Goal: Task Accomplishment & Management: Use online tool/utility

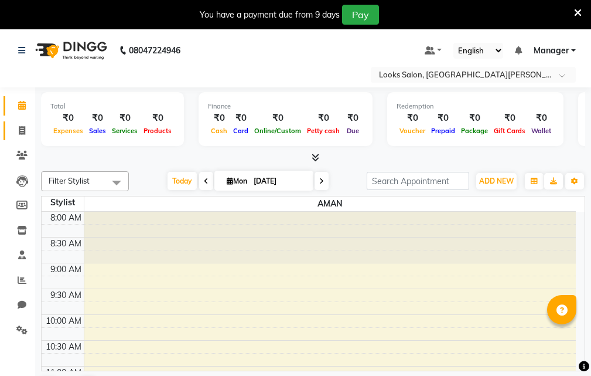
click at [21, 131] on icon at bounding box center [22, 130] width 6 height 9
select select "service"
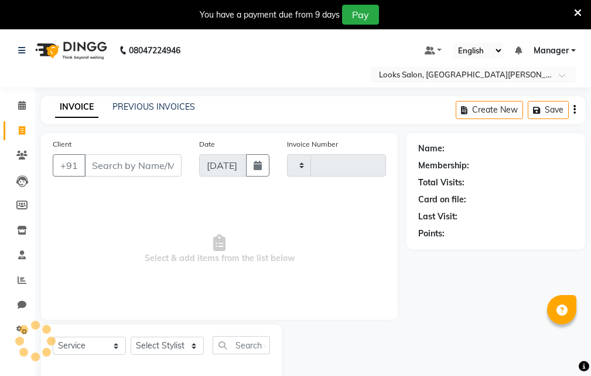
click at [116, 162] on input "Client" at bounding box center [132, 165] width 97 height 22
type input "6001"
select select "8940"
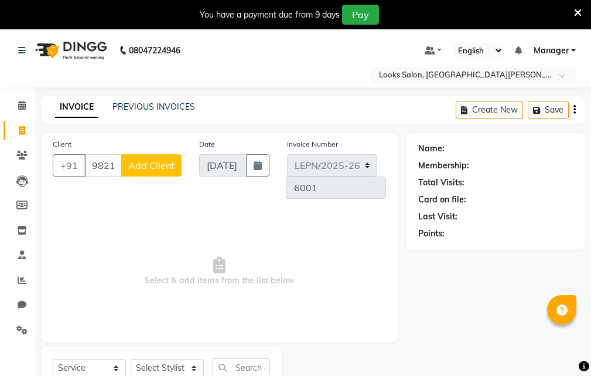
type input "9821977741"
click at [144, 164] on span "Add Client" at bounding box center [151, 165] width 46 height 12
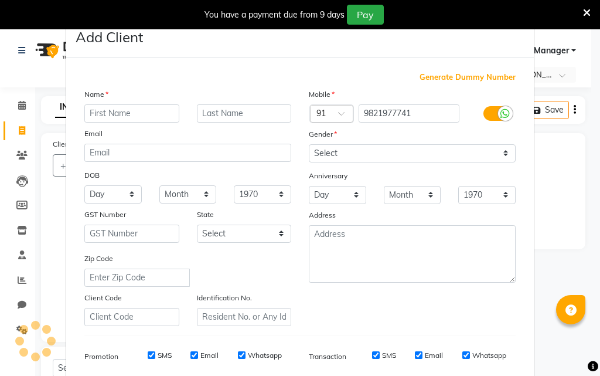
click at [128, 114] on input "text" at bounding box center [131, 113] width 95 height 18
type input "rohit"
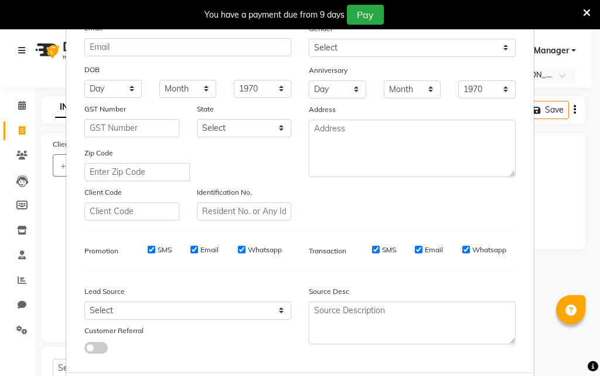
scroll to position [165, 0]
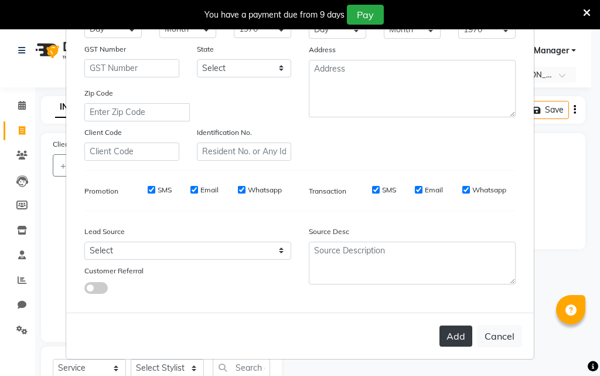
type input "client"
click at [440, 331] on button "Add" at bounding box center [456, 335] width 33 height 21
click at [444, 337] on button "Add" at bounding box center [456, 335] width 33 height 21
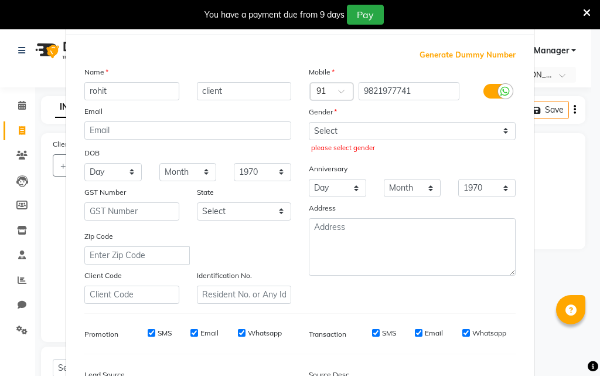
scroll to position [0, 0]
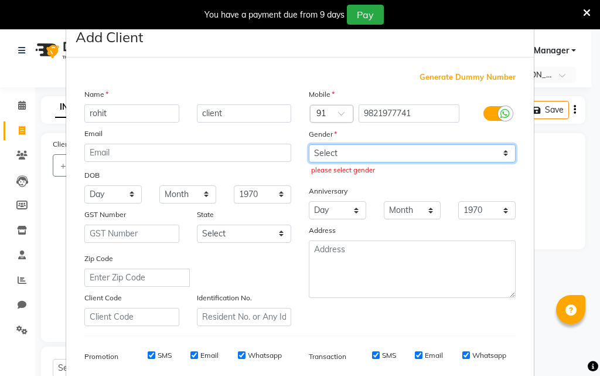
click at [364, 149] on select "Select Male Female Other Prefer Not To Say" at bounding box center [412, 153] width 207 height 18
select select "male"
click at [309, 144] on select "Select Male Female Other Prefer Not To Say" at bounding box center [412, 153] width 207 height 18
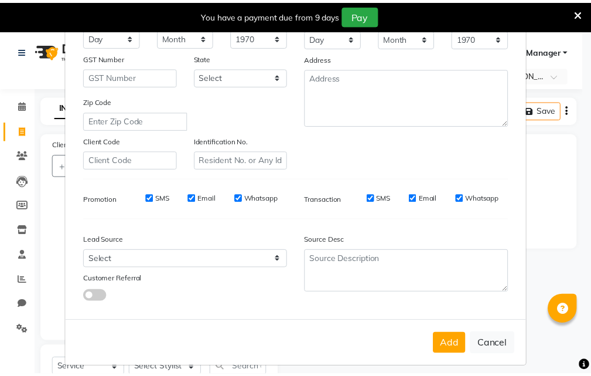
scroll to position [165, 0]
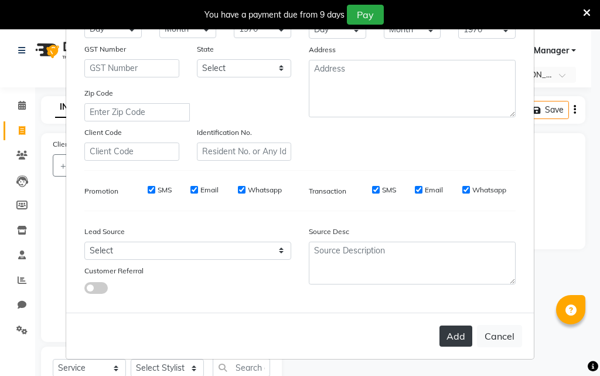
click at [447, 332] on button "Add" at bounding box center [456, 335] width 33 height 21
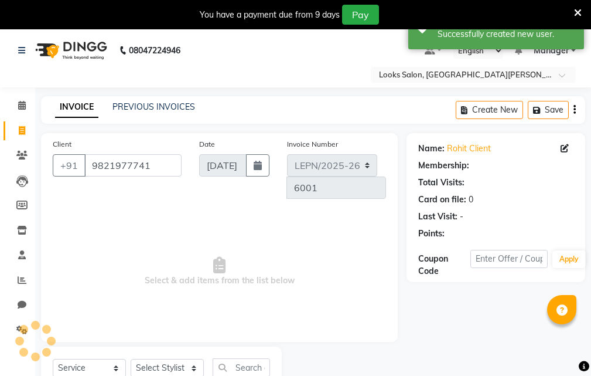
select select "1: Object"
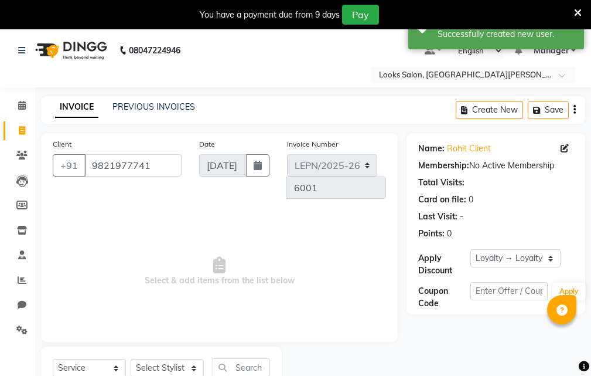
scroll to position [44, 0]
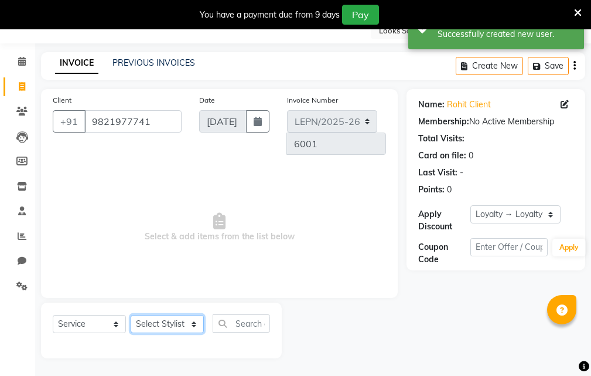
click at [167, 325] on select "Select Stylist AMAN Aman_Asst Baljeet_MKP BITTU Bobby_Mgr Counter Sales Jassi_B…" at bounding box center [167, 324] width 73 height 18
select select "90361"
click at [131, 315] on select "Select Stylist AMAN Aman_Asst Baljeet_MKP BITTU Bobby_Mgr Counter Sales Jassi_B…" at bounding box center [167, 324] width 73 height 18
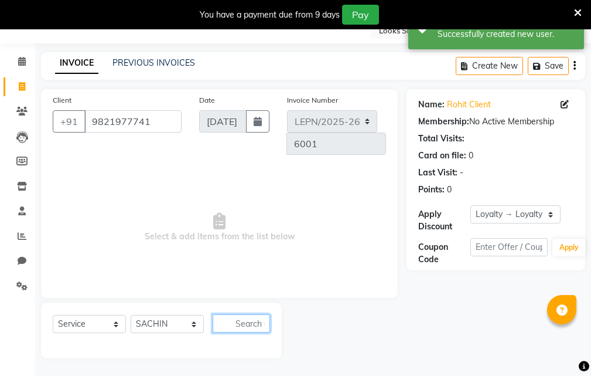
click at [236, 328] on input "text" at bounding box center [241, 323] width 57 height 18
click at [237, 324] on input "text" at bounding box center [241, 323] width 57 height 18
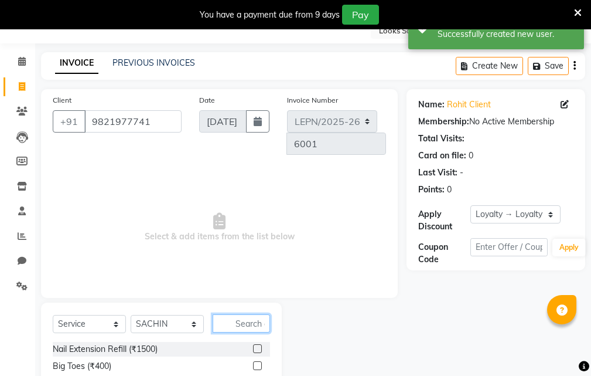
click at [237, 324] on input "text" at bounding box center [241, 323] width 57 height 18
click at [242, 326] on input "text" at bounding box center [241, 323] width 57 height 18
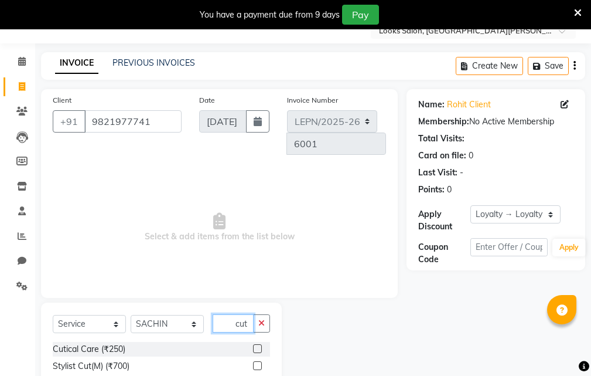
scroll to position [161, 0]
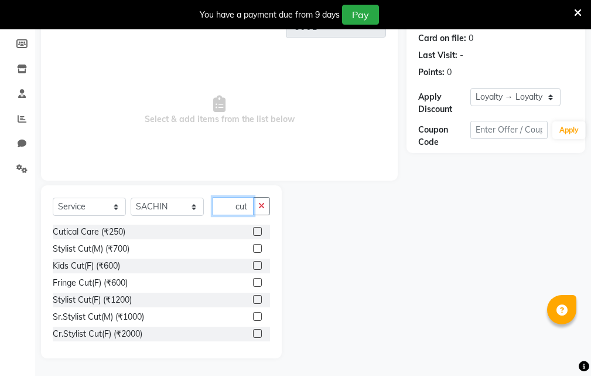
click at [236, 208] on input "cut" at bounding box center [233, 206] width 41 height 18
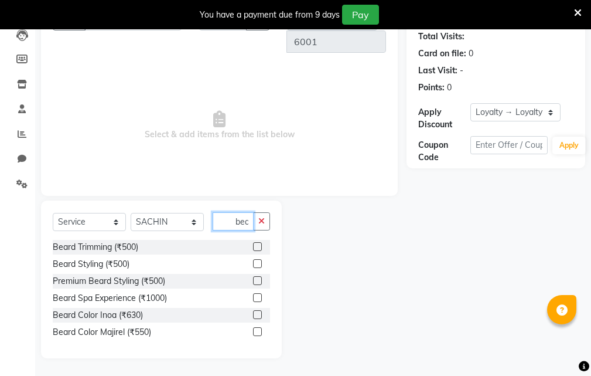
scroll to position [0, 8]
type input "beard"
click at [122, 264] on div "Beard Styling (₹500)" at bounding box center [91, 264] width 77 height 12
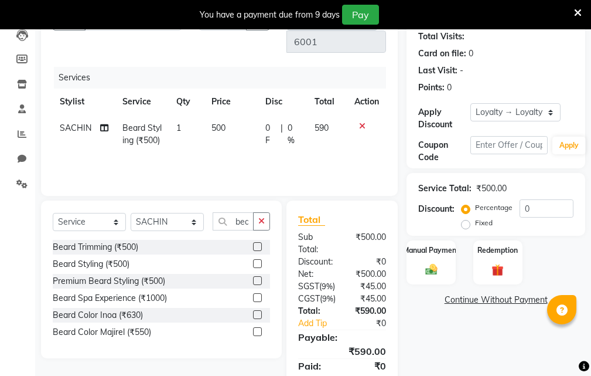
checkbox input "false"
click at [223, 126] on span "500" at bounding box center [219, 127] width 14 height 11
select select "90361"
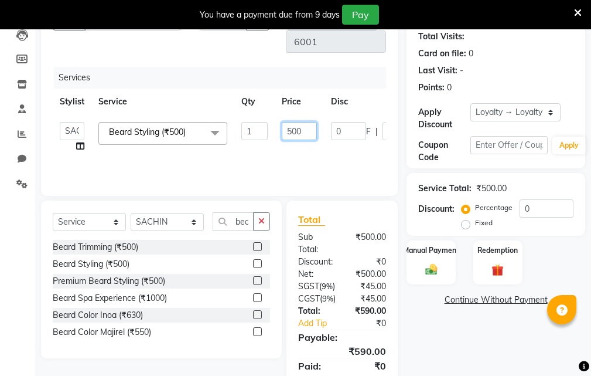
click at [290, 128] on input "500" at bounding box center [299, 131] width 35 height 18
type input "400"
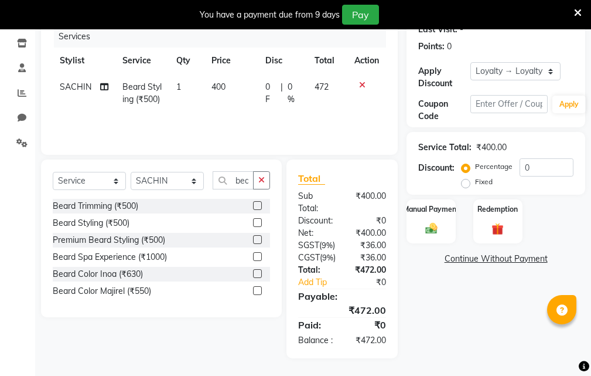
scroll to position [107, 0]
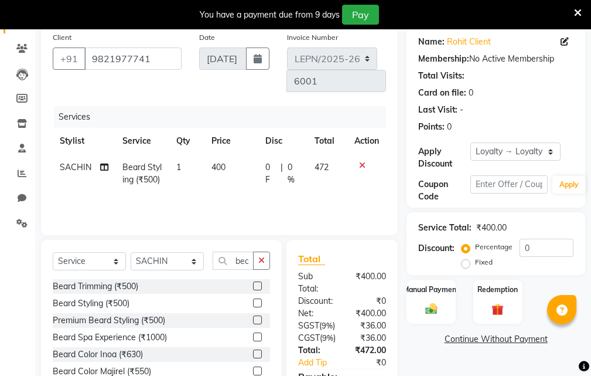
click at [475, 265] on label "Fixed" at bounding box center [484, 262] width 18 height 11
click at [467, 265] on input "Fixed" at bounding box center [468, 262] width 8 height 8
radio input "true"
drag, startPoint x: 489, startPoint y: 249, endPoint x: 464, endPoint y: 249, distance: 24.6
click at [469, 250] on div "Percentage Fixed 0" at bounding box center [519, 255] width 110 height 32
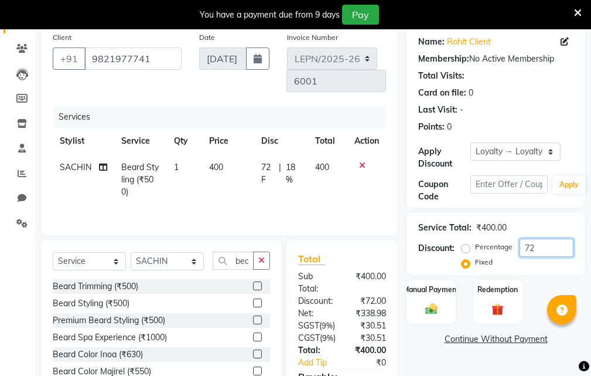
scroll to position [224, 0]
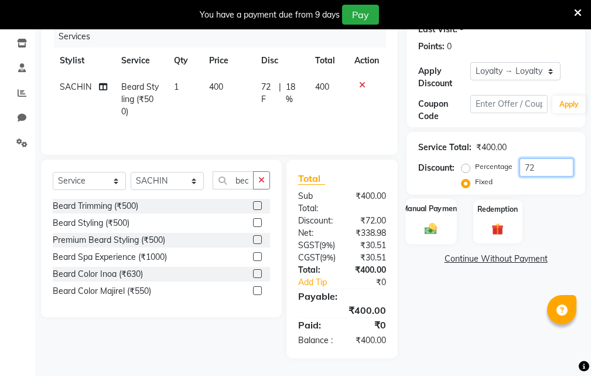
type input "72"
click at [434, 222] on img at bounding box center [431, 229] width 20 height 14
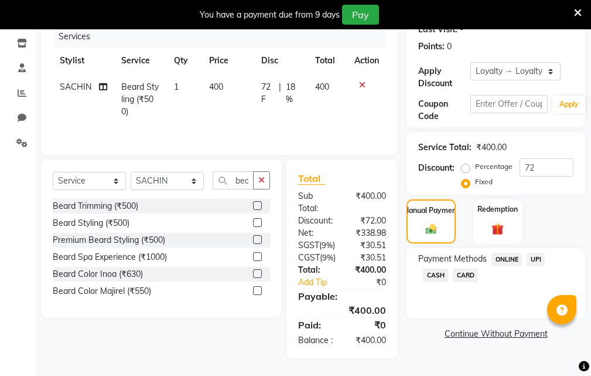
click at [541, 253] on span "UPI" at bounding box center [536, 259] width 18 height 13
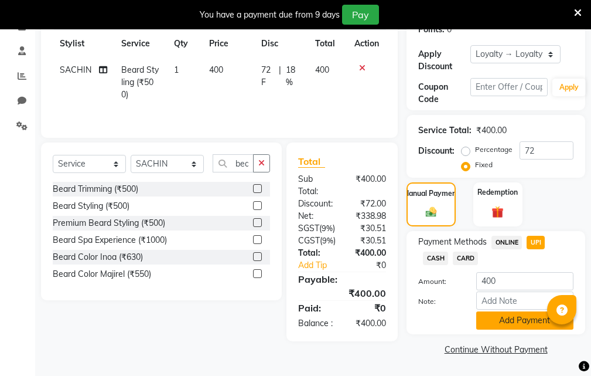
click at [506, 311] on button "Add Payment" at bounding box center [525, 320] width 97 height 18
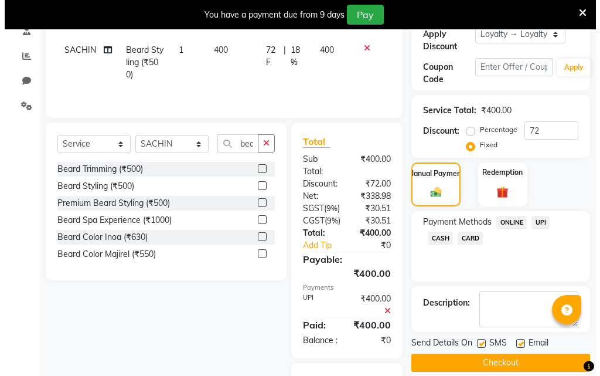
scroll to position [355, 0]
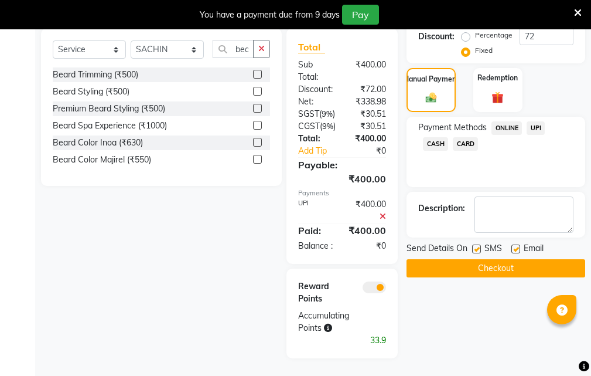
click at [369, 290] on span at bounding box center [374, 287] width 23 height 12
click at [386, 289] on input "checkbox" at bounding box center [386, 289] width 0 height 0
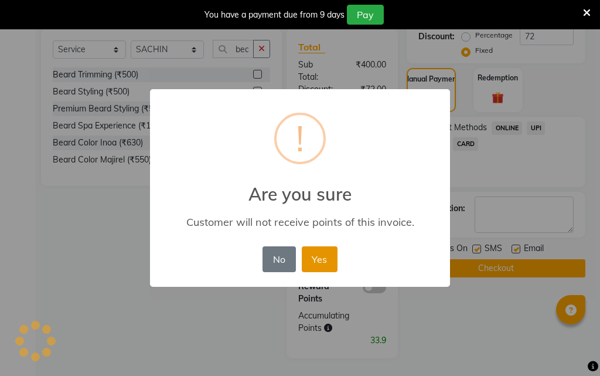
click at [325, 268] on button "Yes" at bounding box center [320, 259] width 36 height 26
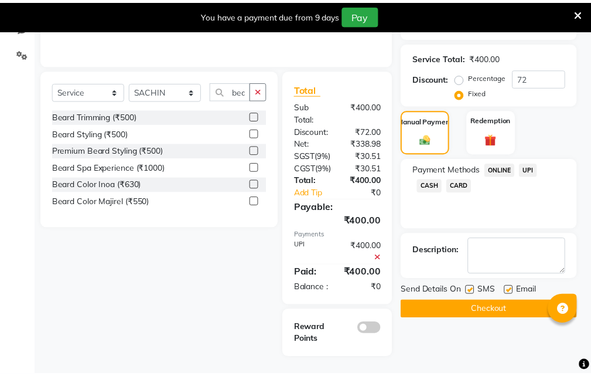
scroll to position [314, 0]
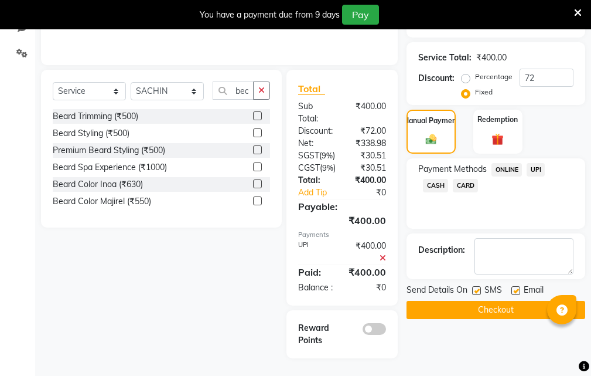
click at [467, 301] on button "Checkout" at bounding box center [496, 310] width 179 height 18
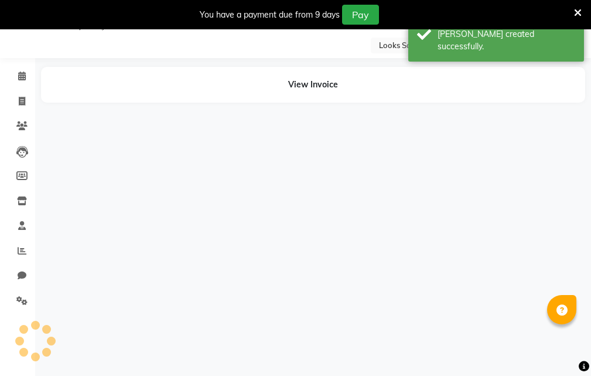
scroll to position [89, 0]
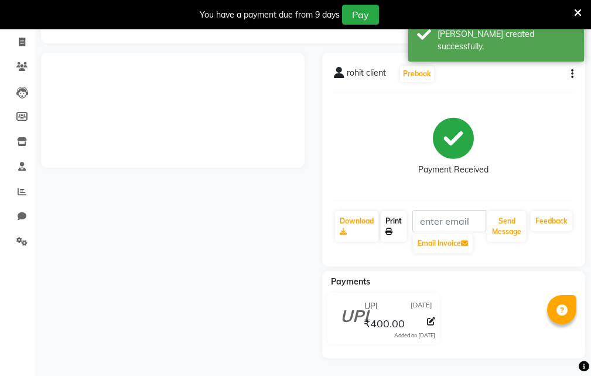
click at [394, 230] on link "Print" at bounding box center [394, 226] width 26 height 30
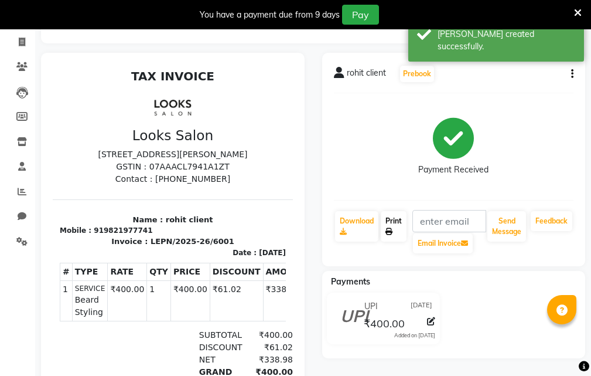
scroll to position [0, 0]
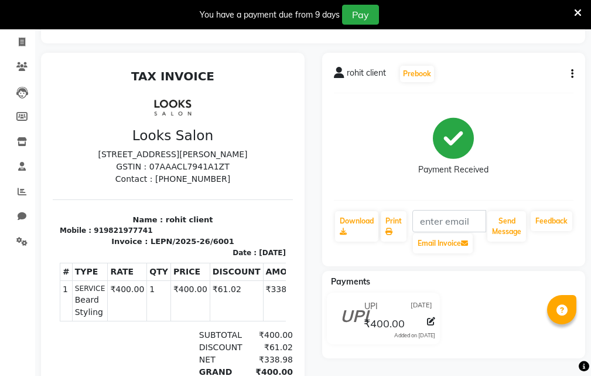
click at [577, 13] on icon at bounding box center [578, 13] width 8 height 11
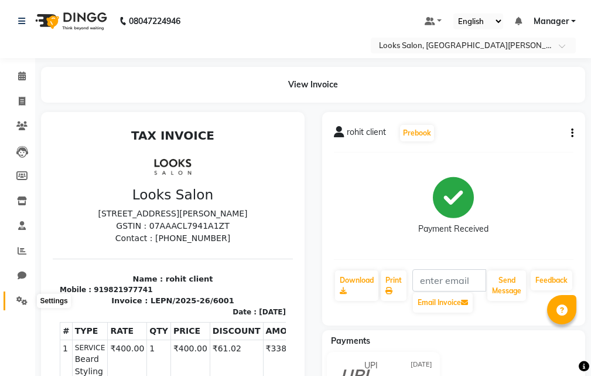
click at [22, 297] on icon at bounding box center [21, 300] width 11 height 9
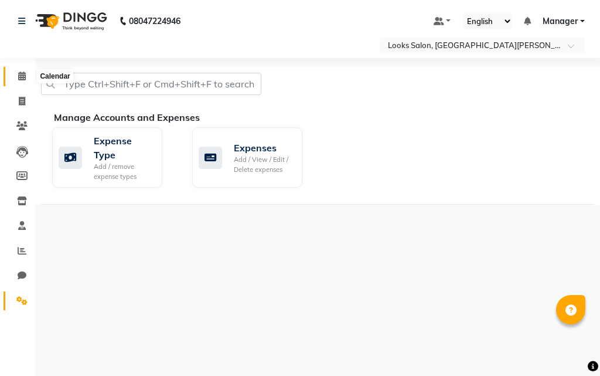
click at [19, 72] on icon at bounding box center [22, 76] width 8 height 9
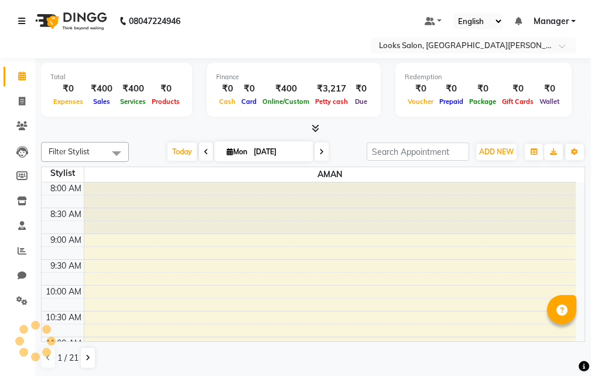
click at [20, 18] on icon at bounding box center [21, 21] width 7 height 8
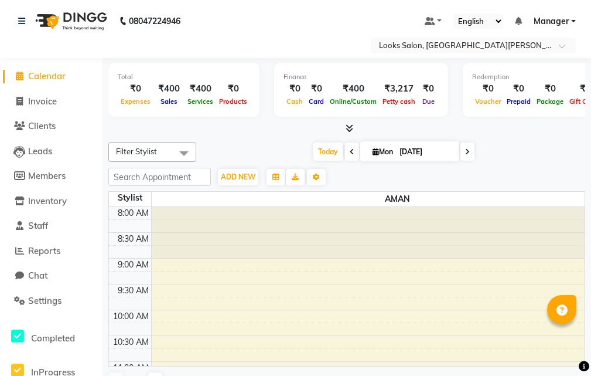
click at [44, 93] on li "Invoice" at bounding box center [51, 101] width 103 height 25
click at [46, 104] on span "Invoice" at bounding box center [42, 101] width 29 height 11
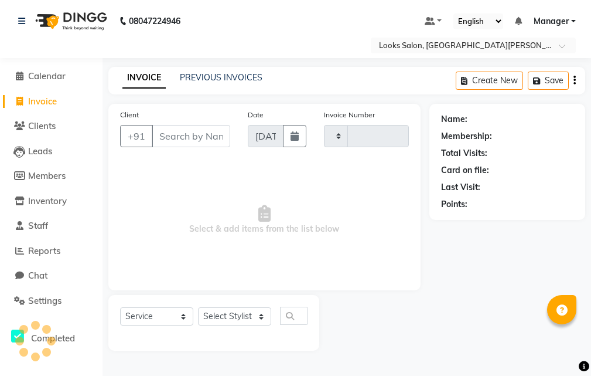
click at [50, 100] on span "Invoice" at bounding box center [42, 101] width 29 height 11
select select "service"
click at [193, 132] on input "Client" at bounding box center [191, 136] width 79 height 22
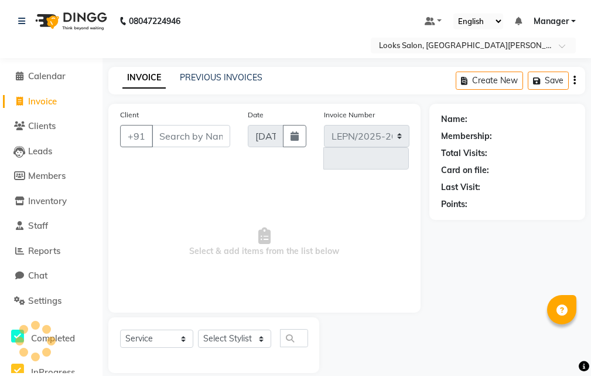
select select "8940"
type input "6002"
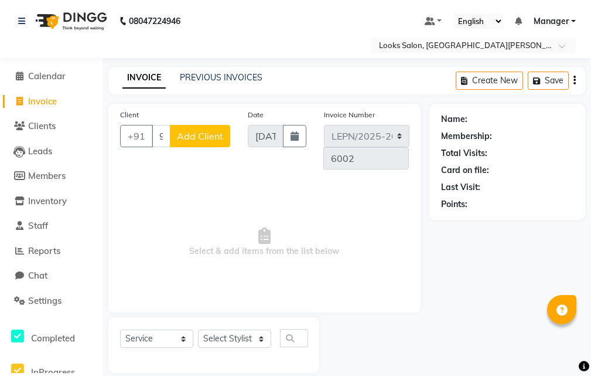
type input "999963202"
click at [198, 130] on span "Add Client" at bounding box center [200, 136] width 46 height 12
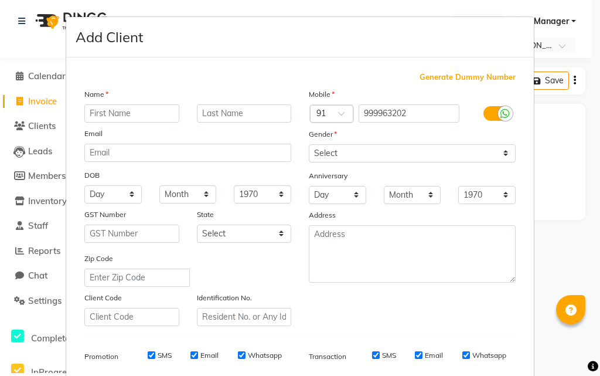
click at [128, 114] on input "text" at bounding box center [131, 113] width 95 height 18
type input "[PERSON_NAME]"
click at [243, 110] on input "text" at bounding box center [244, 113] width 95 height 18
type input "kaur"
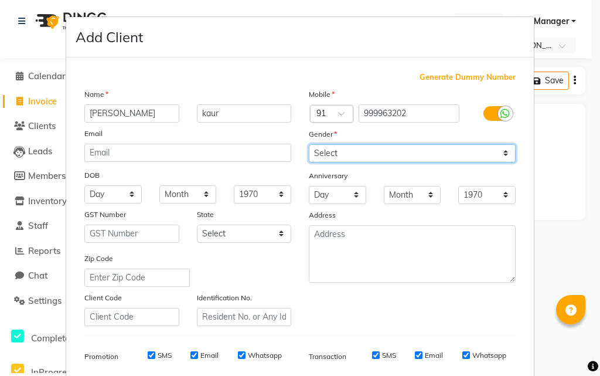
click at [329, 157] on select "Select Male Female Other Prefer Not To Say" at bounding box center [412, 153] width 207 height 18
select select "female"
click at [309, 144] on select "Select Male Female Other Prefer Not To Say" at bounding box center [412, 153] width 207 height 18
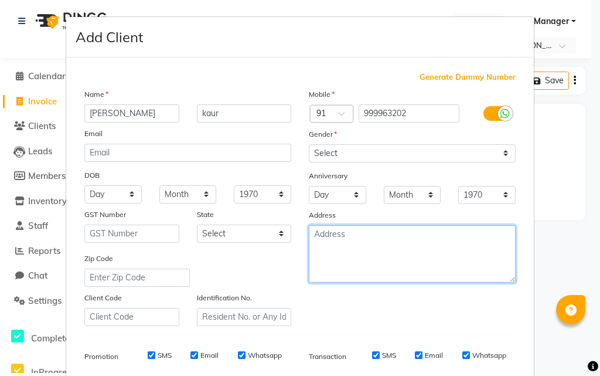
click at [423, 259] on textarea at bounding box center [412, 253] width 207 height 57
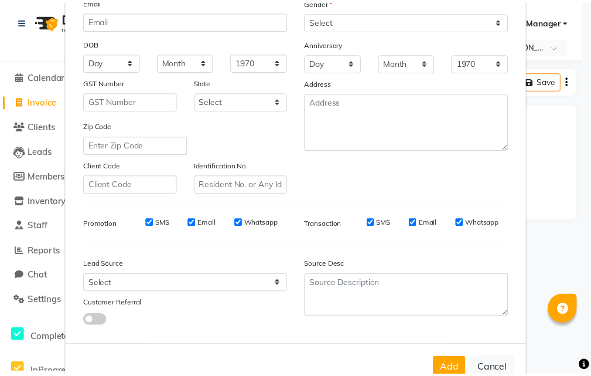
scroll to position [165, 0]
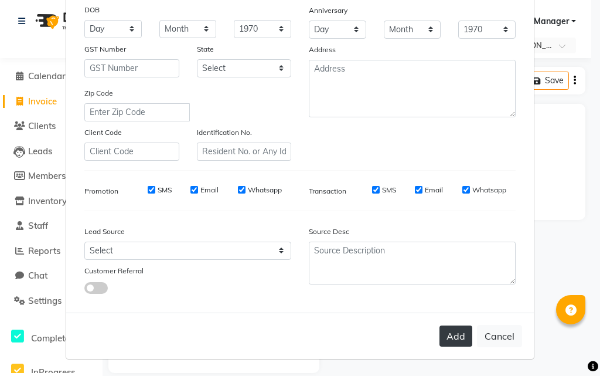
click at [450, 332] on button "Add" at bounding box center [456, 335] width 33 height 21
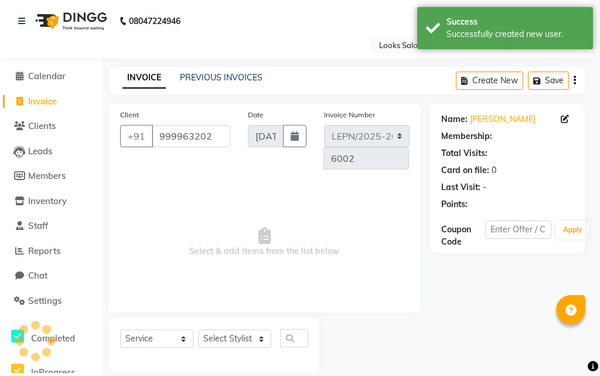
select select "1: Object"
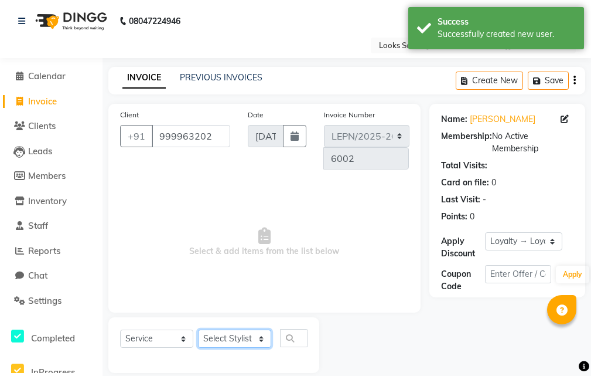
click at [261, 338] on select "Select Stylist AMAN Aman_Asst Baljeet_MKP [PERSON_NAME] Bobby_Mgr Counter Sales…" at bounding box center [234, 338] width 73 height 18
select select "90366"
click at [198, 329] on select "Select Stylist AMAN Aman_Asst Baljeet_MKP [PERSON_NAME] Bobby_Mgr Counter Sales…" at bounding box center [234, 338] width 73 height 18
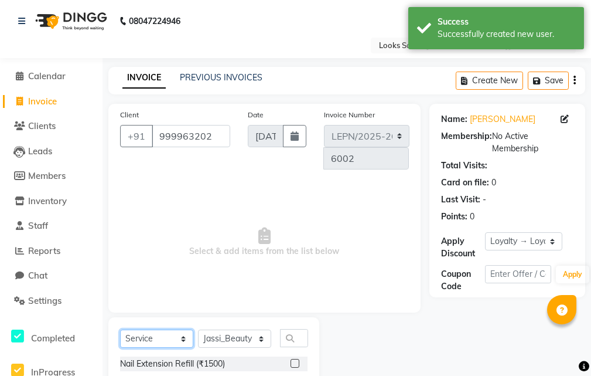
click at [183, 337] on select "Select Service Product Membership Package Voucher Prepaid Gift Card" at bounding box center [156, 338] width 73 height 18
click at [284, 335] on input "text" at bounding box center [294, 338] width 28 height 18
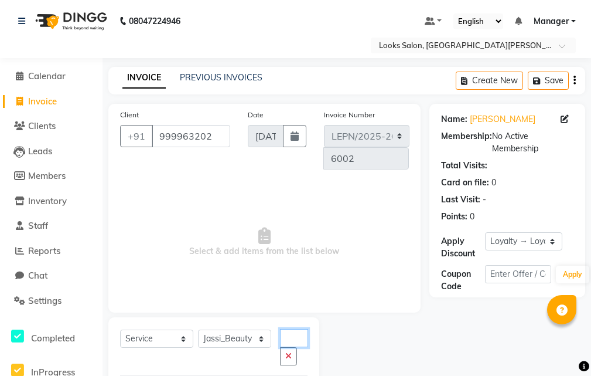
scroll to position [0, 11]
click at [284, 335] on input "ars" at bounding box center [294, 338] width 28 height 18
click at [294, 339] on input "ars" at bounding box center [294, 338] width 28 height 18
type input "ars"
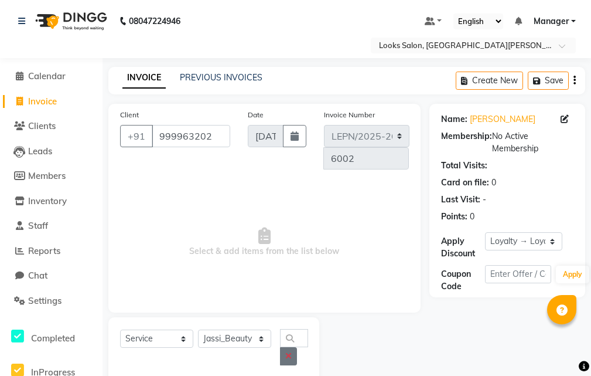
click at [290, 353] on icon "button" at bounding box center [288, 356] width 6 height 8
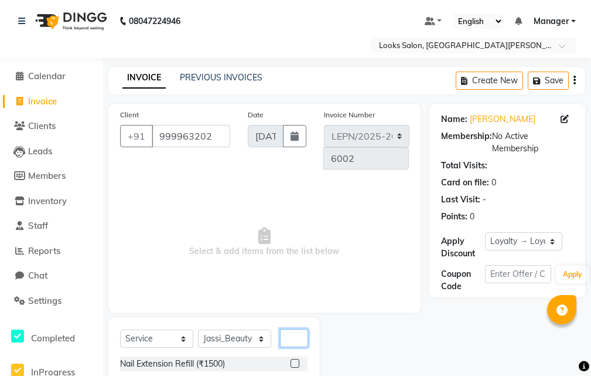
click at [297, 336] on input "text" at bounding box center [294, 338] width 28 height 18
type input "awa"
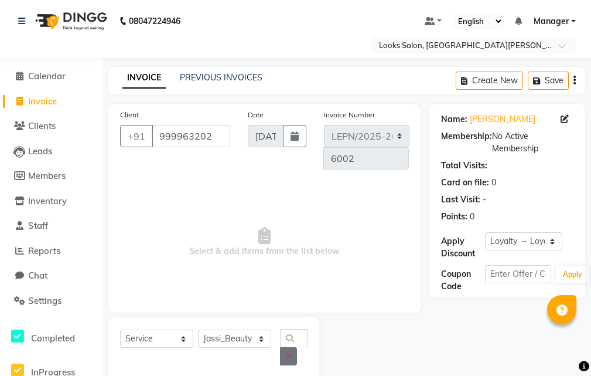
scroll to position [0, 0]
click at [286, 356] on icon "button" at bounding box center [288, 356] width 6 height 8
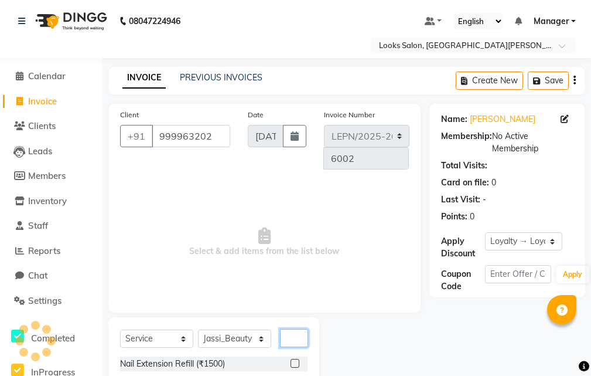
scroll to position [132, 0]
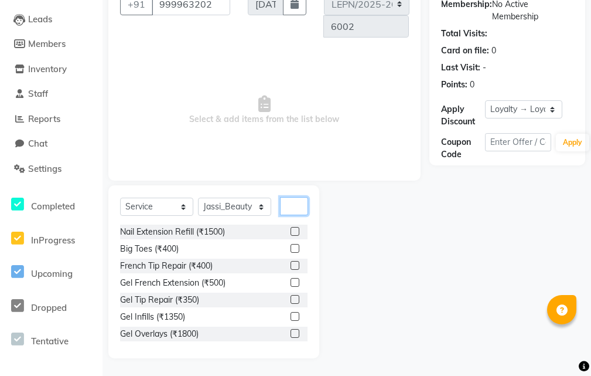
click at [294, 206] on input "text" at bounding box center [294, 206] width 28 height 18
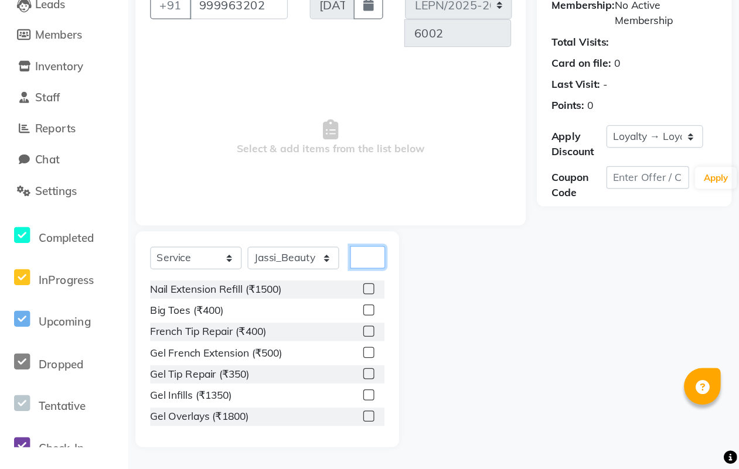
scroll to position [0, 0]
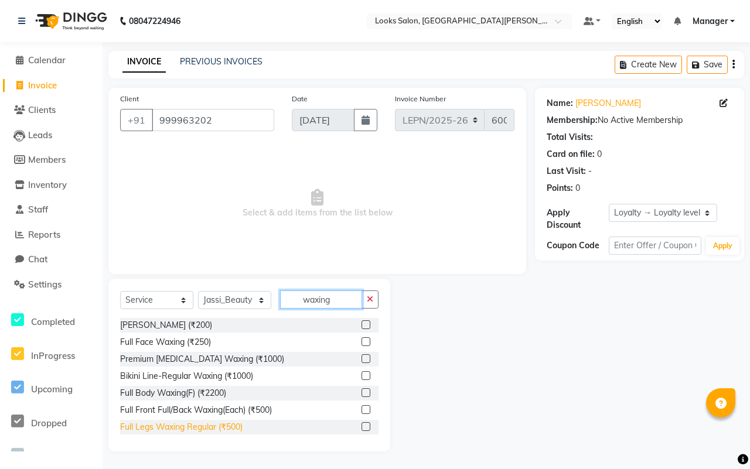
type input "waxing"
click at [236, 375] on div "Full Legs Waxing Regular (₹500)" at bounding box center [181, 427] width 122 height 12
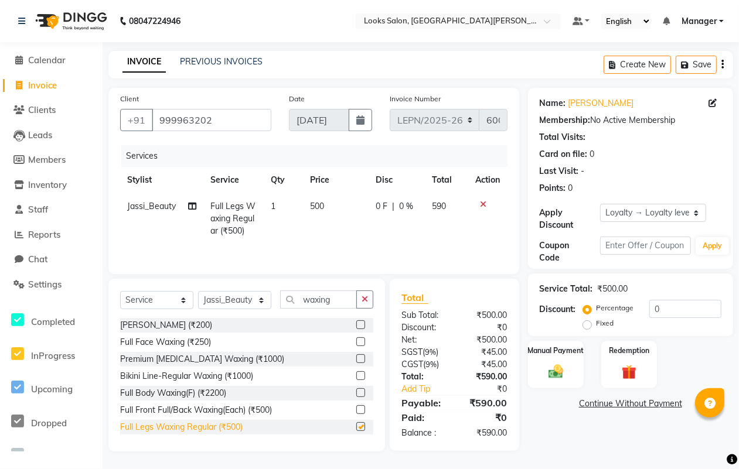
checkbox input "false"
click at [315, 206] on span "500" at bounding box center [317, 206] width 14 height 11
select select "90366"
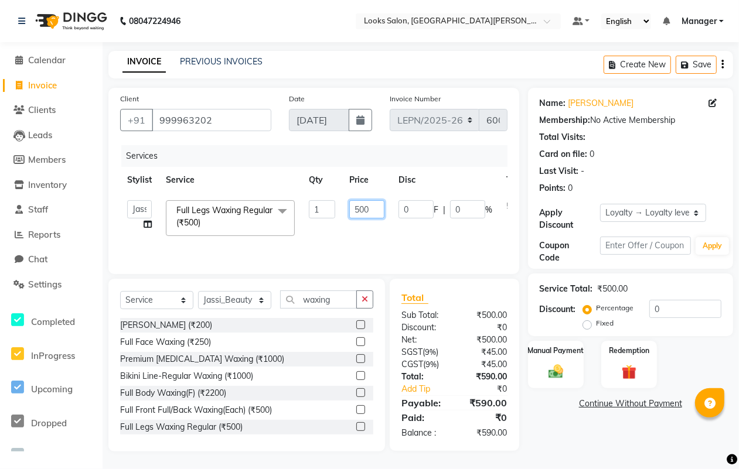
click at [377, 206] on input "500" at bounding box center [366, 209] width 35 height 18
type input "5"
type input "700"
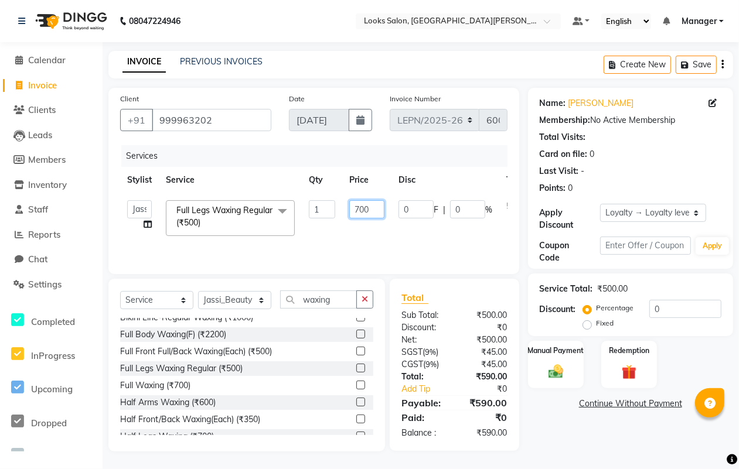
scroll to position [88, 0]
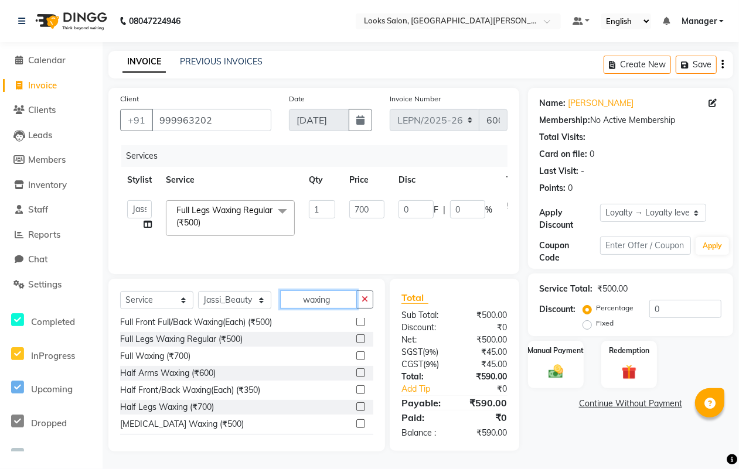
click at [305, 300] on input "waxing" at bounding box center [318, 300] width 77 height 18
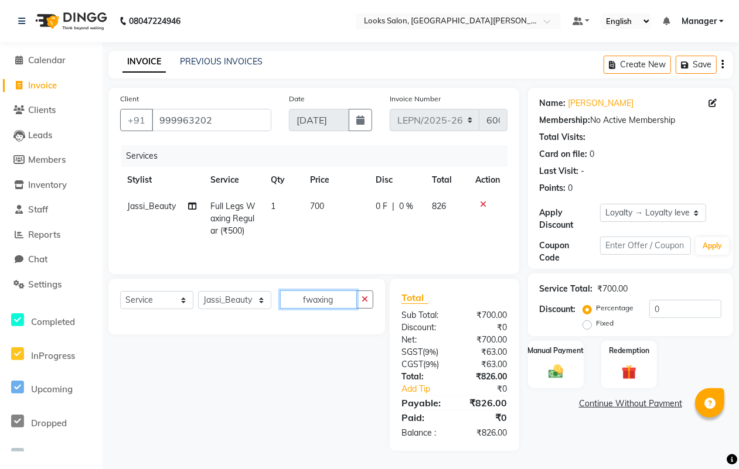
scroll to position [0, 0]
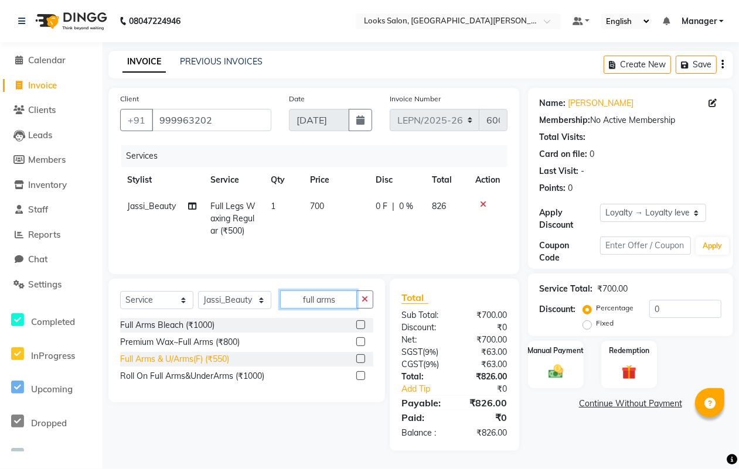
type input "full arms"
click at [198, 360] on div "Full Arms & U/Arms(F) (₹550)" at bounding box center [174, 359] width 109 height 12
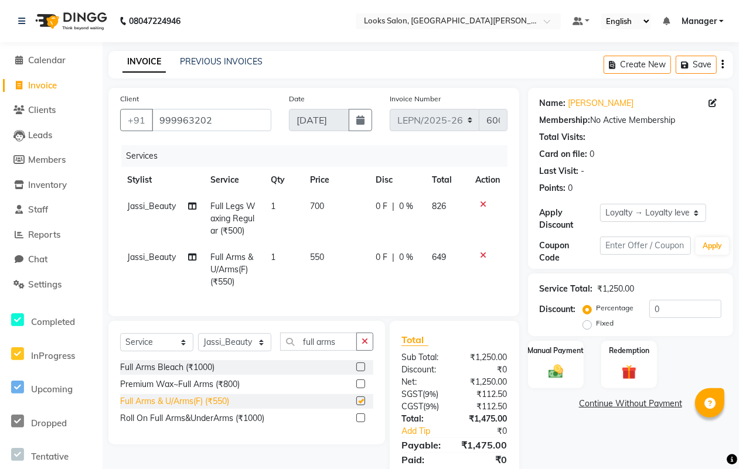
checkbox input "false"
click at [317, 257] on span "550" at bounding box center [317, 257] width 14 height 11
select select "90366"
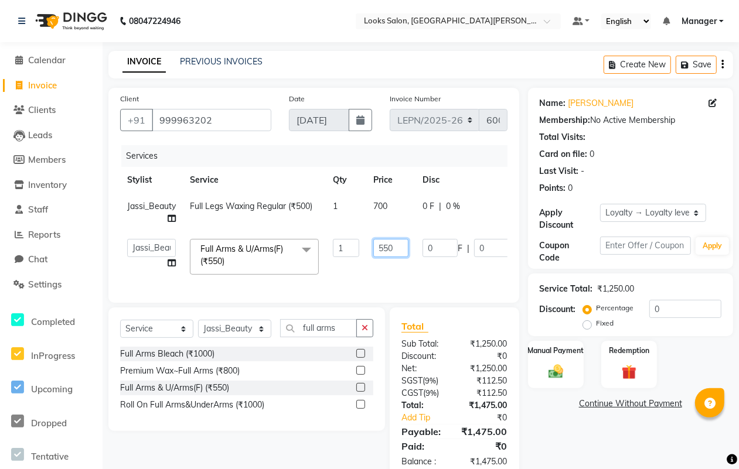
click at [396, 247] on input "550" at bounding box center [390, 248] width 35 height 18
type input "5"
type input "600"
click at [336, 337] on div "Select Service Product Membership Package Voucher Prepaid Gift Card Select Styl…" at bounding box center [246, 370] width 277 height 124
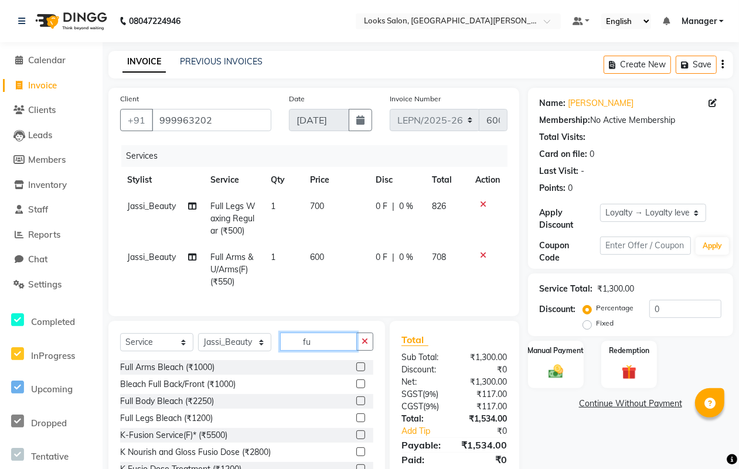
type input "f"
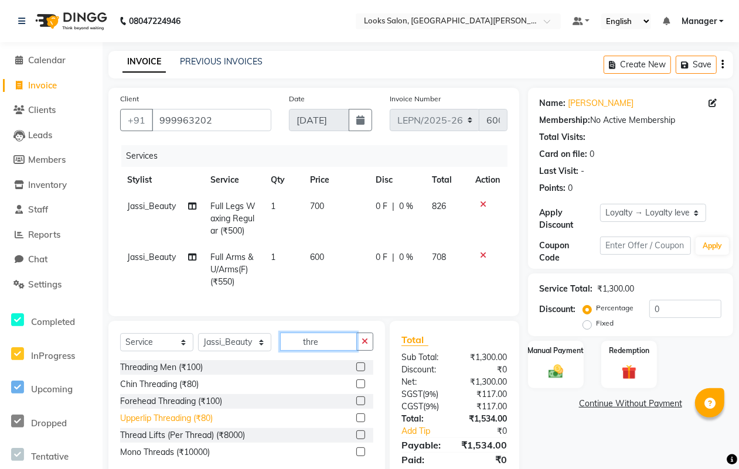
type input "thre"
click at [193, 375] on div "Upperlip Threading (₹80)" at bounding box center [166, 419] width 93 height 12
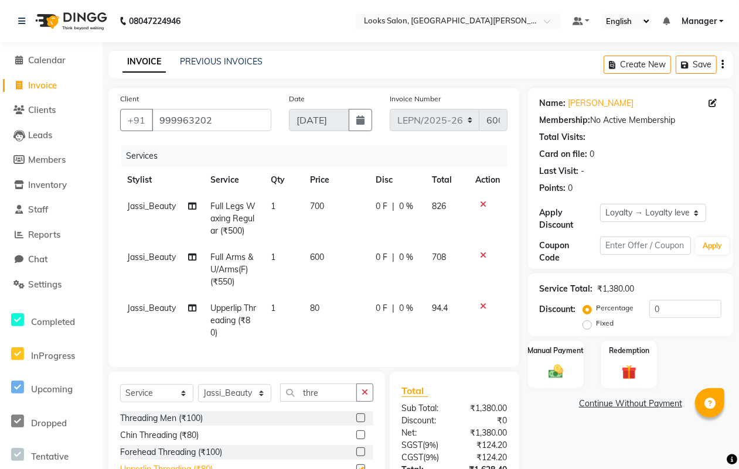
checkbox input "false"
click at [317, 306] on span "80" at bounding box center [314, 308] width 9 height 11
select select "90366"
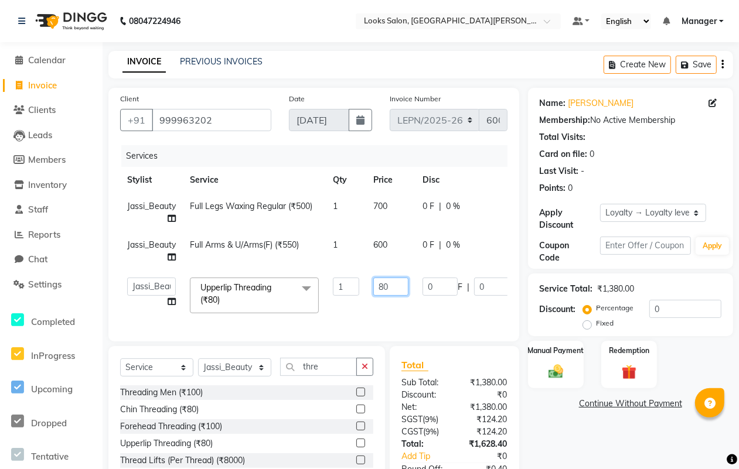
click at [385, 289] on input "80" at bounding box center [390, 287] width 35 height 18
type input "60"
click at [185, 375] on div "Select Service Product Membership Package Voucher Prepaid Gift Card Select Styl…" at bounding box center [246, 425] width 277 height 158
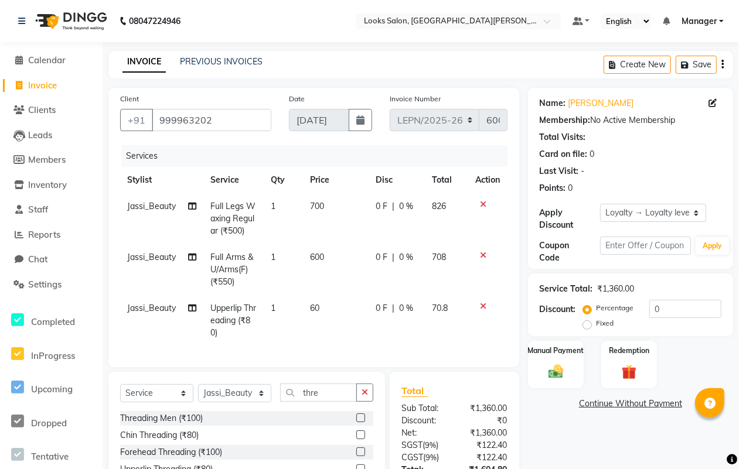
scroll to position [72, 0]
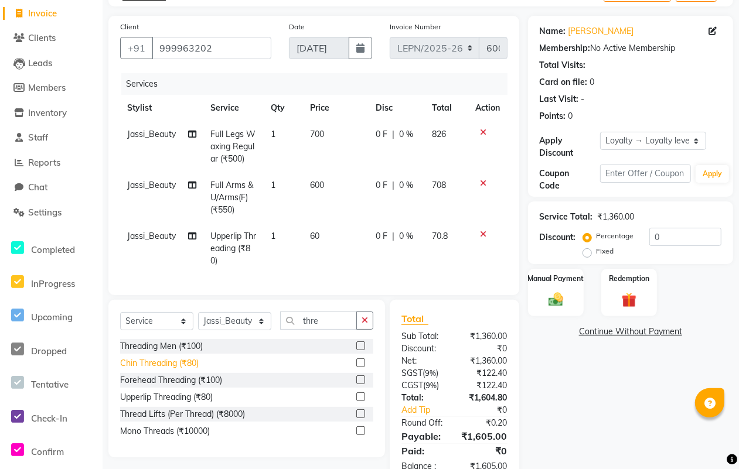
click at [180, 370] on div "Chin Threading (₹80)" at bounding box center [159, 364] width 79 height 12
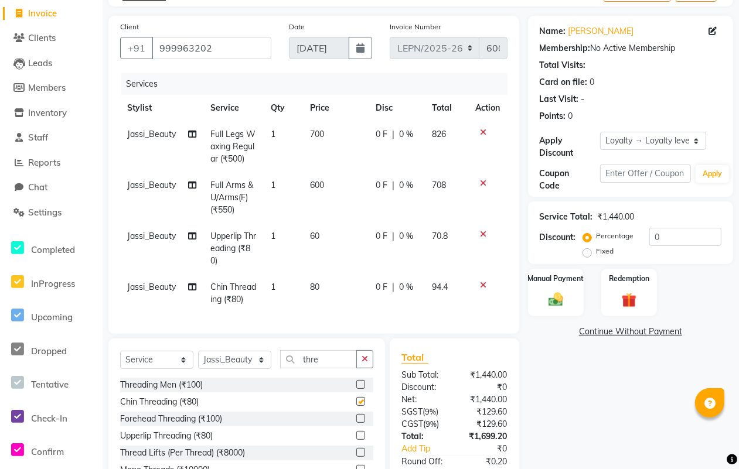
checkbox input "false"
click at [320, 284] on td "80" at bounding box center [335, 293] width 65 height 39
select select "90366"
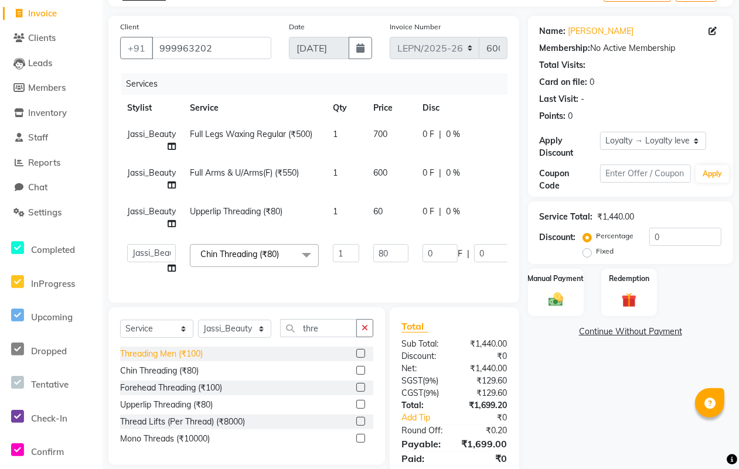
click at [158, 360] on div "Threading Men (₹100)" at bounding box center [161, 354] width 83 height 12
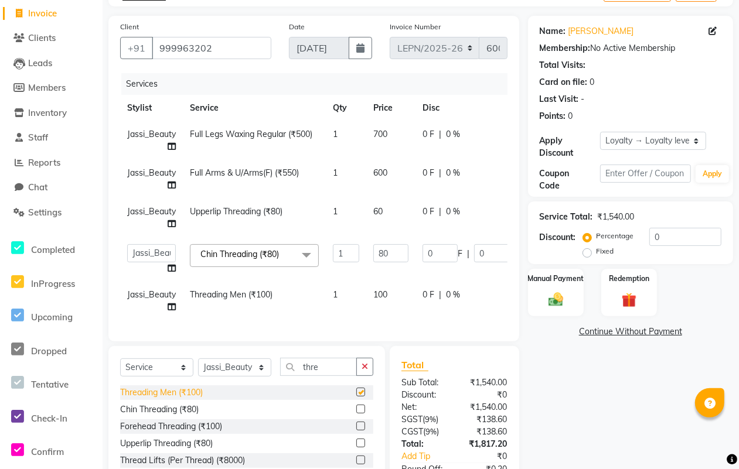
checkbox input "false"
click at [387, 291] on span "100" at bounding box center [380, 295] width 14 height 11
select select "90366"
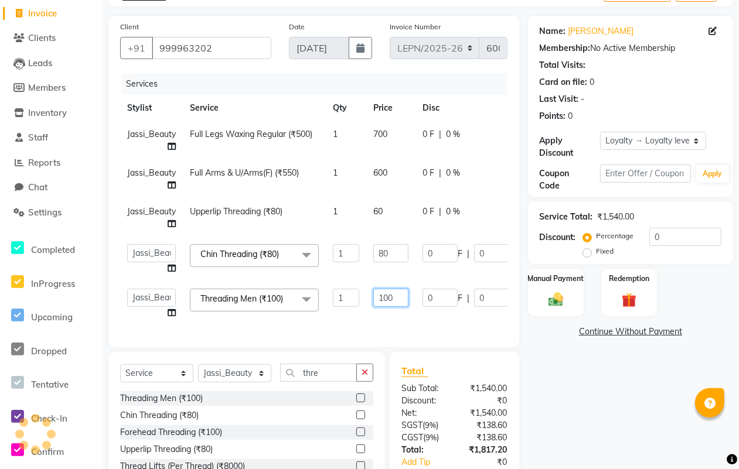
click at [396, 295] on input "100" at bounding box center [390, 298] width 35 height 18
type input "1"
type input "60"
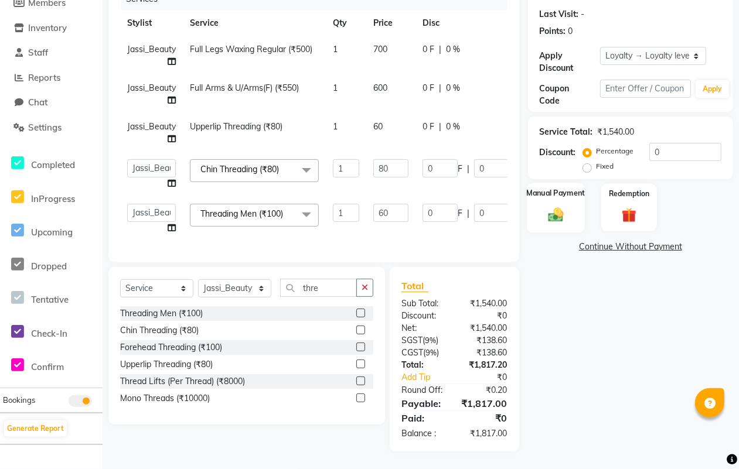
click at [543, 199] on div "Manual Payment" at bounding box center [556, 208] width 58 height 50
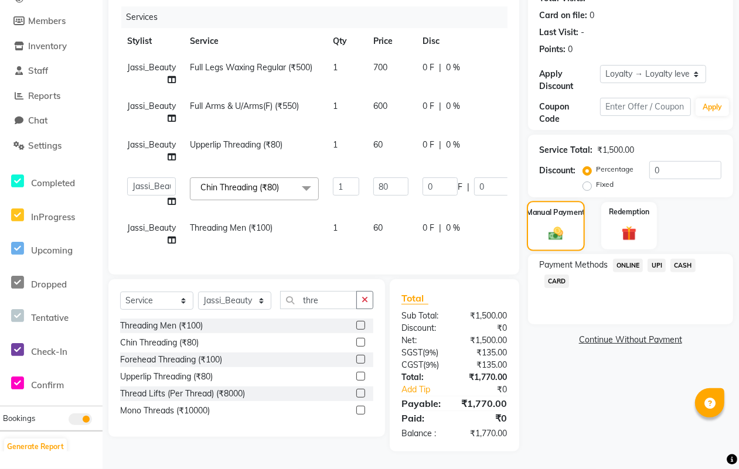
scroll to position [149, 0]
click at [441, 179] on input "0" at bounding box center [440, 187] width 35 height 18
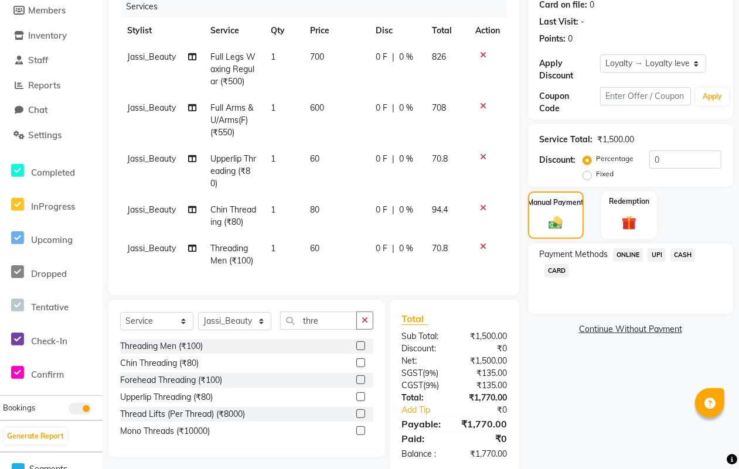
scroll to position [175, 0]
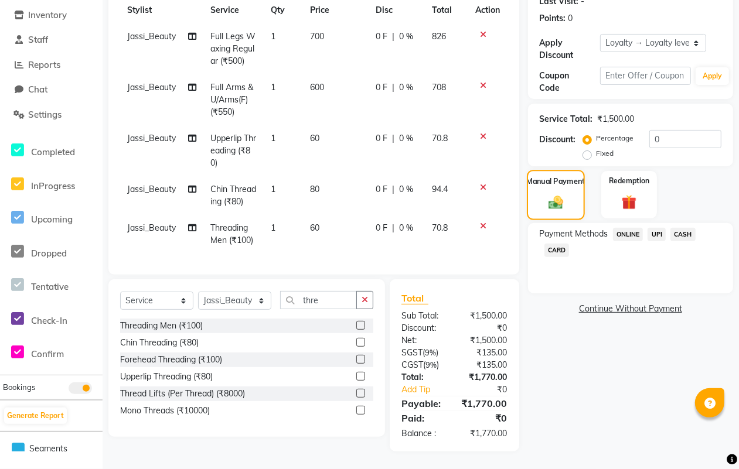
click at [555, 194] on img at bounding box center [555, 202] width 23 height 16
click at [591, 230] on span "CASH" at bounding box center [683, 234] width 25 height 13
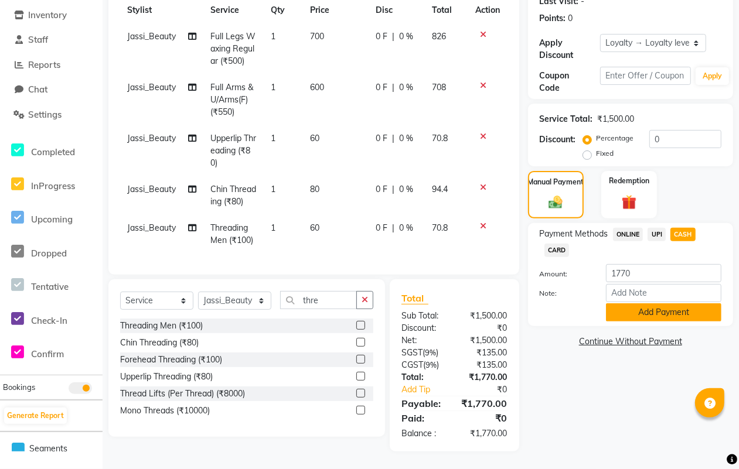
click at [591, 308] on button "Add Payment" at bounding box center [663, 313] width 115 height 18
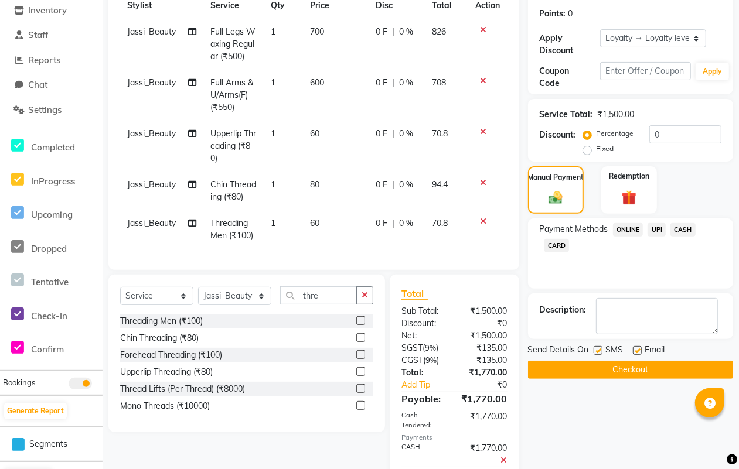
scroll to position [330, 0]
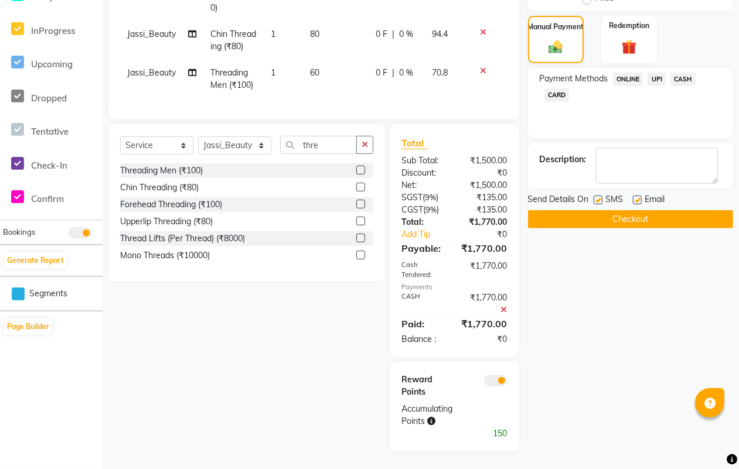
click at [591, 212] on button "Checkout" at bounding box center [630, 219] width 205 height 18
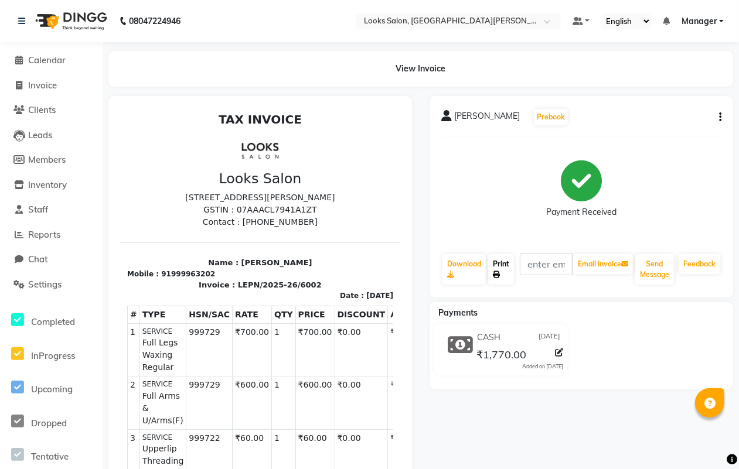
click at [497, 263] on link "Print" at bounding box center [501, 269] width 26 height 30
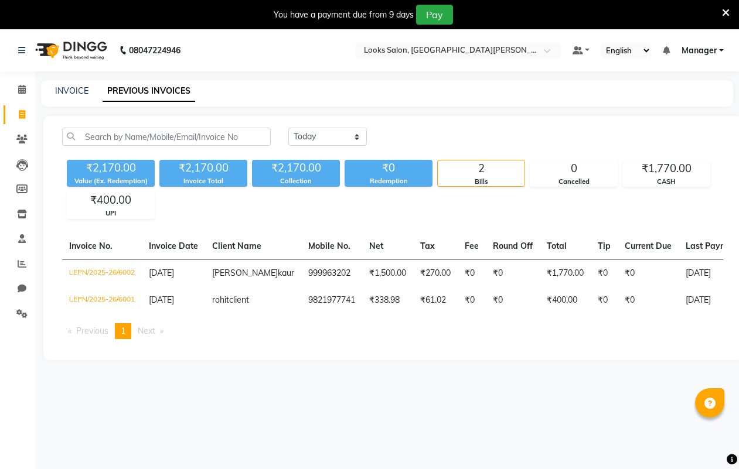
click at [104, 275] on td "LEPN/2025-26/6002" at bounding box center [102, 274] width 80 height 28
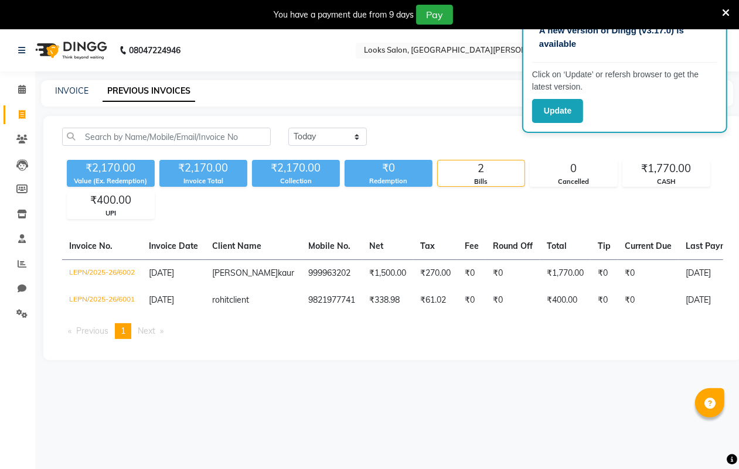
scroll to position [29, 0]
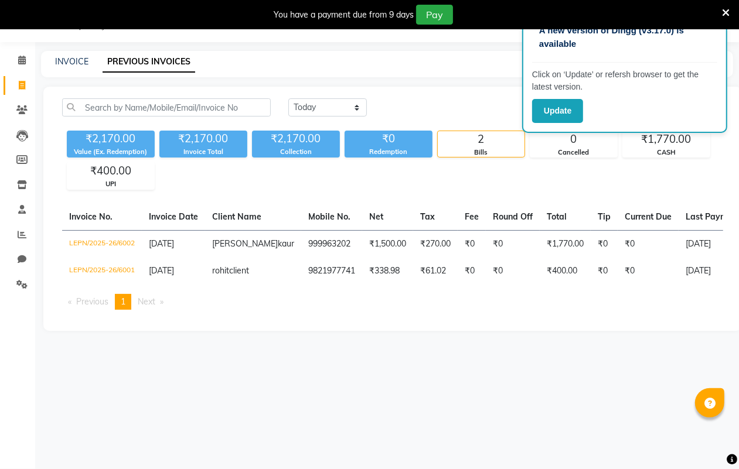
click at [87, 307] on span "Previous page" at bounding box center [92, 302] width 32 height 11
click at [725, 10] on icon at bounding box center [726, 13] width 8 height 11
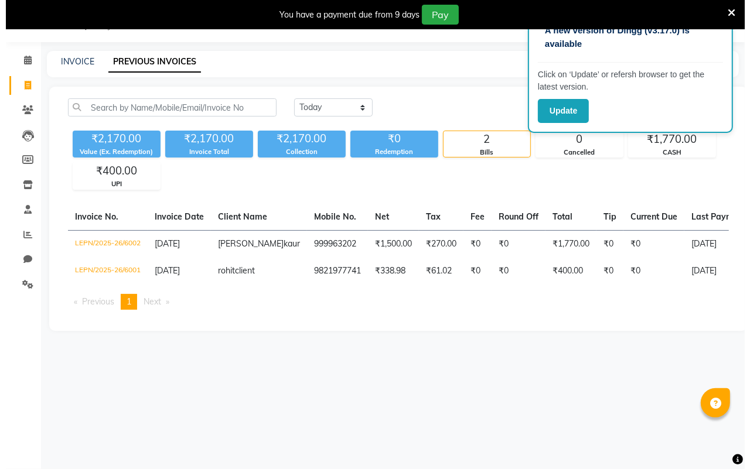
scroll to position [0, 0]
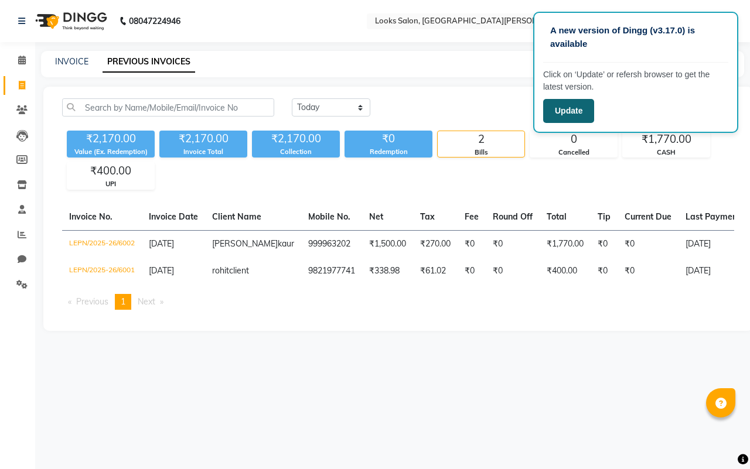
click at [562, 107] on button "Update" at bounding box center [568, 111] width 51 height 24
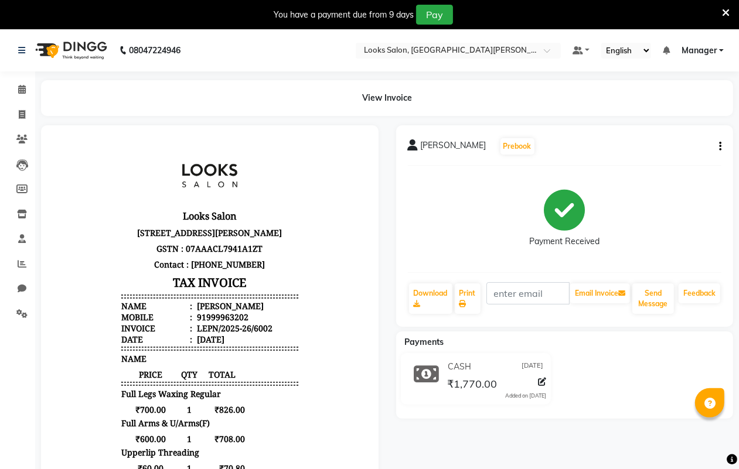
scroll to position [9, 0]
click at [21, 89] on icon at bounding box center [22, 89] width 8 height 9
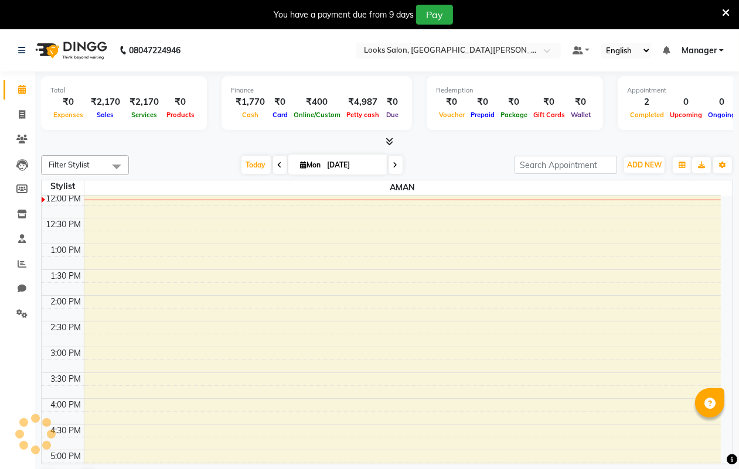
scroll to position [209, 0]
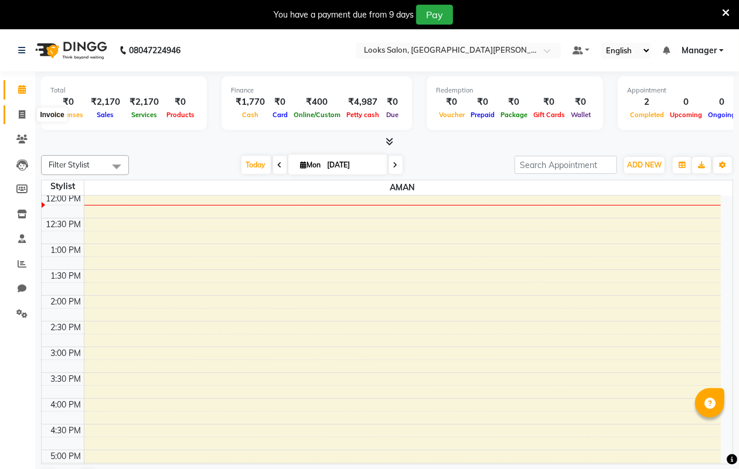
click at [26, 117] on span at bounding box center [22, 114] width 21 height 13
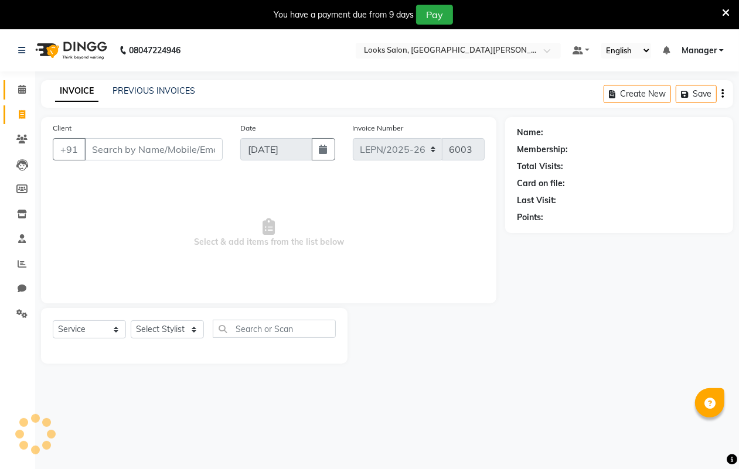
click at [19, 91] on icon at bounding box center [22, 89] width 8 height 9
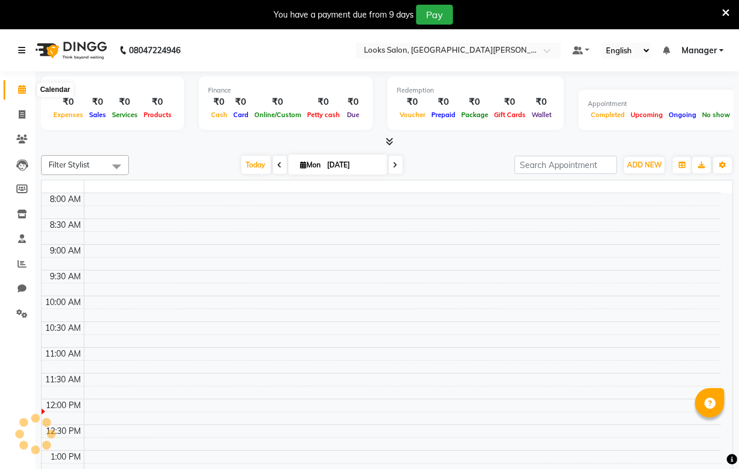
click at [22, 50] on icon at bounding box center [21, 50] width 7 height 8
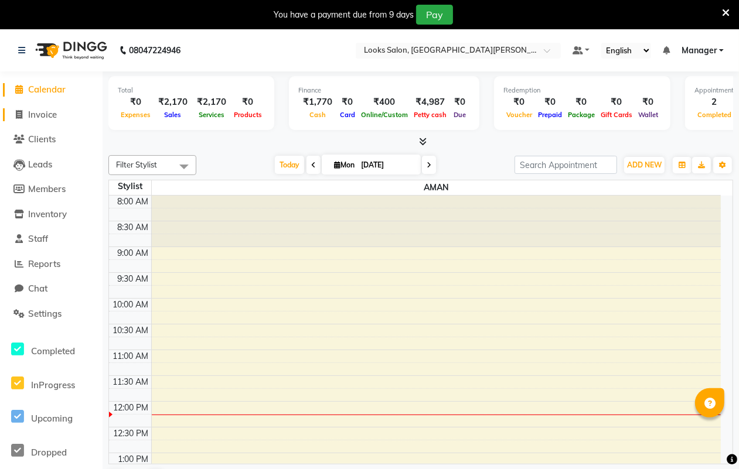
click at [37, 111] on span "Invoice" at bounding box center [42, 114] width 29 height 11
select select "service"
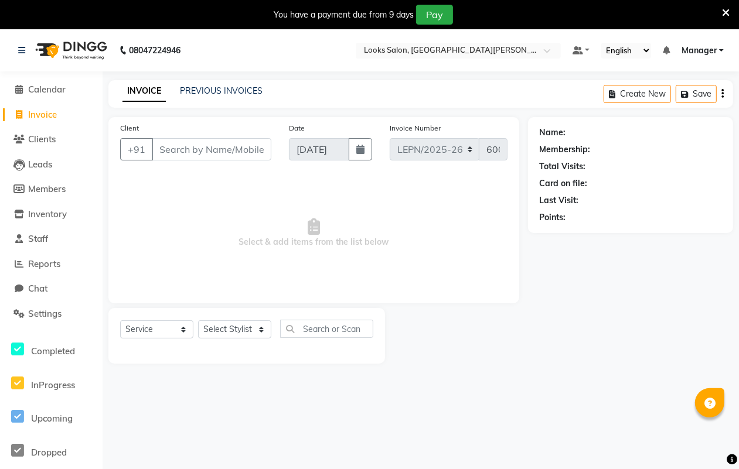
click at [219, 145] on input "Client" at bounding box center [212, 149] width 120 height 22
click at [217, 149] on input "Client" at bounding box center [212, 149] width 120 height 22
type input "walk epn"
click at [232, 148] on span "Add Client" at bounding box center [241, 150] width 46 height 12
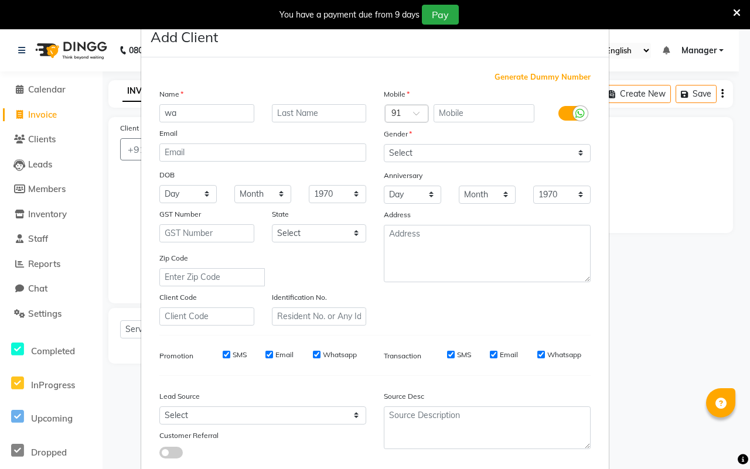
type input "w"
click at [196, 118] on input "w" at bounding box center [206, 113] width 95 height 18
type input "raman"
click at [303, 115] on input "text" at bounding box center [319, 113] width 95 height 18
type input "k"
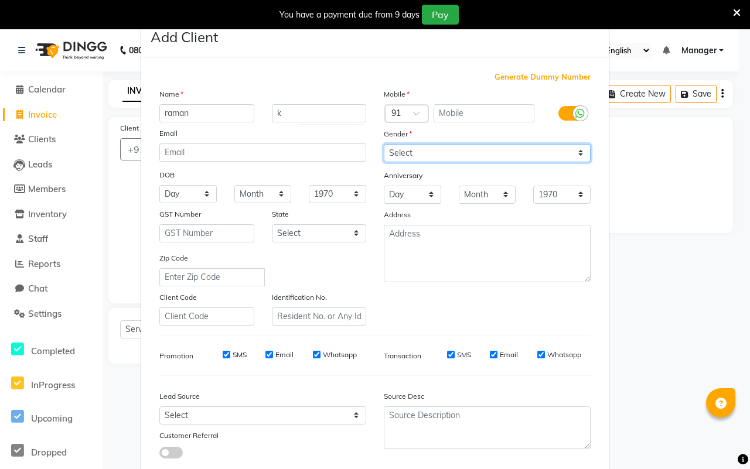
click at [580, 148] on select "Select Male Female Other Prefer Not To Say" at bounding box center [487, 153] width 207 height 18
select select "male"
click at [384, 144] on select "Select Male Female Other Prefer Not To Say" at bounding box center [487, 153] width 207 height 18
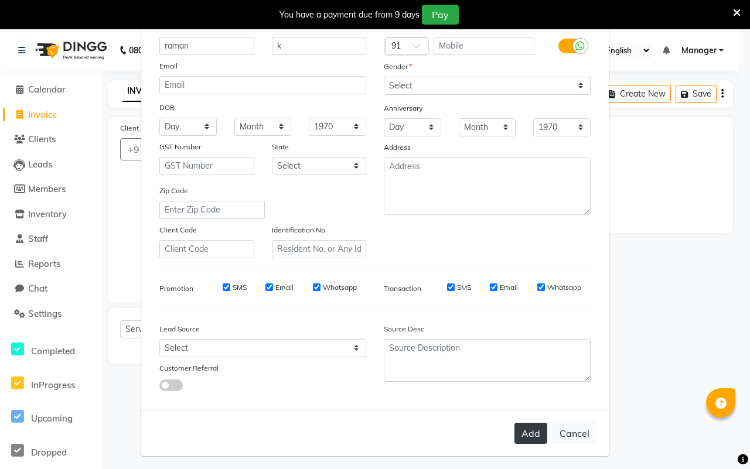
click at [532, 428] on button "Add" at bounding box center [531, 433] width 33 height 21
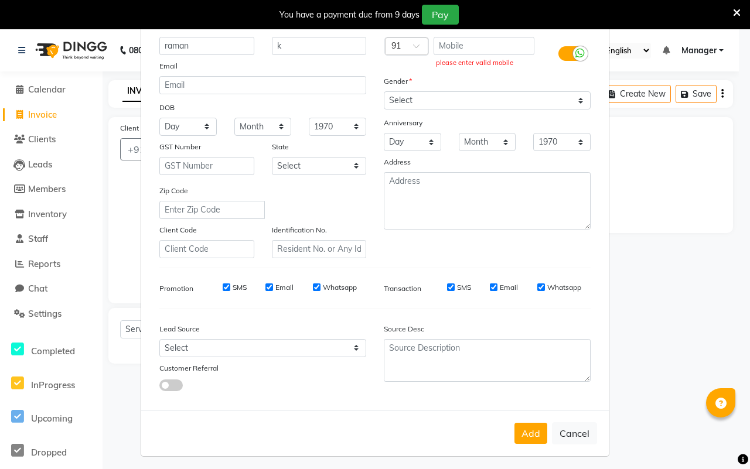
click at [573, 53] on div at bounding box center [580, 53] width 15 height 15
click at [0, 0] on input "checkbox" at bounding box center [0, 0] width 0 height 0
click at [522, 429] on button "Add" at bounding box center [531, 433] width 33 height 21
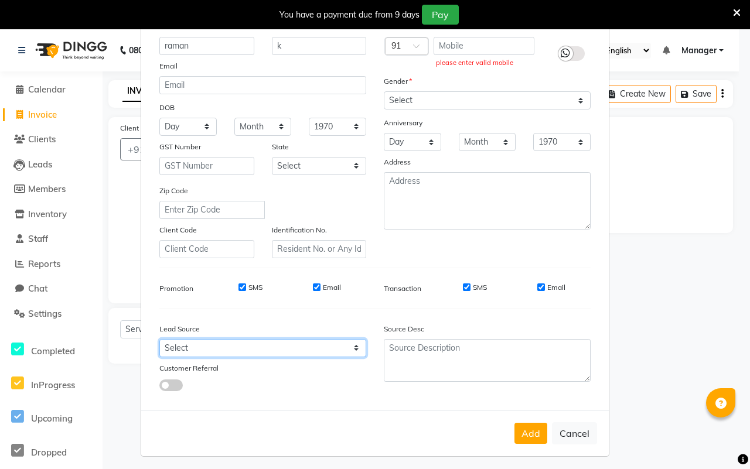
click at [352, 345] on select "Select Walk-in Referral Internet Friend Word of Mouth Advertisement Facebook Ju…" at bounding box center [262, 348] width 207 height 18
select select "56918"
click at [159, 339] on select "Select Walk-in Referral Internet Friend Word of Mouth Advertisement Facebook Ju…" at bounding box center [262, 348] width 207 height 18
click at [520, 425] on button "Add" at bounding box center [531, 433] width 33 height 21
click at [523, 430] on button "Add" at bounding box center [531, 433] width 33 height 21
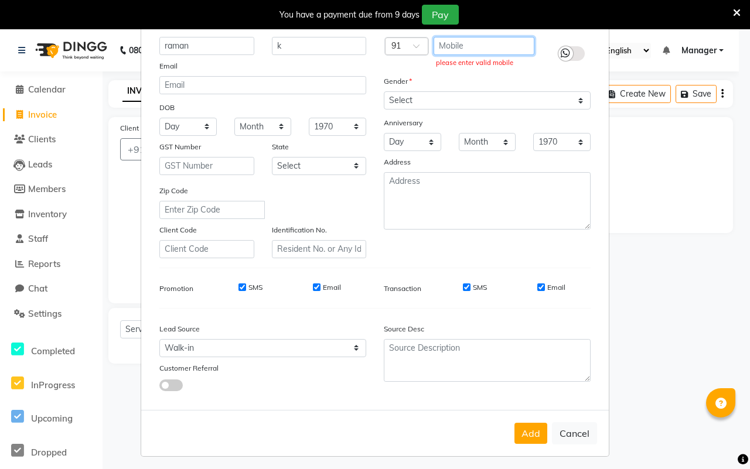
click at [487, 44] on input "text" at bounding box center [484, 46] width 101 height 18
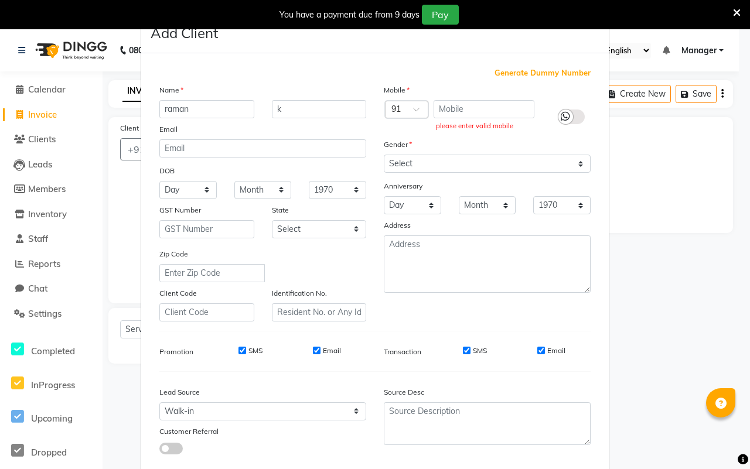
scroll to position [0, 0]
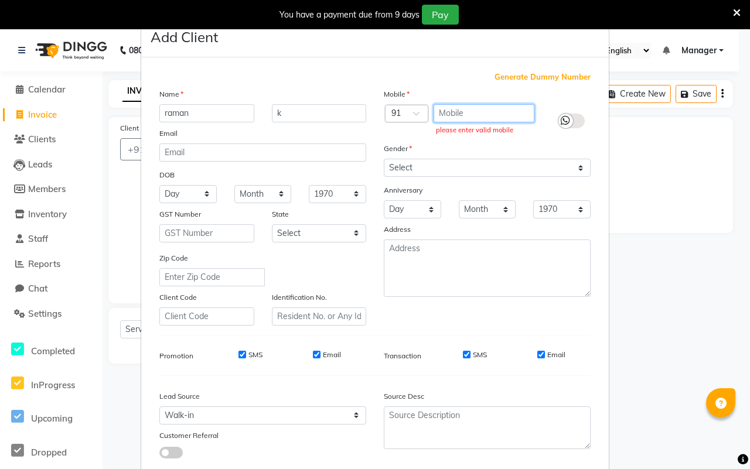
click at [453, 110] on input "text" at bounding box center [484, 113] width 101 height 18
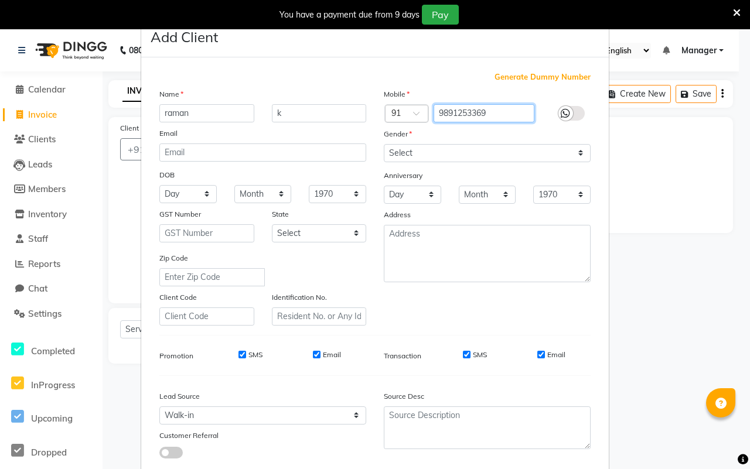
type input "9891253369"
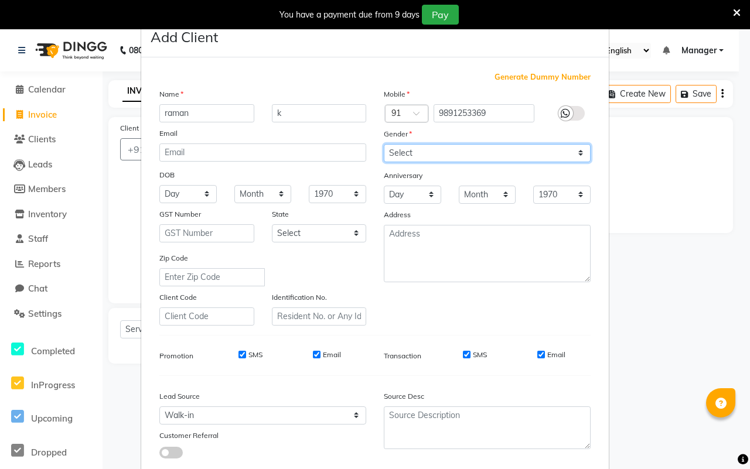
click at [444, 150] on select "Select Male Female Other Prefer Not To Say" at bounding box center [487, 153] width 207 height 18
click at [384, 144] on select "Select Male Female Other Prefer Not To Say" at bounding box center [487, 153] width 207 height 18
click at [448, 390] on div "Source Desc" at bounding box center [431, 398] width 113 height 16
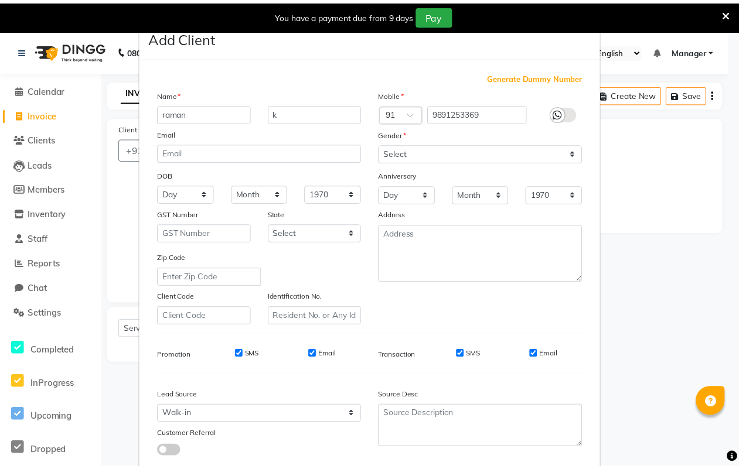
scroll to position [67, 0]
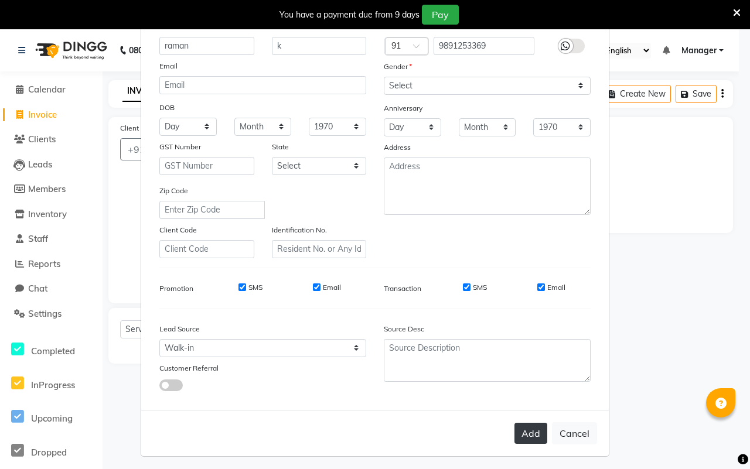
click at [526, 430] on button "Add" at bounding box center [531, 433] width 33 height 21
type input "9891253369"
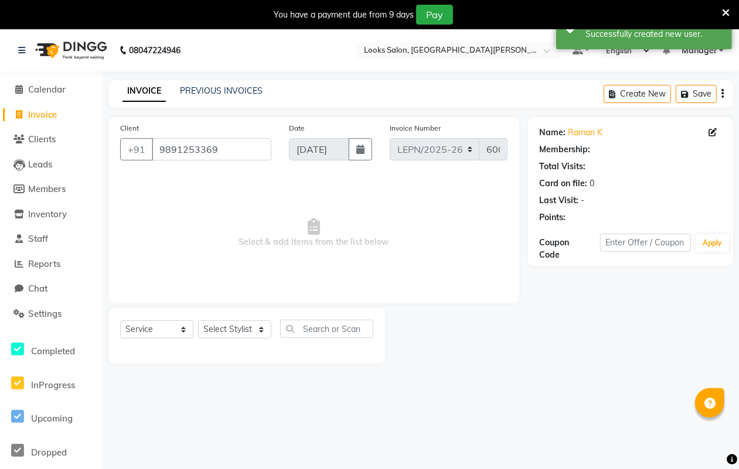
select select "1: Object"
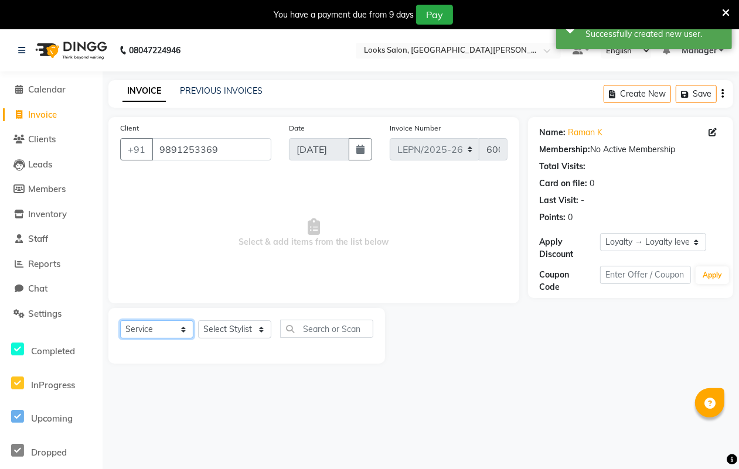
click at [180, 326] on select "Select Service Product Membership Package Voucher Prepaid Gift Card" at bounding box center [156, 330] width 73 height 18
click at [120, 321] on select "Select Service Product Membership Package Voucher Prepaid Gift Card" at bounding box center [156, 330] width 73 height 18
click at [261, 325] on select "Select Stylist AMAN Aman_Asst Baljeet_MKP BITTU Bobby_Mgr Counter Sales Jassi_B…" at bounding box center [234, 330] width 73 height 18
select select "90360"
click at [198, 321] on select "Select Stylist AMAN Aman_Asst Baljeet_MKP BITTU Bobby_Mgr Counter Sales Jassi_B…" at bounding box center [234, 330] width 73 height 18
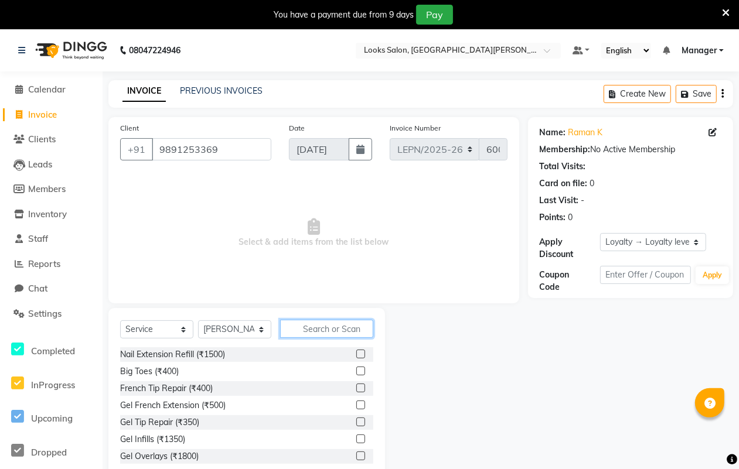
click at [332, 324] on input "text" at bounding box center [326, 329] width 93 height 18
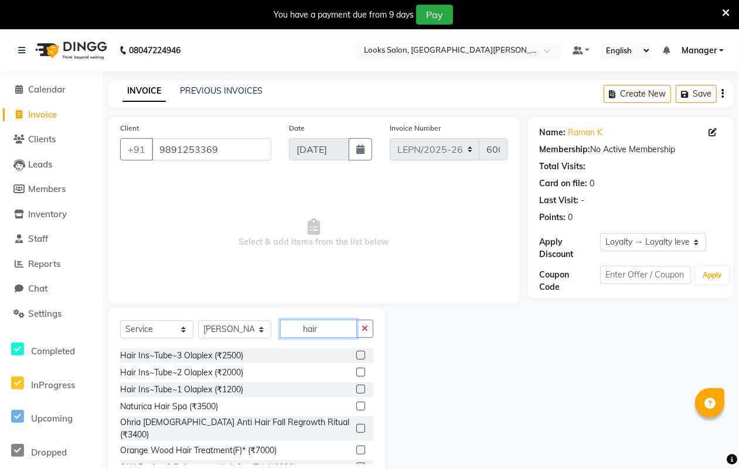
scroll to position [0, 0]
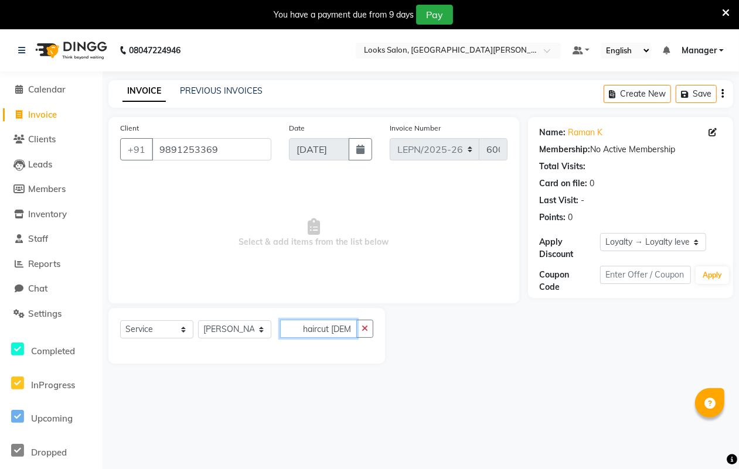
click at [350, 334] on input "haircut male" at bounding box center [318, 329] width 77 height 18
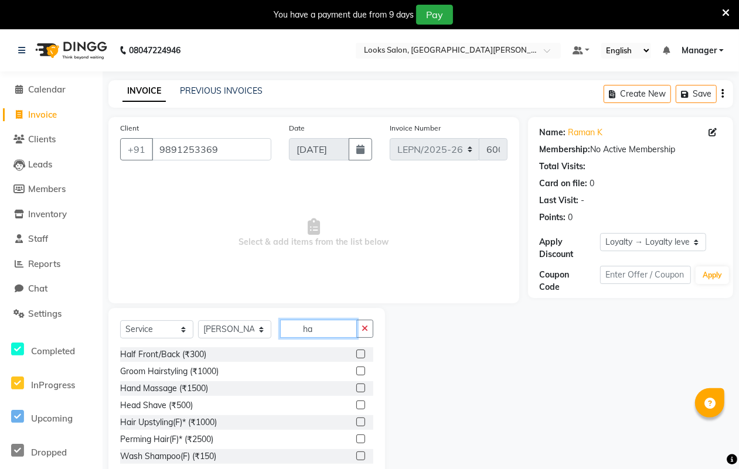
type input "ha"
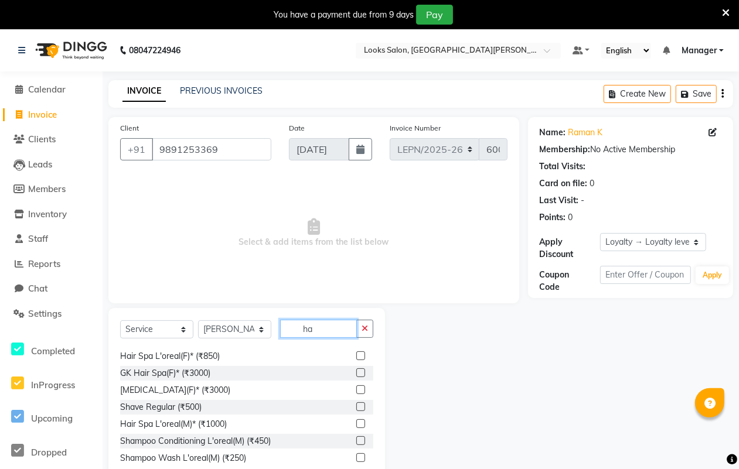
scroll to position [147, 0]
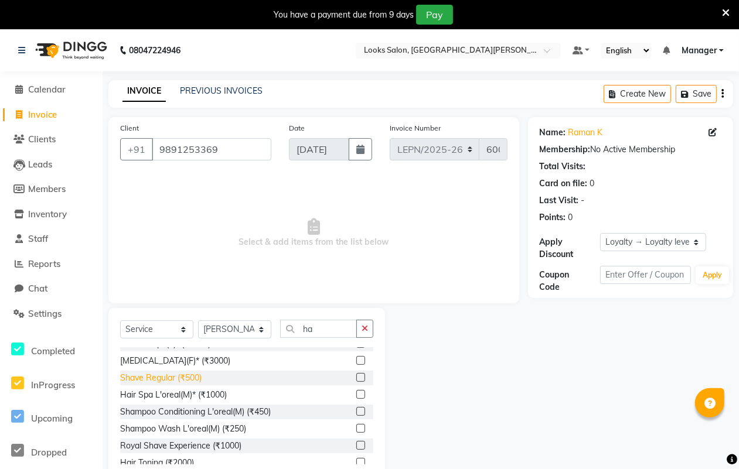
click at [185, 380] on div "Shave Regular (₹500)" at bounding box center [160, 378] width 81 height 12
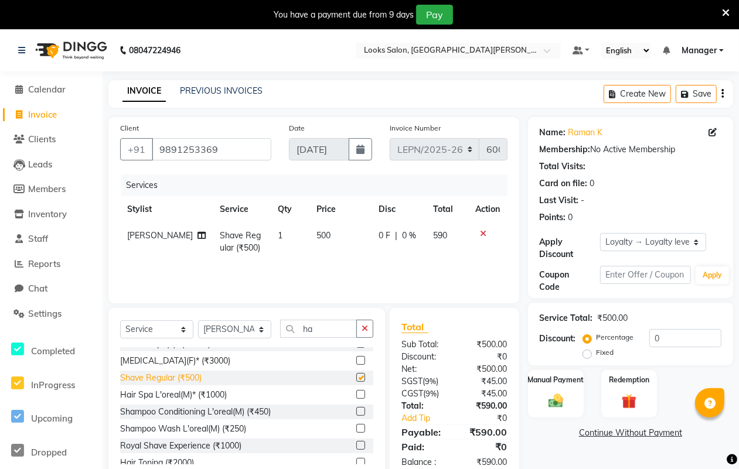
checkbox input "false"
click at [317, 237] on span "500" at bounding box center [324, 235] width 14 height 11
select select "90360"
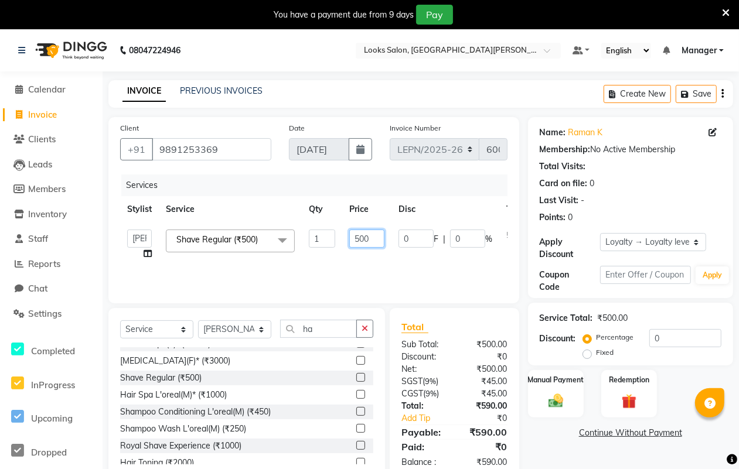
click at [378, 239] on input "500" at bounding box center [366, 239] width 35 height 18
type input "5"
type input "4"
type input "339"
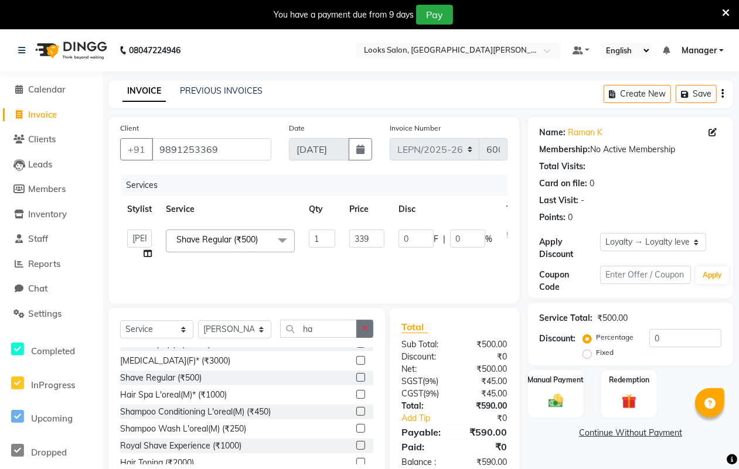
click at [364, 328] on icon "button" at bounding box center [365, 329] width 6 height 8
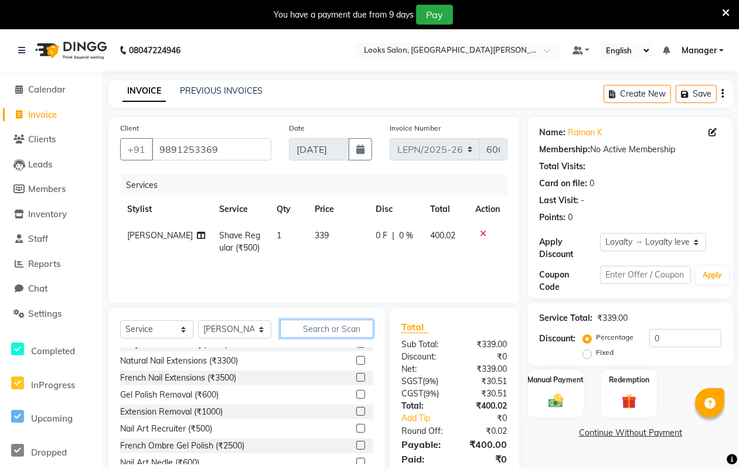
click at [328, 326] on input "text" at bounding box center [326, 329] width 93 height 18
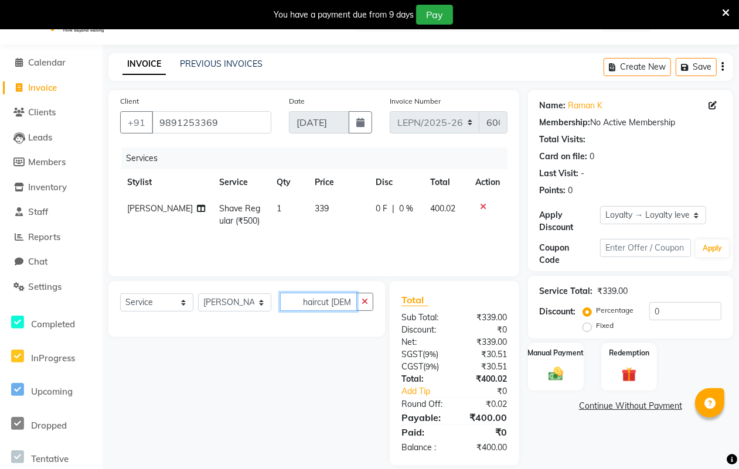
scroll to position [41, 0]
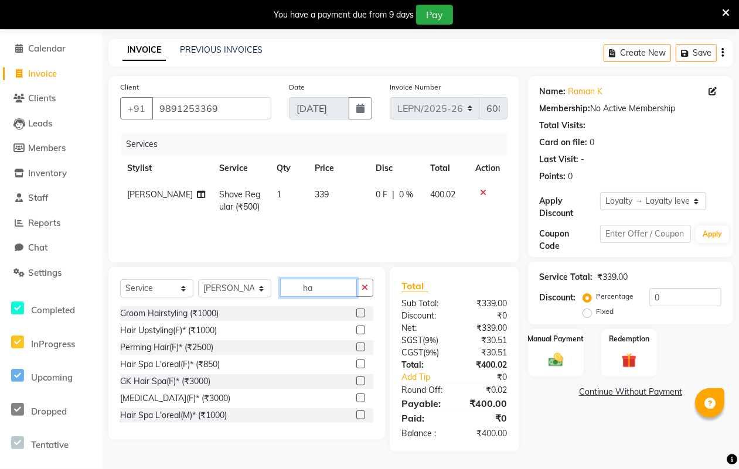
type input "h"
click at [296, 285] on input "text" at bounding box center [326, 288] width 93 height 18
type input "ha"
click at [186, 363] on div "Head Shave (₹500)" at bounding box center [156, 365] width 73 height 12
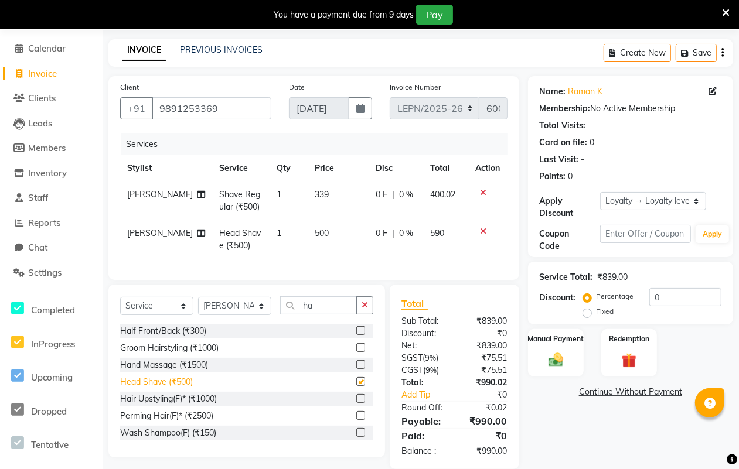
checkbox input "false"
click at [321, 230] on td "500" at bounding box center [338, 239] width 61 height 39
select select "90360"
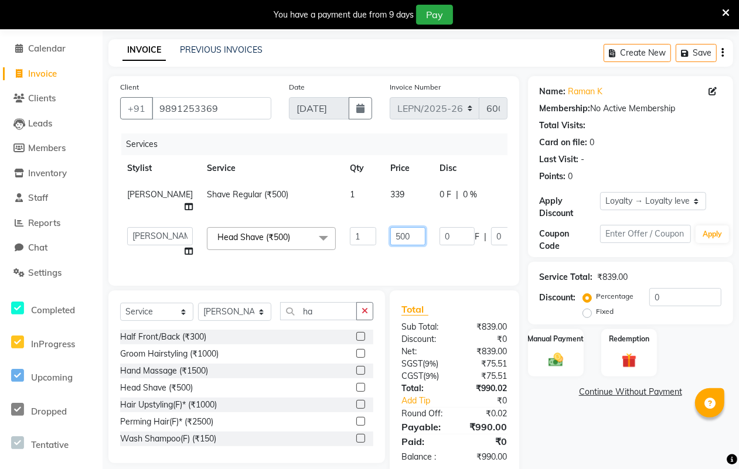
click at [390, 236] on input "500" at bounding box center [407, 236] width 35 height 18
type input "5"
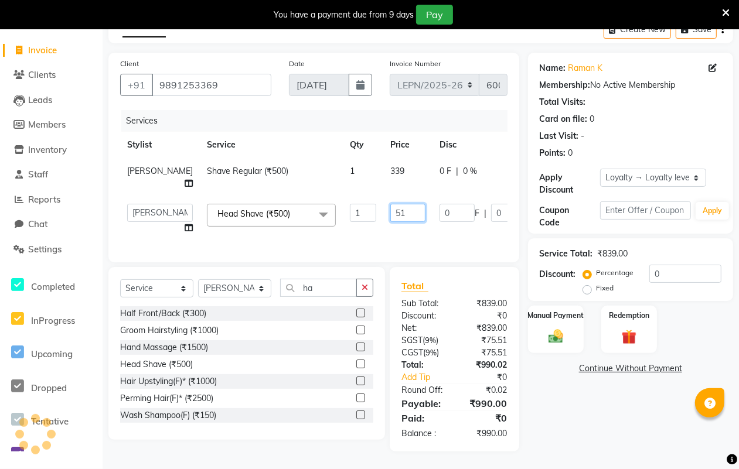
type input "510"
click at [390, 204] on input "510" at bounding box center [407, 213] width 35 height 18
click at [379, 164] on tr "NADEEM Shave Regular (₹500) 1 339 0 F | 0 % 400.02" at bounding box center [369, 177] width 498 height 39
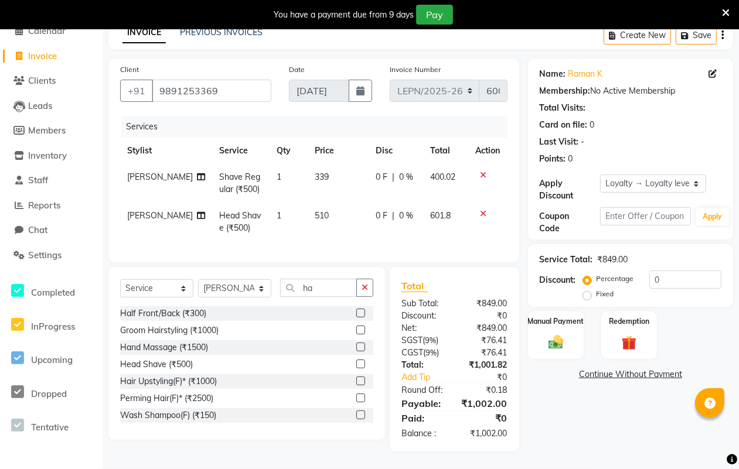
scroll to position [69, 0]
click at [324, 203] on td "510" at bounding box center [338, 222] width 61 height 39
select select "90360"
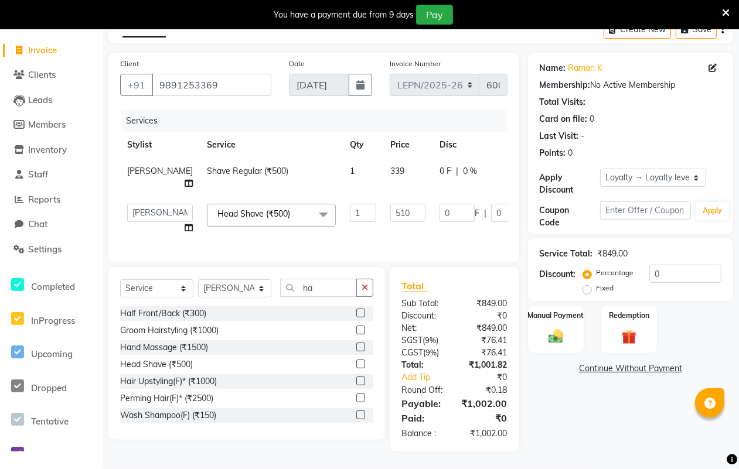
scroll to position [75, 0]
click at [390, 204] on input "510" at bounding box center [407, 213] width 35 height 18
type input "508"
click at [433, 230] on td "0 F | 0 %" at bounding box center [487, 219] width 108 height 45
select select "90360"
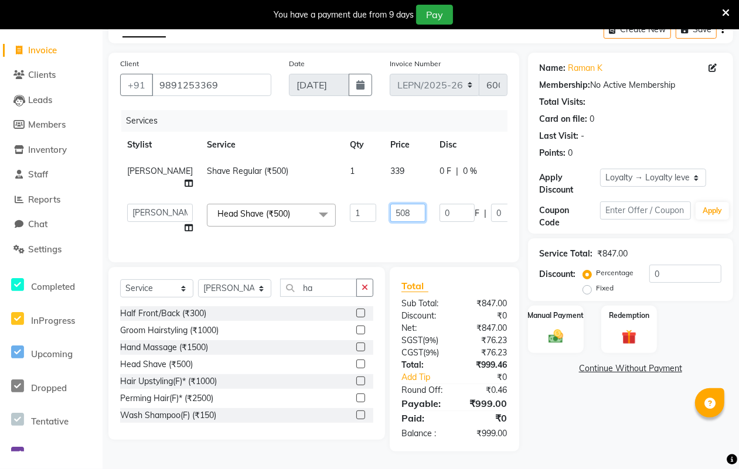
click at [390, 204] on input "508" at bounding box center [407, 213] width 35 height 18
type input "508.5"
click at [455, 237] on div "Services Stylist Service Qty Price Disc Total Action NADEEM Shave Regular (₹500…" at bounding box center [313, 180] width 387 height 141
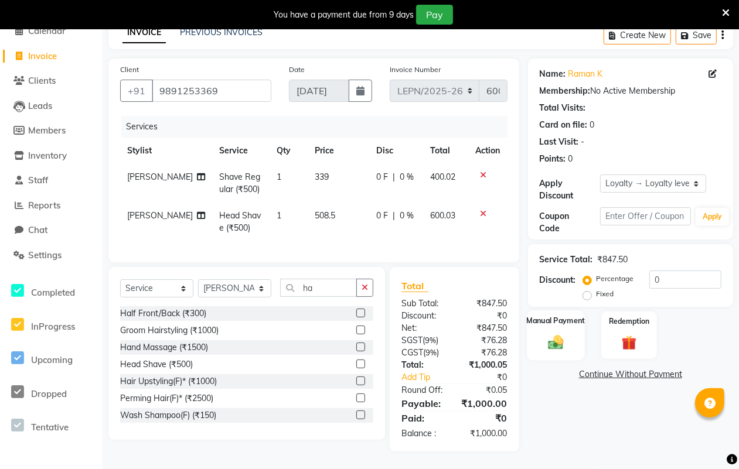
click at [543, 334] on img at bounding box center [555, 343] width 25 height 18
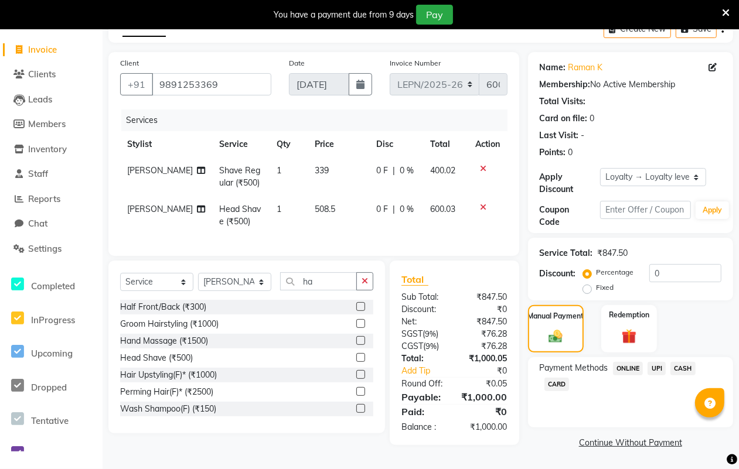
click at [655, 365] on span "UPI" at bounding box center [657, 368] width 18 height 13
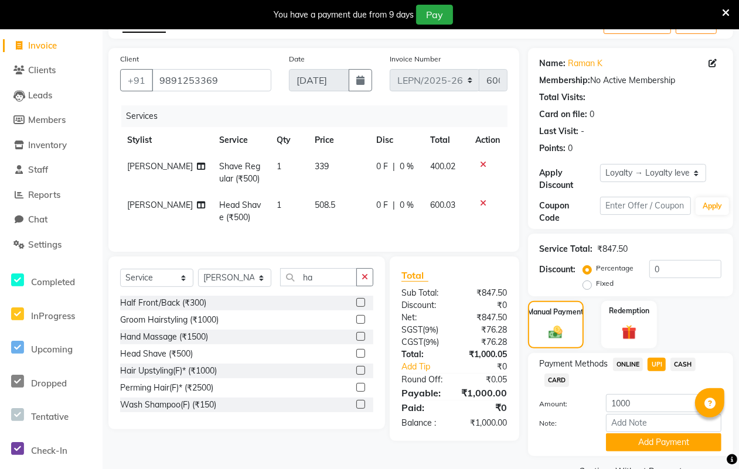
scroll to position [75, 0]
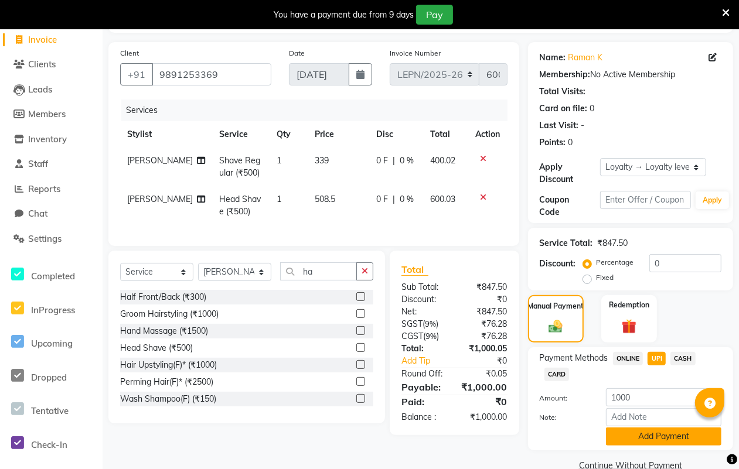
click at [651, 437] on button "Add Payment" at bounding box center [663, 437] width 115 height 18
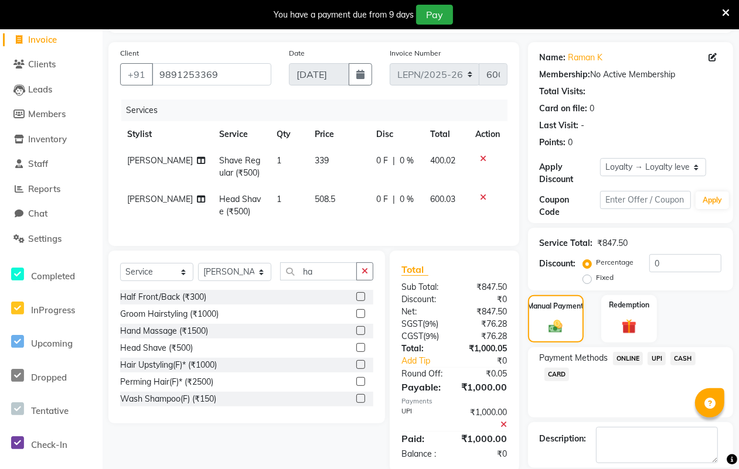
scroll to position [194, 0]
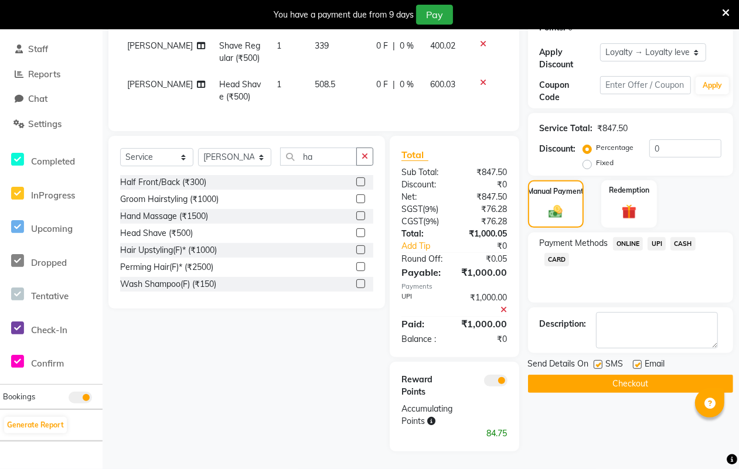
click at [605, 382] on button "Checkout" at bounding box center [630, 384] width 205 height 18
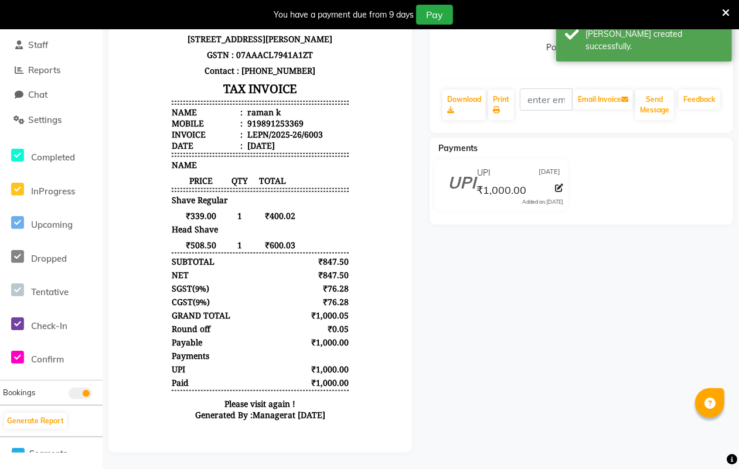
scroll to position [206, 0]
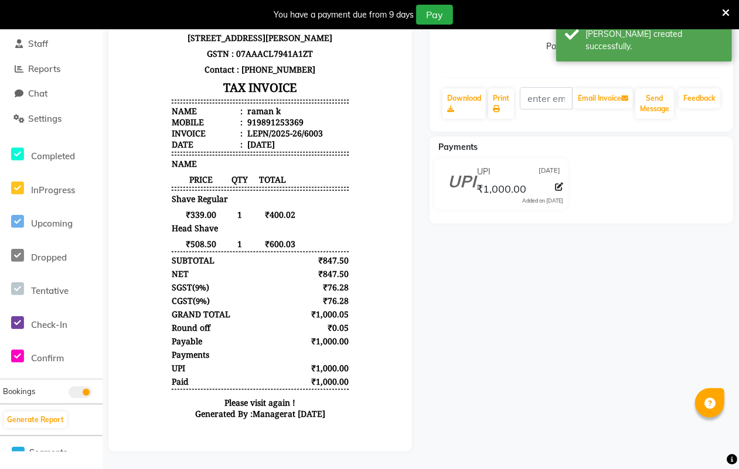
select select "service"
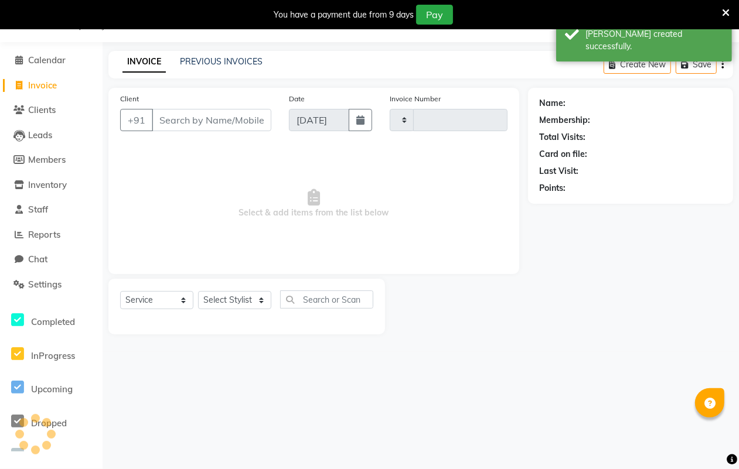
scroll to position [29, 0]
type input "6004"
select select "8940"
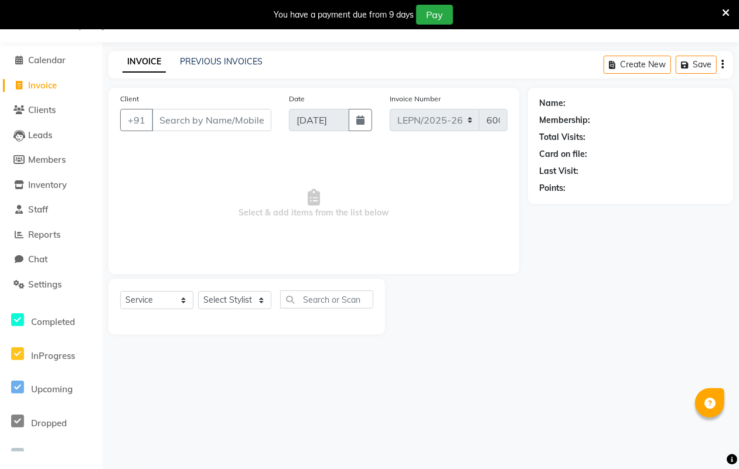
click at [180, 121] on input "Client" at bounding box center [212, 120] width 120 height 22
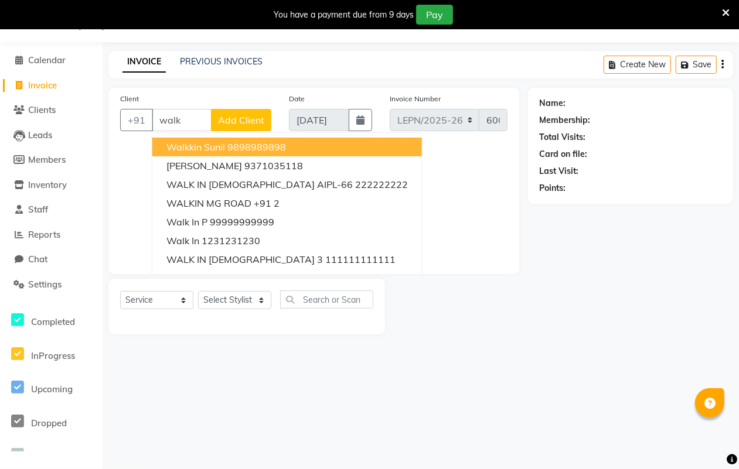
click at [189, 121] on input "walk" at bounding box center [182, 120] width 60 height 22
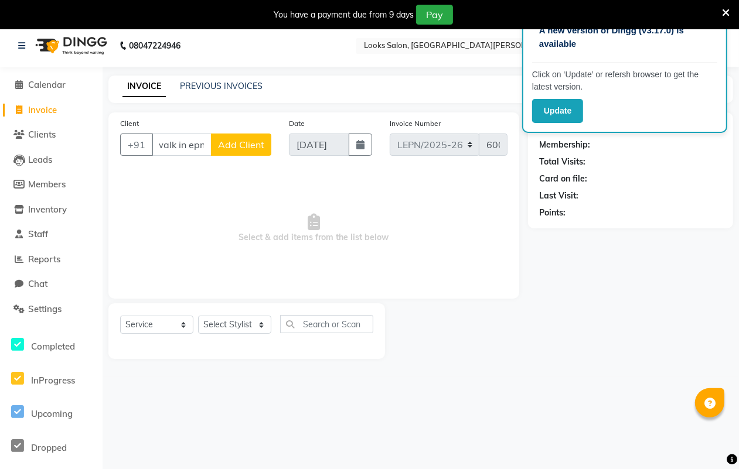
scroll to position [0, 0]
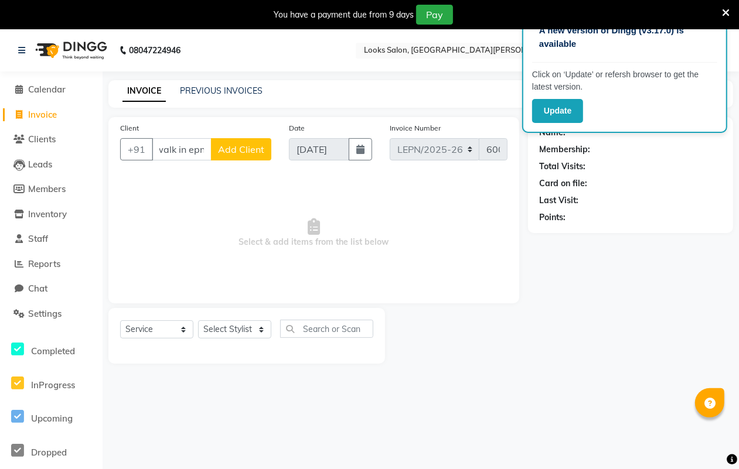
type input "walk in epn"
click at [722, 8] on icon at bounding box center [726, 13] width 8 height 11
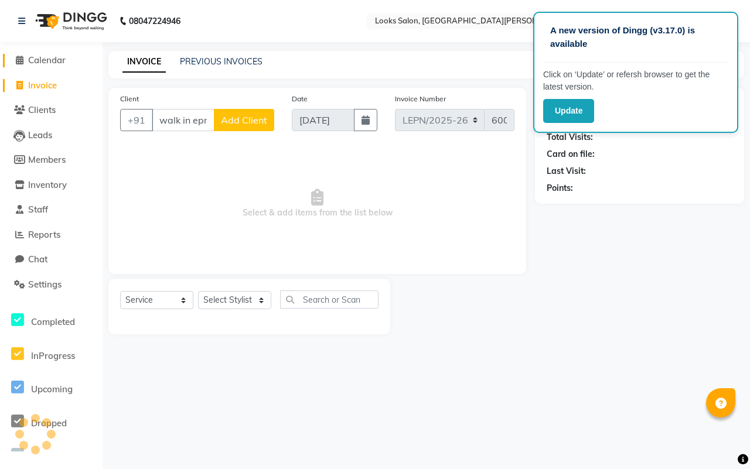
click at [46, 57] on span "Calendar" at bounding box center [47, 60] width 38 height 11
click at [44, 60] on span "Calendar" at bounding box center [47, 60] width 38 height 11
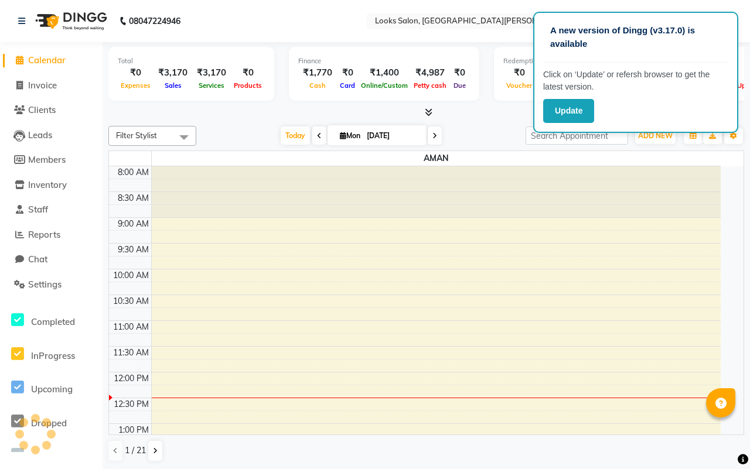
drag, startPoint x: 736, startPoint y: 201, endPoint x: 677, endPoint y: 80, distance: 134.2
click at [736, 201] on div "Total ₹0 Expenses ₹3,170 Sales ₹3,170 Services ₹0 Products Finance ₹1,770 Cash …" at bounding box center [427, 256] width 648 height 428
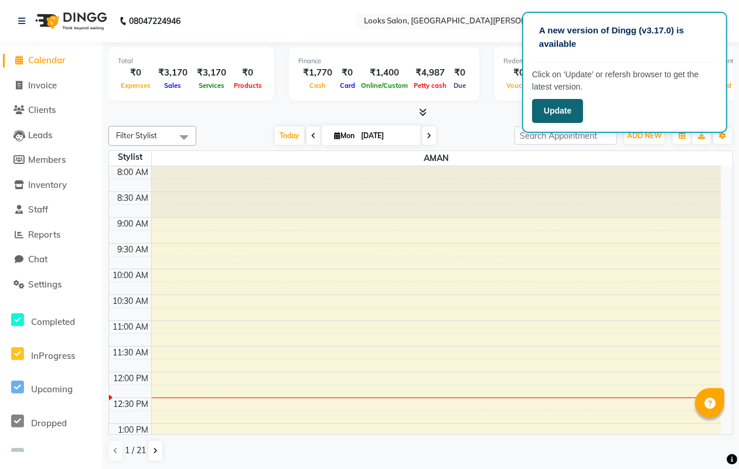
click at [569, 106] on button "Update" at bounding box center [557, 111] width 51 height 24
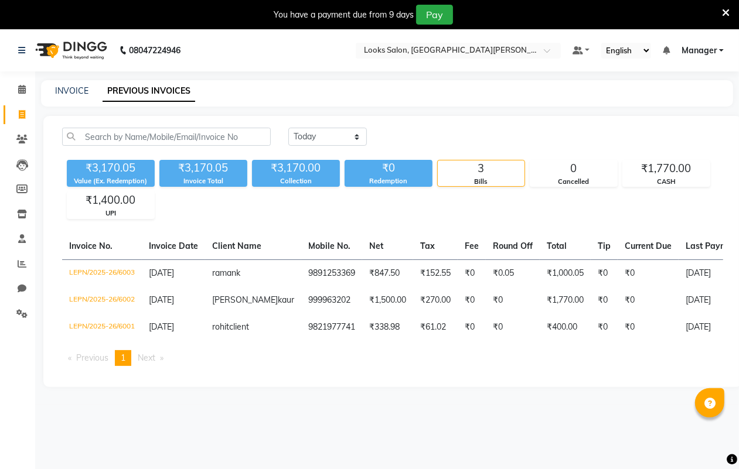
click at [726, 9] on icon at bounding box center [726, 13] width 8 height 11
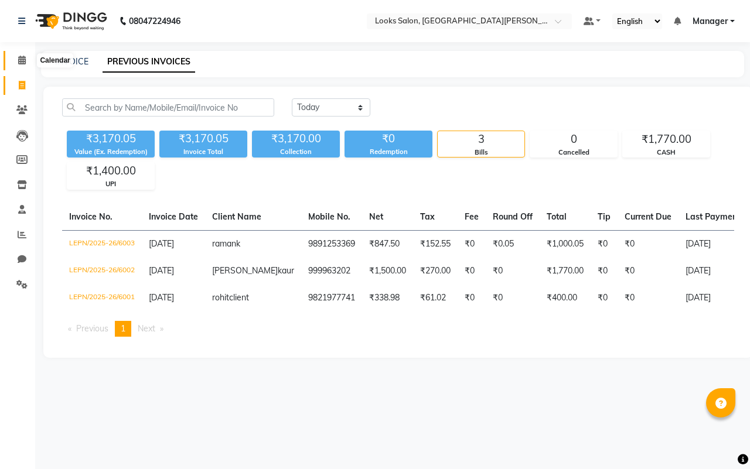
click at [19, 62] on icon at bounding box center [22, 60] width 8 height 9
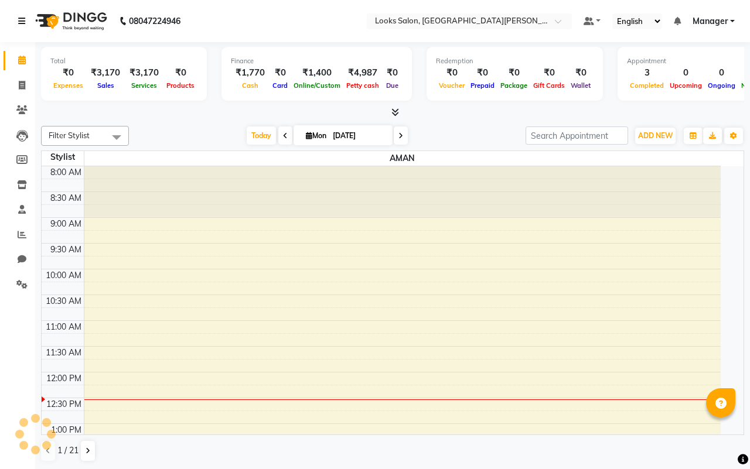
click at [18, 17] on icon at bounding box center [21, 21] width 7 height 8
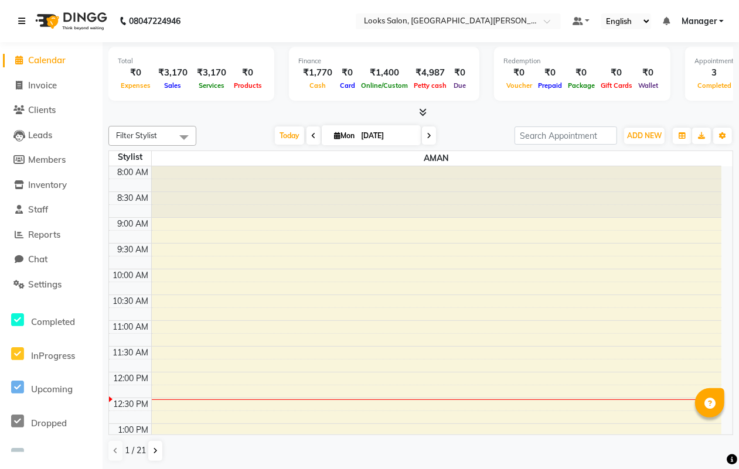
click at [21, 18] on icon at bounding box center [21, 21] width 7 height 8
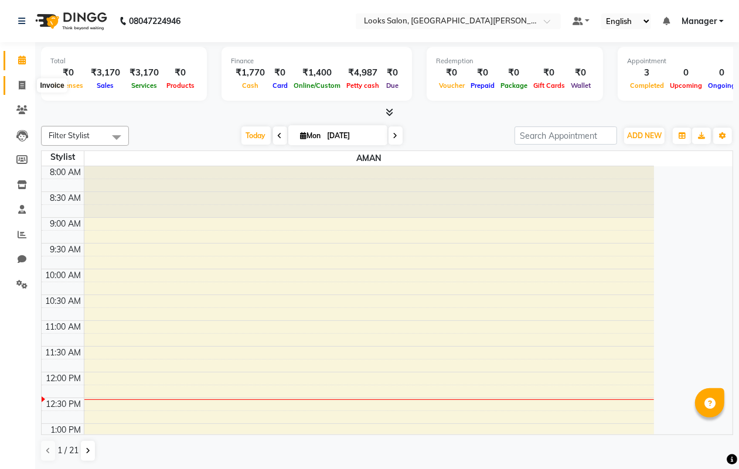
click at [16, 84] on span at bounding box center [22, 85] width 21 height 13
select select "service"
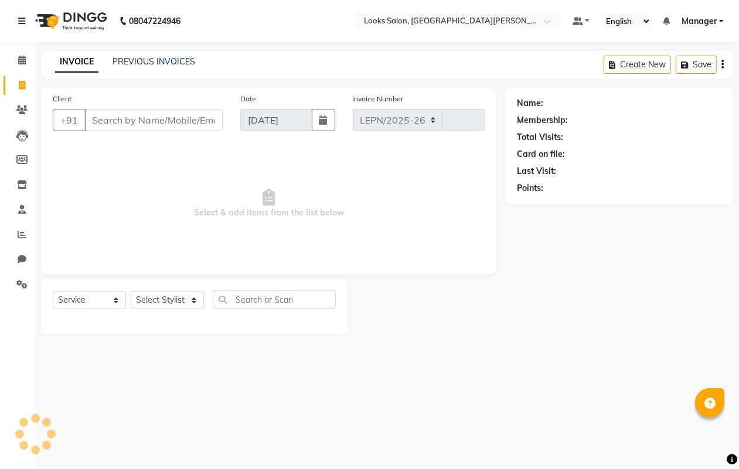
select select "8940"
type input "6004"
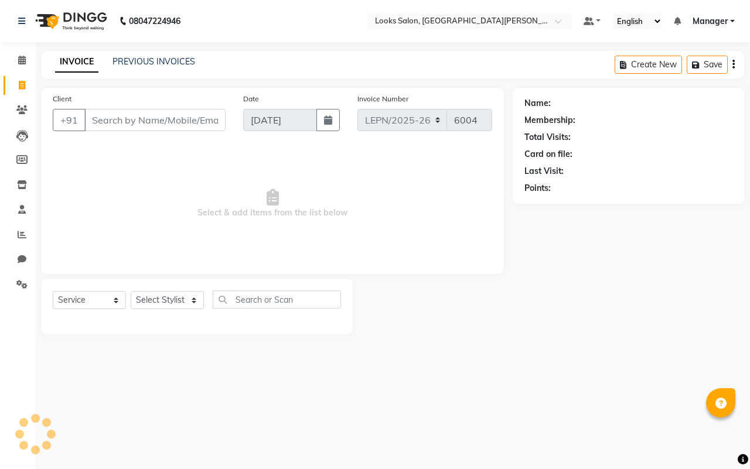
click at [118, 121] on input "Client" at bounding box center [154, 120] width 141 height 22
type input "mohit sachdeva"
click at [197, 118] on span "Add Client" at bounding box center [195, 120] width 46 height 12
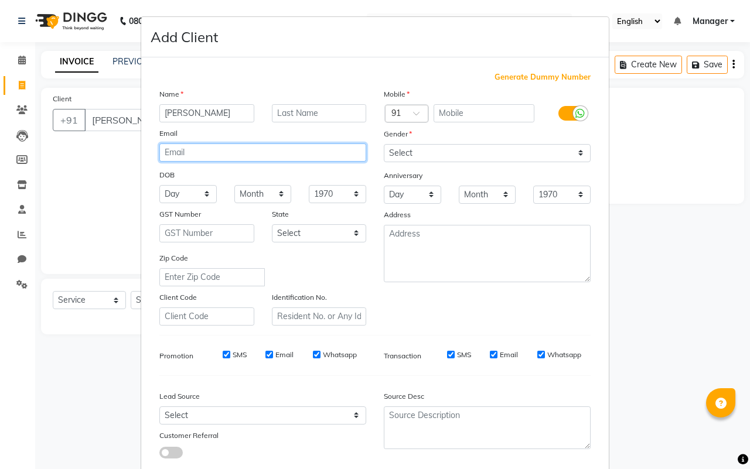
click at [215, 148] on input "email" at bounding box center [262, 153] width 207 height 18
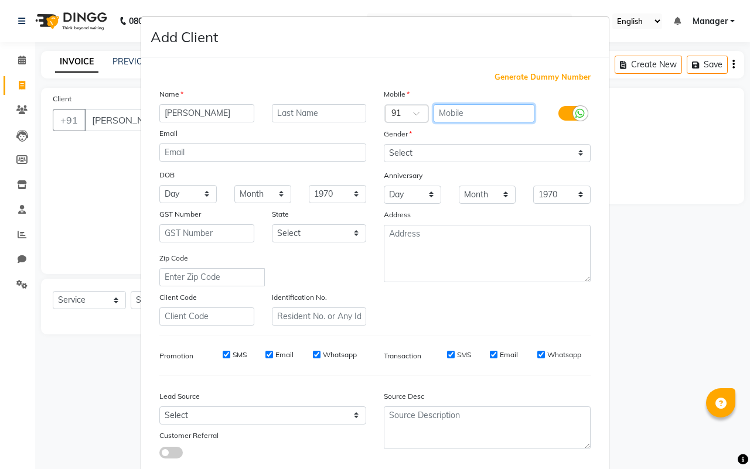
click at [488, 110] on input "text" at bounding box center [484, 113] width 101 height 18
type input "7289994657"
click at [576, 115] on icon at bounding box center [580, 113] width 9 height 11
click at [0, 0] on input "checkbox" at bounding box center [0, 0] width 0 height 0
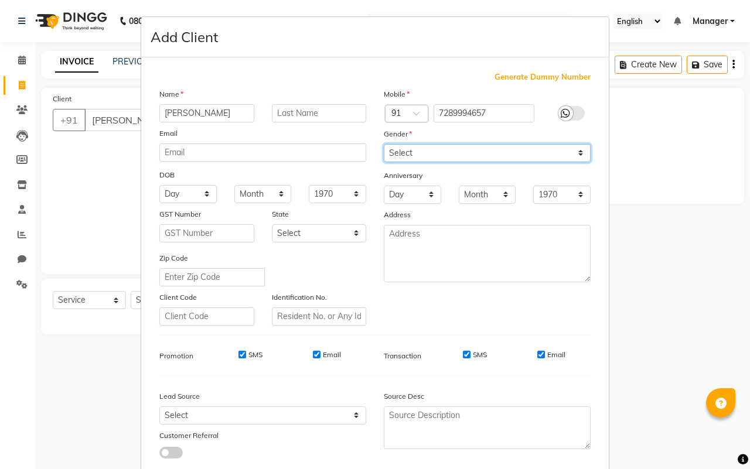
click at [572, 151] on select "Select Male Female Other Prefer Not To Say" at bounding box center [487, 153] width 207 height 18
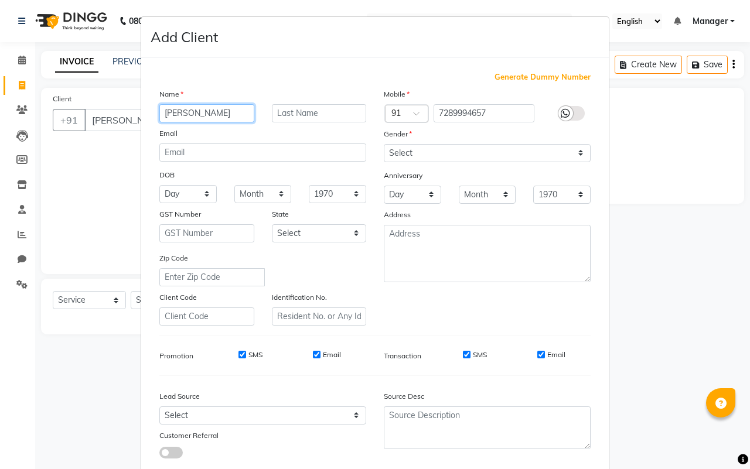
click at [179, 112] on input "mohit sachdeva" at bounding box center [206, 113] width 95 height 18
click at [192, 113] on input "mahimat sachdeva" at bounding box center [206, 113] width 95 height 18
type input "mahima sachdeva"
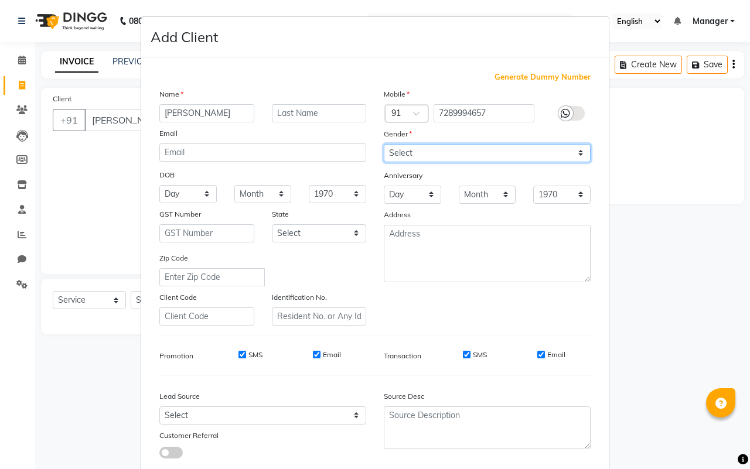
drag, startPoint x: 573, startPoint y: 151, endPoint x: 560, endPoint y: 159, distance: 15.3
click at [573, 151] on select "Select Male Female Other Prefer Not To Say" at bounding box center [487, 153] width 207 height 18
select select "female"
click at [384, 144] on select "Select Male Female Other Prefer Not To Say" at bounding box center [487, 153] width 207 height 18
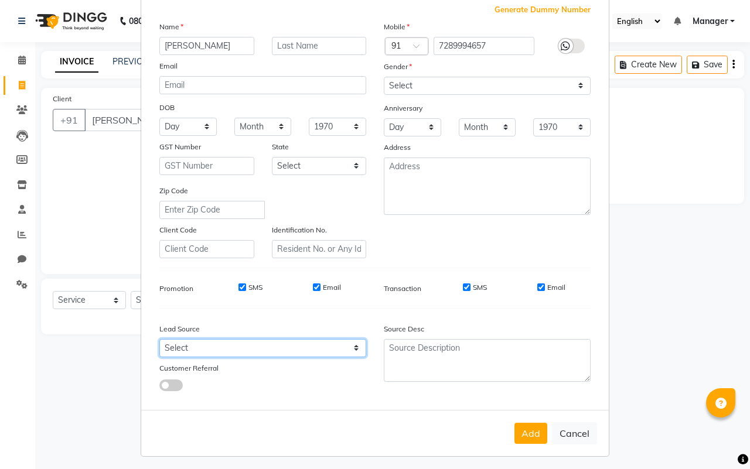
click at [350, 344] on select "Select Walk-in Referral Internet Friend Word of Mouth Advertisement Facebook Ju…" at bounding box center [262, 348] width 207 height 18
select select "56921"
click at [159, 339] on select "Select Walk-in Referral Internet Friend Word of Mouth Advertisement Facebook Ju…" at bounding box center [262, 348] width 207 height 18
click at [522, 431] on button "Add" at bounding box center [531, 433] width 33 height 21
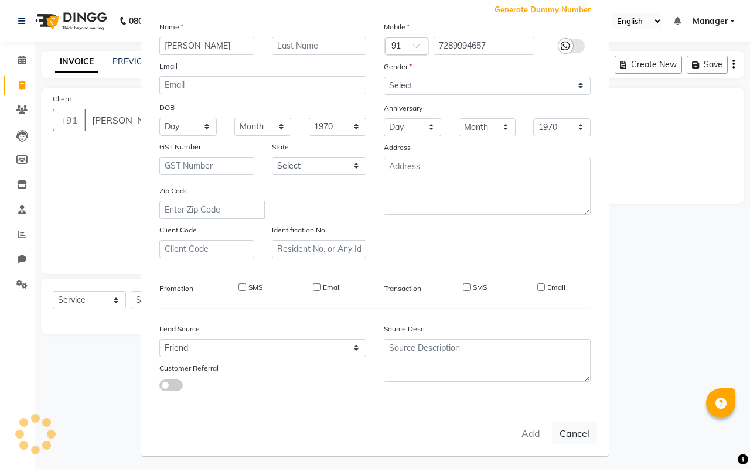
type input "7289994657"
select select
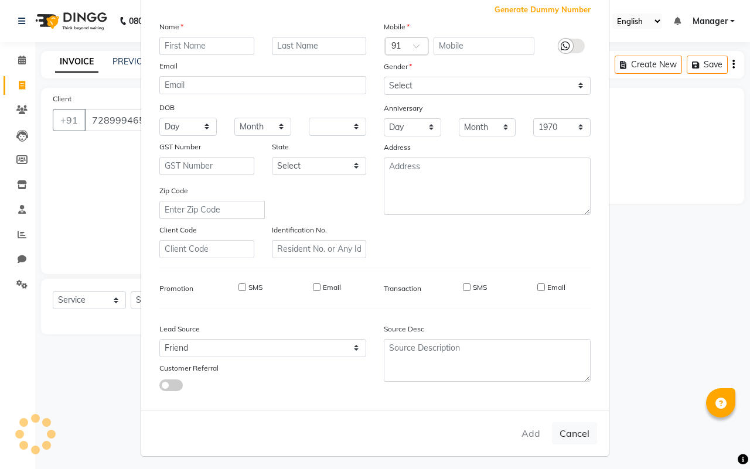
select select
checkbox input "false"
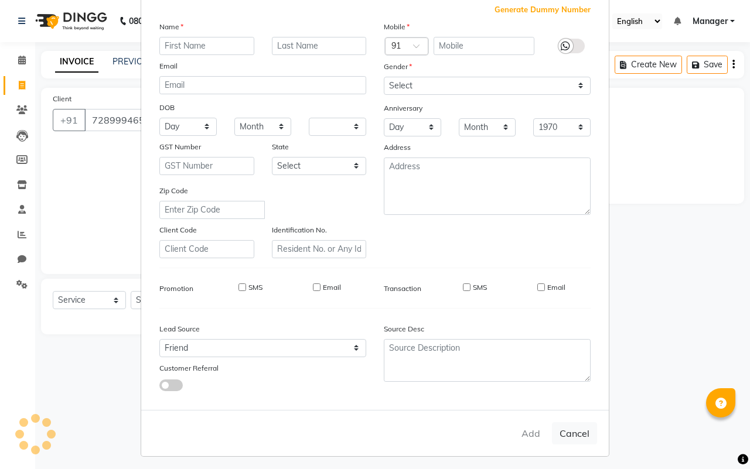
checkbox input "false"
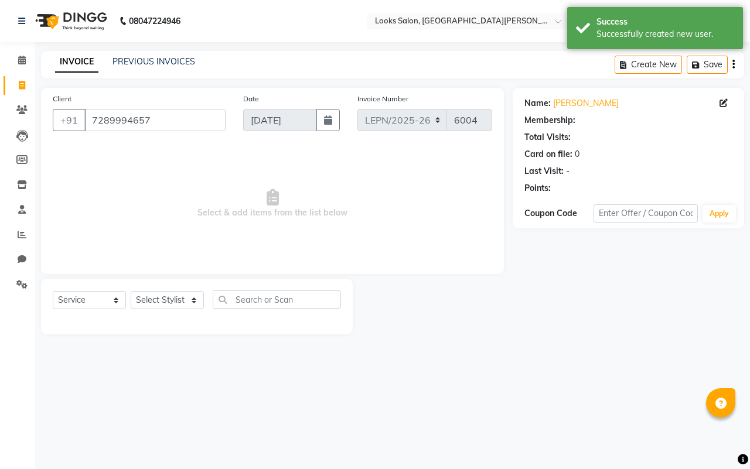
select select "1: Object"
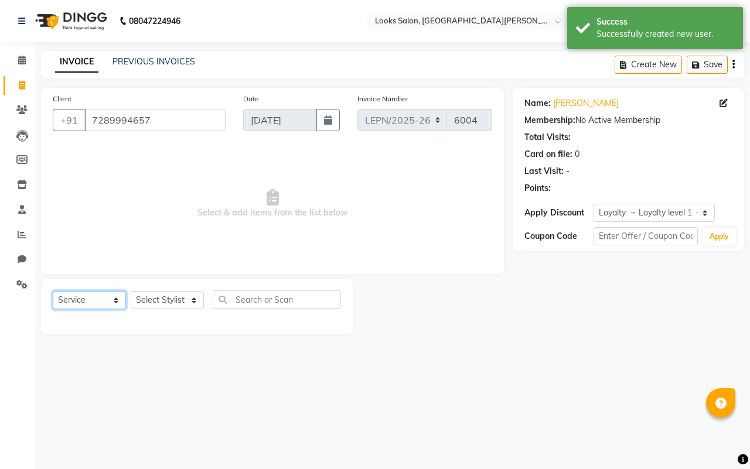
click at [113, 299] on select "Select Service Product Membership Package Voucher Prepaid Gift Card" at bounding box center [89, 300] width 73 height 18
click at [53, 291] on select "Select Service Product Membership Package Voucher Prepaid Gift Card" at bounding box center [89, 300] width 73 height 18
click at [189, 300] on select "Select Stylist AMAN Aman_Asst Baljeet_MKP BITTU Bobby_Mgr Counter Sales Jassi_B…" at bounding box center [167, 300] width 73 height 18
select select "90359"
click at [131, 291] on select "Select Stylist AMAN Aman_Asst Baljeet_MKP BITTU Bobby_Mgr Counter Sales Jassi_B…" at bounding box center [167, 300] width 73 height 18
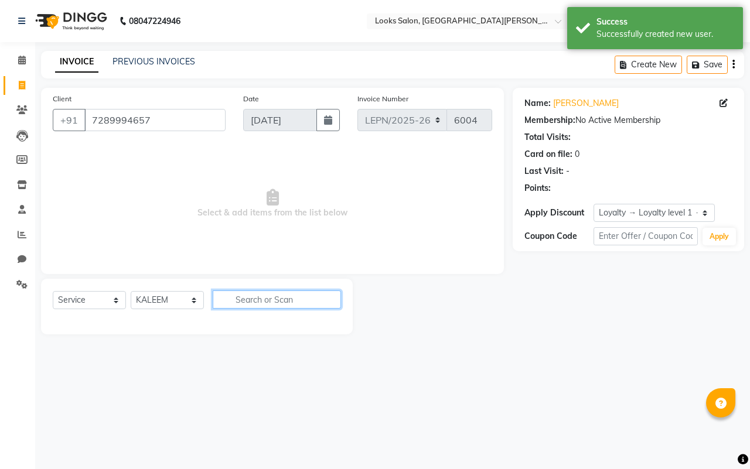
click at [292, 297] on input "text" at bounding box center [277, 300] width 128 height 18
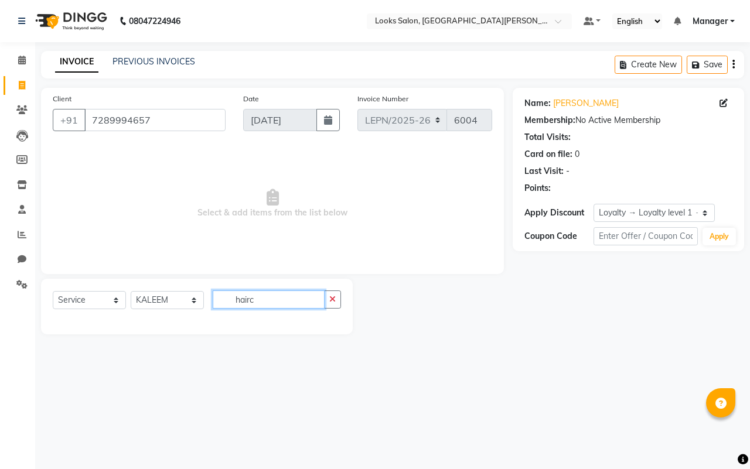
scroll to position [0, 0]
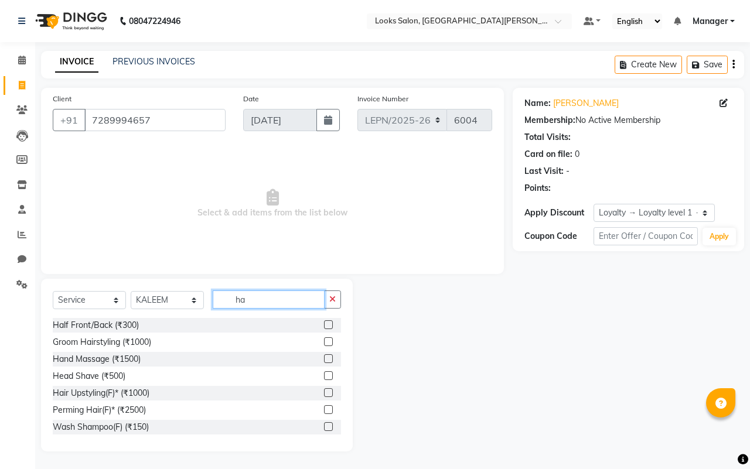
type input "h"
click at [263, 298] on input "text" at bounding box center [277, 300] width 128 height 18
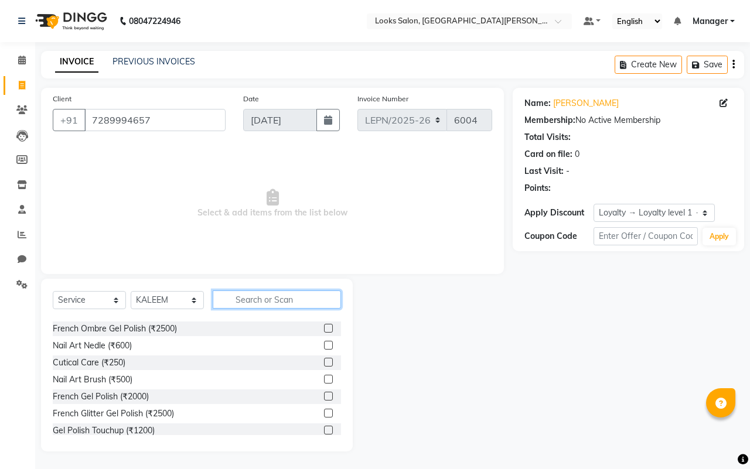
click at [240, 296] on input "text" at bounding box center [277, 300] width 128 height 18
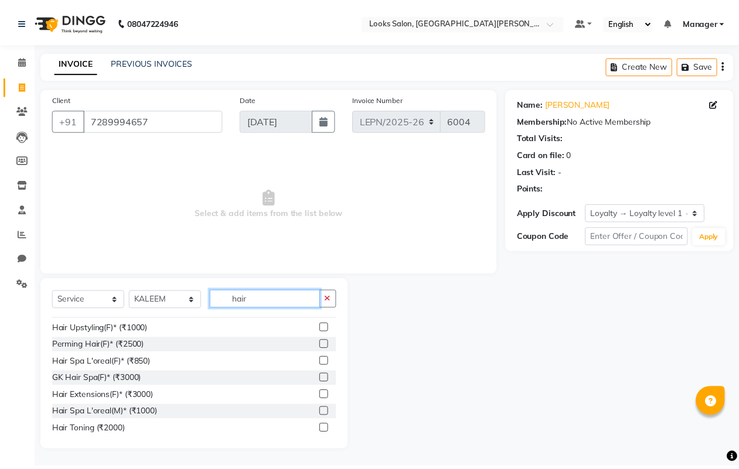
scroll to position [0, 0]
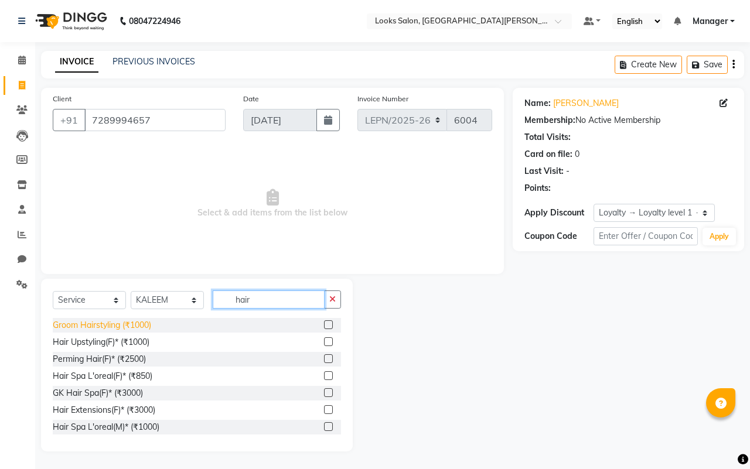
type input "hair"
click at [118, 326] on div "Groom Hairstyling (₹1000)" at bounding box center [102, 325] width 98 height 12
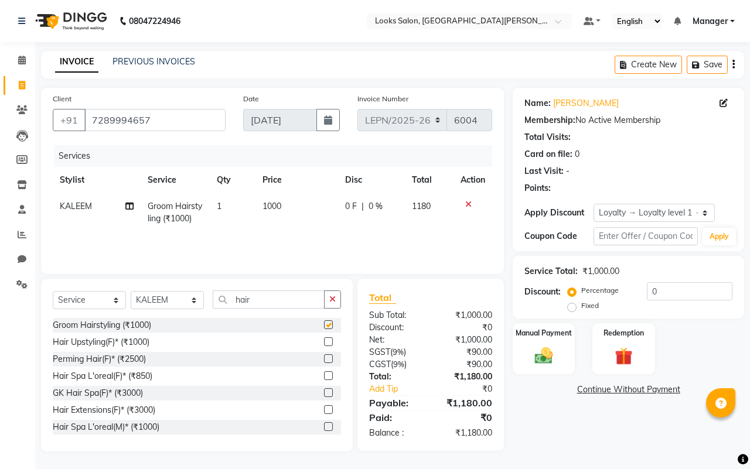
checkbox input "false"
click at [268, 203] on span "1000" at bounding box center [272, 206] width 19 height 11
select select "90359"
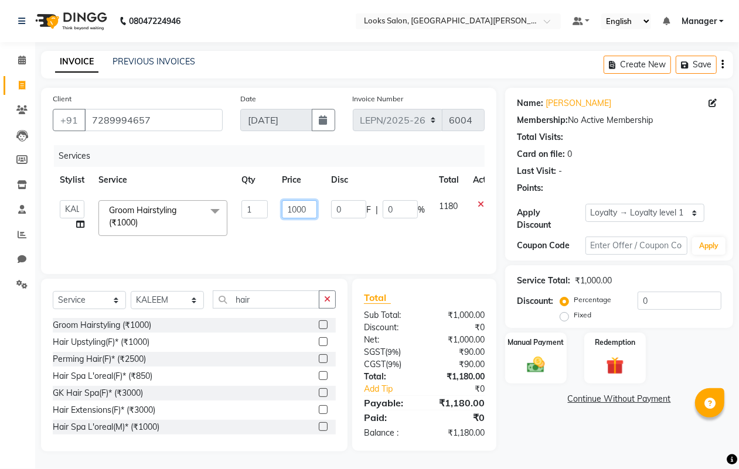
click at [303, 209] on input "1000" at bounding box center [299, 209] width 35 height 18
click at [312, 209] on input "5970" at bounding box center [299, 209] width 35 height 18
type input "597"
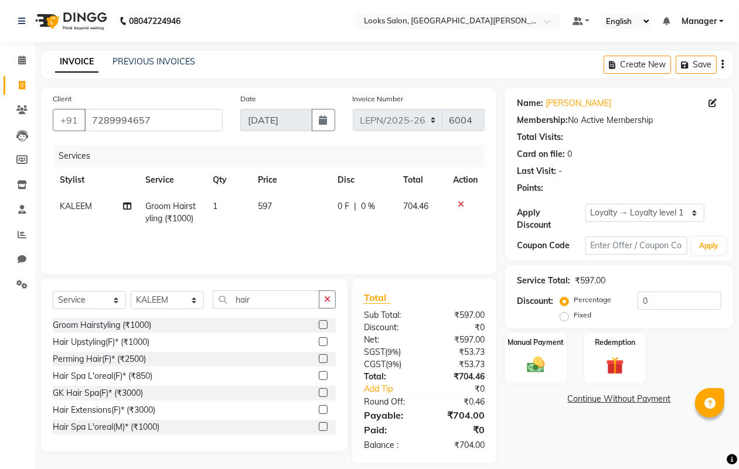
click at [399, 237] on div "Services Stylist Service Qty Price Disc Total Action KALEEM Groom Hairstyling (…" at bounding box center [269, 203] width 432 height 117
click at [273, 204] on td "597" at bounding box center [291, 212] width 80 height 39
select select "90359"
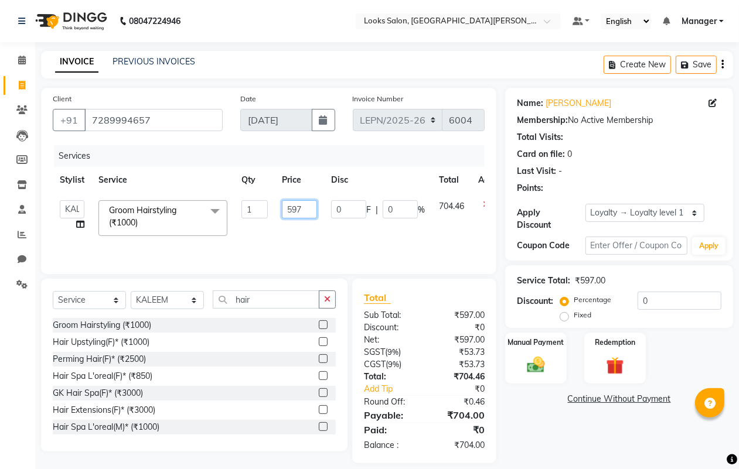
click at [306, 206] on input "597" at bounding box center [299, 209] width 35 height 18
type input "593"
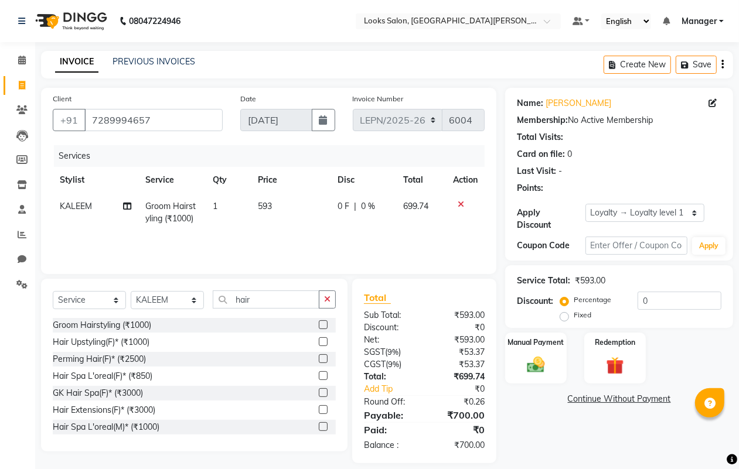
click at [434, 238] on div "Services Stylist Service Qty Price Disc Total Action KALEEM Groom Hairstyling (…" at bounding box center [269, 203] width 432 height 117
click at [253, 300] on input "hair" at bounding box center [266, 300] width 107 height 18
type input "h"
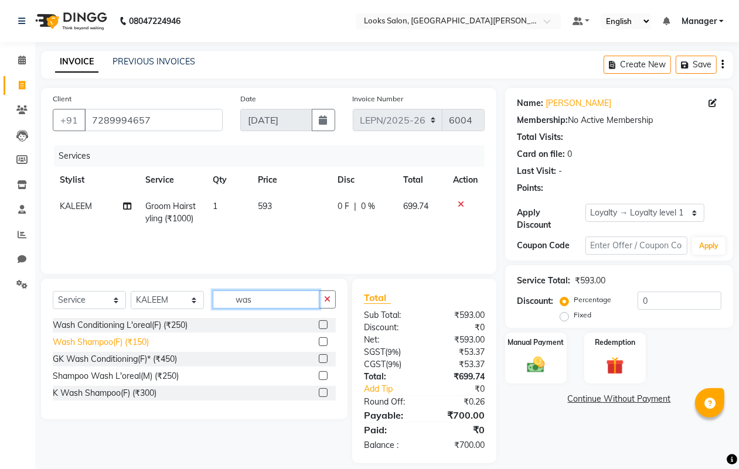
type input "was"
click at [133, 346] on div "Wash Shampoo(F) (₹150)" at bounding box center [101, 342] width 96 height 12
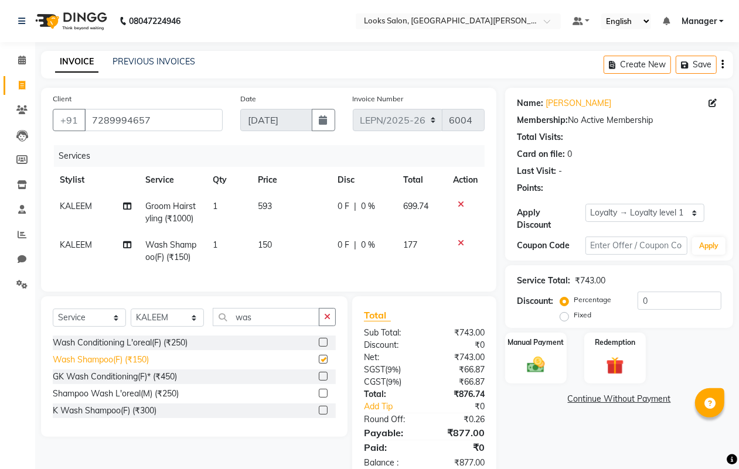
checkbox input "false"
click at [275, 244] on td "150" at bounding box center [291, 251] width 80 height 39
select select "90359"
click at [273, 246] on td "150" at bounding box center [291, 251] width 80 height 39
select select "90359"
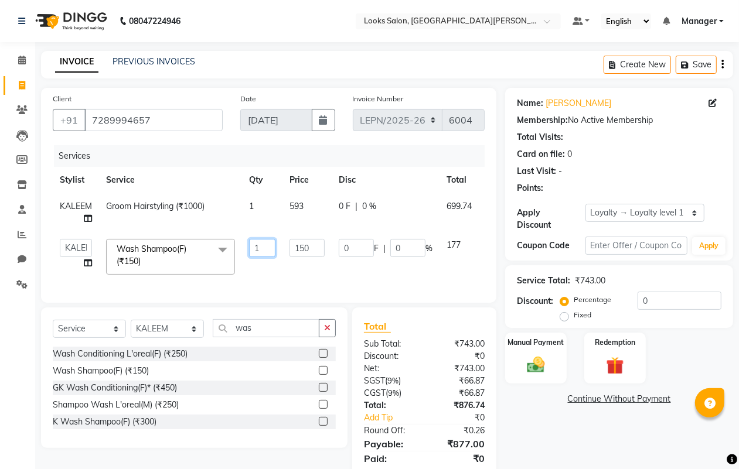
click at [267, 242] on input "1" at bounding box center [262, 248] width 26 height 18
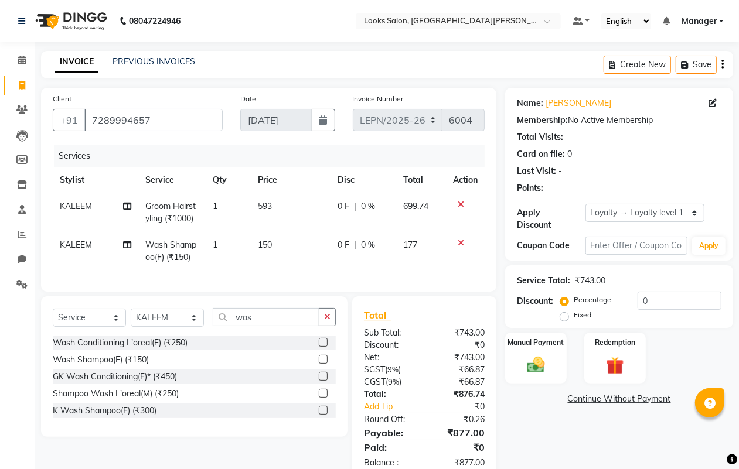
click at [262, 241] on span "150" at bounding box center [265, 245] width 14 height 11
select select "90359"
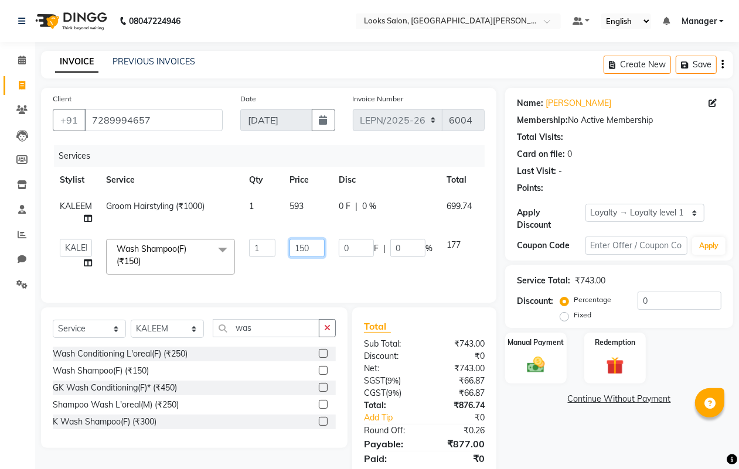
click at [315, 250] on input "150" at bounding box center [307, 248] width 35 height 18
type input "1"
type input "170"
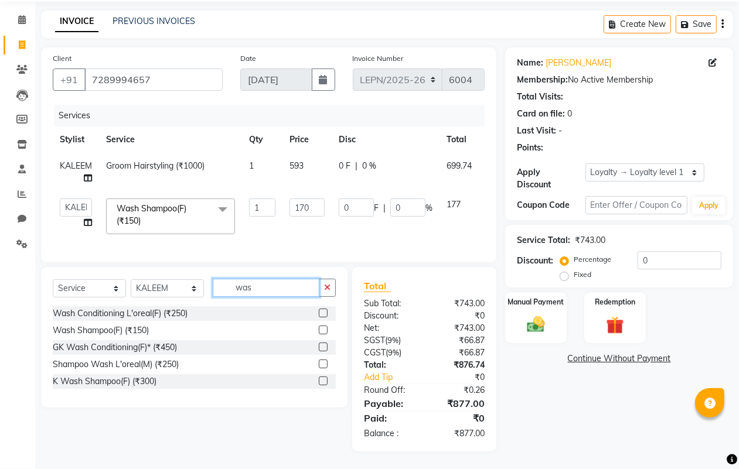
click at [263, 295] on input "was" at bounding box center [266, 288] width 107 height 18
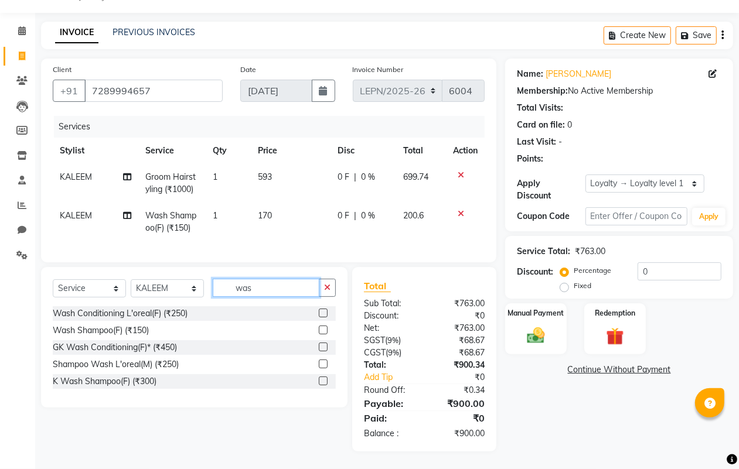
scroll to position [40, 0]
type input "w"
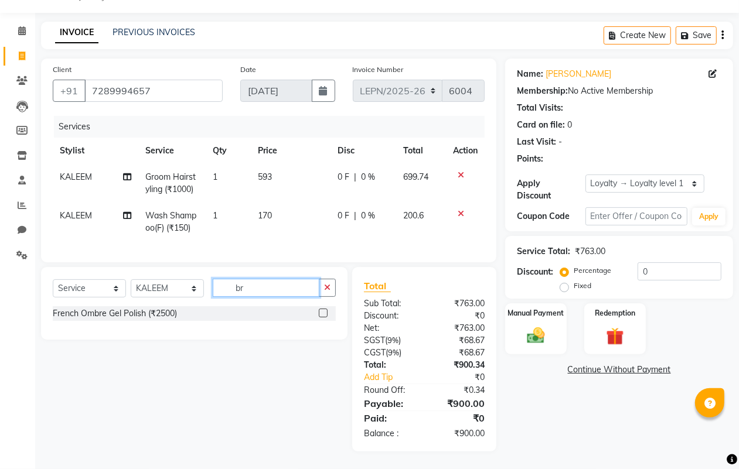
type input "b"
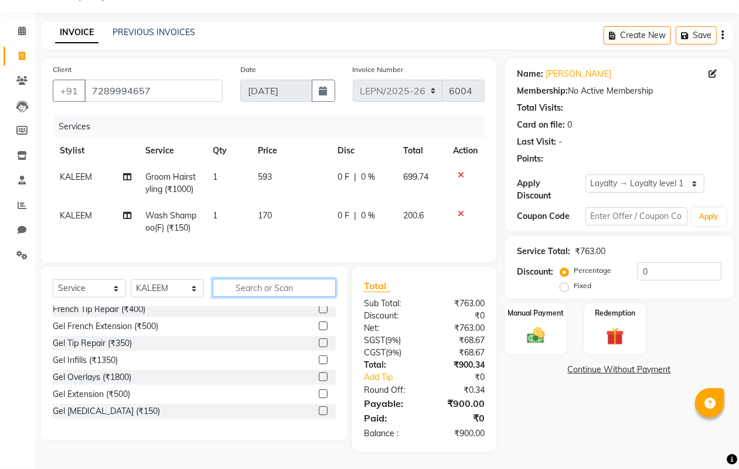
scroll to position [0, 0]
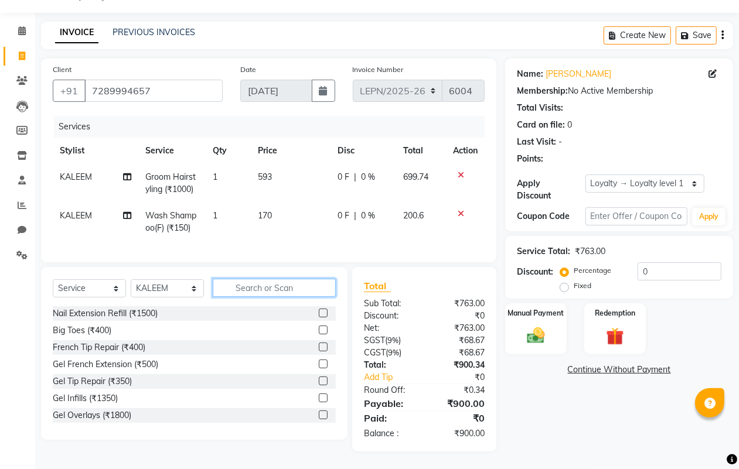
click at [230, 286] on input "text" at bounding box center [274, 288] width 123 height 18
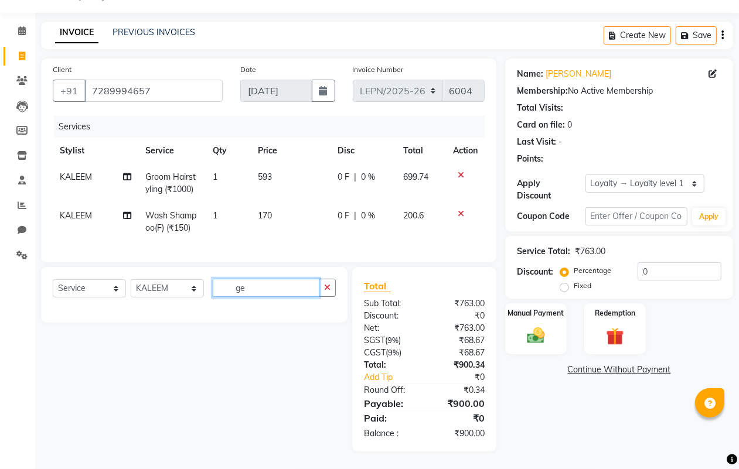
type input "g"
type input "b"
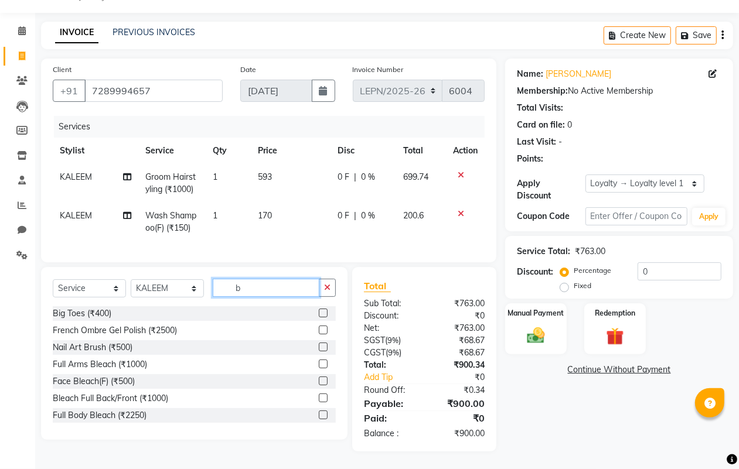
click at [249, 288] on input "b" at bounding box center [266, 288] width 107 height 18
click at [224, 288] on input "text" at bounding box center [274, 288] width 123 height 18
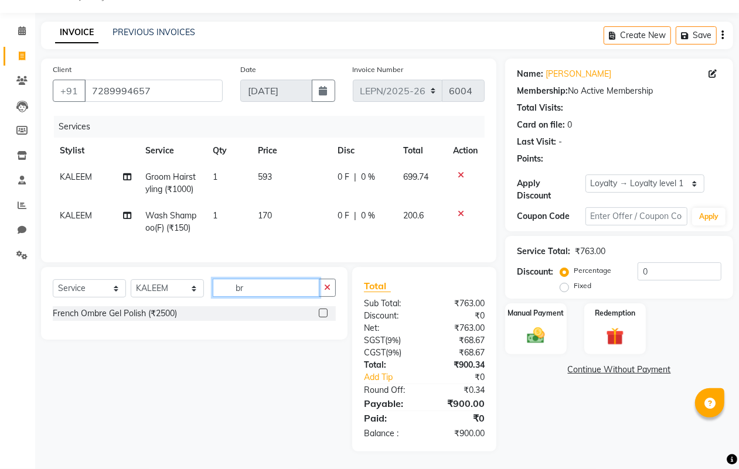
type input "b"
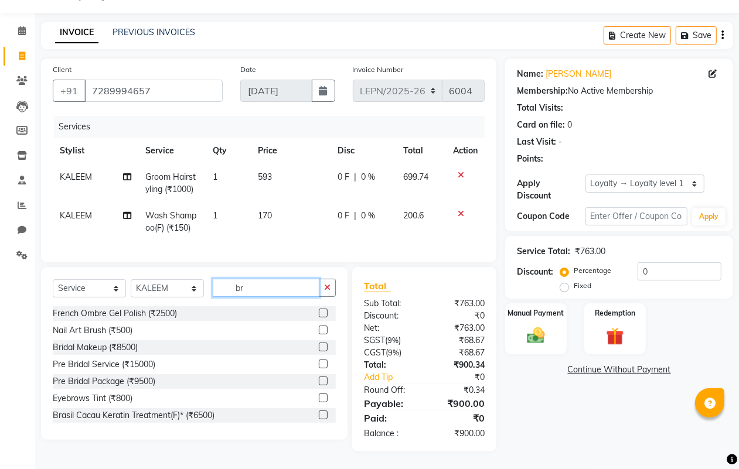
type input "b"
type input "hair"
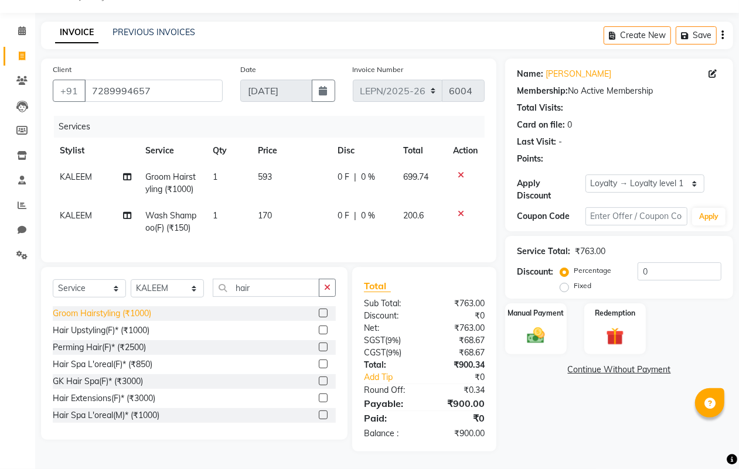
click at [144, 312] on div "Groom Hairstyling (₹1000)" at bounding box center [102, 314] width 98 height 12
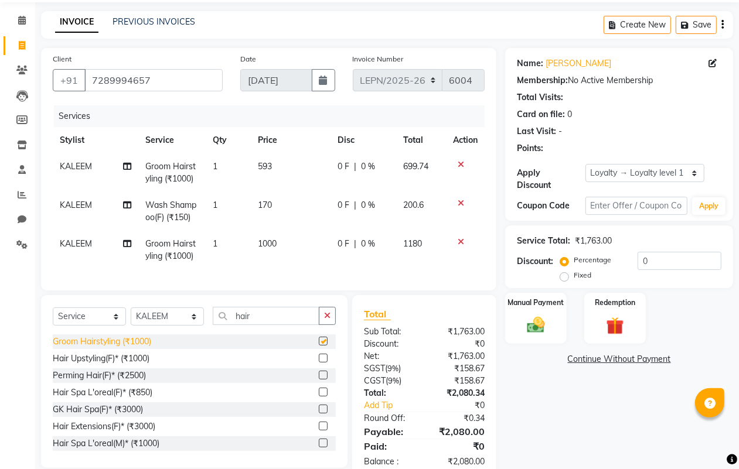
checkbox input "false"
click at [276, 241] on span "1000" at bounding box center [267, 244] width 19 height 11
select select "90359"
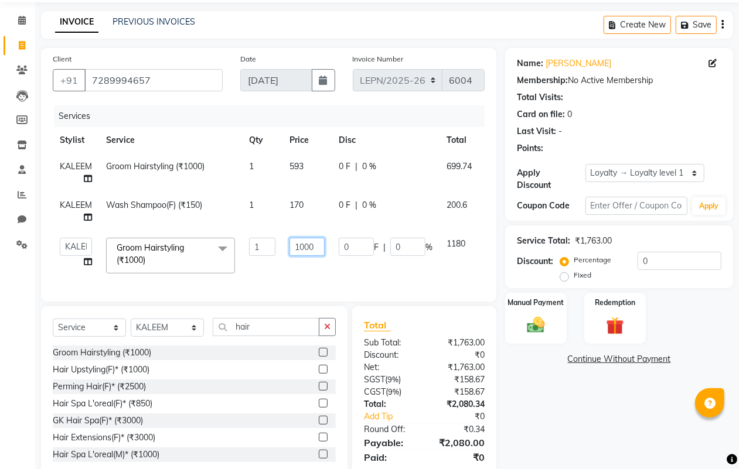
click at [320, 244] on input "1000" at bounding box center [307, 247] width 35 height 18
type input "1"
type input "400"
click at [661, 265] on input "0" at bounding box center [680, 261] width 84 height 18
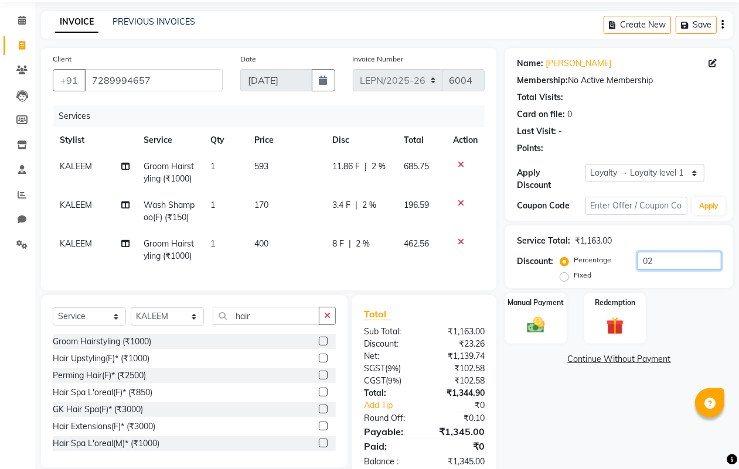
type input "0"
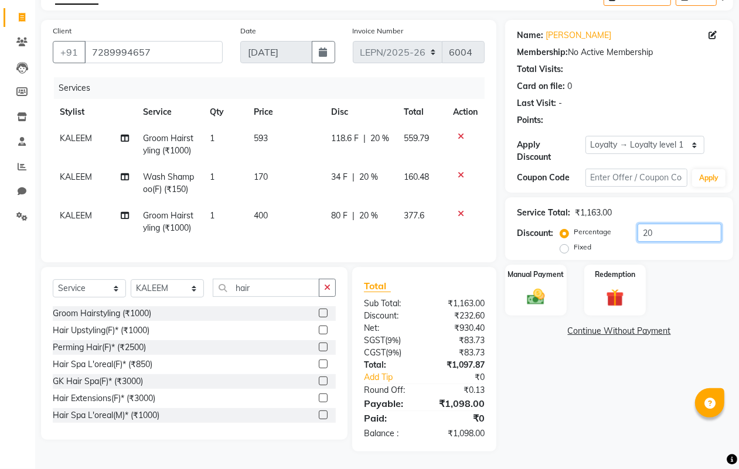
type input "20"
click at [465, 227] on td at bounding box center [465, 222] width 39 height 39
click at [675, 224] on input "20" at bounding box center [680, 233] width 84 height 18
click at [535, 287] on img at bounding box center [535, 297] width 29 height 21
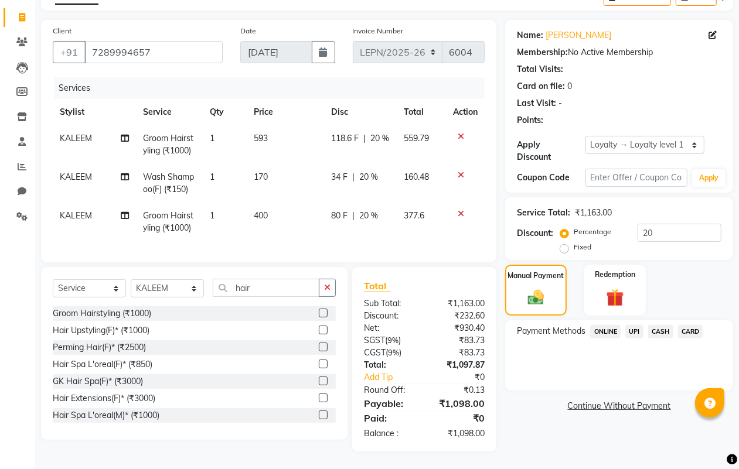
click at [410, 226] on td "377.6" at bounding box center [421, 222] width 49 height 39
select select "90359"
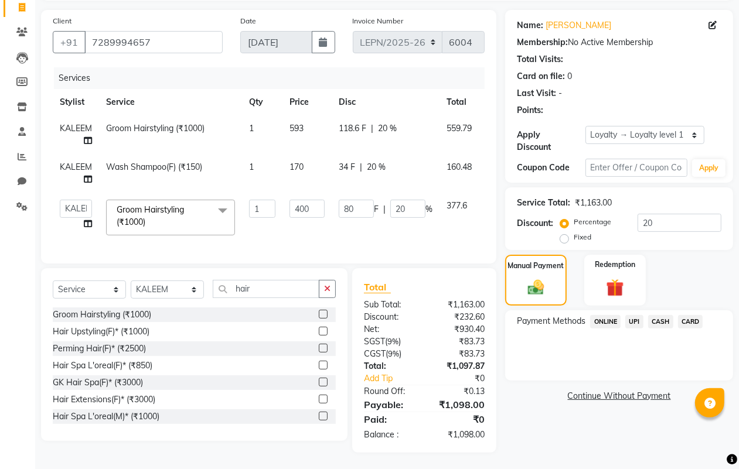
click at [224, 206] on span at bounding box center [222, 211] width 23 height 22
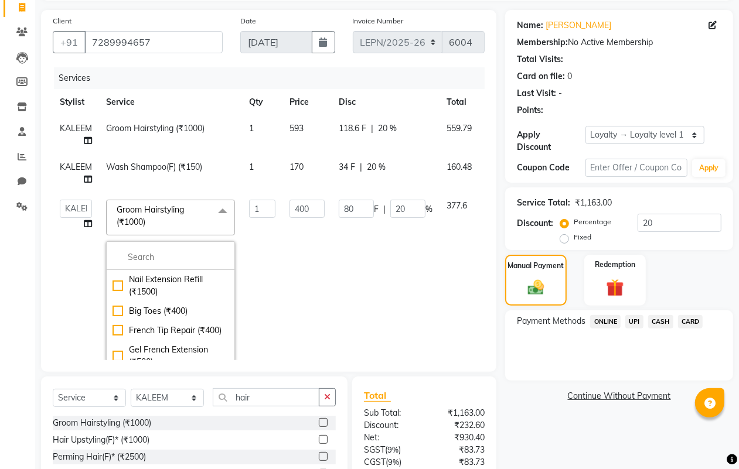
click at [224, 210] on span at bounding box center [222, 211] width 23 height 22
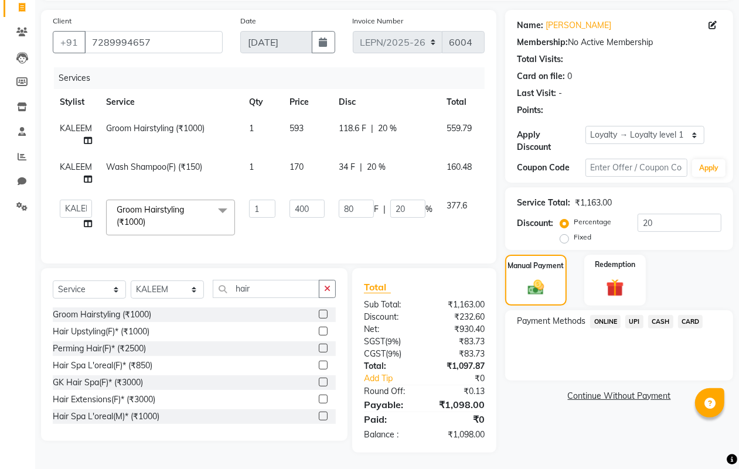
click at [220, 208] on span at bounding box center [222, 211] width 23 height 22
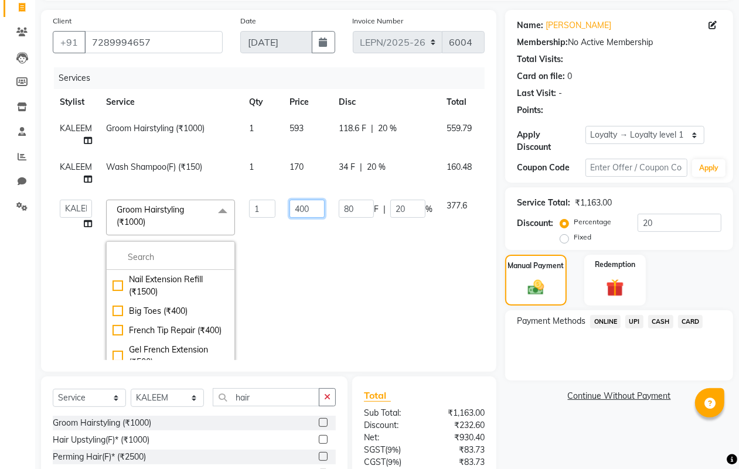
click at [318, 209] on input "400" at bounding box center [307, 209] width 35 height 18
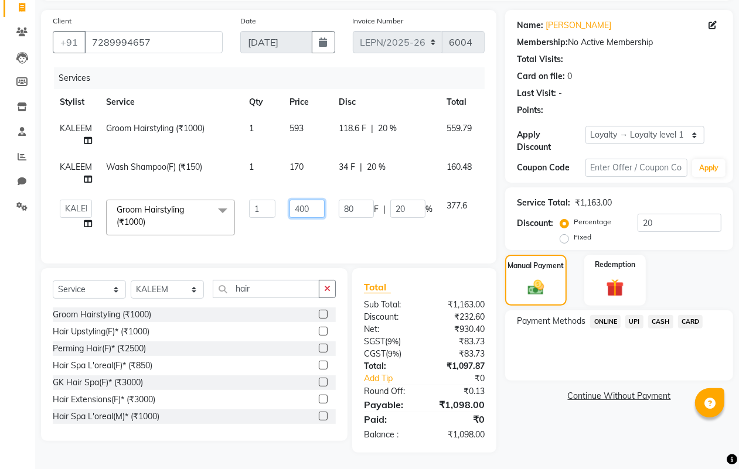
scroll to position [90, 0]
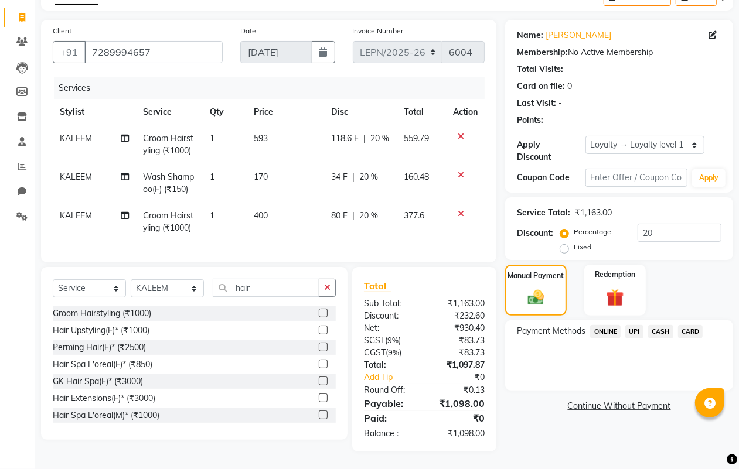
click at [308, 151] on tbody "KALEEM Groom Hairstyling (₹1000) 1 593 118.6 F | 20 % 559.79 KALEEM Wash Shampo…" at bounding box center [269, 183] width 432 height 116
click at [268, 164] on td "170" at bounding box center [285, 183] width 77 height 39
select select "90359"
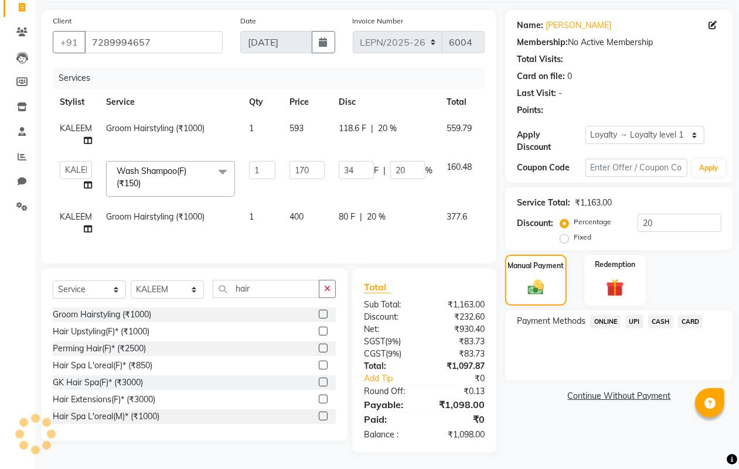
scroll to position [90, 0]
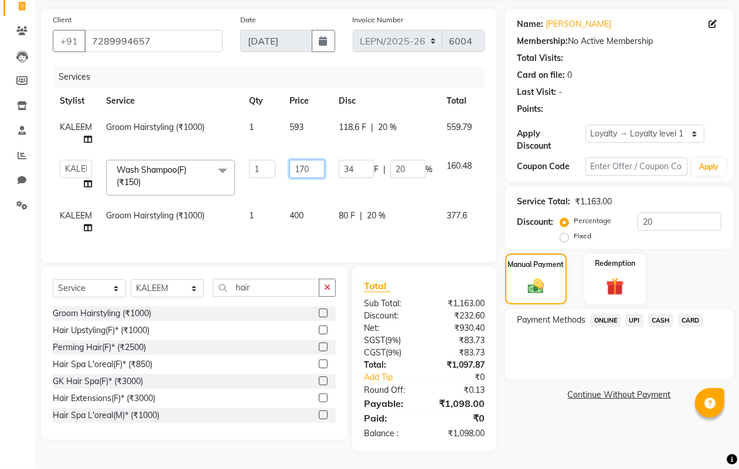
click at [314, 160] on input "170" at bounding box center [307, 169] width 35 height 18
type input "150"
click at [452, 227] on tr "KALEEM Groom Hairstyling (₹1000) 1 400 80 F | 20 % 377.6" at bounding box center [285, 222] width 465 height 39
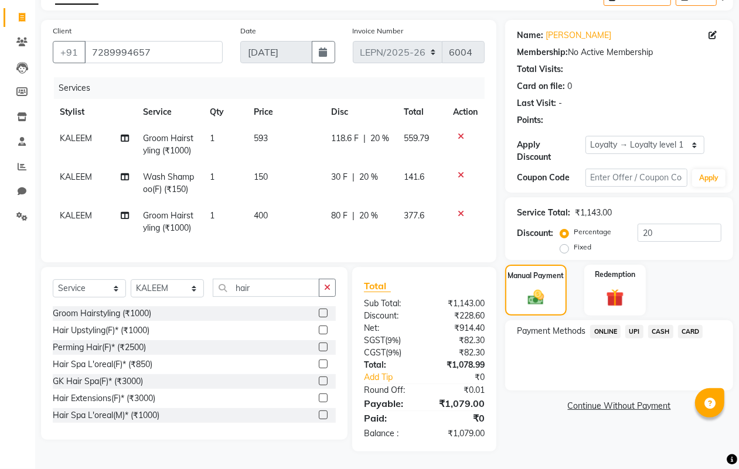
scroll to position [78, 0]
click at [672, 224] on input "20" at bounding box center [680, 233] width 84 height 18
click at [271, 167] on td "150" at bounding box center [285, 183] width 77 height 39
select select "90359"
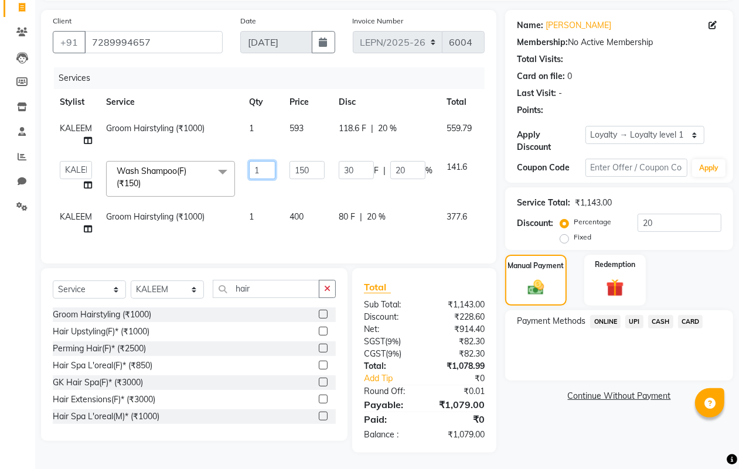
click at [270, 167] on input "1" at bounding box center [262, 170] width 26 height 18
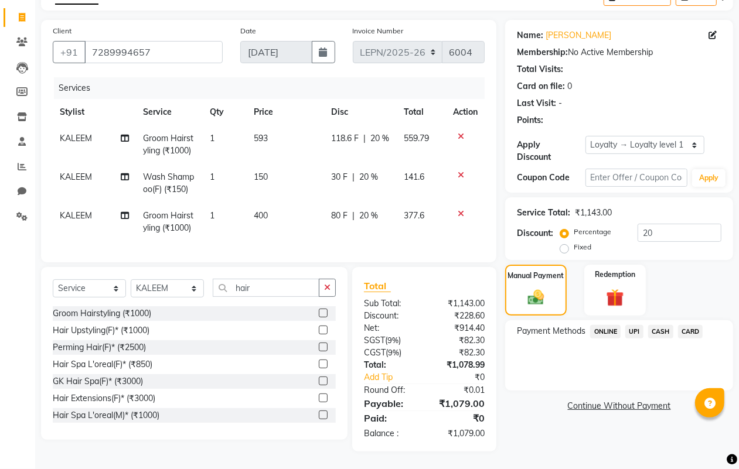
click at [261, 172] on span "150" at bounding box center [261, 177] width 14 height 11
select select "90359"
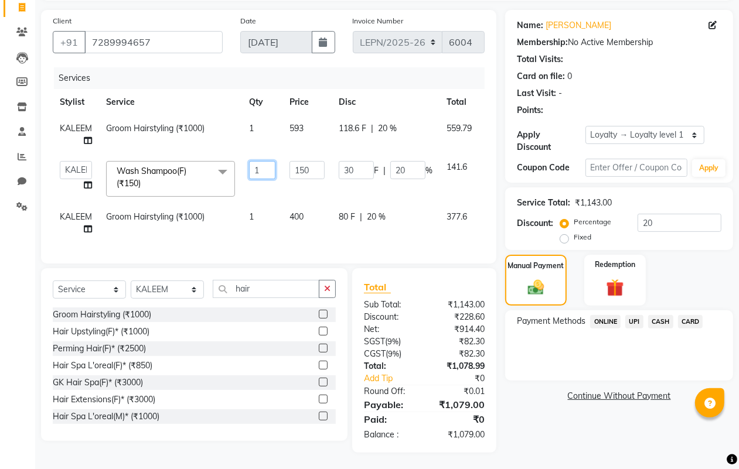
click at [268, 163] on input "1" at bounding box center [262, 170] width 26 height 18
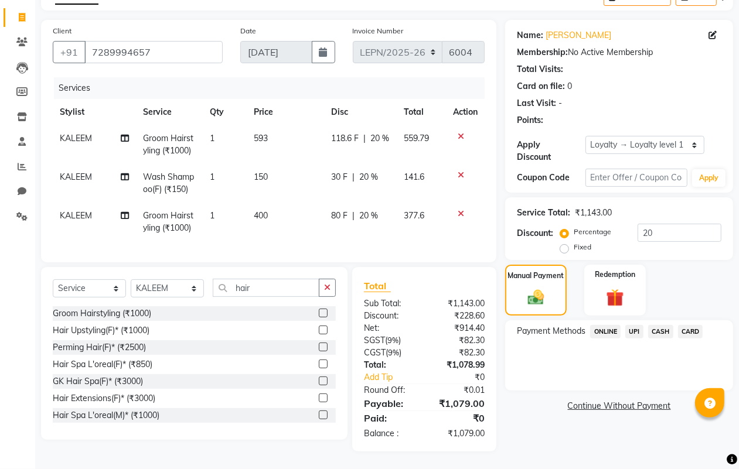
click at [264, 172] on span "150" at bounding box center [261, 177] width 14 height 11
select select "90359"
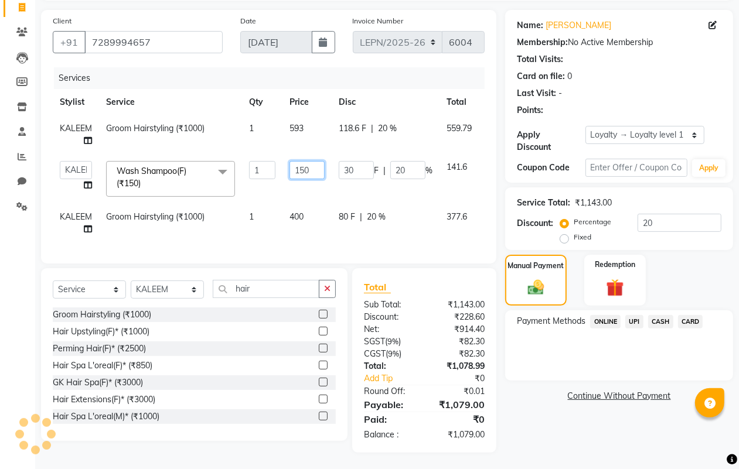
click at [308, 169] on input "150" at bounding box center [307, 170] width 35 height 18
type input "1"
type input "170"
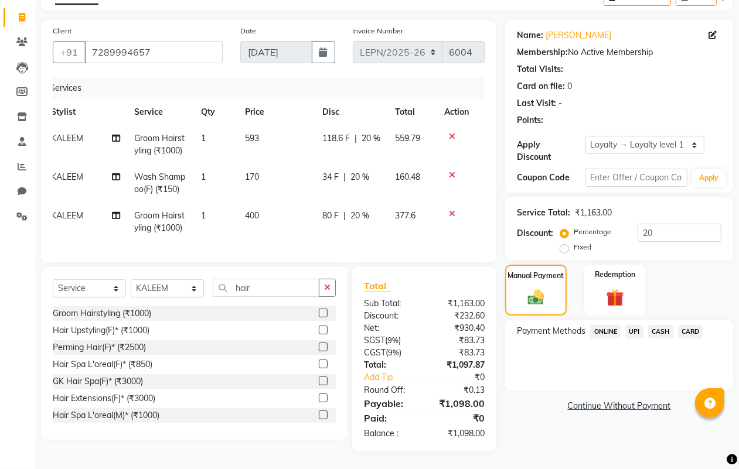
scroll to position [0, 9]
click at [420, 268] on div "Total Sub Total: ₹1,163.00 Discount: ₹232.60 Net: ₹930.40 SGST ( 9% ) ₹83.73 CG…" at bounding box center [424, 359] width 144 height 185
click at [668, 224] on input "20" at bounding box center [680, 233] width 84 height 18
type input "2"
click at [668, 224] on input "21" at bounding box center [680, 233] width 84 height 18
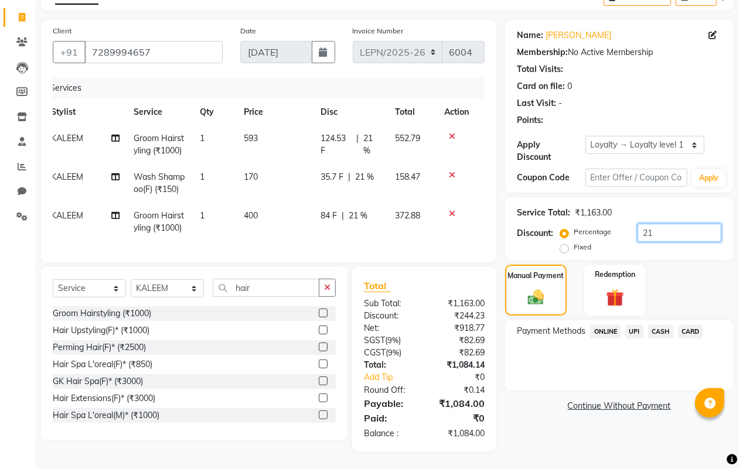
click at [680, 224] on input "21" at bounding box center [680, 233] width 84 height 18
click at [689, 224] on input "21" at bounding box center [680, 233] width 84 height 18
type input "2"
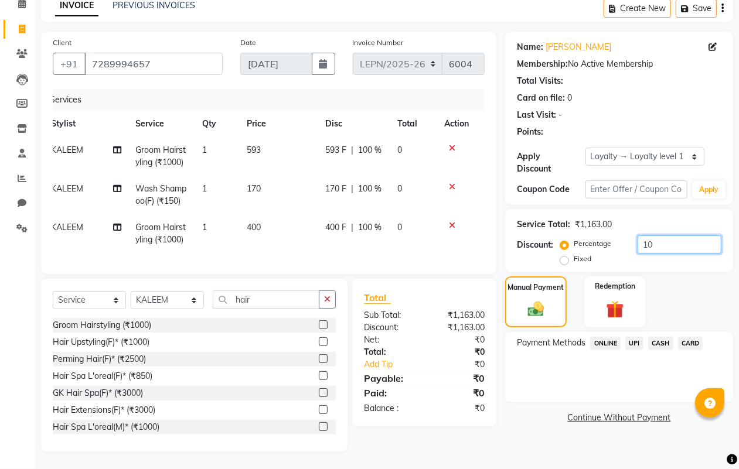
scroll to position [78, 0]
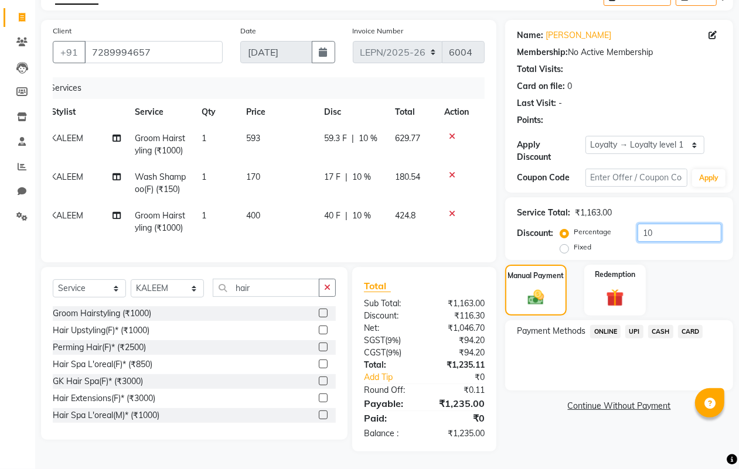
type input "1"
click at [671, 226] on input "25" at bounding box center [680, 233] width 84 height 18
type input "25"
click at [258, 204] on td "400" at bounding box center [275, 222] width 77 height 39
select select "90359"
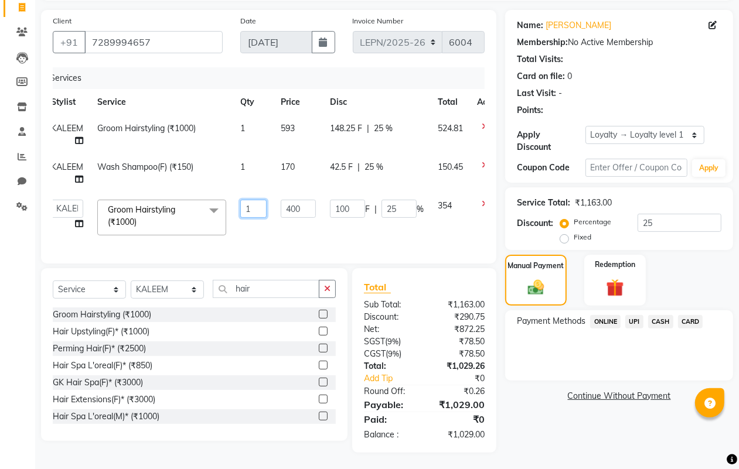
click at [253, 203] on input "1" at bounding box center [253, 209] width 26 height 18
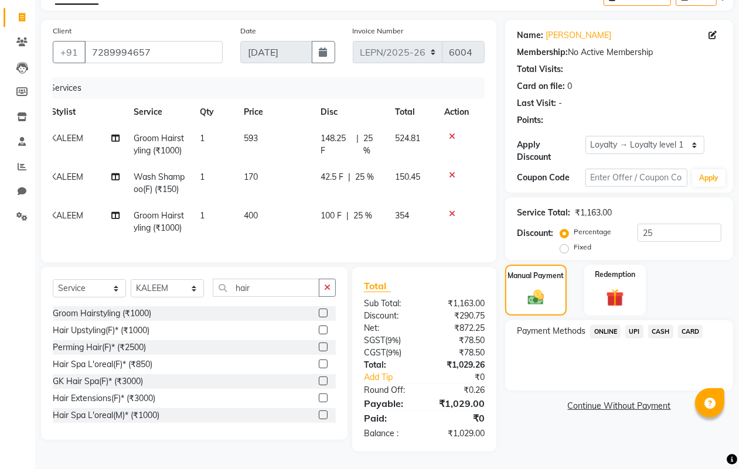
click at [253, 210] on span "400" at bounding box center [251, 215] width 14 height 11
select select "90359"
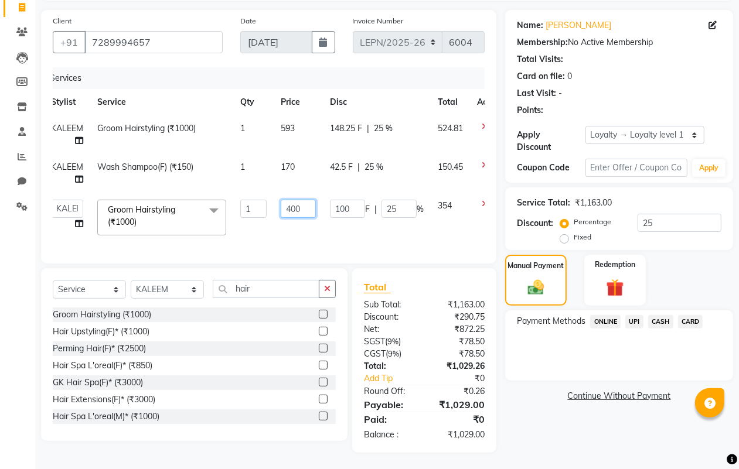
click at [301, 207] on input "400" at bounding box center [298, 209] width 35 height 18
type input "4"
type input "339"
click at [663, 224] on input "25" at bounding box center [680, 223] width 84 height 18
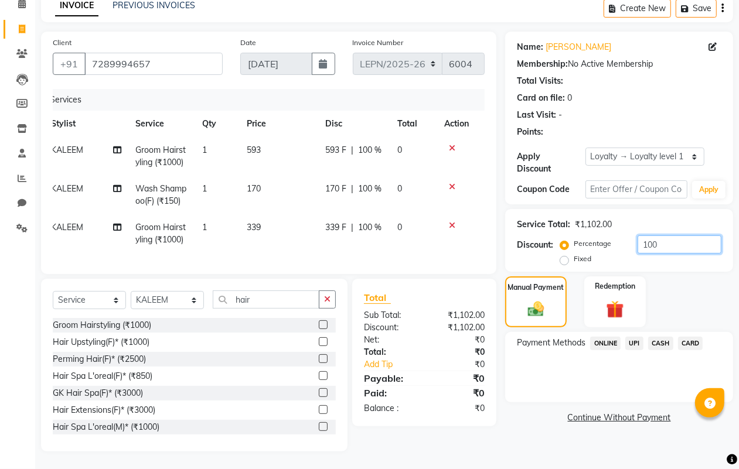
scroll to position [67, 0]
type input "1"
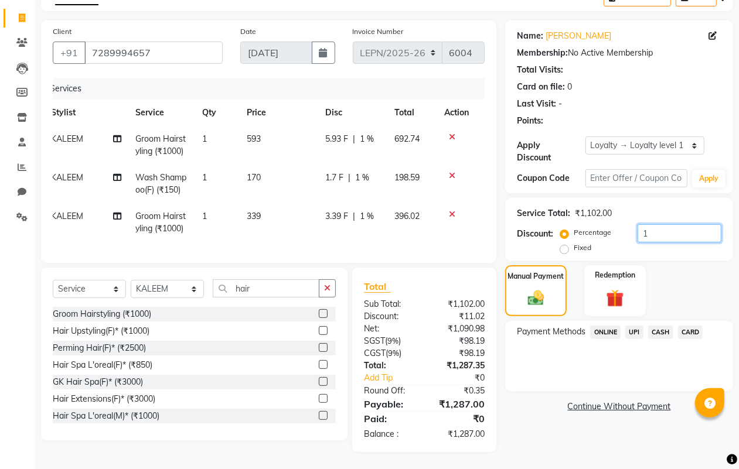
scroll to position [78, 0]
type input "20"
click at [660, 325] on span "CASH" at bounding box center [660, 331] width 25 height 13
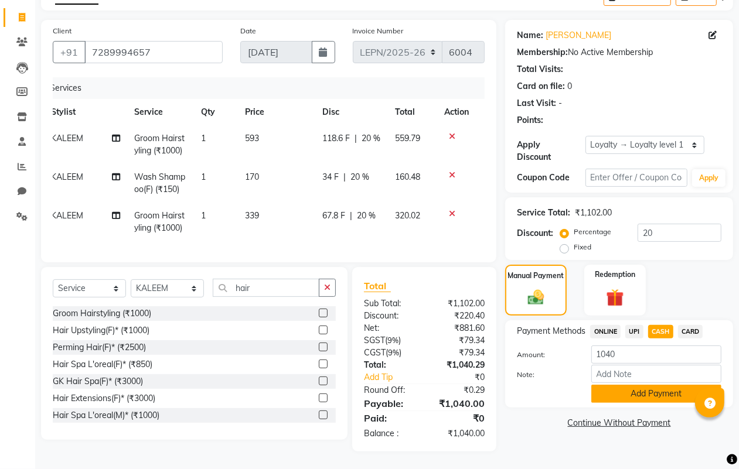
click at [648, 385] on button "Add Payment" at bounding box center [656, 394] width 130 height 18
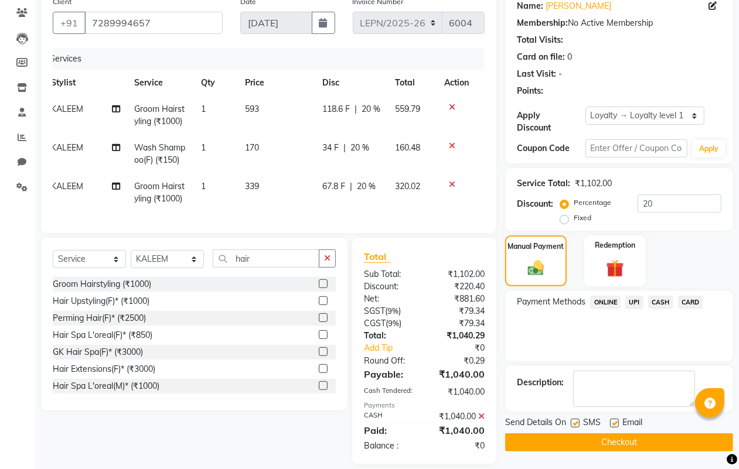
scroll to position [215, 0]
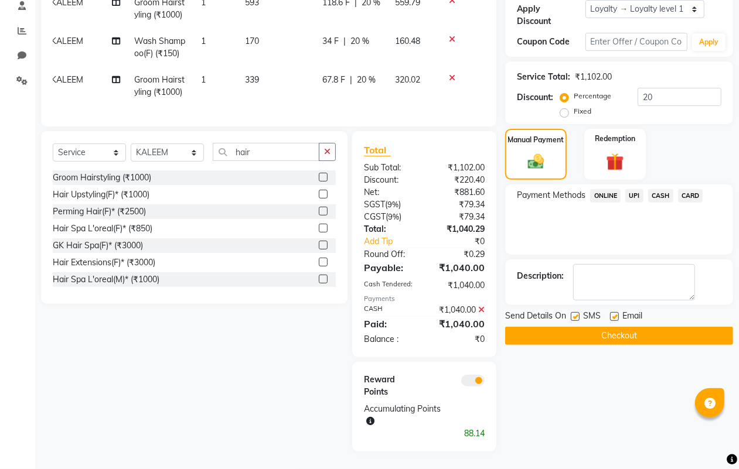
click at [661, 189] on span "CASH" at bounding box center [660, 195] width 25 height 13
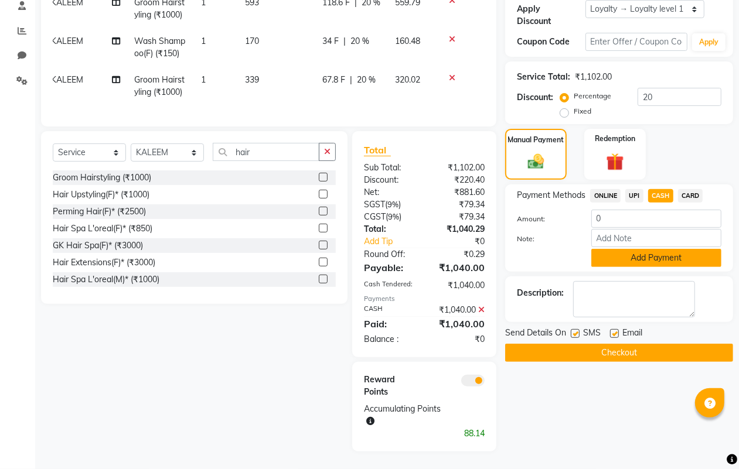
click at [662, 250] on button "Add Payment" at bounding box center [656, 258] width 130 height 18
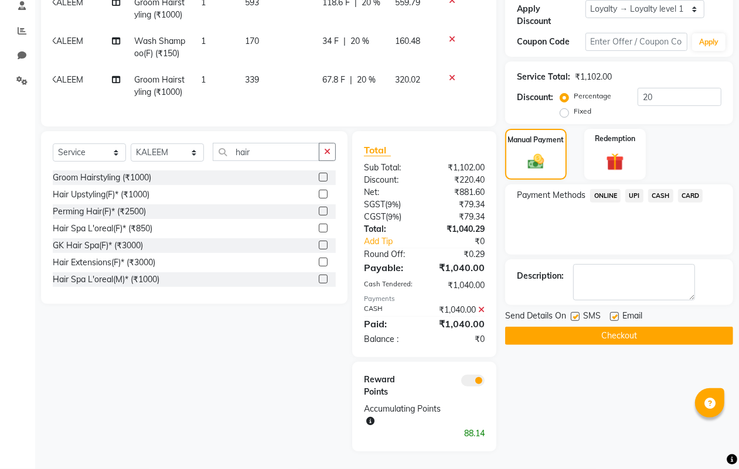
click at [648, 327] on button "Checkout" at bounding box center [619, 336] width 228 height 18
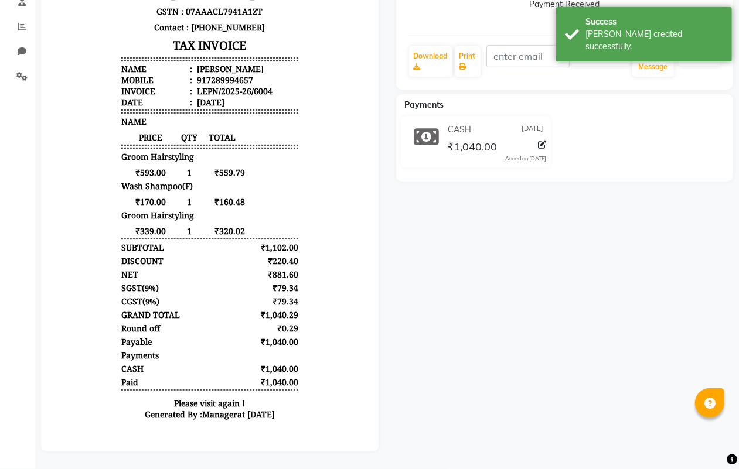
scroll to position [219, 0]
drag, startPoint x: 743, startPoint y: 280, endPoint x: 160, endPoint y: 389, distance: 593.3
select select "service"
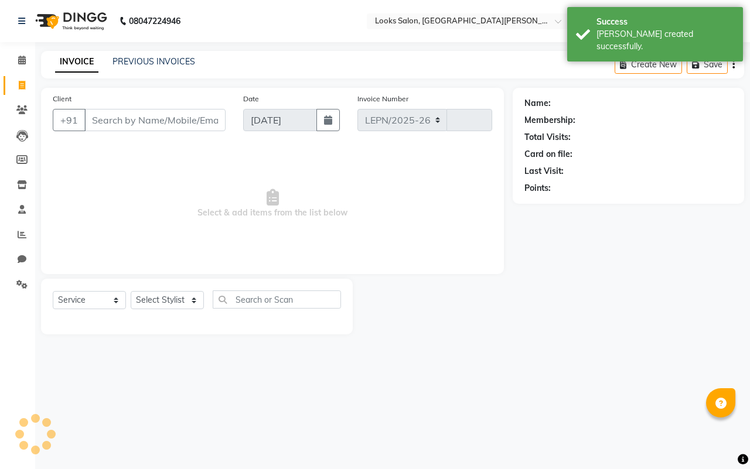
select select "8940"
type input "6005"
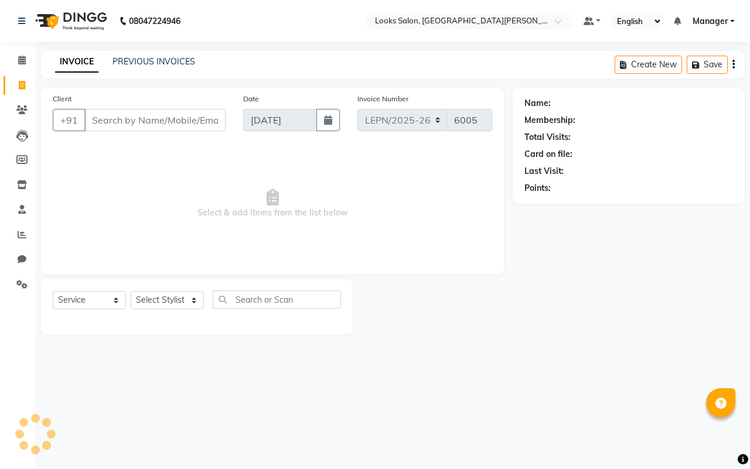
click at [180, 113] on input "Client" at bounding box center [154, 120] width 141 height 22
click at [190, 122] on input "Client" at bounding box center [154, 120] width 141 height 22
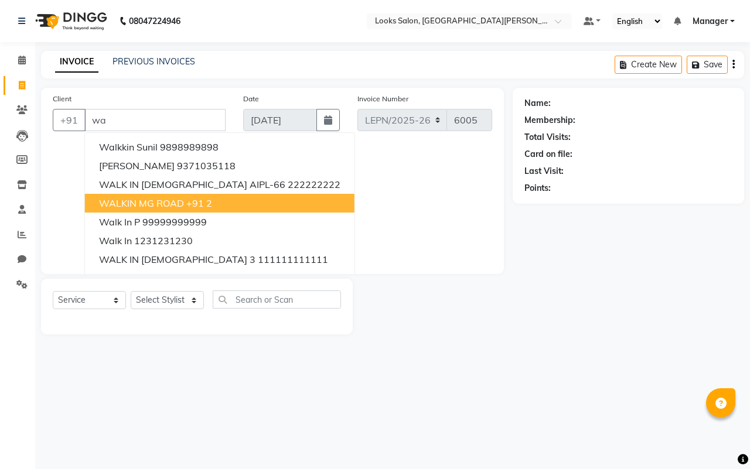
type input "w"
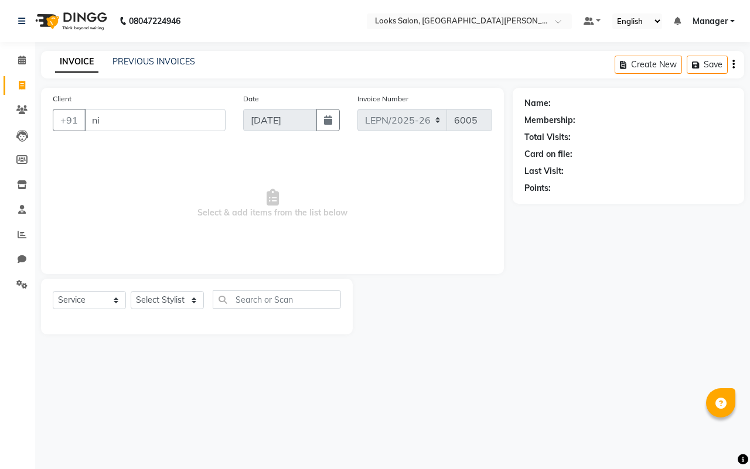
type input "n"
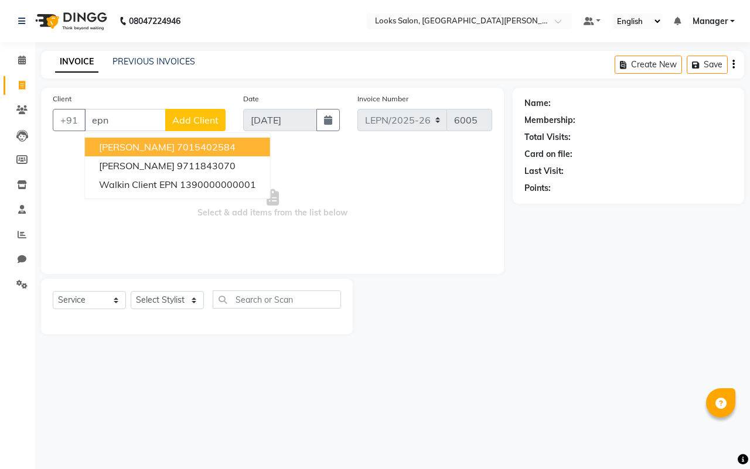
type input "epn"
click at [198, 118] on span "Add Client" at bounding box center [195, 120] width 46 height 12
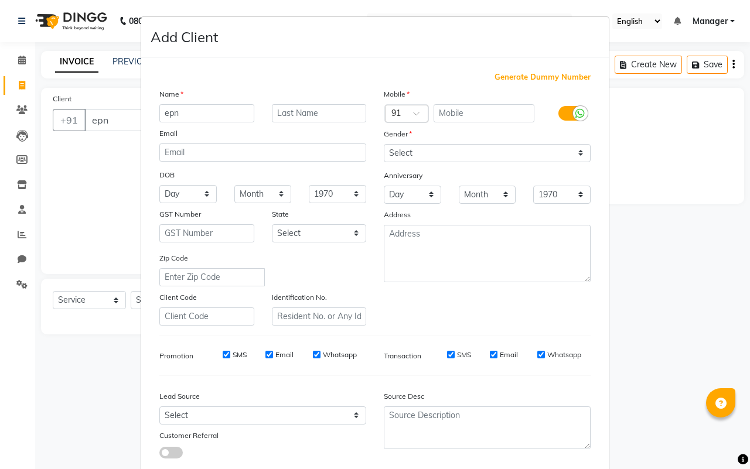
click at [559, 113] on label at bounding box center [572, 113] width 26 height 15
click at [0, 0] on input "checkbox" at bounding box center [0, 0] width 0 height 0
click at [84, 151] on ngb-modal-window "Add Client Generate Dummy Number Name epn Email DOB Day 01 02 03 04 05 06 07 08…" at bounding box center [375, 234] width 750 height 469
click at [116, 120] on ngb-modal-window "Add Client Generate Dummy Number Name epn Email DOB Day 01 02 03 04 05 06 07 08…" at bounding box center [375, 234] width 750 height 469
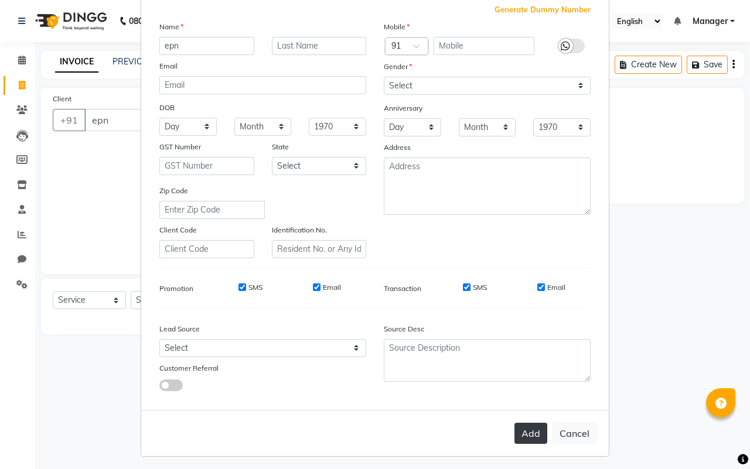
click at [520, 430] on button "Add" at bounding box center [531, 433] width 33 height 21
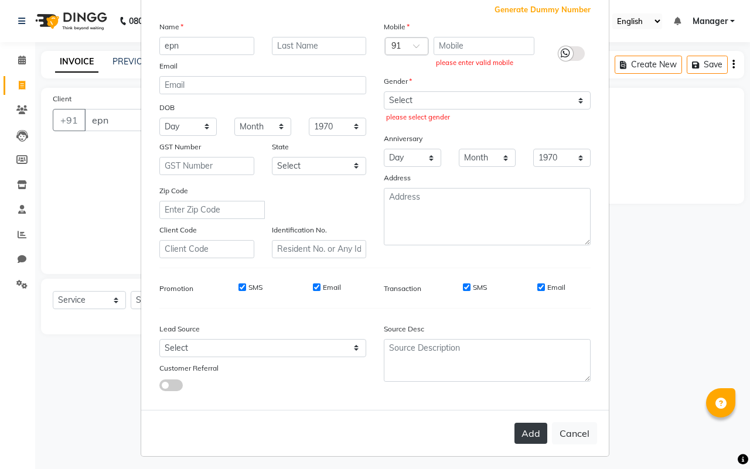
click at [520, 430] on button "Add" at bounding box center [531, 433] width 33 height 21
click at [575, 98] on select "Select Male Female Other Prefer Not To Say" at bounding box center [487, 100] width 207 height 18
select select "male"
click at [384, 91] on select "Select Male Female Other Prefer Not To Say" at bounding box center [487, 100] width 207 height 18
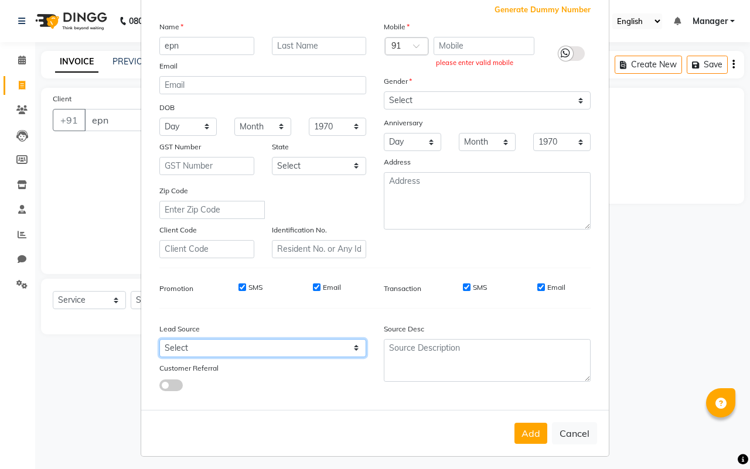
click at [350, 340] on select "Select Walk-in Referral Internet Friend Word of Mouth Advertisement Facebook Ju…" at bounding box center [262, 348] width 207 height 18
select select "56918"
click at [159, 339] on select "Select Walk-in Referral Internet Friend Word of Mouth Advertisement Facebook Ju…" at bounding box center [262, 348] width 207 height 18
click at [525, 424] on button "Add" at bounding box center [531, 433] width 33 height 21
click at [519, 431] on button "Add" at bounding box center [531, 433] width 33 height 21
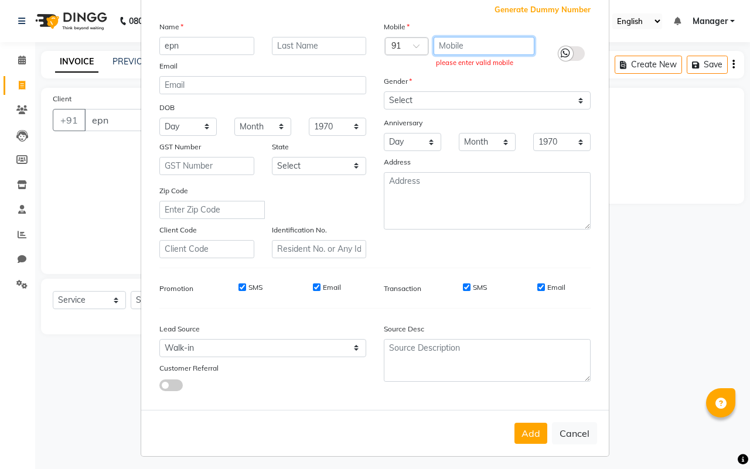
click at [463, 45] on input "text" at bounding box center [484, 46] width 101 height 18
type input "8786"
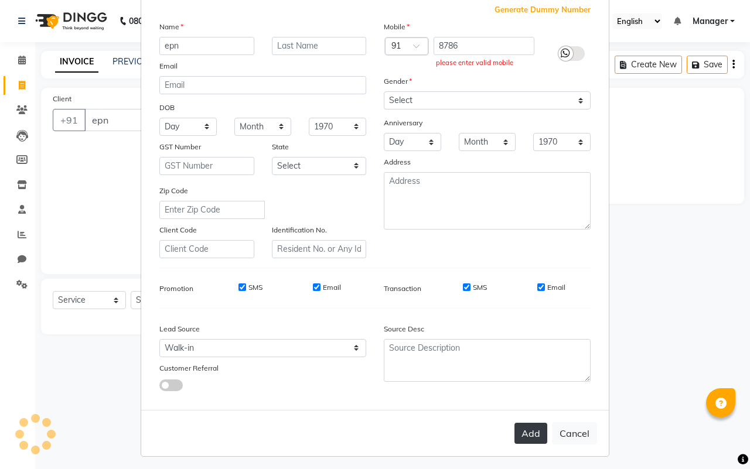
click at [526, 423] on button "Add" at bounding box center [531, 433] width 33 height 21
click at [516, 432] on button "Add" at bounding box center [531, 433] width 33 height 21
click at [519, 427] on button "Add" at bounding box center [531, 433] width 33 height 21
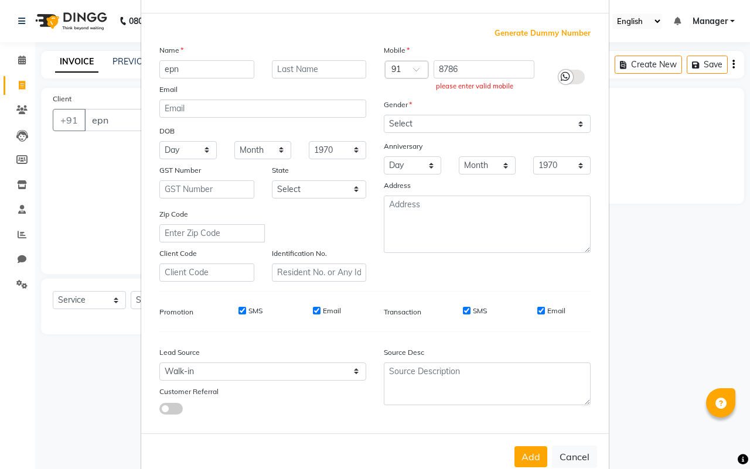
scroll to position [0, 0]
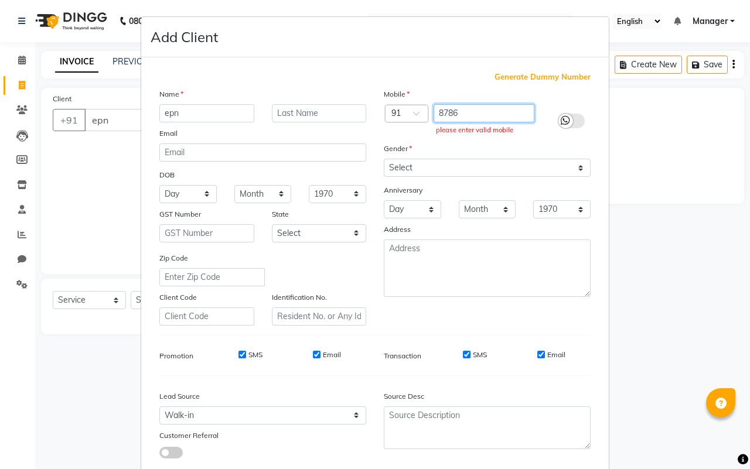
click at [484, 110] on input "8786" at bounding box center [484, 113] width 101 height 18
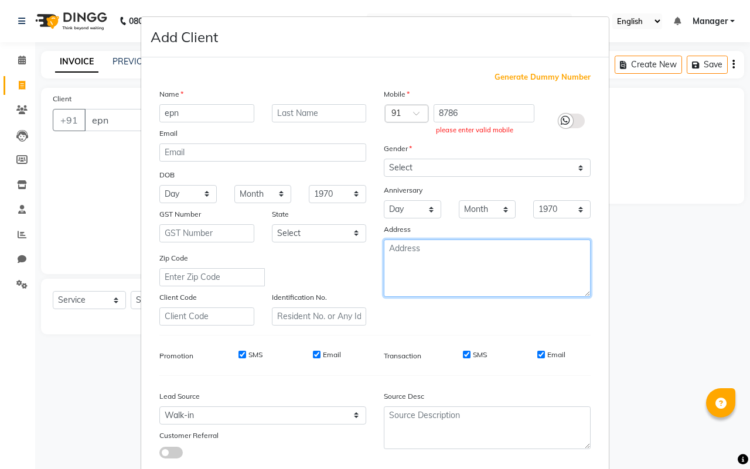
click at [440, 266] on textarea at bounding box center [487, 268] width 207 height 57
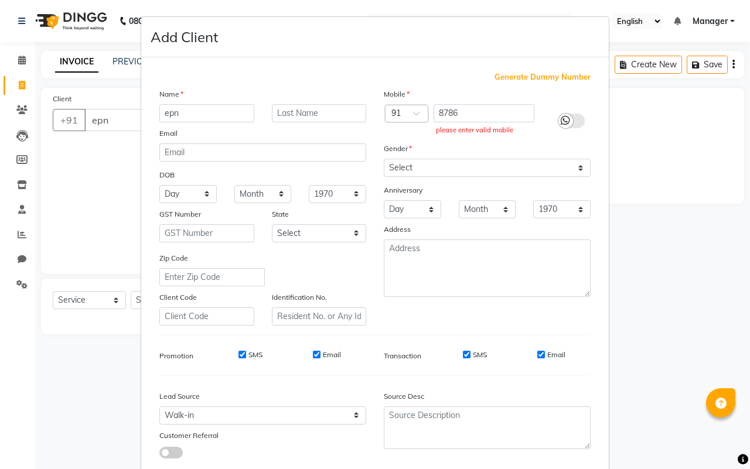
scroll to position [67, 0]
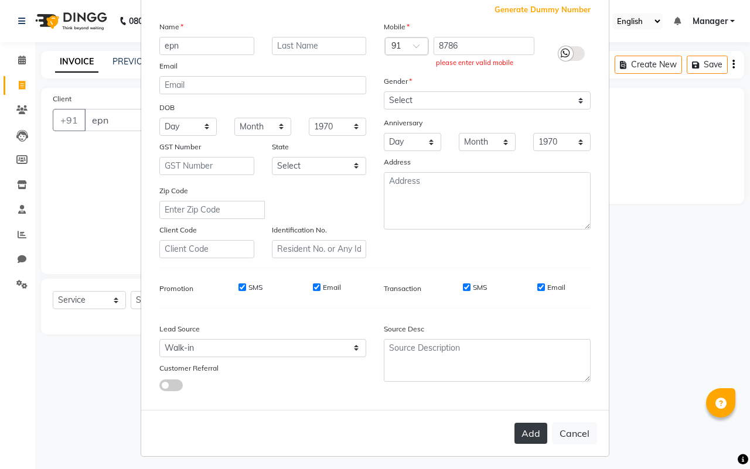
click at [523, 425] on button "Add" at bounding box center [531, 433] width 33 height 21
click at [576, 426] on button "Cancel" at bounding box center [574, 434] width 45 height 22
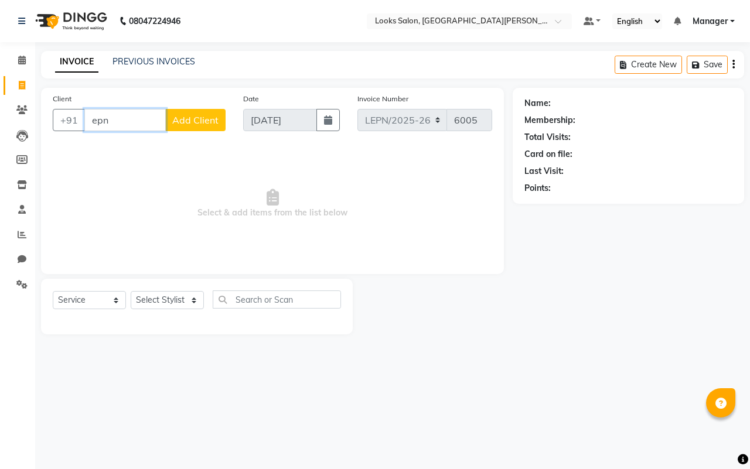
click at [121, 122] on input "epn" at bounding box center [124, 120] width 81 height 22
type input "e"
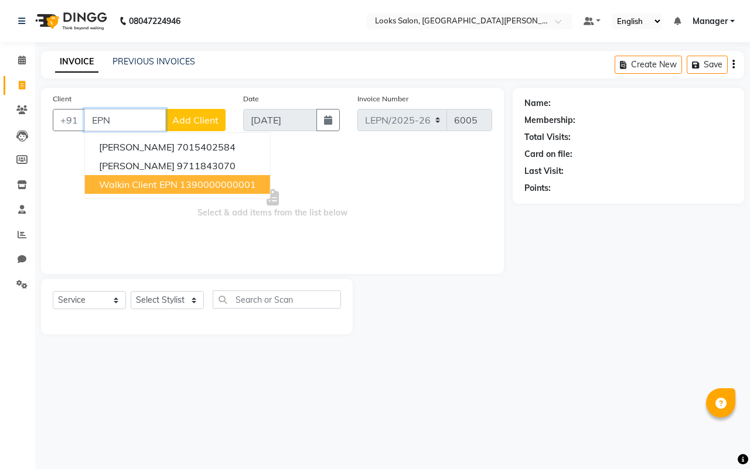
click at [166, 186] on span "Walkin Client EPN" at bounding box center [138, 185] width 79 height 12
type input "1390000000001"
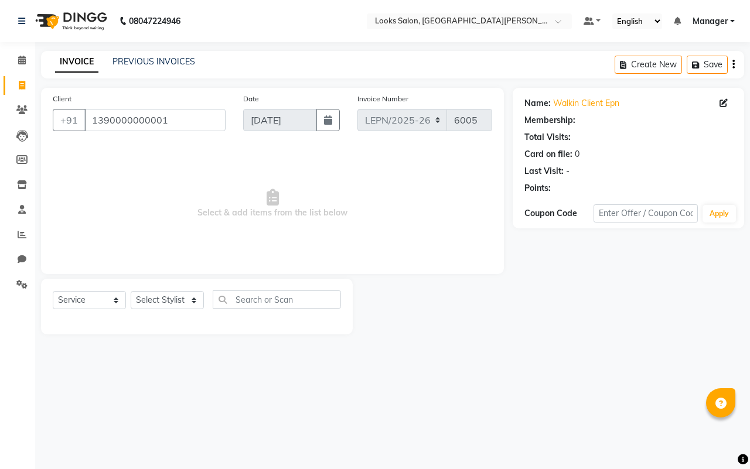
select select "1: Object"
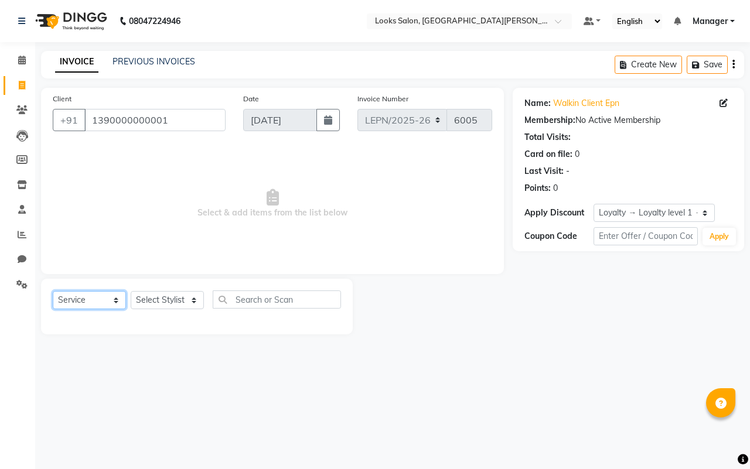
click at [113, 300] on select "Select Service Product Membership Package Voucher Prepaid Gift Card" at bounding box center [89, 300] width 73 height 18
click at [53, 291] on select "Select Service Product Membership Package Voucher Prepaid Gift Card" at bounding box center [89, 300] width 73 height 18
click at [196, 300] on select "Select Stylist AMAN Aman_Asst Baljeet_MKP [PERSON_NAME] Bobby_Mgr Counter Sales…" at bounding box center [167, 300] width 73 height 18
select select "90362"
click at [131, 291] on select "Select Stylist AMAN Aman_Asst Baljeet_MKP [PERSON_NAME] Bobby_Mgr Counter Sales…" at bounding box center [167, 300] width 73 height 18
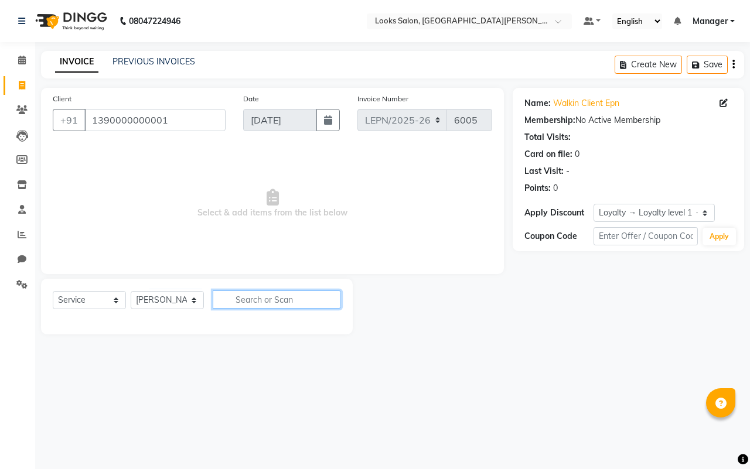
click at [308, 296] on input "text" at bounding box center [277, 300] width 128 height 18
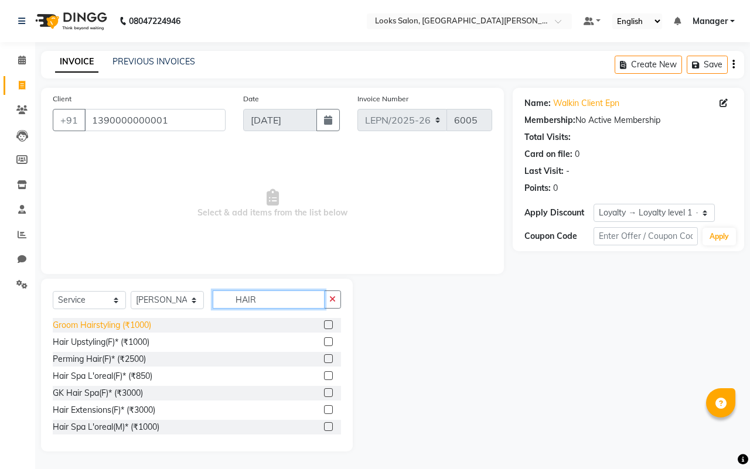
type input "HAIR"
click at [115, 325] on div "Groom Hairstyling (₹1000)" at bounding box center [102, 325] width 98 height 12
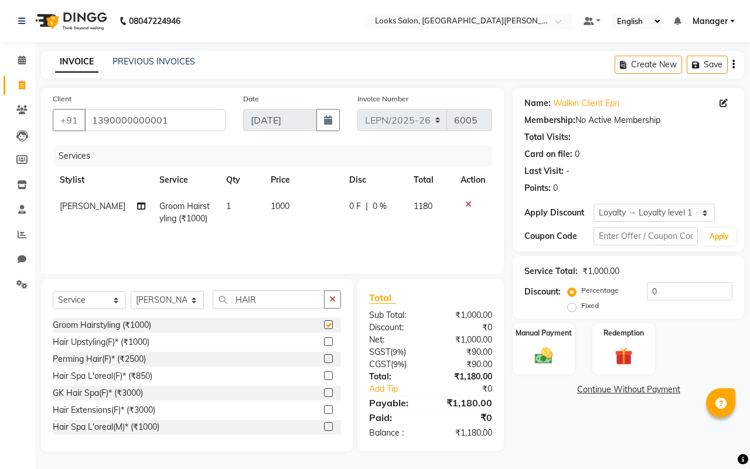
checkbox input "false"
click at [283, 203] on td "1000" at bounding box center [303, 212] width 78 height 39
select select "90362"
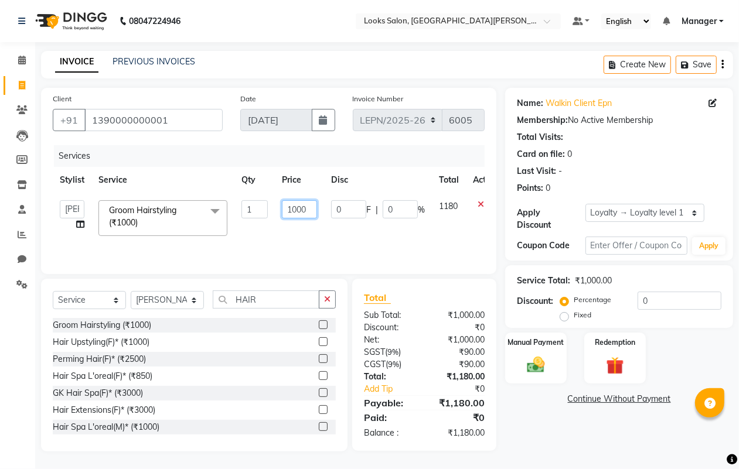
click at [311, 212] on input "1000" at bounding box center [299, 209] width 35 height 18
type input "1"
type input "600"
click at [277, 301] on input "HAIR" at bounding box center [266, 300] width 107 height 18
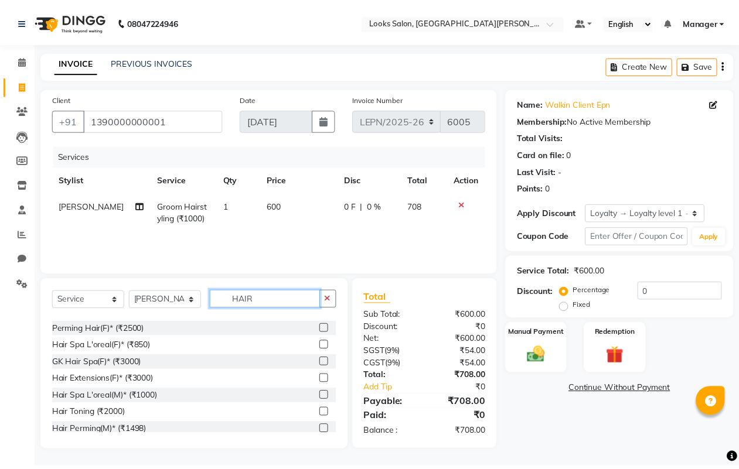
scroll to position [59, 0]
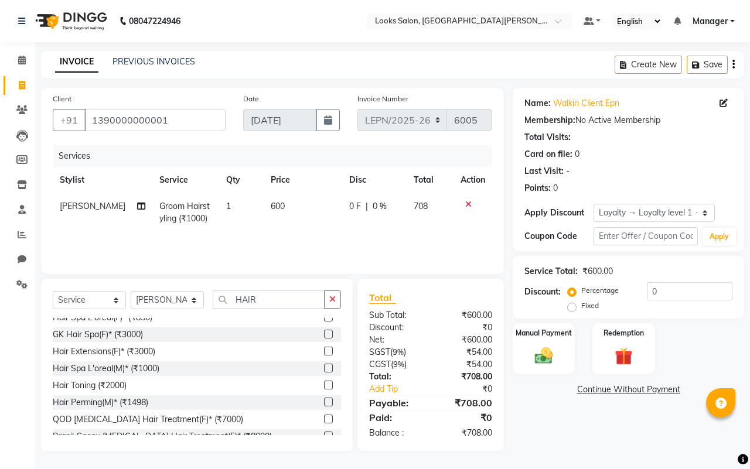
click at [277, 205] on td "600" at bounding box center [303, 212] width 78 height 39
select select "90362"
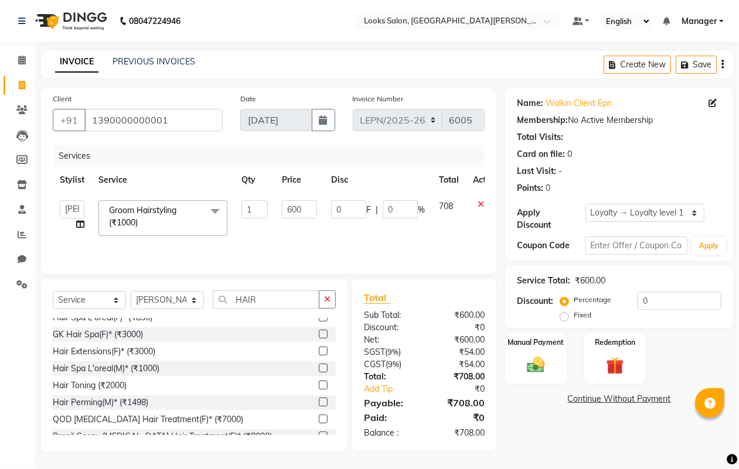
click at [273, 203] on td "1" at bounding box center [254, 218] width 40 height 50
click at [297, 206] on input "600" at bounding box center [299, 209] width 35 height 18
click at [309, 209] on input "600" at bounding box center [299, 209] width 35 height 18
type input "6"
type input "508.5"
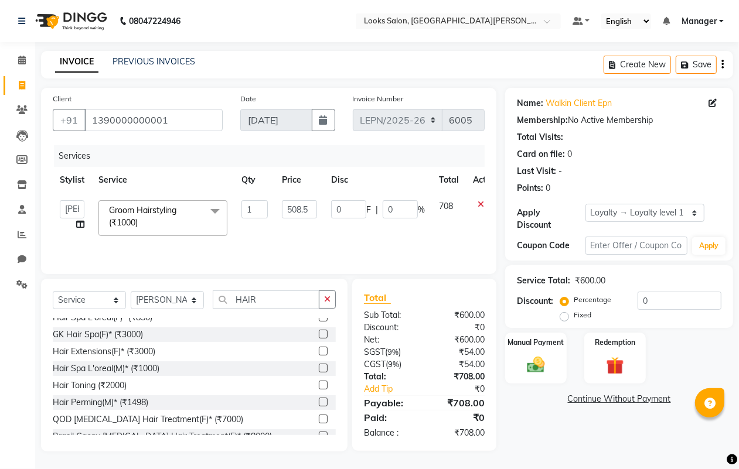
click at [447, 230] on tr "AMAN Aman_Asst Baljeet_MKP BITTU Bobby_Mgr Counter Sales Jassi_Beauty KALEEM Ka…" at bounding box center [279, 218] width 452 height 50
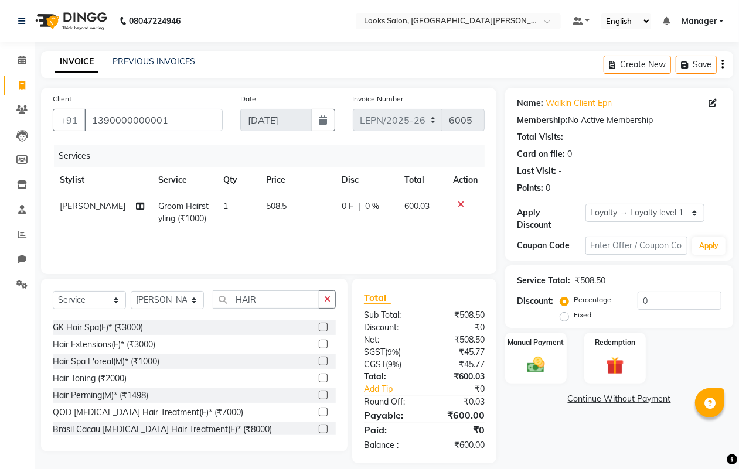
scroll to position [36, 0]
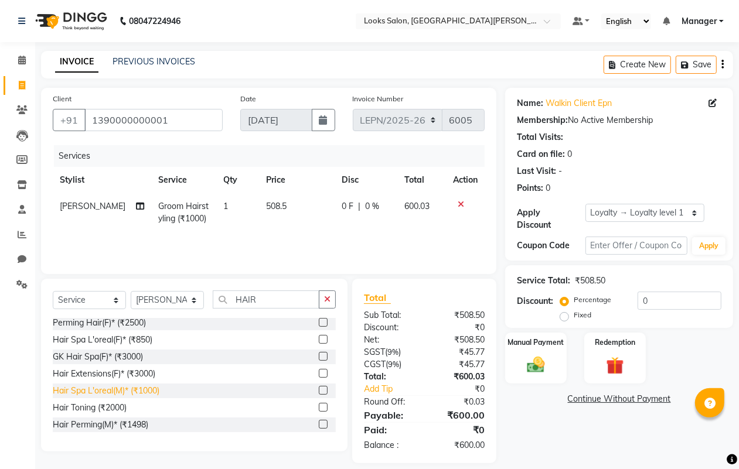
click at [139, 390] on div "Hair Spa L'oreal(M)* (₹1000)" at bounding box center [106, 391] width 107 height 12
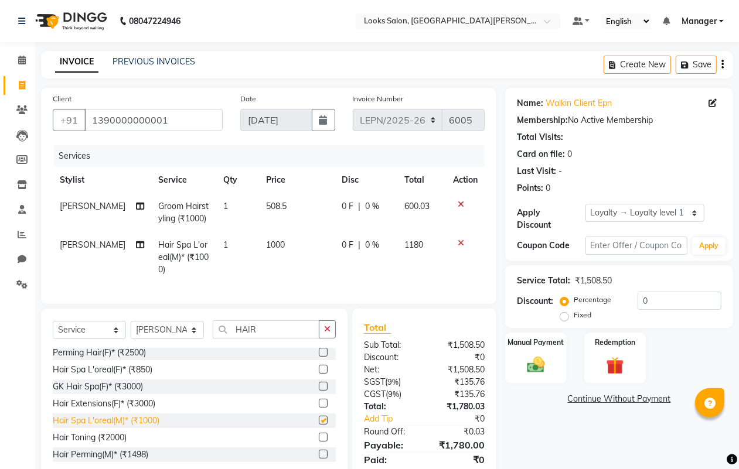
checkbox input "false"
click at [274, 243] on span "1000" at bounding box center [276, 245] width 19 height 11
select select "90362"
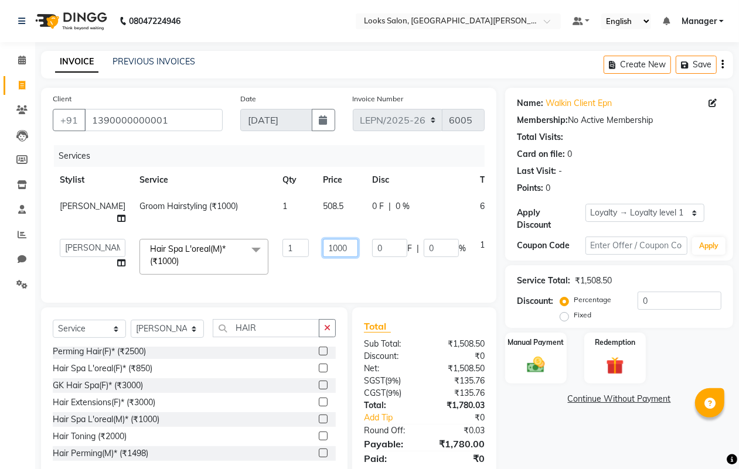
click at [323, 248] on input "1000" at bounding box center [340, 248] width 35 height 18
type input "1100"
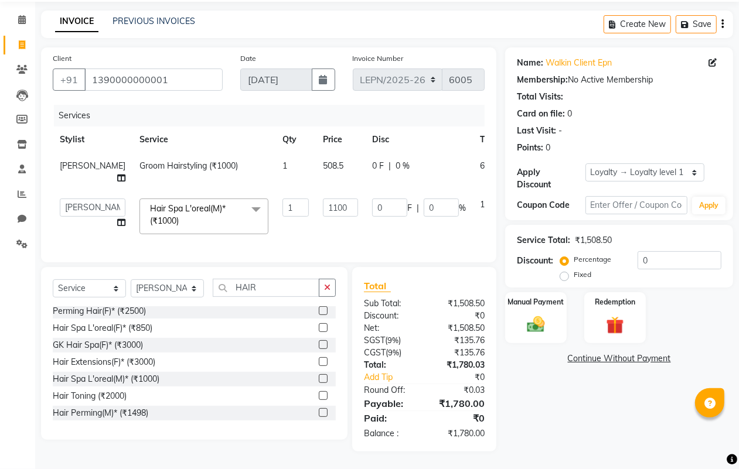
click at [372, 223] on td "0 F | 0 %" at bounding box center [419, 217] width 108 height 50
select select "90362"
click at [316, 153] on td "508.5" at bounding box center [340, 172] width 49 height 39
select select "90362"
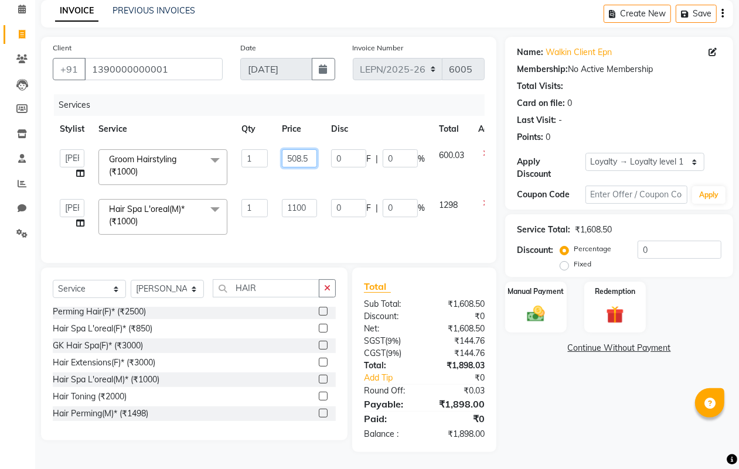
click at [293, 152] on input "508.5" at bounding box center [299, 158] width 35 height 18
click at [312, 159] on input "508.5" at bounding box center [299, 158] width 35 height 18
type input "510"
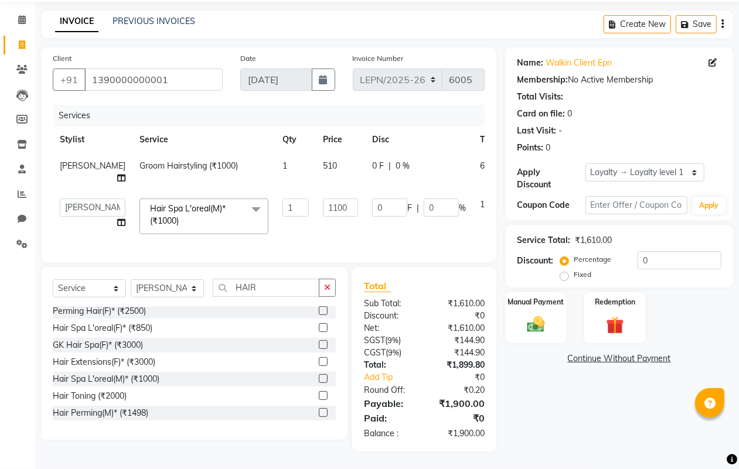
click at [463, 242] on div "Services Stylist Service Qty Price Disc Total Action BITTU Groom Hairstyling (₹…" at bounding box center [269, 178] width 432 height 146
click at [526, 314] on img at bounding box center [535, 324] width 29 height 21
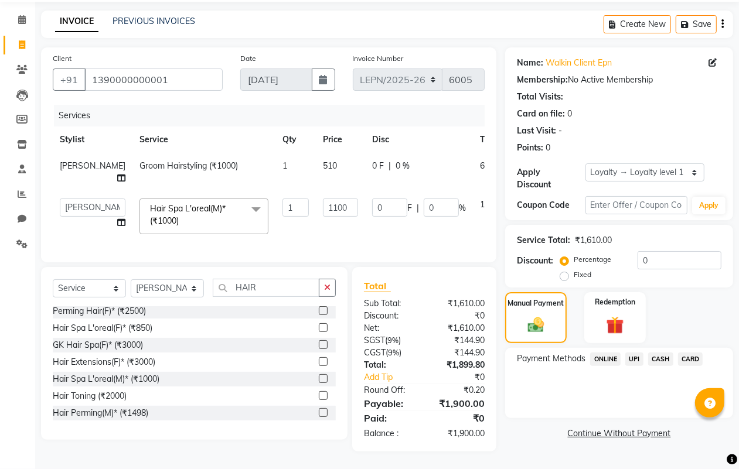
click at [663, 353] on span "CASH" at bounding box center [660, 359] width 25 height 13
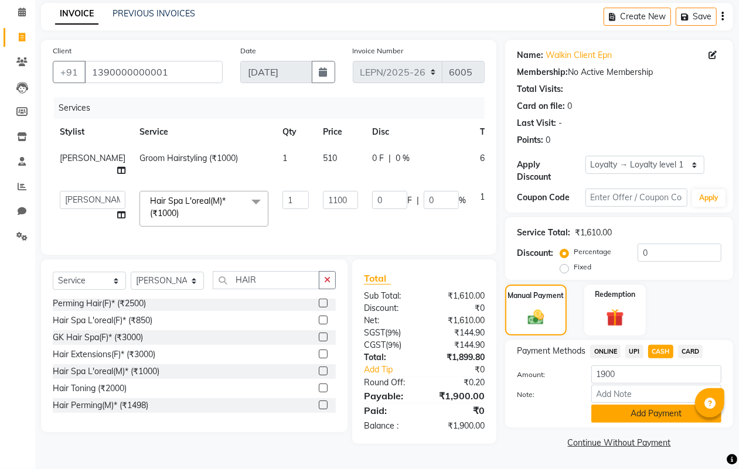
click at [642, 409] on button "Add Payment" at bounding box center [656, 414] width 130 height 18
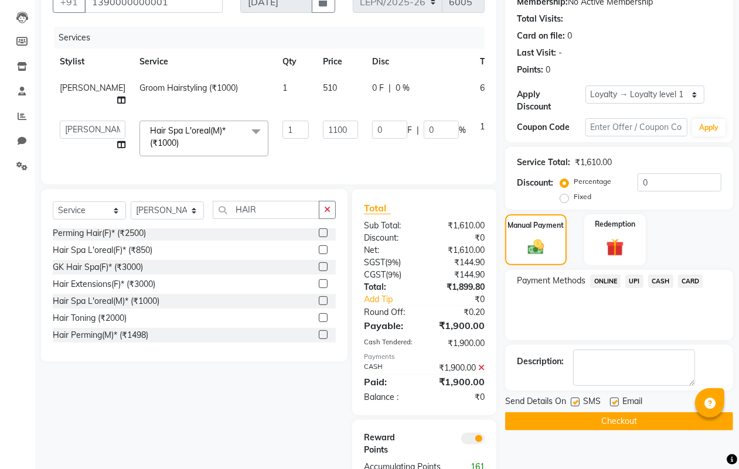
scroll to position [175, 0]
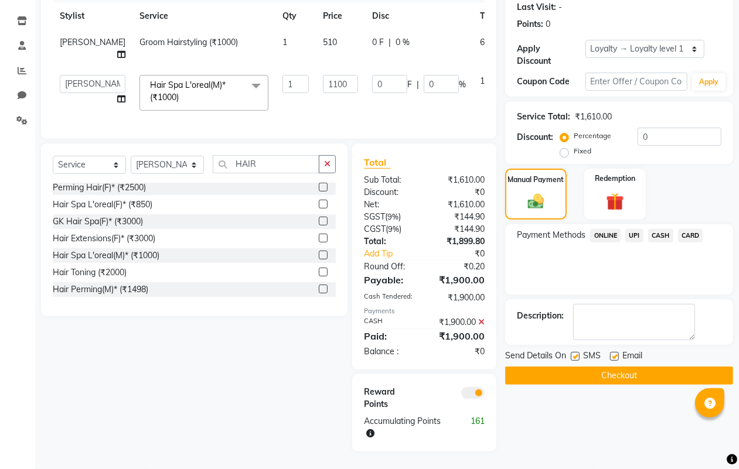
click at [599, 367] on button "Checkout" at bounding box center [619, 376] width 228 height 18
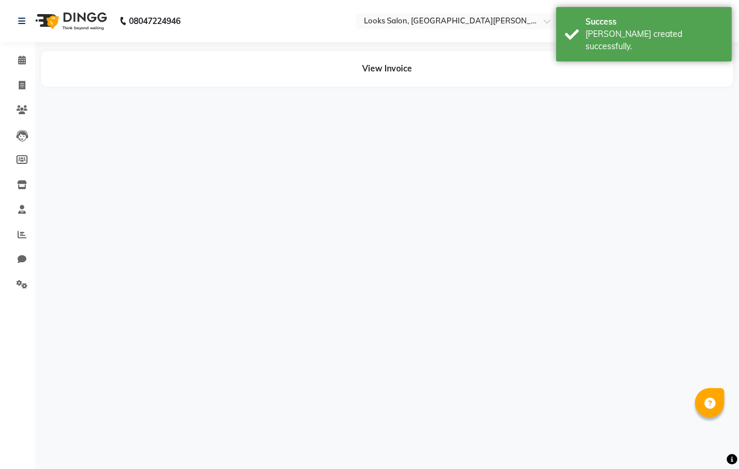
drag, startPoint x: 478, startPoint y: 392, endPoint x: 393, endPoint y: 391, distance: 85.6
click at [400, 393] on div "08047224946 Select Location × Looks Salon, East Patel Nagar Default Panel My Pa…" at bounding box center [369, 234] width 739 height 469
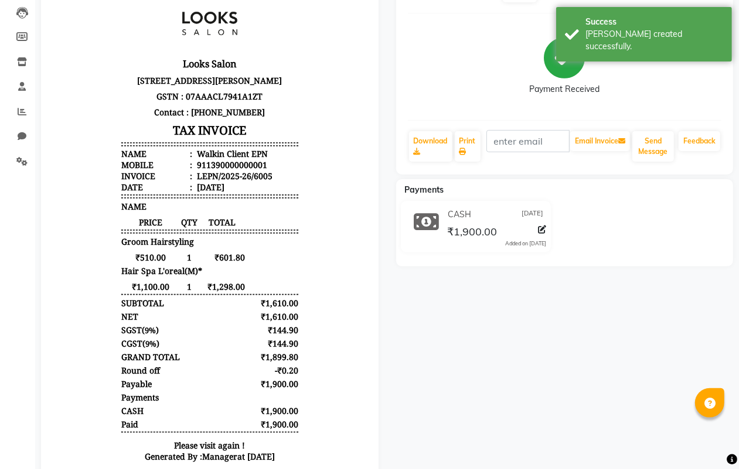
scroll to position [176, 0]
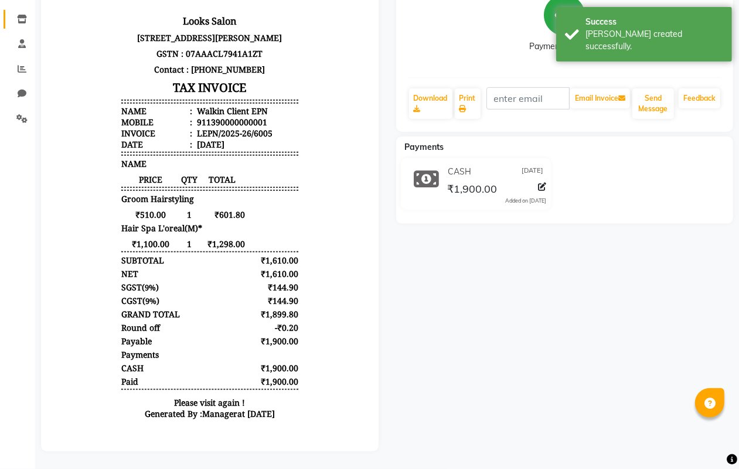
select select "service"
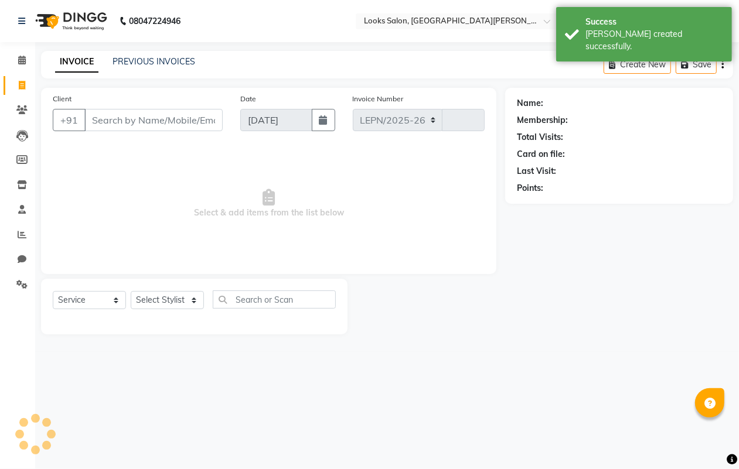
select select "8940"
type input "6006"
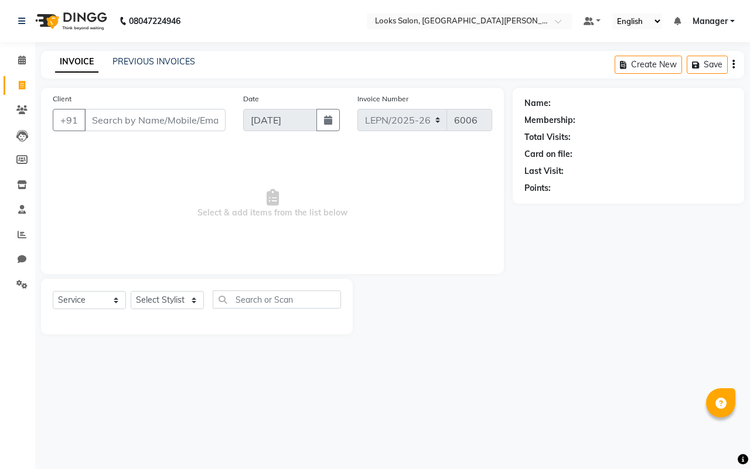
click at [154, 118] on input "Client" at bounding box center [154, 120] width 141 height 22
click at [213, 118] on input "Client" at bounding box center [154, 120] width 141 height 22
click at [74, 60] on link "INVOICE" at bounding box center [76, 62] width 43 height 21
click at [198, 124] on input "Client" at bounding box center [154, 120] width 141 height 22
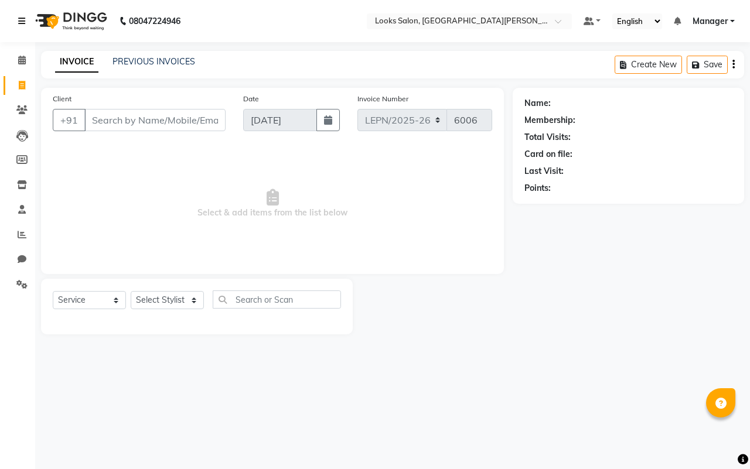
click at [22, 18] on icon at bounding box center [21, 21] width 7 height 8
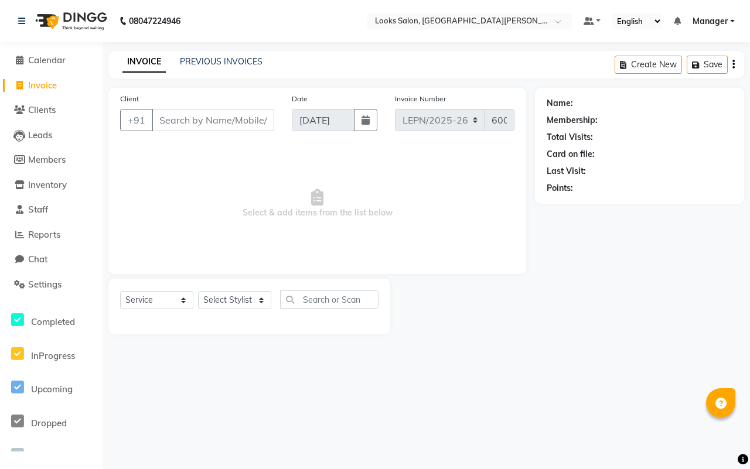
click at [45, 87] on span "Invoice" at bounding box center [42, 85] width 29 height 11
select select "service"
select select "8940"
type input "6006"
click at [218, 60] on link "PREVIOUS INVOICES" at bounding box center [221, 61] width 83 height 11
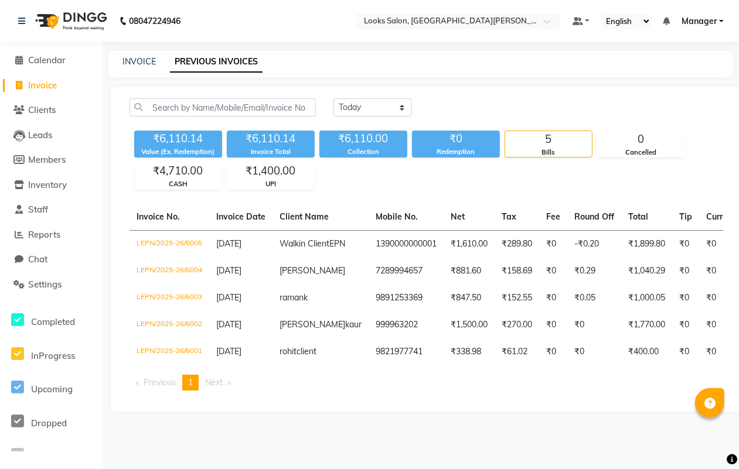
scroll to position [6, 0]
click at [134, 56] on link "INVOICE" at bounding box center [138, 61] width 33 height 11
select select "service"
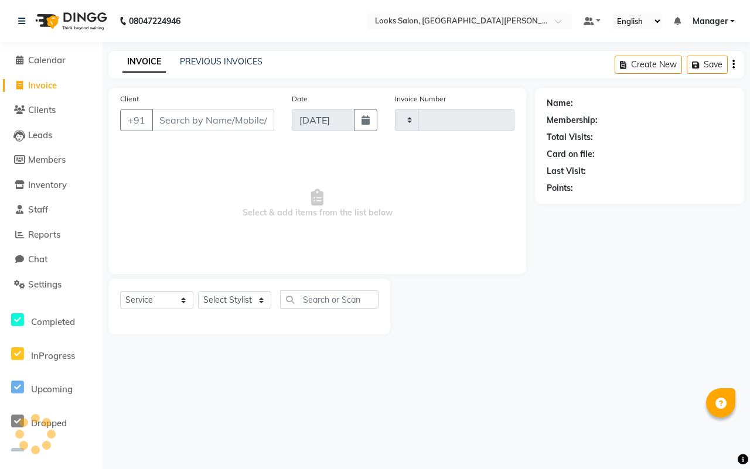
type input "6006"
select select "8940"
click at [189, 120] on input "Client" at bounding box center [213, 120] width 122 height 22
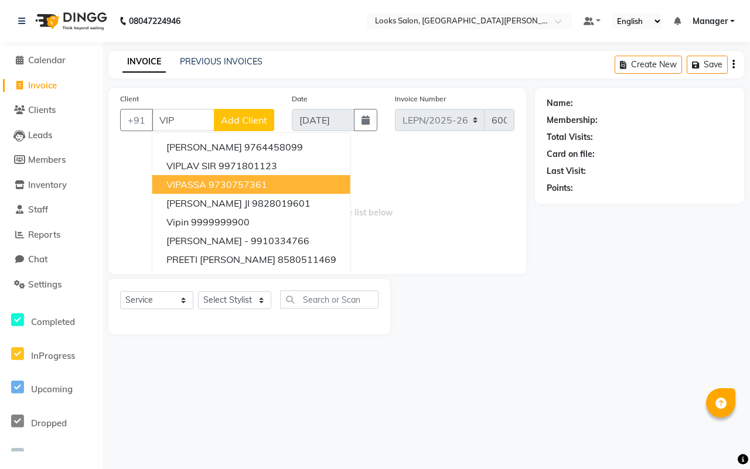
type input "VIP"
click at [239, 114] on span "Add Client" at bounding box center [244, 120] width 46 height 12
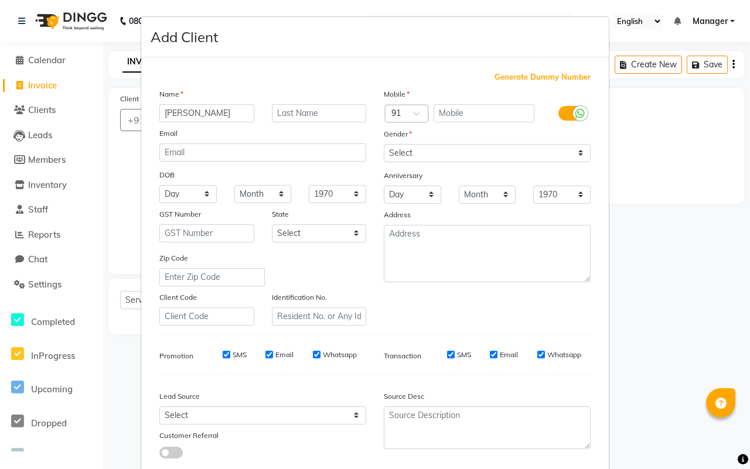
type input "[PERSON_NAME]"
click at [324, 113] on input "text" at bounding box center [319, 113] width 95 height 18
type input "[PERSON_NAME]"
click at [232, 157] on input "email" at bounding box center [262, 153] width 207 height 18
click at [573, 151] on select "Select Male Female Other Prefer Not To Say" at bounding box center [487, 153] width 207 height 18
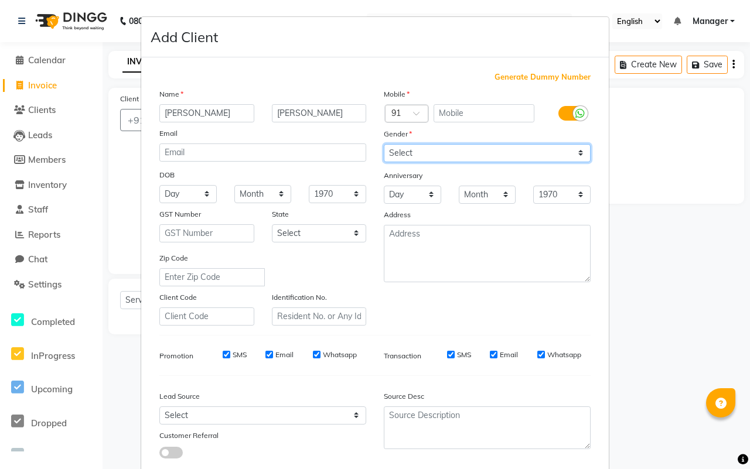
select select "male"
click at [384, 144] on select "Select Male Female Other Prefer Not To Say" at bounding box center [487, 153] width 207 height 18
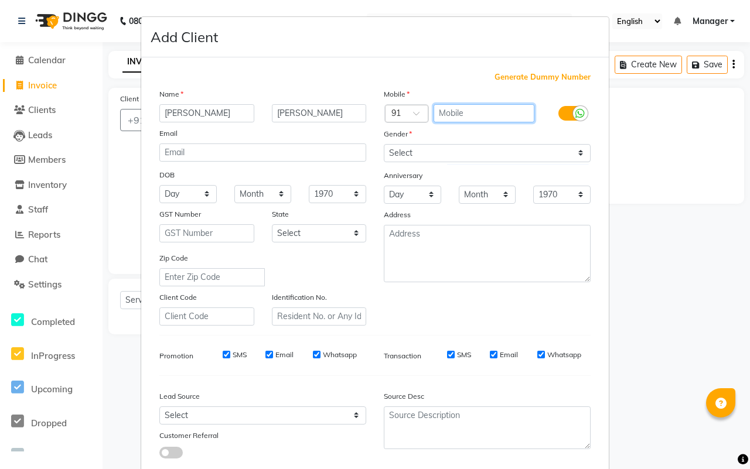
click at [494, 115] on input "text" at bounding box center [484, 113] width 101 height 18
click at [576, 113] on icon at bounding box center [580, 113] width 9 height 11
click at [0, 0] on input "checkbox" at bounding box center [0, 0] width 0 height 0
click at [471, 113] on input "text" at bounding box center [484, 113] width 101 height 18
type input "9142981807"
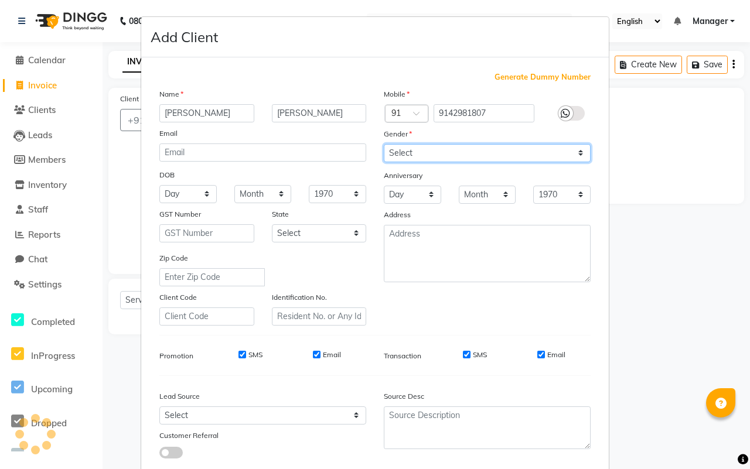
click at [576, 148] on select "Select Male Female Other Prefer Not To Say" at bounding box center [487, 153] width 207 height 18
click at [384, 144] on select "Select Male Female Other Prefer Not To Say" at bounding box center [487, 153] width 207 height 18
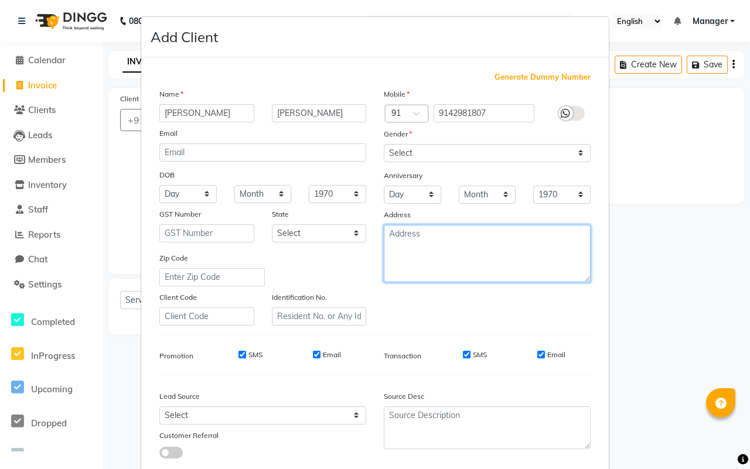
click at [438, 250] on textarea at bounding box center [487, 253] width 207 height 57
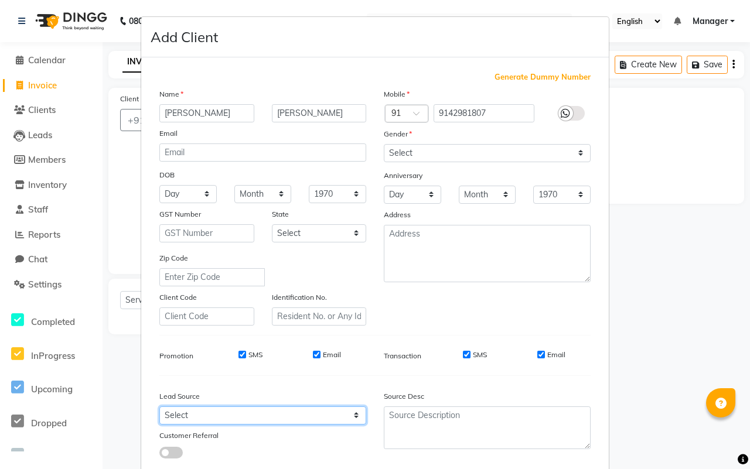
click at [353, 411] on select "Select Walk-in Referral Internet Friend Word of Mouth Advertisement Facebook Ju…" at bounding box center [262, 416] width 207 height 18
click at [159, 407] on select "Select Walk-in Referral Internet Friend Word of Mouth Advertisement Facebook Ju…" at bounding box center [262, 416] width 207 height 18
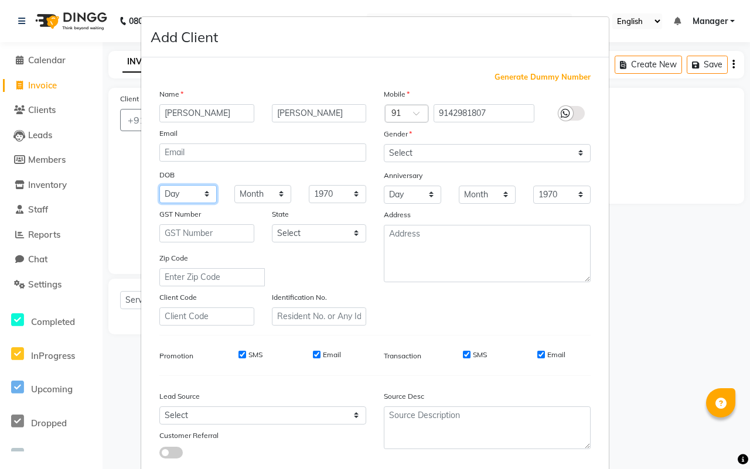
click at [200, 191] on select "Day 01 02 03 04 05 06 07 08 09 10 11 12 13 14 15 16 17 18 19 20 21 22 23 24 25 …" at bounding box center [187, 194] width 57 height 18
select select "01"
click at [159, 185] on select "Day 01 02 03 04 05 06 07 08 09 10 11 12 13 14 15 16 17 18 19 20 21 22 23 24 25 …" at bounding box center [187, 194] width 57 height 18
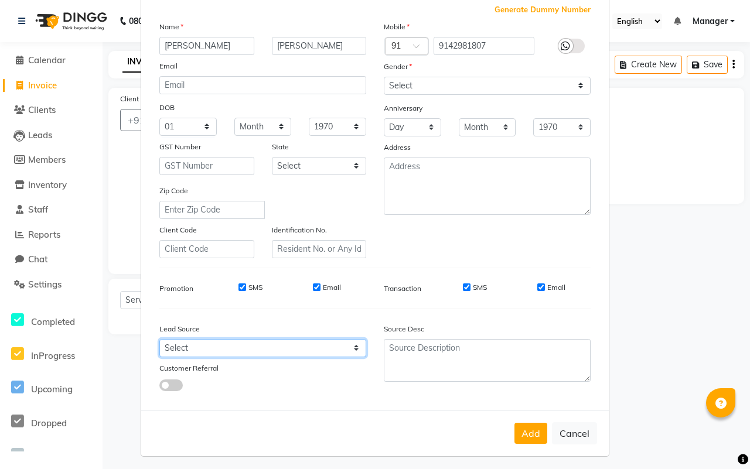
click at [350, 343] on select "Select Walk-in Referral Internet Friend Word of Mouth Advertisement Facebook Ju…" at bounding box center [262, 348] width 207 height 18
select select "56918"
click at [159, 339] on select "Select Walk-in Referral Internet Friend Word of Mouth Advertisement Facebook Ju…" at bounding box center [262, 348] width 207 height 18
click at [518, 429] on button "Add" at bounding box center [531, 433] width 33 height 21
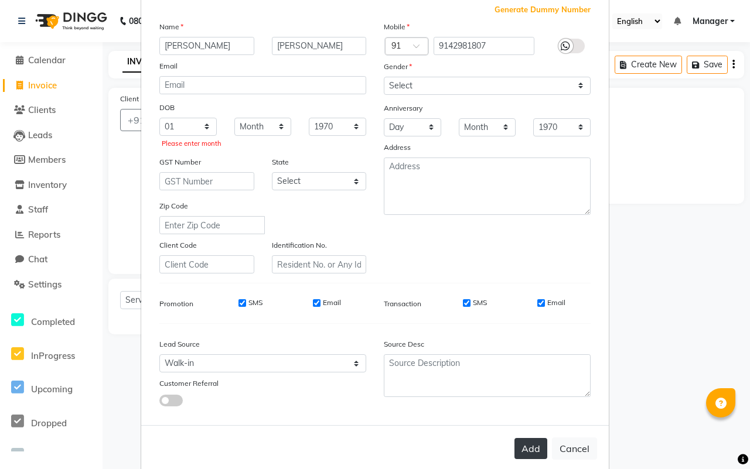
click at [522, 447] on button "Add" at bounding box center [531, 448] width 33 height 21
click at [275, 121] on select "Month January February March April May June July August September October Novem…" at bounding box center [262, 127] width 57 height 18
select select "09"
click at [234, 118] on select "Month January February March April May June July August September October Novem…" at bounding box center [262, 127] width 57 height 18
click at [516, 440] on button "Add" at bounding box center [531, 448] width 33 height 21
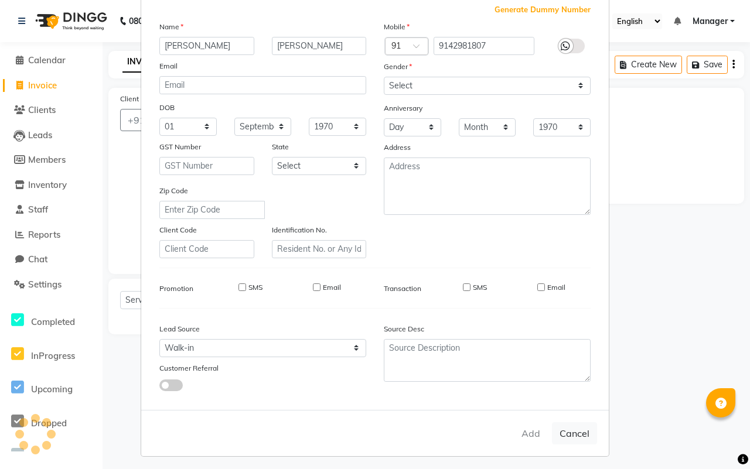
type input "9142981807"
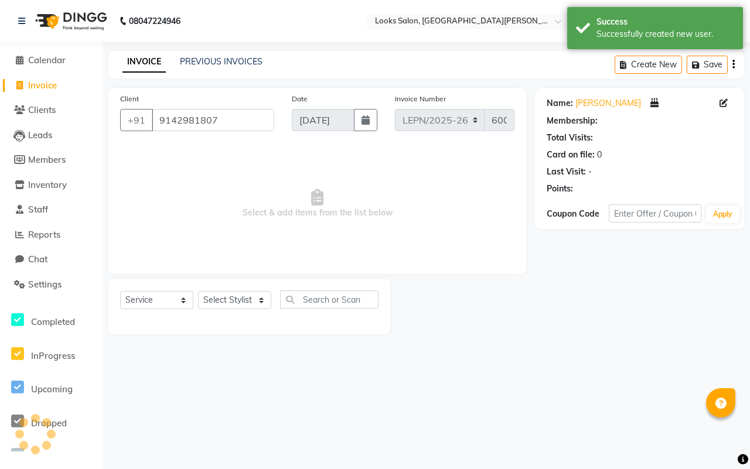
select select "1: Object"
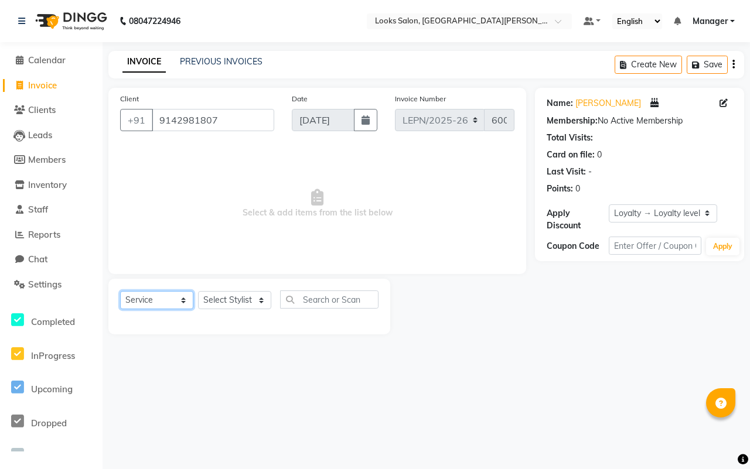
click at [183, 299] on select "Select Service Product Membership Package Voucher Prepaid Gift Card" at bounding box center [156, 300] width 73 height 18
click at [120, 291] on select "Select Service Product Membership Package Voucher Prepaid Gift Card" at bounding box center [156, 300] width 73 height 18
click at [267, 299] on select "Select Stylist AMAN Aman_Asst Baljeet_MKP [PERSON_NAME] Bobby_Mgr Counter Sales…" at bounding box center [234, 300] width 73 height 18
select select "90361"
click at [198, 291] on select "Select Stylist AMAN Aman_Asst Baljeet_MKP [PERSON_NAME] Bobby_Mgr Counter Sales…" at bounding box center [234, 300] width 73 height 18
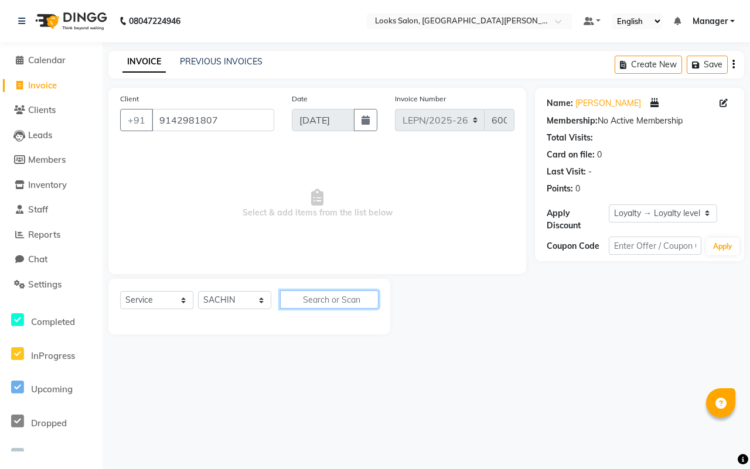
click at [341, 300] on input "text" at bounding box center [329, 300] width 98 height 18
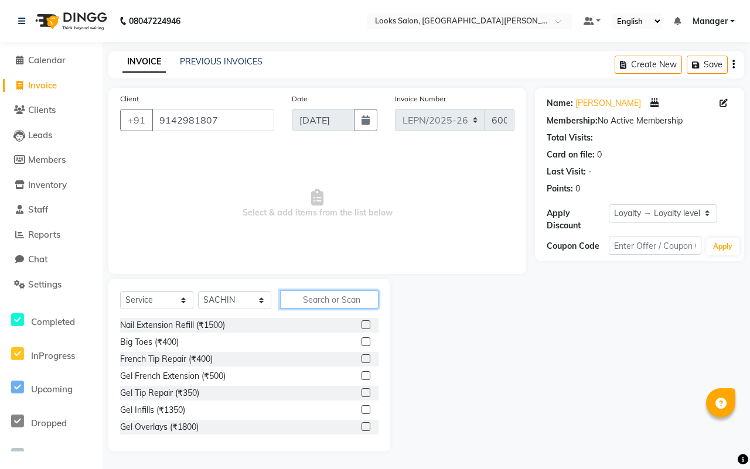
click at [338, 300] on input "text" at bounding box center [329, 300] width 98 height 18
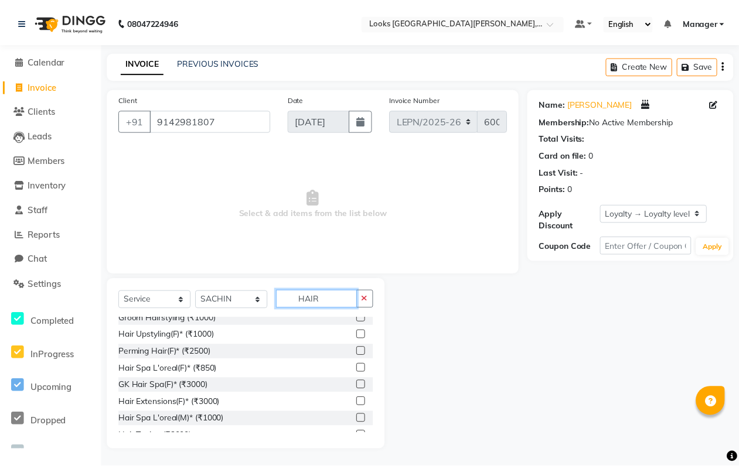
scroll to position [0, 0]
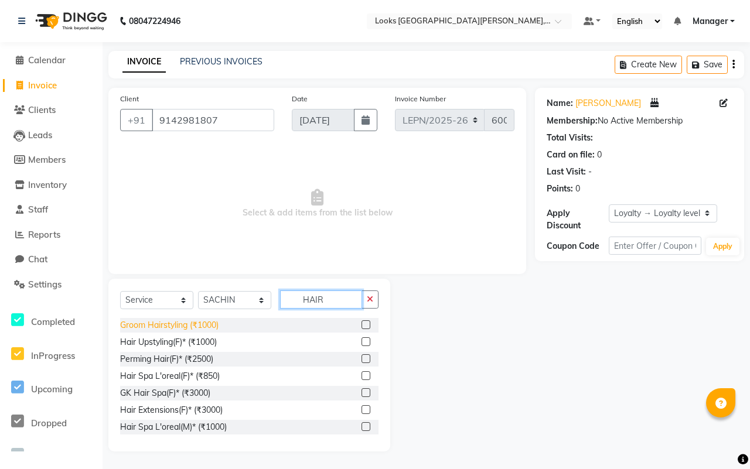
type input "HAIR"
click at [211, 323] on div "Groom Hairstyling (₹1000)" at bounding box center [169, 325] width 98 height 12
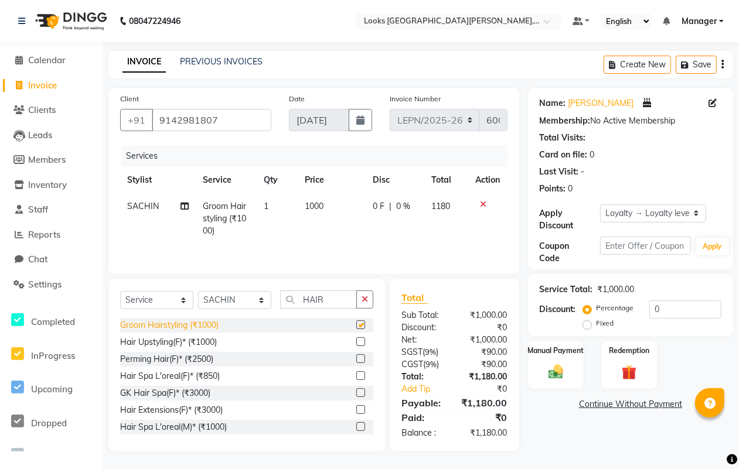
checkbox input "false"
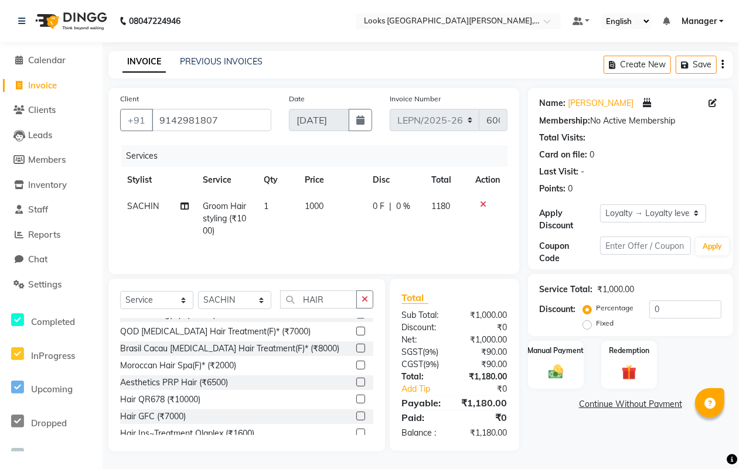
scroll to position [176, 0]
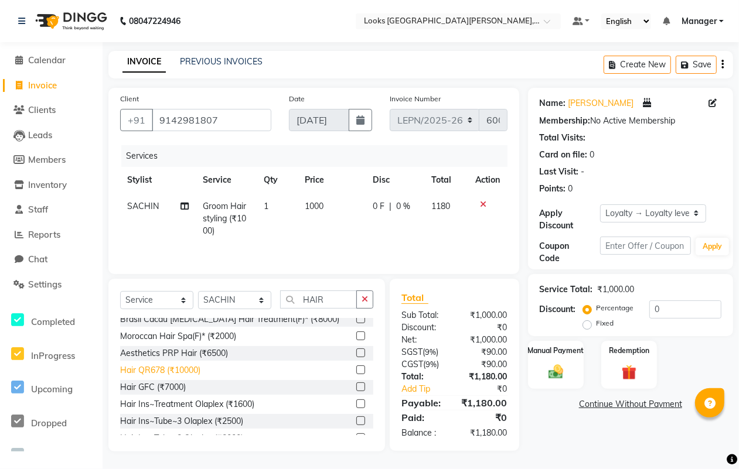
click at [194, 371] on div "Hair QR678 (₹10000)" at bounding box center [160, 371] width 80 height 12
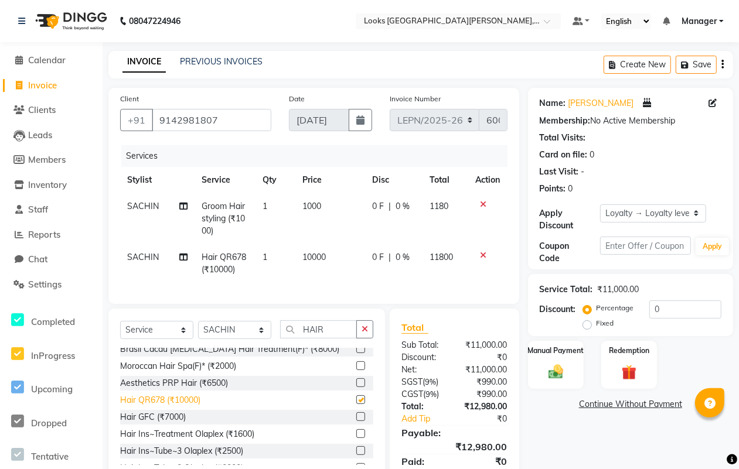
checkbox input "false"
click at [323, 204] on td "1000" at bounding box center [329, 218] width 69 height 51
select select "90361"
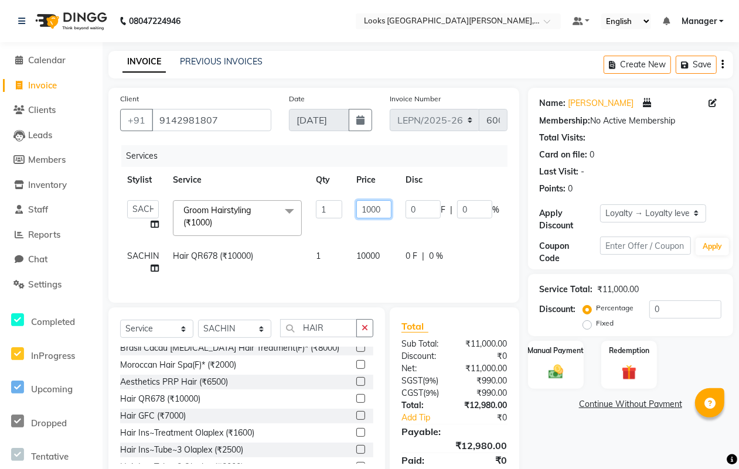
click at [384, 208] on input "1000" at bounding box center [373, 209] width 35 height 18
type input "1"
type input "508"
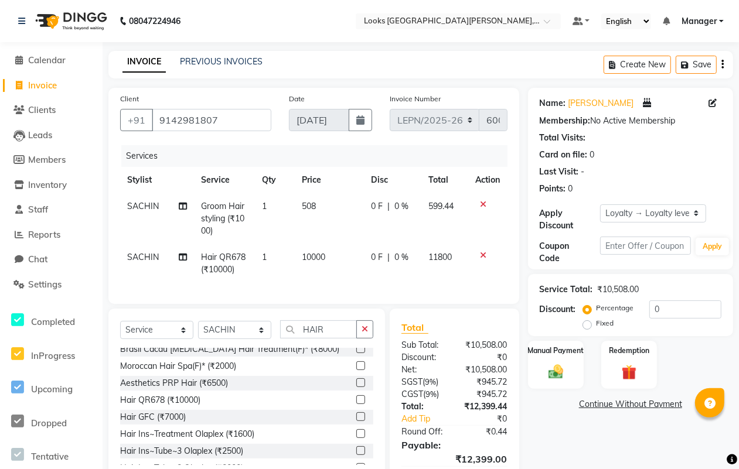
click at [373, 254] on tr "SACHIN Hair QR678 (₹10000) 1 10000 0 F | 0 % 11800" at bounding box center [313, 263] width 387 height 39
drag, startPoint x: 325, startPoint y: 250, endPoint x: 327, endPoint y: 259, distance: 9.0
click at [325, 251] on td "10000" at bounding box center [329, 263] width 69 height 39
select select "90361"
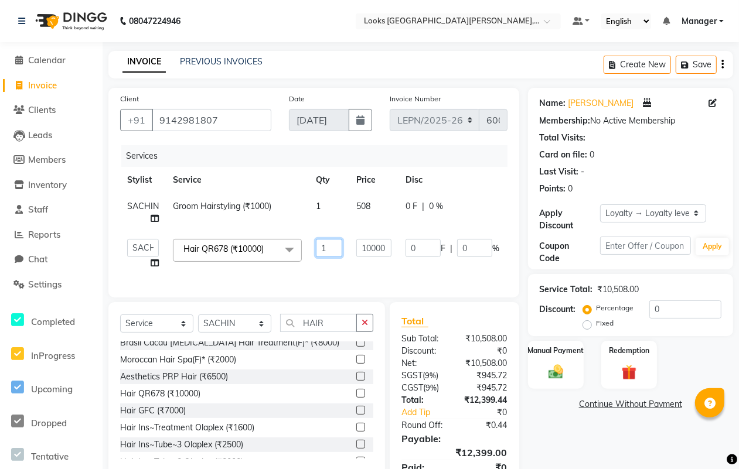
click at [318, 256] on input "1" at bounding box center [329, 248] width 26 height 18
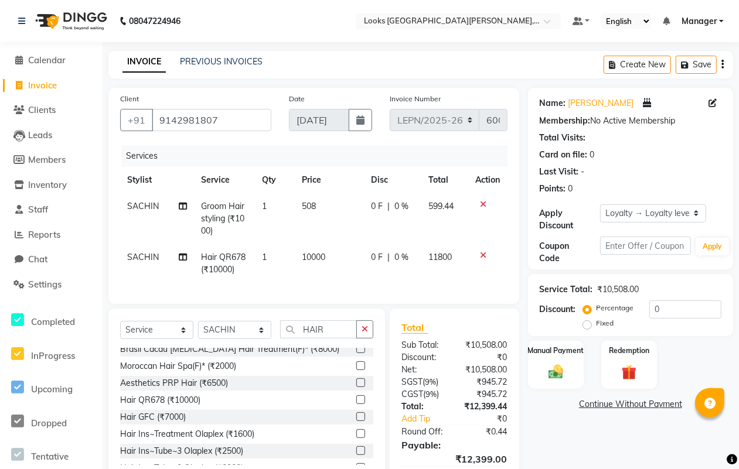
click at [326, 255] on td "10000" at bounding box center [329, 263] width 69 height 39
select select "90361"
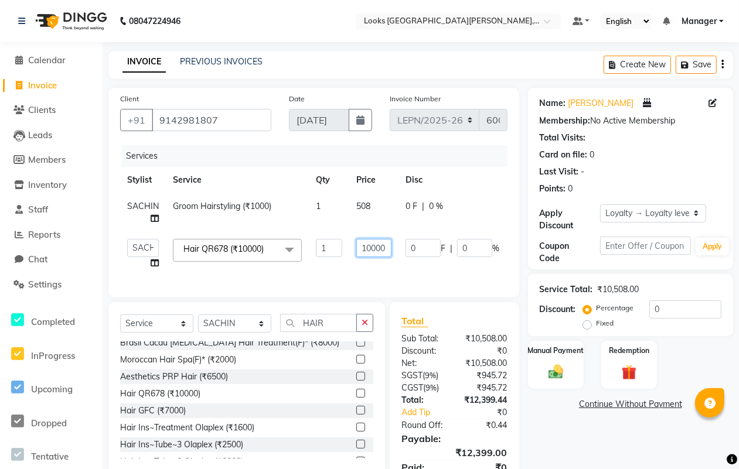
click at [380, 244] on input "10000" at bounding box center [373, 248] width 35 height 18
type input "1000"
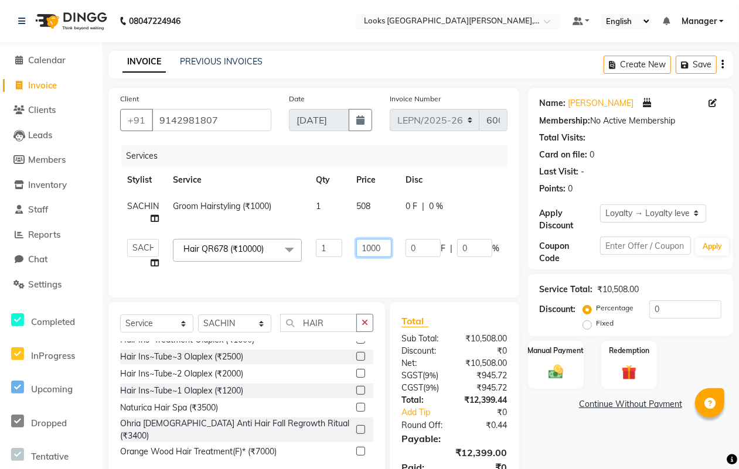
scroll to position [290, 0]
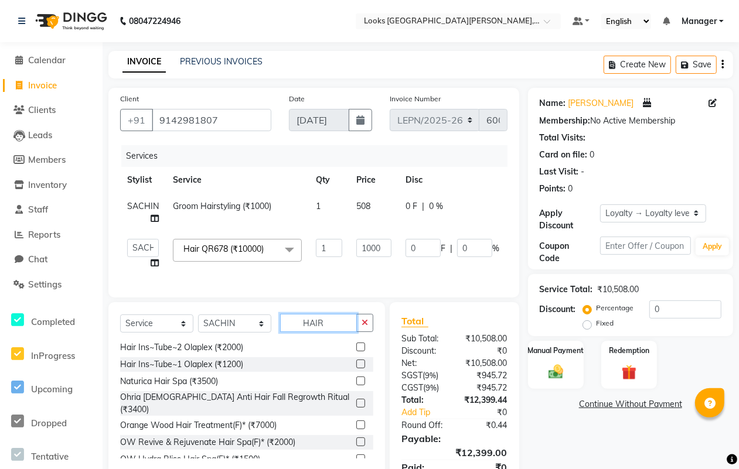
click at [324, 327] on div "Select Service Product Membership Package Voucher Prepaid Gift Card Select Styl…" at bounding box center [246, 388] width 277 height 173
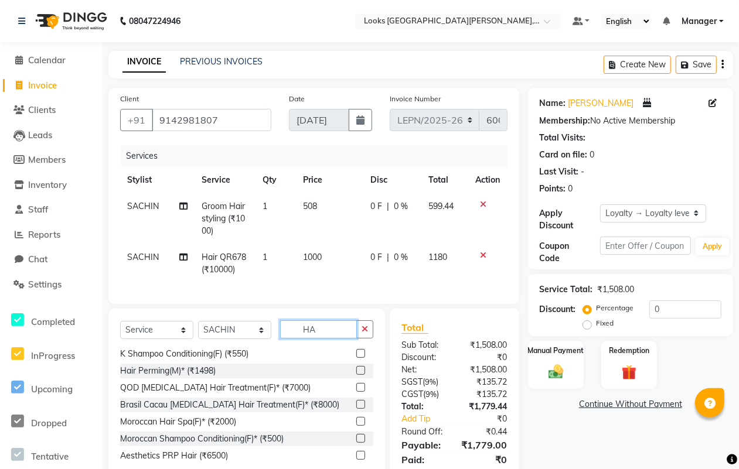
type input "H"
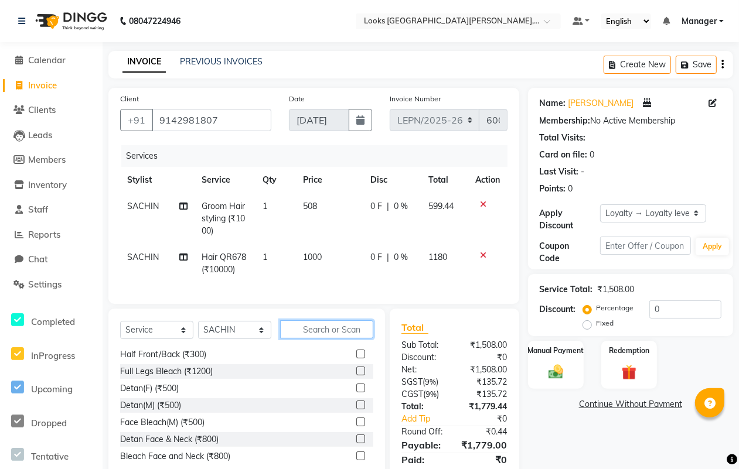
scroll to position [625, 0]
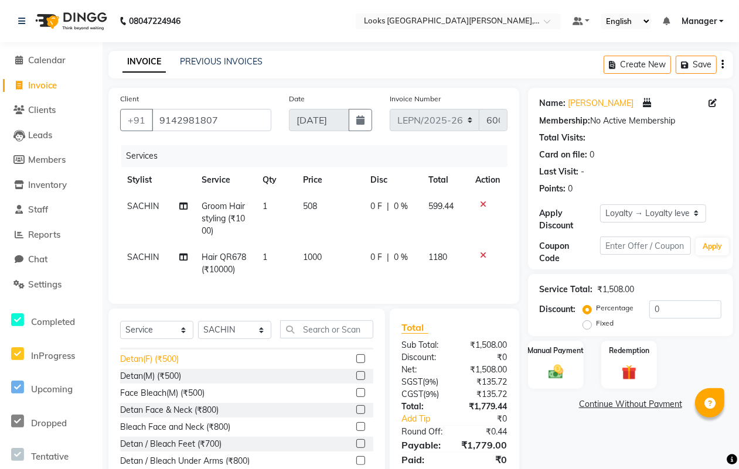
click at [168, 366] on div "Detan(F) (₹500)" at bounding box center [149, 359] width 59 height 12
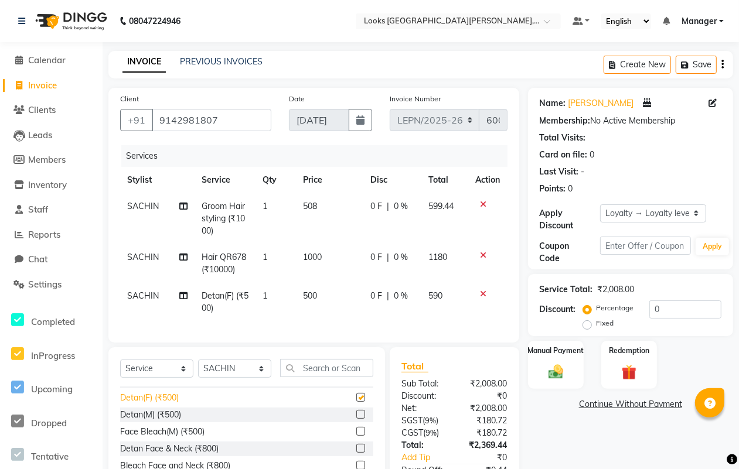
checkbox input "false"
click at [158, 421] on div "Detan(M) (₹500)" at bounding box center [150, 415] width 61 height 12
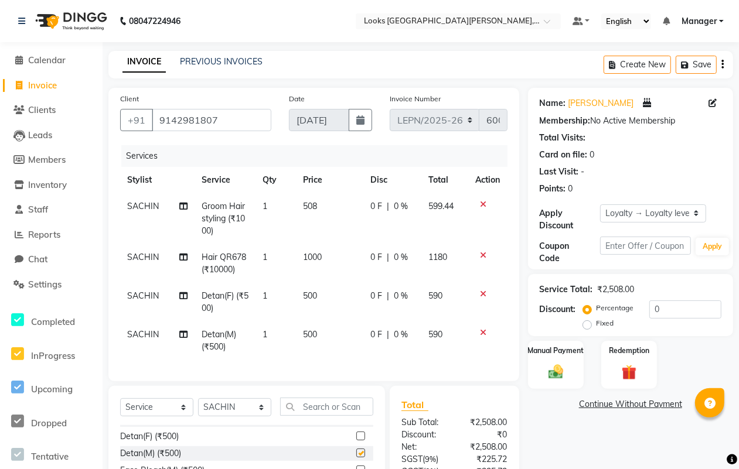
checkbox input "false"
click at [315, 335] on span "500" at bounding box center [311, 334] width 14 height 11
select select "90361"
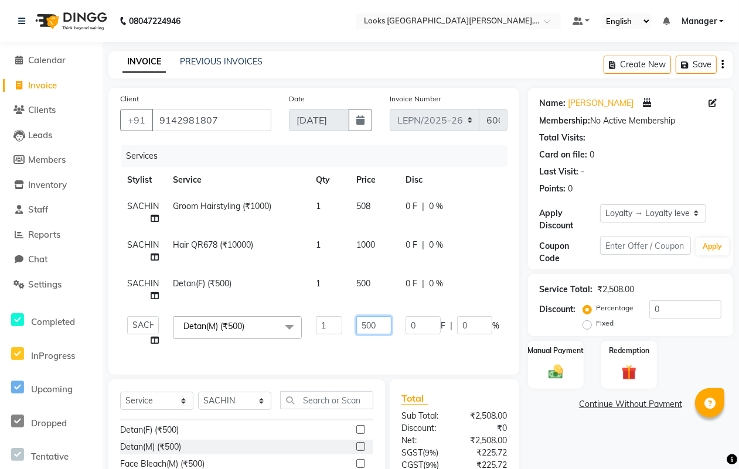
click at [381, 324] on input "500" at bounding box center [373, 326] width 35 height 18
type input "5"
type input "800"
click at [368, 280] on tbody "SACHIN Groom Hairstyling (₹1000) 1 508 0 F | 0 % 599.44 SACHIN Hair QR678 (₹100…" at bounding box center [352, 273] width 464 height 161
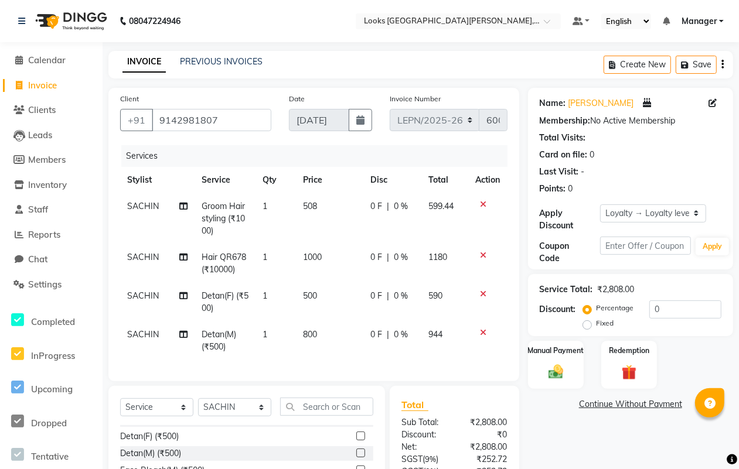
click at [315, 294] on span "500" at bounding box center [311, 296] width 14 height 11
select select "90361"
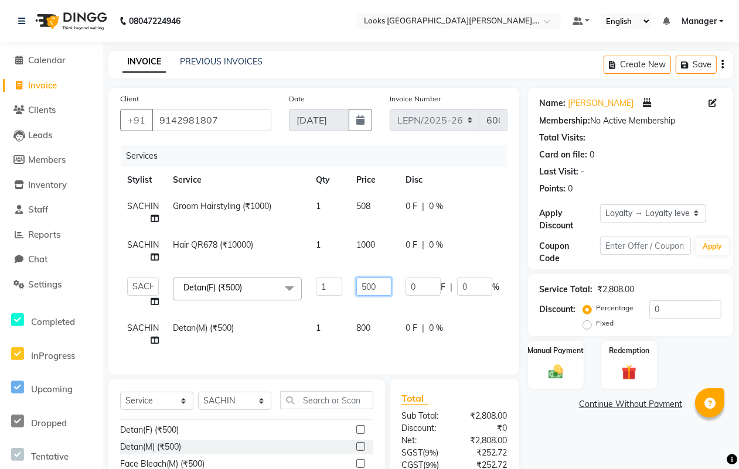
click at [379, 288] on input "500" at bounding box center [373, 287] width 35 height 18
type input "5"
type input "424"
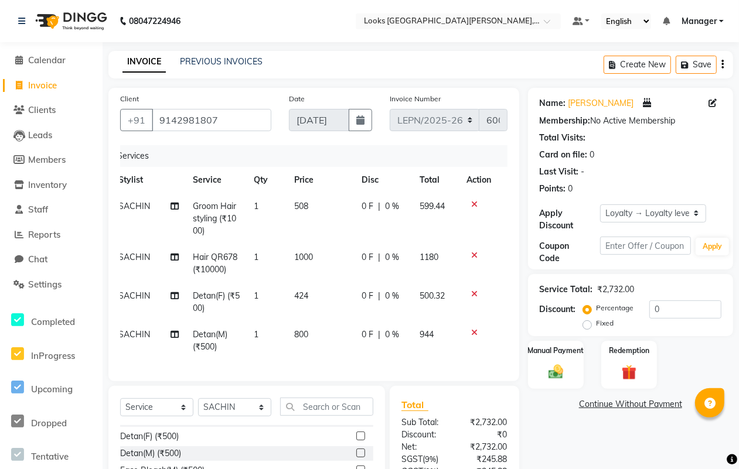
scroll to position [0, 0]
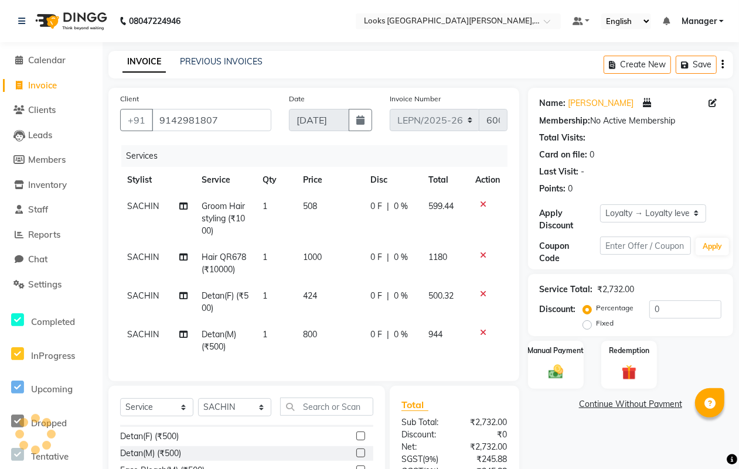
click at [319, 332] on td "800" at bounding box center [330, 341] width 67 height 39
select select "90361"
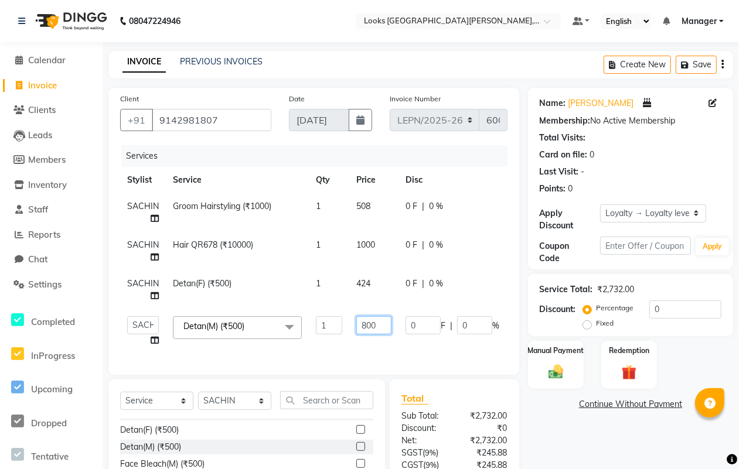
click at [384, 324] on input "800" at bounding box center [373, 326] width 35 height 18
type input "8"
type input "700"
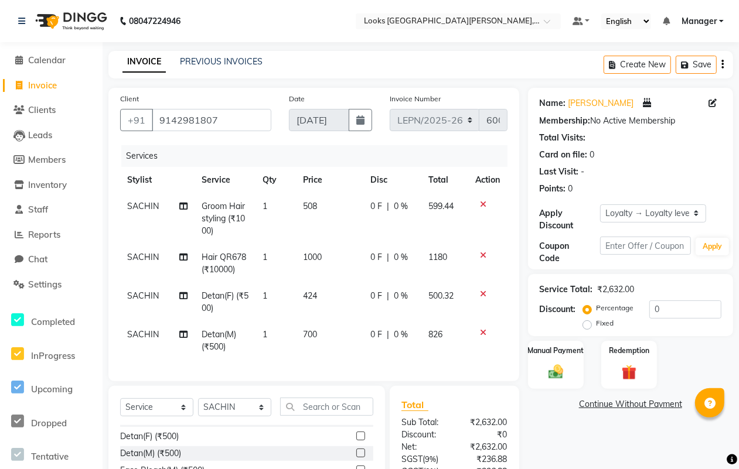
click at [148, 284] on td "SACHIN" at bounding box center [157, 302] width 74 height 39
select select "90361"
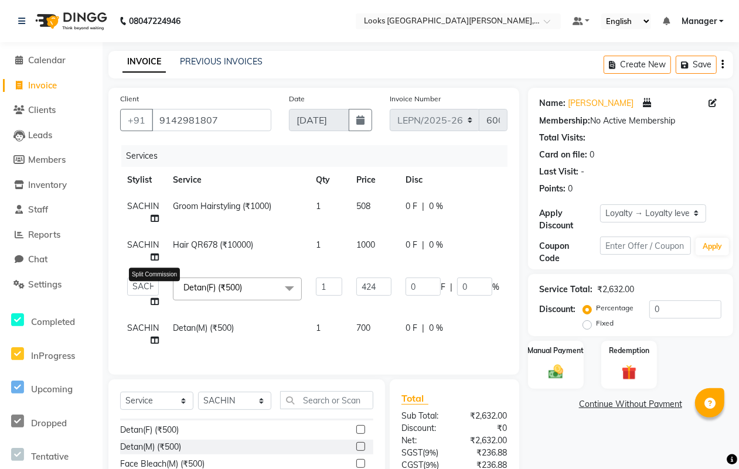
click at [154, 300] on icon at bounding box center [155, 302] width 8 height 8
select select "90361"
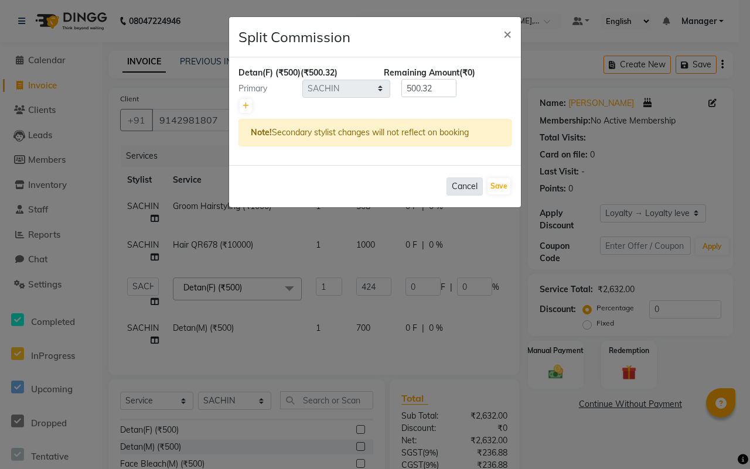
click at [467, 183] on button "Cancel" at bounding box center [465, 187] width 36 height 18
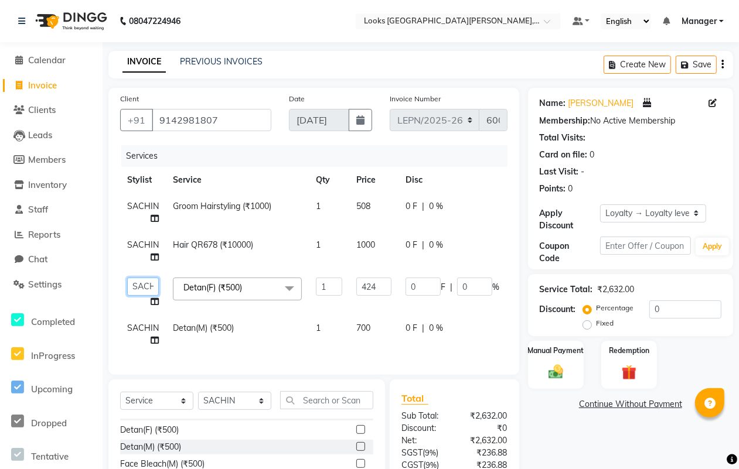
click at [141, 288] on select "AMAN Aman_Asst Baljeet_MKP BITTU Bobby_Mgr Counter Sales Jassi_Beauty KALEEM Ka…" at bounding box center [143, 287] width 32 height 18
select select "90367"
click at [503, 341] on td "0 F | 0 %" at bounding box center [453, 334] width 108 height 39
select select "90361"
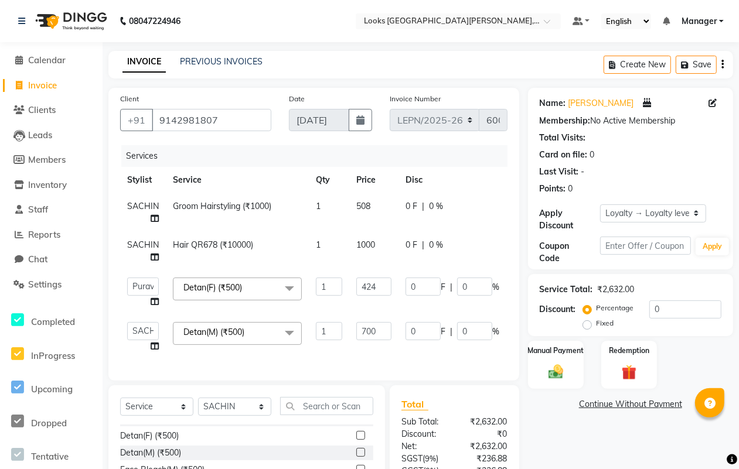
scroll to position [86, 0]
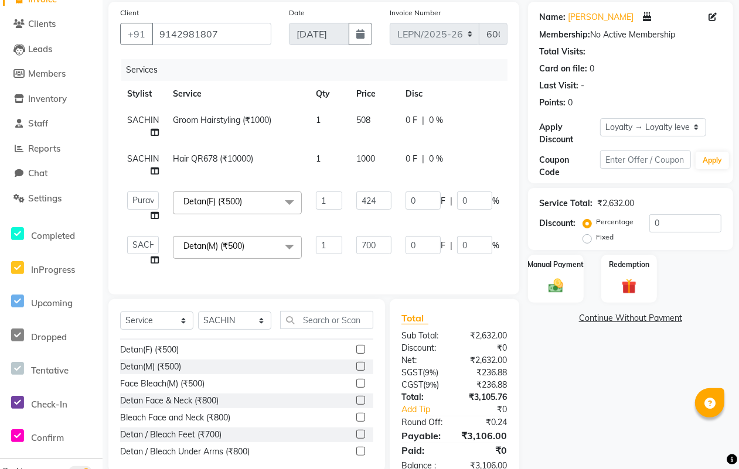
click at [513, 268] on div "Client +91 9142981807 Date 01-09-2025 Invoice Number LEPN/2025-26 V/2025 V/2025…" at bounding box center [313, 148] width 411 height 293
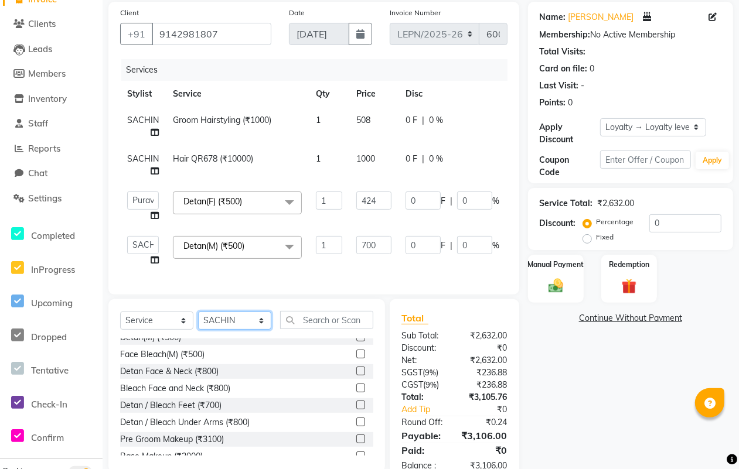
click at [259, 330] on select "Select Stylist AMAN Aman_Asst Baljeet_MKP [PERSON_NAME] Bobby_Mgr Counter Sales…" at bounding box center [234, 321] width 73 height 18
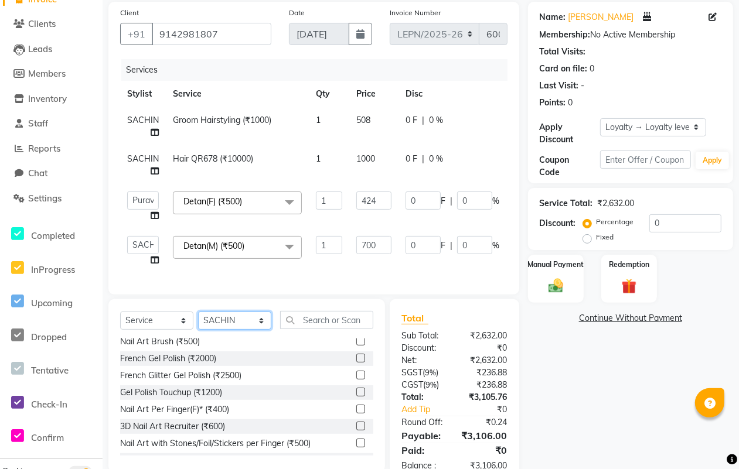
scroll to position [322, 0]
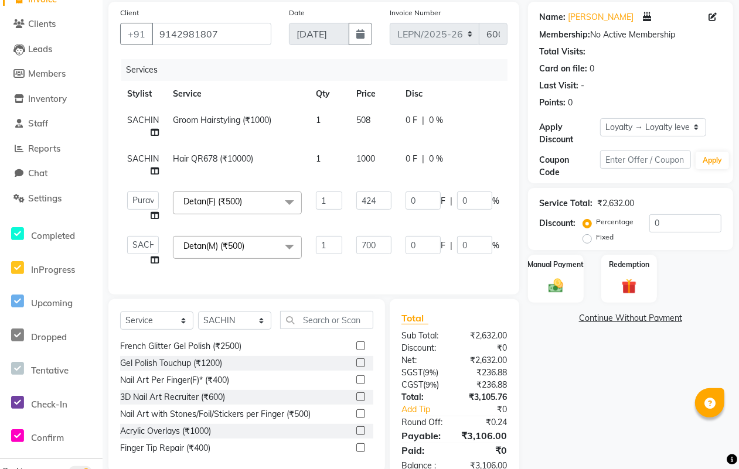
click at [287, 202] on span at bounding box center [289, 203] width 23 height 22
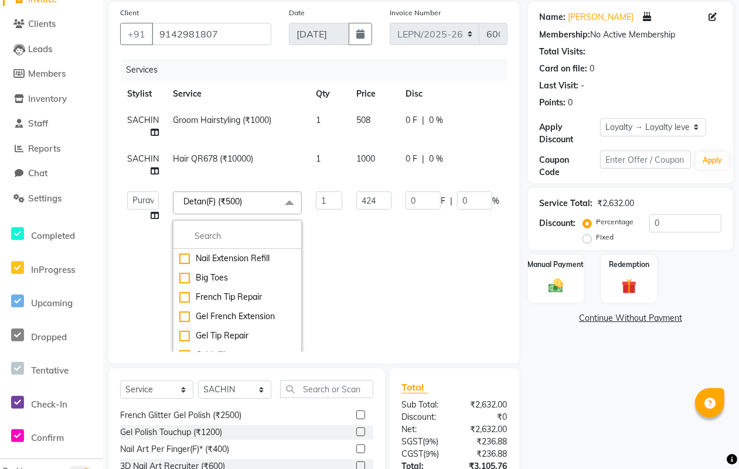
click at [288, 200] on span at bounding box center [289, 203] width 23 height 22
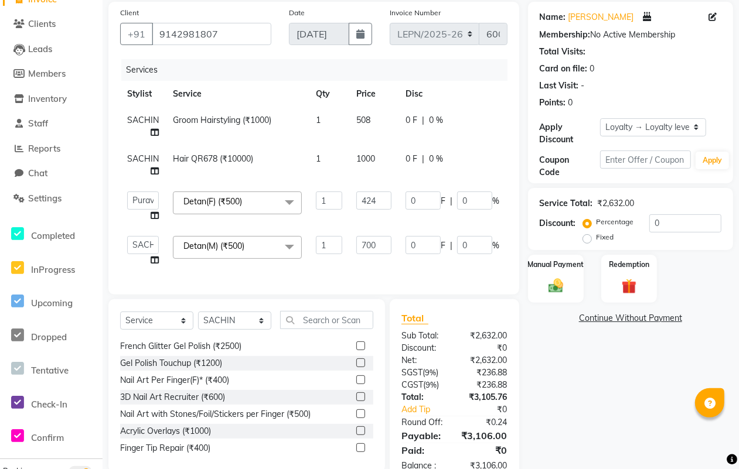
click at [293, 198] on span at bounding box center [289, 203] width 23 height 22
click at [289, 201] on span at bounding box center [289, 203] width 23 height 22
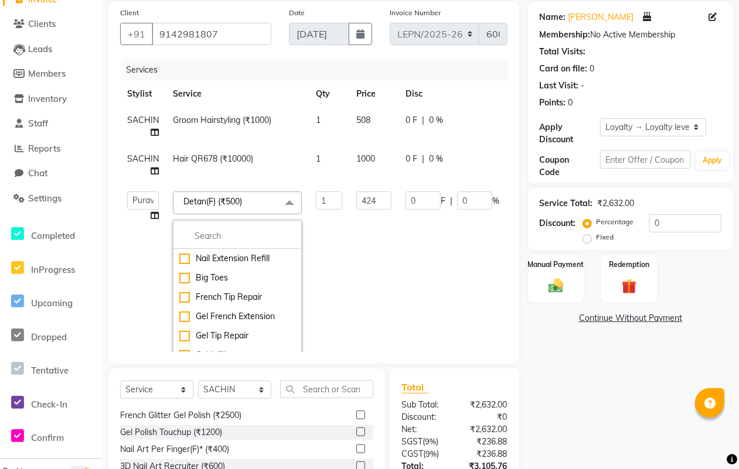
click at [253, 197] on span "Detan(F) (₹500) x" at bounding box center [217, 203] width 72 height 15
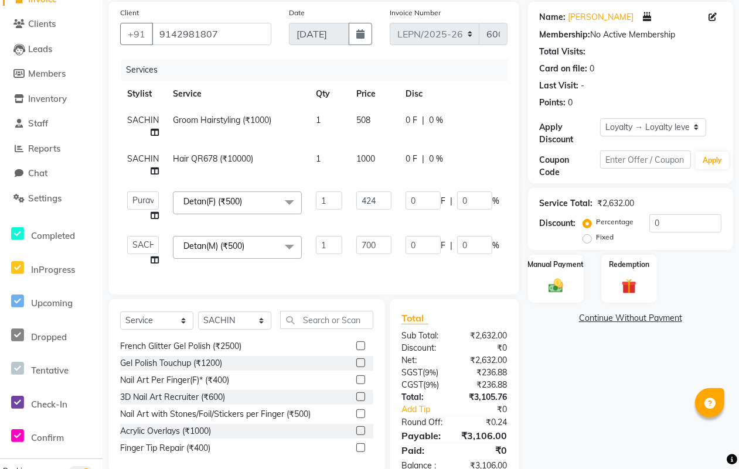
click at [287, 198] on span at bounding box center [289, 203] width 23 height 22
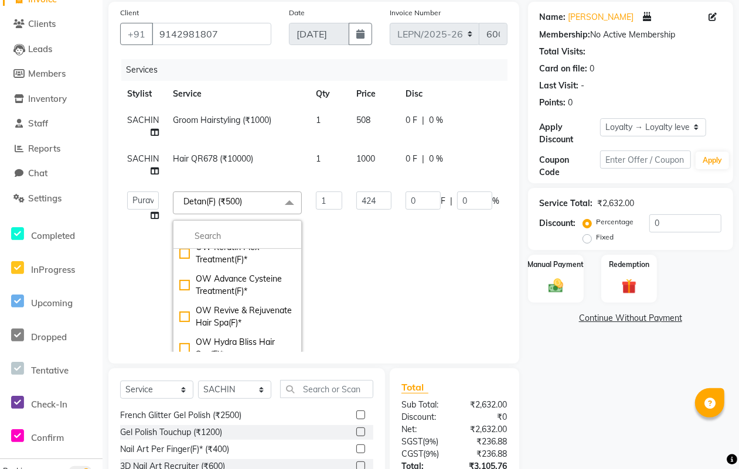
scroll to position [9696, 0]
click at [194, 227] on li at bounding box center [237, 236] width 128 height 25
click at [189, 235] on input "multiselect-search" at bounding box center [237, 236] width 116 height 12
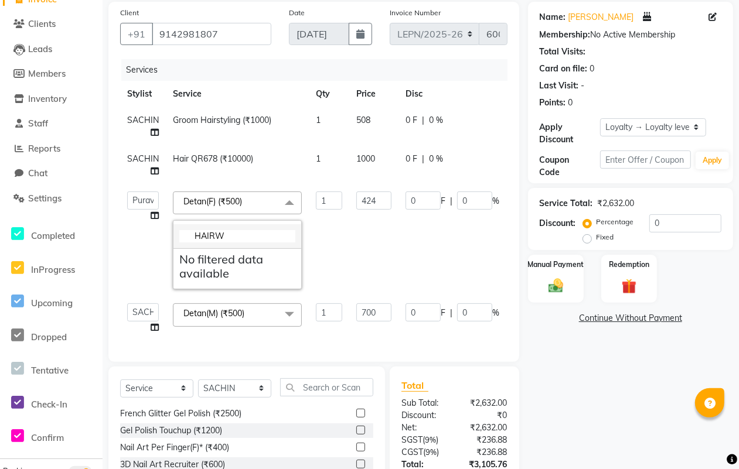
scroll to position [0, 0]
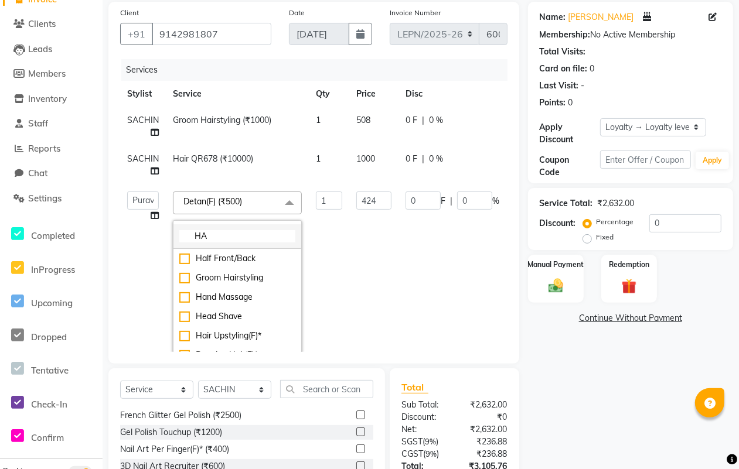
type input "H"
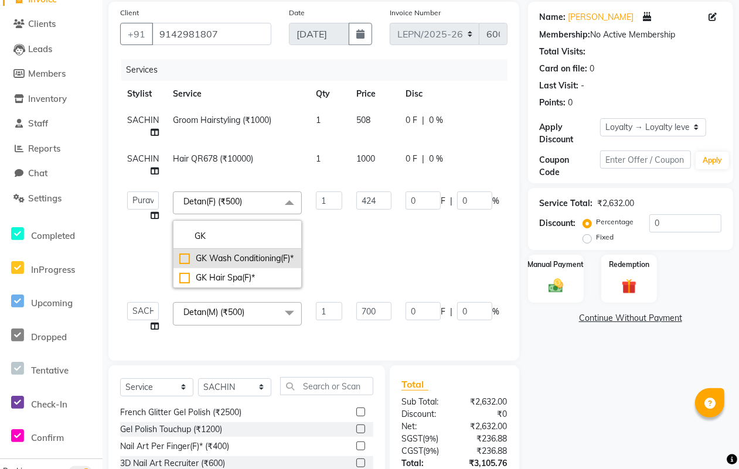
type input "GK"
click at [203, 265] on div "GK Wash Conditioning(F)*" at bounding box center [237, 259] width 116 height 12
type input "450"
checkbox input "true"
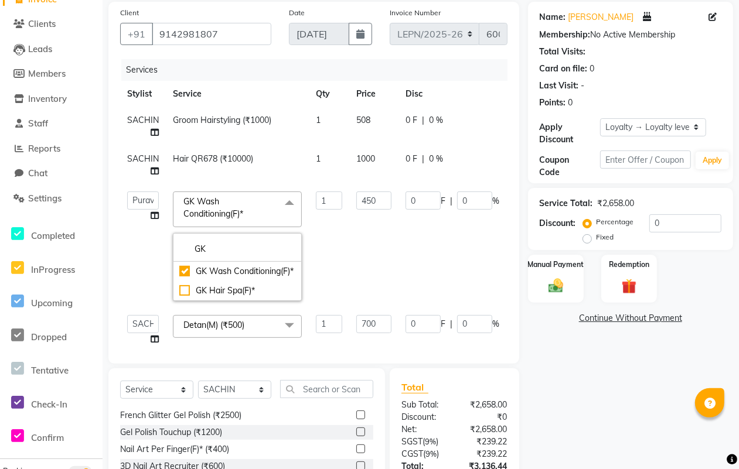
click at [376, 251] on td "450" at bounding box center [373, 247] width 49 height 124
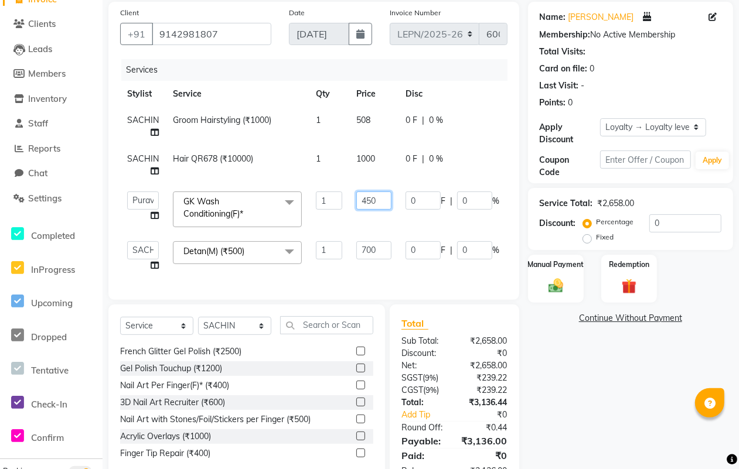
click at [382, 201] on input "450" at bounding box center [373, 201] width 35 height 18
type input "424"
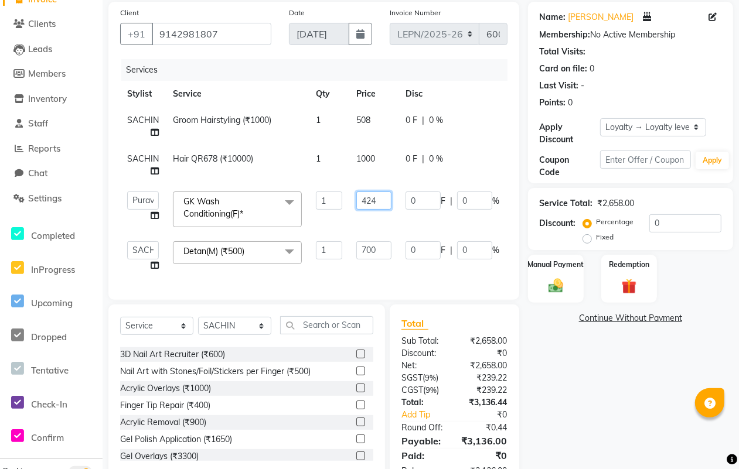
scroll to position [381, 0]
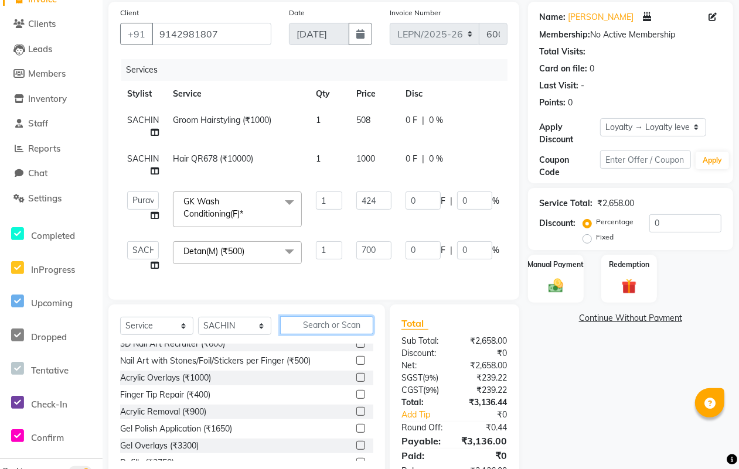
click at [317, 335] on div "Select Service Product Membership Package Voucher Prepaid Gift Card Select Styl…" at bounding box center [246, 391] width 277 height 173
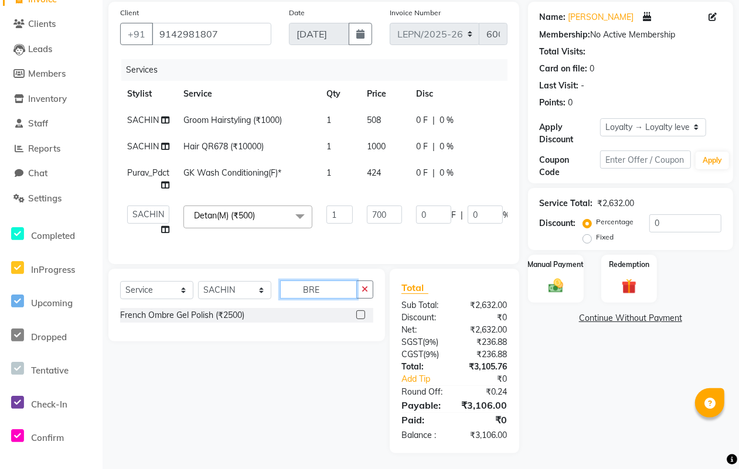
scroll to position [0, 0]
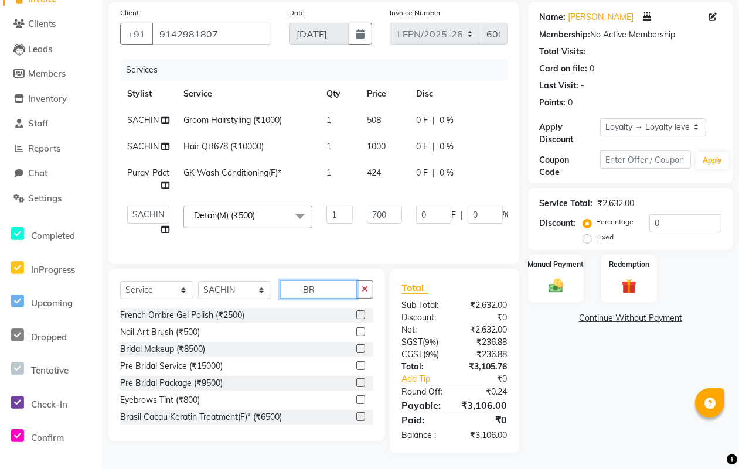
type input "B"
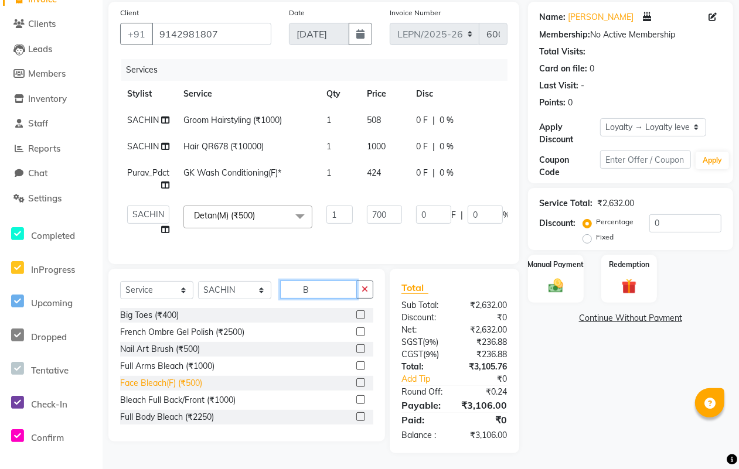
type input "B"
click at [176, 390] on div "Face Bleach(F) (₹500)" at bounding box center [161, 383] width 82 height 12
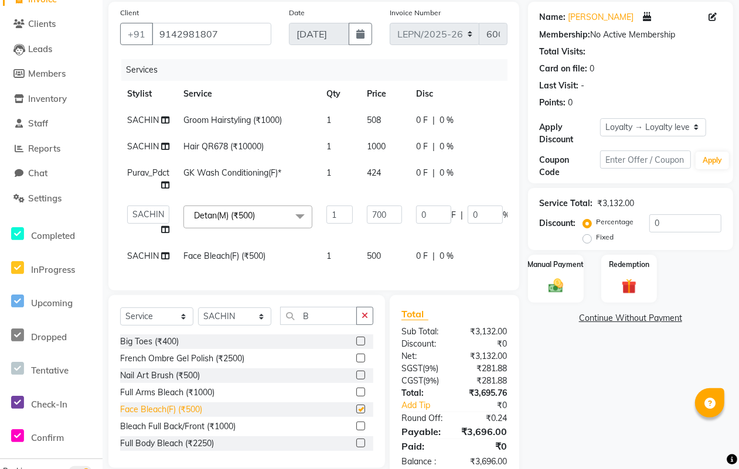
checkbox input "false"
click at [379, 253] on span "500" at bounding box center [374, 256] width 14 height 11
select select "90361"
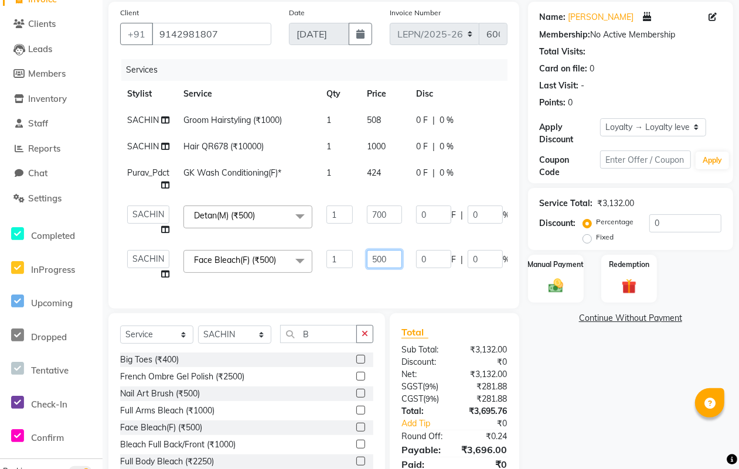
click at [391, 259] on input "500" at bounding box center [384, 259] width 35 height 18
type input "5"
type input "339"
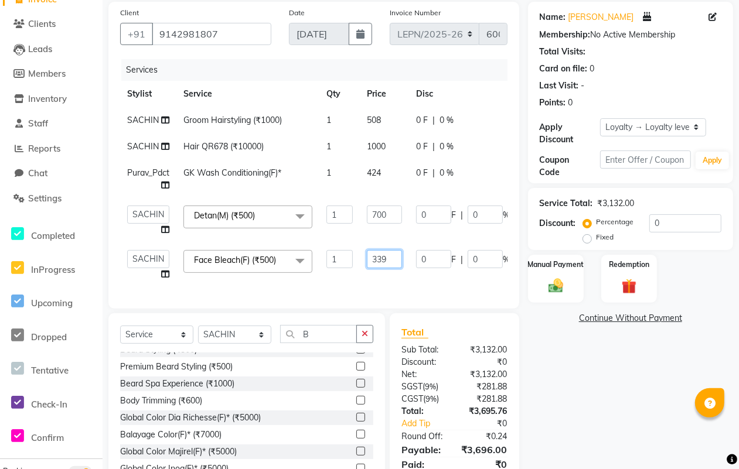
scroll to position [424, 0]
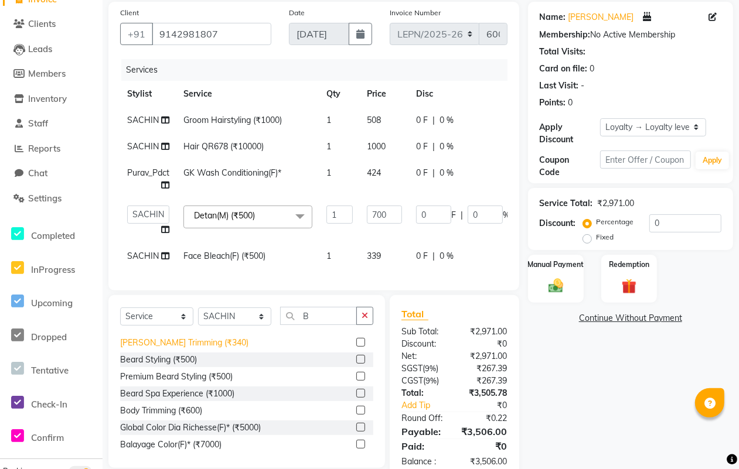
click at [196, 371] on div "Big Toes (₹400) French Ombre Gel Polish (₹2500) Nail Art Brush (₹500) Full Arms…" at bounding box center [246, 393] width 253 height 117
click at [258, 254] on span "Face Bleach(F) (₹500)" at bounding box center [224, 256] width 82 height 11
select select "90361"
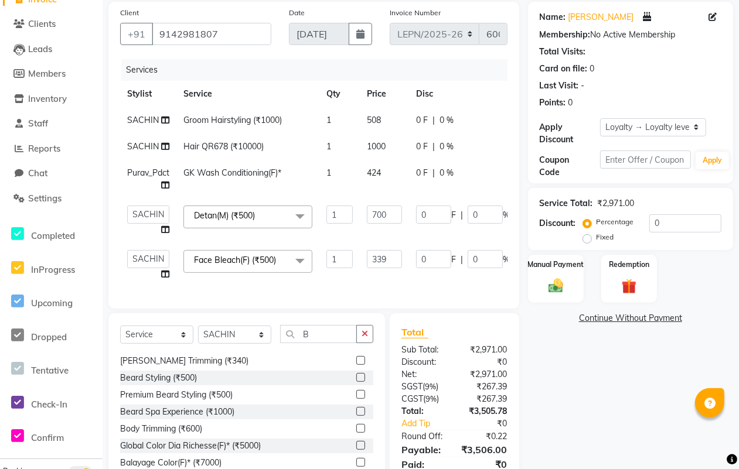
click at [303, 256] on span at bounding box center [299, 261] width 23 height 22
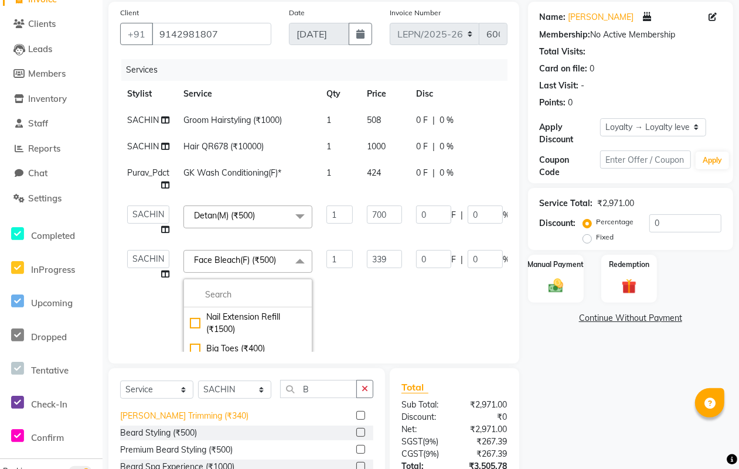
click at [168, 414] on div "Beard Trimming (₹340)" at bounding box center [184, 416] width 128 height 12
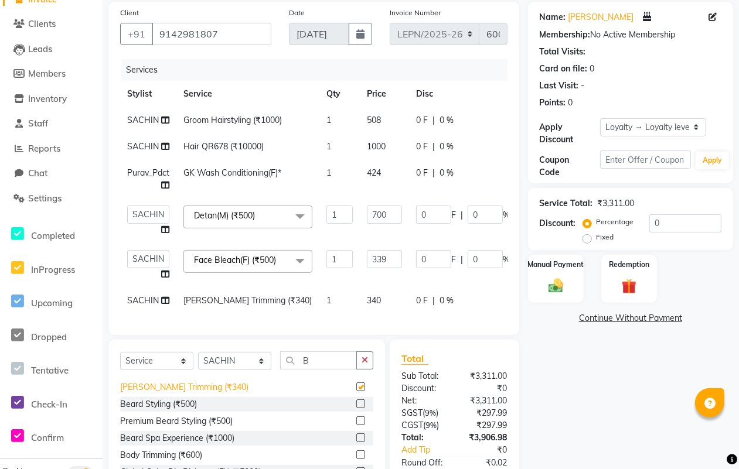
checkbox input "false"
click at [305, 254] on span at bounding box center [299, 261] width 23 height 22
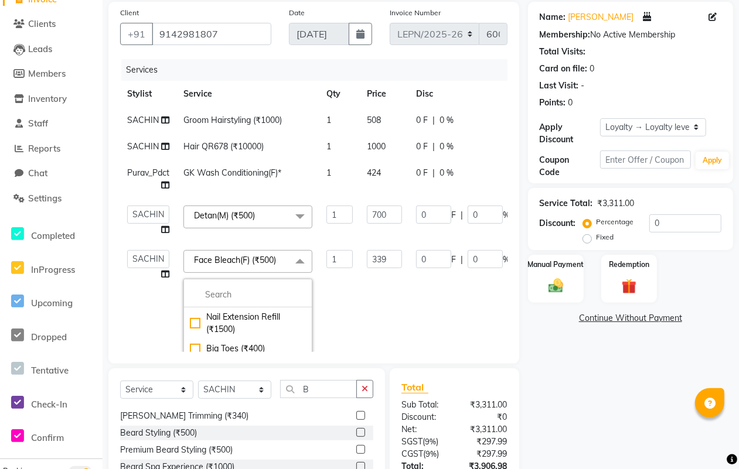
click at [302, 261] on span at bounding box center [299, 261] width 23 height 22
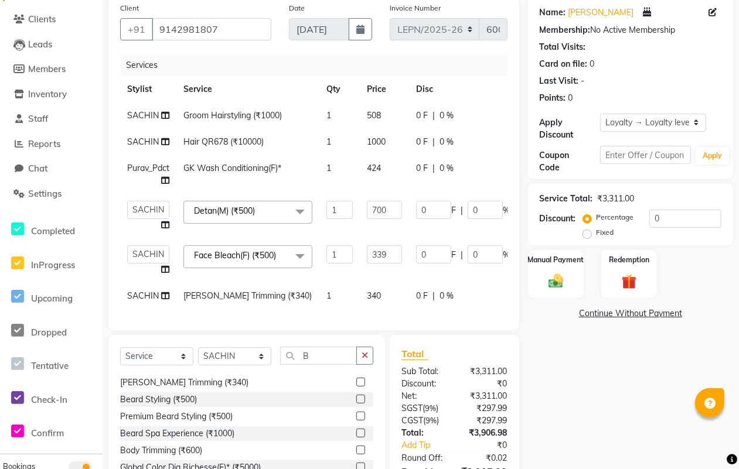
scroll to position [115, 0]
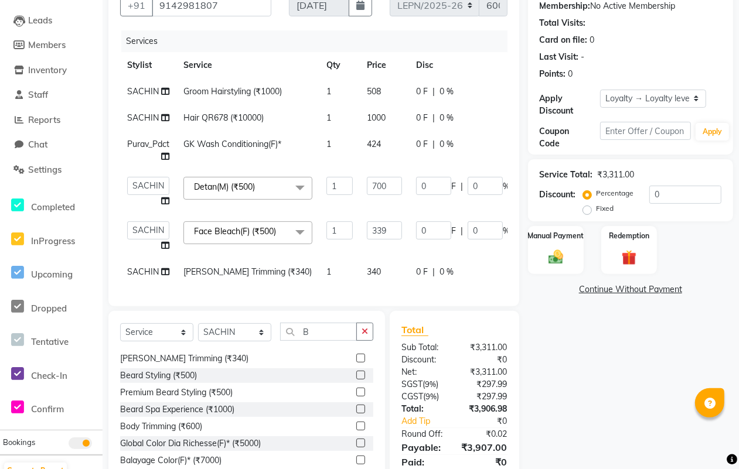
click at [302, 230] on span at bounding box center [299, 233] width 23 height 22
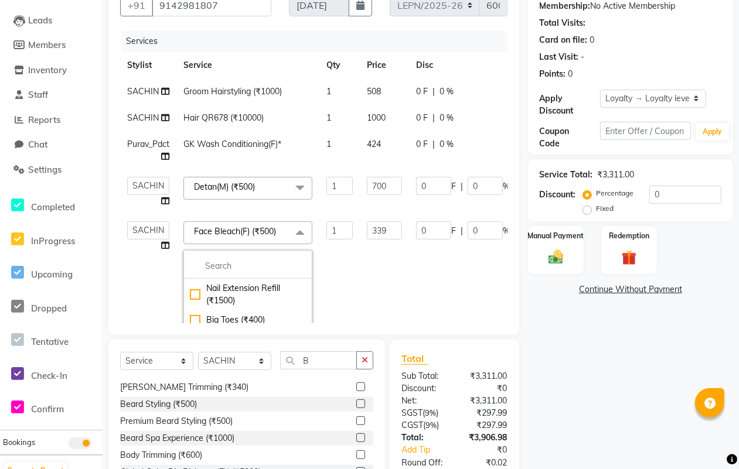
click at [300, 232] on span at bounding box center [299, 233] width 23 height 22
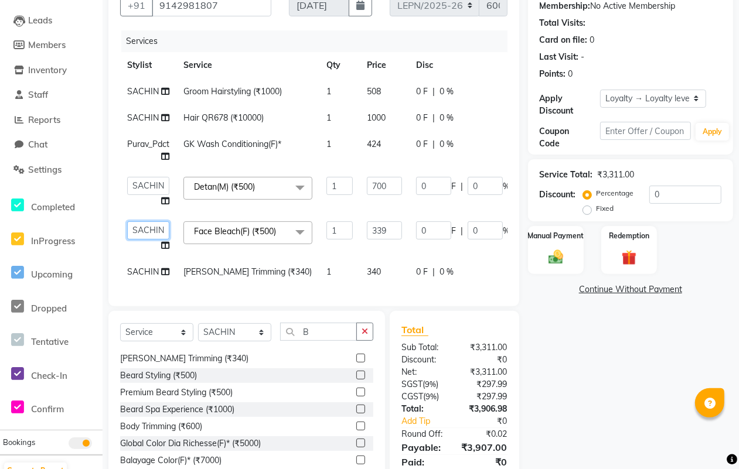
click at [160, 230] on select "AMAN Aman_Asst Baljeet_MKP BITTU Bobby_Mgr Counter Sales Jassi_Beauty KALEEM Ka…" at bounding box center [148, 231] width 42 height 18
select select "90365"
click at [393, 229] on input "339" at bounding box center [384, 231] width 35 height 18
type input "3"
type input "300"
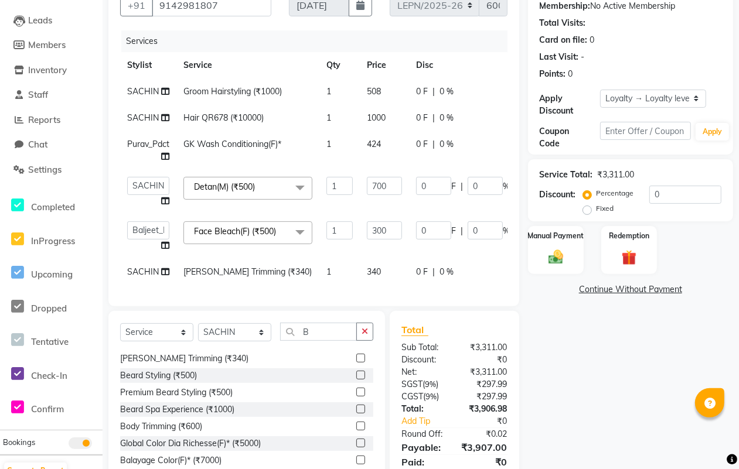
click at [387, 270] on td "340" at bounding box center [384, 272] width 49 height 26
select select "90361"
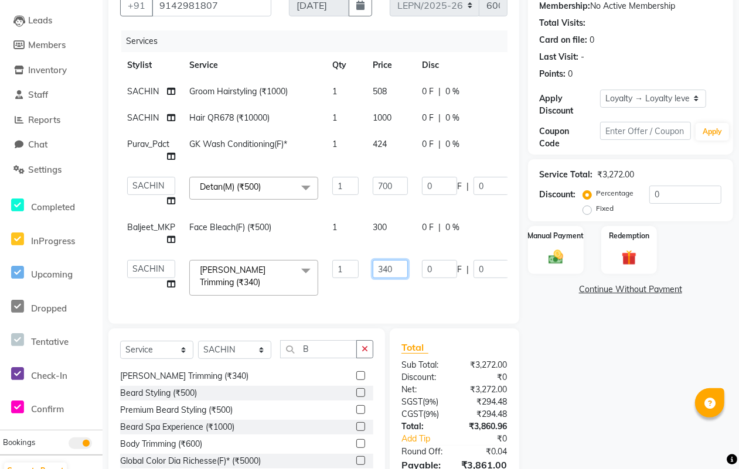
click at [394, 271] on input "340" at bounding box center [390, 269] width 35 height 18
type input "3"
type input "339"
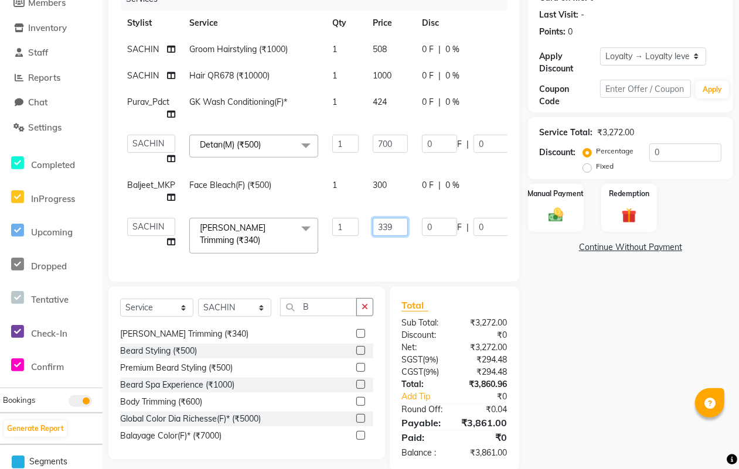
scroll to position [182, 0]
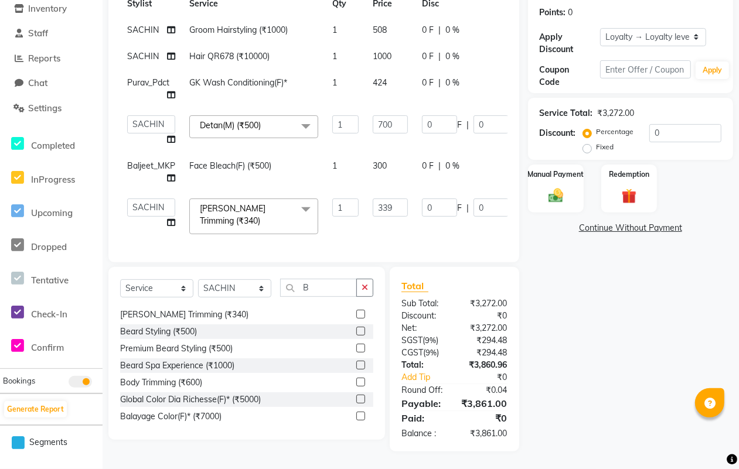
click at [467, 232] on div "Services Stylist Service Qty Price Disc Total Action SACHIN Groom Hairstyling (…" at bounding box center [313, 110] width 387 height 282
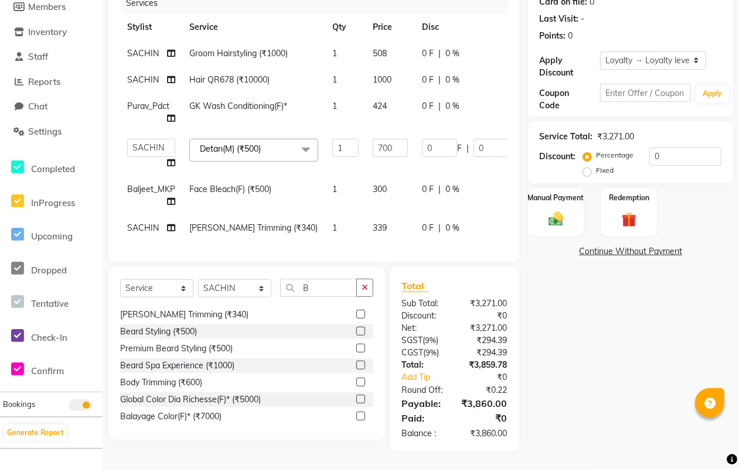
scroll to position [163, 0]
click at [312, 285] on input "B" at bounding box center [318, 288] width 77 height 18
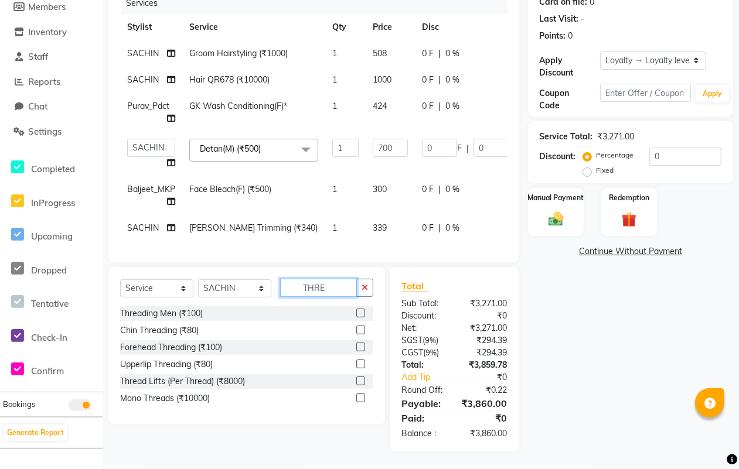
scroll to position [0, 0]
type input "THRE"
click at [208, 315] on div "Threading Men (₹100)" at bounding box center [246, 314] width 253 height 15
click at [172, 312] on div "Threading Men (₹100)" at bounding box center [161, 314] width 83 height 12
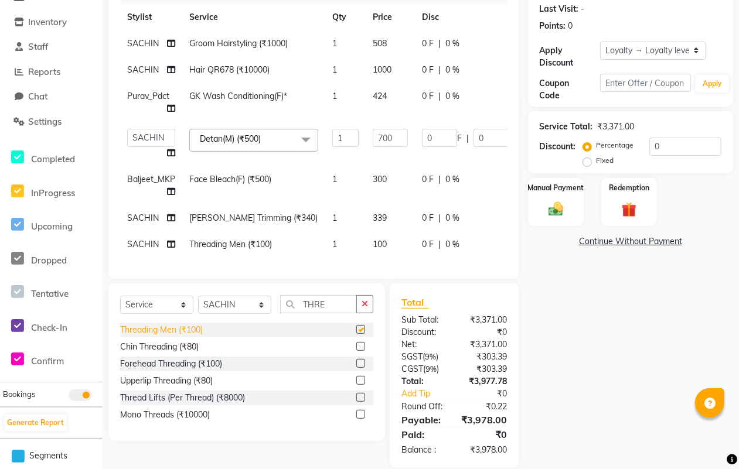
checkbox input "false"
click at [167, 247] on icon at bounding box center [171, 244] width 8 height 8
select select "90361"
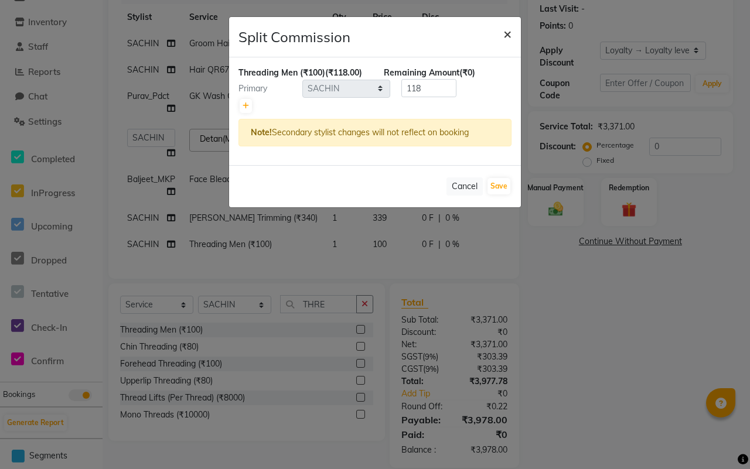
click at [510, 27] on span "×" at bounding box center [507, 34] width 8 height 18
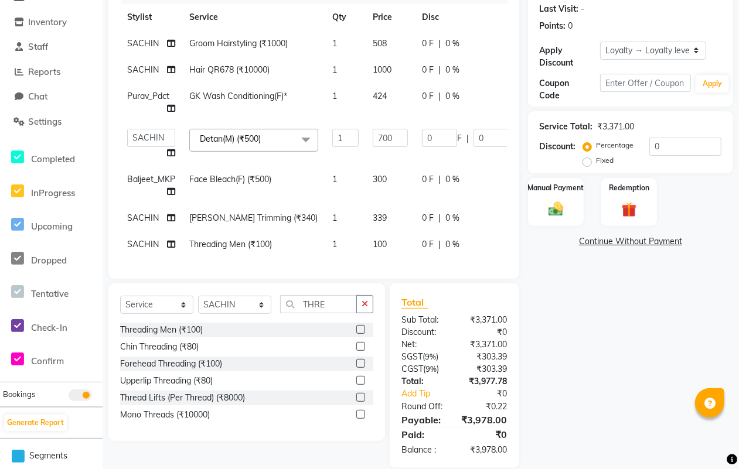
click at [162, 241] on td "SACHIN" at bounding box center [151, 245] width 62 height 26
select select "90361"
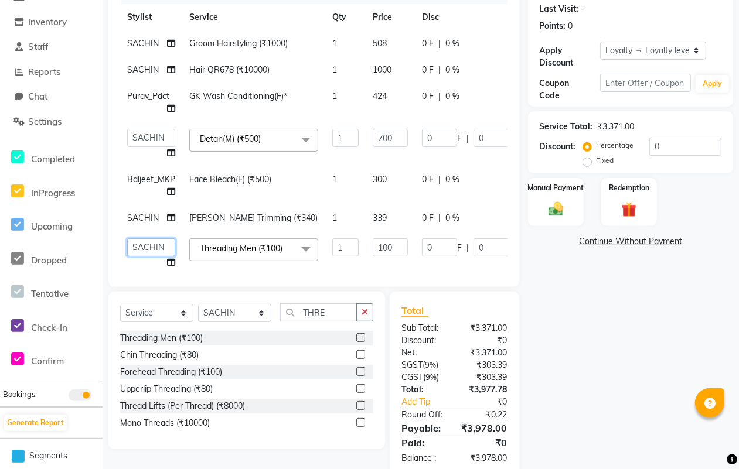
click at [162, 245] on select "AMAN Aman_Asst Baljeet_MKP BITTU Bobby_Mgr Counter Sales Jassi_Beauty KALEEM Ka…" at bounding box center [151, 248] width 48 height 18
select select "90365"
click at [400, 246] on input "100" at bounding box center [390, 248] width 35 height 18
type input "1"
type input "60"
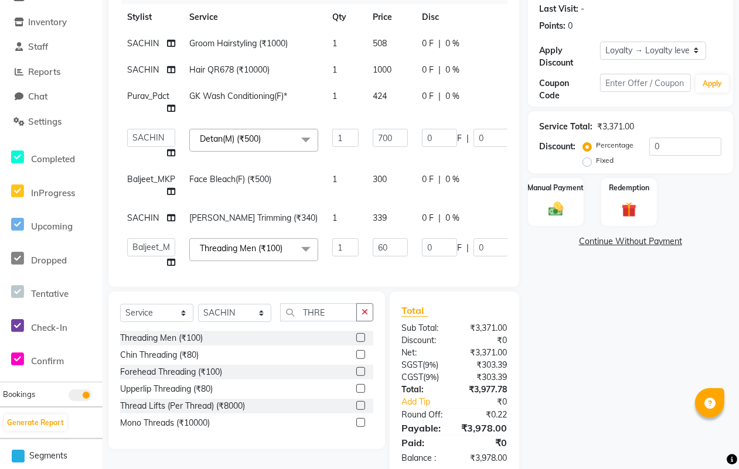
click at [551, 327] on div "Name: Vipin Patel 🎂 Today is September 1 and it's VIPIN's Birthday! Membership:…" at bounding box center [635, 201] width 214 height 552
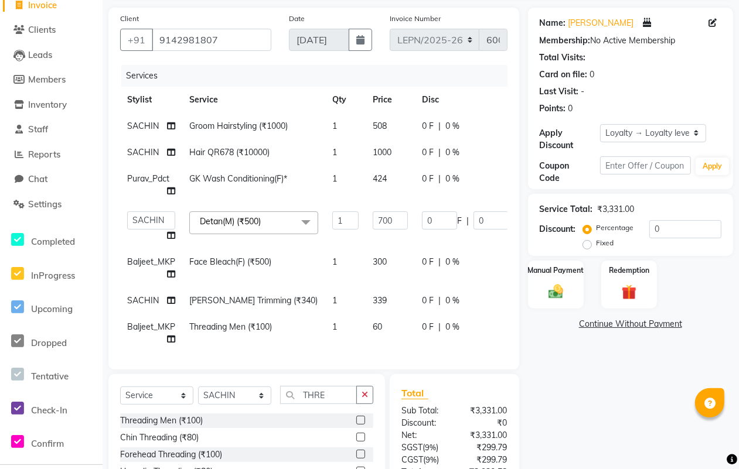
scroll to position [56, 0]
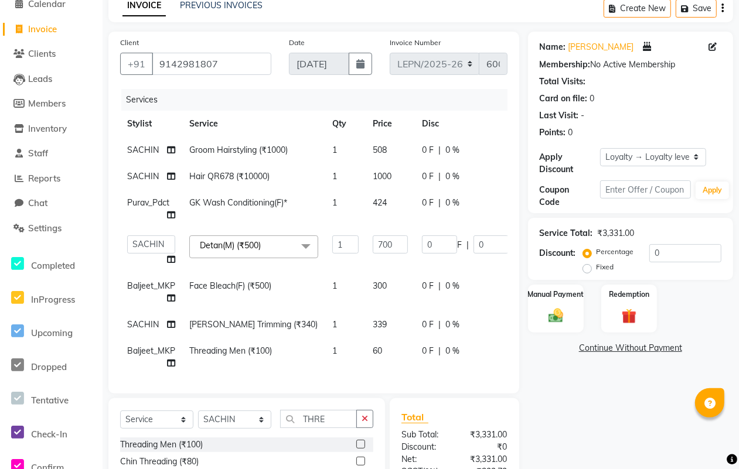
click at [496, 359] on td "0 F | 0 %" at bounding box center [469, 357] width 108 height 39
select select "90365"
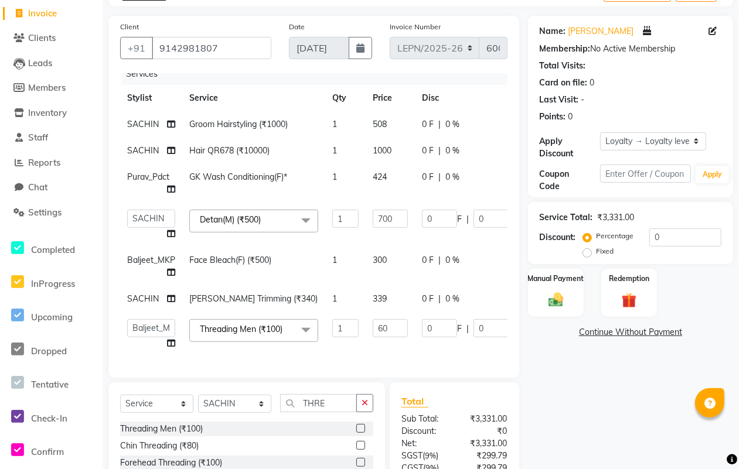
scroll to position [66, 0]
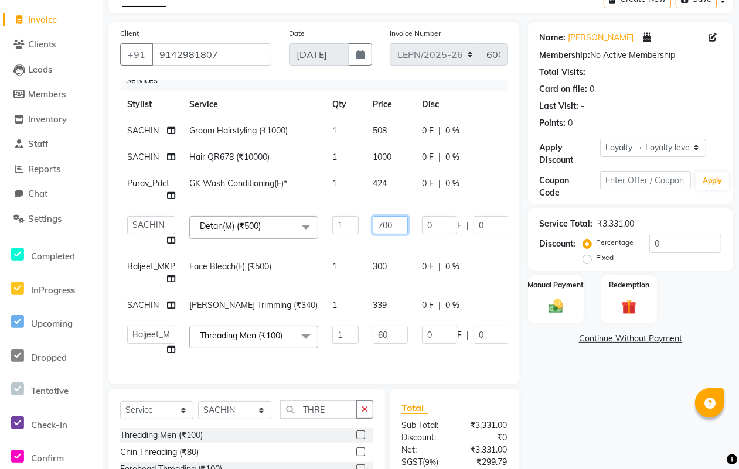
click at [394, 216] on input "700" at bounding box center [390, 225] width 35 height 18
type input "720"
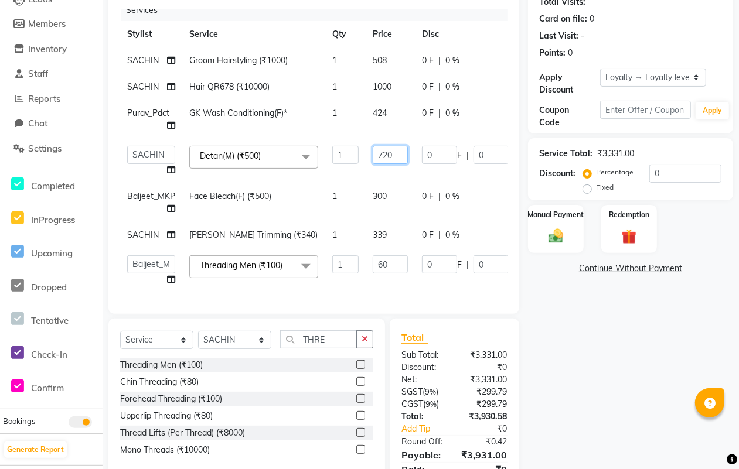
scroll to position [188, 0]
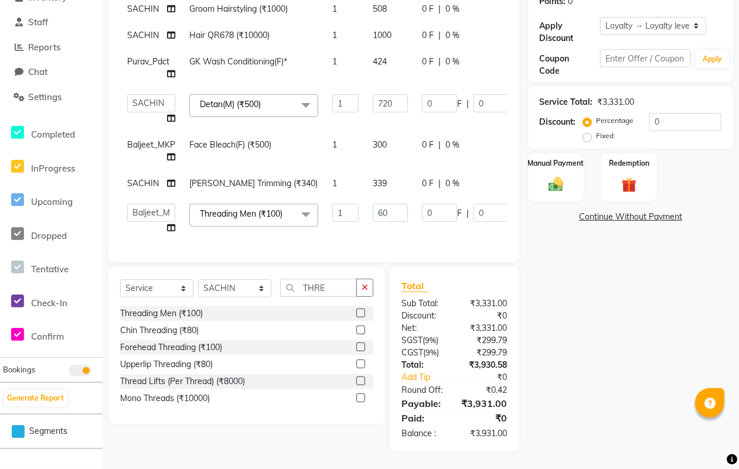
click at [566, 399] on div "Name: Vipin Patel 🎂 Today is September 1 and it's VIPIN's Birthday! Membership:…" at bounding box center [635, 176] width 214 height 552
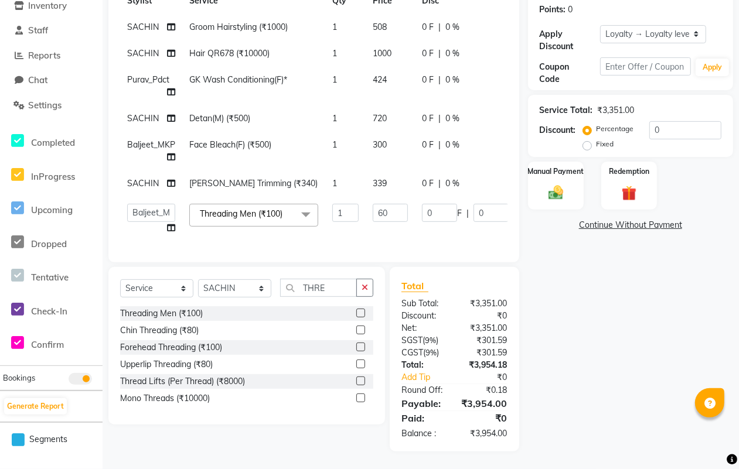
click at [383, 113] on span "720" at bounding box center [380, 118] width 14 height 11
select select "90361"
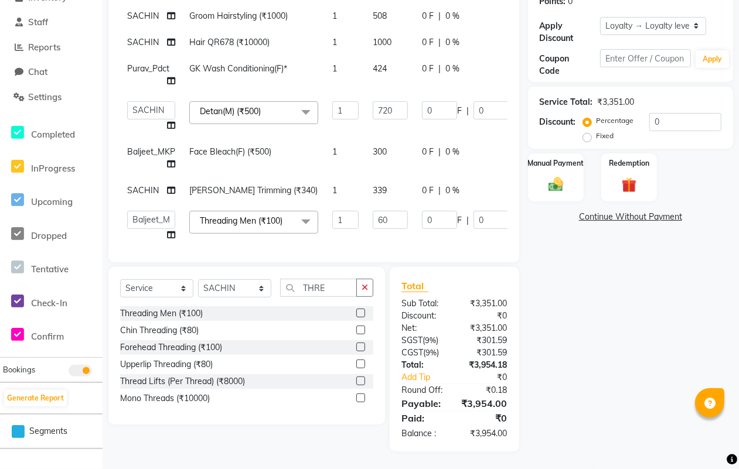
scroll to position [21, 0]
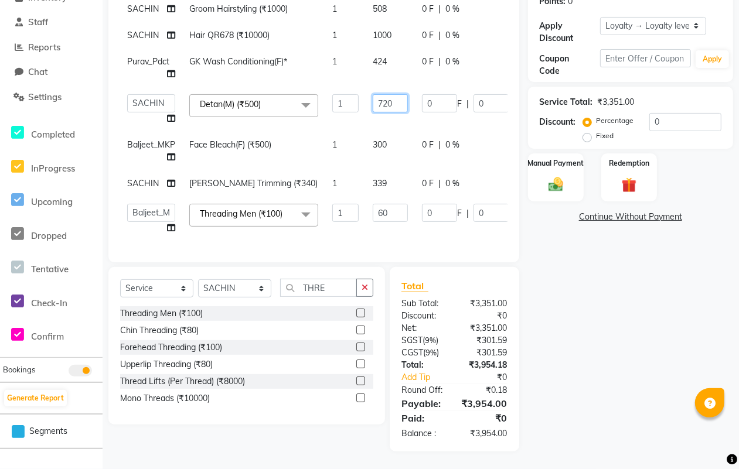
click at [399, 94] on input "720" at bounding box center [390, 103] width 35 height 18
type input "7"
type input "800"
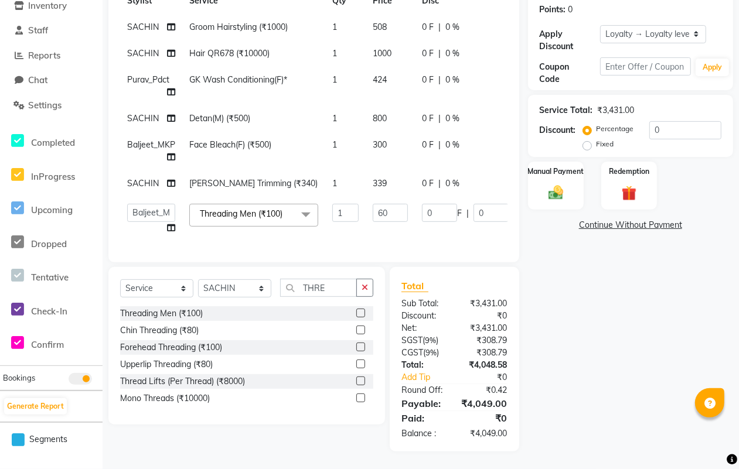
click at [535, 309] on div "Name: Vipin Patel 🎂 Today is September 1 and it's VIPIN's Birthday! Membership:…" at bounding box center [635, 180] width 214 height 543
click at [387, 106] on td "800" at bounding box center [390, 119] width 49 height 26
select select "90361"
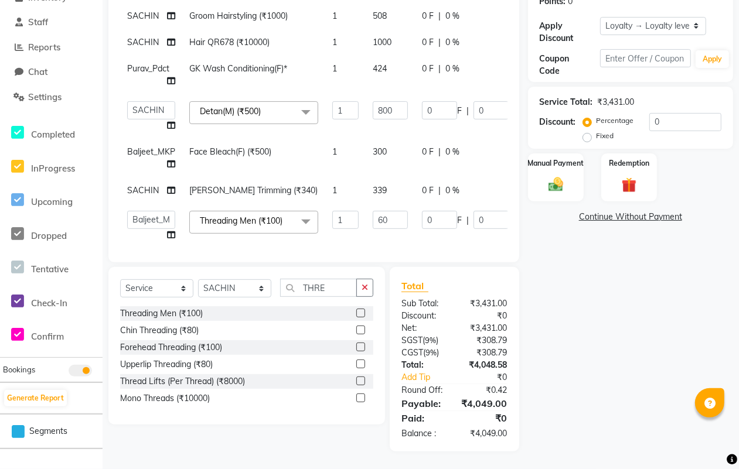
scroll to position [21, 0]
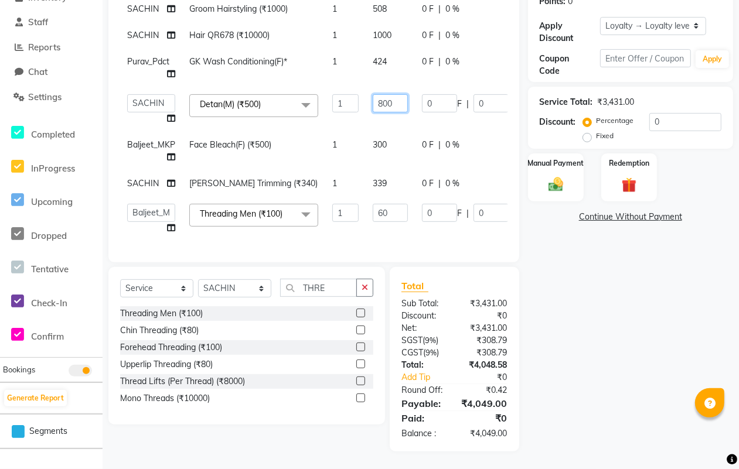
click at [399, 94] on input "800" at bounding box center [390, 103] width 35 height 18
type input "820"
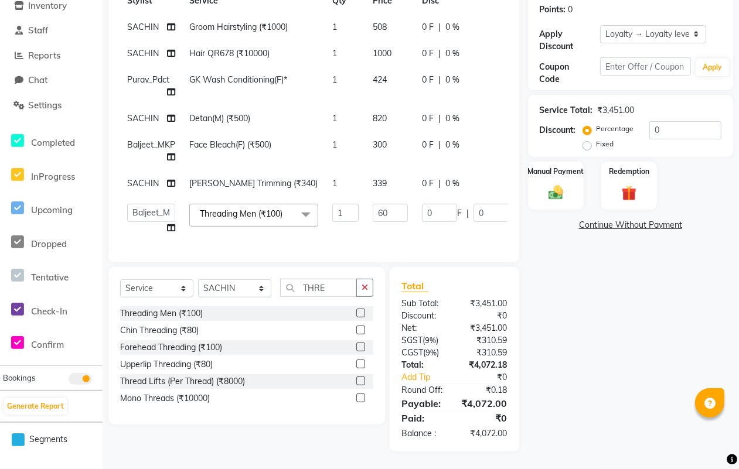
scroll to position [3, 0]
click at [549, 294] on div "Name: Vipin Patel 🎂 Today is September 1 and it's VIPIN's Birthday! Membership:…" at bounding box center [635, 180] width 214 height 543
drag, startPoint x: 393, startPoint y: 100, endPoint x: 386, endPoint y: 110, distance: 12.2
click at [392, 106] on td "820" at bounding box center [390, 119] width 49 height 26
select select "90361"
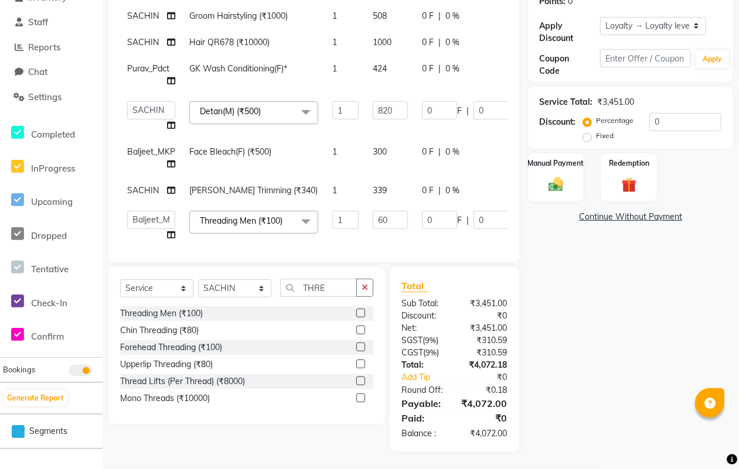
click at [386, 110] on td "820" at bounding box center [390, 116] width 49 height 45
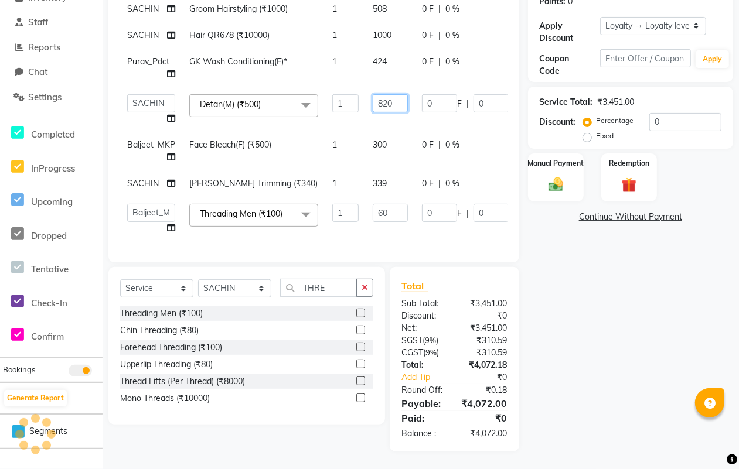
click at [396, 94] on input "820" at bounding box center [390, 103] width 35 height 18
type input "8"
type input "780"
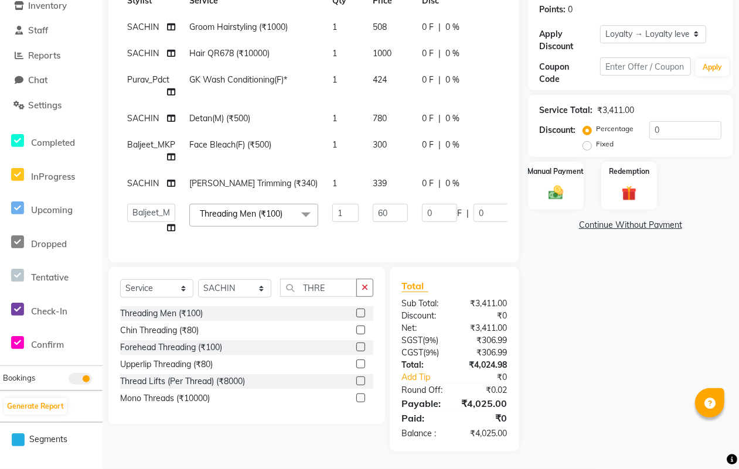
scroll to position [3, 0]
click at [556, 314] on div "Name: Vipin Patel 🎂 Today is September 1 and it's VIPIN's Birthday! Membership:…" at bounding box center [635, 180] width 214 height 543
click at [386, 113] on span "780" at bounding box center [380, 118] width 14 height 11
select select "90361"
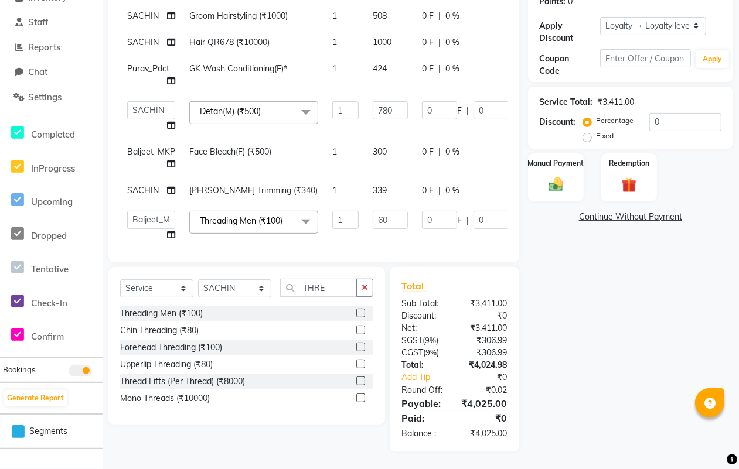
scroll to position [21, 0]
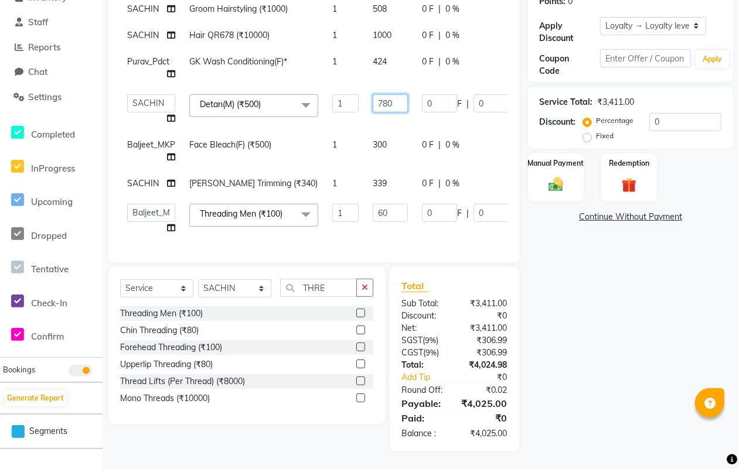
click at [393, 94] on input "780" at bounding box center [390, 103] width 35 height 18
type input "760"
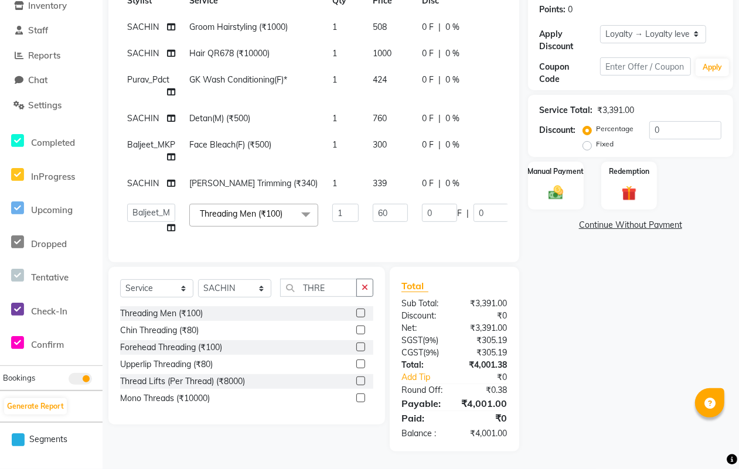
scroll to position [3, 0]
click at [541, 350] on div "Name: Vipin Patel 🎂 Today is September 1 and it's VIPIN's Birthday! Membership:…" at bounding box center [635, 180] width 214 height 543
click at [389, 67] on td "424" at bounding box center [390, 86] width 49 height 39
select select "90367"
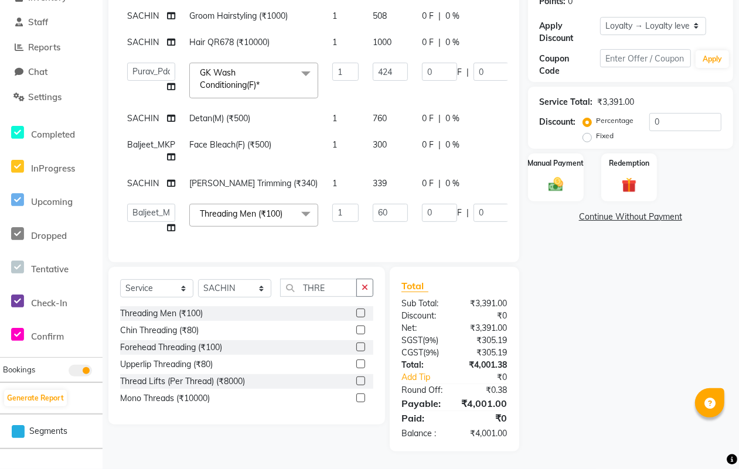
scroll to position [13, 0]
click at [394, 63] on input "424" at bounding box center [390, 72] width 35 height 18
type input "423"
click at [438, 256] on div "Client +91 9142981807 Date 01-09-2025 Invoice Number LEPN/2025-26 V/2025 V/2025…" at bounding box center [313, 81] width 411 height 362
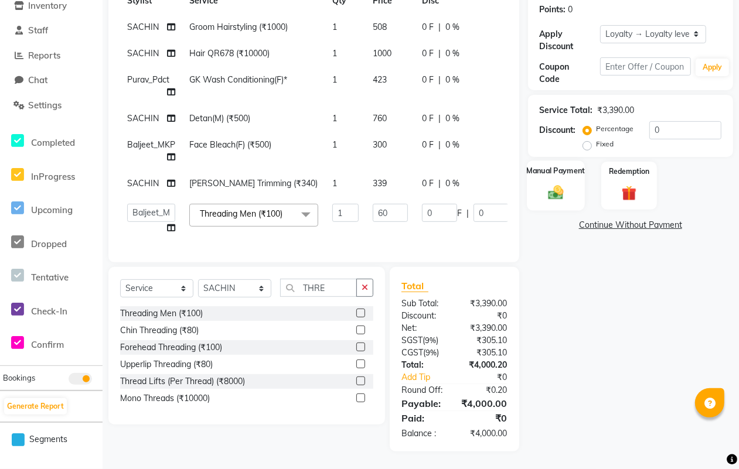
click at [556, 175] on div "Manual Payment" at bounding box center [556, 186] width 58 height 50
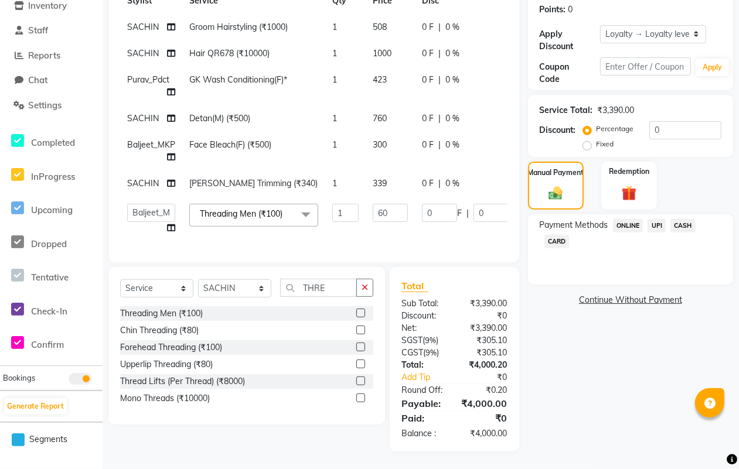
click at [656, 219] on span "UPI" at bounding box center [657, 225] width 18 height 13
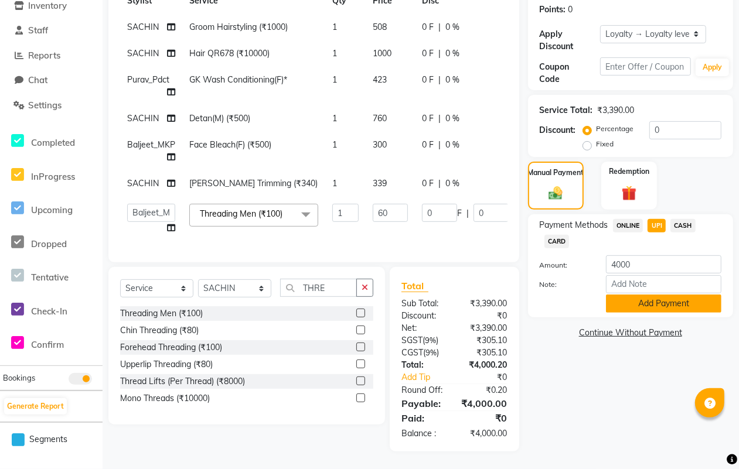
click at [665, 295] on button "Add Payment" at bounding box center [663, 304] width 115 height 18
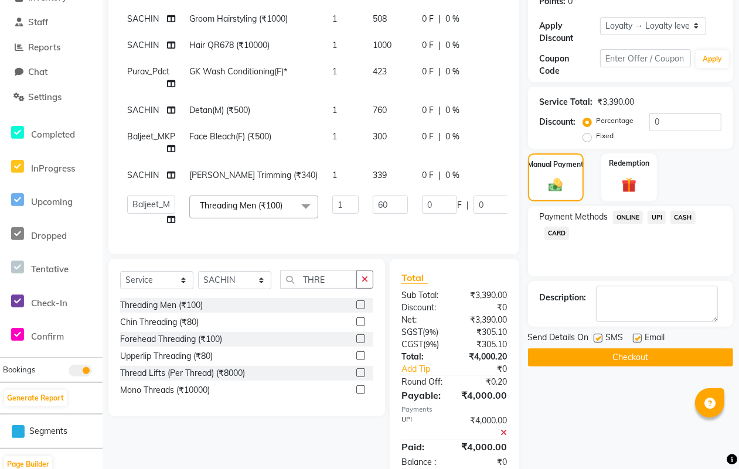
click at [615, 356] on button "Checkout" at bounding box center [630, 358] width 205 height 18
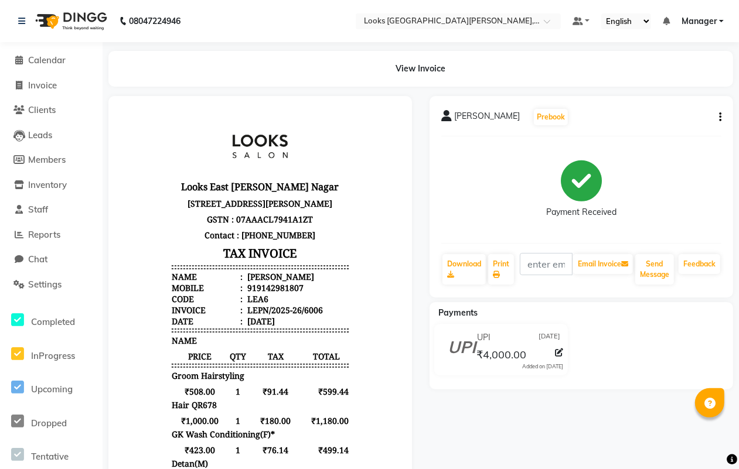
select select "service"
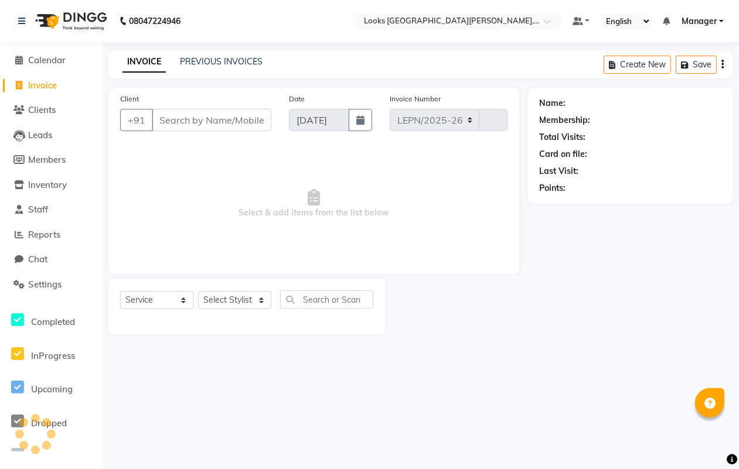
select select "8940"
type input "6007"
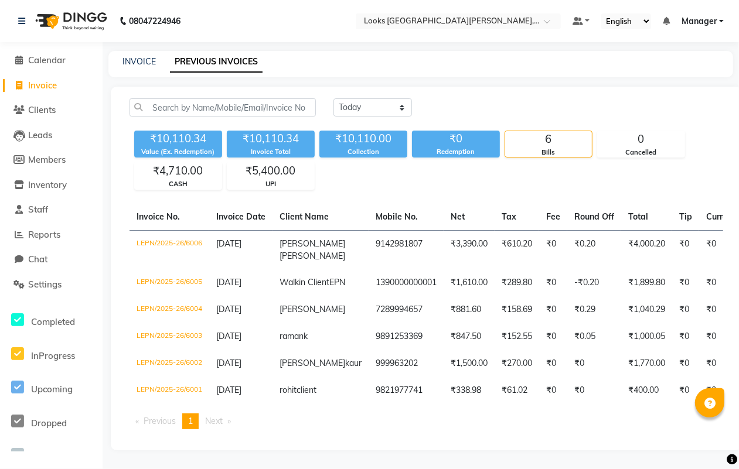
select select "service"
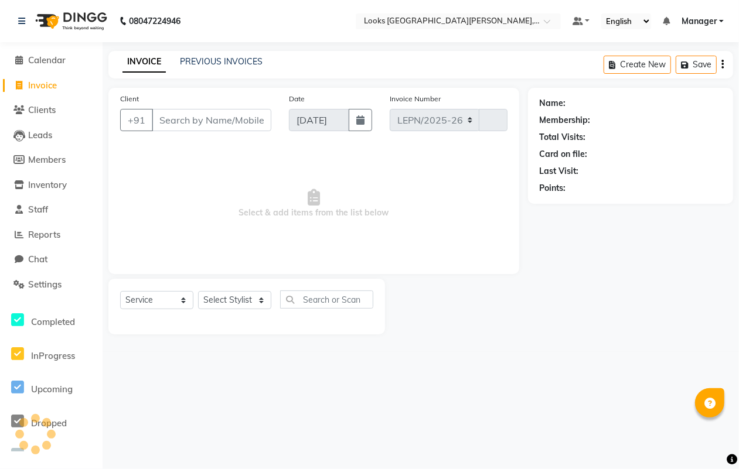
select select "8940"
type input "6007"
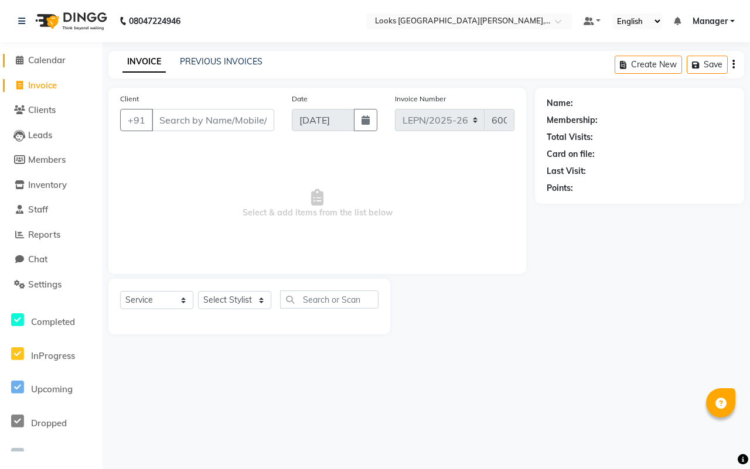
click at [47, 63] on span "Calendar" at bounding box center [47, 60] width 38 height 11
click at [47, 60] on span "Calendar" at bounding box center [47, 60] width 38 height 11
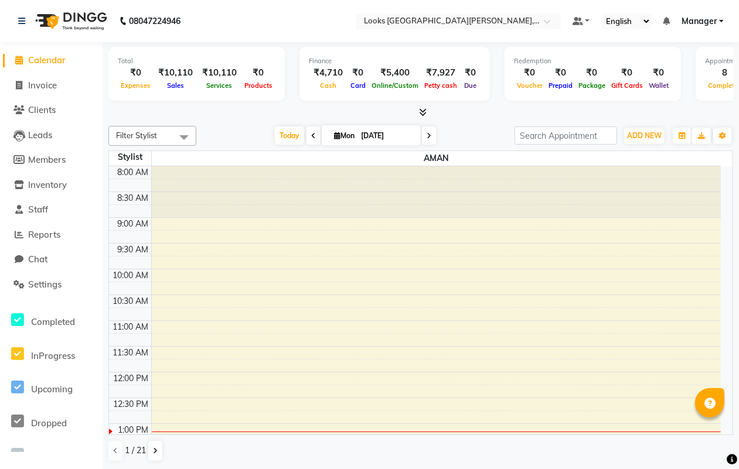
click at [16, 16] on div "08047224946" at bounding box center [99, 21] width 180 height 33
click at [24, 21] on icon at bounding box center [21, 21] width 7 height 8
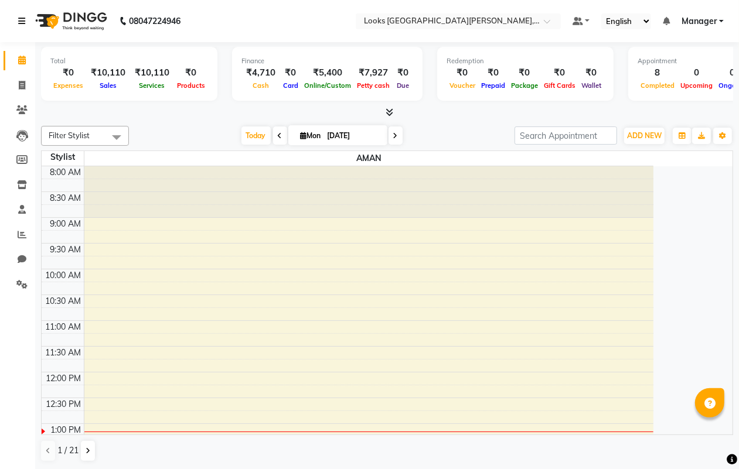
click at [22, 22] on icon at bounding box center [21, 21] width 7 height 8
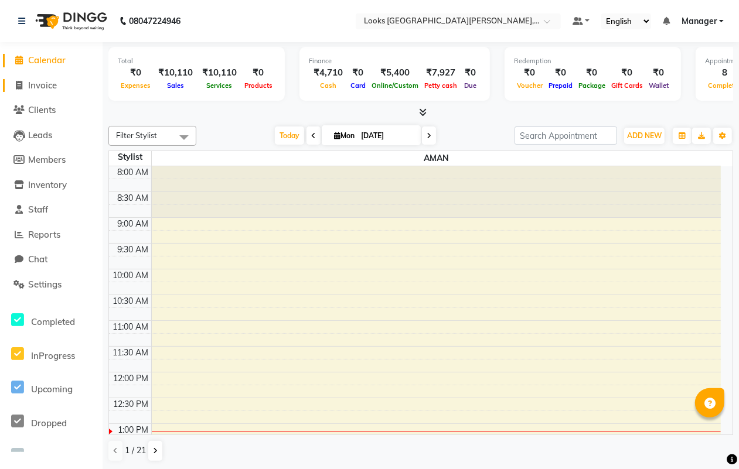
click at [50, 86] on span "Invoice" at bounding box center [42, 85] width 29 height 11
select select "service"
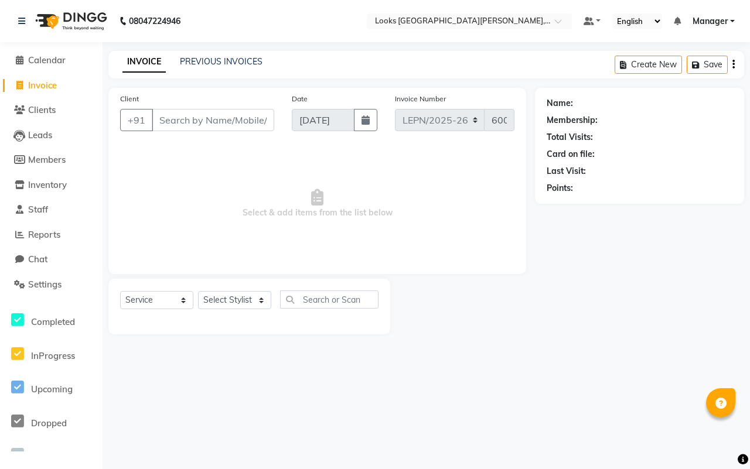
click at [185, 122] on input "Client" at bounding box center [213, 120] width 122 height 22
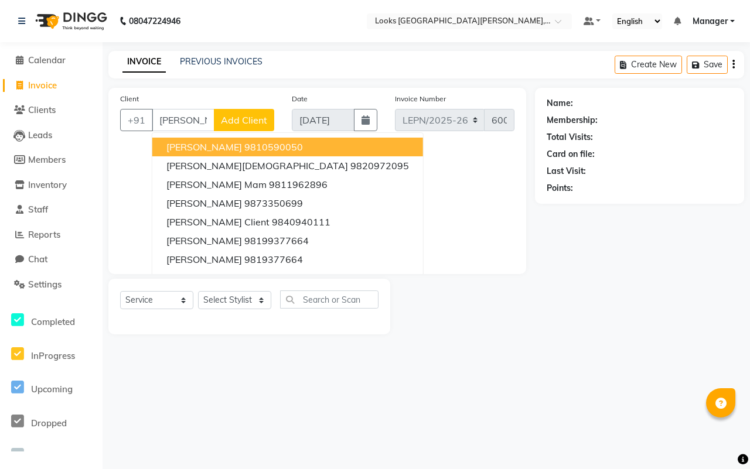
type input "BINDU"
click at [252, 118] on span "Add Client" at bounding box center [244, 120] width 46 height 12
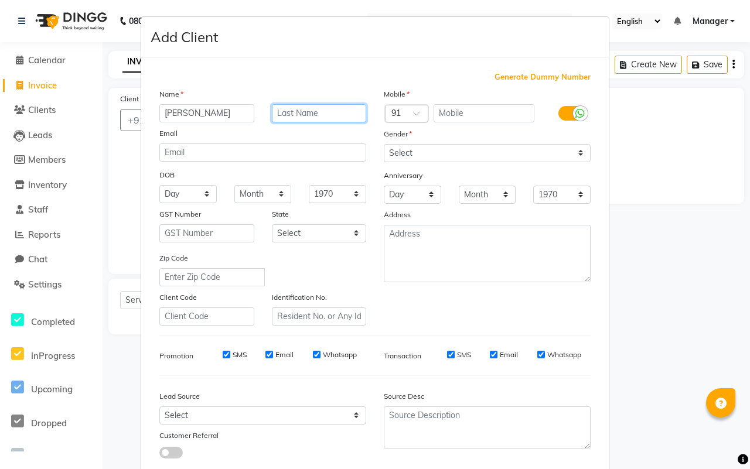
click at [303, 115] on input "text" at bounding box center [319, 113] width 95 height 18
type input "KAUR"
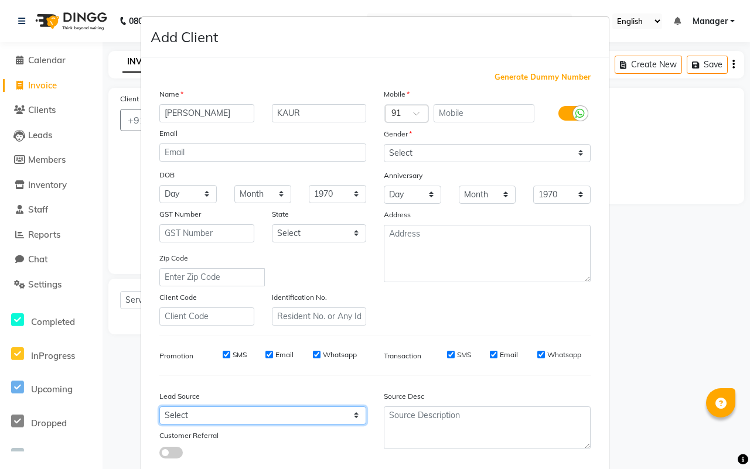
click at [350, 410] on select "Select Walk-in Referral Internet Friend Word of Mouth Advertisement Facebook Ju…" at bounding box center [262, 416] width 207 height 18
select select "56918"
click at [159, 407] on select "Select Walk-in Referral Internet Friend Word of Mouth Advertisement Facebook Ju…" at bounding box center [262, 416] width 207 height 18
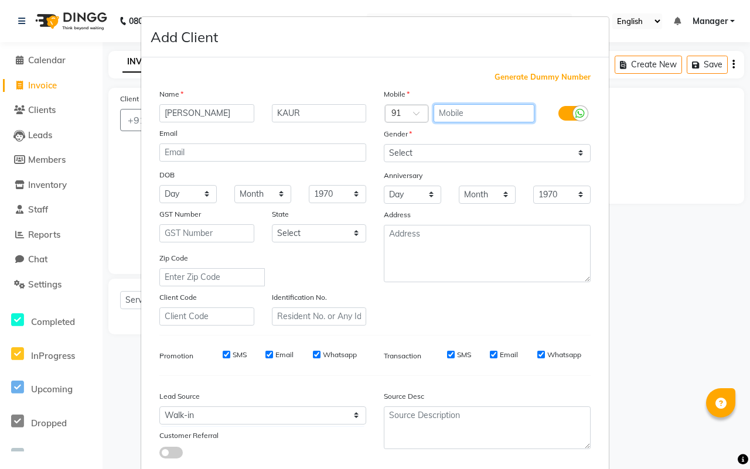
click at [477, 118] on input "text" at bounding box center [484, 113] width 101 height 18
click at [461, 116] on input "text" at bounding box center [484, 113] width 101 height 18
type input "9810072420"
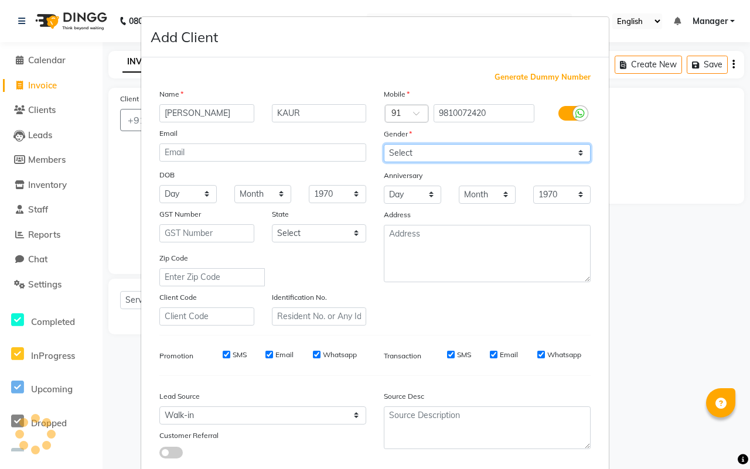
click at [569, 148] on select "Select Male Female Other Prefer Not To Say" at bounding box center [487, 153] width 207 height 18
select select "female"
click at [384, 144] on select "Select Male Female Other Prefer Not To Say" at bounding box center [487, 153] width 207 height 18
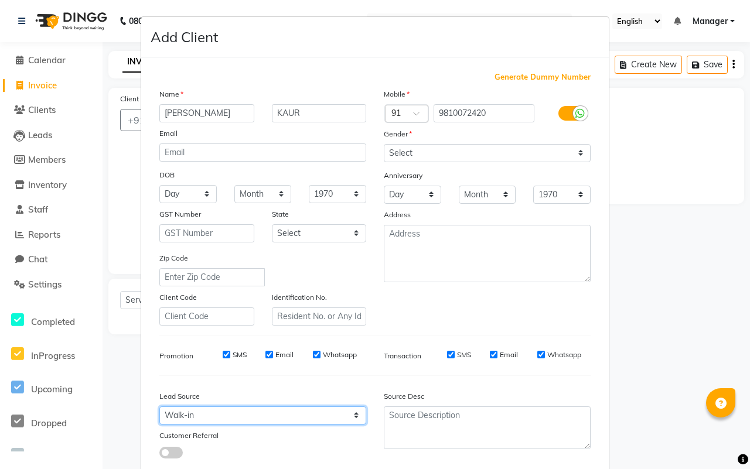
click at [350, 409] on select "Select Walk-in Referral Internet Friend Word of Mouth Advertisement Facebook Ju…" at bounding box center [262, 416] width 207 height 18
click at [159, 407] on select "Select Walk-in Referral Internet Friend Word of Mouth Advertisement Facebook Ju…" at bounding box center [262, 416] width 207 height 18
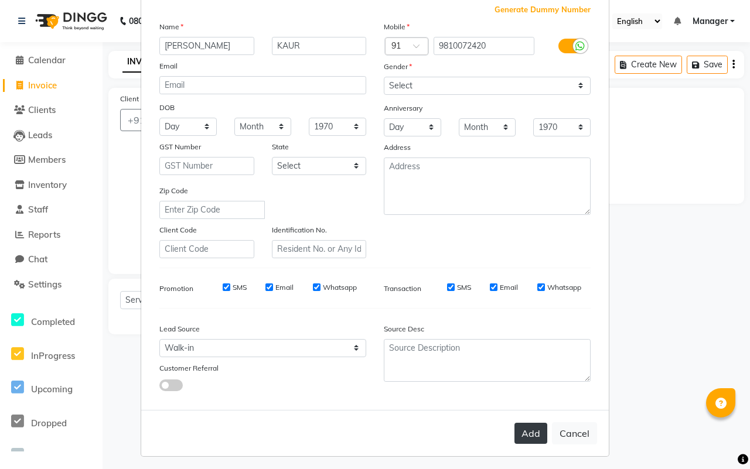
click at [523, 428] on button "Add" at bounding box center [531, 433] width 33 height 21
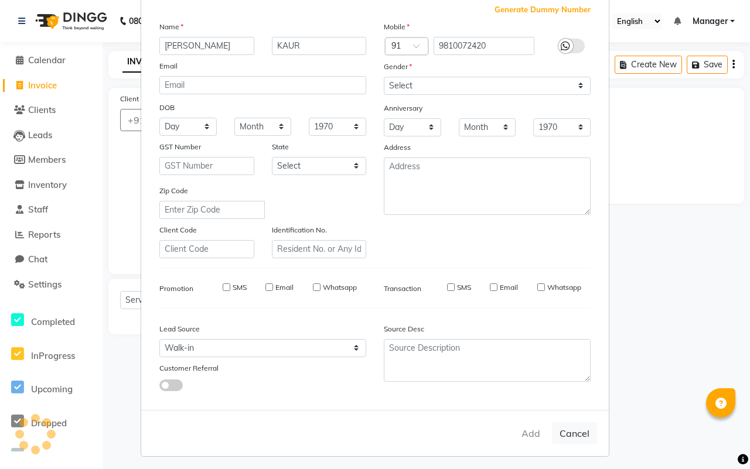
type input "9810072420"
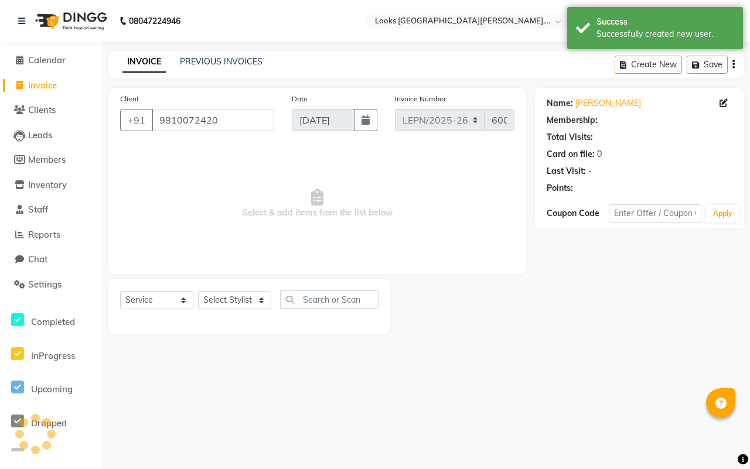
select select "1: Object"
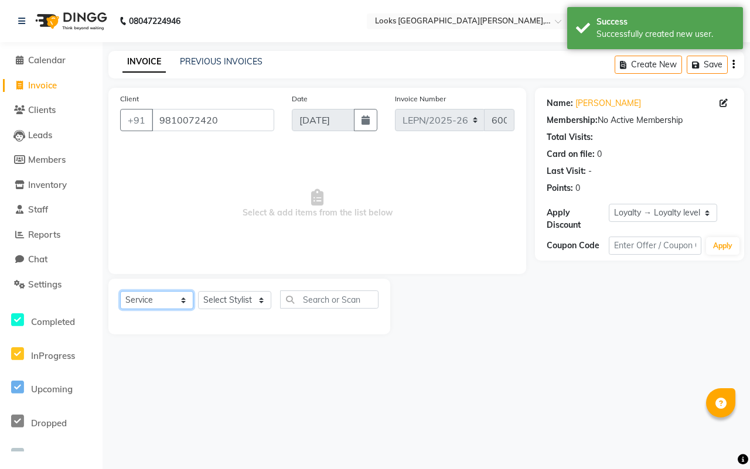
click at [183, 299] on select "Select Service Product Membership Package Voucher Prepaid Gift Card" at bounding box center [156, 300] width 73 height 18
click at [120, 291] on select "Select Service Product Membership Package Voucher Prepaid Gift Card" at bounding box center [156, 300] width 73 height 18
click at [268, 301] on select "Select Stylist AMAN Aman_Asst Baljeet_MKP BITTU Bobby_Mgr Counter Sales Jassi_B…" at bounding box center [234, 300] width 73 height 18
select select "90359"
click at [198, 291] on select "Select Stylist AMAN Aman_Asst Baljeet_MKP BITTU Bobby_Mgr Counter Sales Jassi_B…" at bounding box center [234, 300] width 73 height 18
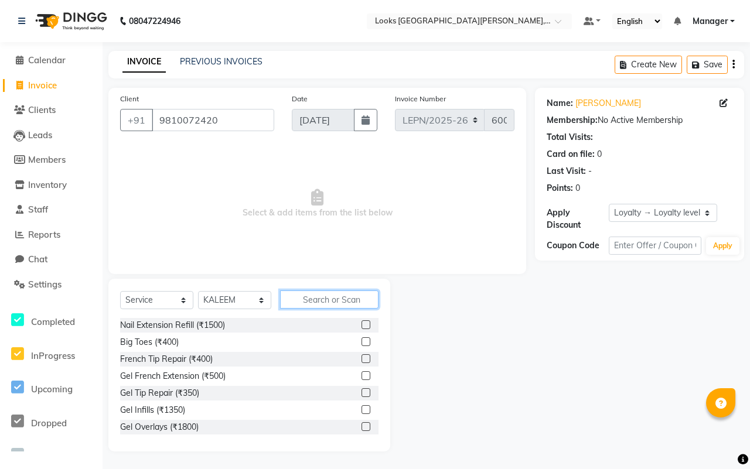
click at [320, 295] on input "text" at bounding box center [329, 300] width 98 height 18
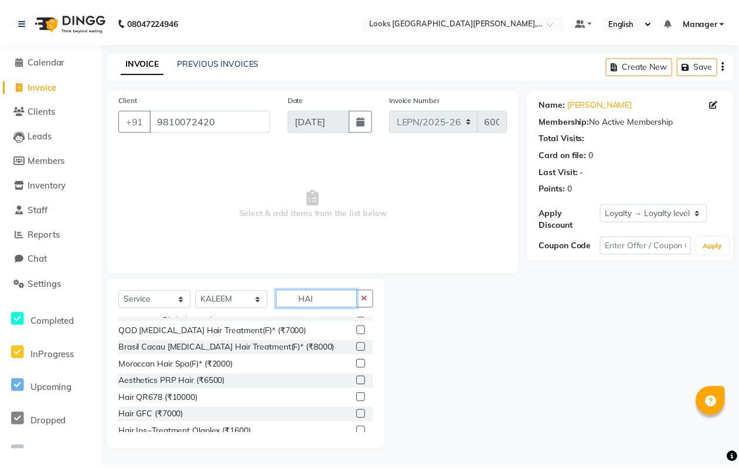
scroll to position [176, 0]
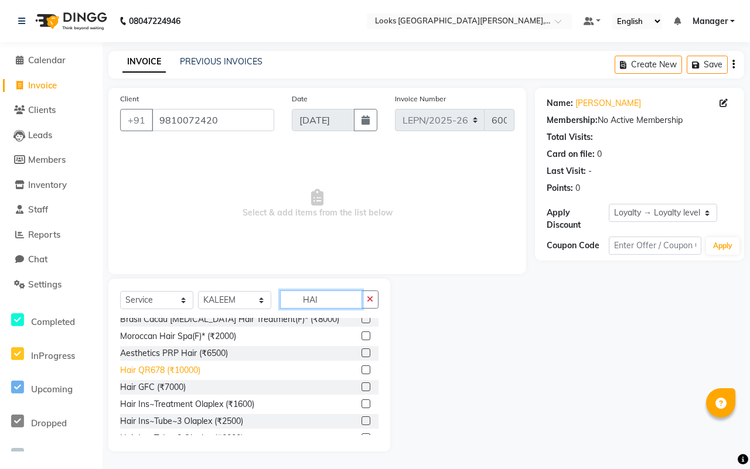
type input "HAI"
click at [176, 370] on div "Hair QR678 (₹10000)" at bounding box center [160, 371] width 80 height 12
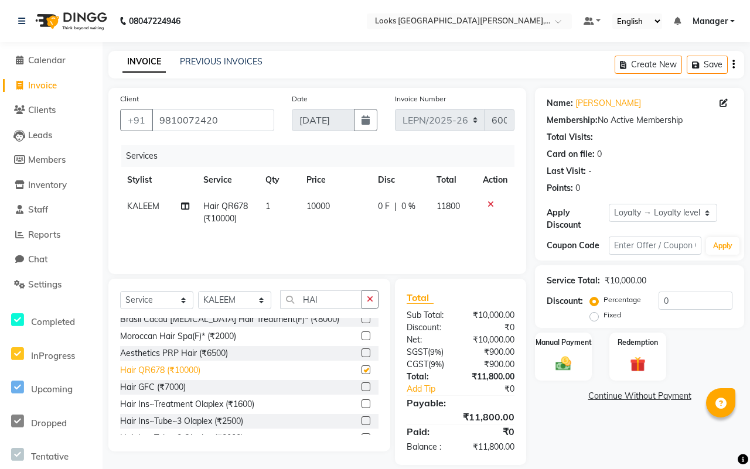
checkbox input "false"
click at [328, 204] on span "10000" at bounding box center [318, 206] width 23 height 11
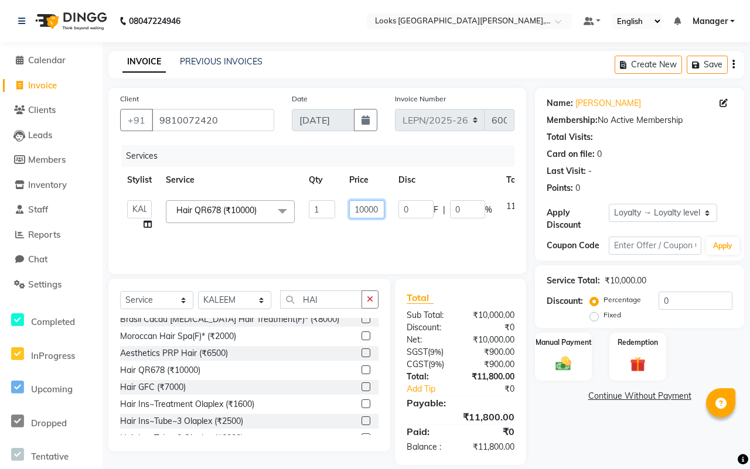
click at [373, 210] on input "10000" at bounding box center [366, 209] width 35 height 18
click at [380, 210] on input "10000" at bounding box center [366, 209] width 35 height 18
drag, startPoint x: 382, startPoint y: 209, endPoint x: 355, endPoint y: 202, distance: 27.3
click at [356, 200] on input "number" at bounding box center [366, 209] width 35 height 18
click at [443, 244] on div "Services Stylist Service Qty Price Disc Total Action AMAN Aman_Asst Baljeet_MKP…" at bounding box center [317, 203] width 394 height 117
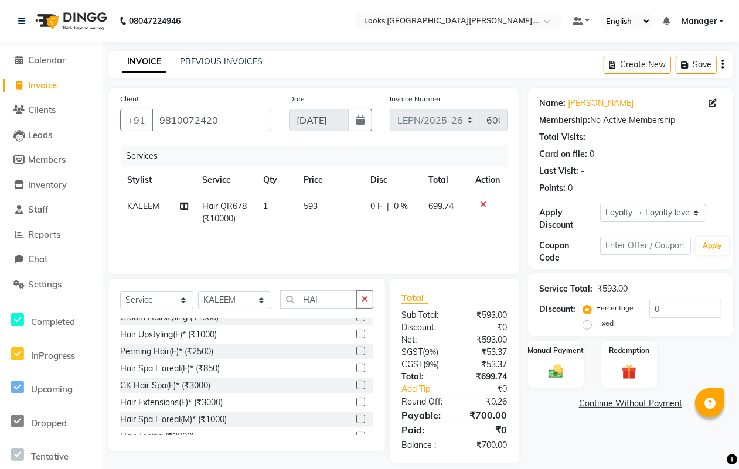
scroll to position [0, 0]
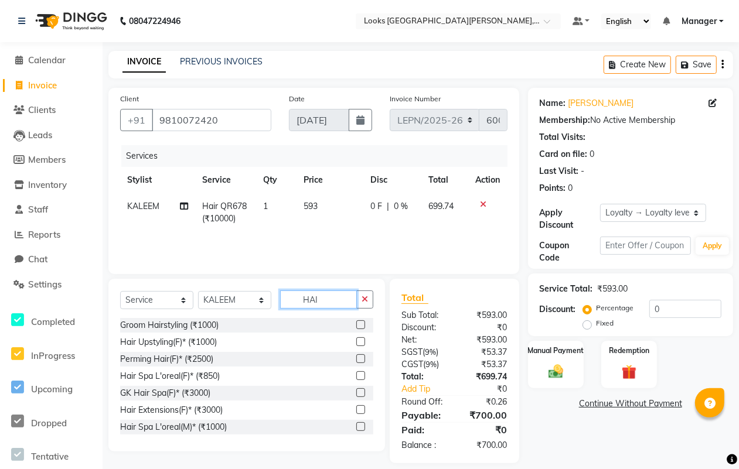
click at [334, 302] on input "HAI" at bounding box center [318, 300] width 77 height 18
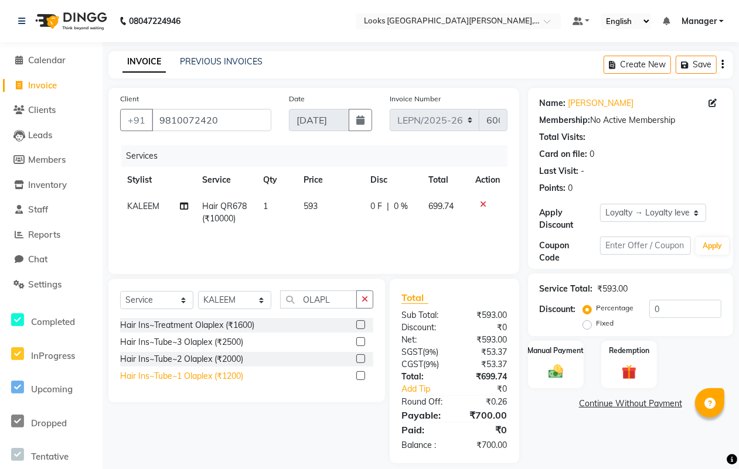
click at [230, 376] on div "Hair Ins~Tube~1 Olaplex (₹1200)" at bounding box center [181, 376] width 123 height 12
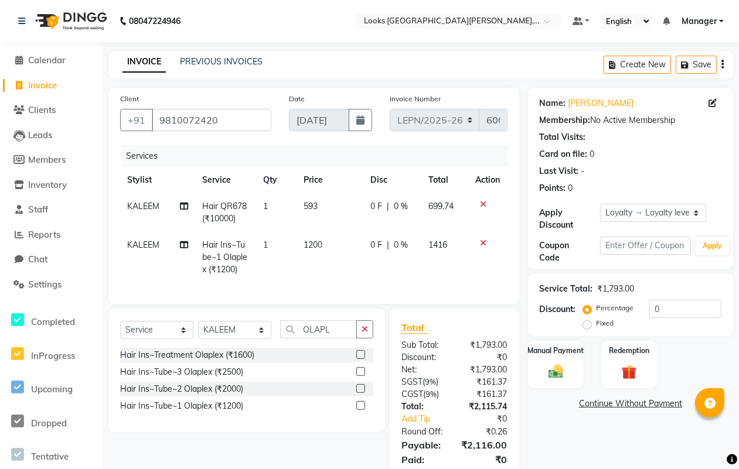
click at [314, 243] on span "1200" at bounding box center [313, 245] width 19 height 11
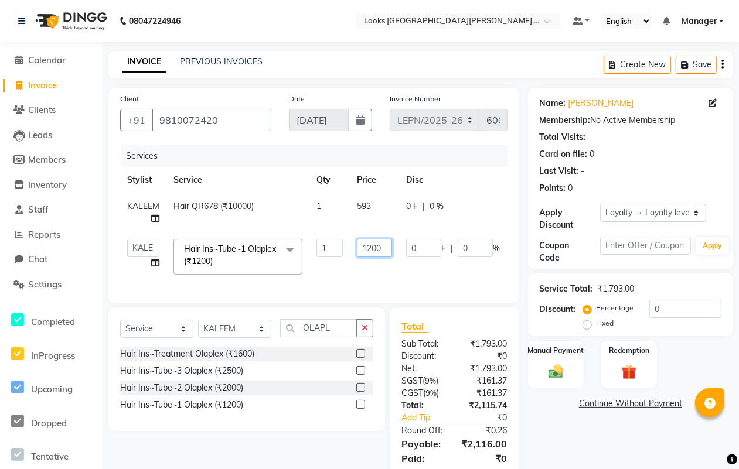
click at [382, 247] on input "1200" at bounding box center [374, 248] width 35 height 18
click at [362, 332] on icon "button" at bounding box center [365, 328] width 6 height 8
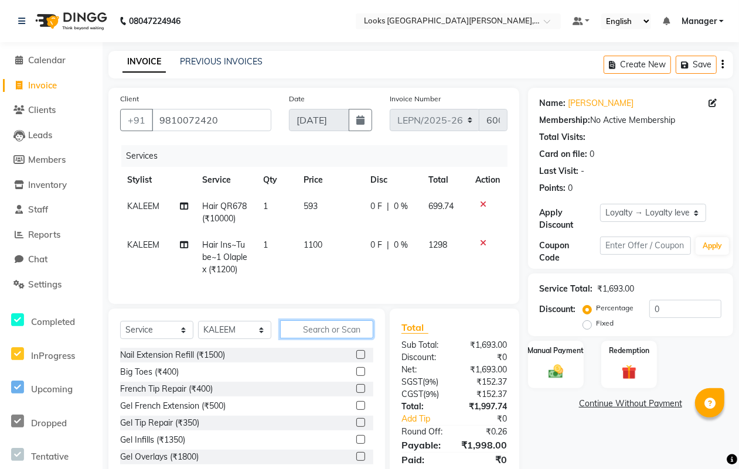
click at [327, 339] on input "text" at bounding box center [326, 330] width 93 height 18
click at [309, 339] on input "text" at bounding box center [326, 330] width 93 height 18
click at [303, 338] on input "text" at bounding box center [326, 330] width 93 height 18
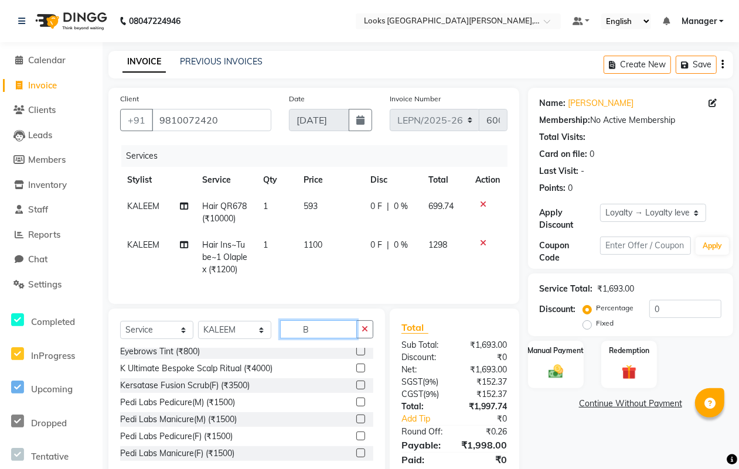
scroll to position [718, 0]
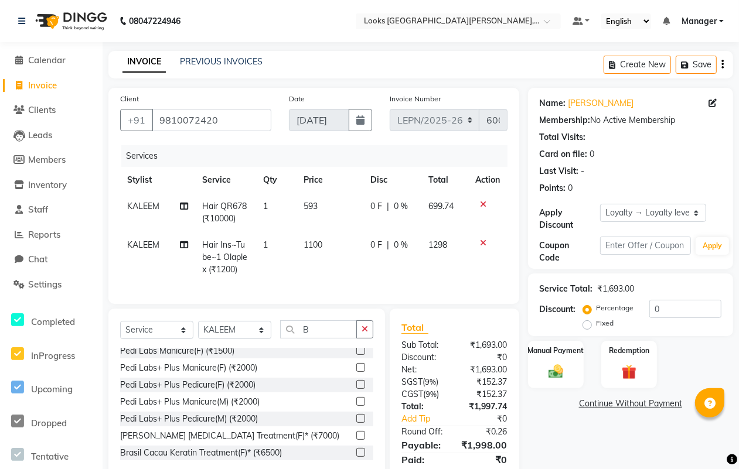
click at [248, 241] on td "Hair Ins~Tube~1 Olaplex (₹1200)" at bounding box center [225, 257] width 61 height 51
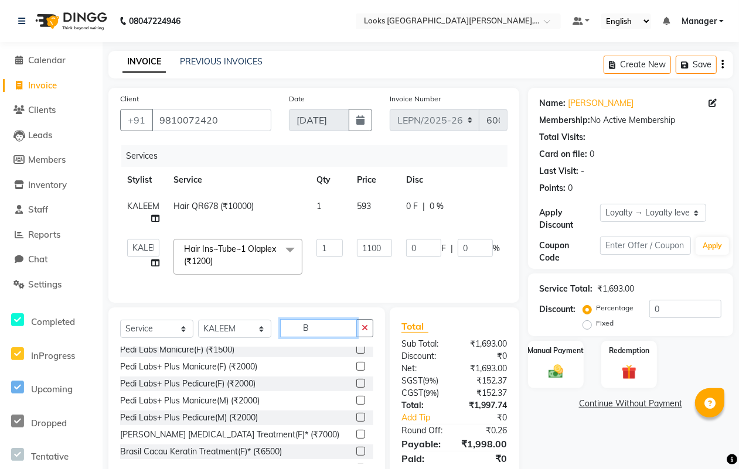
click at [314, 338] on input "B" at bounding box center [318, 328] width 77 height 18
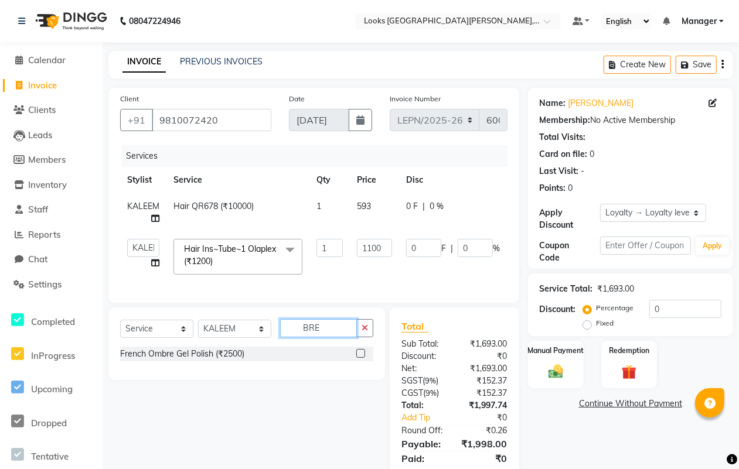
scroll to position [0, 0]
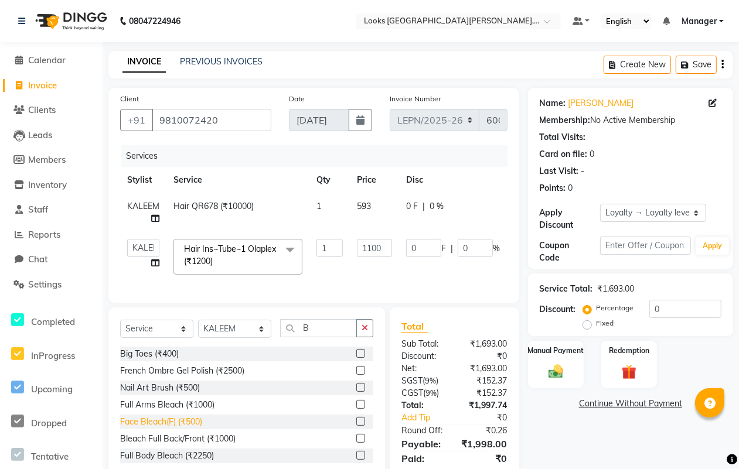
click at [147, 428] on div "Face Bleach(F) (₹500)" at bounding box center [161, 422] width 82 height 12
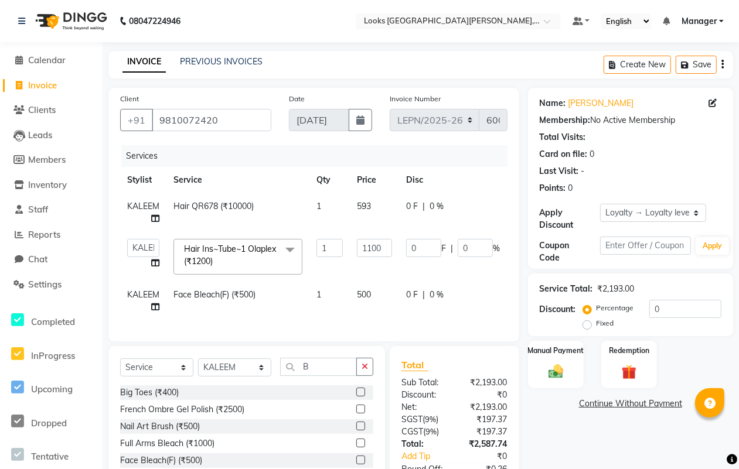
click at [374, 295] on td "500" at bounding box center [374, 301] width 49 height 39
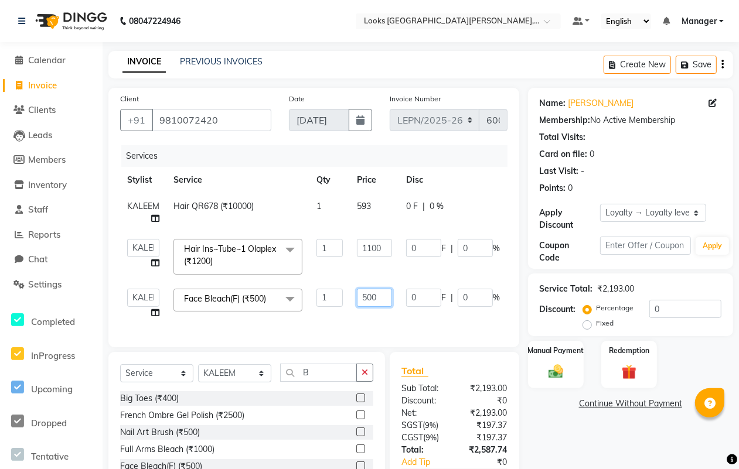
click at [376, 297] on input "500" at bounding box center [374, 298] width 35 height 18
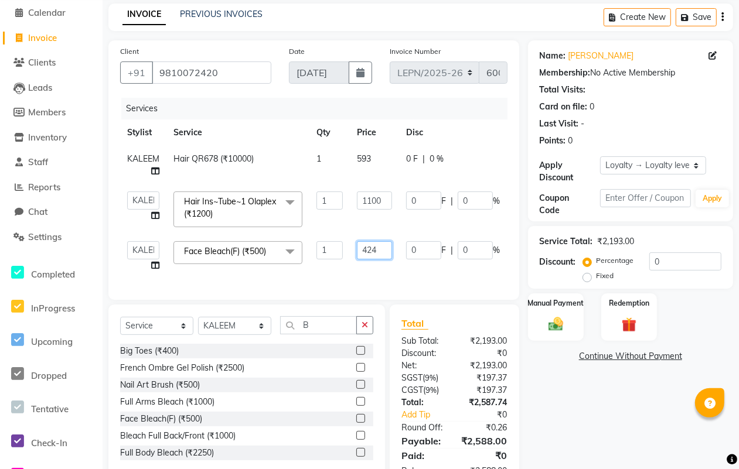
scroll to position [51, 0]
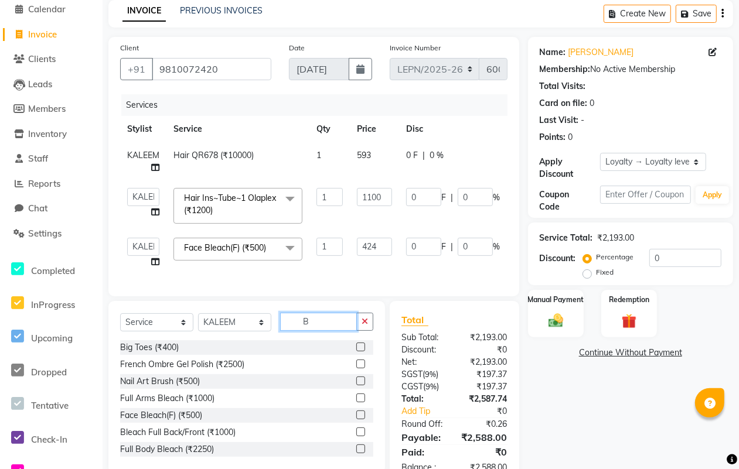
click at [323, 331] on input "B" at bounding box center [318, 322] width 77 height 18
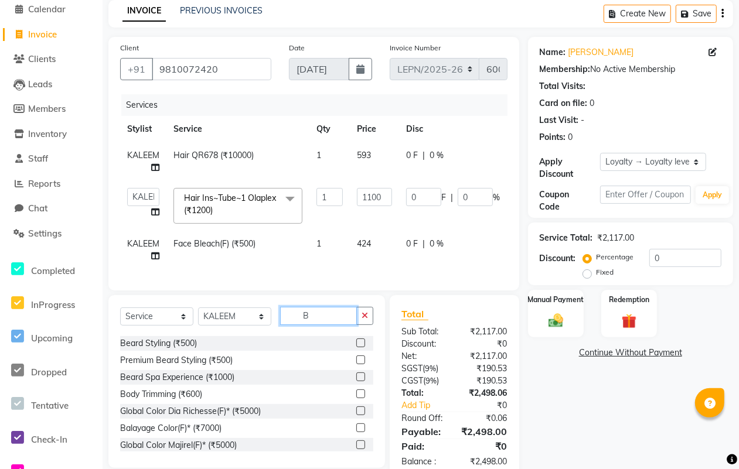
scroll to position [430, 0]
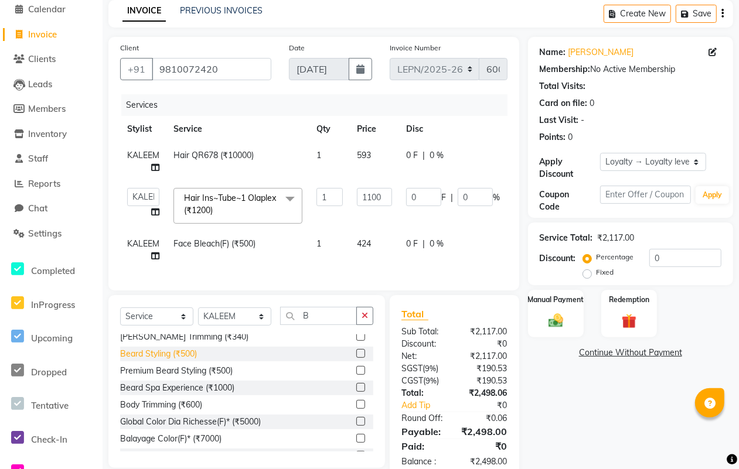
click at [185, 360] on div "Beard Styling (₹500)" at bounding box center [158, 354] width 77 height 12
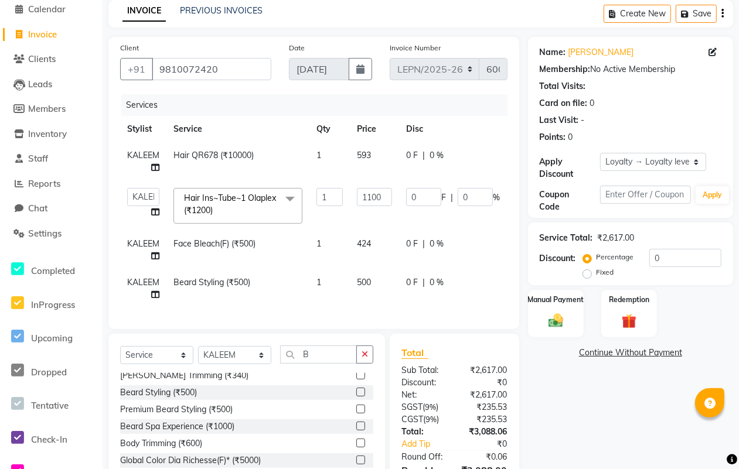
click at [149, 247] on span "KALEEM" at bounding box center [143, 244] width 32 height 11
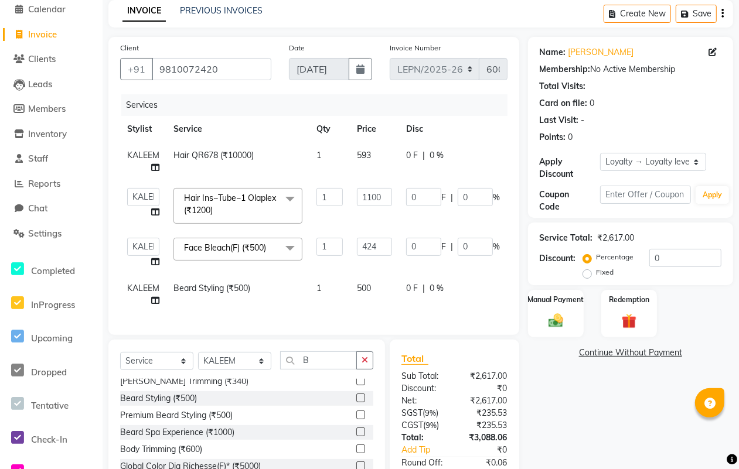
click at [155, 261] on icon at bounding box center [155, 262] width 8 height 8
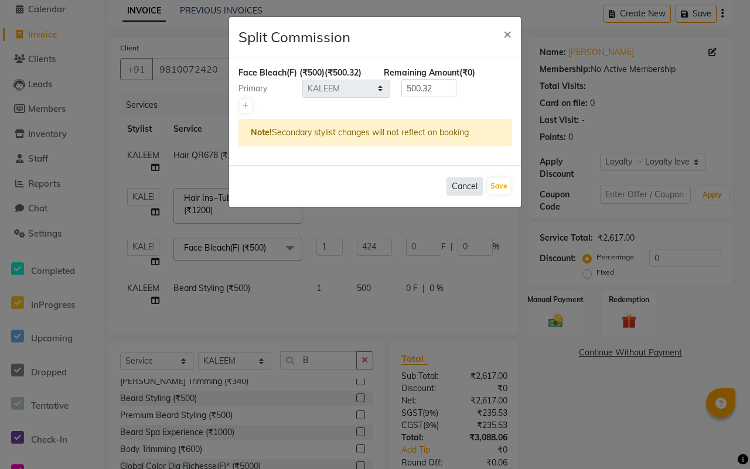
click at [464, 188] on button "Cancel" at bounding box center [465, 187] width 36 height 18
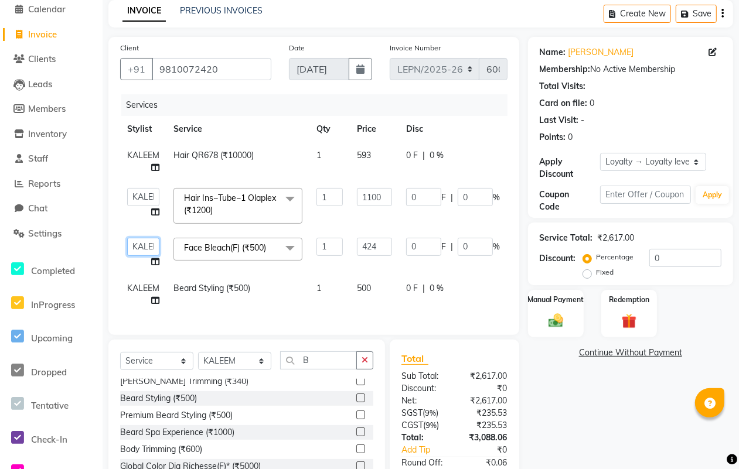
click at [152, 249] on select "AMAN Aman_Asst Baljeet_MKP BITTU Bobby_Mgr Counter Sales Jassi_Beauty KALEEM Ka…" at bounding box center [143, 247] width 32 height 18
click at [294, 246] on span at bounding box center [289, 249] width 23 height 22
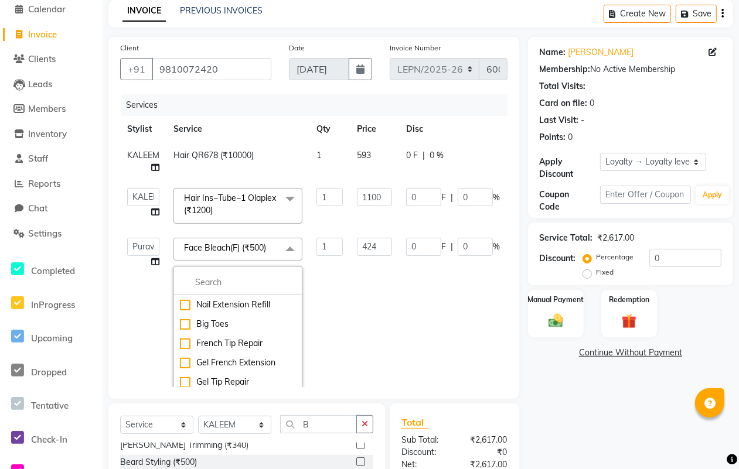
click at [287, 245] on span at bounding box center [289, 249] width 23 height 22
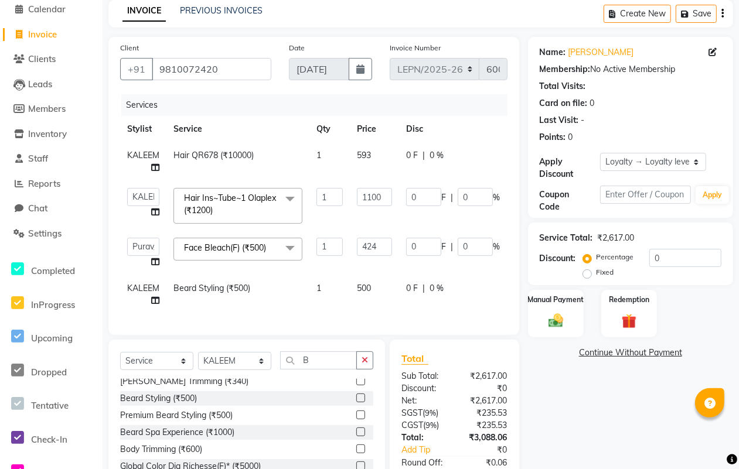
click at [289, 248] on span at bounding box center [289, 249] width 23 height 22
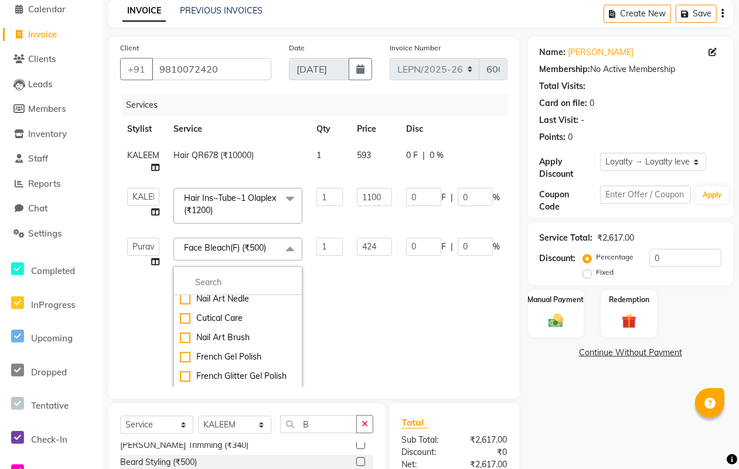
scroll to position [301, 0]
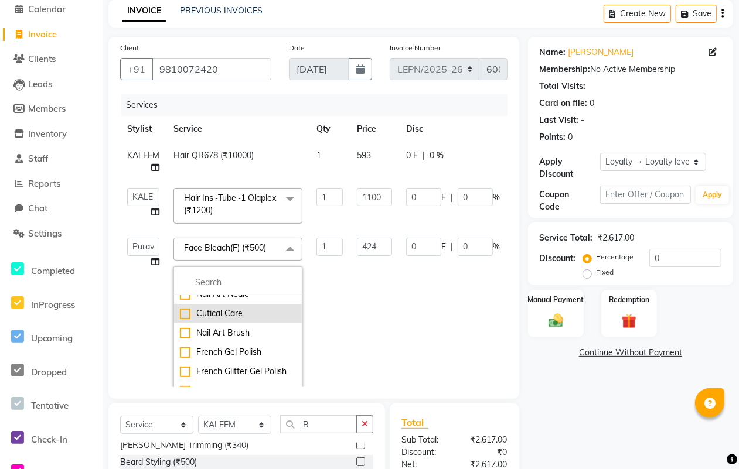
click at [236, 320] on div "Cutical Care" at bounding box center [238, 314] width 116 height 12
click at [379, 248] on input "250" at bounding box center [374, 247] width 35 height 18
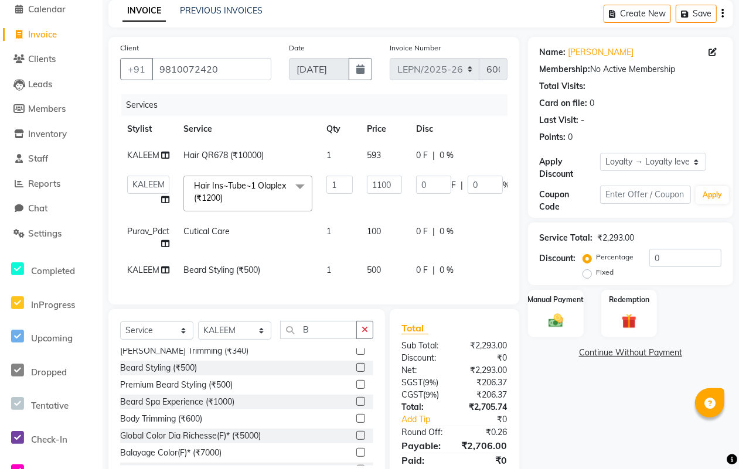
click at [572, 400] on div "Name: Bindu Kaur Membership: No Active Membership Total Visits: Card on file: 0…" at bounding box center [635, 265] width 214 height 457
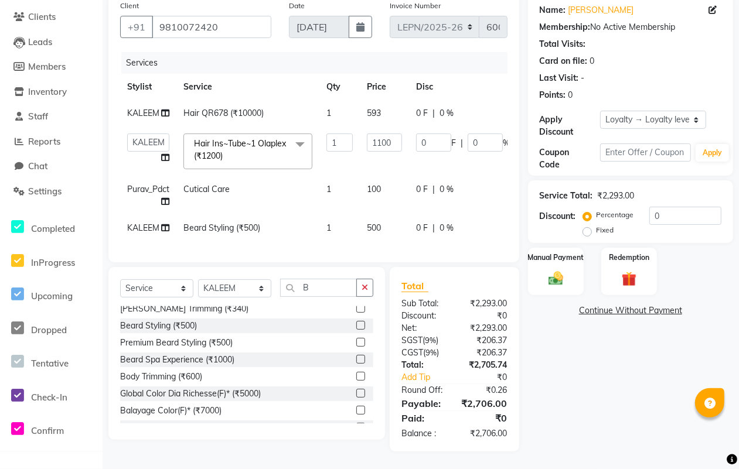
click at [404, 160] on td "1100" at bounding box center [384, 152] width 49 height 50
click at [387, 215] on td "500" at bounding box center [384, 228] width 49 height 26
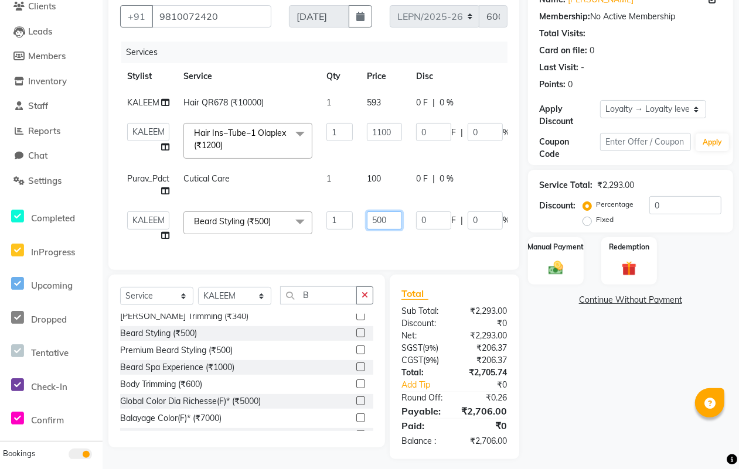
click at [379, 215] on input "500" at bounding box center [384, 221] width 35 height 18
click at [390, 219] on input "500" at bounding box center [384, 221] width 35 height 18
click at [448, 255] on div "Client +91 9810072420 Date 01-09-2025 Invoice Number LEPN/2025-26 V/2025 V/2025…" at bounding box center [313, 127] width 411 height 286
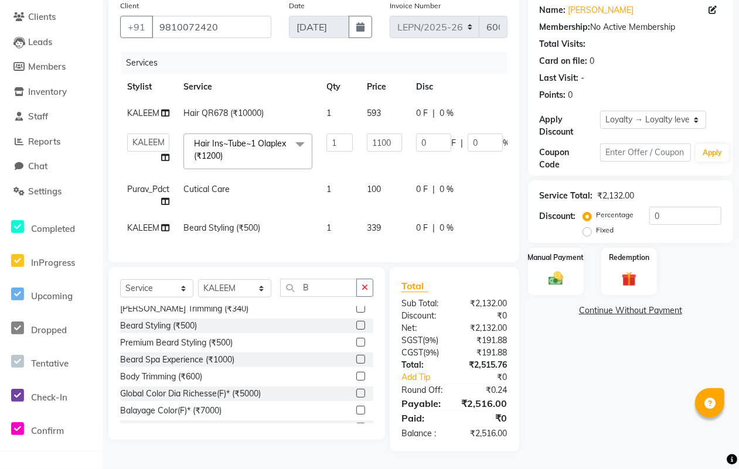
click at [381, 184] on span "100" at bounding box center [374, 189] width 14 height 11
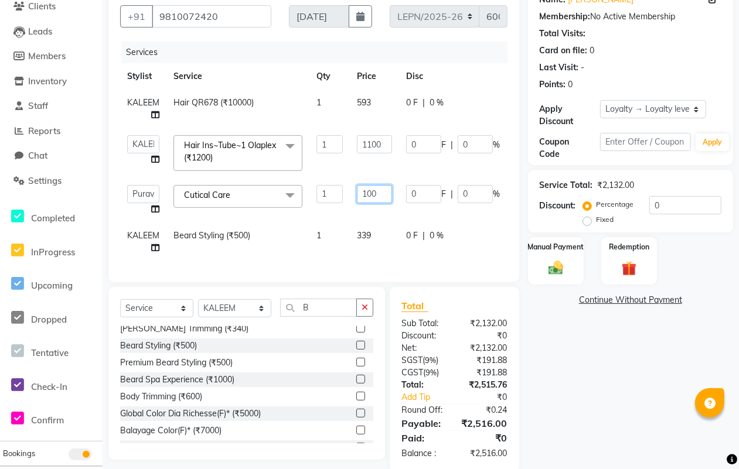
click at [382, 194] on input "100" at bounding box center [374, 194] width 35 height 18
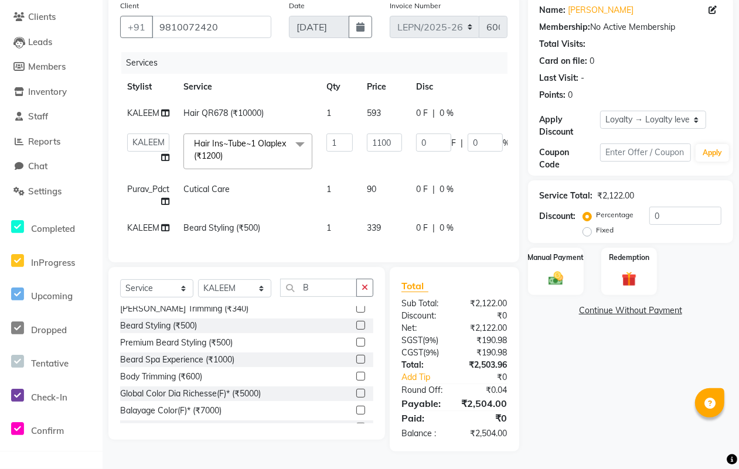
click at [390, 220] on tbody "KALEEM Hair QR678 (₹10000) 1 593 0 F | 0 % 699.74 AMAN Aman_Asst Baljeet_MKP BI…" at bounding box center [357, 170] width 475 height 141
click at [379, 177] on td "90" at bounding box center [384, 195] width 49 height 39
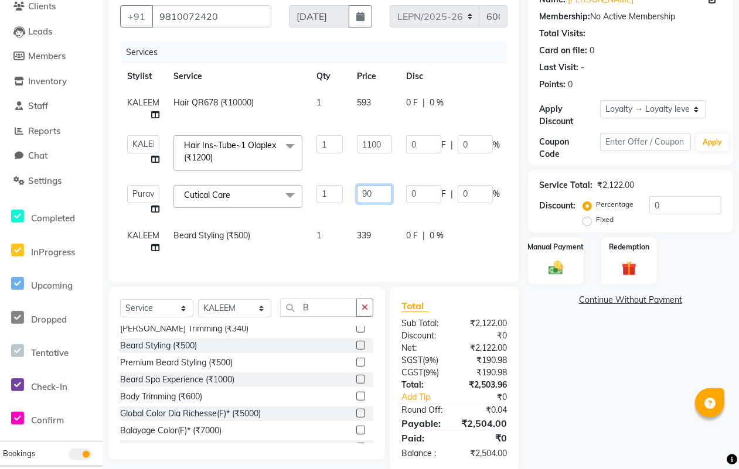
click at [377, 193] on input "90" at bounding box center [374, 194] width 35 height 18
click at [408, 258] on div "Client +91 9810072420 Date 01-09-2025 Invoice Number LEPN/2025-26 V/2025 V/2025…" at bounding box center [313, 133] width 411 height 298
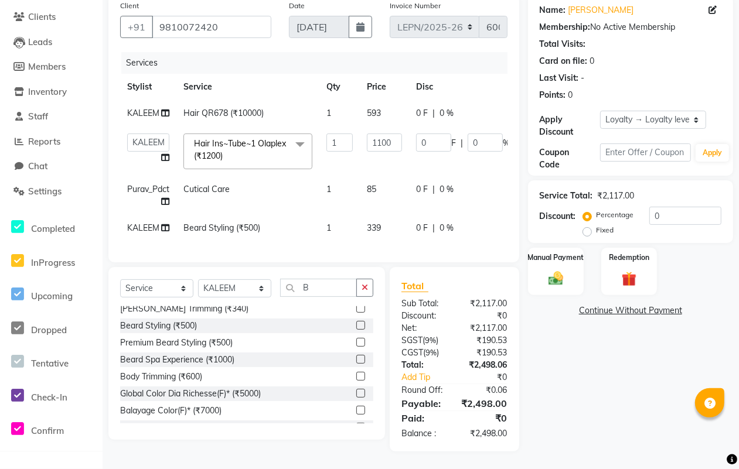
click at [376, 184] on span "85" at bounding box center [371, 189] width 9 height 11
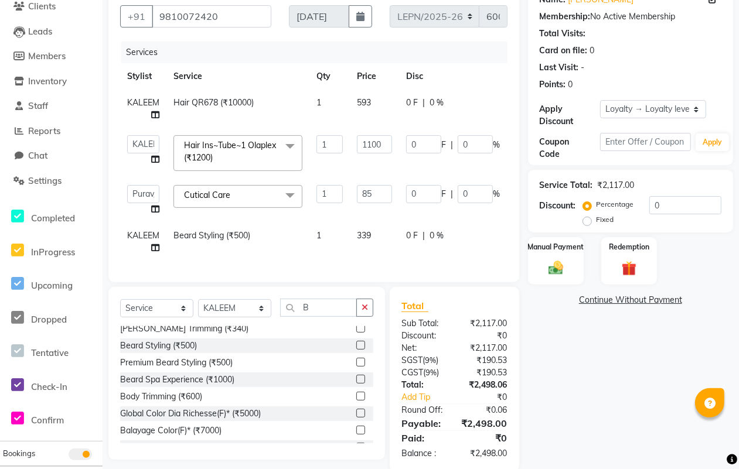
click at [377, 176] on td "1100" at bounding box center [374, 153] width 49 height 50
click at [371, 197] on input "85" at bounding box center [374, 194] width 35 height 18
click at [544, 304] on link "Continue Without Payment" at bounding box center [630, 300] width 200 height 12
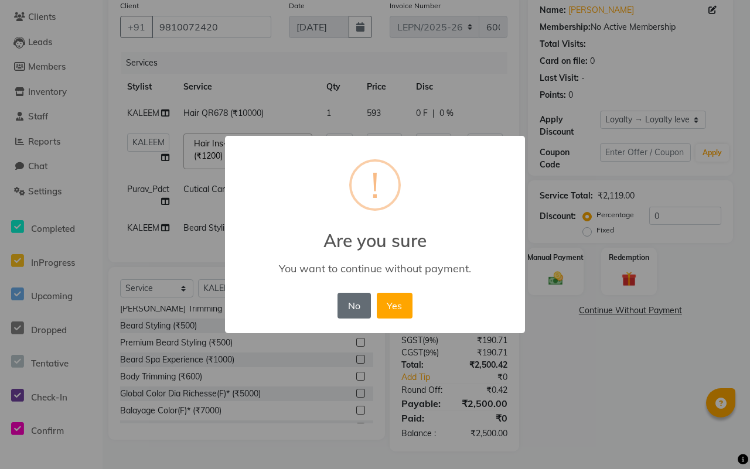
click at [355, 307] on button "No" at bounding box center [354, 306] width 33 height 26
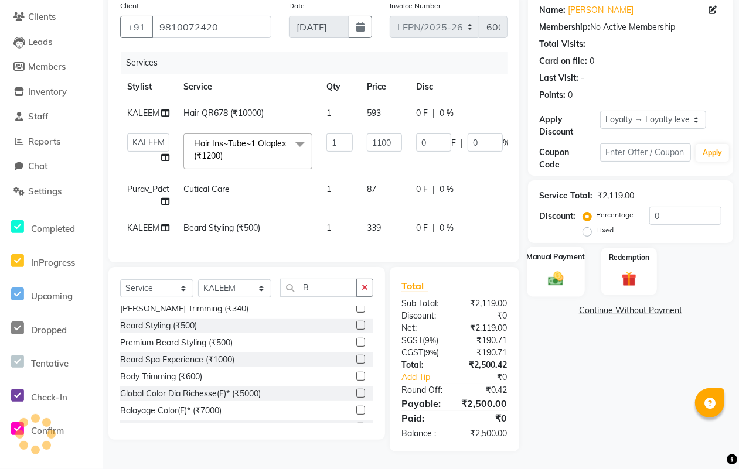
click at [552, 258] on div "Manual Payment" at bounding box center [556, 272] width 58 height 50
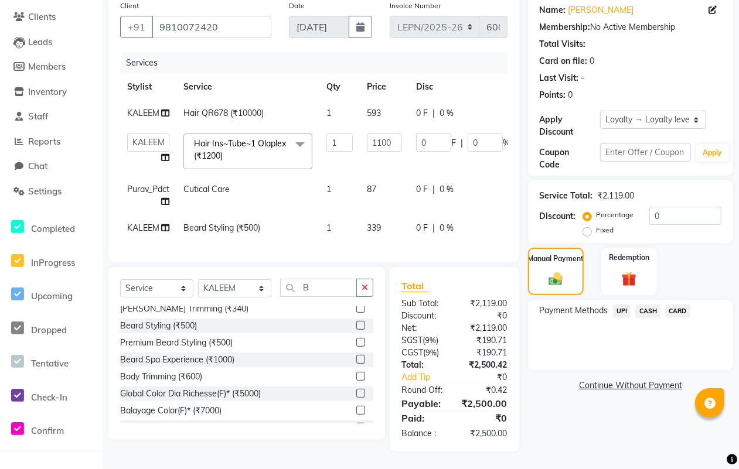
click at [618, 305] on span "UPI" at bounding box center [622, 311] width 18 height 13
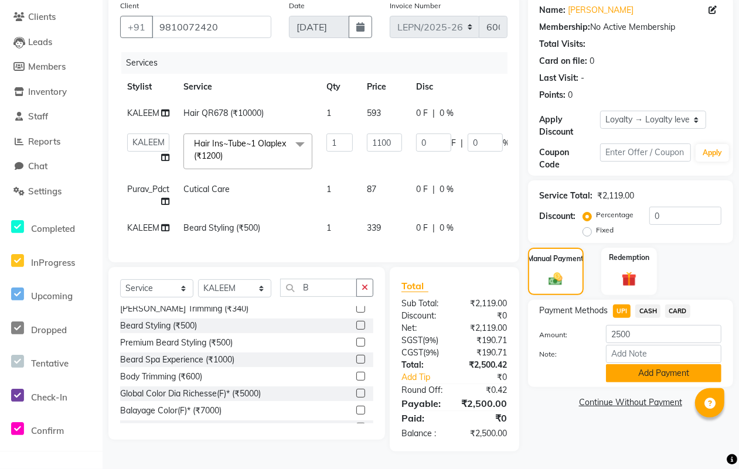
click at [651, 365] on button "Add Payment" at bounding box center [663, 374] width 115 height 18
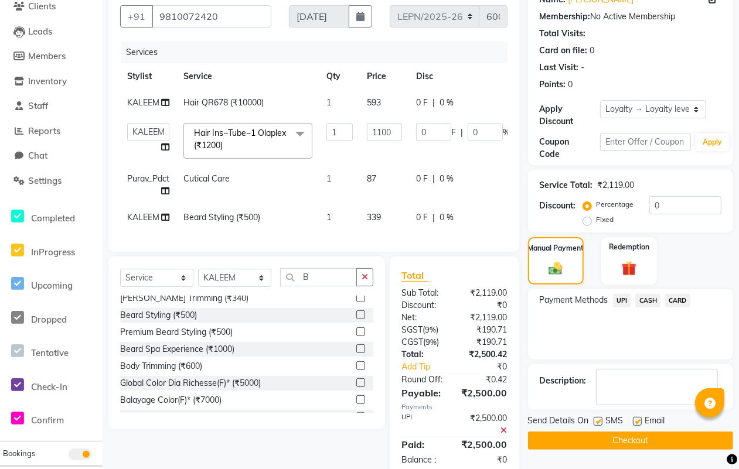
scroll to position [235, 0]
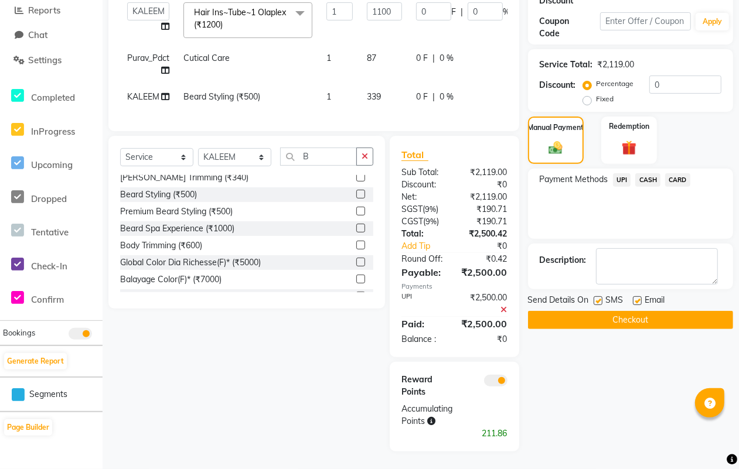
click at [623, 311] on button "Checkout" at bounding box center [630, 320] width 205 height 18
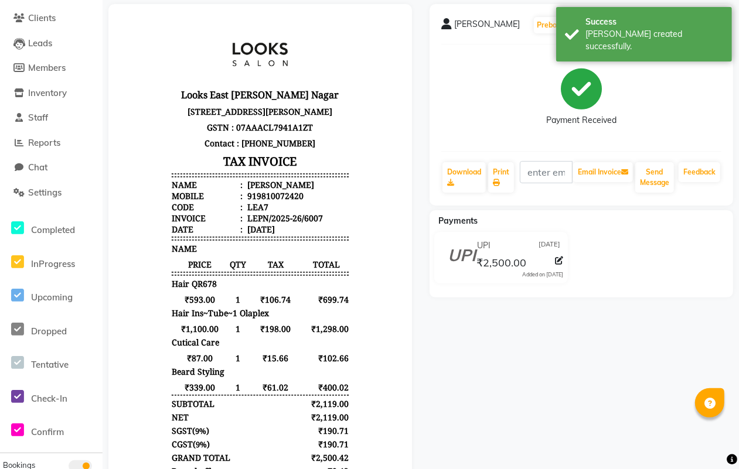
scroll to position [245, 0]
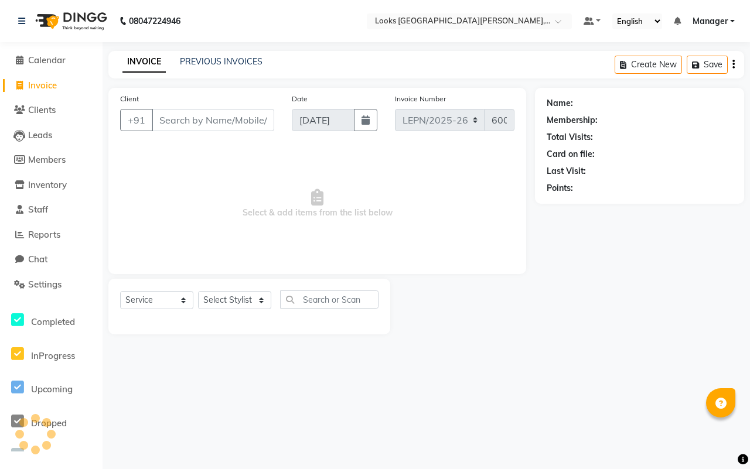
click at [188, 120] on input "Client" at bounding box center [213, 120] width 122 height 22
click at [266, 123] on input "Client" at bounding box center [213, 120] width 122 height 22
click at [203, 122] on input "Client" at bounding box center [213, 120] width 122 height 22
click at [203, 121] on input "Client" at bounding box center [213, 120] width 122 height 22
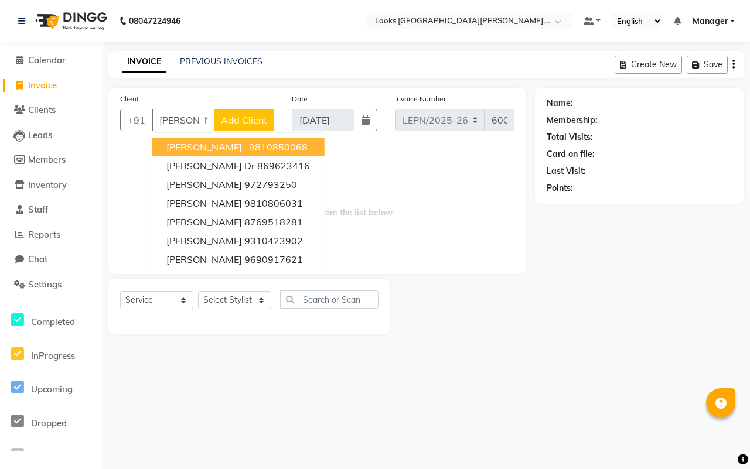
click at [254, 117] on span "Add Client" at bounding box center [244, 120] width 46 height 12
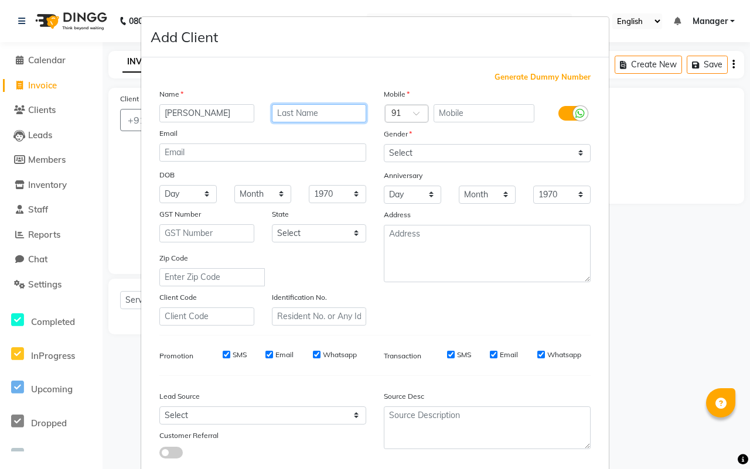
click at [323, 115] on input "text" at bounding box center [319, 113] width 95 height 18
click at [241, 232] on input "text" at bounding box center [206, 233] width 95 height 18
click at [221, 280] on input "text" at bounding box center [212, 277] width 106 height 18
click at [223, 309] on input "text" at bounding box center [206, 317] width 95 height 18
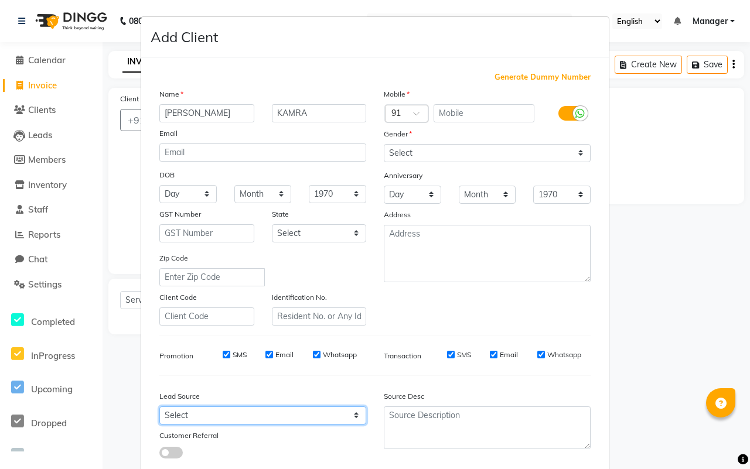
click at [349, 410] on select "Select Walk-in Referral Internet Friend Word of Mouth Advertisement Facebook Ju…" at bounding box center [262, 416] width 207 height 18
click at [159, 407] on select "Select Walk-in Referral Internet Friend Word of Mouth Advertisement Facebook Ju…" at bounding box center [262, 416] width 207 height 18
click at [564, 115] on label at bounding box center [572, 113] width 26 height 15
click at [0, 0] on input "checkbox" at bounding box center [0, 0] width 0 height 0
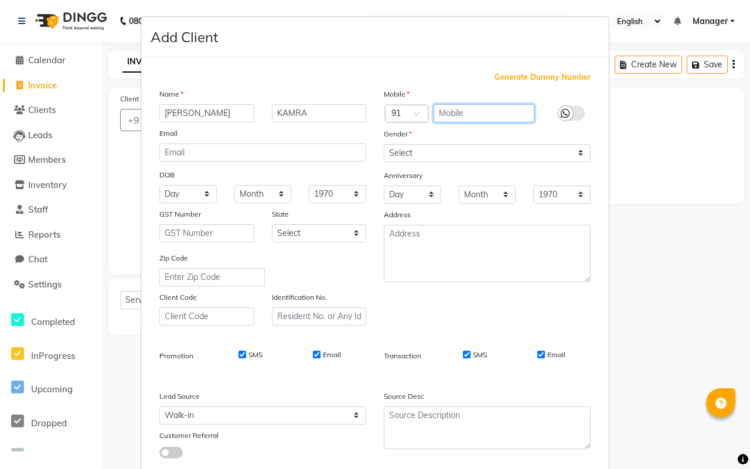
click at [444, 115] on input "text" at bounding box center [484, 113] width 101 height 18
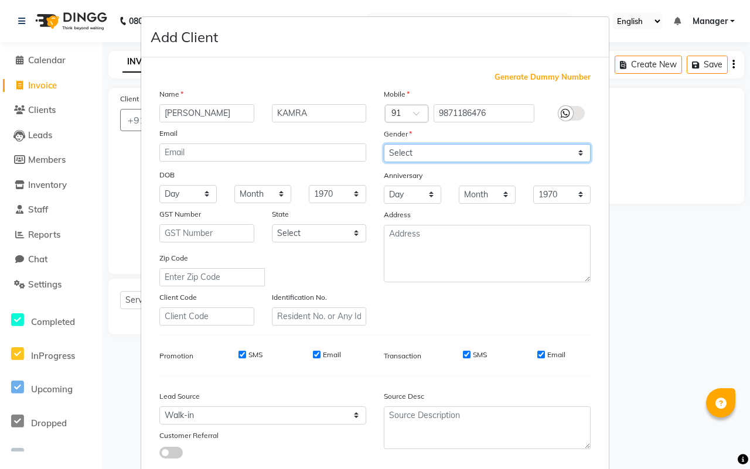
click at [578, 152] on select "Select Male Female Other Prefer Not To Say" at bounding box center [487, 153] width 207 height 18
click at [384, 144] on select "Select Male Female Other Prefer Not To Say" at bounding box center [487, 153] width 207 height 18
click at [433, 350] on div "SMS Email" at bounding box center [505, 355] width 169 height 11
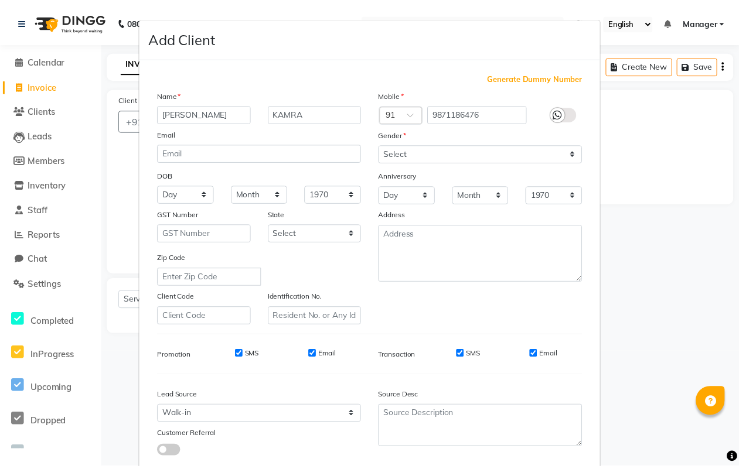
scroll to position [67, 0]
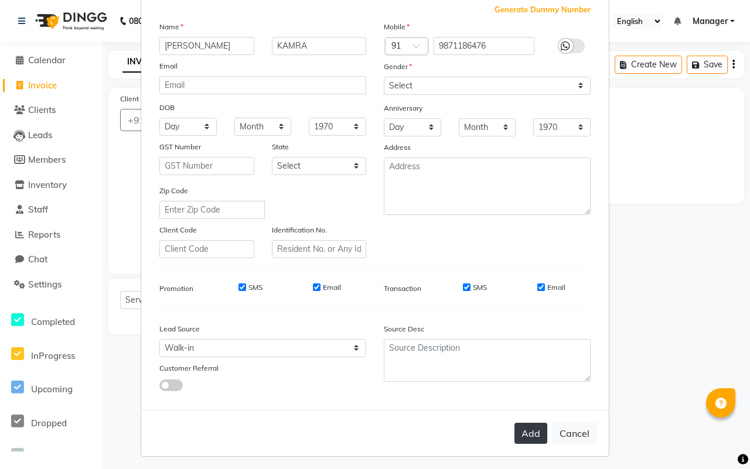
click at [520, 429] on button "Add" at bounding box center [531, 433] width 33 height 21
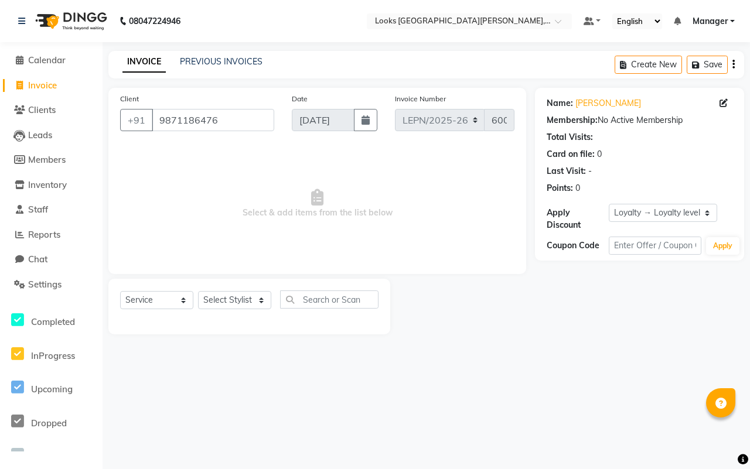
click at [138, 60] on link "INVOICE" at bounding box center [143, 62] width 43 height 21
drag, startPoint x: 191, startPoint y: 293, endPoint x: 181, endPoint y: 302, distance: 13.7
click at [185, 298] on select "Select Service Product Membership Package Voucher Prepaid Gift Card" at bounding box center [156, 300] width 73 height 18
click at [120, 291] on select "Select Service Product Membership Package Voucher Prepaid Gift Card" at bounding box center [156, 300] width 73 height 18
click at [257, 299] on select "Select Stylist AMAN Aman_Asst Baljeet_MKP BITTU Bobby_Mgr Counter Sales Jassi_B…" at bounding box center [234, 300] width 73 height 18
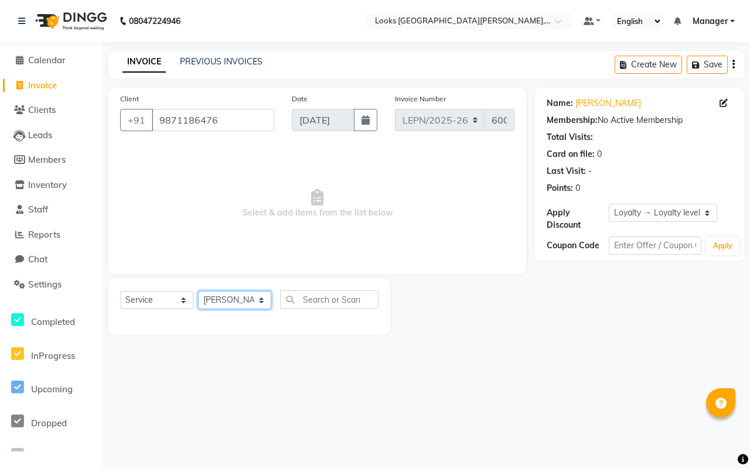
click at [198, 291] on select "Select Stylist AMAN Aman_Asst Baljeet_MKP BITTU Bobby_Mgr Counter Sales Jassi_B…" at bounding box center [234, 300] width 73 height 18
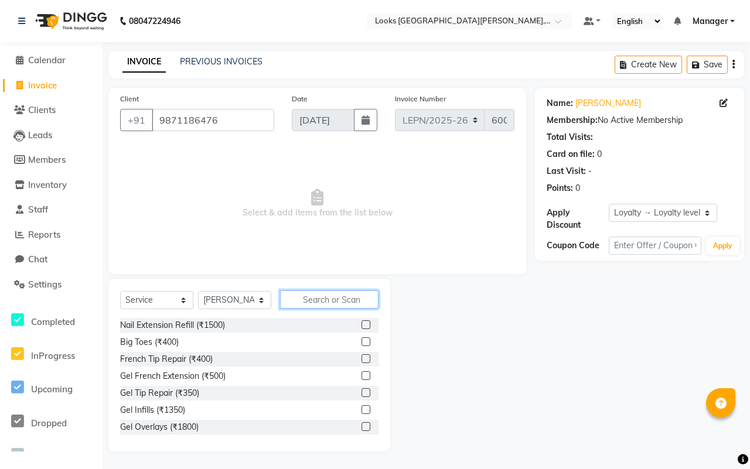
click at [355, 300] on input "text" at bounding box center [329, 300] width 98 height 18
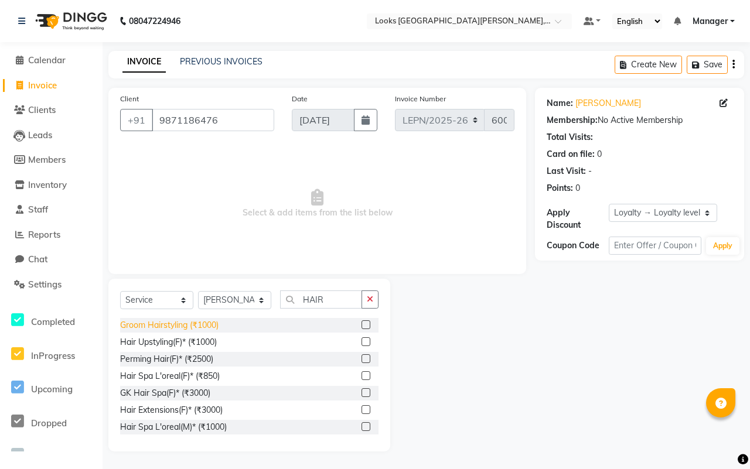
click at [169, 324] on div "Groom Hairstyling (₹1000)" at bounding box center [169, 325] width 98 height 12
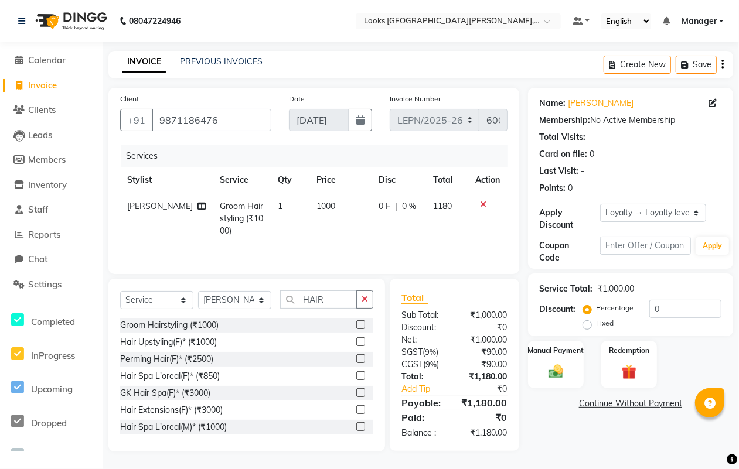
click at [318, 206] on span "1000" at bounding box center [326, 206] width 19 height 11
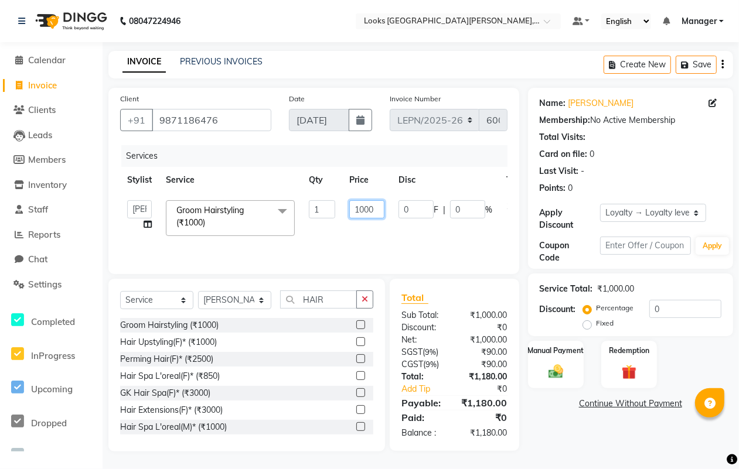
click at [373, 206] on input "1000" at bounding box center [366, 209] width 35 height 18
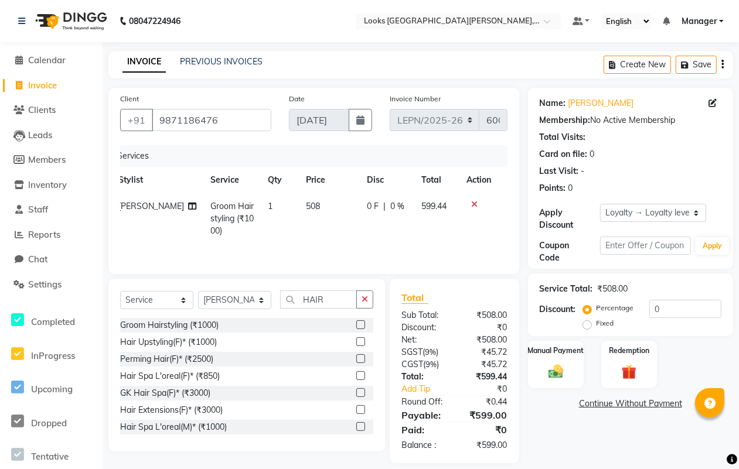
click at [325, 235] on td "508" at bounding box center [329, 218] width 61 height 51
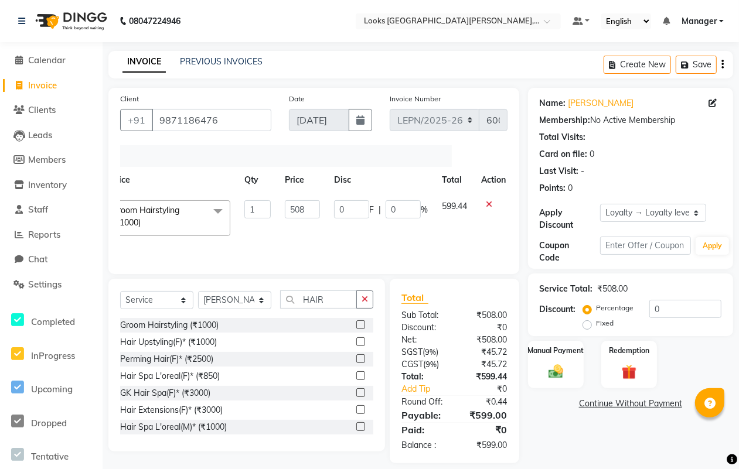
scroll to position [0, 9]
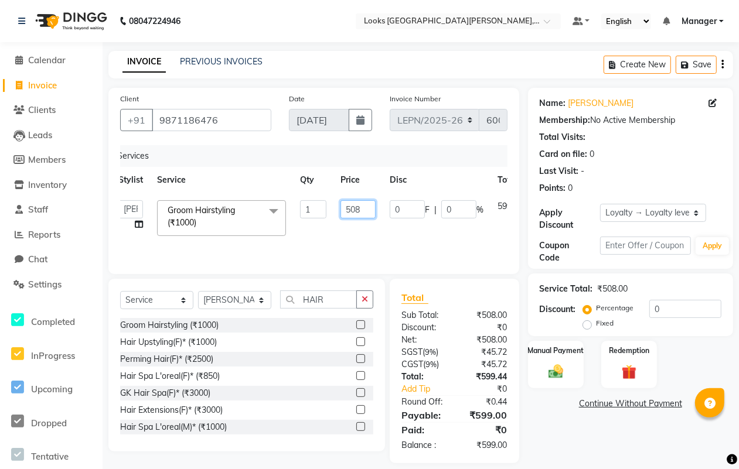
click at [364, 210] on input "508" at bounding box center [358, 209] width 35 height 18
click at [393, 239] on td "0 F | 0 %" at bounding box center [437, 218] width 108 height 50
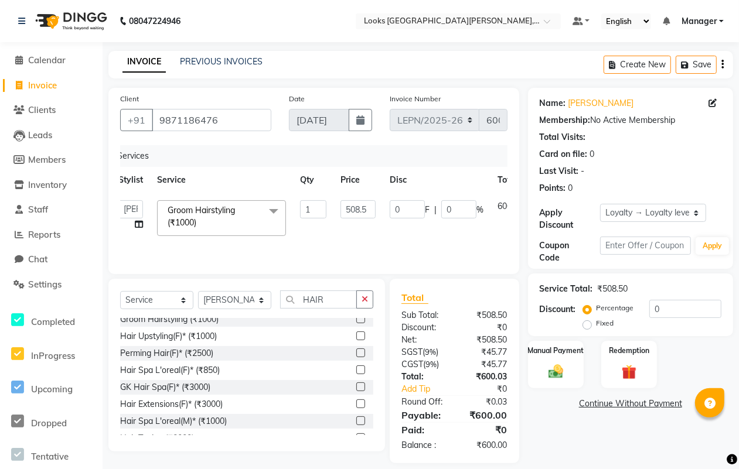
scroll to position [0, 0]
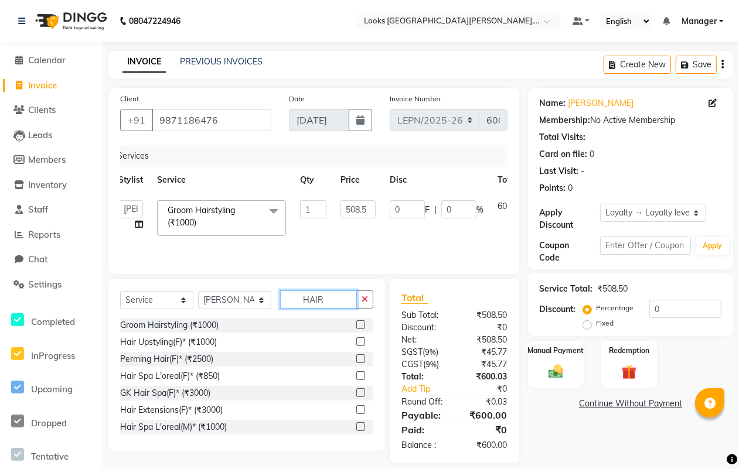
click at [327, 300] on input "HAIR" at bounding box center [318, 300] width 77 height 18
click at [270, 209] on span at bounding box center [273, 211] width 23 height 22
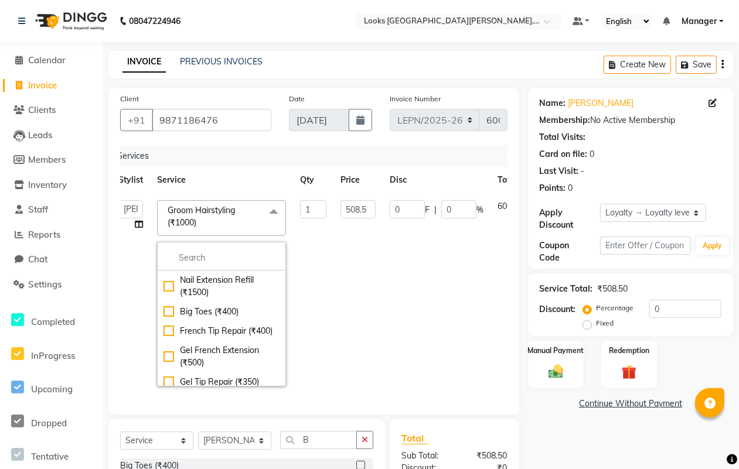
click at [273, 209] on span at bounding box center [273, 211] width 23 height 22
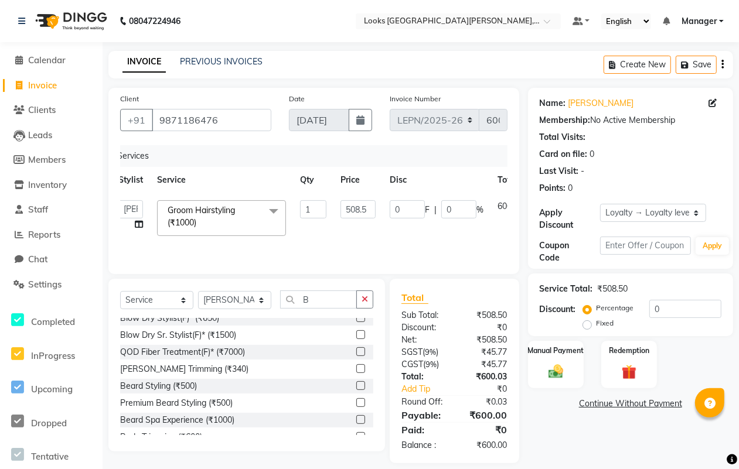
scroll to position [410, 0]
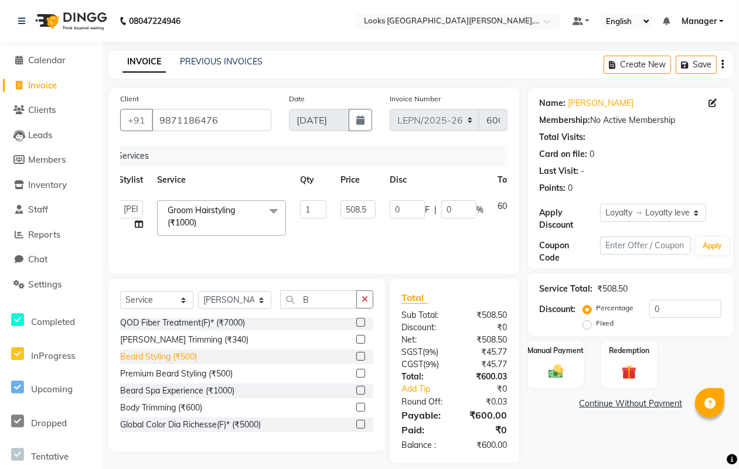
click at [155, 359] on div "Beard Styling (₹500)" at bounding box center [158, 357] width 77 height 12
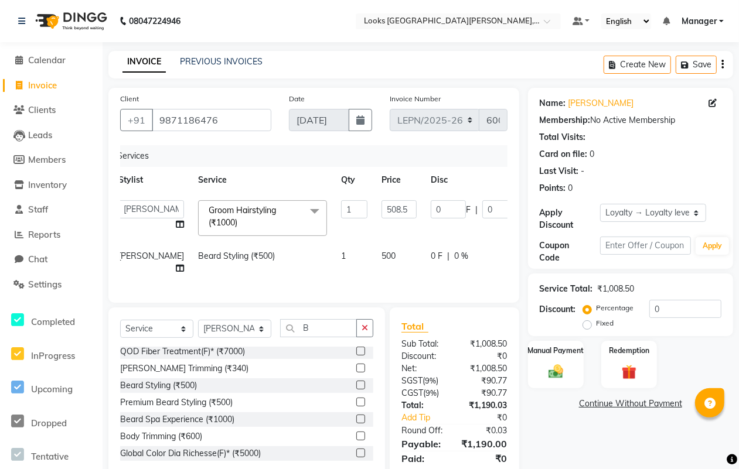
click at [375, 256] on td "500" at bounding box center [399, 262] width 49 height 39
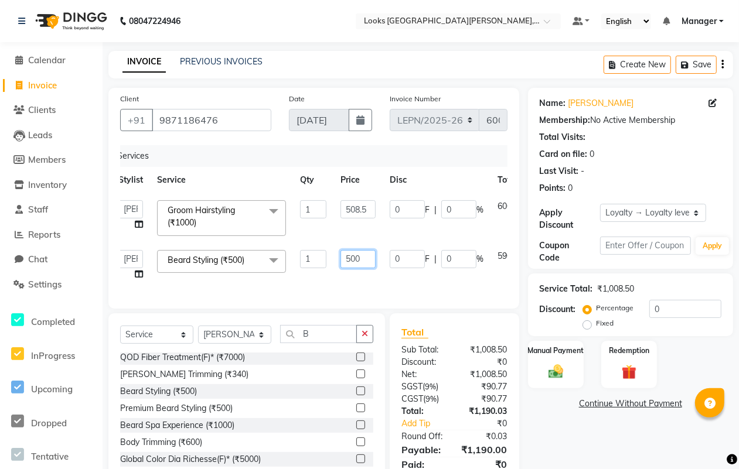
click at [366, 256] on input "500" at bounding box center [358, 259] width 35 height 18
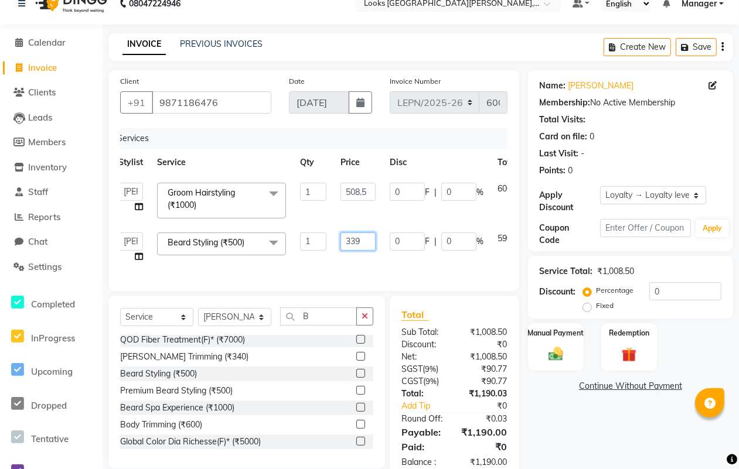
scroll to position [57, 0]
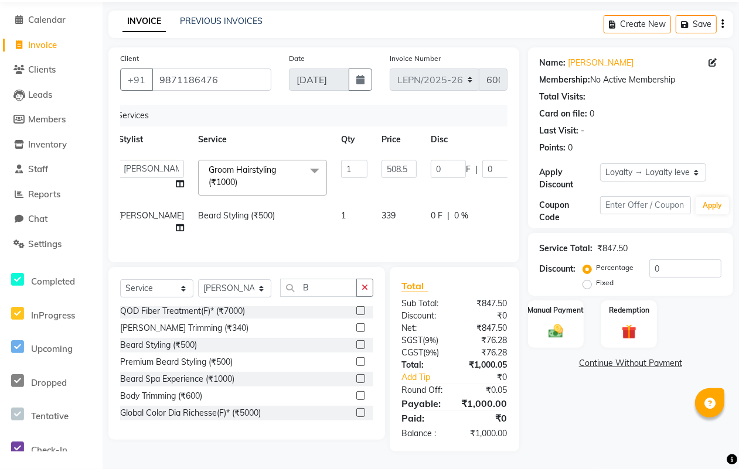
click at [375, 226] on td "339" at bounding box center [399, 222] width 49 height 39
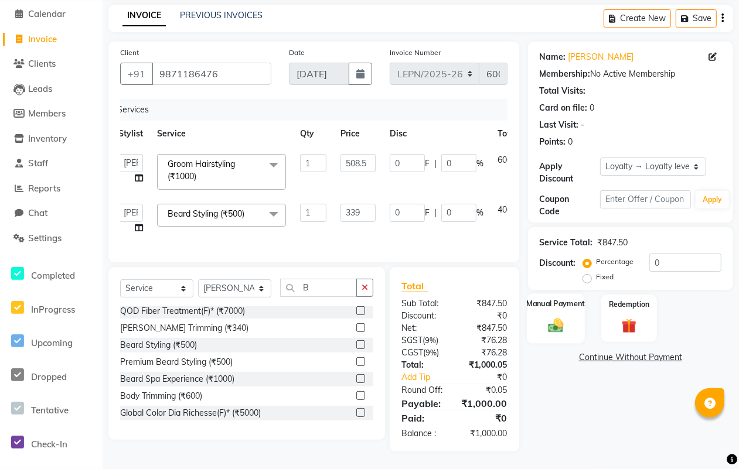
click at [557, 305] on div "Manual Payment" at bounding box center [556, 319] width 58 height 50
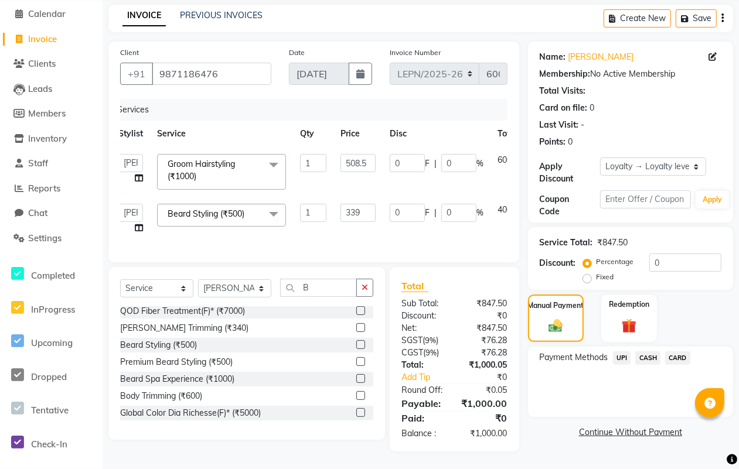
click at [683, 352] on span "CARD" at bounding box center [677, 358] width 25 height 13
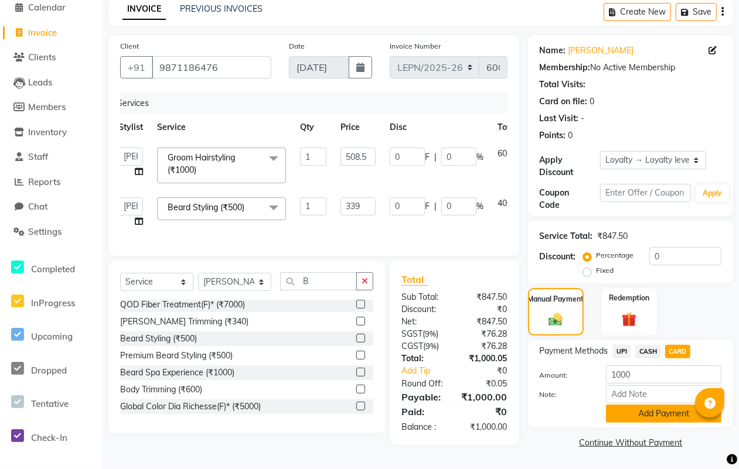
click at [656, 405] on button "Add Payment" at bounding box center [663, 414] width 115 height 18
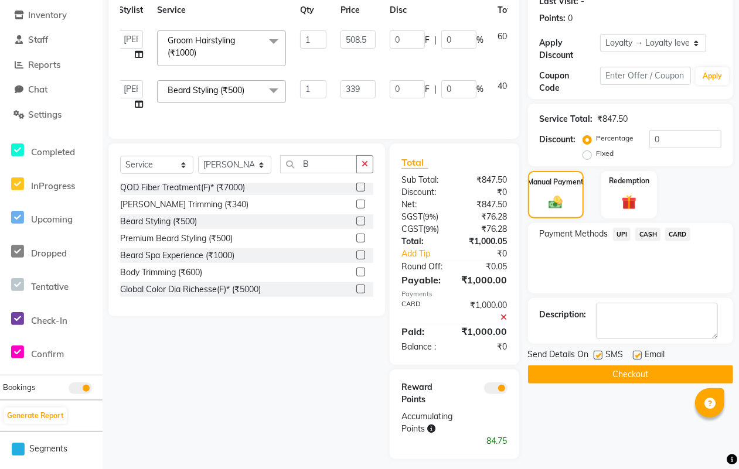
scroll to position [188, 0]
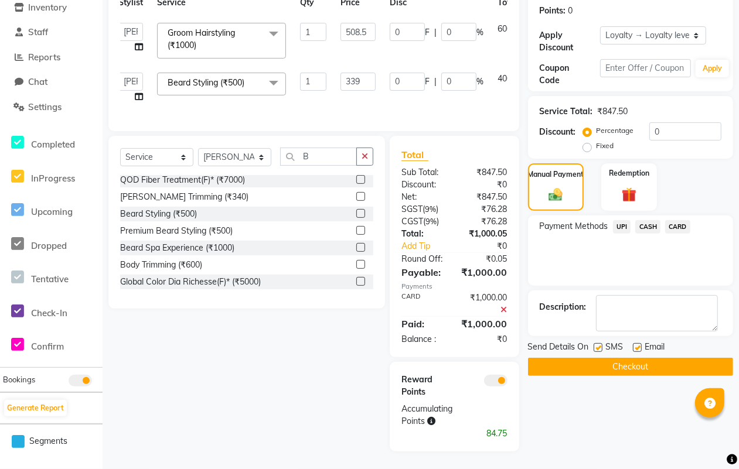
click at [639, 358] on button "Checkout" at bounding box center [630, 367] width 205 height 18
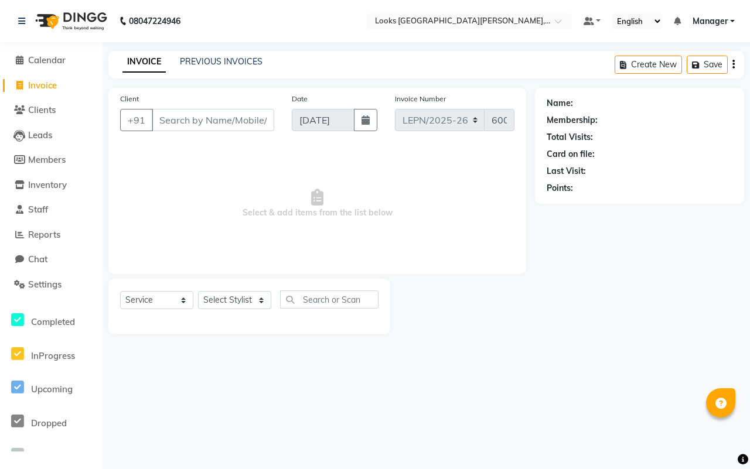
click at [176, 118] on input "Client" at bounding box center [213, 120] width 122 height 22
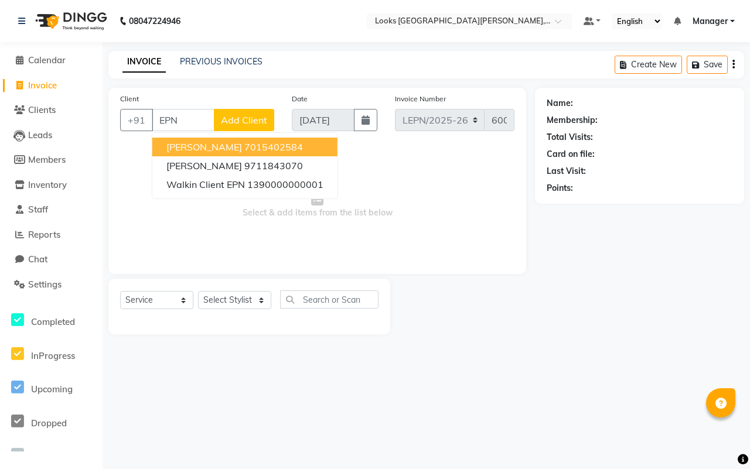
click at [242, 117] on span "Add Client" at bounding box center [244, 120] width 46 height 12
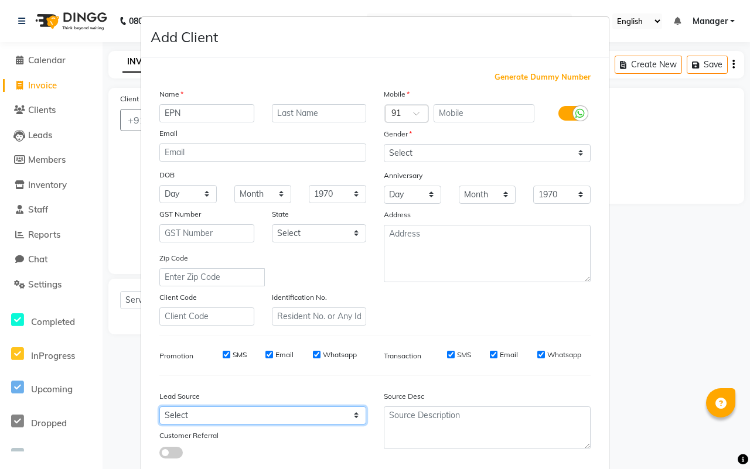
click at [350, 412] on select "Select Walk-in Referral Internet Friend Word of Mouth Advertisement Facebook Ju…" at bounding box center [262, 416] width 207 height 18
click at [159, 407] on select "Select Walk-in Referral Internet Friend Word of Mouth Advertisement Facebook Ju…" at bounding box center [262, 416] width 207 height 18
click at [349, 410] on select "Select Walk-in Referral Internet Friend Word of Mouth Advertisement Facebook Ju…" at bounding box center [262, 416] width 207 height 18
click at [159, 407] on select "Select Walk-in Referral Internet Friend Word of Mouth Advertisement Facebook Ju…" at bounding box center [262, 416] width 207 height 18
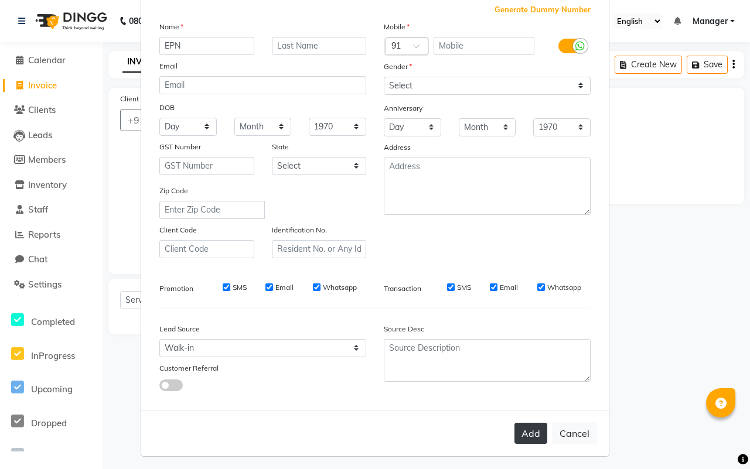
click at [532, 427] on button "Add" at bounding box center [531, 433] width 33 height 21
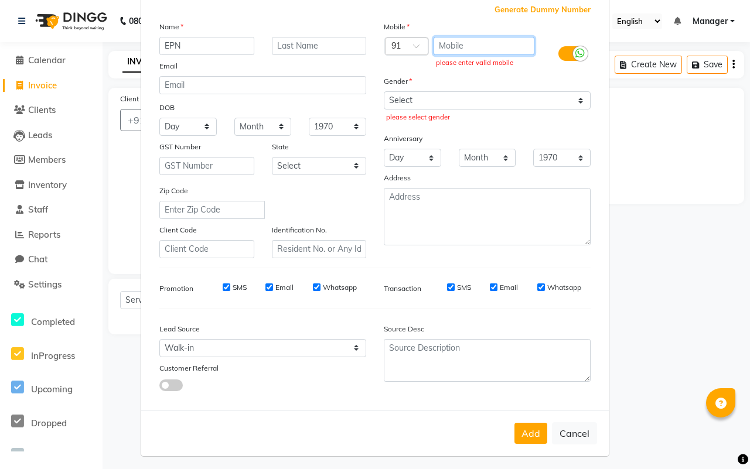
click at [478, 47] on input "text" at bounding box center [484, 46] width 101 height 18
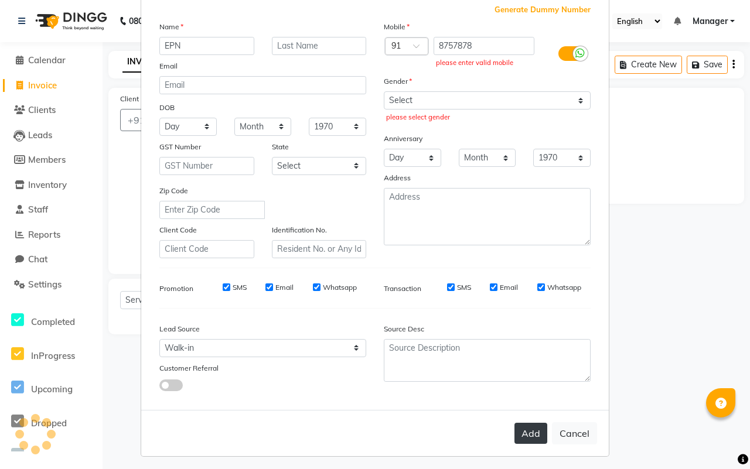
click at [525, 428] on button "Add" at bounding box center [531, 433] width 33 height 21
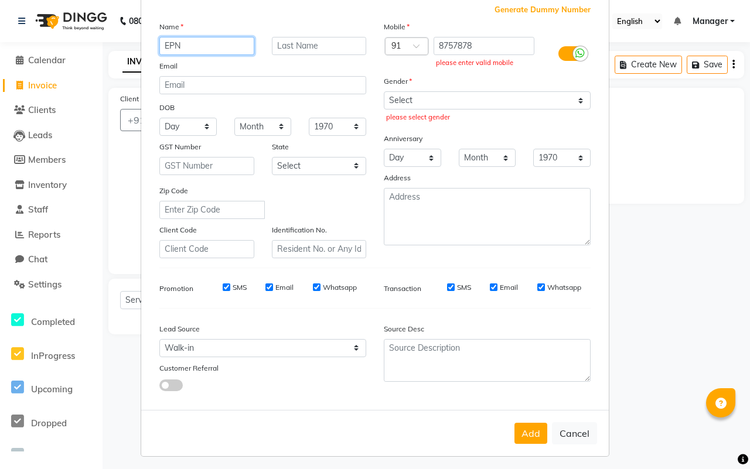
click at [203, 46] on input "EPN" at bounding box center [206, 46] width 95 height 18
click at [315, 44] on input "text" at bounding box center [319, 46] width 95 height 18
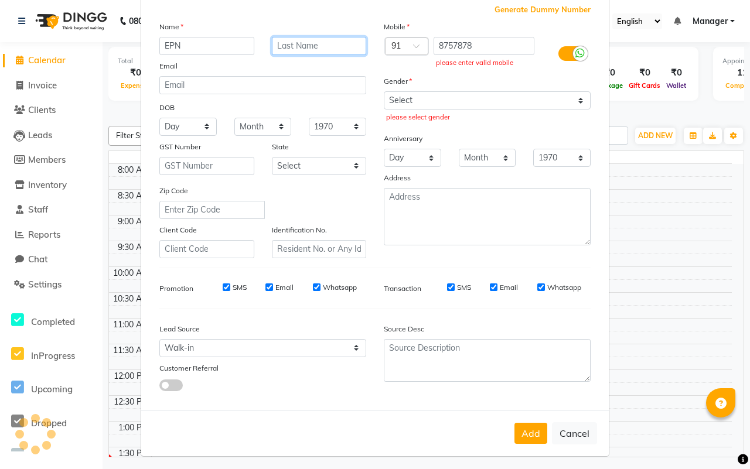
click at [341, 44] on input "text" at bounding box center [319, 46] width 95 height 18
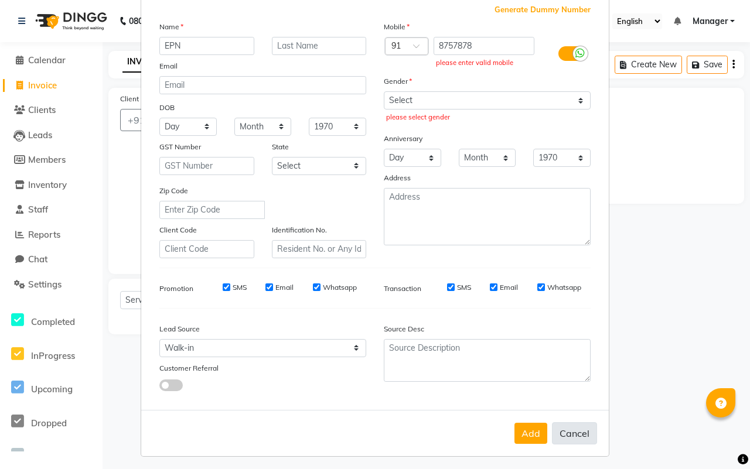
click at [564, 426] on button "Cancel" at bounding box center [574, 434] width 45 height 22
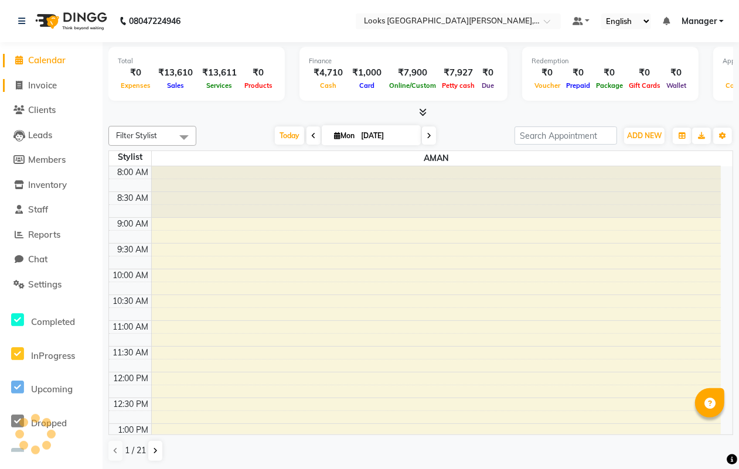
click at [43, 82] on span "Invoice" at bounding box center [42, 85] width 29 height 11
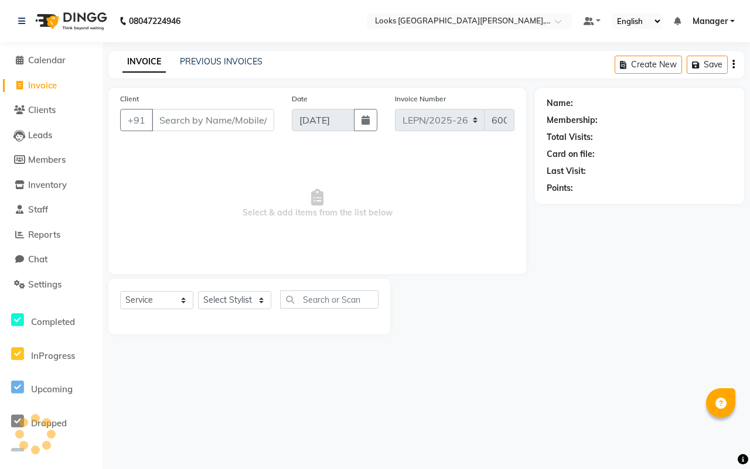
click at [229, 119] on input "Client" at bounding box center [213, 120] width 122 height 22
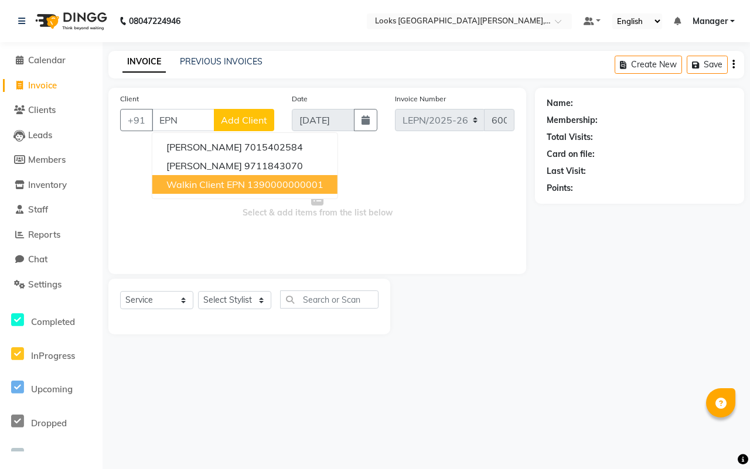
click at [247, 185] on ngb-highlight "1390000000001" at bounding box center [285, 185] width 76 height 12
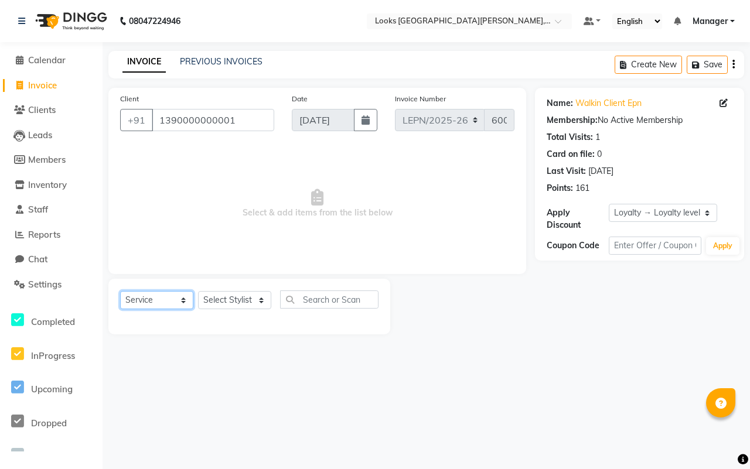
click at [183, 297] on select "Select Service Product Membership Package Voucher Prepaid Gift Card" at bounding box center [156, 300] width 73 height 18
click at [120, 291] on select "Select Service Product Membership Package Voucher Prepaid Gift Card" at bounding box center [156, 300] width 73 height 18
click at [265, 294] on select "Select Stylist AMAN Aman_Asst Baljeet_MKP BITTU Bobby_Mgr Counter Sales Jassi_B…" at bounding box center [234, 300] width 73 height 18
click at [198, 291] on select "Select Stylist AMAN Aman_Asst Baljeet_MKP BITTU Bobby_Mgr Counter Sales Jassi_B…" at bounding box center [234, 300] width 73 height 18
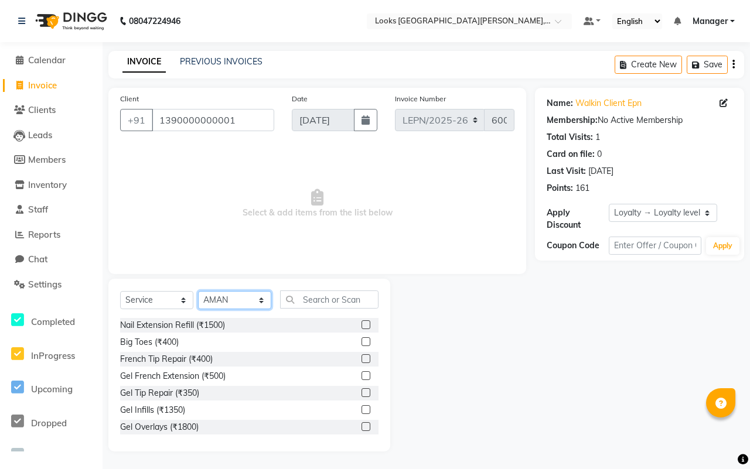
click at [260, 301] on select "Select Stylist AMAN Aman_Asst Baljeet_MKP BITTU Bobby_Mgr Counter Sales Jassi_B…" at bounding box center [234, 300] width 73 height 18
click at [198, 291] on select "Select Stylist AMAN Aman_Asst Baljeet_MKP BITTU Bobby_Mgr Counter Sales Jassi_B…" at bounding box center [234, 300] width 73 height 18
click at [333, 300] on input "text" at bounding box center [329, 300] width 98 height 18
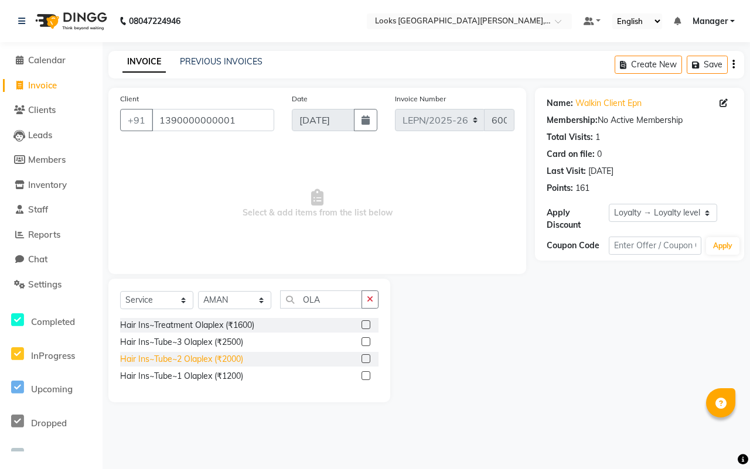
click at [229, 358] on div "Hair Ins~Tube~2 Olaplex (₹2000)" at bounding box center [181, 359] width 123 height 12
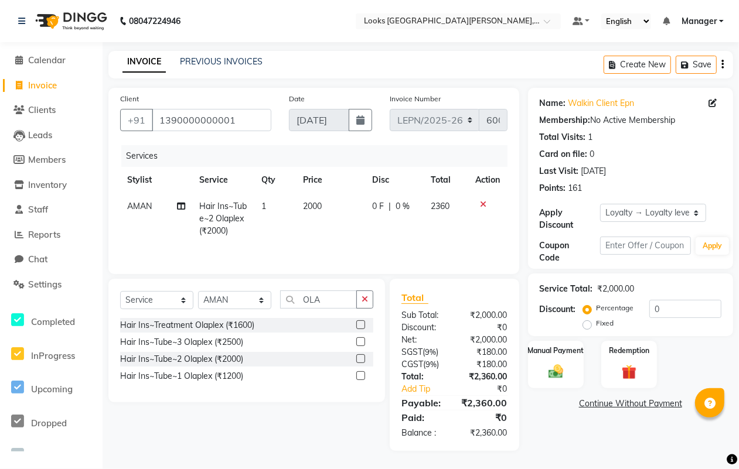
click at [321, 203] on span "2000" at bounding box center [312, 206] width 19 height 11
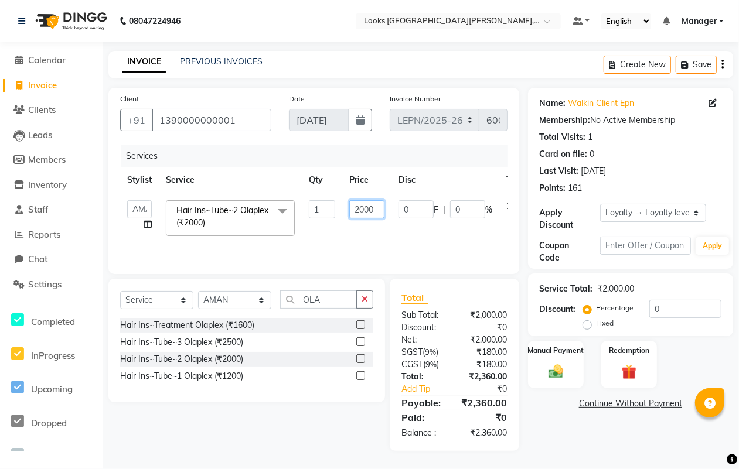
click at [374, 210] on input "2000" at bounding box center [366, 209] width 35 height 18
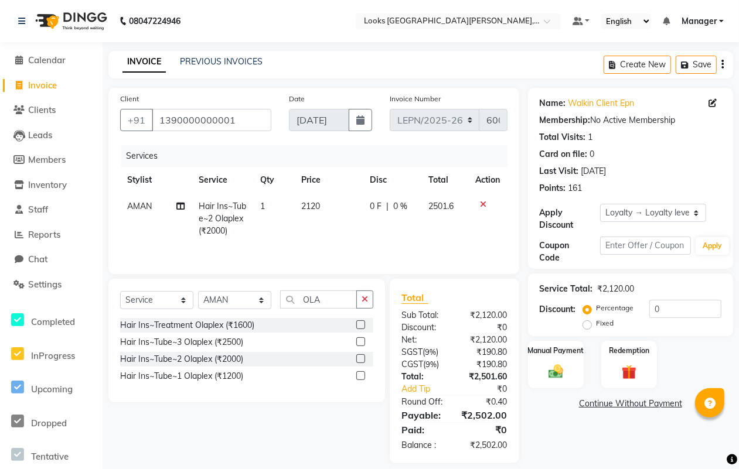
click at [459, 232] on tr "AMAN Hair Ins~Tube~2 Olaplex (₹2000) 1 2120 0 F | 0 % 2501.6" at bounding box center [313, 218] width 387 height 51
click at [324, 204] on td "2120" at bounding box center [328, 218] width 69 height 51
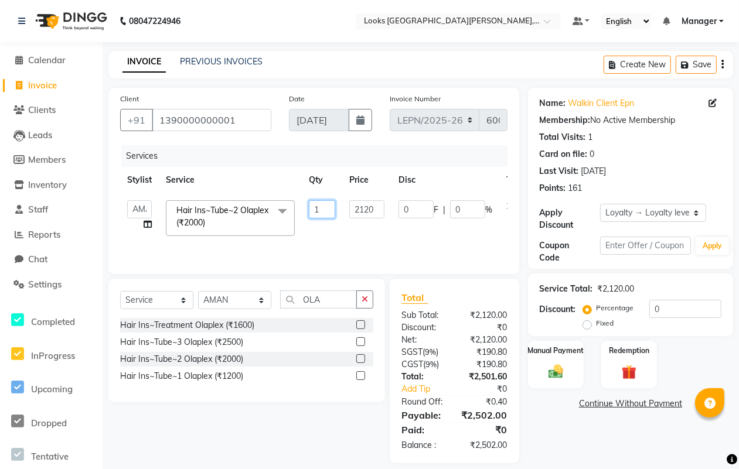
click at [318, 206] on input "1" at bounding box center [322, 209] width 26 height 18
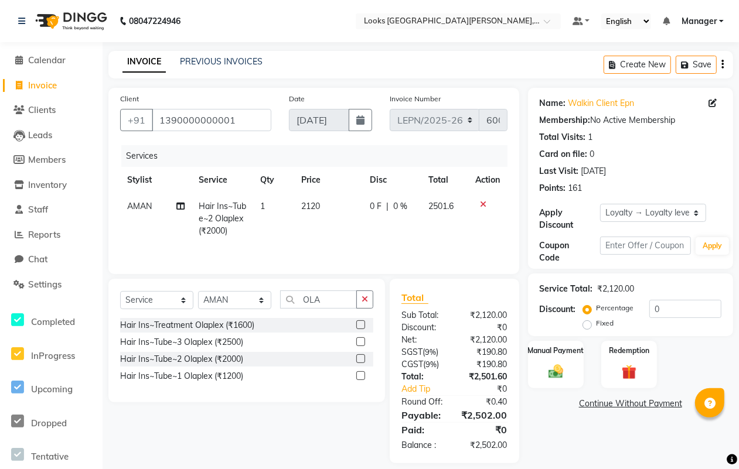
click at [321, 203] on td "2120" at bounding box center [328, 218] width 69 height 51
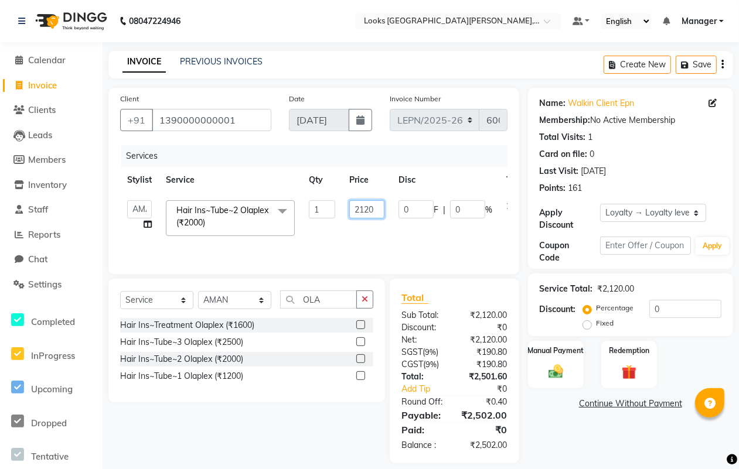
click at [378, 212] on input "2120" at bounding box center [366, 209] width 35 height 18
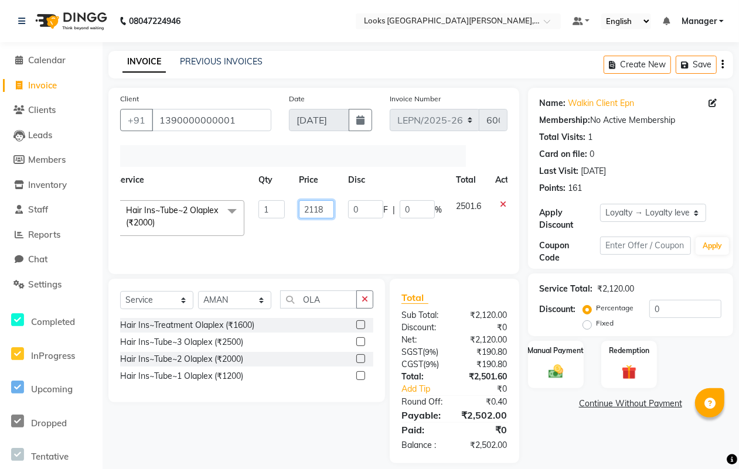
scroll to position [0, 71]
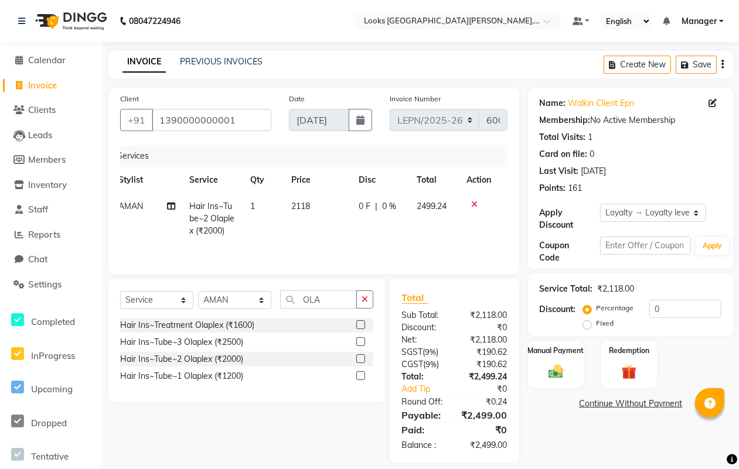
click at [329, 370] on div "Hair Ins~Tube~1 Olaplex (₹1200)" at bounding box center [246, 376] width 253 height 15
click at [307, 207] on span "2118" at bounding box center [300, 206] width 19 height 11
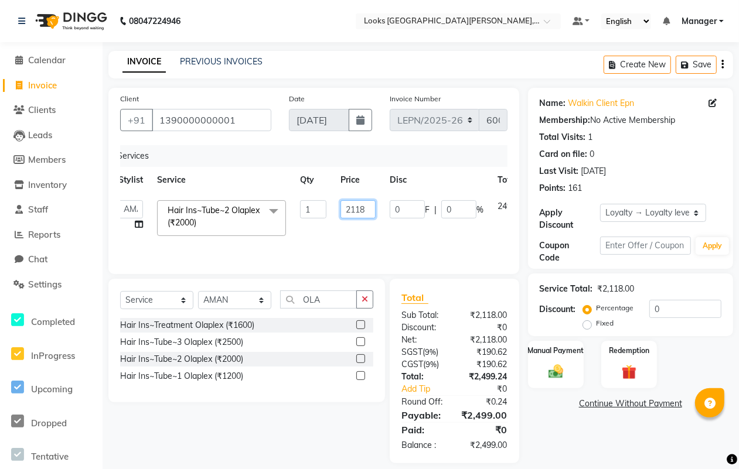
click at [367, 212] on input "2118" at bounding box center [358, 209] width 35 height 18
click at [420, 233] on tr "AMAN Aman_Asst Baljeet_MKP BITTU Bobby_Mgr Counter Sales Jassi_Beauty KALEEM Ka…" at bounding box center [342, 218] width 462 height 50
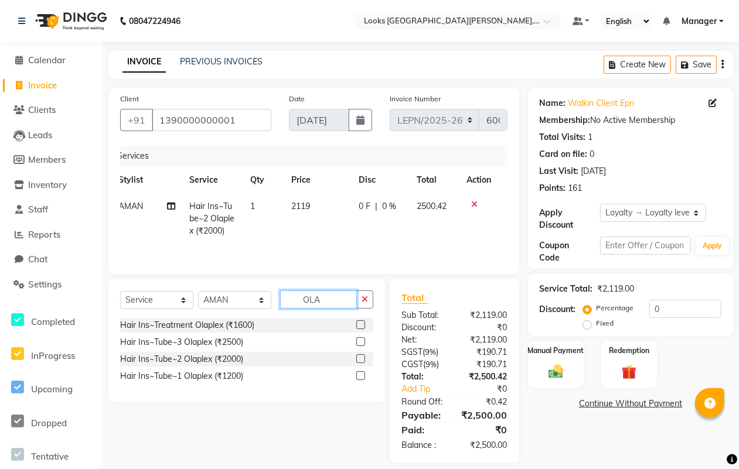
click at [335, 302] on input "OLA" at bounding box center [318, 300] width 77 height 18
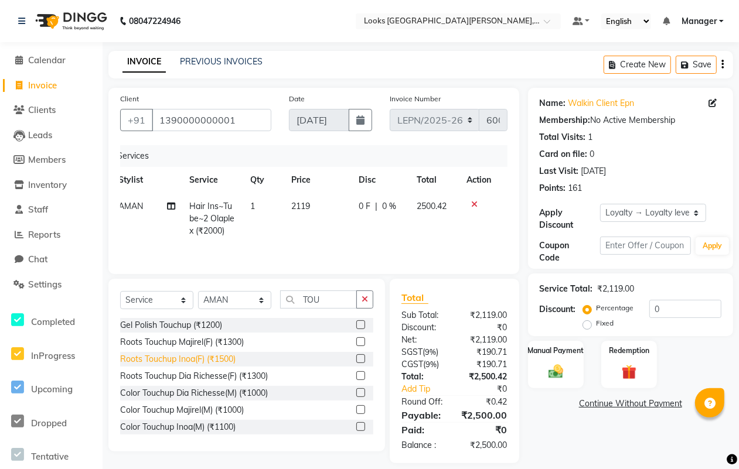
click at [205, 359] on div "Roots Touchup Inoa(F) (₹1500)" at bounding box center [177, 359] width 115 height 12
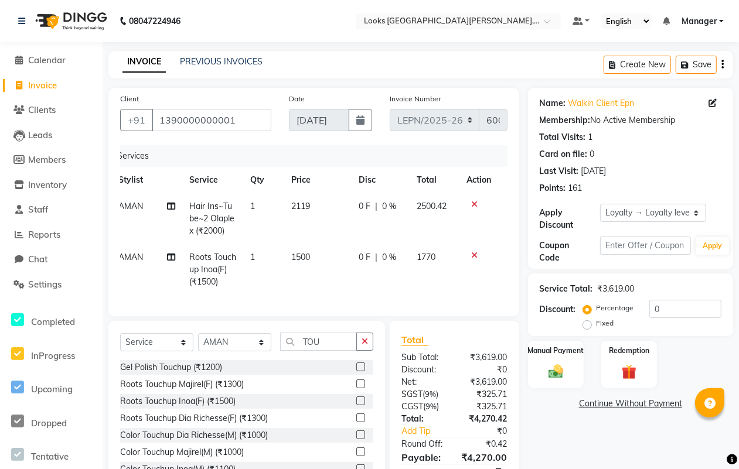
click at [305, 258] on span "1500" at bounding box center [300, 257] width 19 height 11
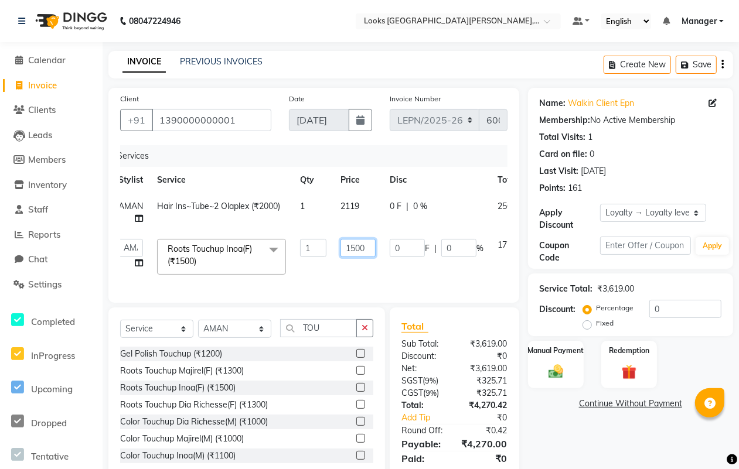
click at [370, 244] on input "1500" at bounding box center [358, 248] width 35 height 18
click at [323, 341] on div "Select Service Product Membership Package Voucher Prepaid Gift Card Select Styl…" at bounding box center [246, 394] width 277 height 173
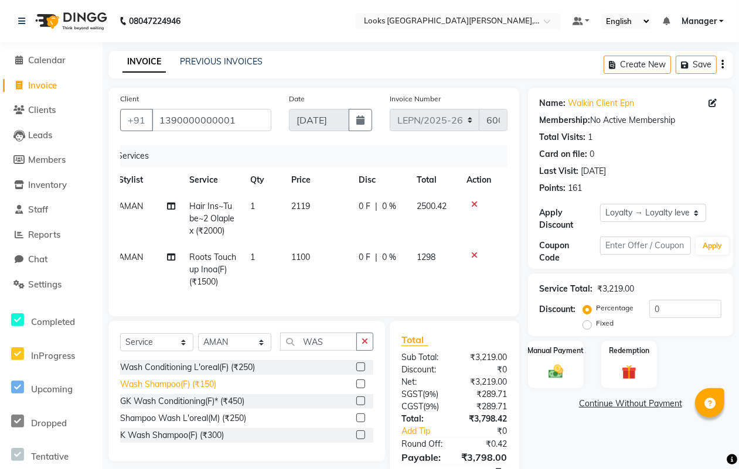
click at [194, 391] on div "Wash Shampoo(F) (₹150)" at bounding box center [168, 385] width 96 height 12
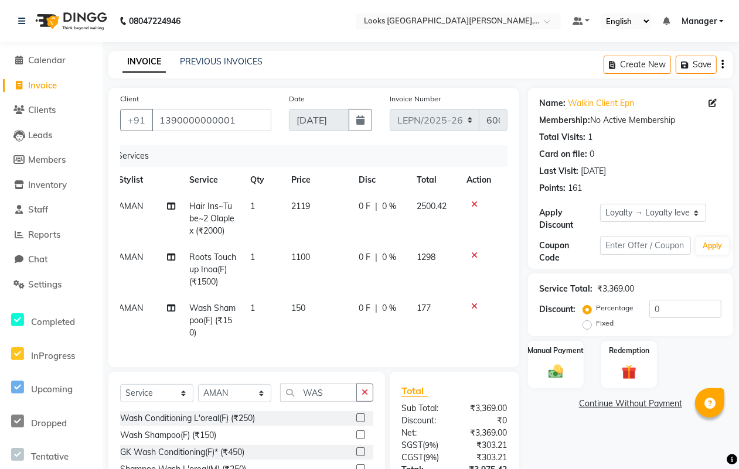
click at [309, 308] on td "150" at bounding box center [318, 320] width 68 height 51
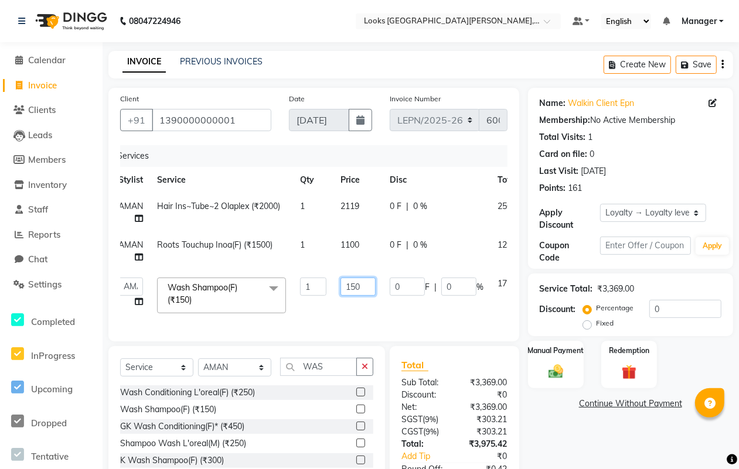
click at [363, 285] on input "150" at bounding box center [358, 287] width 35 height 18
click at [457, 315] on tr "AMAN Aman_Asst Baljeet_MKP BITTU Bobby_Mgr Counter Sales Jassi_Beauty KALEEM Ka…" at bounding box center [342, 296] width 462 height 50
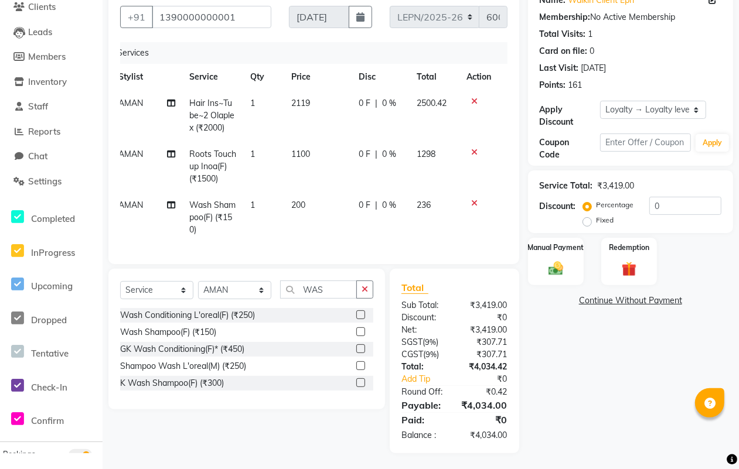
scroll to position [115, 0]
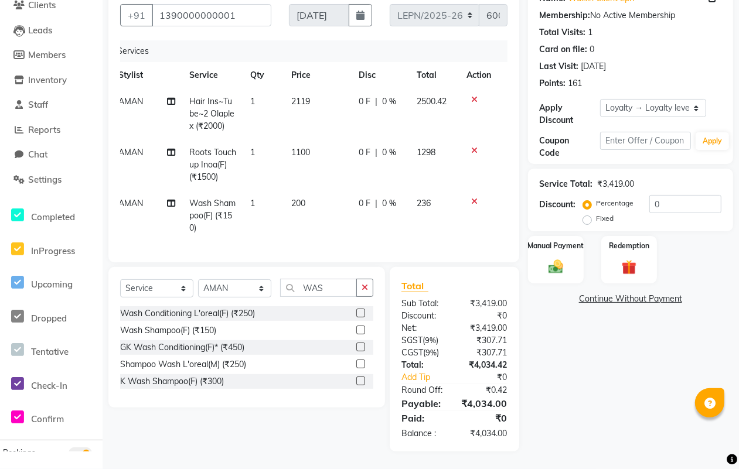
click at [302, 198] on span "200" at bounding box center [298, 203] width 14 height 11
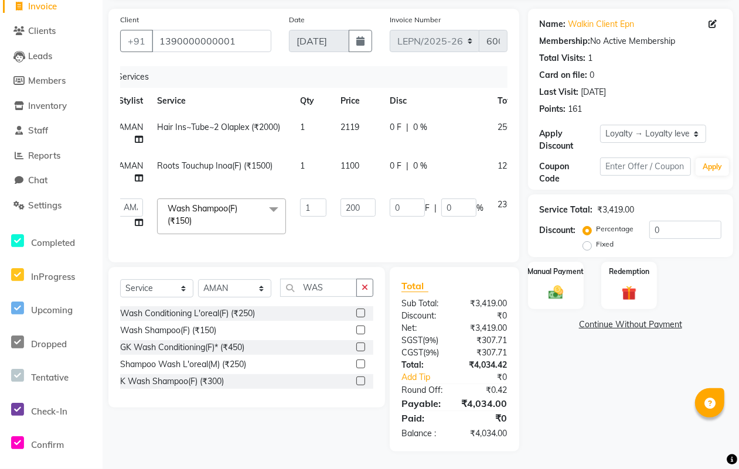
scroll to position [90, 0]
click at [367, 199] on input "200" at bounding box center [358, 208] width 35 height 18
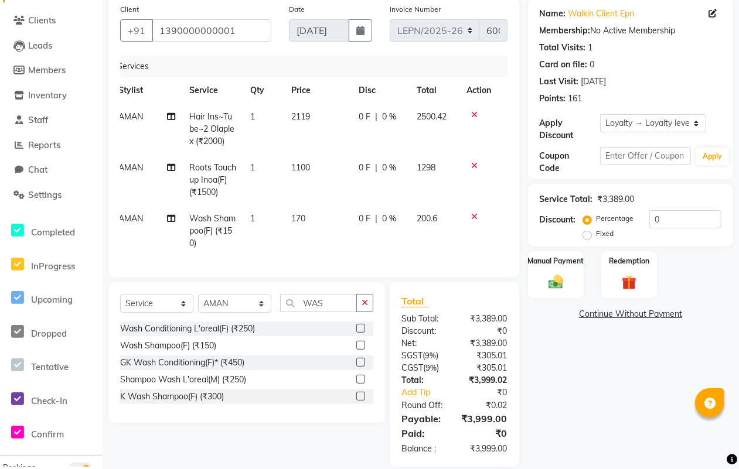
click at [373, 222] on tr "AMAN Wash Shampoo(F) (₹150) 1 170 0 F | 0 % 200.6" at bounding box center [304, 231] width 387 height 51
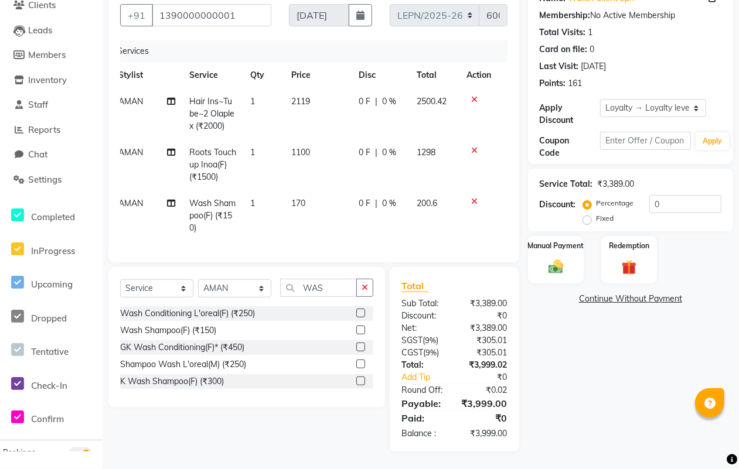
click at [312, 190] on td "170" at bounding box center [318, 215] width 68 height 51
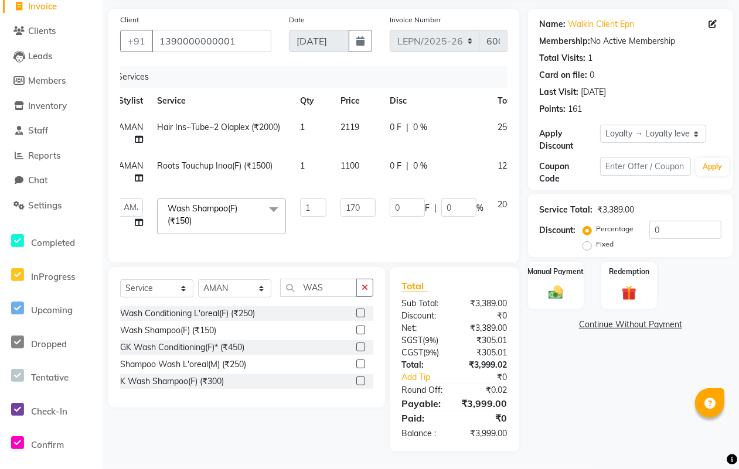
click at [297, 192] on td "1" at bounding box center [313, 217] width 40 height 50
click at [362, 199] on input "170" at bounding box center [358, 208] width 35 height 18
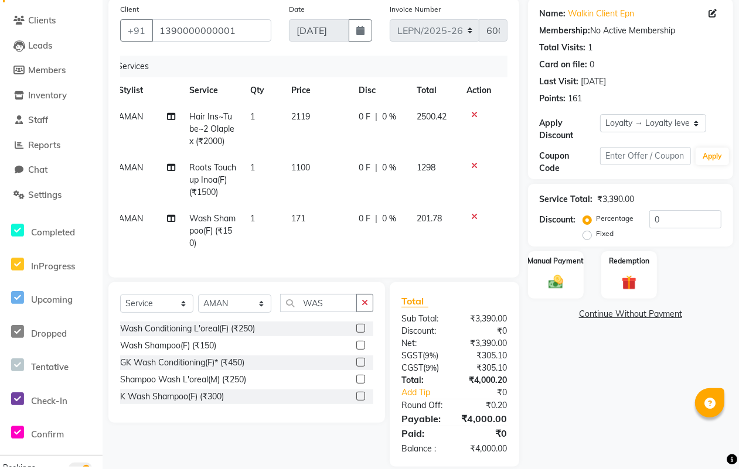
click at [390, 229] on td "0 F | 0 %" at bounding box center [381, 231] width 58 height 51
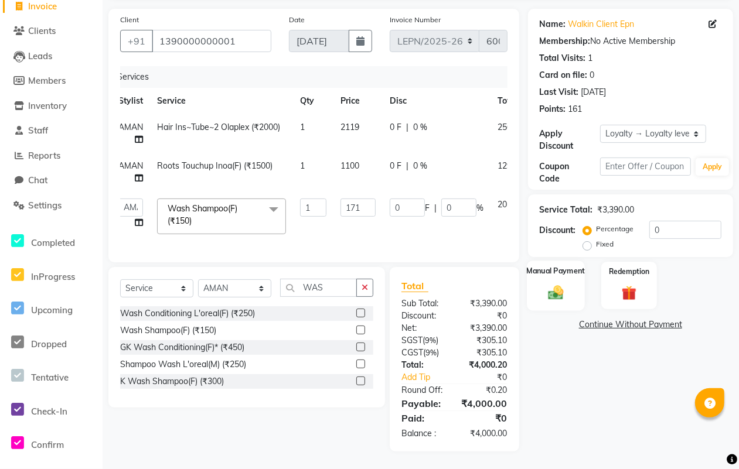
click at [558, 284] on img at bounding box center [555, 293] width 25 height 18
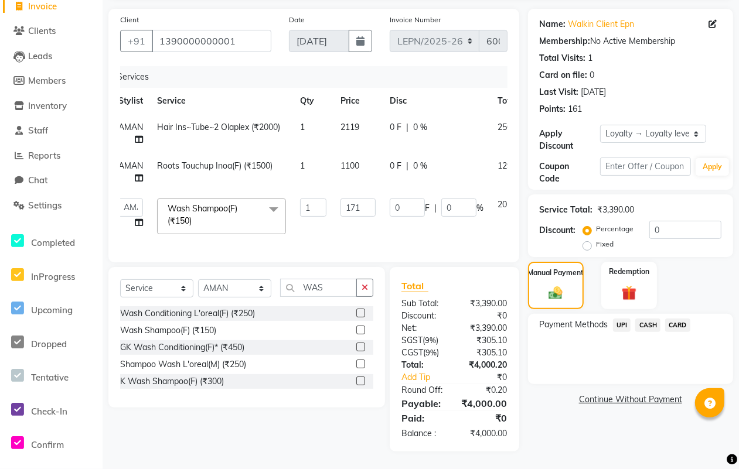
click at [646, 319] on span "CASH" at bounding box center [647, 325] width 25 height 13
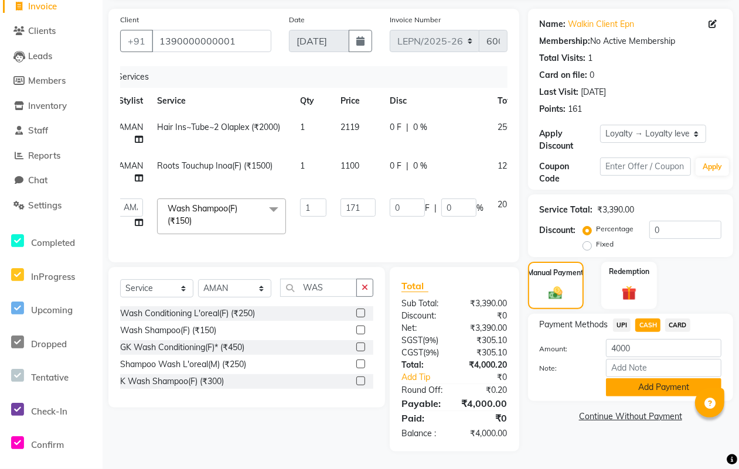
click at [658, 379] on button "Add Payment" at bounding box center [663, 388] width 115 height 18
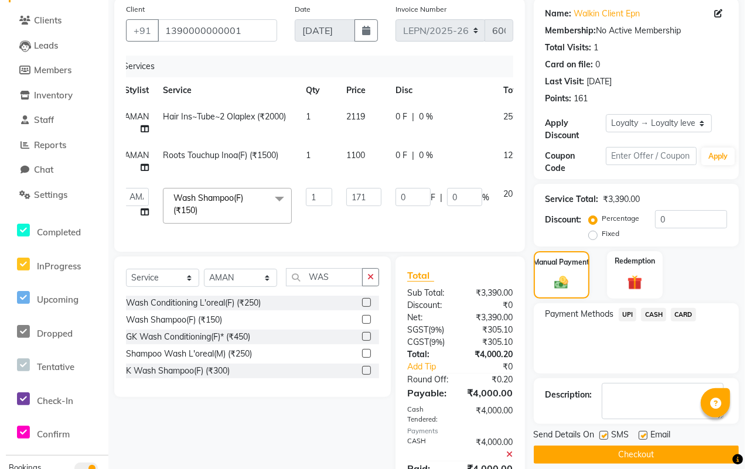
scroll to position [245, 0]
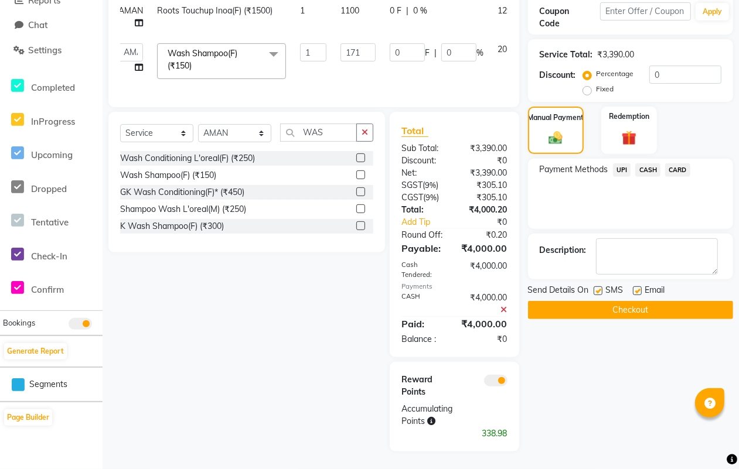
click at [489, 382] on span at bounding box center [495, 381] width 23 height 12
click at [508, 383] on input "checkbox" at bounding box center [508, 383] width 0 height 0
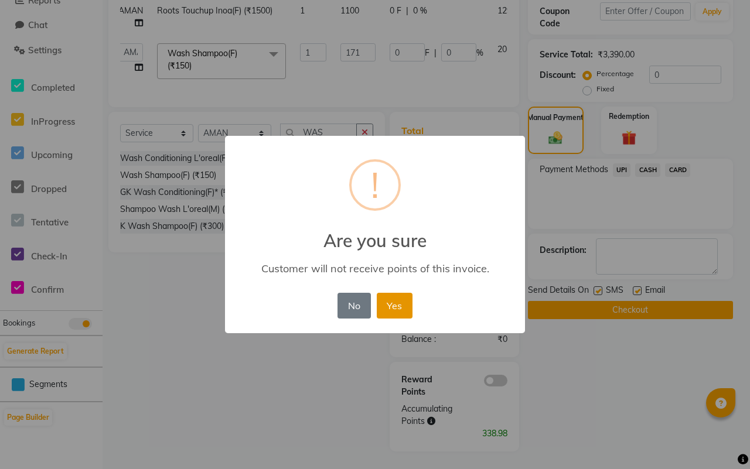
click at [397, 304] on button "Yes" at bounding box center [395, 306] width 36 height 26
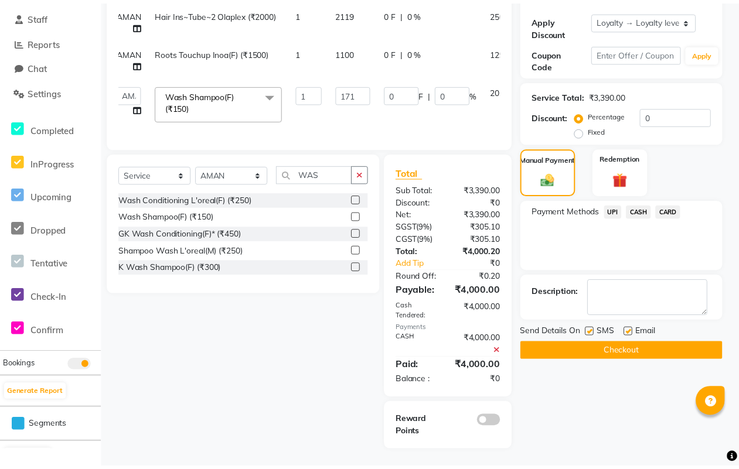
scroll to position [203, 0]
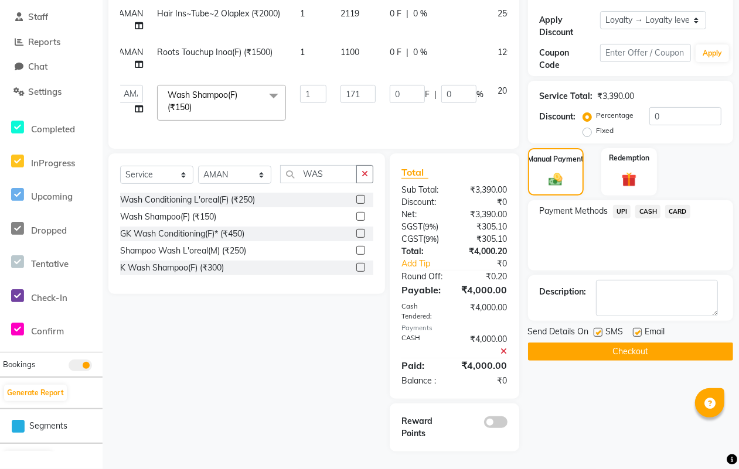
click at [655, 343] on button "Checkout" at bounding box center [630, 352] width 205 height 18
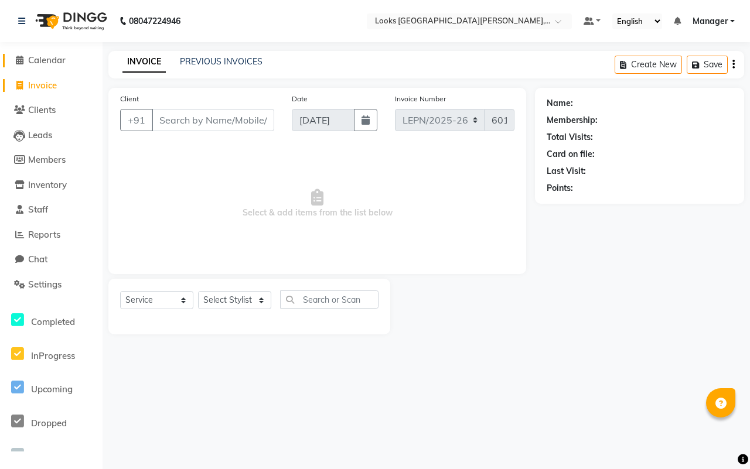
click at [39, 66] on link "Calendar" at bounding box center [51, 60] width 97 height 13
click at [42, 57] on span "Calendar" at bounding box center [47, 60] width 38 height 11
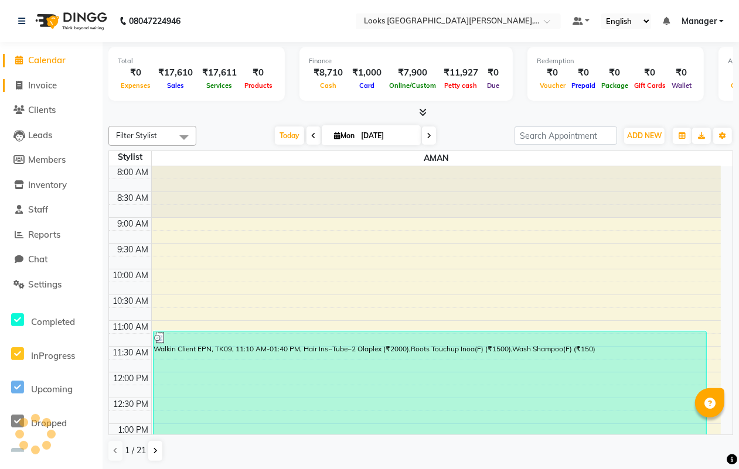
click at [40, 83] on span "Invoice" at bounding box center [42, 85] width 29 height 11
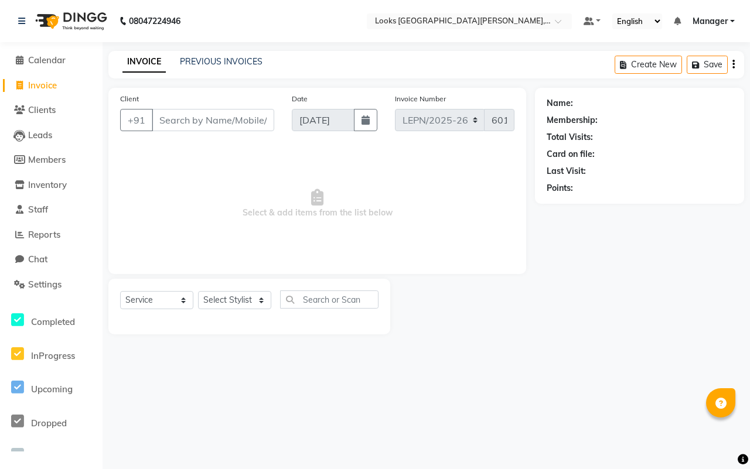
click at [200, 120] on input "Client" at bounding box center [213, 120] width 122 height 22
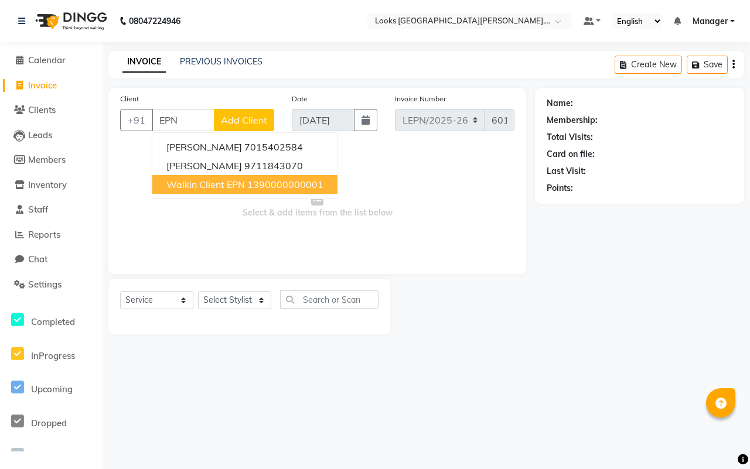
click at [262, 182] on ngb-highlight "1390000000001" at bounding box center [285, 185] width 76 height 12
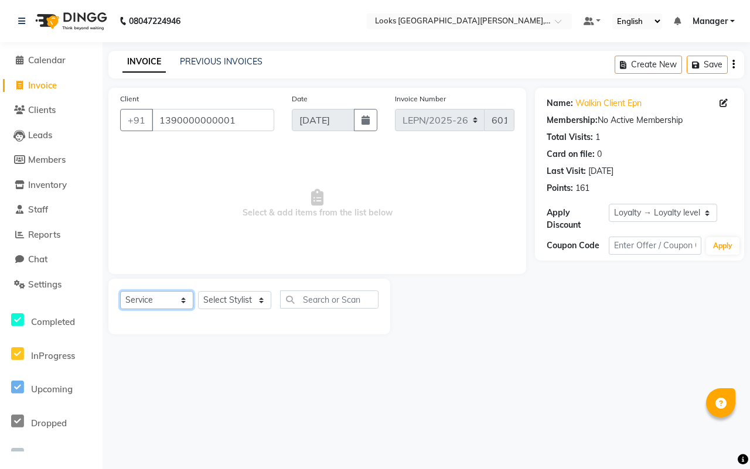
click at [179, 298] on select "Select Service Product Membership Package Voucher Prepaid Gift Card" at bounding box center [156, 300] width 73 height 18
click at [120, 291] on select "Select Service Product Membership Package Voucher Prepaid Gift Card" at bounding box center [156, 300] width 73 height 18
click at [261, 301] on select "Select Stylist AMAN Aman_Asst Baljeet_MKP BITTU Bobby_Mgr Counter Sales Jassi_B…" at bounding box center [234, 300] width 73 height 18
click at [198, 291] on select "Select Stylist AMAN Aman_Asst Baljeet_MKP BITTU Bobby_Mgr Counter Sales Jassi_B…" at bounding box center [234, 300] width 73 height 18
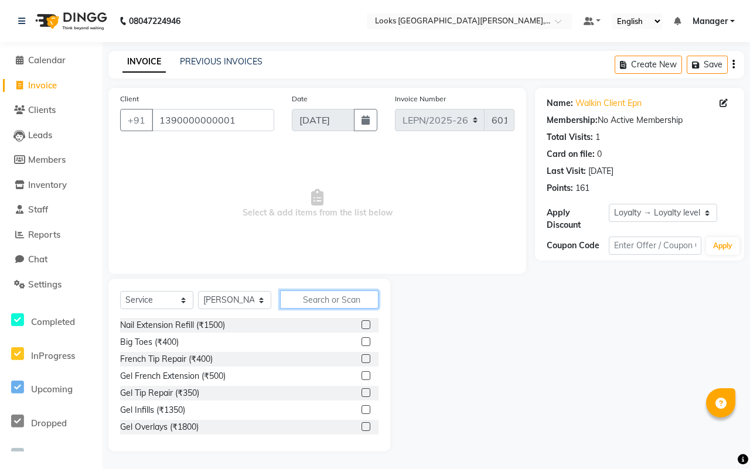
click at [366, 300] on input "text" at bounding box center [329, 300] width 98 height 18
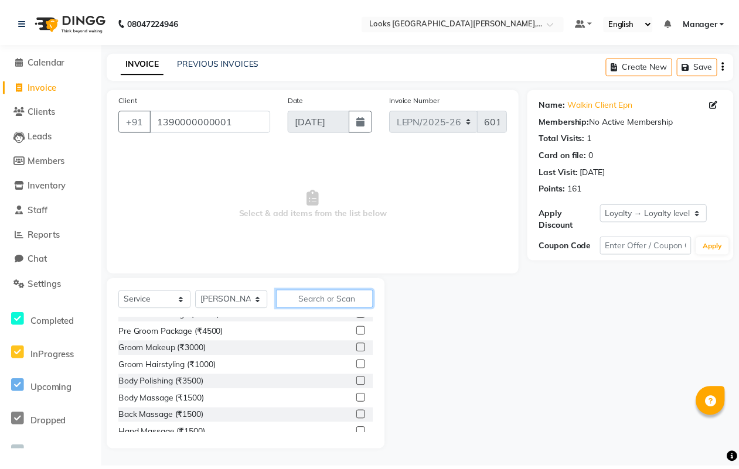
scroll to position [1026, 0]
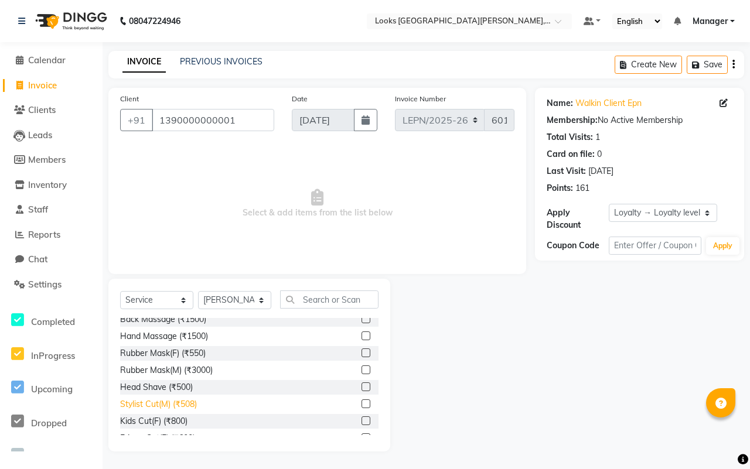
click at [177, 403] on div "Stylist Cut(M) (₹508)" at bounding box center [158, 405] width 77 height 12
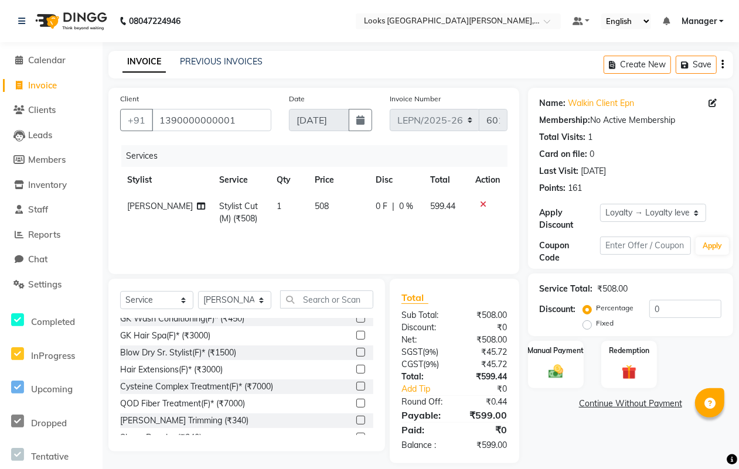
scroll to position [1709, 0]
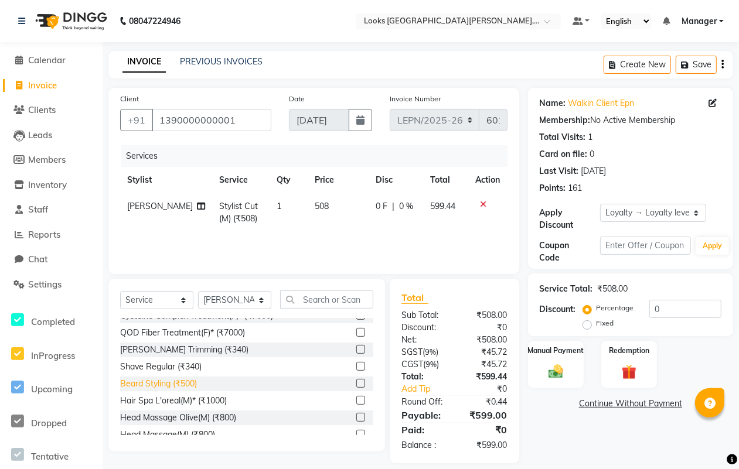
click at [159, 382] on div "Beard Styling (₹500)" at bounding box center [158, 384] width 77 height 12
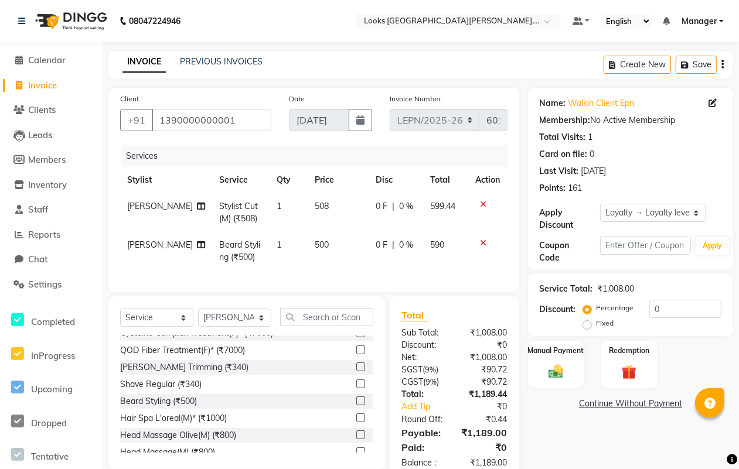
click at [317, 206] on td "508" at bounding box center [338, 212] width 61 height 39
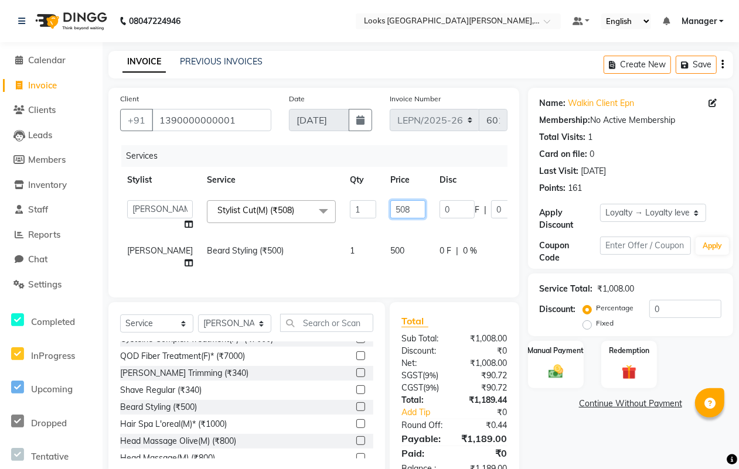
click at [390, 211] on input "508" at bounding box center [407, 209] width 35 height 18
click at [361, 246] on tr "BITTU Beard Styling (₹500) 1 500 0 F | 0 % 590" at bounding box center [369, 257] width 498 height 39
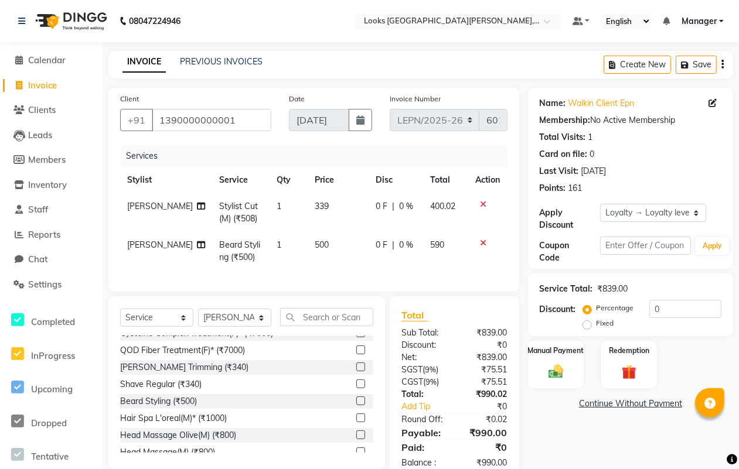
click at [315, 244] on td "500" at bounding box center [338, 251] width 61 height 39
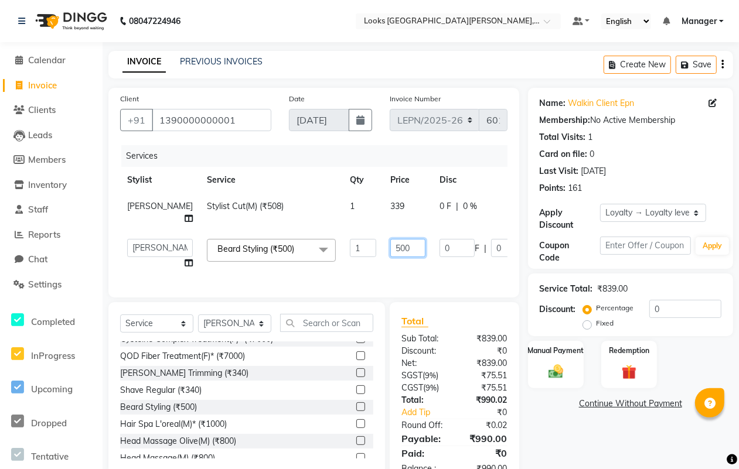
click at [390, 245] on input "500" at bounding box center [407, 248] width 35 height 18
click at [367, 205] on tr "BITTU Stylist Cut(M) (₹508) 1 339 0 F | 0 % 400.02" at bounding box center [369, 212] width 498 height 39
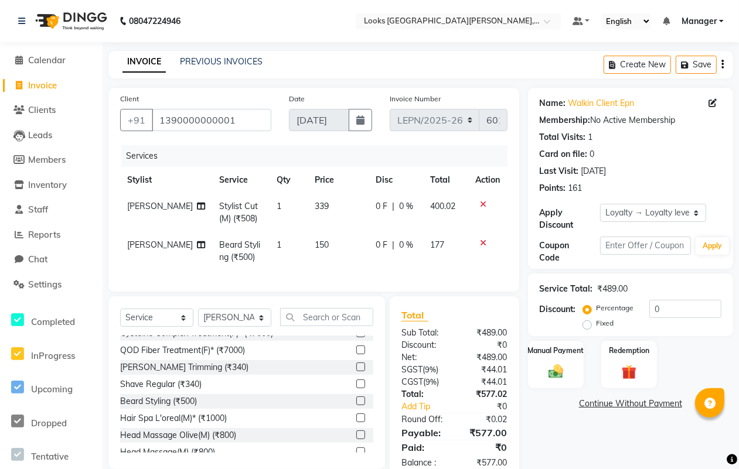
click at [315, 207] on span "339" at bounding box center [322, 206] width 14 height 11
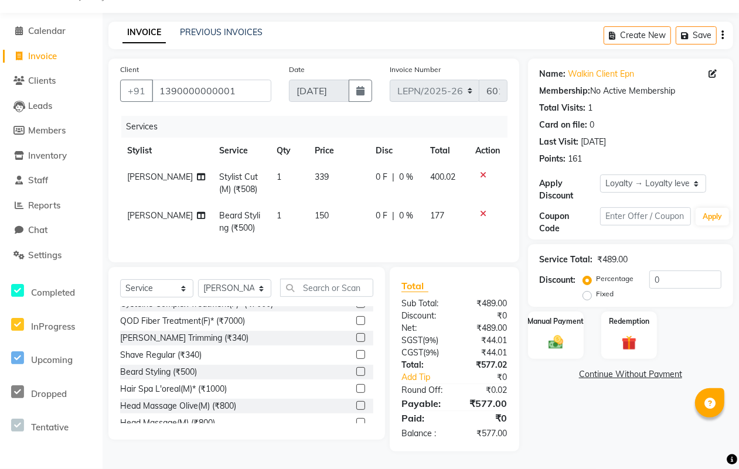
click at [317, 165] on td "339" at bounding box center [338, 183] width 61 height 39
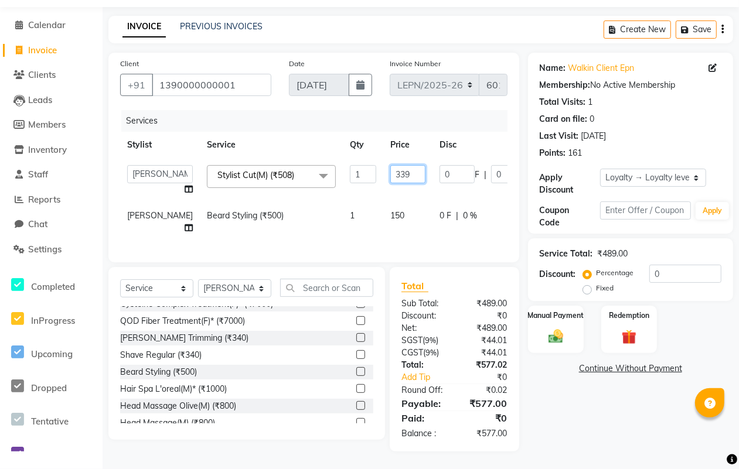
click at [390, 168] on input "339" at bounding box center [407, 174] width 35 height 18
click at [375, 227] on tr "BITTU Beard Styling (₹500) 1 150 0 F | 0 % 177" at bounding box center [369, 222] width 498 height 39
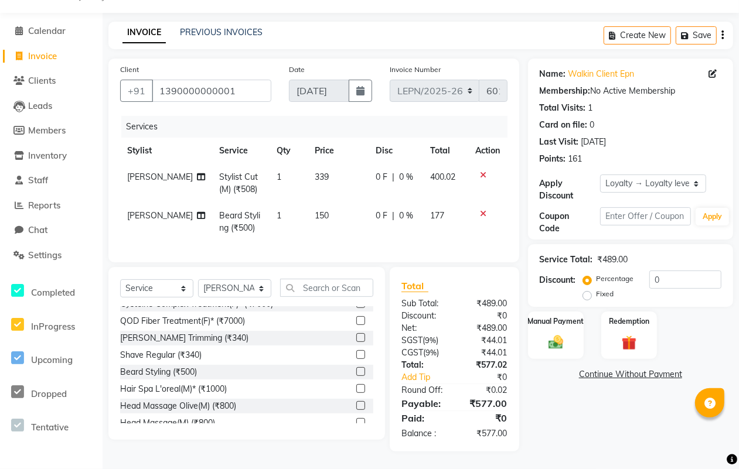
click at [315, 203] on td "150" at bounding box center [338, 222] width 61 height 39
click at [320, 203] on td "150" at bounding box center [338, 222] width 61 height 39
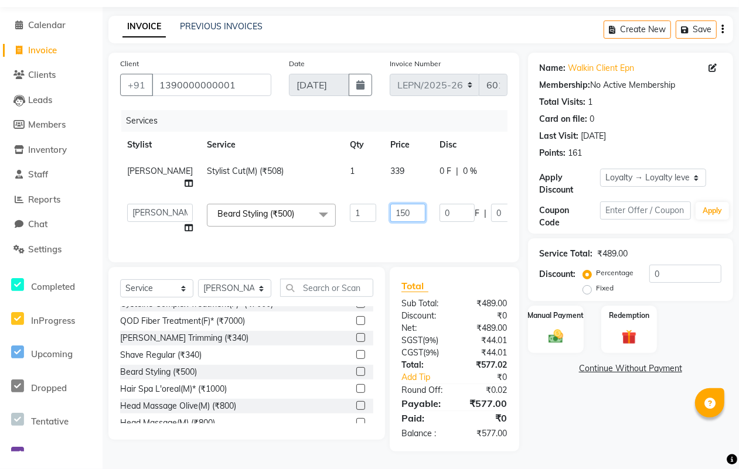
click at [390, 205] on input "150" at bounding box center [407, 213] width 35 height 18
click at [437, 227] on tr "AMAN Aman_Asst Baljeet_MKP BITTU Bobby_Mgr Counter Sales Jassi_Beauty KALEEM Ka…" at bounding box center [369, 219] width 498 height 45
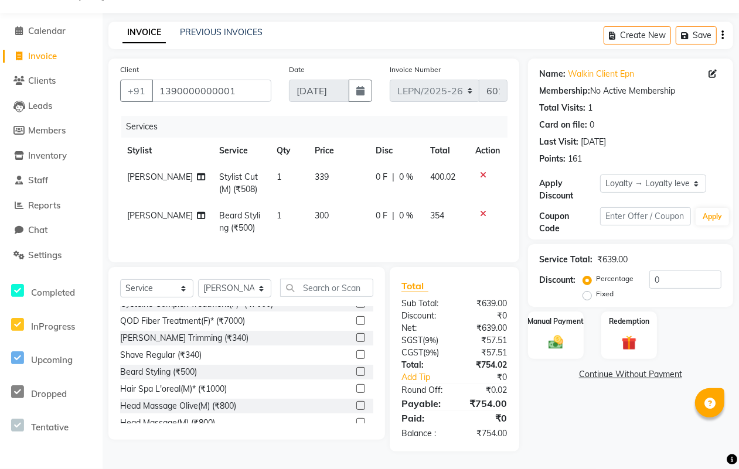
click at [318, 164] on td "339" at bounding box center [338, 183] width 61 height 39
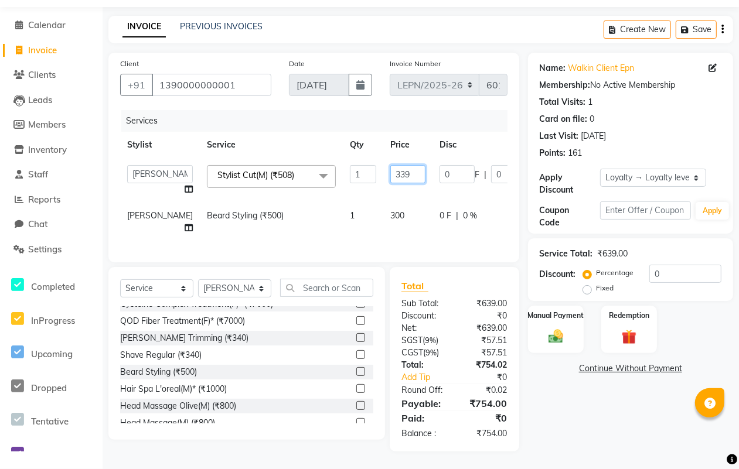
click at [390, 167] on input "339" at bounding box center [407, 174] width 35 height 18
click at [416, 235] on div "Services Stylist Service Qty Price Disc Total Action AMAN Aman_Asst Baljeet_MKP…" at bounding box center [313, 180] width 387 height 141
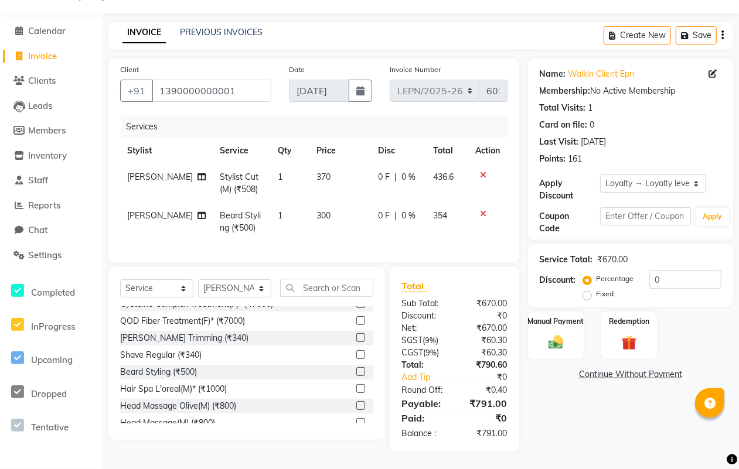
click at [318, 164] on td "370" at bounding box center [340, 183] width 62 height 39
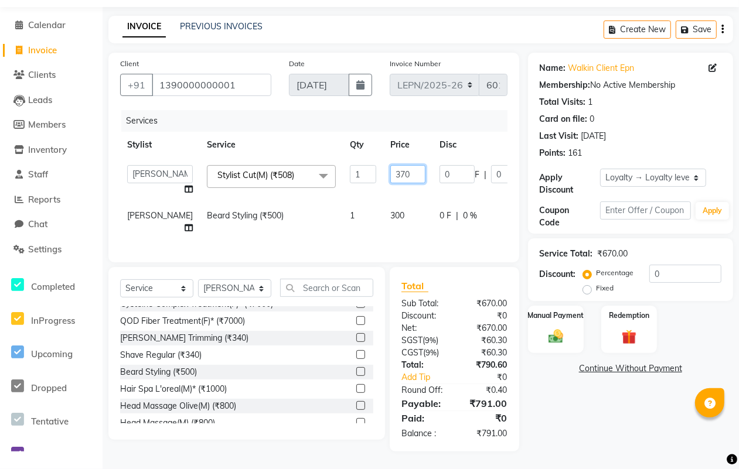
click at [390, 171] on input "370" at bounding box center [407, 174] width 35 height 18
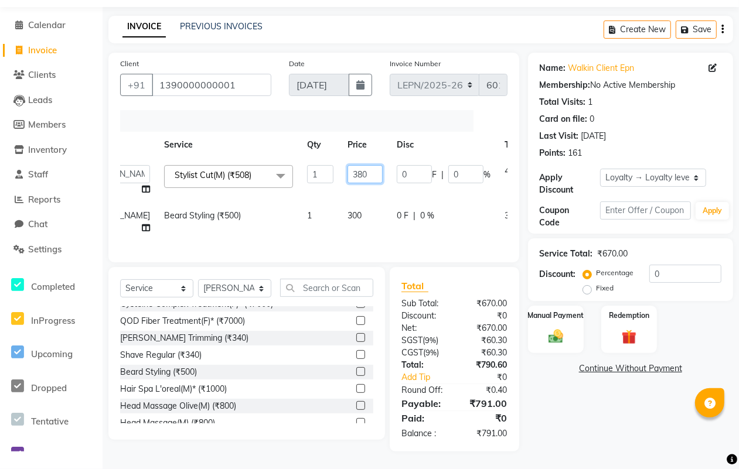
scroll to position [0, 66]
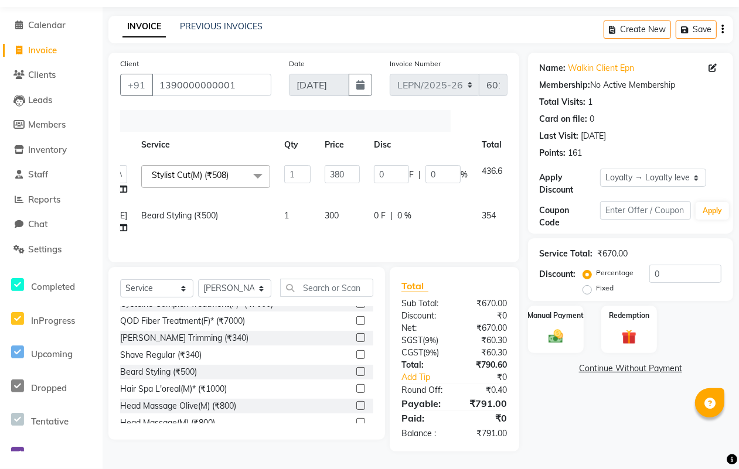
click at [333, 232] on div "Services Stylist Service Qty Price Disc Total Action AMAN Aman_Asst Baljeet_MKP…" at bounding box center [313, 180] width 387 height 141
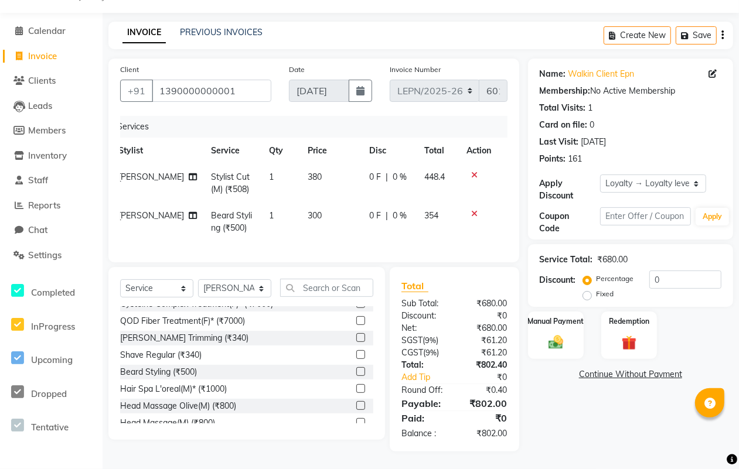
scroll to position [0, 9]
click at [308, 164] on td "380" at bounding box center [332, 183] width 62 height 39
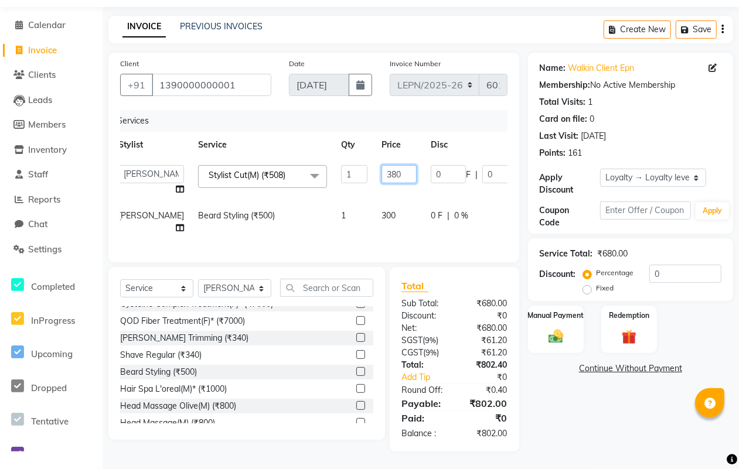
click at [382, 171] on input "380" at bounding box center [399, 174] width 35 height 18
click at [479, 277] on div "Total Sub Total: ₹680.00 Discount: ₹0 Net: ₹680.00 SGST ( 9% ) ₹61.20 CGST ( 9%…" at bounding box center [455, 359] width 130 height 185
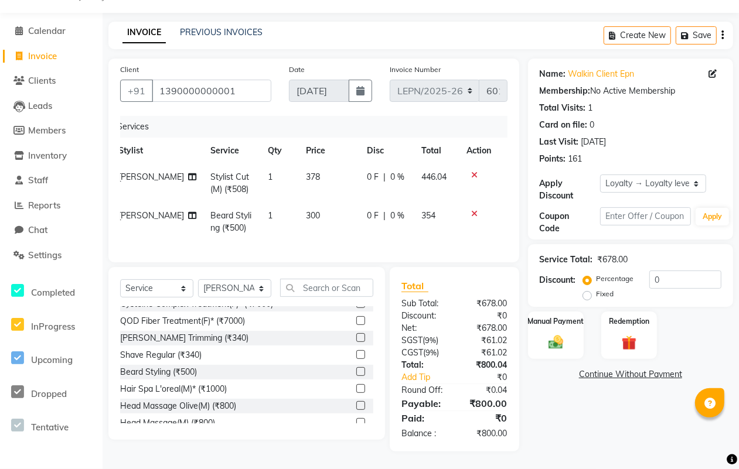
click at [307, 168] on td "378" at bounding box center [329, 183] width 61 height 39
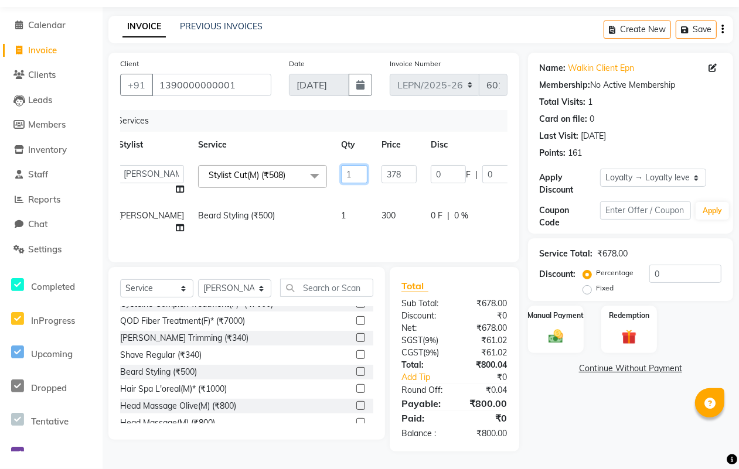
click at [341, 166] on input "1" at bounding box center [354, 174] width 26 height 18
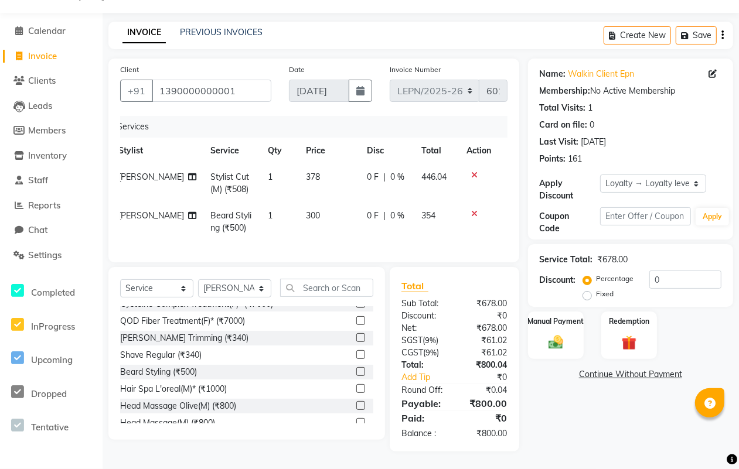
click at [306, 172] on span "378" at bounding box center [313, 177] width 14 height 11
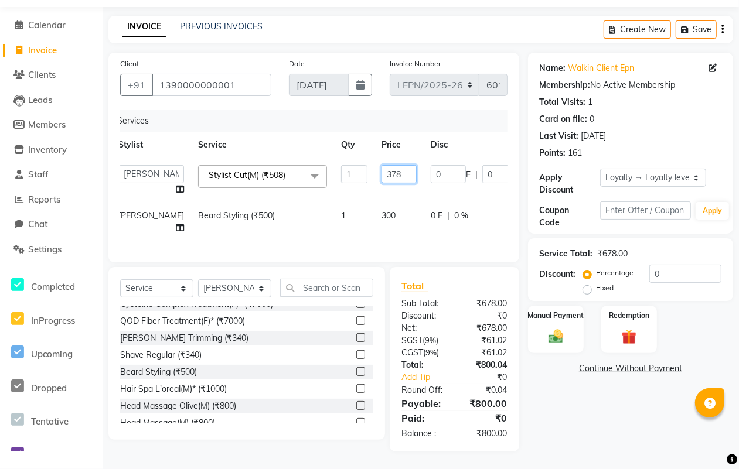
click at [382, 168] on input "378" at bounding box center [399, 174] width 35 height 18
click at [366, 196] on tr "AMAN Aman_Asst Baljeet_MKP BITTU Bobby_Mgr Counter Sales Jassi_Beauty KALEEM Ka…" at bounding box center [360, 180] width 498 height 45
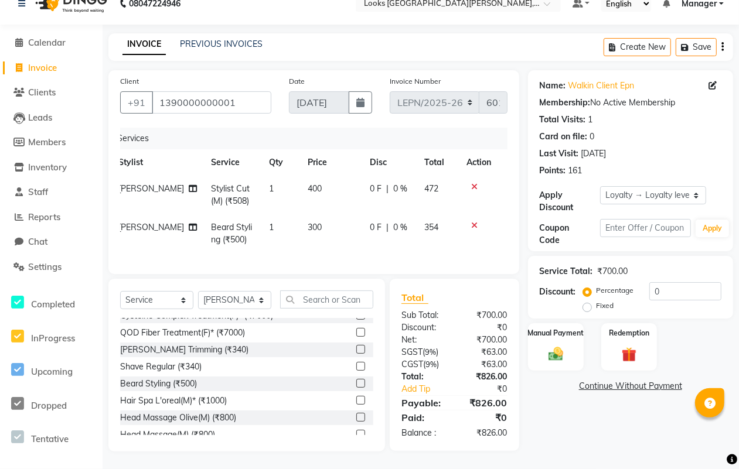
scroll to position [28, 0]
click at [308, 183] on span "400" at bounding box center [315, 188] width 14 height 11
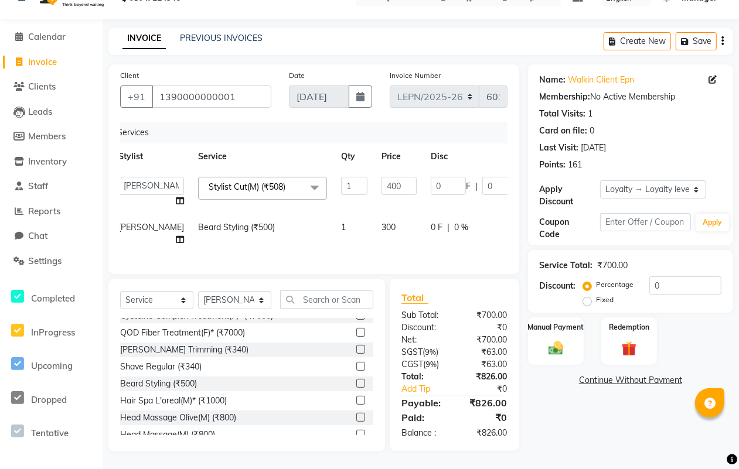
scroll to position [33, 0]
click at [382, 177] on input "400" at bounding box center [399, 186] width 35 height 18
click at [367, 197] on tr "AMAN Aman_Asst Baljeet_MKP BITTU Bobby_Mgr Counter Sales Jassi_Beauty KALEEM Ka…" at bounding box center [357, 192] width 493 height 45
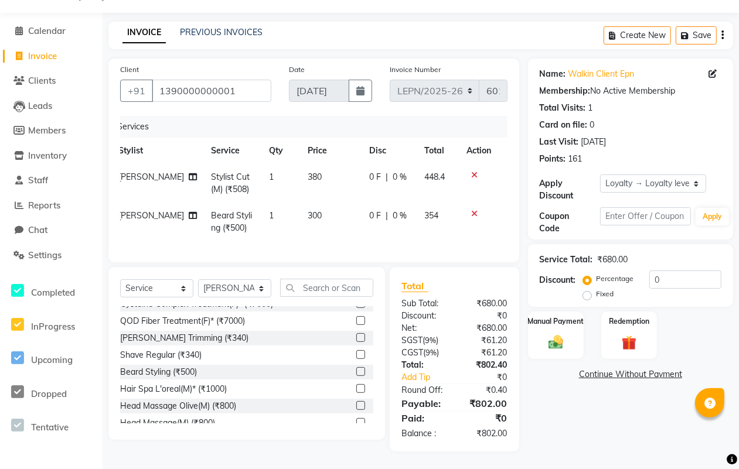
click at [312, 169] on td "380" at bounding box center [332, 183] width 62 height 39
click at [309, 171] on td "380" at bounding box center [332, 183] width 62 height 39
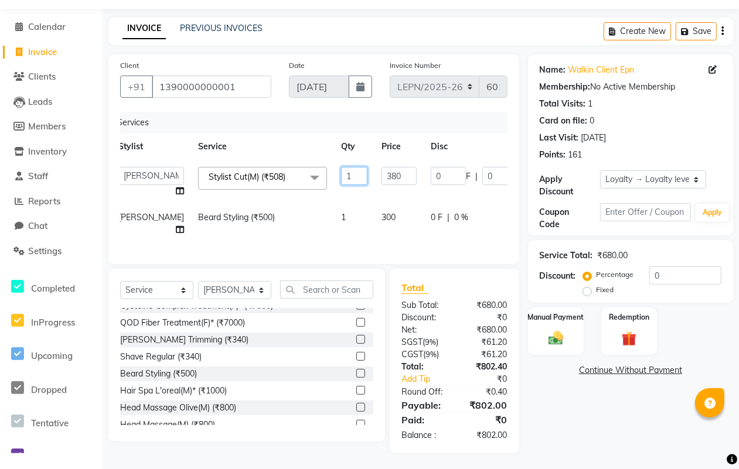
click at [341, 174] on input "1" at bounding box center [354, 176] width 26 height 18
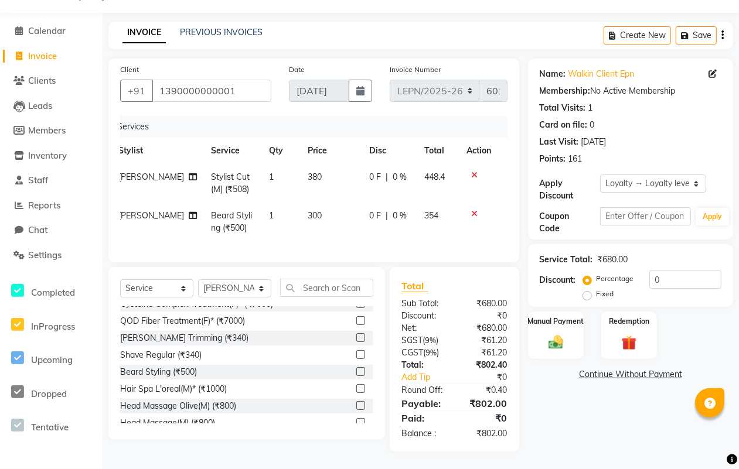
click at [312, 172] on td "380" at bounding box center [332, 183] width 62 height 39
click at [308, 172] on span "380" at bounding box center [315, 177] width 14 height 11
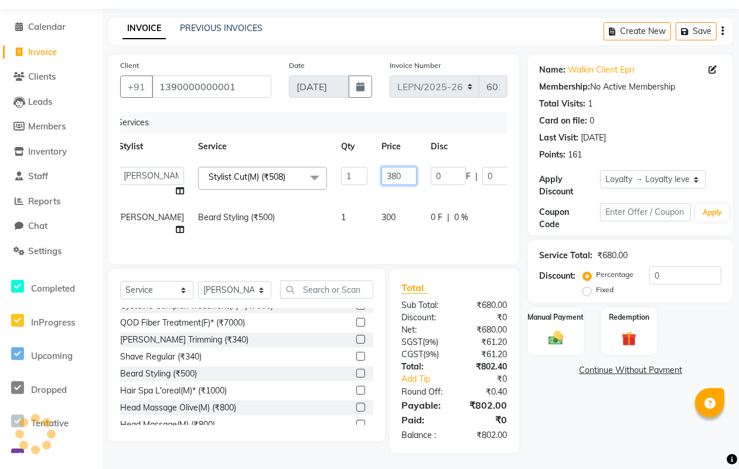
click at [382, 176] on input "380" at bounding box center [399, 176] width 35 height 18
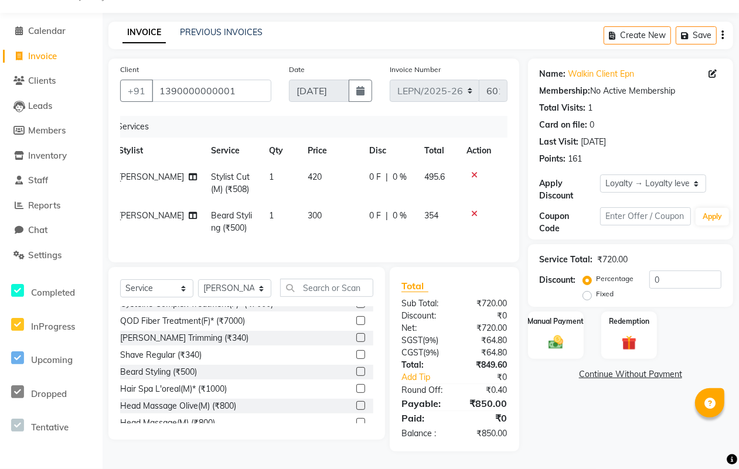
click at [389, 230] on td "0 F | 0 %" at bounding box center [389, 222] width 55 height 39
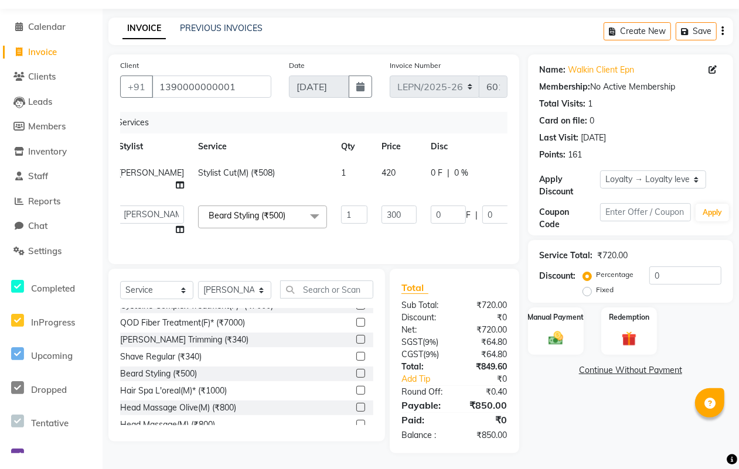
scroll to position [46, 0]
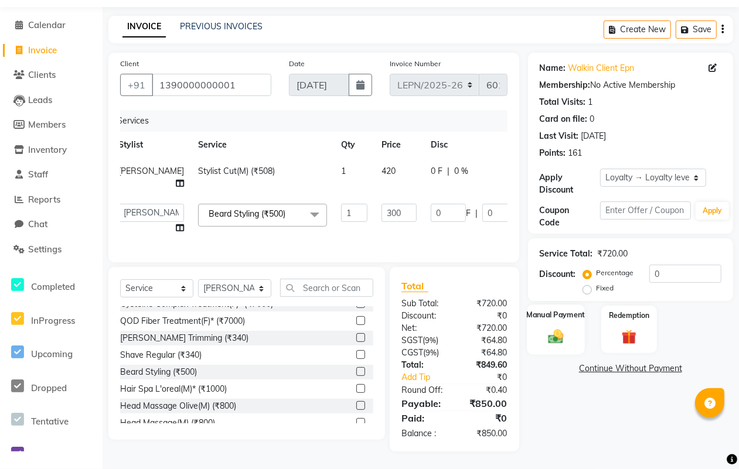
click at [557, 312] on div "Manual Payment" at bounding box center [556, 330] width 58 height 50
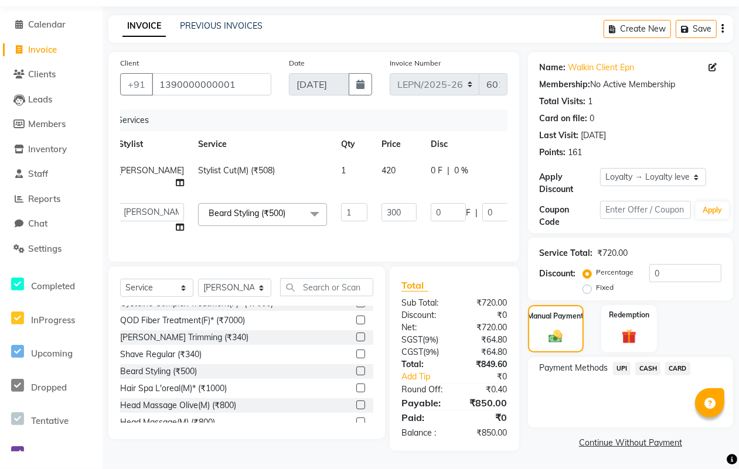
click at [619, 362] on span "UPI" at bounding box center [622, 368] width 18 height 13
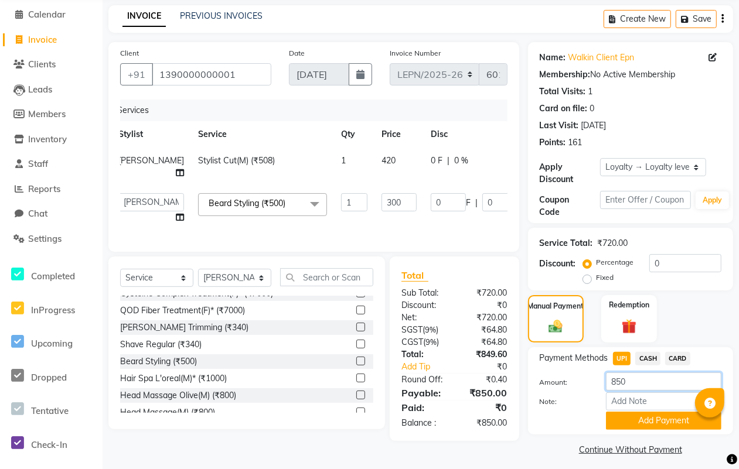
click at [645, 386] on input "850" at bounding box center [663, 382] width 115 height 18
click at [660, 420] on button "Add Payment" at bounding box center [663, 421] width 115 height 18
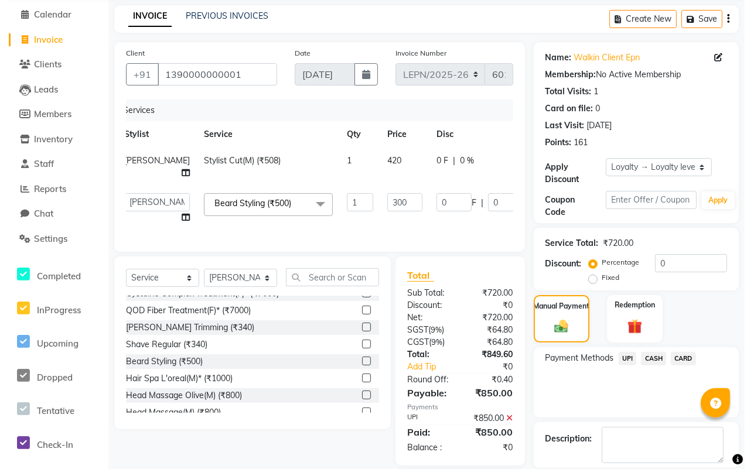
scroll to position [152, 0]
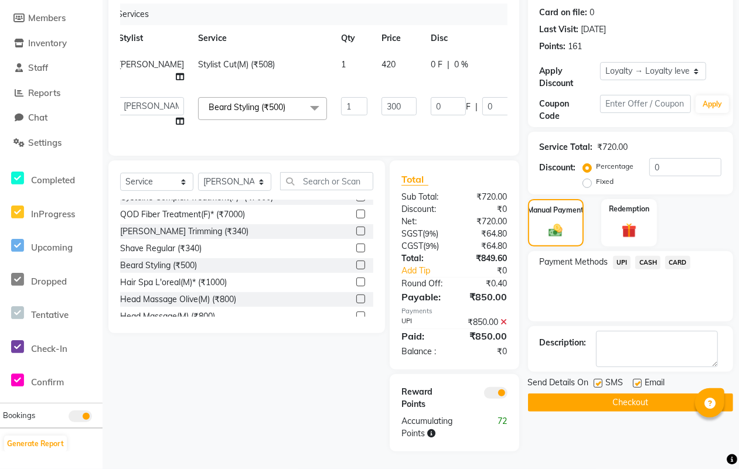
click at [490, 394] on span at bounding box center [495, 393] width 23 height 12
click at [508, 395] on input "checkbox" at bounding box center [508, 395] width 0 height 0
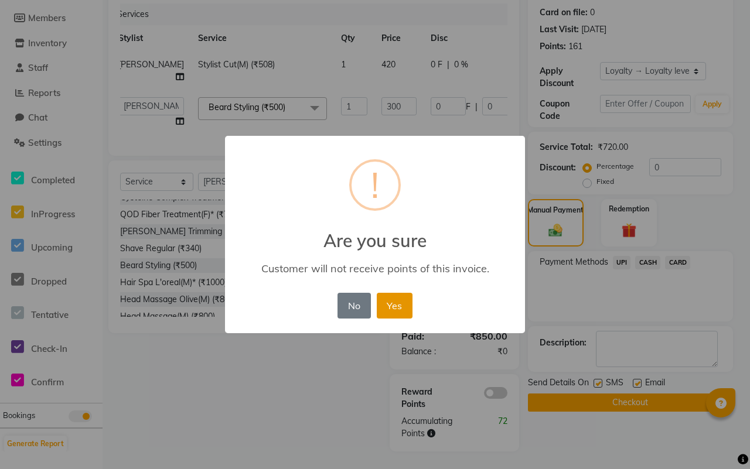
click at [394, 306] on button "Yes" at bounding box center [395, 306] width 36 height 26
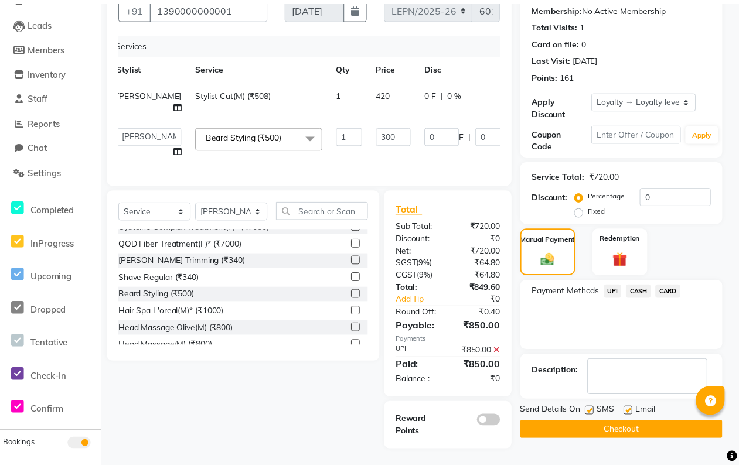
scroll to position [123, 0]
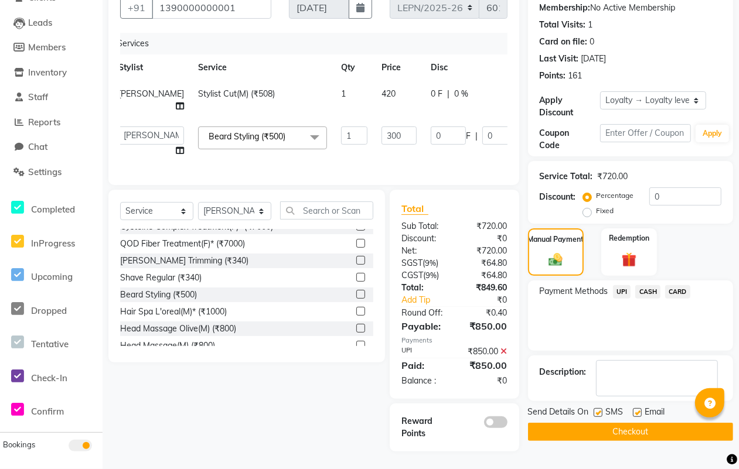
click at [658, 423] on button "Checkout" at bounding box center [630, 432] width 205 height 18
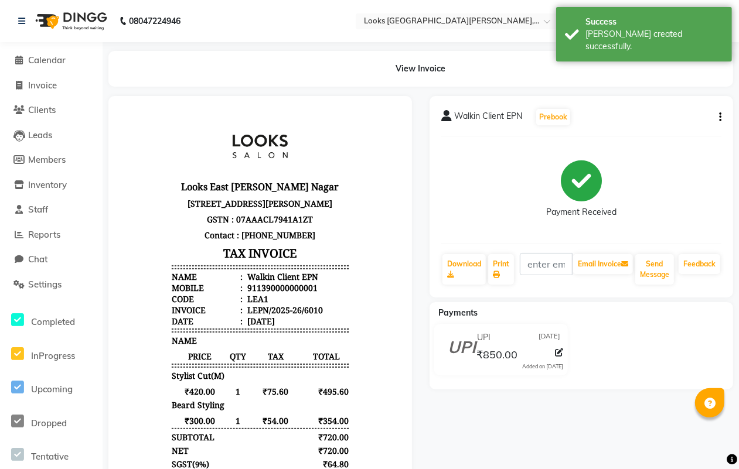
scroll to position [9, 0]
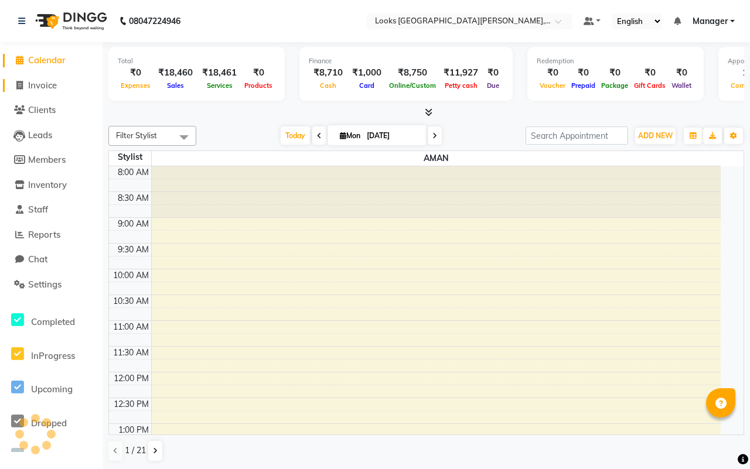
click at [39, 80] on span "Invoice" at bounding box center [42, 85] width 29 height 11
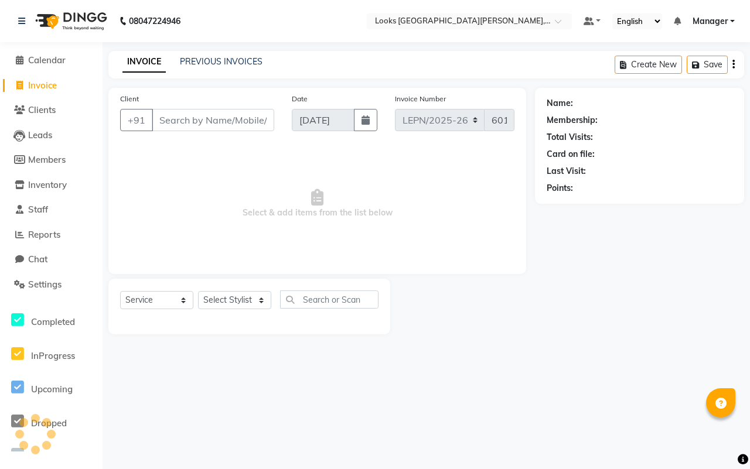
click at [51, 84] on span "Invoice" at bounding box center [42, 85] width 29 height 11
click at [218, 59] on link "PREVIOUS INVOICES" at bounding box center [221, 61] width 83 height 11
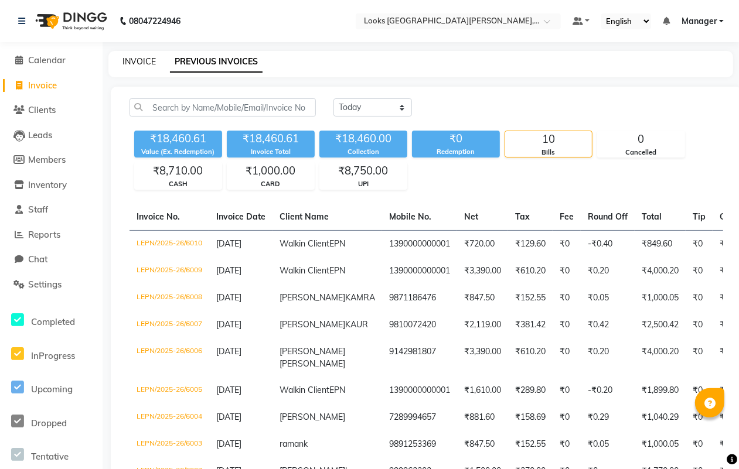
click at [129, 59] on link "INVOICE" at bounding box center [138, 61] width 33 height 11
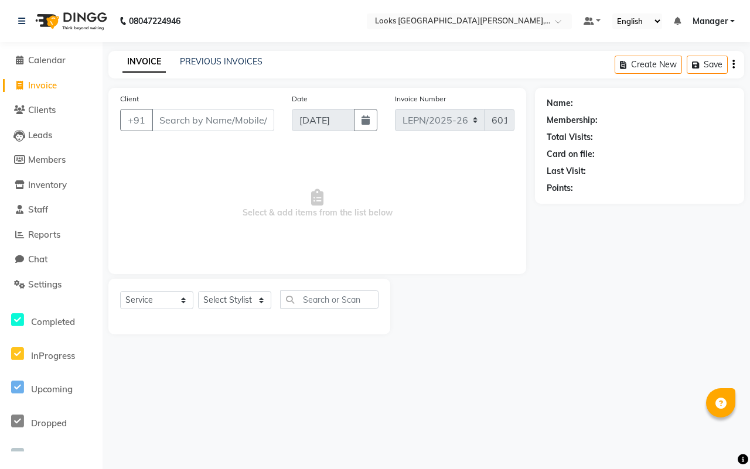
select select "service"
click at [233, 118] on input "Client" at bounding box center [213, 120] width 122 height 22
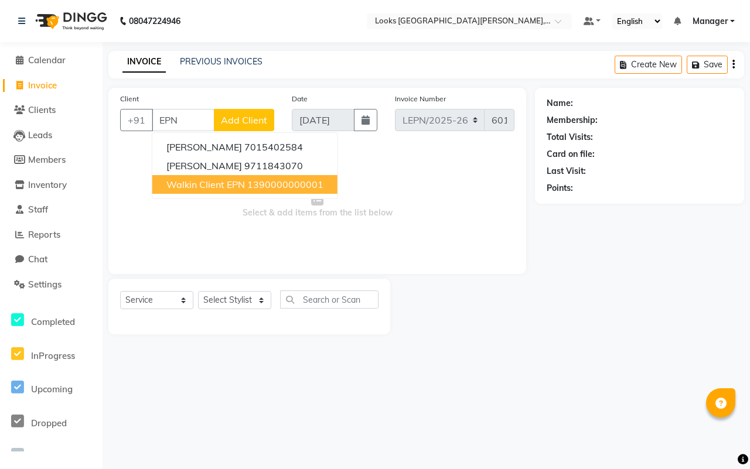
click at [256, 180] on ngb-highlight "1390000000001" at bounding box center [285, 185] width 76 height 12
type input "1390000000001"
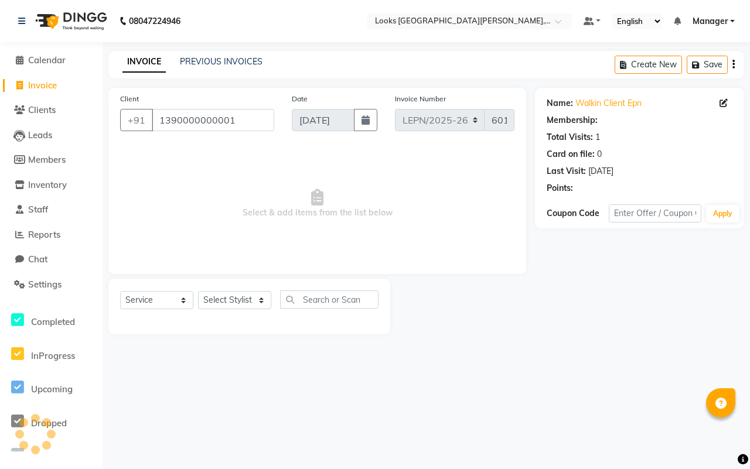
select select "1: Object"
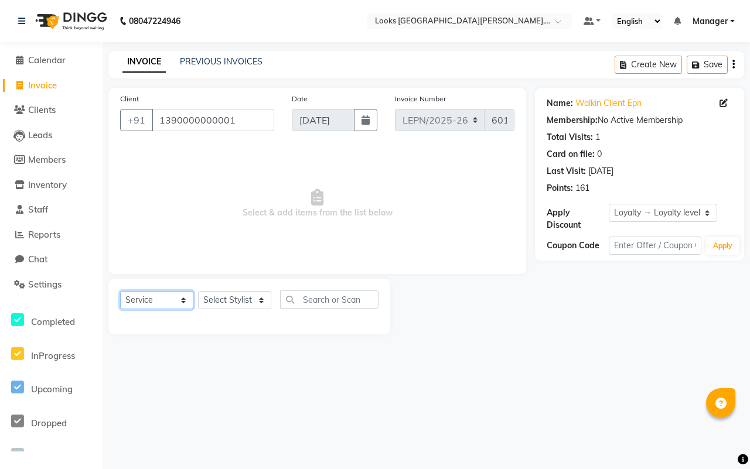
click at [181, 299] on select "Select Service Product Membership Package Voucher Prepaid Gift Card" at bounding box center [156, 300] width 73 height 18
click at [120, 291] on select "Select Service Product Membership Package Voucher Prepaid Gift Card" at bounding box center [156, 300] width 73 height 18
click at [265, 302] on select "Select Stylist AMAN Aman_Asst Baljeet_MKP [PERSON_NAME] Bobby_Mgr Counter Sales…" at bounding box center [234, 300] width 73 height 18
select select "90371"
click at [198, 291] on select "Select Stylist AMAN Aman_Asst Baljeet_MKP [PERSON_NAME] Bobby_Mgr Counter Sales…" at bounding box center [234, 300] width 73 height 18
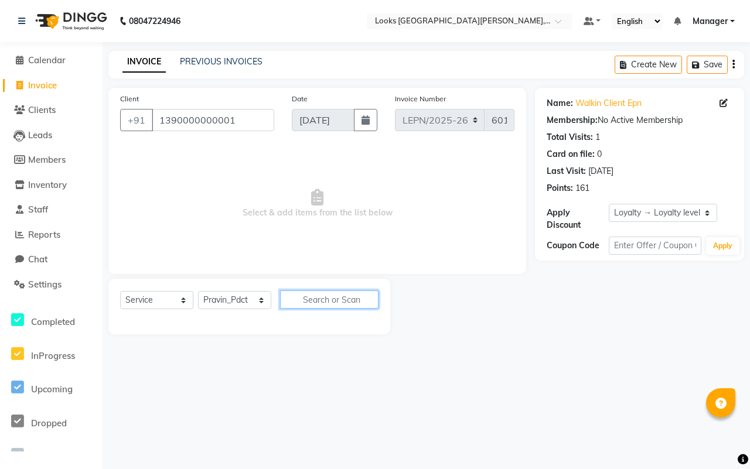
click at [340, 296] on input "text" at bounding box center [329, 300] width 98 height 18
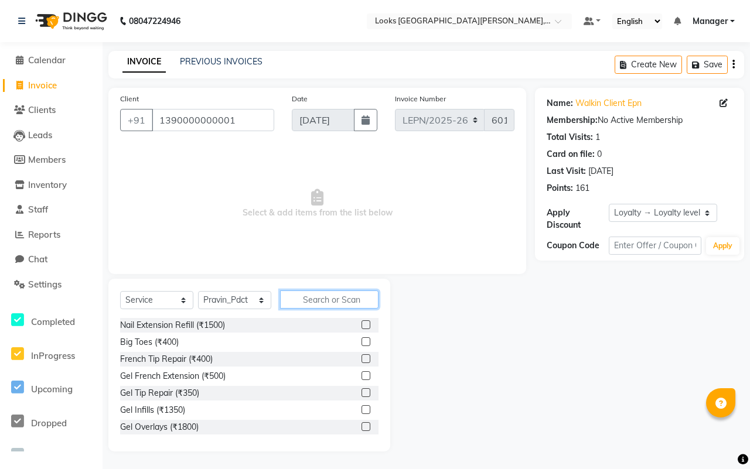
click at [335, 302] on input "text" at bounding box center [329, 300] width 98 height 18
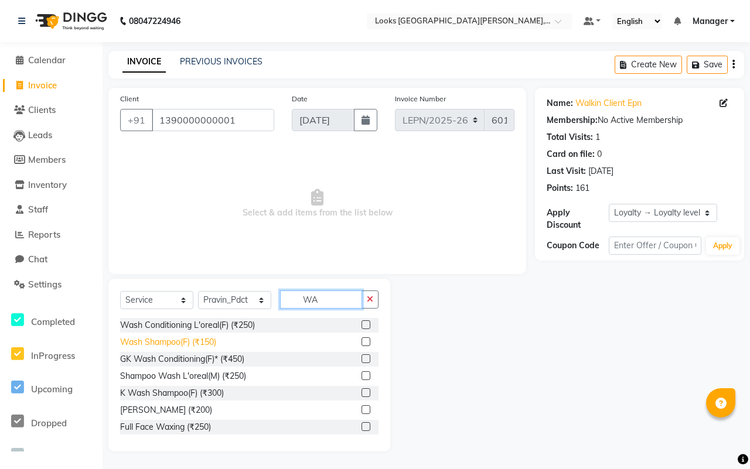
type input "WA"
click at [199, 342] on div "Wash Shampoo(F) (₹150)" at bounding box center [168, 342] width 96 height 12
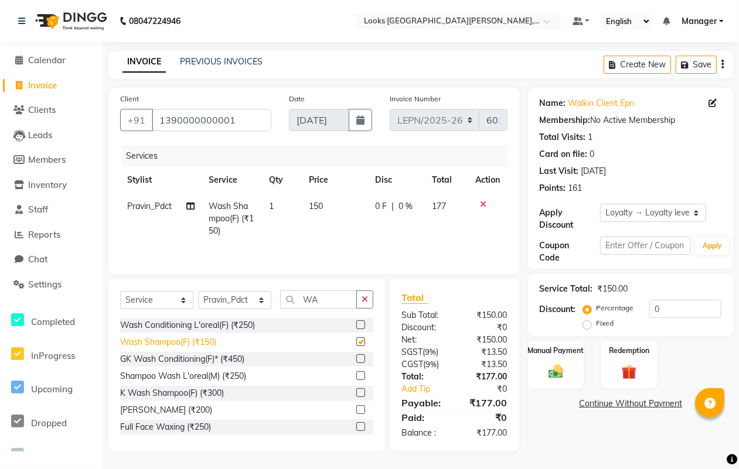
checkbox input "false"
click at [327, 205] on td "150" at bounding box center [335, 218] width 66 height 51
select select "90371"
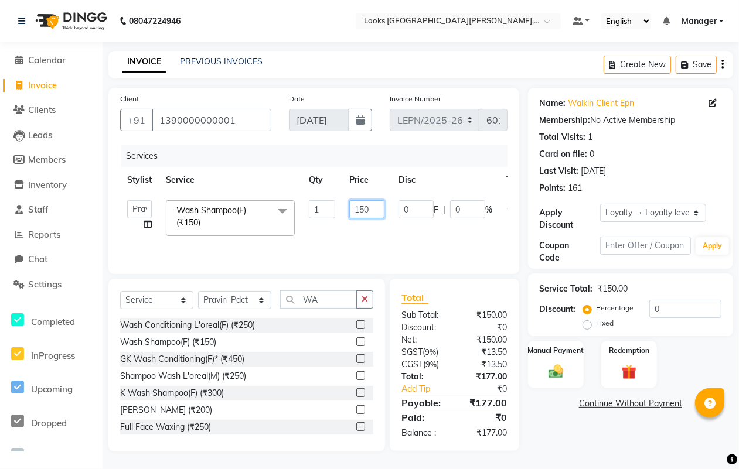
click at [374, 211] on input "150" at bounding box center [366, 209] width 35 height 18
type input "1"
type input "424"
click at [400, 236] on td "0 F | 0 %" at bounding box center [446, 218] width 108 height 50
select select "90371"
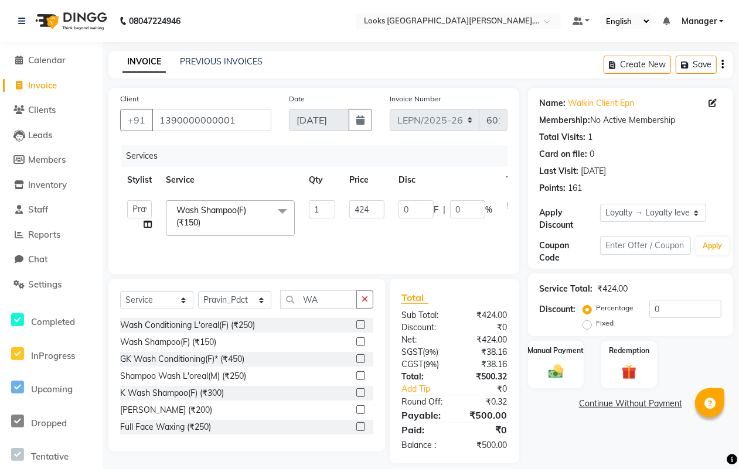
scroll to position [12, 0]
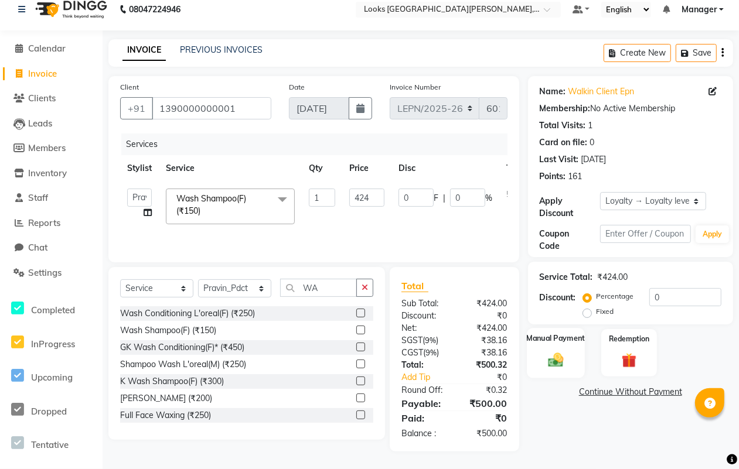
click at [557, 347] on div "Manual Payment" at bounding box center [556, 353] width 58 height 50
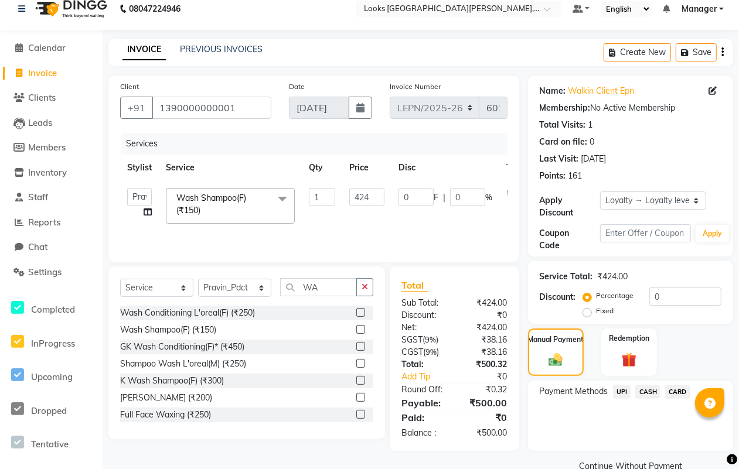
click at [654, 390] on span "CASH" at bounding box center [647, 392] width 25 height 13
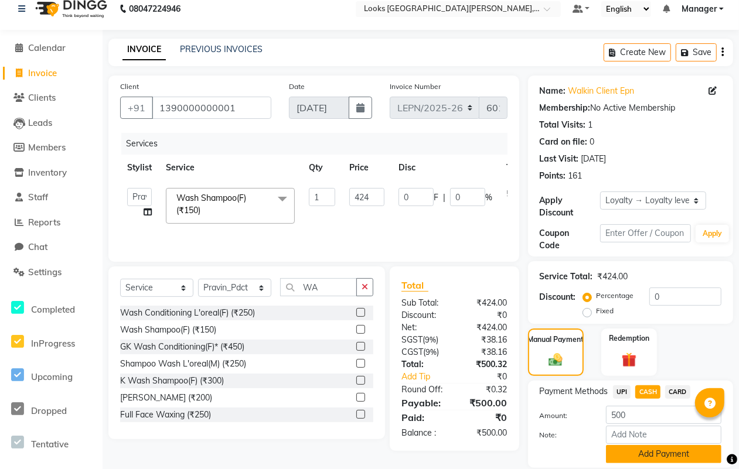
click at [639, 454] on button "Add Payment" at bounding box center [663, 454] width 115 height 18
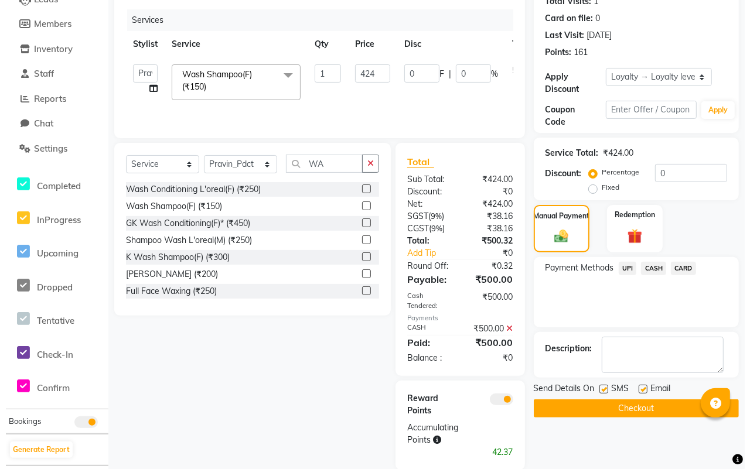
scroll to position [156, 0]
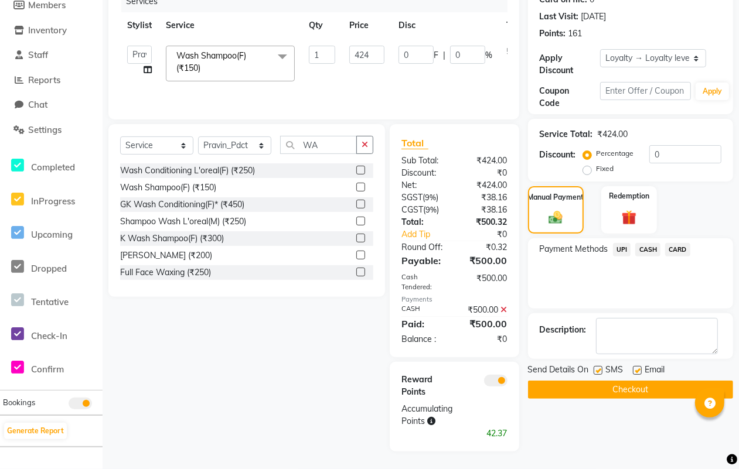
click at [491, 383] on span at bounding box center [495, 381] width 23 height 12
click at [508, 383] on input "checkbox" at bounding box center [508, 383] width 0 height 0
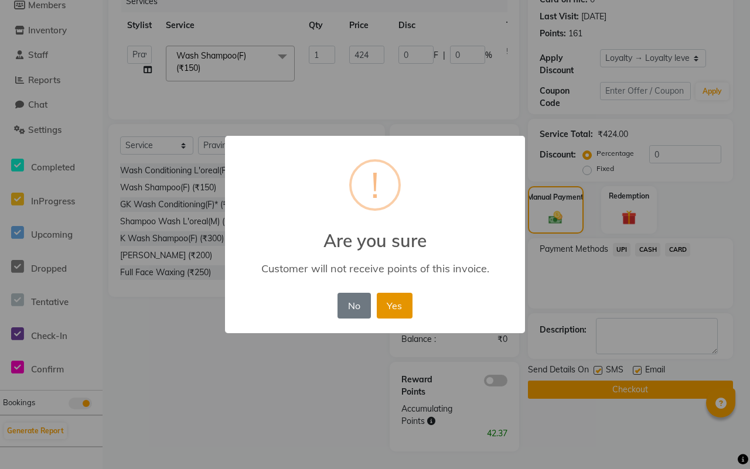
click at [392, 305] on button "Yes" at bounding box center [395, 306] width 36 height 26
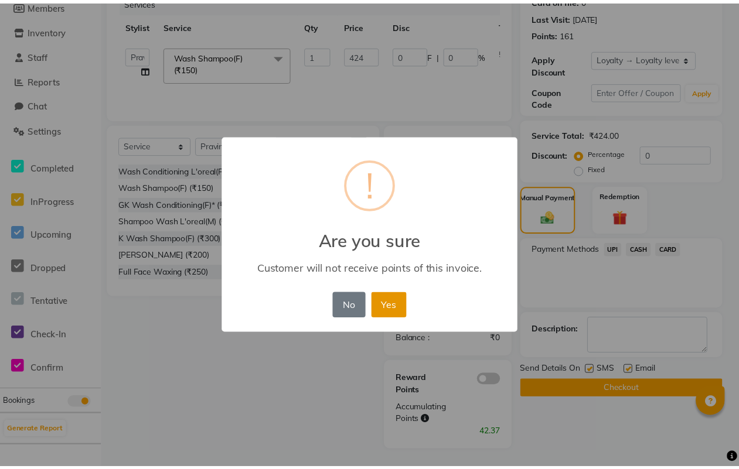
scroll to position [114, 0]
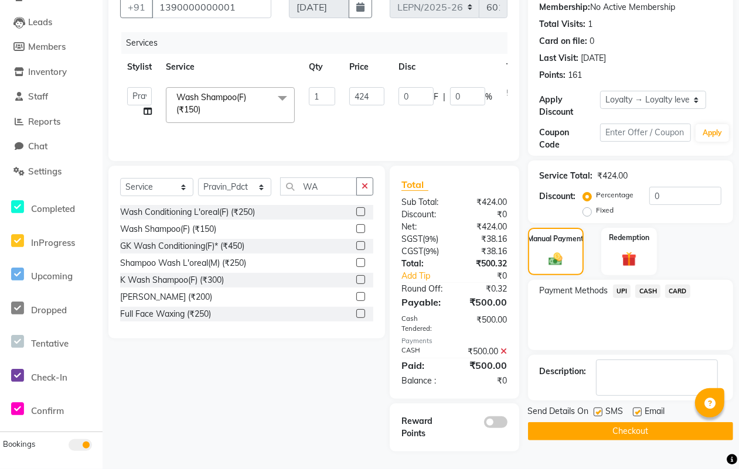
click at [592, 431] on button "Checkout" at bounding box center [630, 432] width 205 height 18
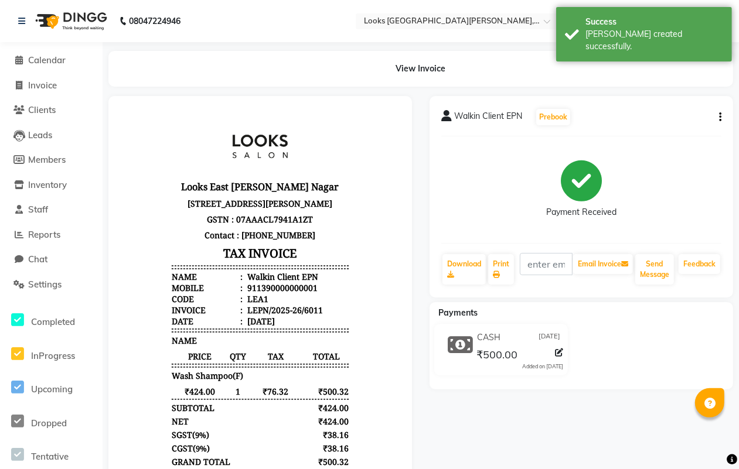
scroll to position [158, 0]
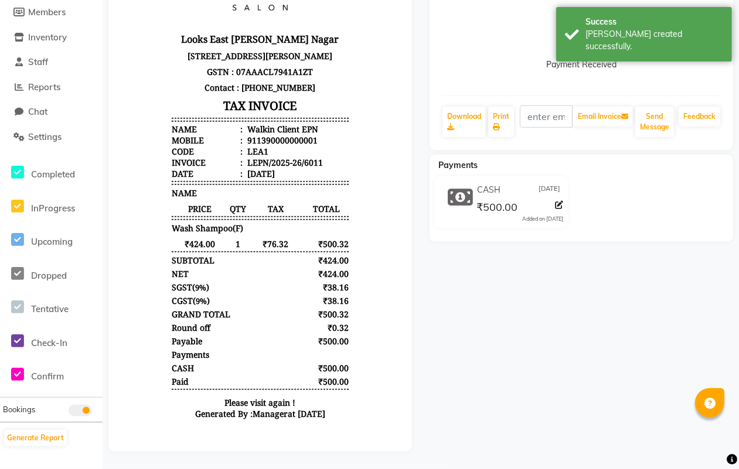
select select "service"
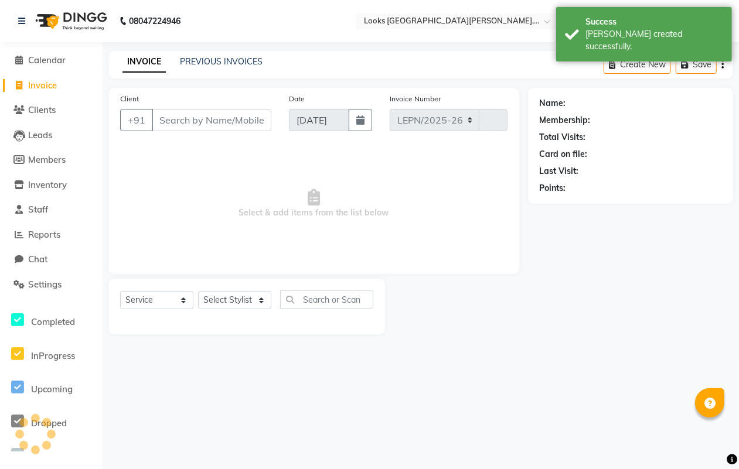
select select "8940"
type input "6012"
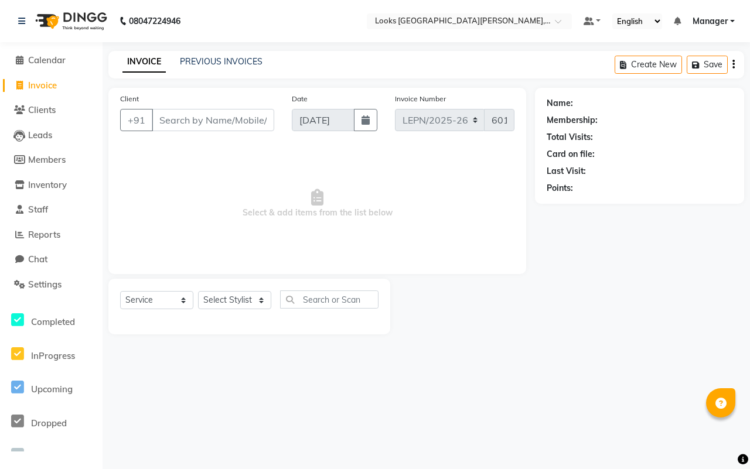
click at [165, 122] on input "Client" at bounding box center [213, 120] width 122 height 22
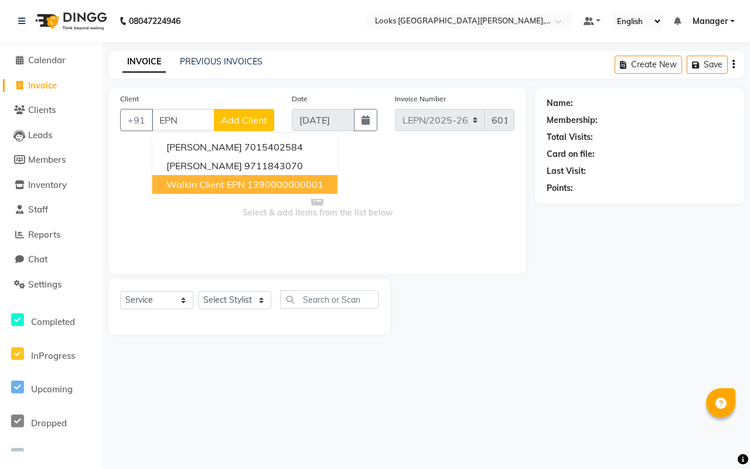
click at [227, 179] on span "Walkin Client EPN" at bounding box center [205, 185] width 79 height 12
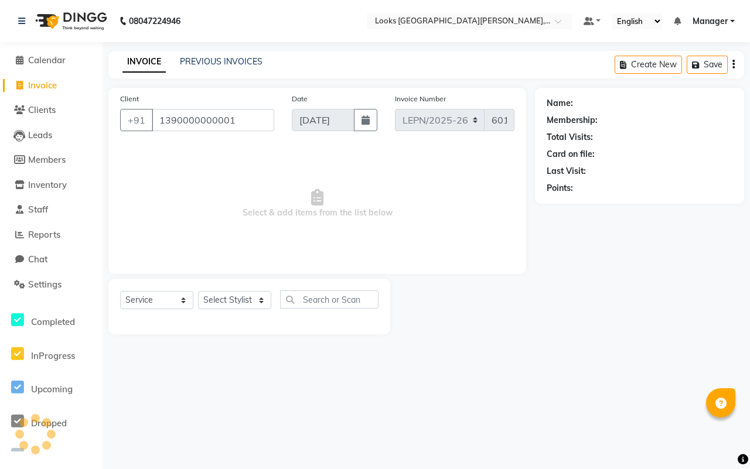
type input "1390000000001"
click at [182, 297] on select "Select Service Product Membership Package Voucher Prepaid Gift Card" at bounding box center [156, 300] width 73 height 18
select select "1: Object"
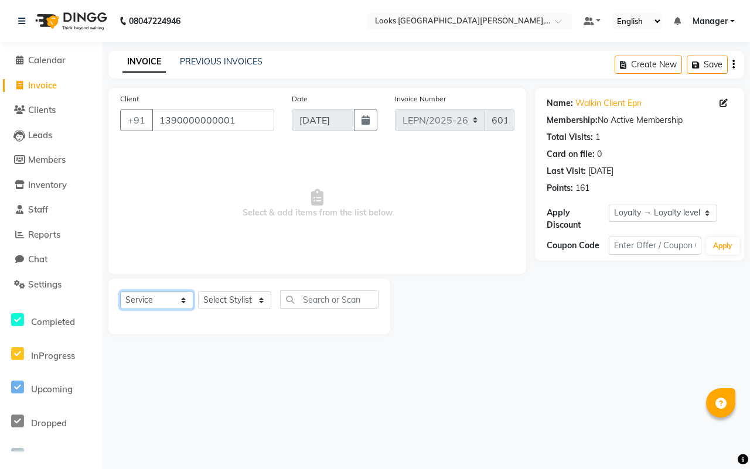
click at [120, 291] on select "Select Service Product Membership Package Voucher Prepaid Gift Card" at bounding box center [156, 300] width 73 height 18
click at [263, 301] on select "Select Stylist AMAN Aman_Asst Baljeet_MKP [PERSON_NAME] Bobby_Mgr Counter Sales…" at bounding box center [234, 300] width 73 height 18
select select "90359"
click at [198, 291] on select "Select Stylist AMAN Aman_Asst Baljeet_MKP [PERSON_NAME] Bobby_Mgr Counter Sales…" at bounding box center [234, 300] width 73 height 18
click at [329, 299] on input "text" at bounding box center [329, 300] width 98 height 18
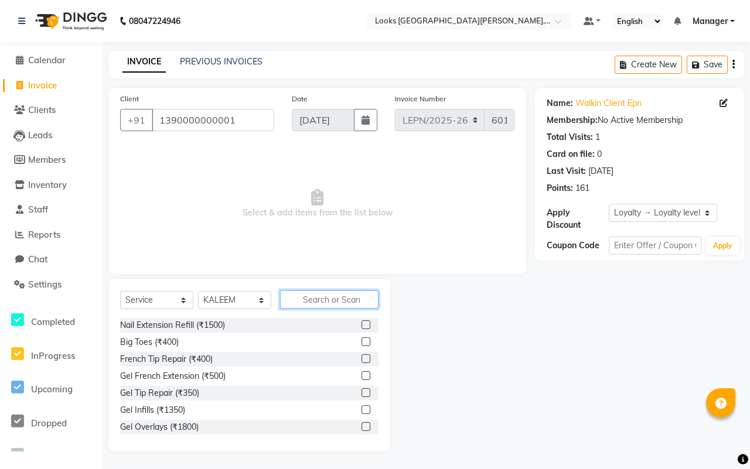
click at [329, 299] on input "text" at bounding box center [329, 300] width 98 height 18
click at [334, 297] on input "HAIR" at bounding box center [321, 300] width 82 height 18
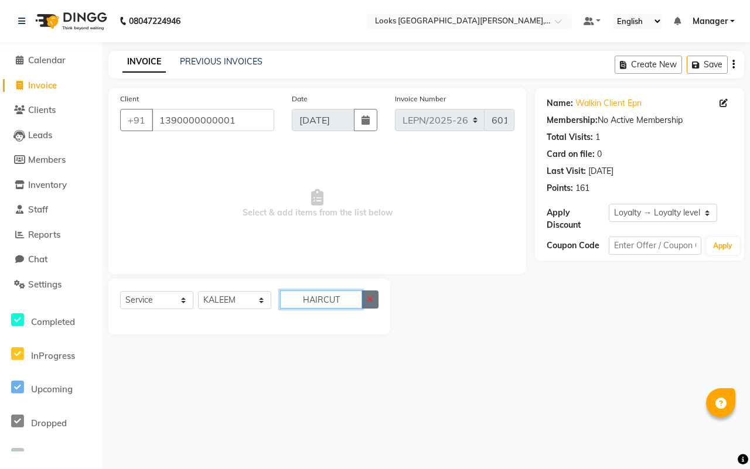
type input "HAIRCUT"
click at [367, 300] on icon "button" at bounding box center [370, 299] width 6 height 8
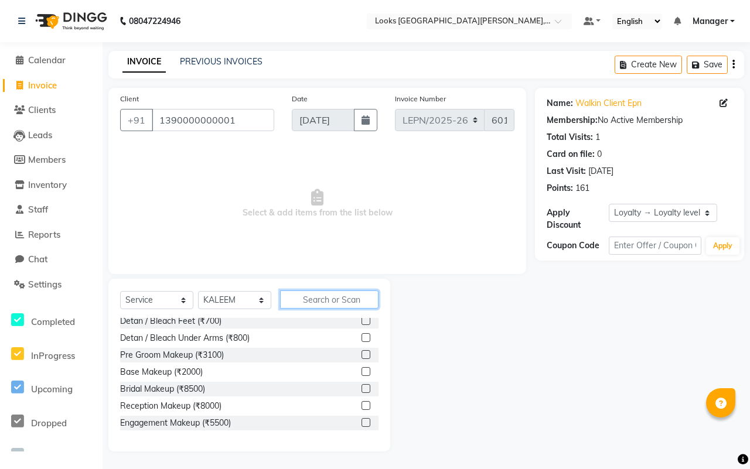
scroll to position [731, 0]
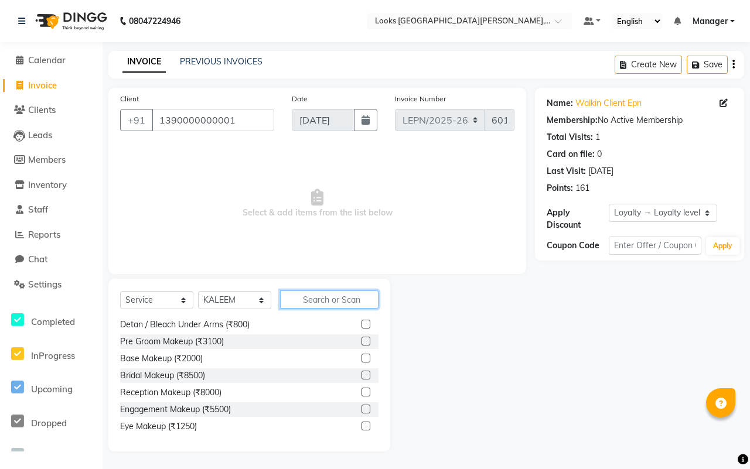
click at [290, 300] on input "text" at bounding box center [329, 300] width 98 height 18
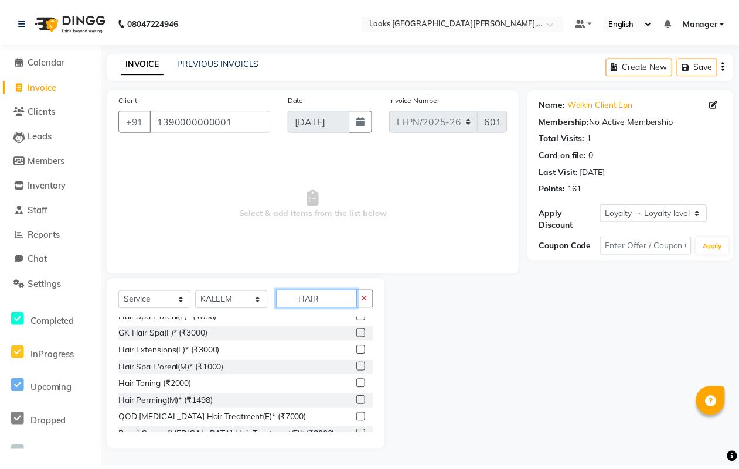
scroll to position [88, 0]
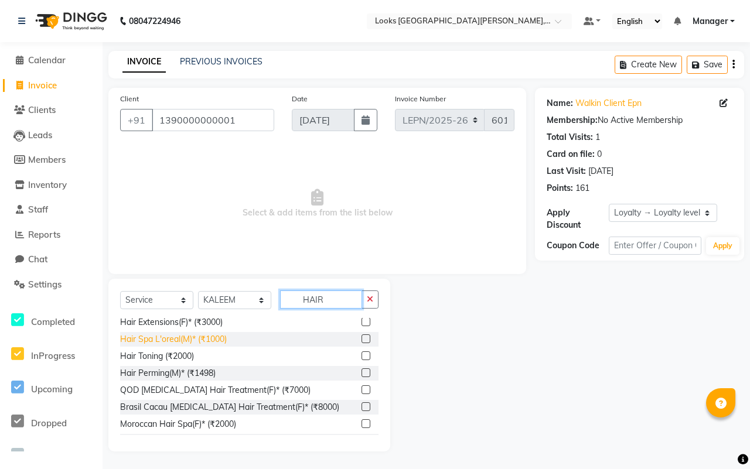
type input "HAIR"
click at [196, 343] on div "Hair Spa L'oreal(M)* (₹1000)" at bounding box center [173, 340] width 107 height 12
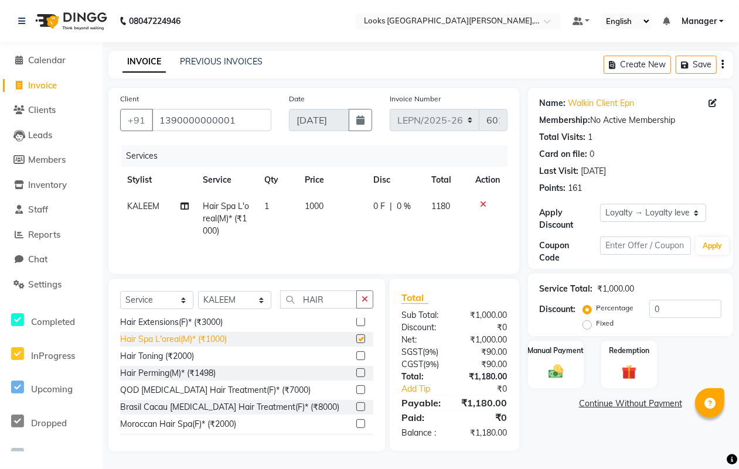
checkbox input "false"
click at [220, 215] on span "Hair Spa L'oreal(M)* (₹1000)" at bounding box center [226, 218] width 46 height 35
select select "90359"
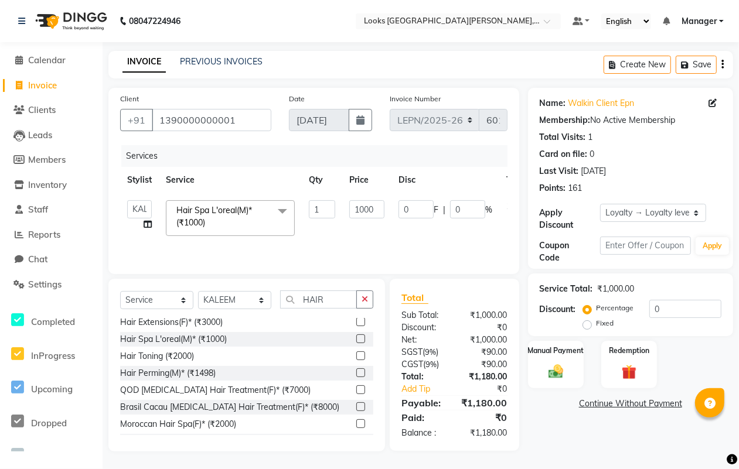
click at [285, 210] on span at bounding box center [282, 211] width 23 height 22
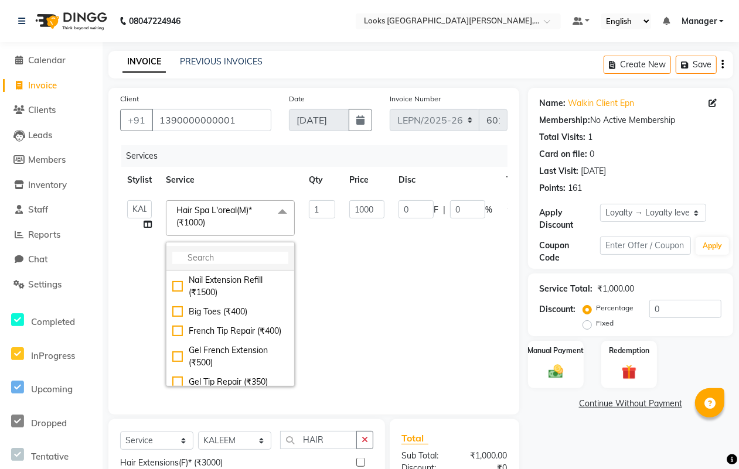
click at [224, 256] on input "multiselect-search" at bounding box center [230, 258] width 116 height 12
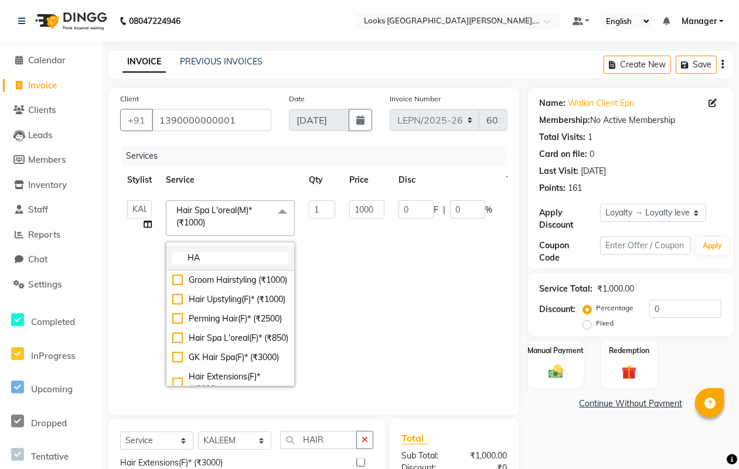
type input "H"
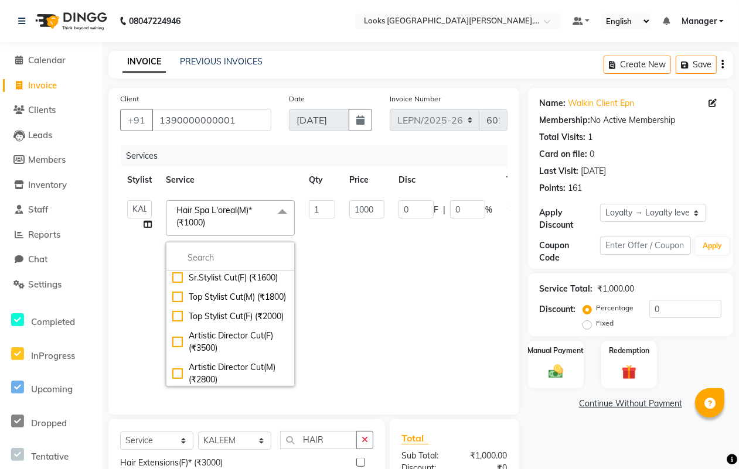
scroll to position [1696, 0]
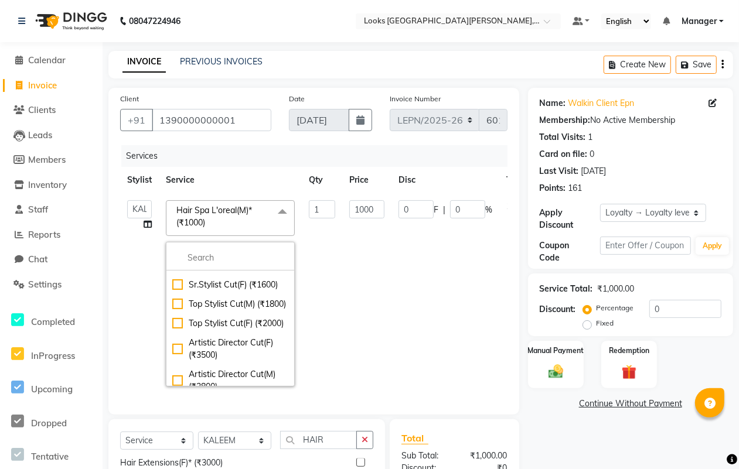
click at [241, 156] on div "Stylist Cut(M) (₹508)" at bounding box center [230, 150] width 116 height 12
type input "508"
checkbox input "false"
checkbox input "true"
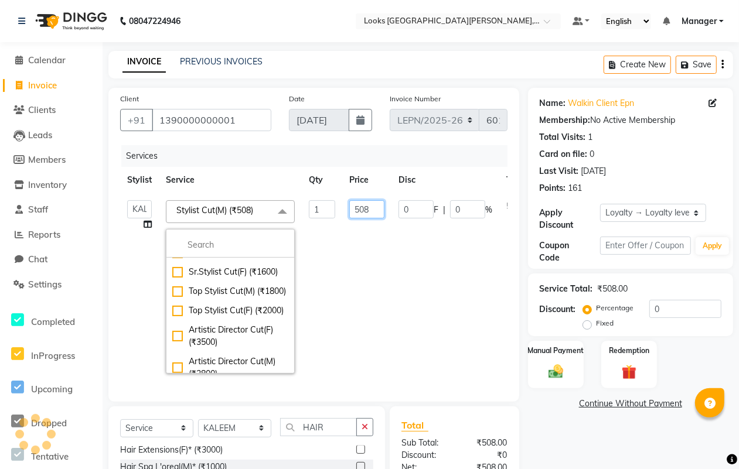
click at [370, 212] on input "508" at bounding box center [366, 209] width 35 height 18
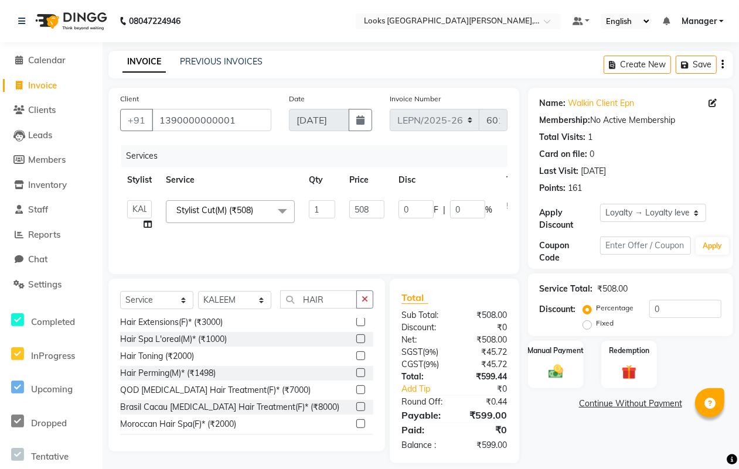
click at [281, 244] on div "Services Stylist Service Qty Price Disc Total Action AMAN Aman_Asst Baljeet_MKP…" at bounding box center [313, 203] width 387 height 117
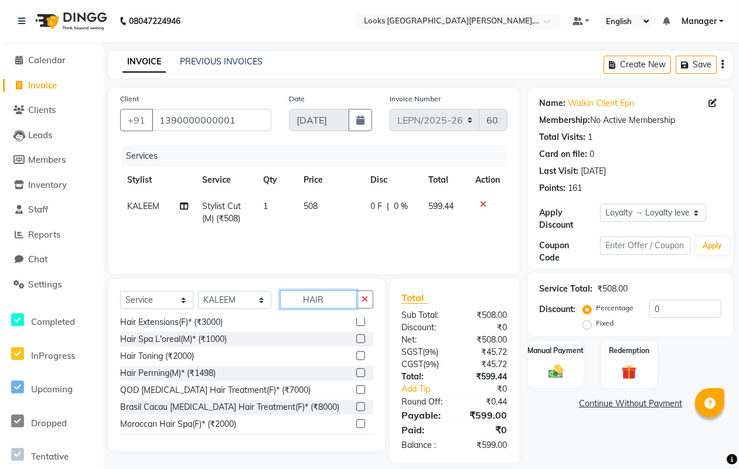
click at [337, 300] on input "HAIR" at bounding box center [318, 300] width 77 height 18
type input "H"
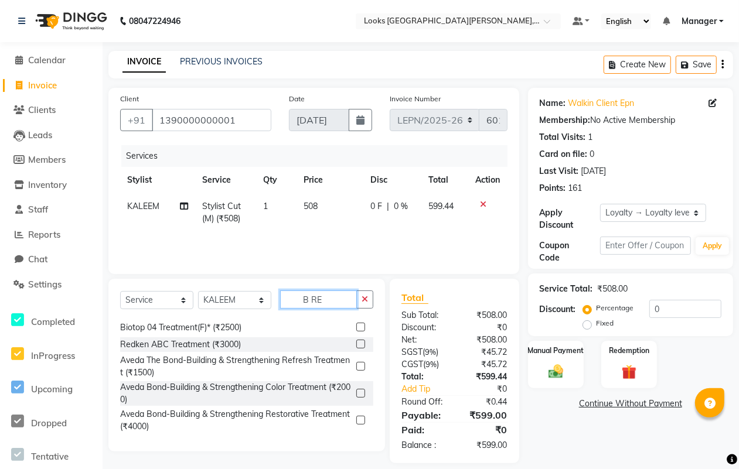
scroll to position [0, 0]
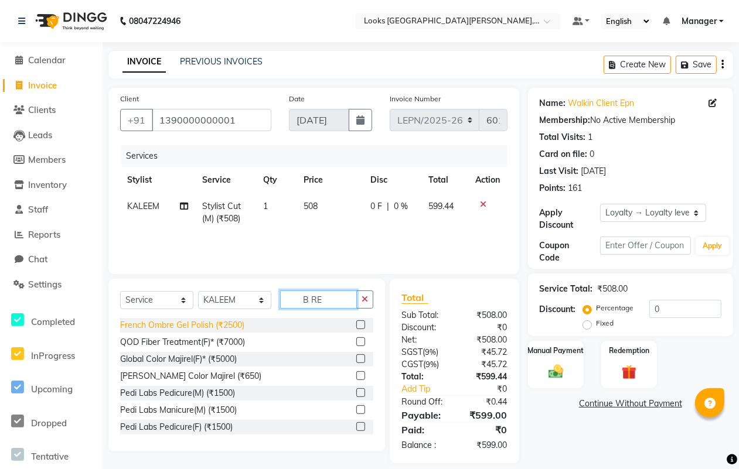
type input "B RE"
click at [188, 327] on div "French Ombre Gel Polish (₹2500)" at bounding box center [182, 325] width 124 height 12
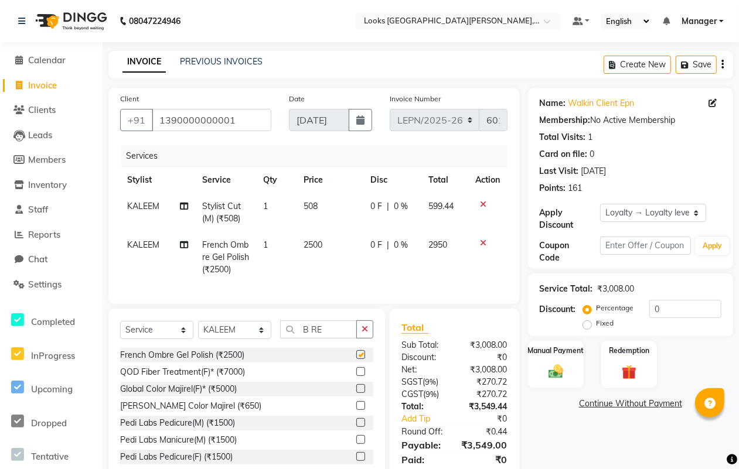
checkbox input "false"
click at [240, 242] on span "French Ombre Gel Polish (₹2500)" at bounding box center [225, 257] width 47 height 35
select select "90359"
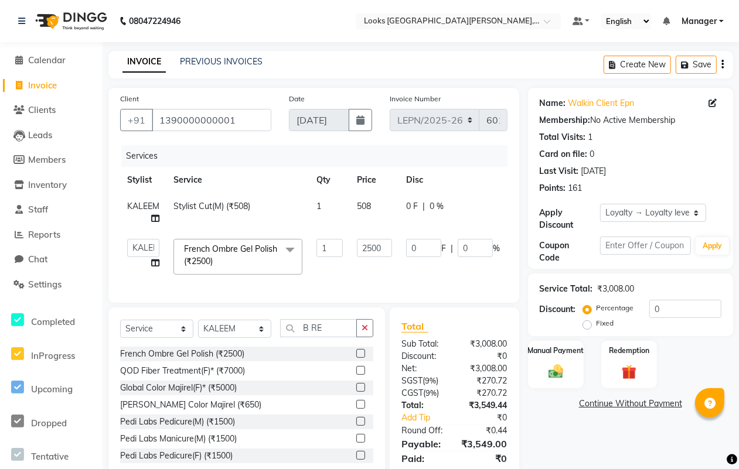
click at [288, 245] on span at bounding box center [289, 250] width 23 height 22
click at [291, 250] on span at bounding box center [289, 250] width 23 height 22
click at [290, 250] on span at bounding box center [289, 250] width 23 height 22
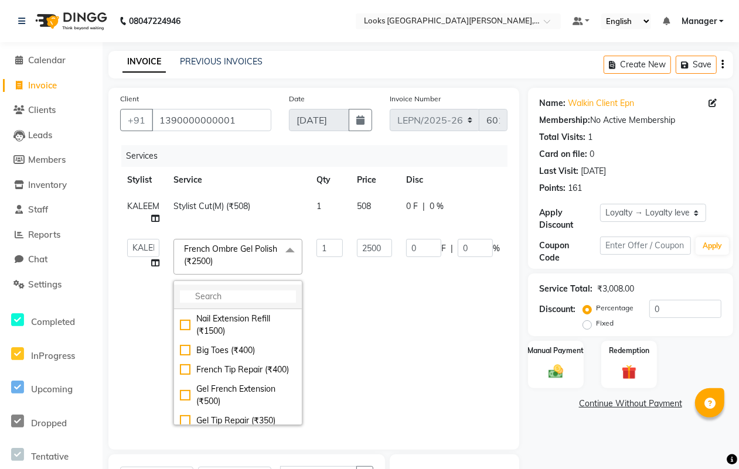
click at [197, 297] on input "multiselect-search" at bounding box center [238, 297] width 116 height 12
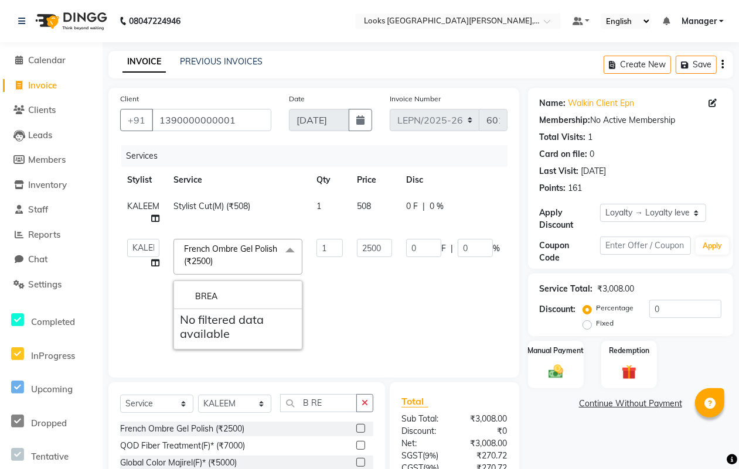
click at [292, 248] on span at bounding box center [289, 250] width 23 height 22
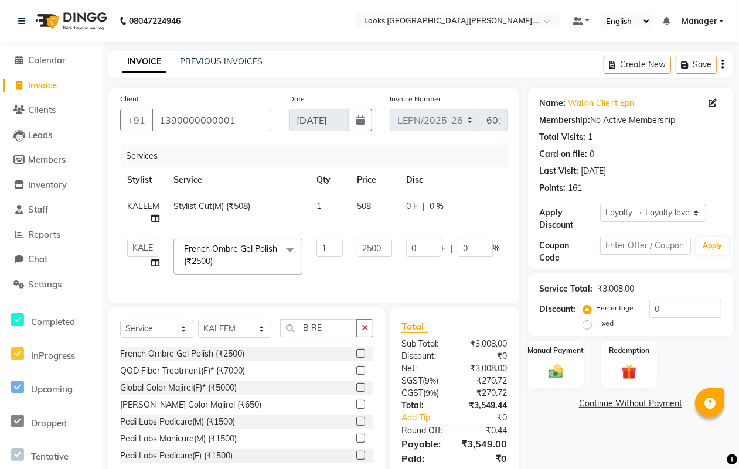
click at [215, 257] on span "French Ombre Gel Polish (₹2500)" at bounding box center [230, 255] width 93 height 23
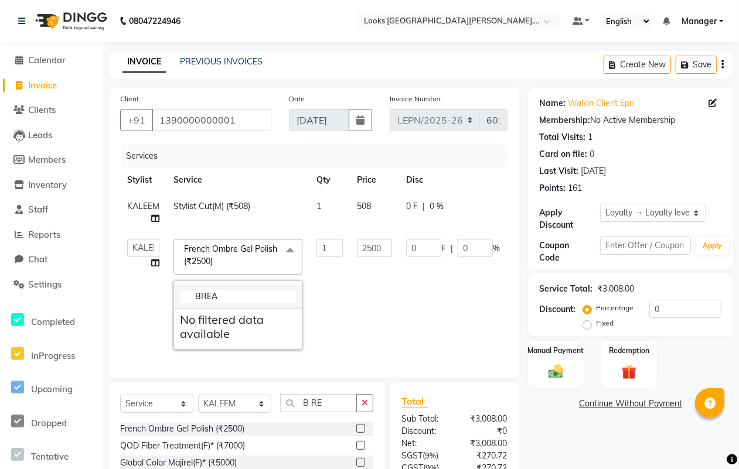
click at [223, 297] on input "BREA" at bounding box center [238, 297] width 116 height 12
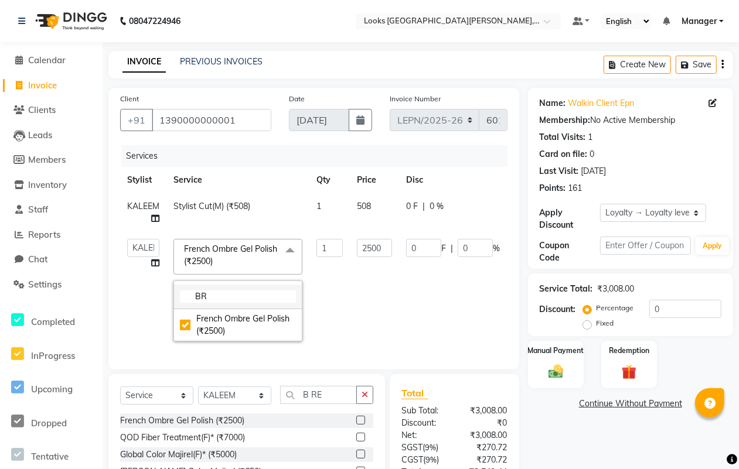
type input "B"
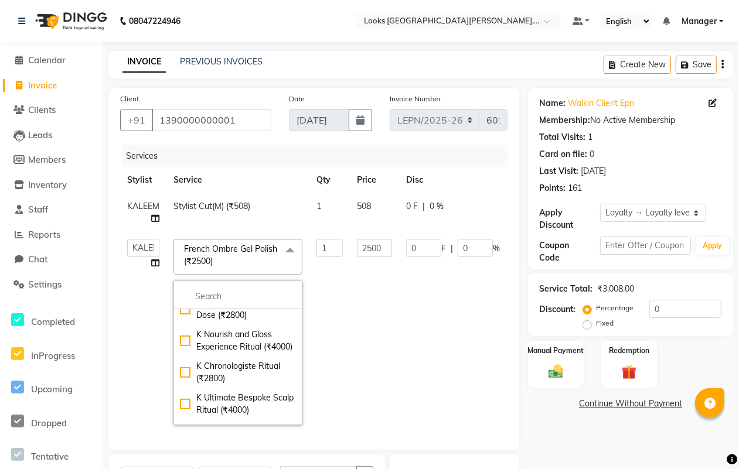
scroll to position [3585, 0]
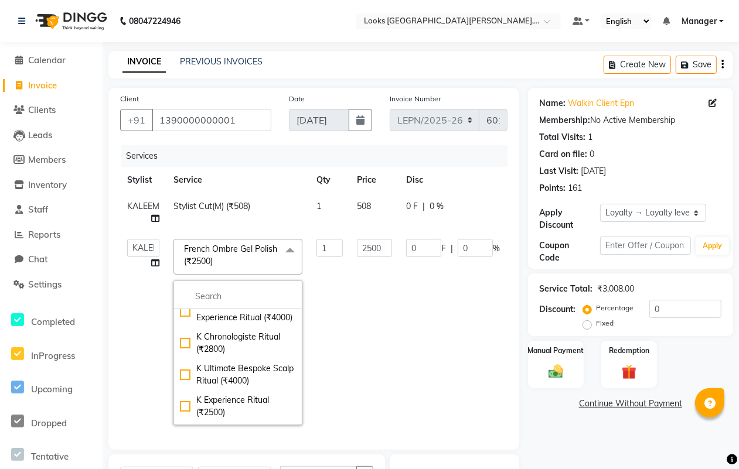
type input "650"
checkbox input "false"
checkbox input "true"
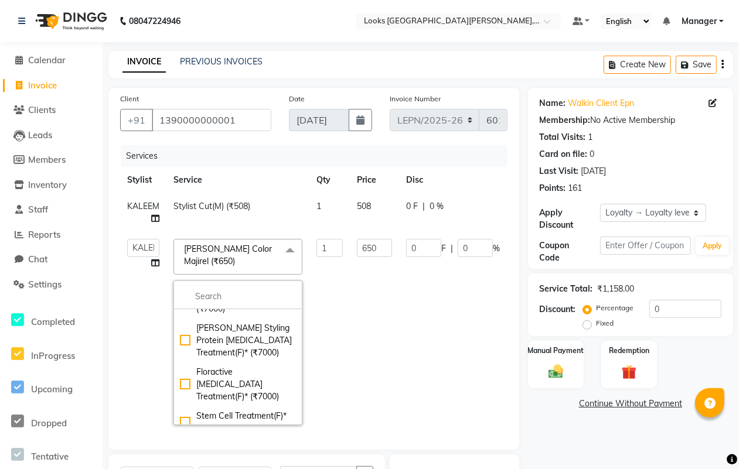
scroll to position [5187, 0]
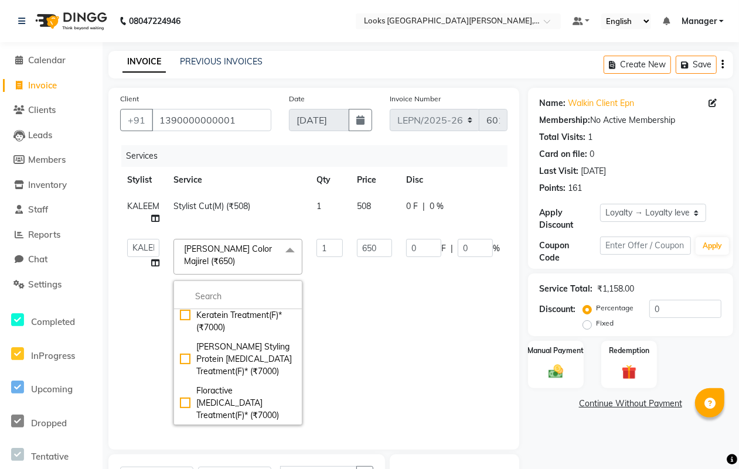
click at [288, 250] on span at bounding box center [289, 250] width 23 height 22
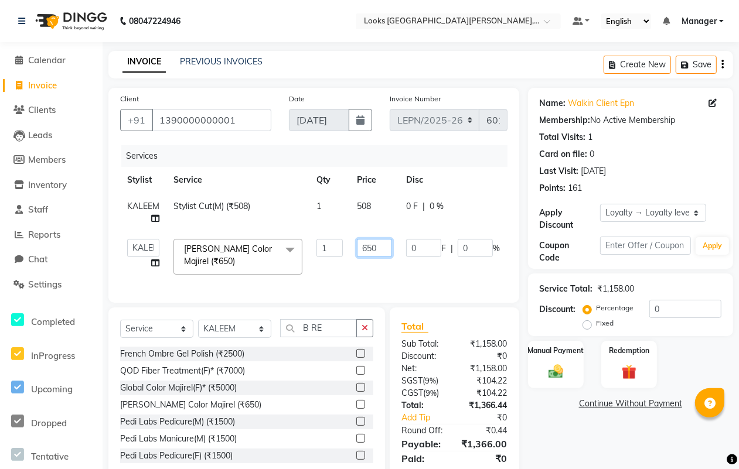
click at [375, 247] on input "650" at bounding box center [374, 248] width 35 height 18
type input "6"
type input "300"
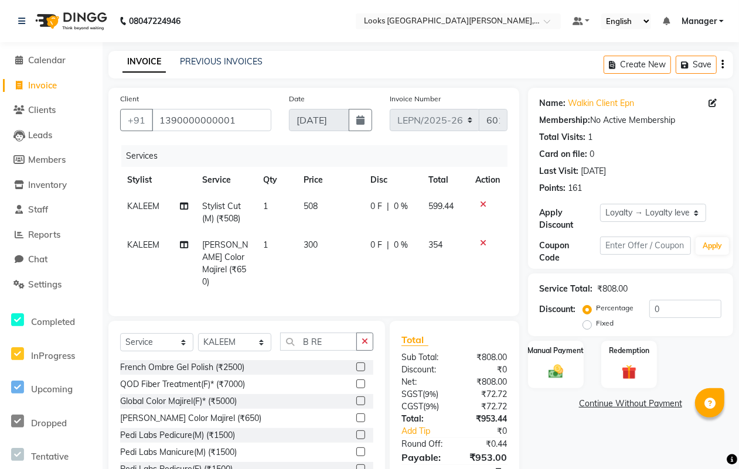
scroll to position [53, 0]
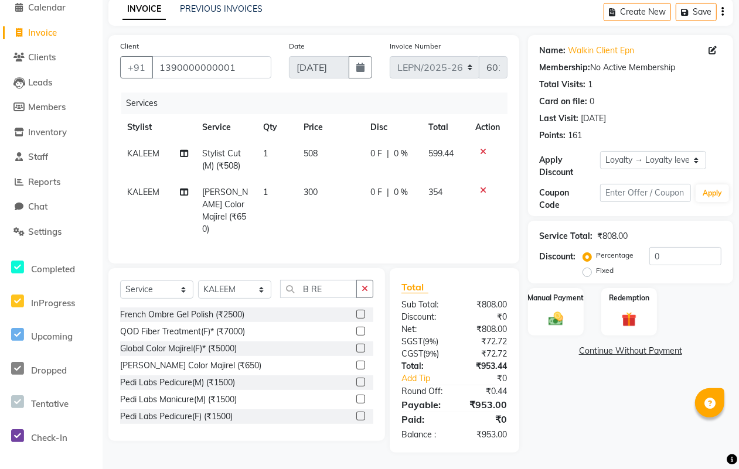
click at [315, 155] on span "508" at bounding box center [311, 153] width 14 height 11
select select "90359"
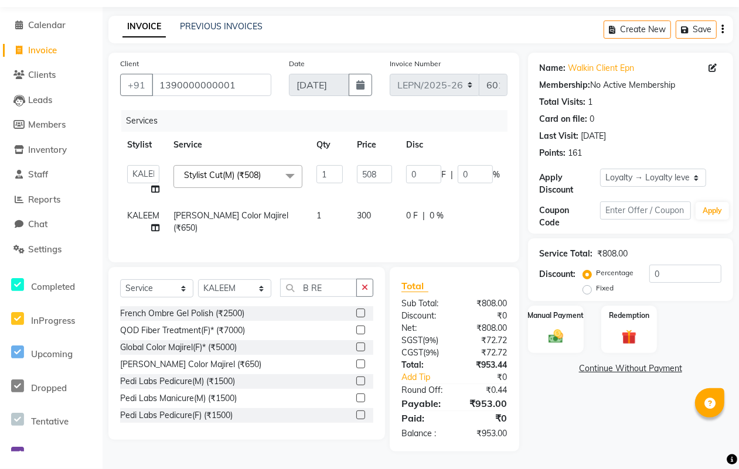
scroll to position [46, 0]
click at [376, 165] on input "508" at bounding box center [374, 174] width 35 height 18
click at [384, 165] on input "508" at bounding box center [374, 174] width 35 height 18
type input "5"
type input "593"
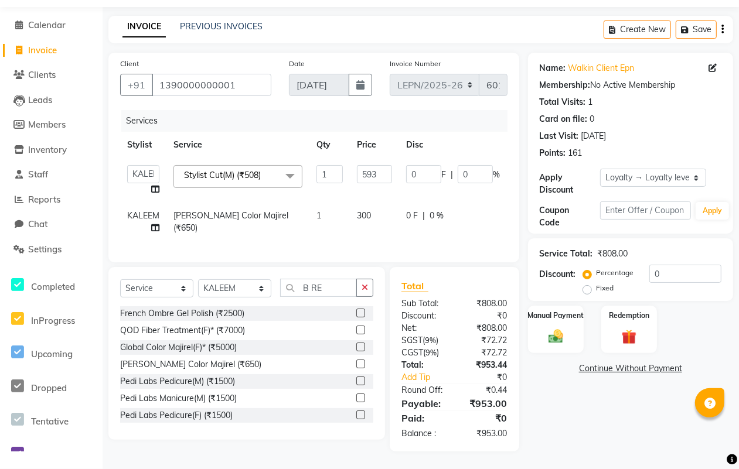
click at [479, 232] on div "Services Stylist Service Qty Price Disc Total Action AMAN Aman_Asst Baljeet_MKP…" at bounding box center [313, 180] width 387 height 141
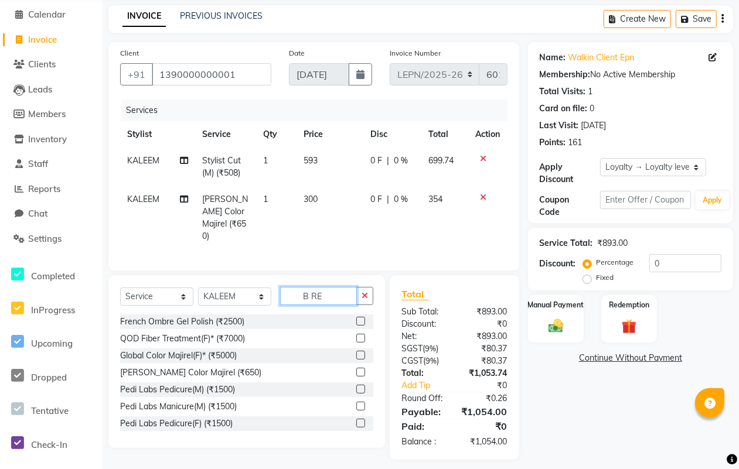
click at [331, 296] on input "B RE" at bounding box center [318, 296] width 77 height 18
type input "B"
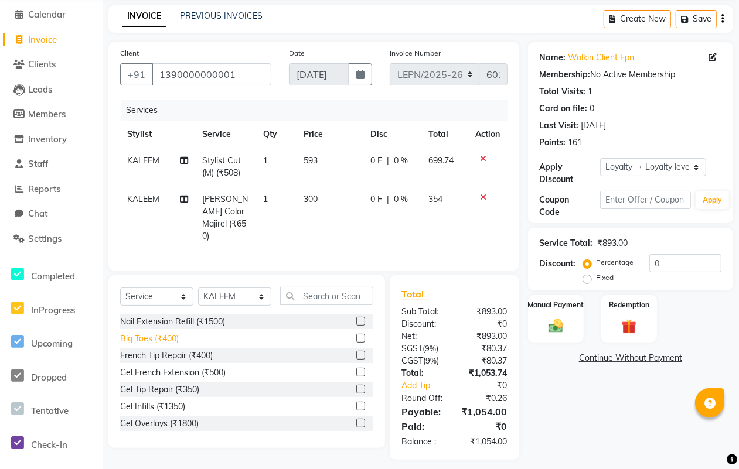
click at [155, 336] on div "Big Toes (₹400)" at bounding box center [149, 339] width 59 height 12
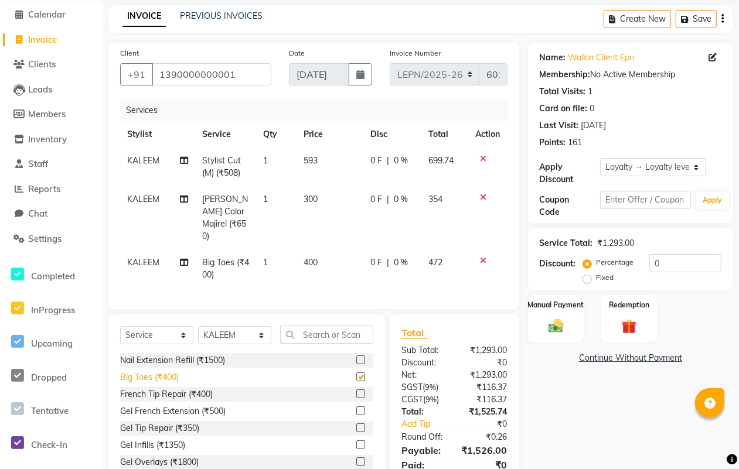
checkbox input "false"
click at [317, 257] on span "400" at bounding box center [311, 262] width 14 height 11
select select "90359"
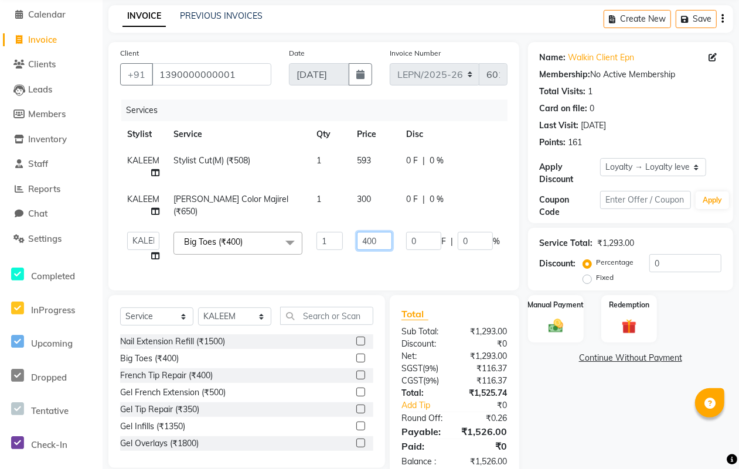
click at [381, 240] on input "400" at bounding box center [374, 241] width 35 height 18
type input "4"
type input "150"
click at [411, 268] on div "Services Stylist Service Qty Price Disc Total Action KALEEM Stylist Cut(M) (₹50…" at bounding box center [313, 189] width 387 height 179
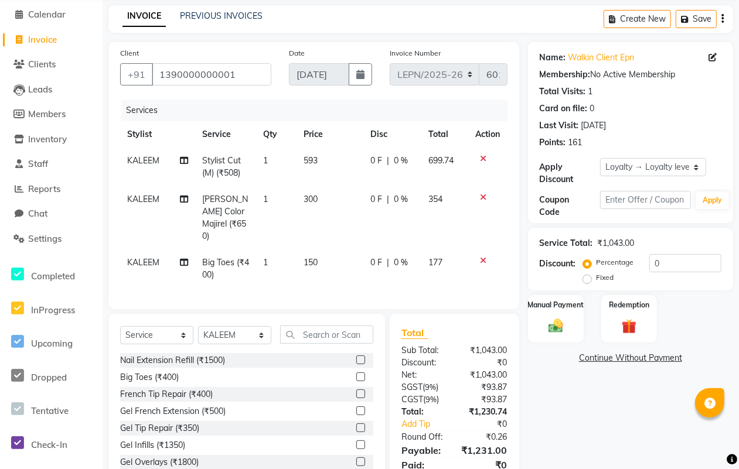
scroll to position [91, 0]
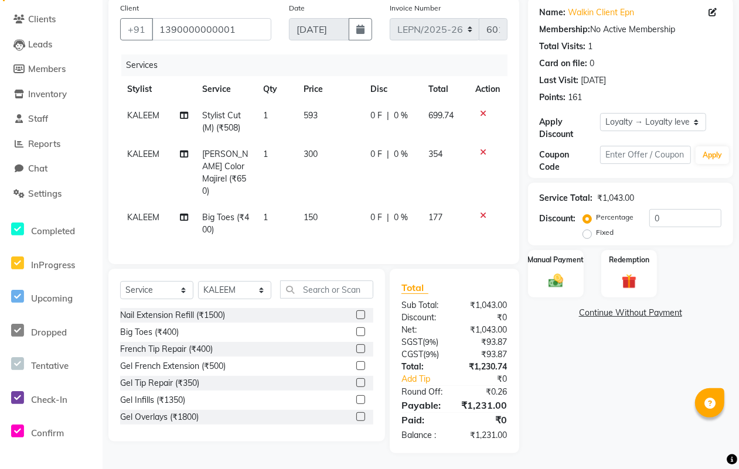
click at [315, 115] on span "593" at bounding box center [311, 115] width 14 height 11
select select "90359"
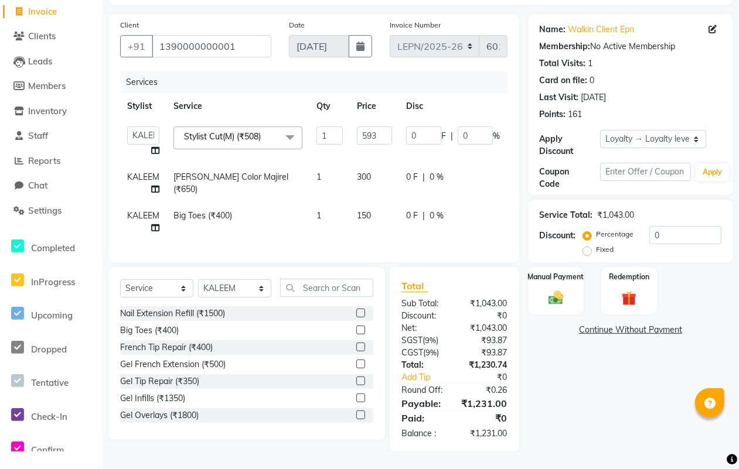
scroll to position [84, 0]
click at [381, 127] on input "593" at bounding box center [374, 136] width 35 height 18
type input "5"
type input "493"
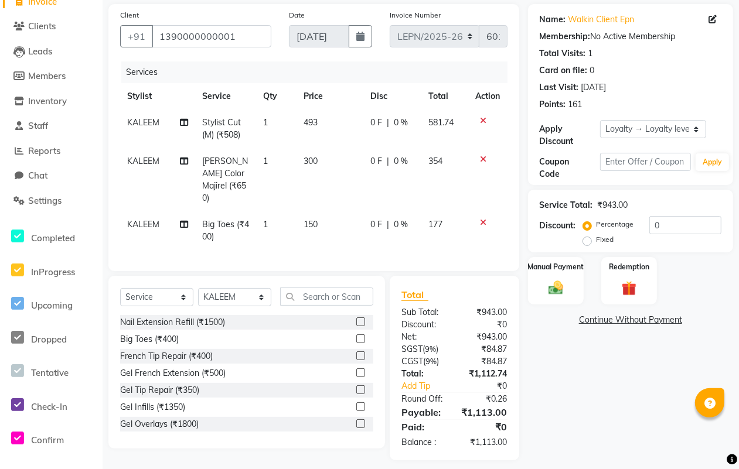
click at [430, 215] on tr "KALEEM Big Toes (₹400) 1 150 0 F | 0 % 177" at bounding box center [313, 231] width 387 height 39
click at [319, 119] on td "493" at bounding box center [330, 129] width 67 height 39
select select "90359"
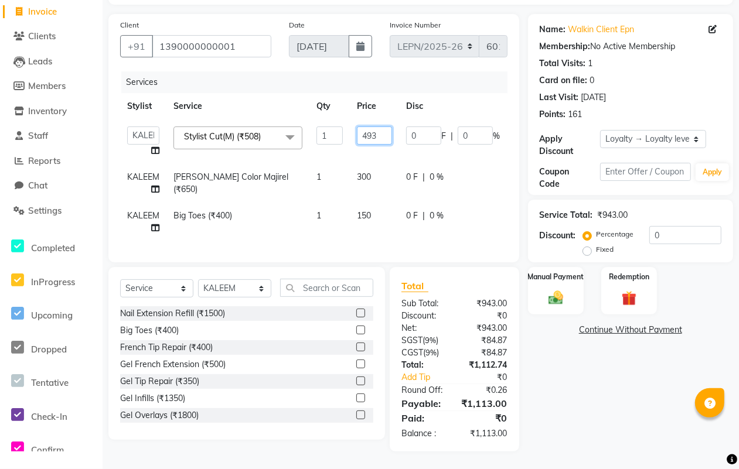
click at [381, 127] on input "493" at bounding box center [374, 136] width 35 height 18
type input "492"
click at [387, 164] on tr "KALEEM Beard Color Majirel (₹650) 1 300 0 F | 0 % 354" at bounding box center [352, 183] width 465 height 39
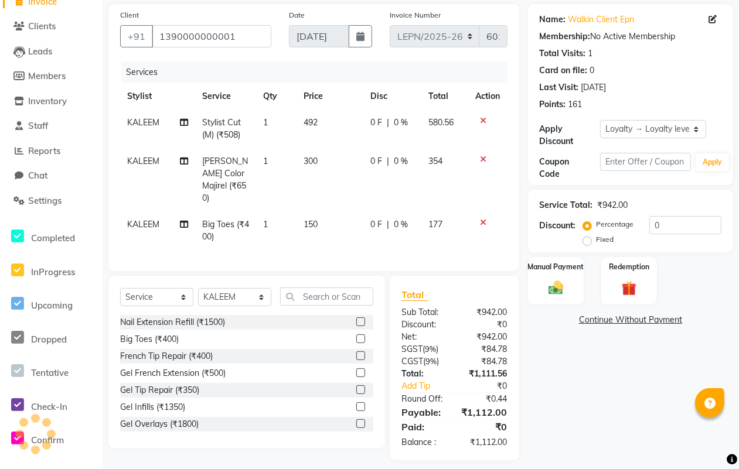
click at [319, 118] on td "492" at bounding box center [330, 129] width 67 height 39
select select "90359"
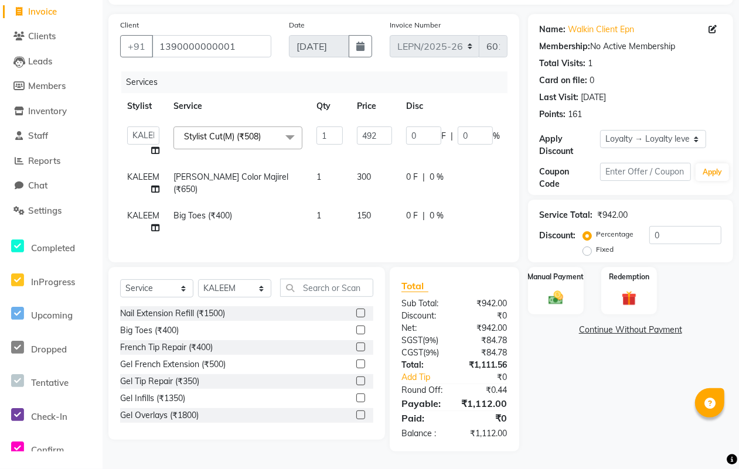
click at [315, 121] on td "1" at bounding box center [329, 142] width 40 height 45
click at [383, 127] on input "492" at bounding box center [374, 136] width 35 height 18
type input "4"
type input "500"
click at [382, 145] on tr "AMAN Aman_Asst Baljeet_MKP BITTU Bobby_Mgr Counter Sales Jassi_Beauty KALEEM Ka…" at bounding box center [352, 142] width 465 height 45
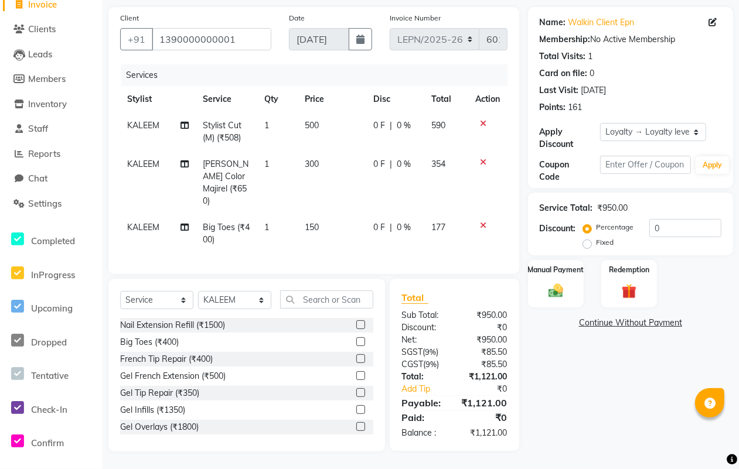
scroll to position [79, 0]
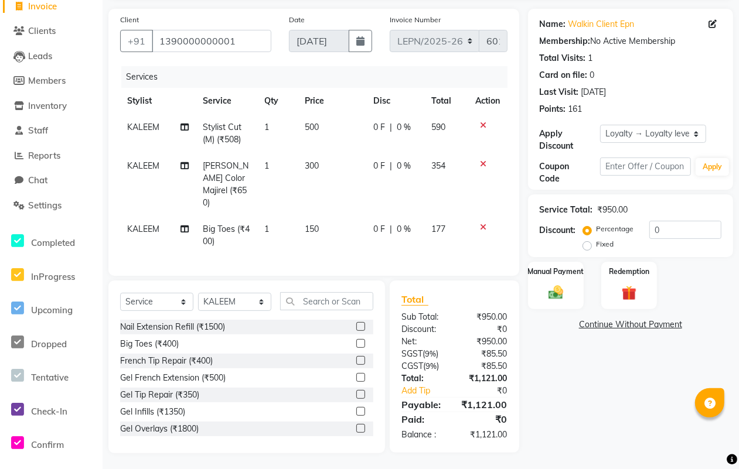
drag, startPoint x: 314, startPoint y: 124, endPoint x: 321, endPoint y: 127, distance: 7.6
click at [315, 124] on span "500" at bounding box center [312, 127] width 14 height 11
select select "90359"
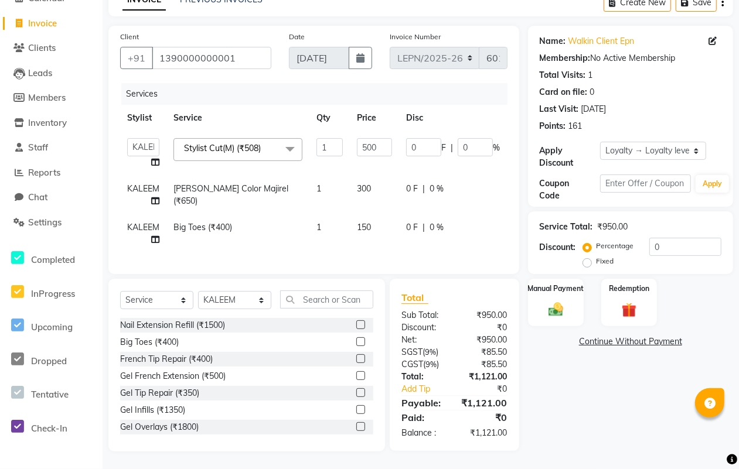
scroll to position [72, 0]
click at [381, 138] on input "500" at bounding box center [374, 147] width 35 height 18
type input "5"
type input "499"
click at [384, 179] on tr "KALEEM Beard Color Majirel (₹650) 1 300 0 F | 0 % 354" at bounding box center [350, 195] width 460 height 39
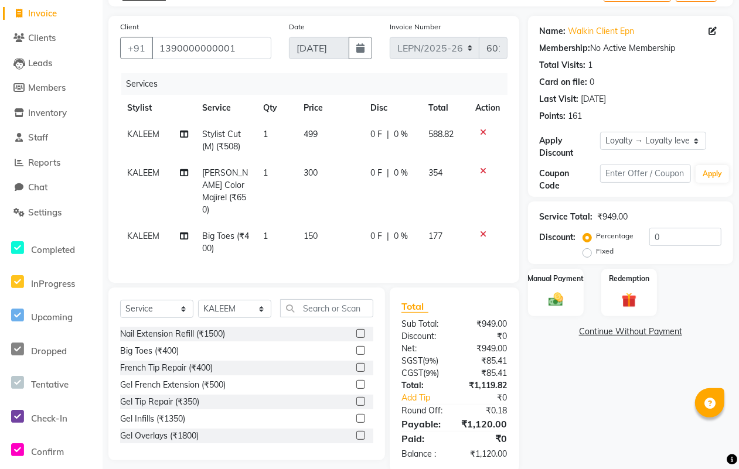
scroll to position [91, 0]
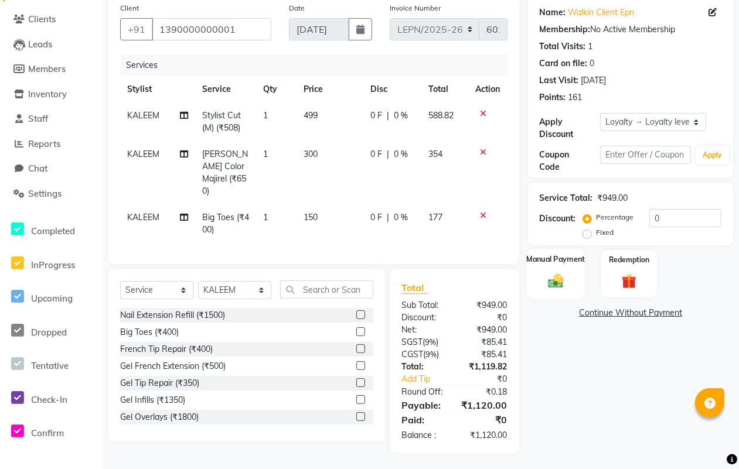
click at [552, 294] on div "Manual Payment" at bounding box center [556, 274] width 58 height 50
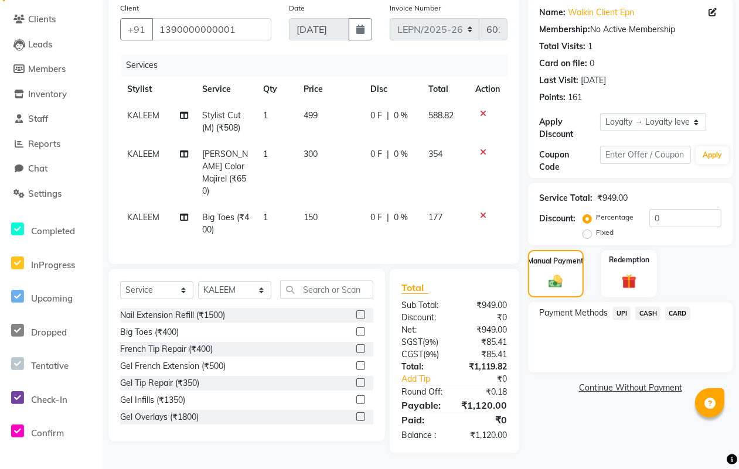
click at [672, 317] on span "CARD" at bounding box center [677, 313] width 25 height 13
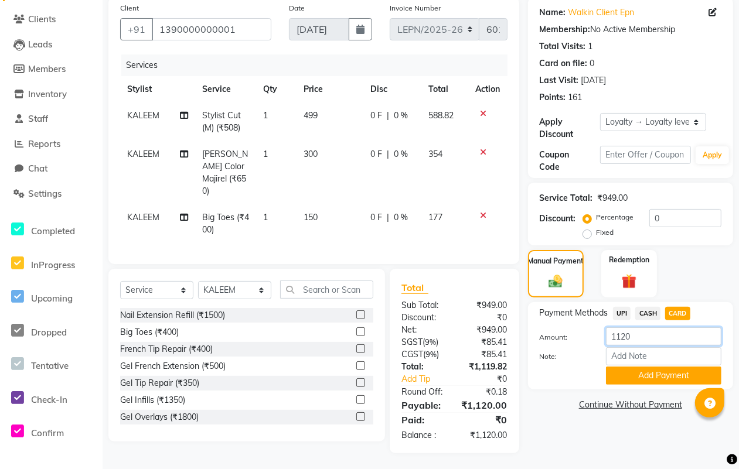
click at [646, 338] on input "1120" at bounding box center [663, 337] width 115 height 18
click at [649, 375] on button "Add Payment" at bounding box center [663, 376] width 115 height 18
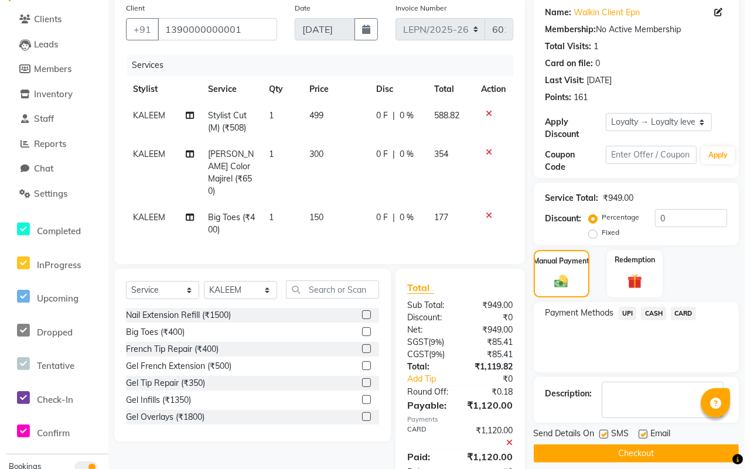
scroll to position [222, 0]
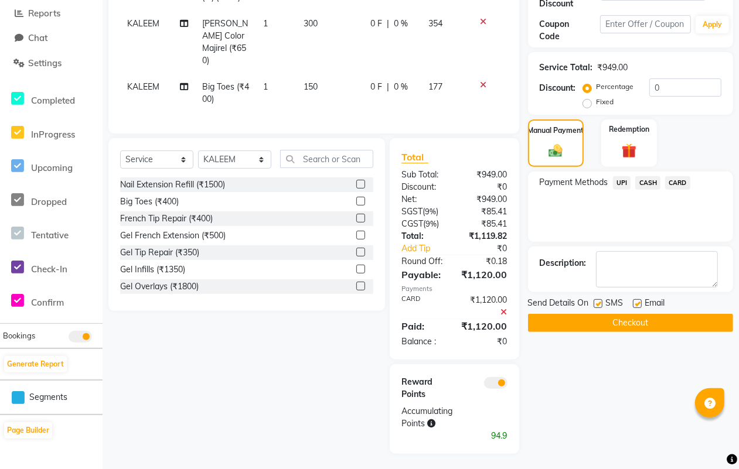
click at [489, 382] on span at bounding box center [495, 383] width 23 height 12
click at [508, 385] on input "checkbox" at bounding box center [508, 385] width 0 height 0
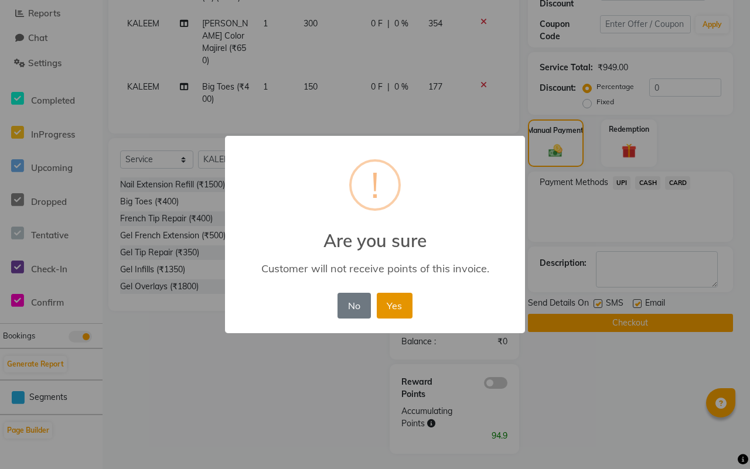
click at [394, 308] on button "Yes" at bounding box center [395, 306] width 36 height 26
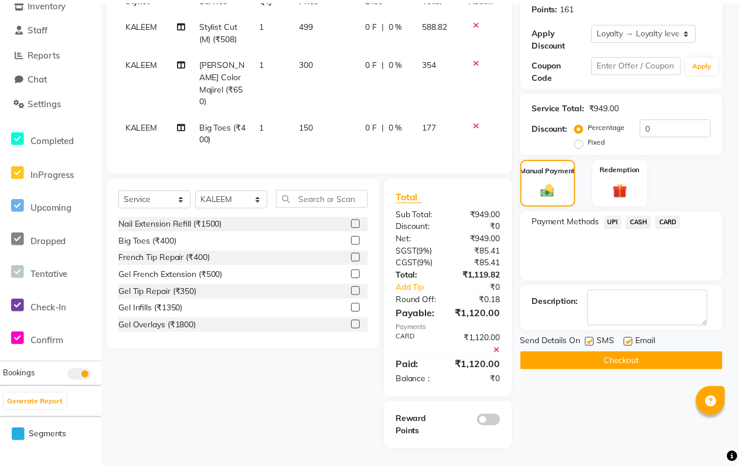
scroll to position [180, 0]
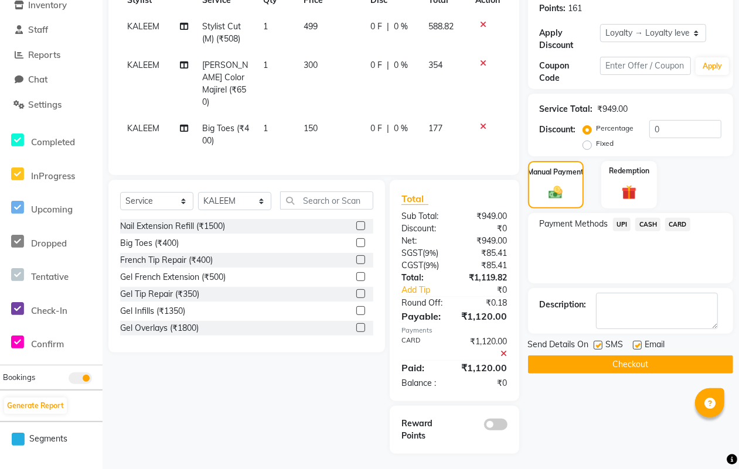
click at [637, 358] on button "Checkout" at bounding box center [630, 365] width 205 height 18
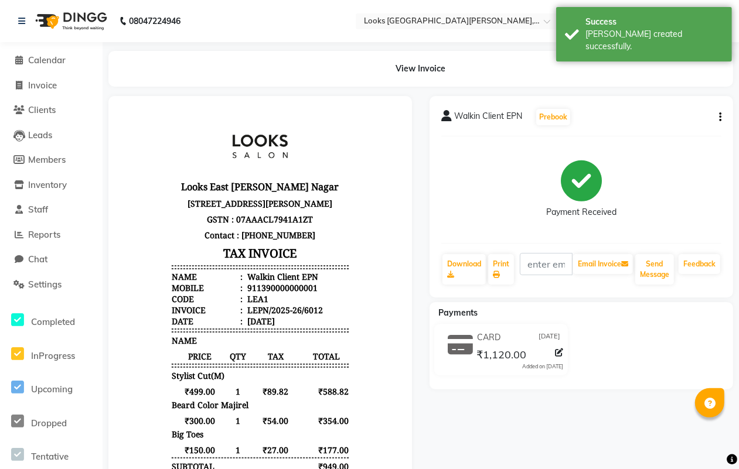
scroll to position [9, 0]
drag, startPoint x: 381, startPoint y: 398, endPoint x: 869, endPoint y: 406, distance: 487.7
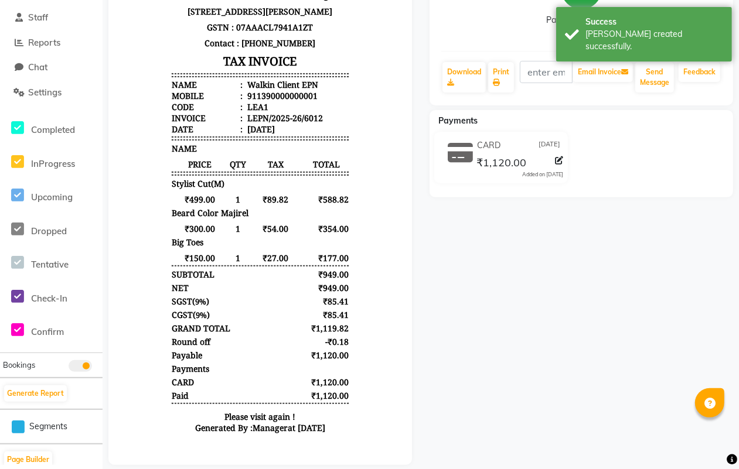
scroll to position [217, 0]
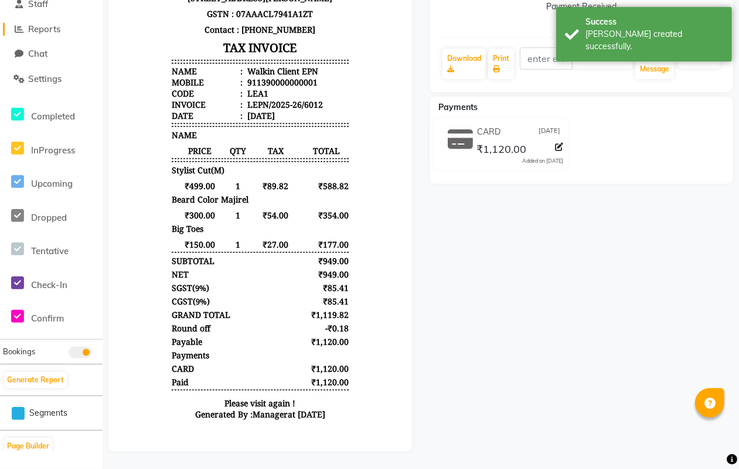
select select "service"
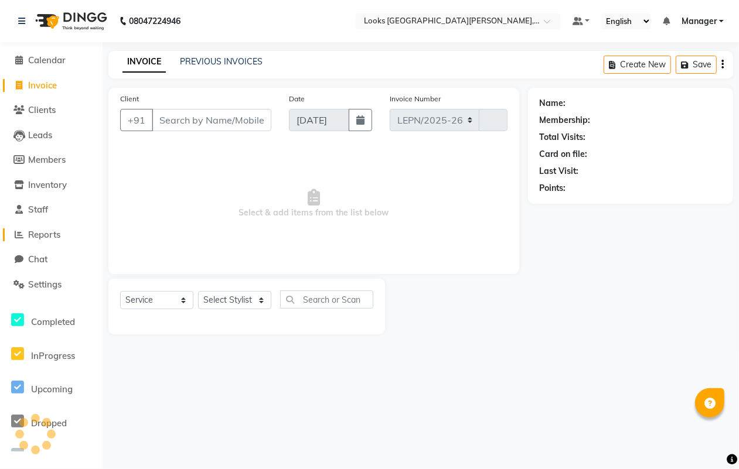
select select "8940"
type input "6013"
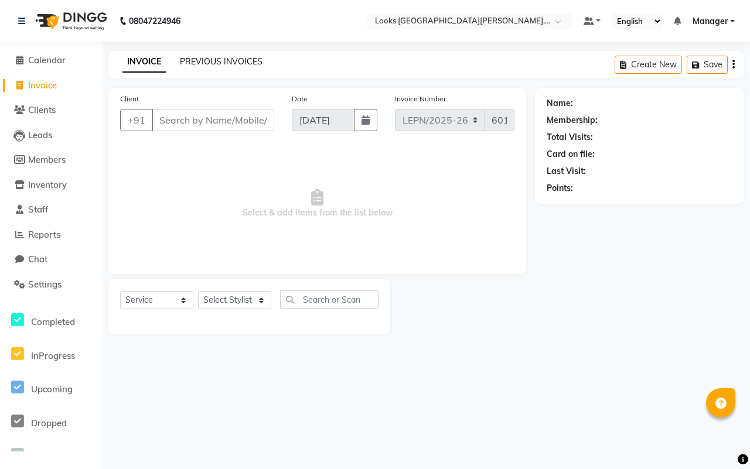
click at [212, 60] on link "PREVIOUS INVOICES" at bounding box center [221, 61] width 83 height 11
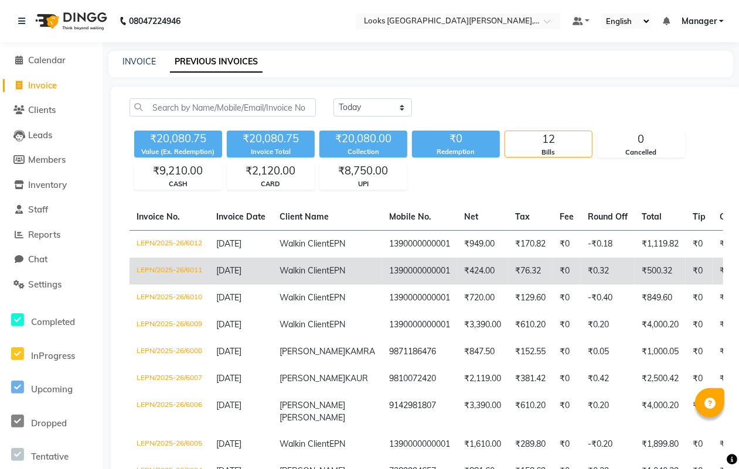
click at [288, 276] on span "Walkin Client" at bounding box center [305, 271] width 50 height 11
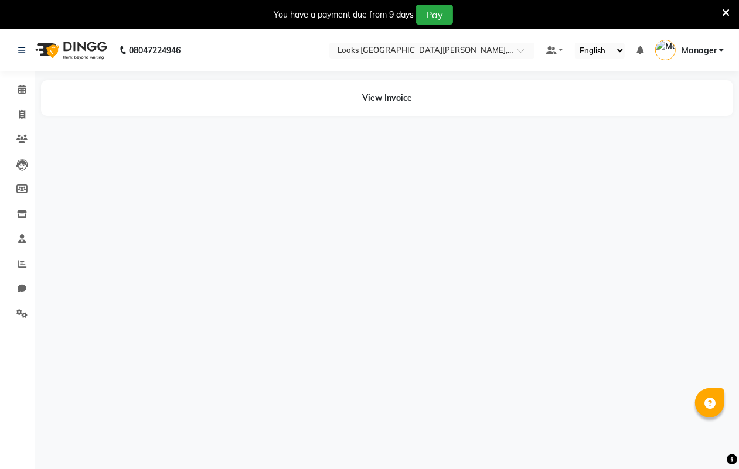
select select "en"
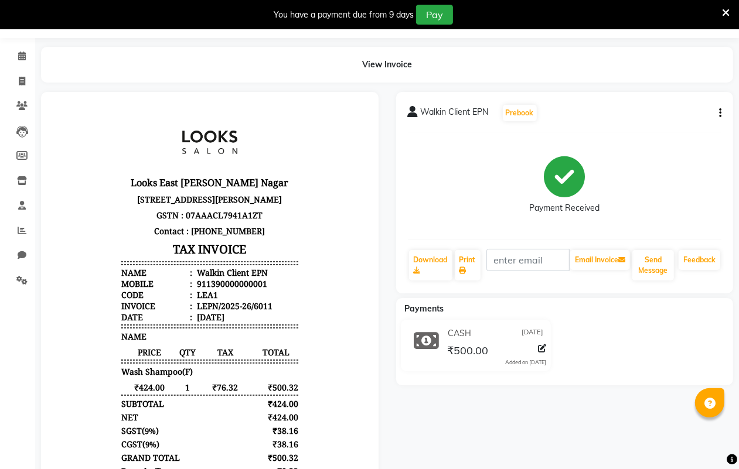
scroll to position [16, 0]
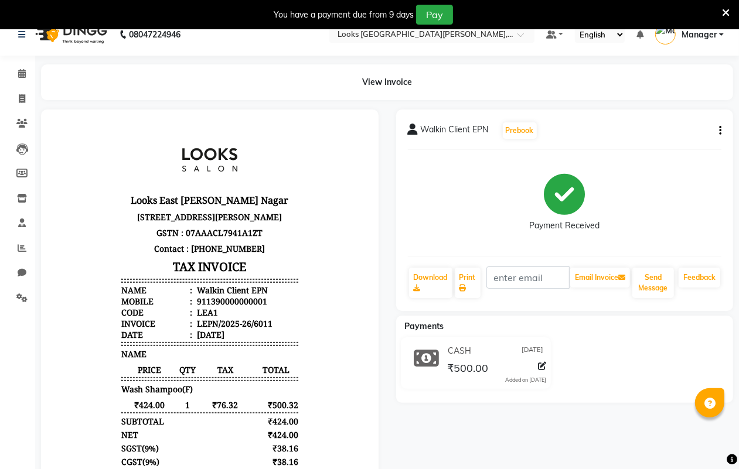
click at [724, 9] on icon at bounding box center [726, 13] width 8 height 11
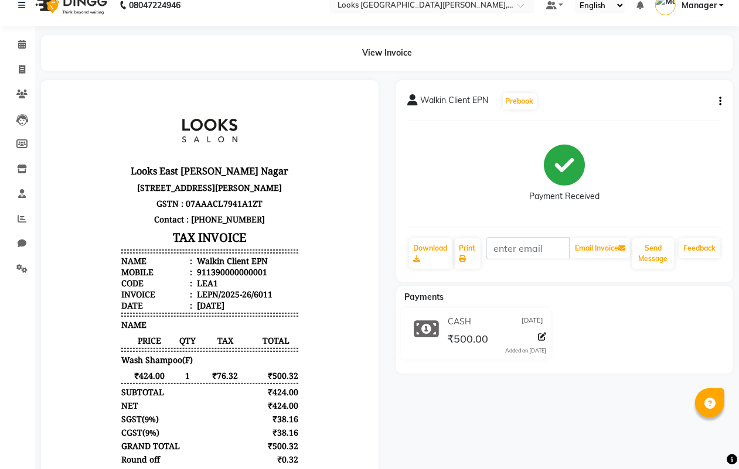
scroll to position [0, 0]
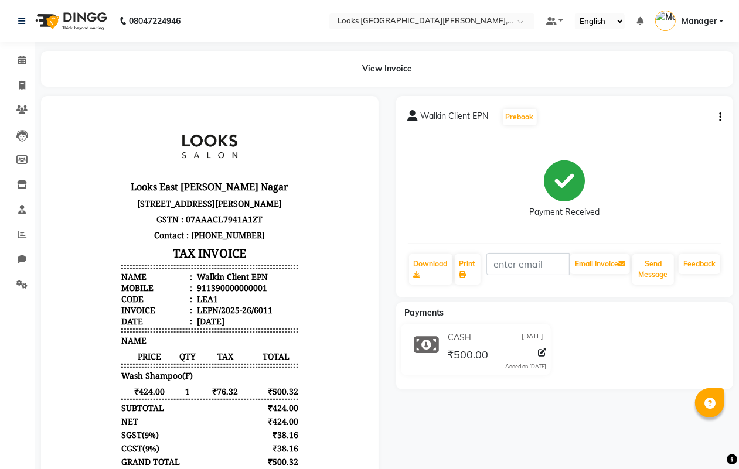
click at [8, 22] on nav "08047224946 Select Location × Looks [GEOGRAPHIC_DATA][PERSON_NAME], [GEOGRAPHIC…" at bounding box center [369, 21] width 739 height 42
click at [23, 18] on icon at bounding box center [21, 21] width 7 height 8
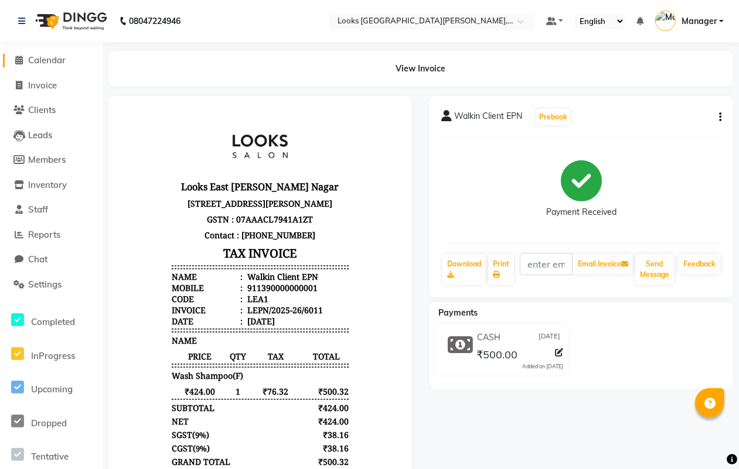
click at [40, 56] on span "Calendar" at bounding box center [47, 60] width 38 height 11
click at [39, 86] on span "Invoice" at bounding box center [42, 85] width 29 height 11
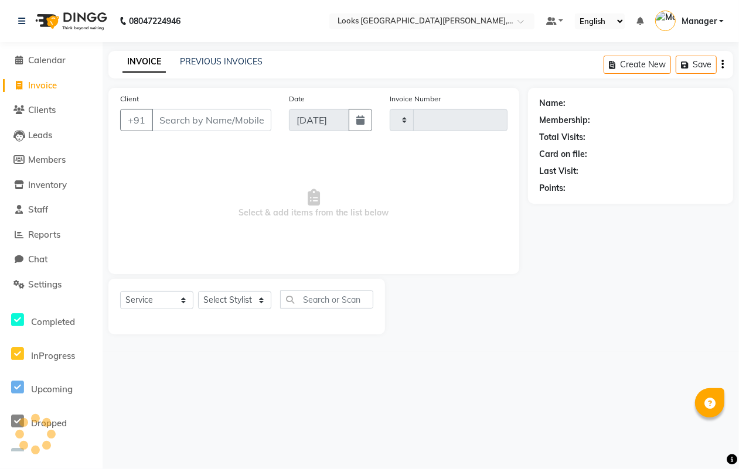
drag, startPoint x: 746, startPoint y: 50, endPoint x: 15, endPoint y: 36, distance: 731.6
click at [739, 94] on div "08047224946 Select Location × Looks [GEOGRAPHIC_DATA][PERSON_NAME], [GEOGRAPHIC…" at bounding box center [369, 234] width 739 height 469
click at [43, 82] on span "Invoice" at bounding box center [42, 85] width 29 height 11
select select "service"
click at [203, 120] on input "Client" at bounding box center [212, 120] width 120 height 22
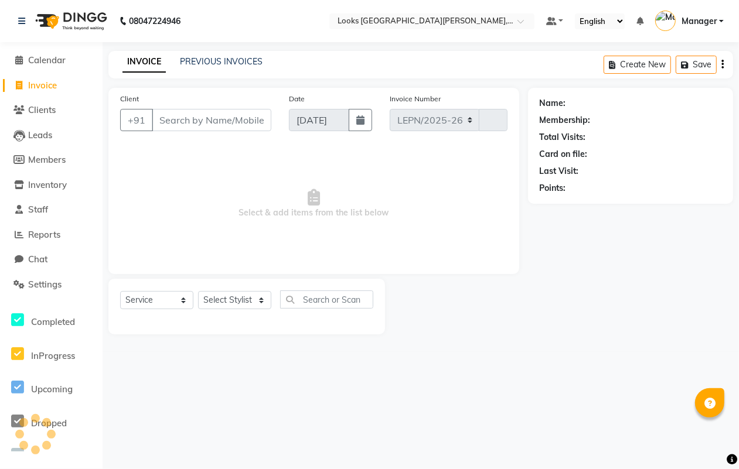
select select "8940"
type input "6013"
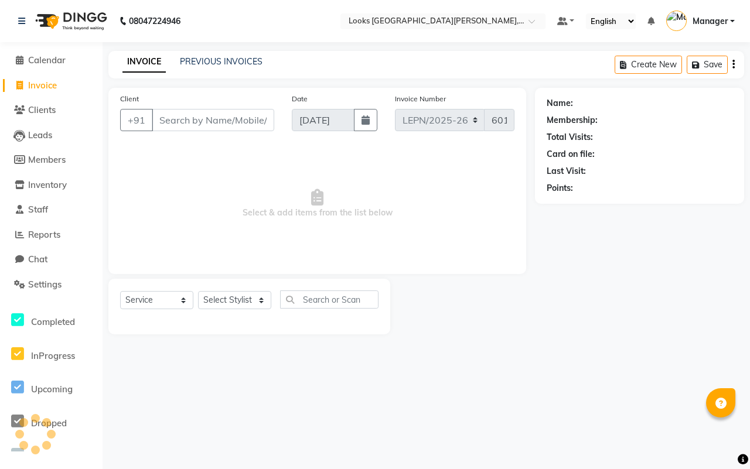
click at [200, 120] on input "Client" at bounding box center [213, 120] width 122 height 22
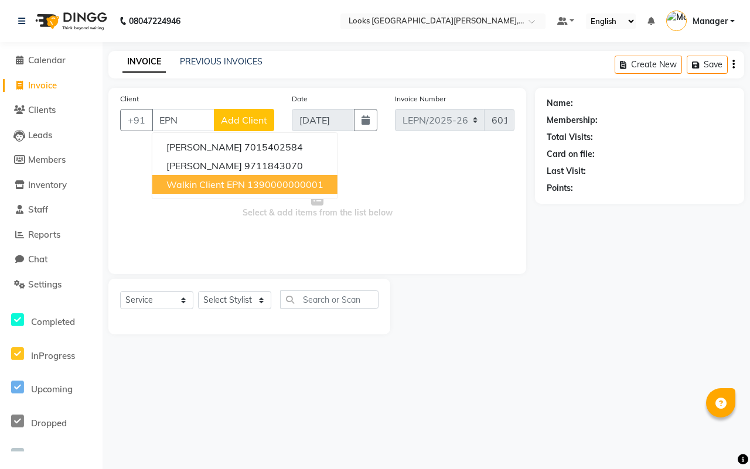
click at [230, 182] on span "Walkin Client EPN" at bounding box center [205, 185] width 79 height 12
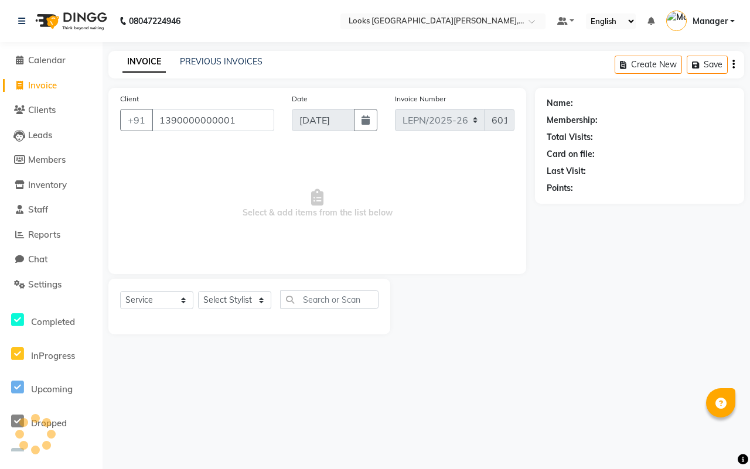
type input "1390000000001"
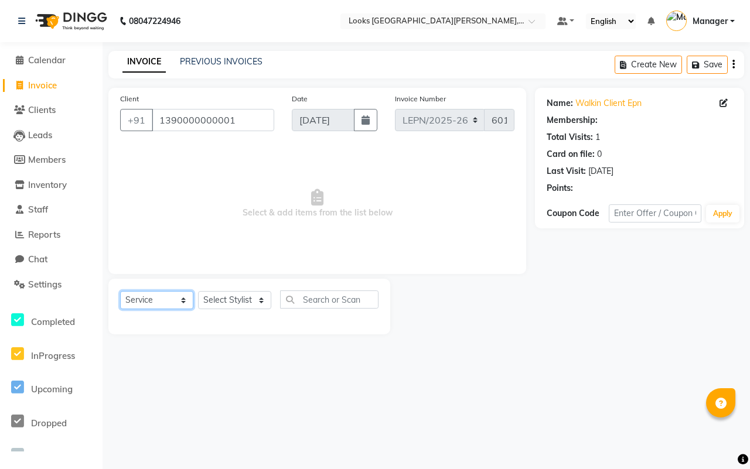
click at [185, 299] on select "Select Service Product Membership Package Voucher Prepaid Gift Card" at bounding box center [156, 300] width 73 height 18
select select "1: Object"
click at [120, 291] on select "Select Service Product Membership Package Voucher Prepaid Gift Card" at bounding box center [156, 300] width 73 height 18
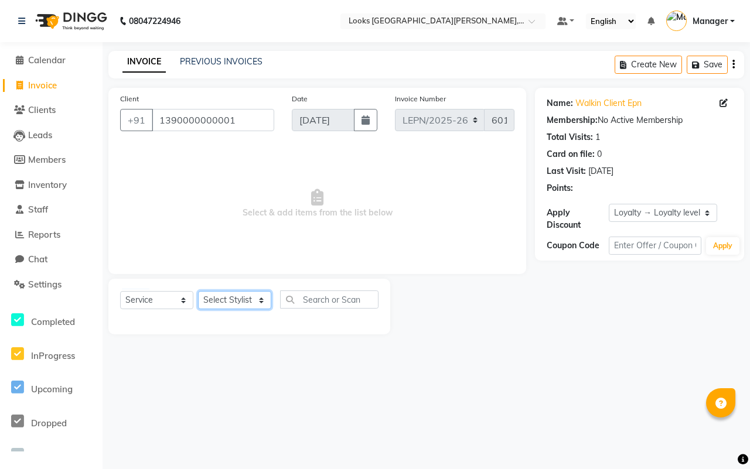
click at [244, 300] on select "Select Stylist AMAN Aman_Asst Baljeet_MKP [PERSON_NAME] Bobby_Mgr Counter Sales…" at bounding box center [234, 300] width 73 height 18
select select "90362"
click at [198, 291] on select "Select Stylist AMAN Aman_Asst Baljeet_MKP [PERSON_NAME] Bobby_Mgr Counter Sales…" at bounding box center [234, 300] width 73 height 18
click at [340, 299] on input "text" at bounding box center [329, 300] width 98 height 18
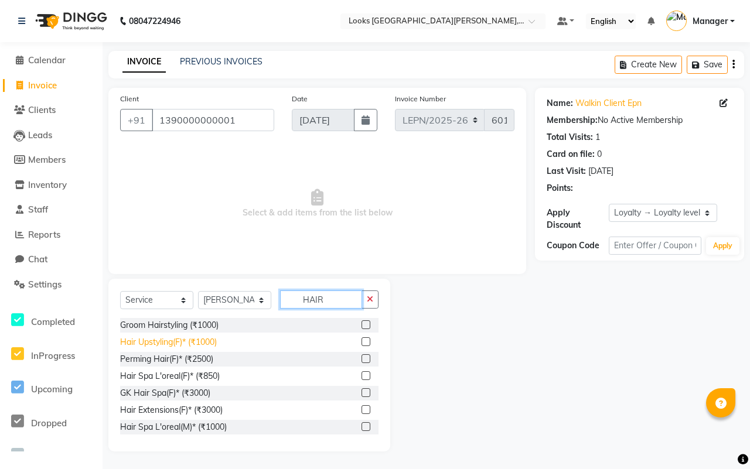
type input "HAIR"
click at [185, 343] on div "Hair Upstyling(F)* (₹1000)" at bounding box center [168, 342] width 97 height 12
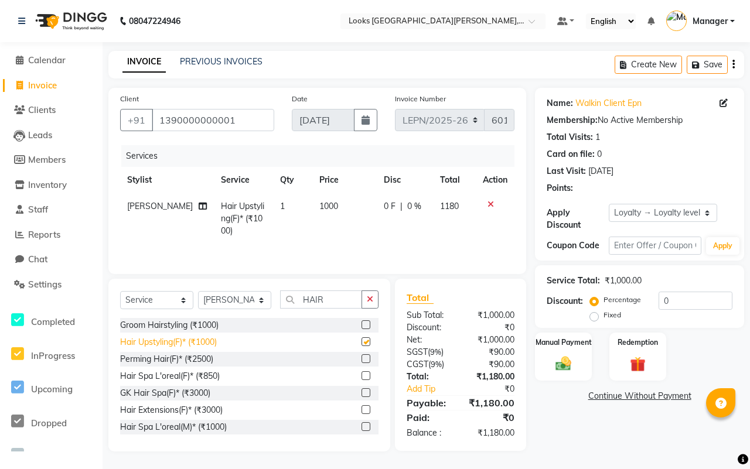
checkbox input "false"
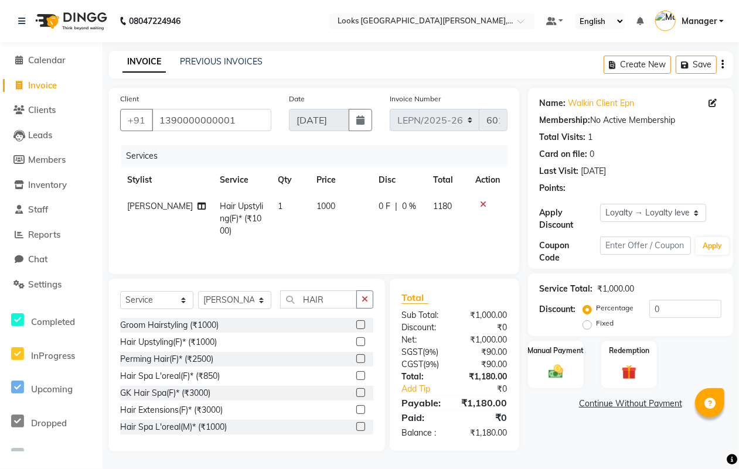
click at [224, 217] on span "Hair Upstyling(F)* (₹1000)" at bounding box center [241, 218] width 43 height 35
select select "90362"
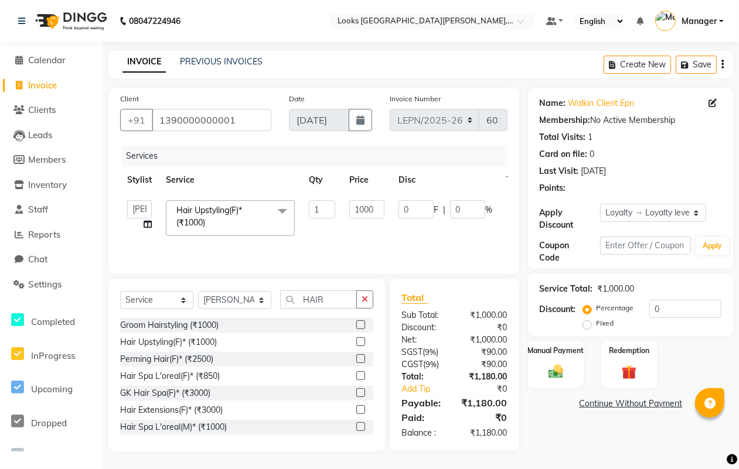
click at [280, 208] on span at bounding box center [282, 211] width 23 height 22
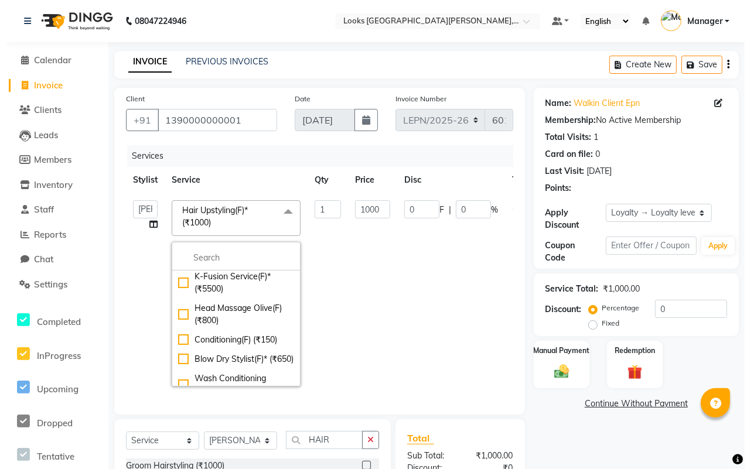
scroll to position [1815, 0]
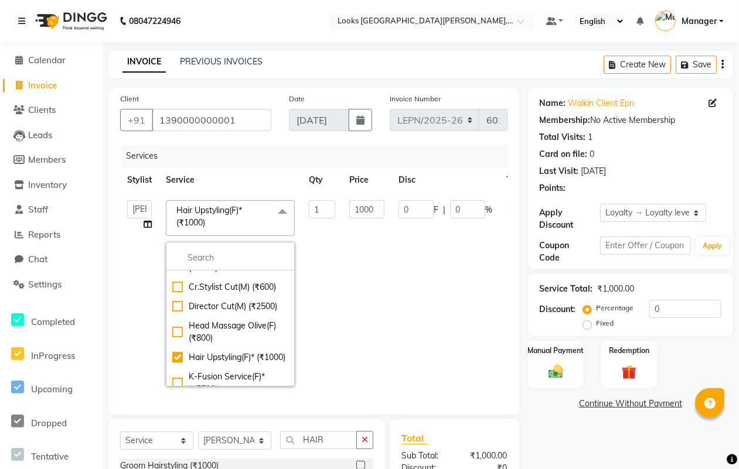
click at [218, 153] on div "Kids Cut(M) (₹400)" at bounding box center [230, 147] width 116 height 12
checkbox input "true"
checkbox input "false"
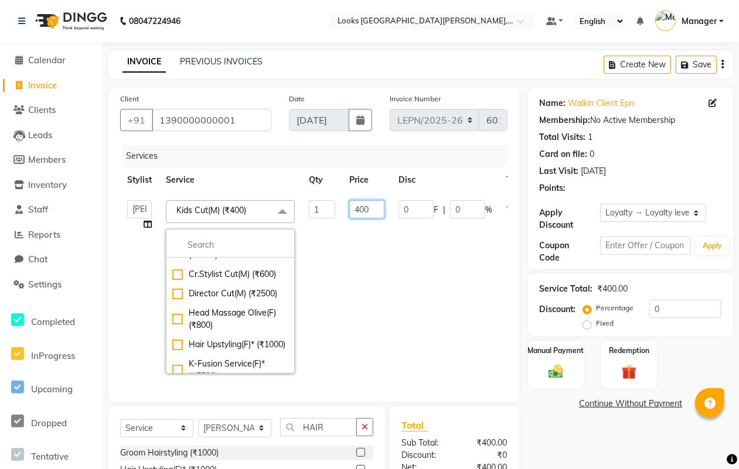
click at [380, 212] on input "400" at bounding box center [366, 209] width 35 height 18
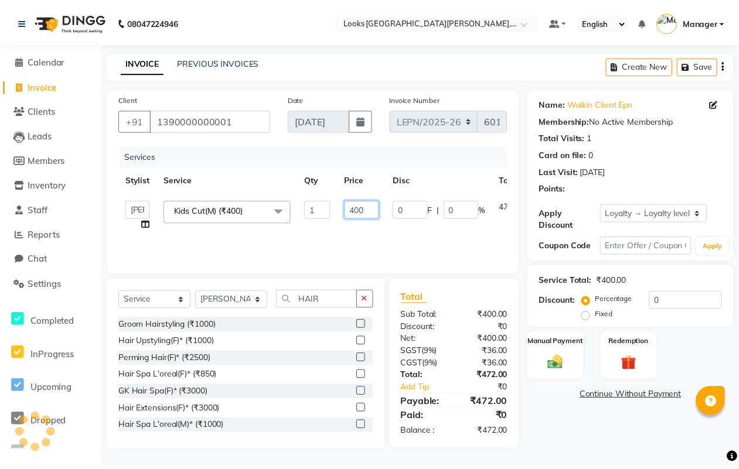
scroll to position [0, 0]
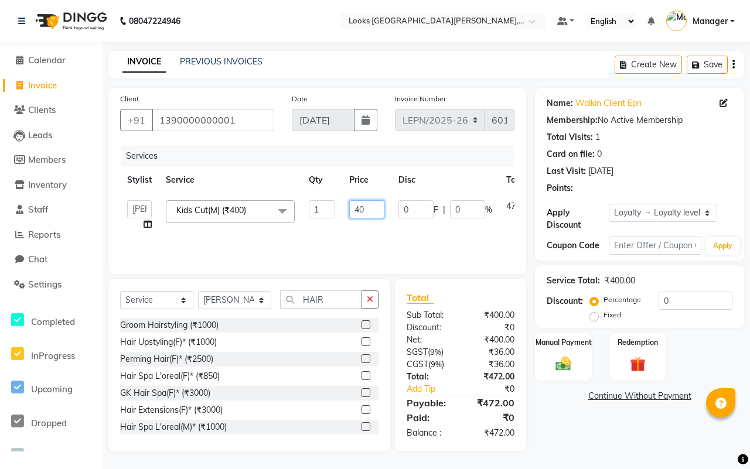
type input "4"
type input "424"
click at [364, 235] on div "Services Stylist Service Qty Price Disc Total Action AMAN Aman_Asst Baljeet_MKP…" at bounding box center [317, 203] width 394 height 117
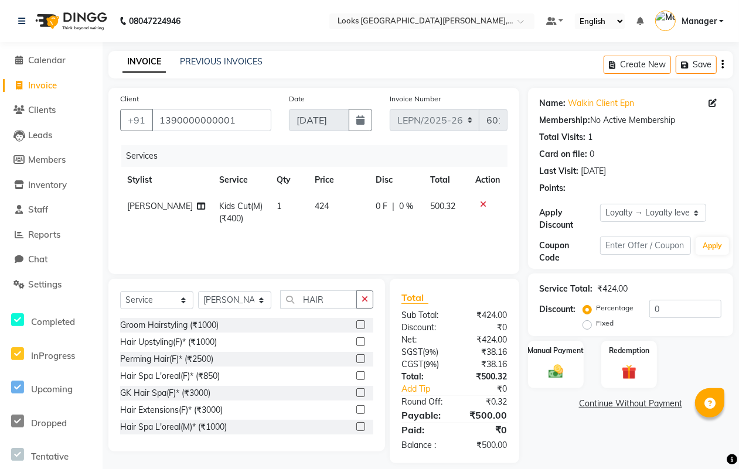
scroll to position [12, 0]
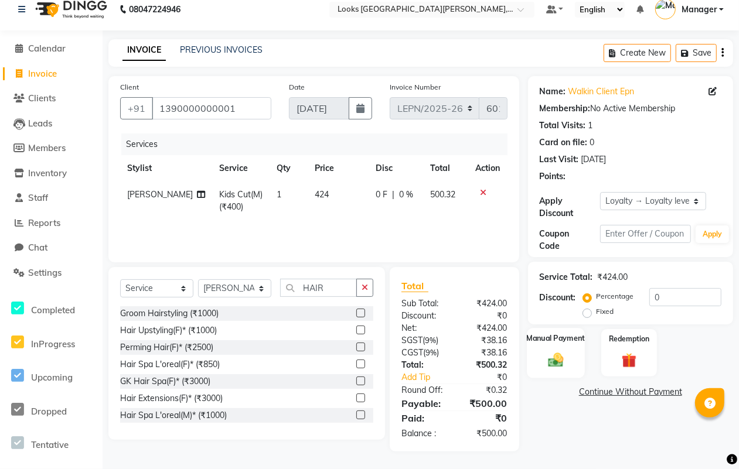
click at [554, 353] on img at bounding box center [555, 360] width 25 height 18
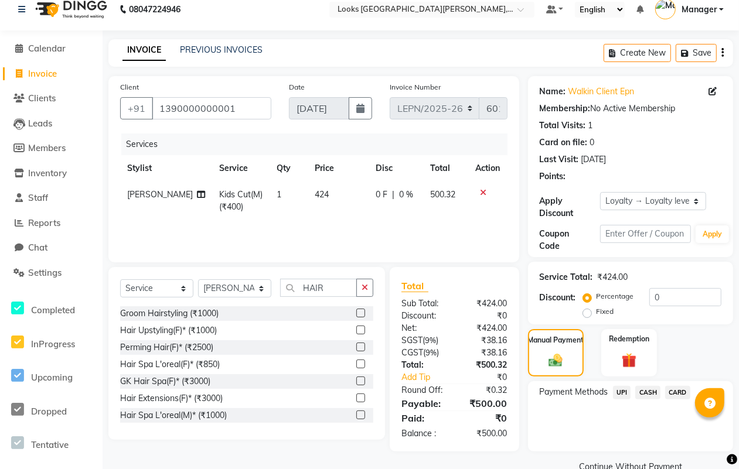
click at [645, 389] on span "CASH" at bounding box center [647, 392] width 25 height 13
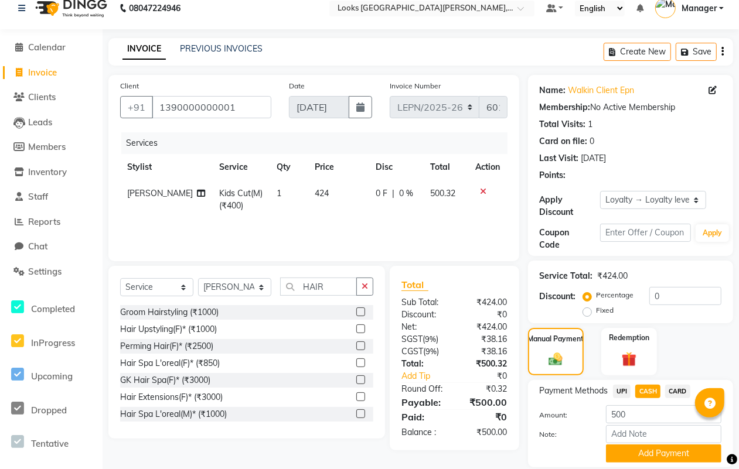
scroll to position [53, 0]
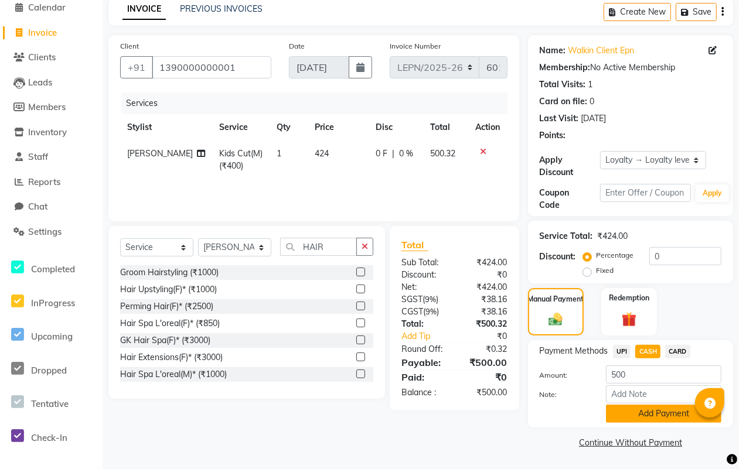
click at [642, 413] on button "Add Payment" at bounding box center [663, 414] width 115 height 18
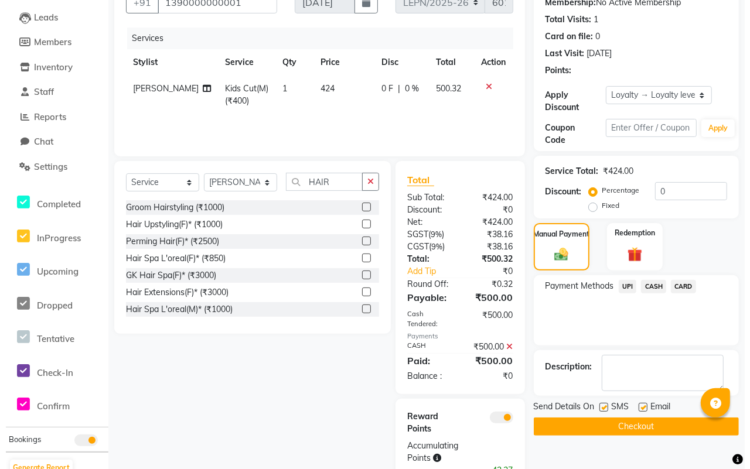
scroll to position [154, 0]
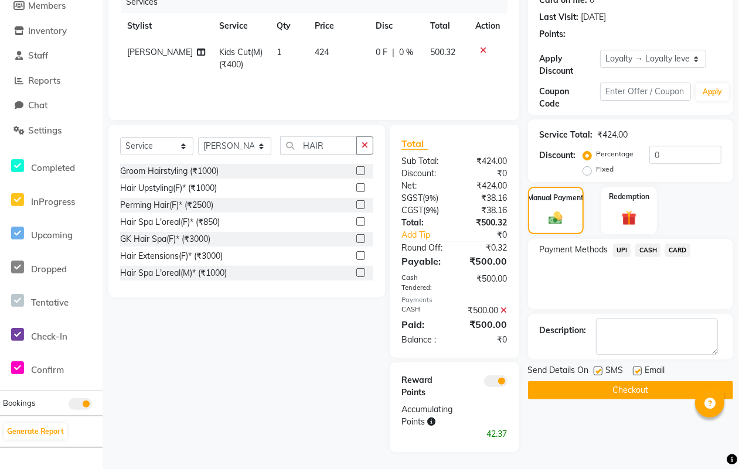
click at [491, 379] on span at bounding box center [495, 382] width 23 height 12
click at [508, 383] on input "checkbox" at bounding box center [508, 383] width 0 height 0
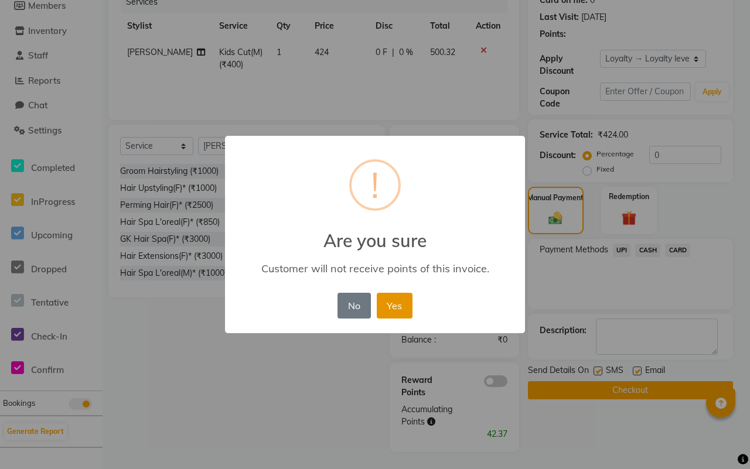
click at [393, 305] on button "Yes" at bounding box center [395, 306] width 36 height 26
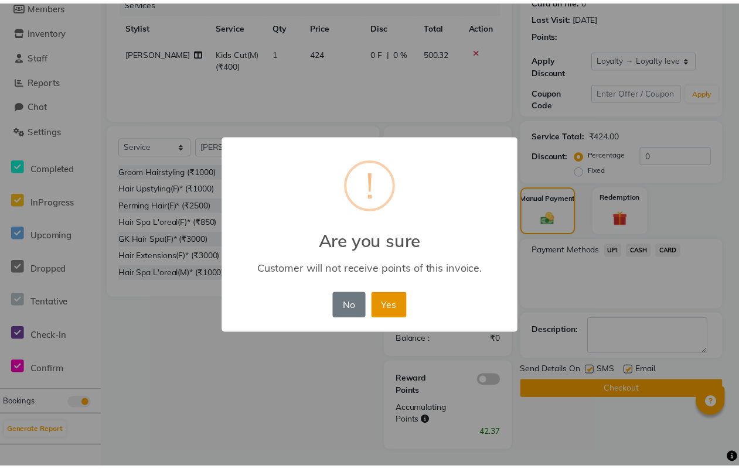
scroll to position [113, 0]
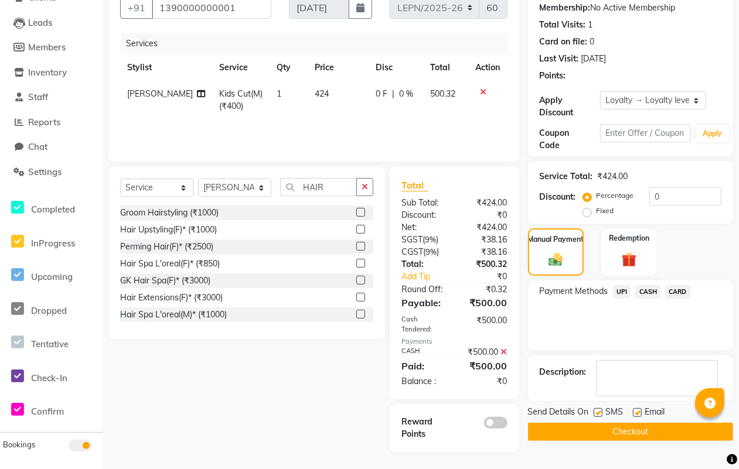
click at [623, 426] on button "Checkout" at bounding box center [630, 432] width 205 height 18
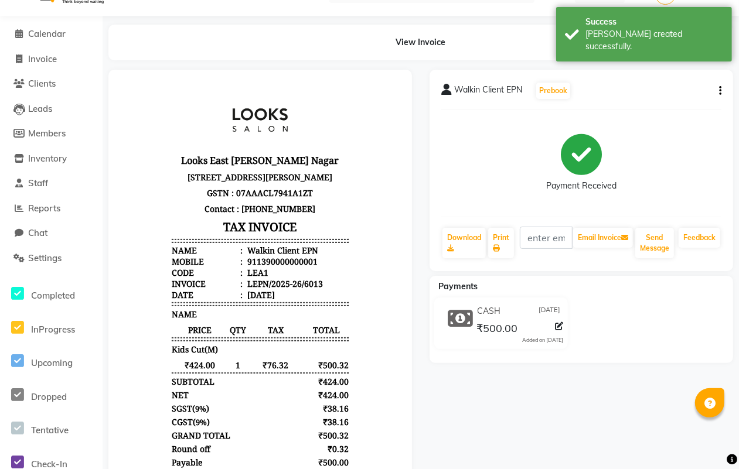
scroll to position [77, 0]
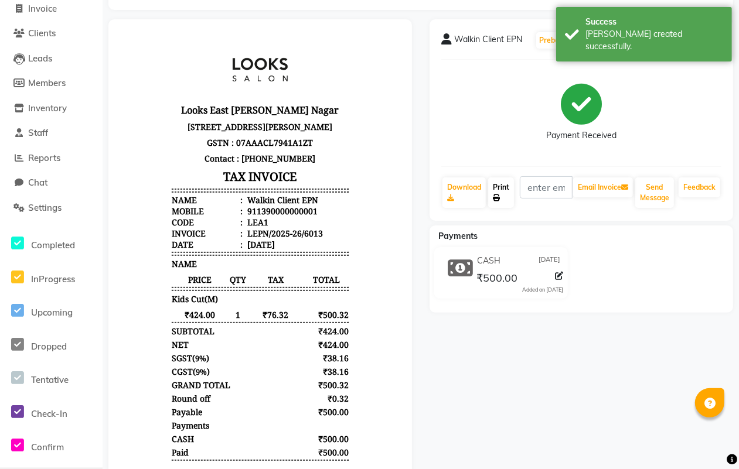
click at [499, 195] on icon at bounding box center [496, 198] width 7 height 7
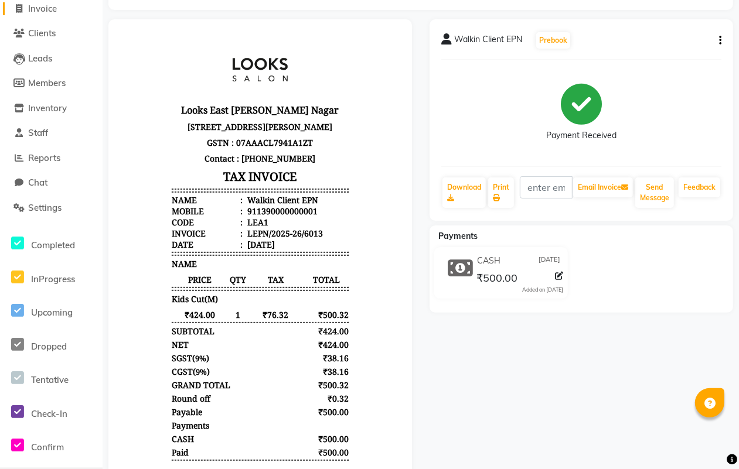
select select "service"
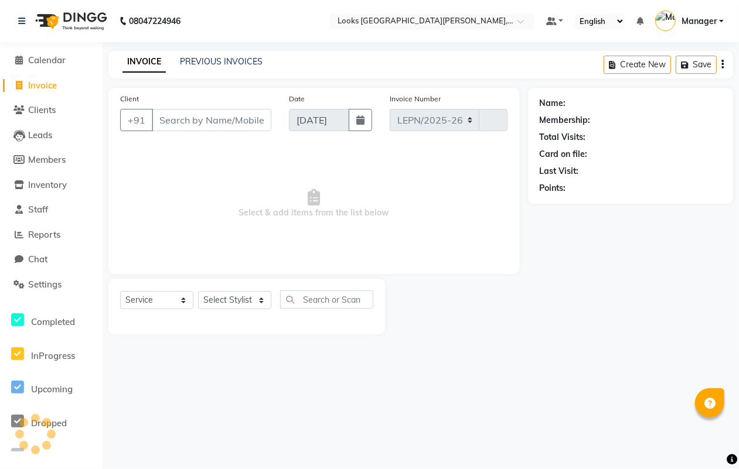
select select "8940"
type input "6014"
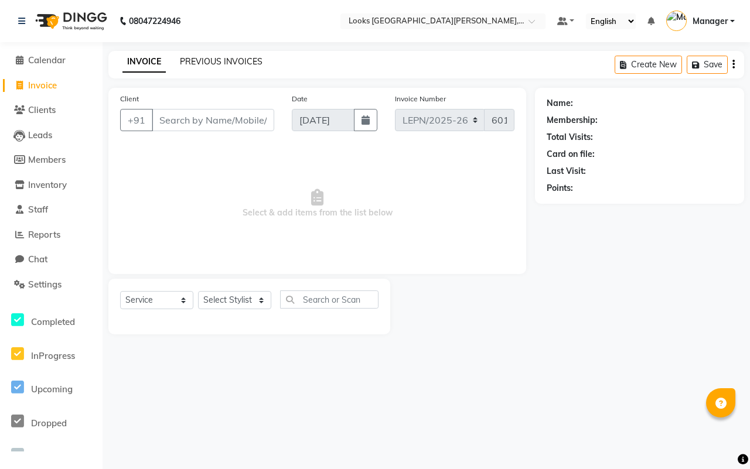
click at [233, 59] on link "PREVIOUS INVOICES" at bounding box center [221, 61] width 83 height 11
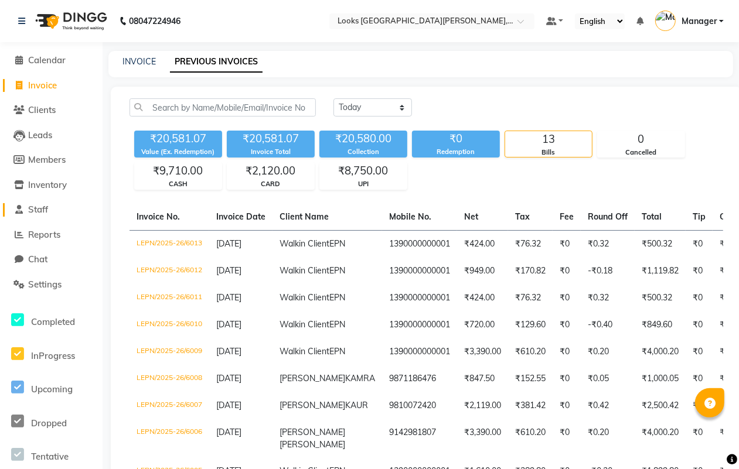
click at [39, 204] on span "Staff" at bounding box center [38, 209] width 20 height 11
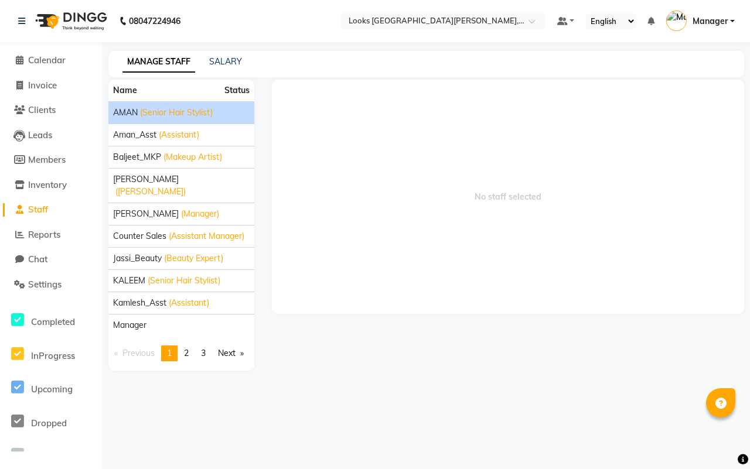
click at [217, 110] on div "AMAN (Senior Hair Stylist)" at bounding box center [181, 113] width 137 height 12
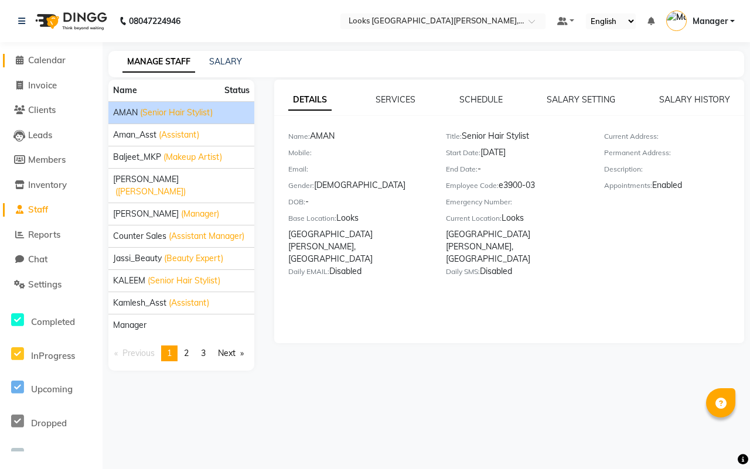
click at [47, 57] on span "Calendar" at bounding box center [47, 60] width 38 height 11
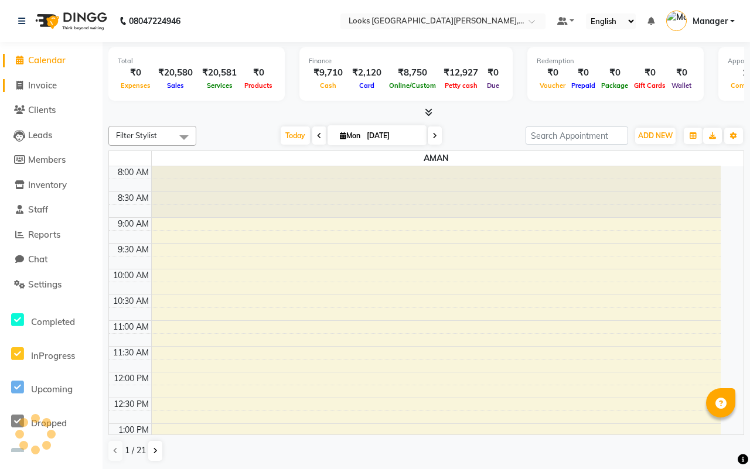
click at [48, 86] on span "Invoice" at bounding box center [42, 85] width 29 height 11
select select "service"
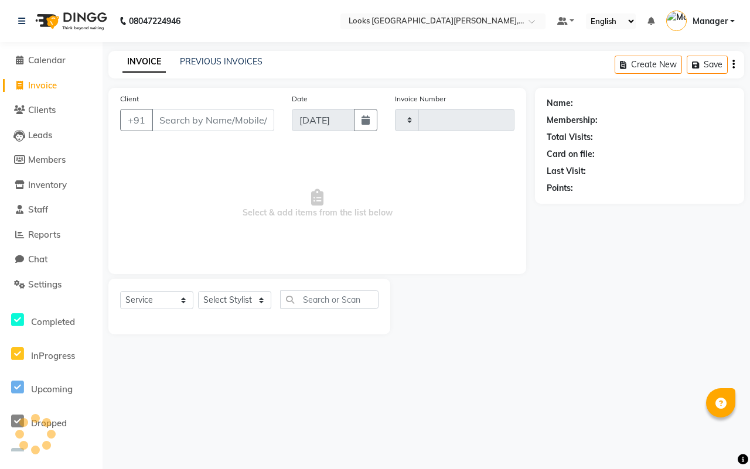
type input "6014"
select select "8940"
click at [45, 230] on span "Reports" at bounding box center [44, 234] width 32 height 11
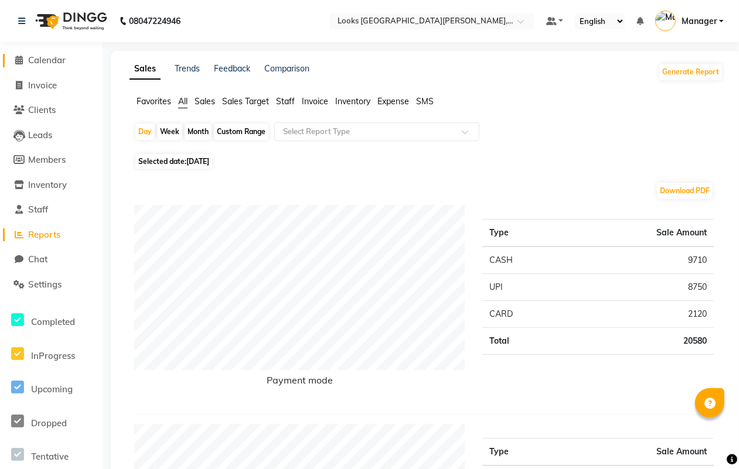
click at [57, 55] on span "Calendar" at bounding box center [47, 60] width 38 height 11
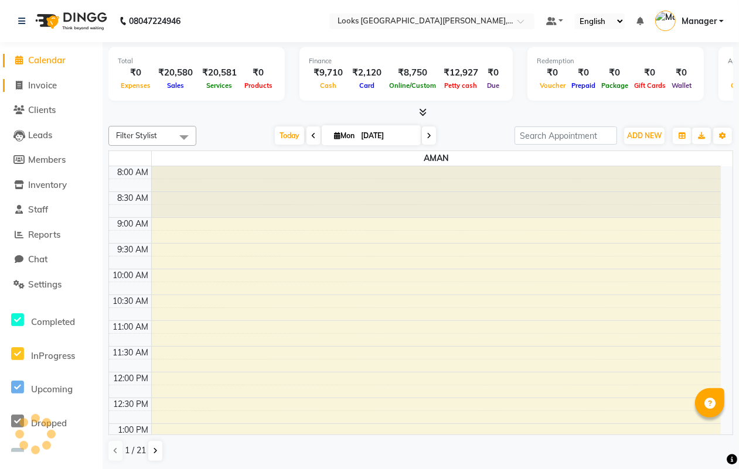
click at [42, 88] on span "Invoice" at bounding box center [42, 85] width 29 height 11
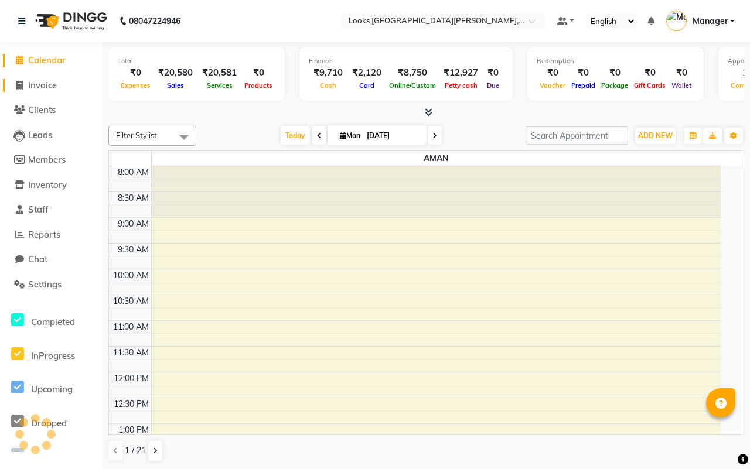
select select "service"
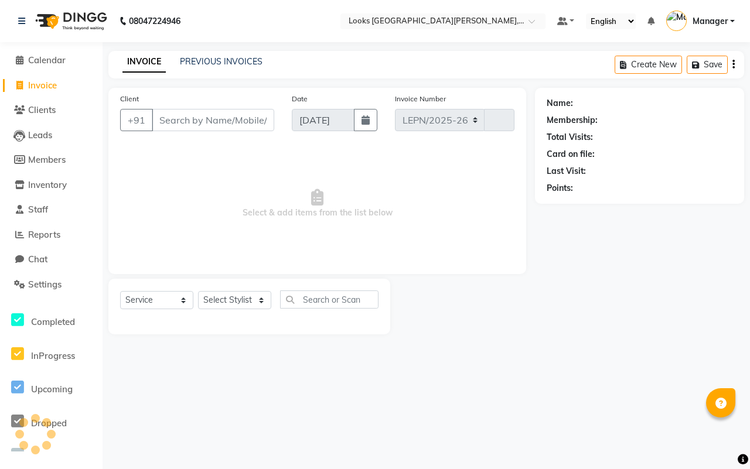
select select "8940"
type input "6014"
click at [731, 19] on link "Manager" at bounding box center [700, 21] width 69 height 19
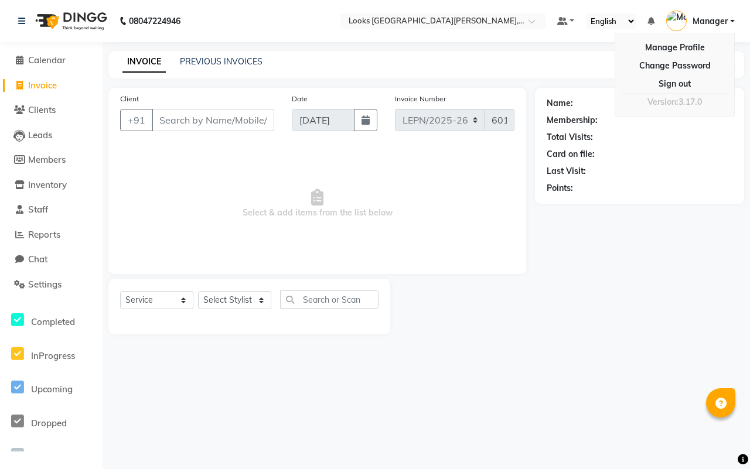
click at [581, 47] on div "08047224946 Select Location × Looks [GEOGRAPHIC_DATA][PERSON_NAME], [GEOGRAPHIC…" at bounding box center [375, 234] width 750 height 469
click at [573, 18] on link at bounding box center [566, 21] width 18 height 12
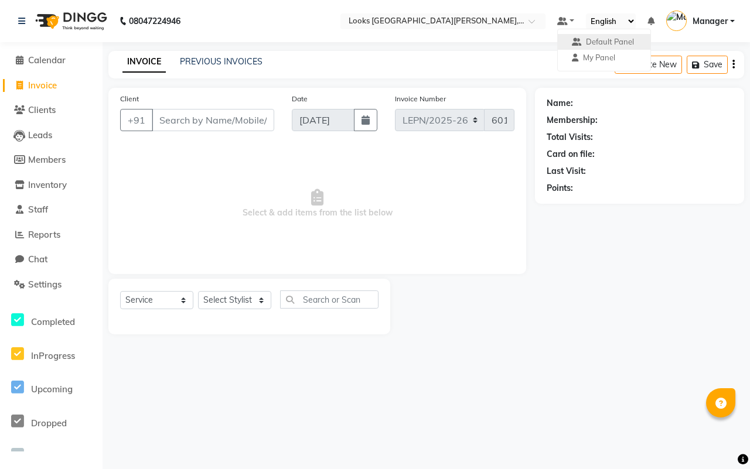
click at [467, 63] on div "INVOICE PREVIOUS INVOICES Create New Save" at bounding box center [426, 65] width 636 height 28
click at [51, 57] on span "Calendar" at bounding box center [47, 60] width 38 height 11
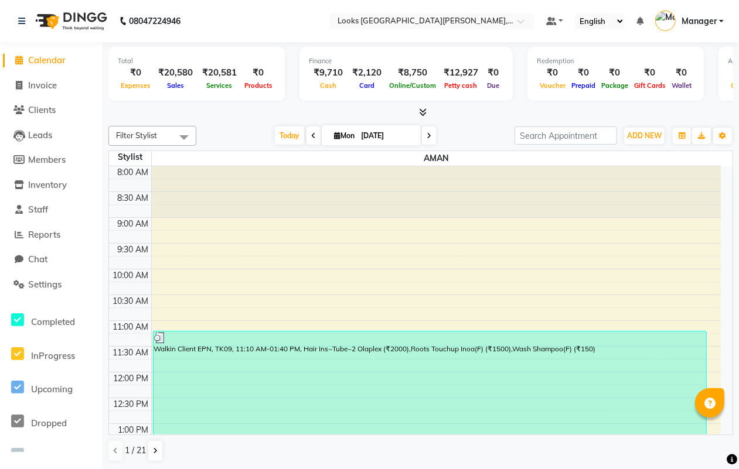
click at [138, 72] on div "₹0" at bounding box center [136, 72] width 36 height 13
click at [722, 18] on link "Manager" at bounding box center [689, 21] width 69 height 19
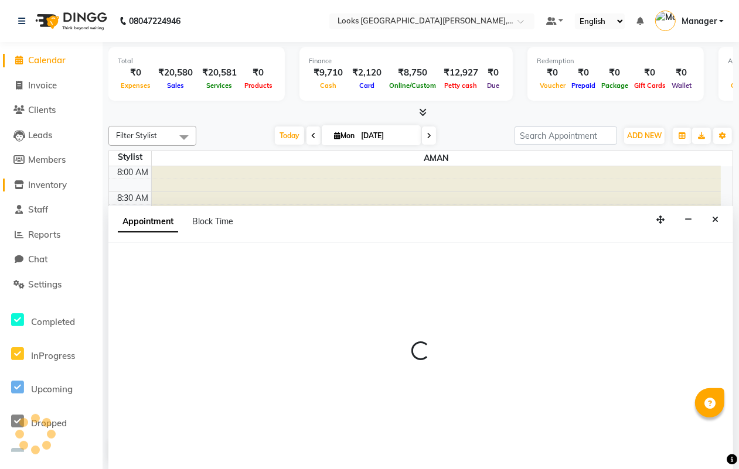
scroll to position [1, 0]
select select "90358"
select select "tentative"
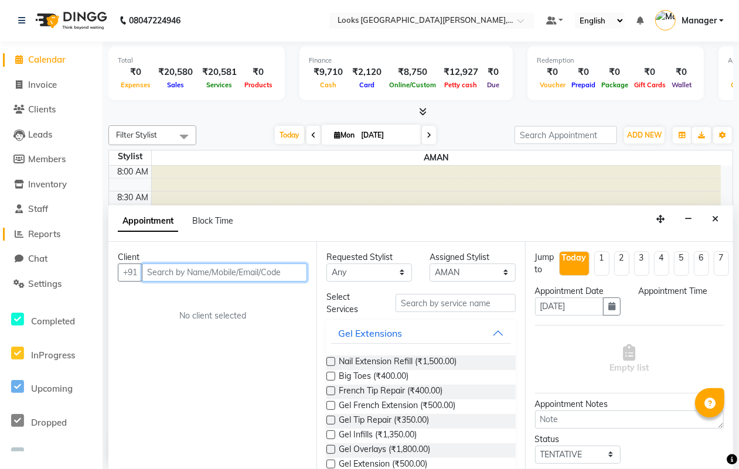
select select "615"
click at [42, 232] on span "Reports" at bounding box center [44, 234] width 32 height 11
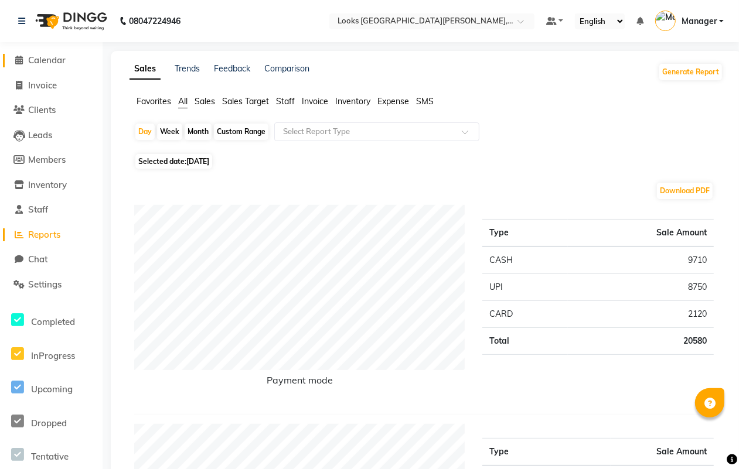
click at [42, 59] on span "Calendar" at bounding box center [47, 60] width 38 height 11
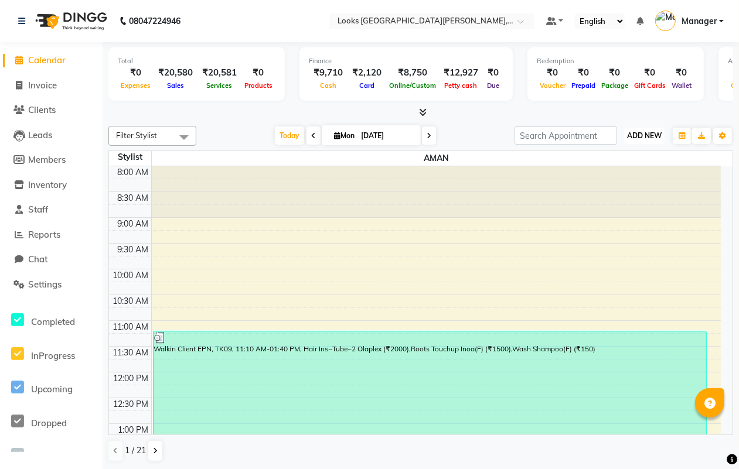
click at [644, 137] on span "ADD NEW" at bounding box center [644, 135] width 35 height 9
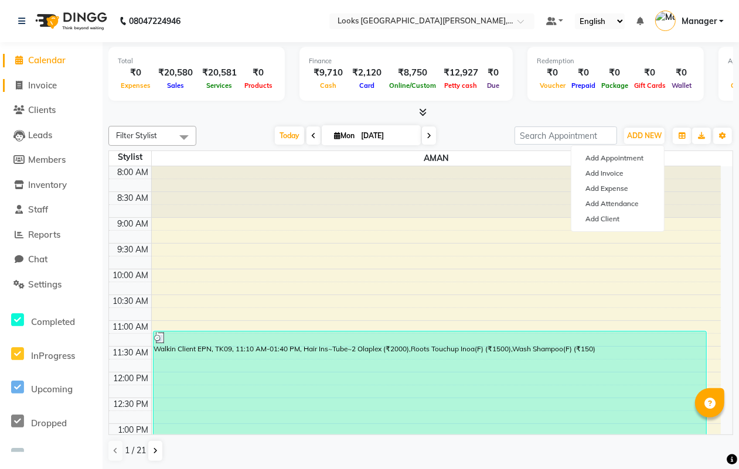
click at [33, 83] on span "Invoice" at bounding box center [42, 85] width 29 height 11
select select "service"
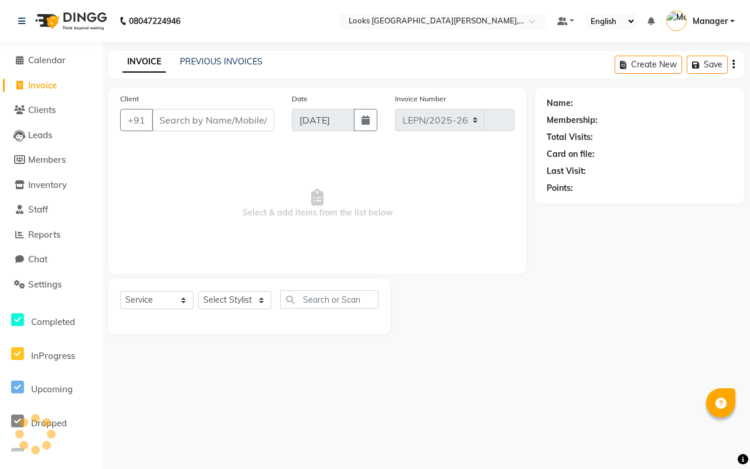
select select "8940"
type input "6014"
click at [224, 116] on input "Client" at bounding box center [213, 120] width 122 height 22
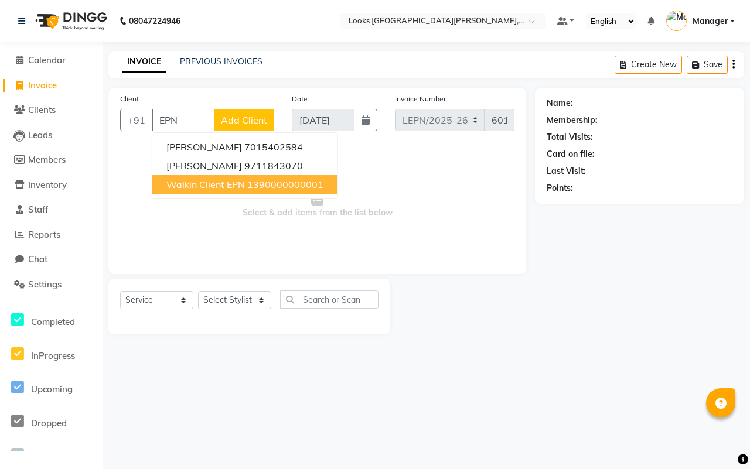
click at [212, 183] on span "Walkin Client EPN" at bounding box center [205, 185] width 79 height 12
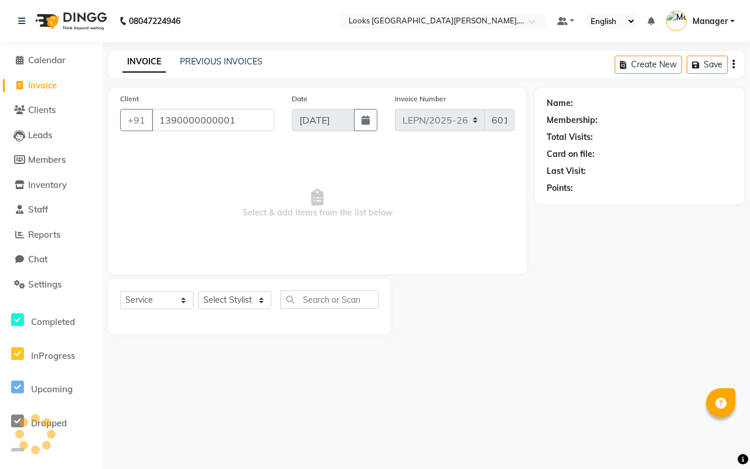
type input "1390000000001"
select select "1: Object"
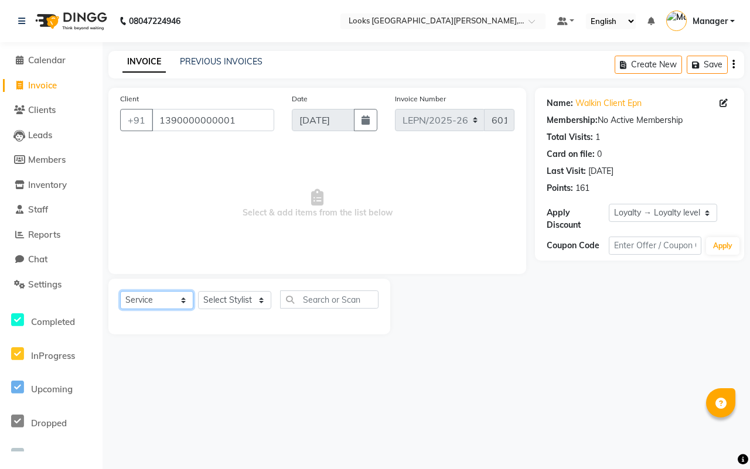
click at [186, 298] on select "Select Service Product Membership Package Voucher Prepaid Gift Card" at bounding box center [156, 300] width 73 height 18
click at [120, 291] on select "Select Service Product Membership Package Voucher Prepaid Gift Card" at bounding box center [156, 300] width 73 height 18
click at [264, 297] on select "Select Stylist AMAN Aman_Asst Baljeet_MKP [PERSON_NAME] Bobby_Mgr Counter Sales…" at bounding box center [234, 300] width 73 height 18
select select "90360"
click at [198, 291] on select "Select Stylist AMAN Aman_Asst Baljeet_MKP [PERSON_NAME] Bobby_Mgr Counter Sales…" at bounding box center [234, 300] width 73 height 18
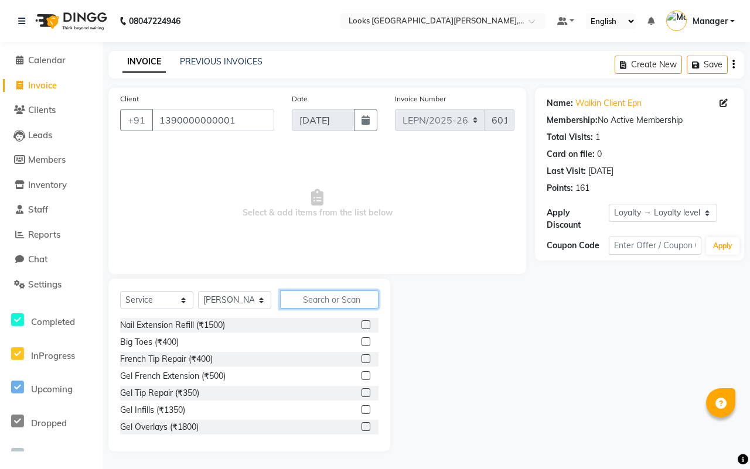
click at [319, 301] on input "text" at bounding box center [329, 300] width 98 height 18
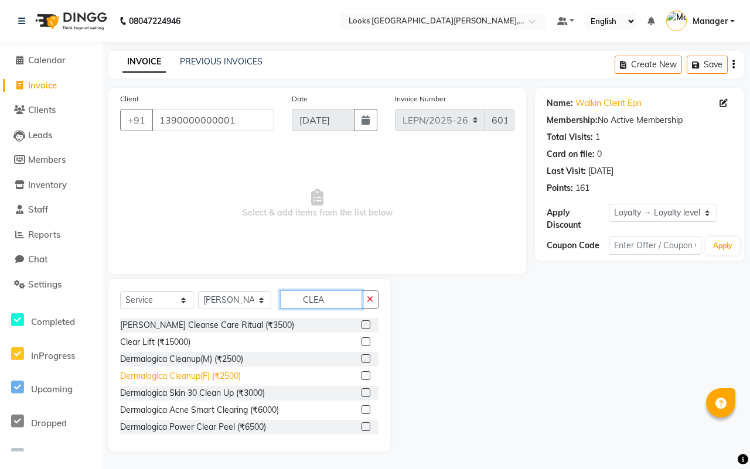
type input "CLEA"
click at [203, 375] on div "Dermalogica Cleanup(F) (₹2500)" at bounding box center [180, 376] width 121 height 12
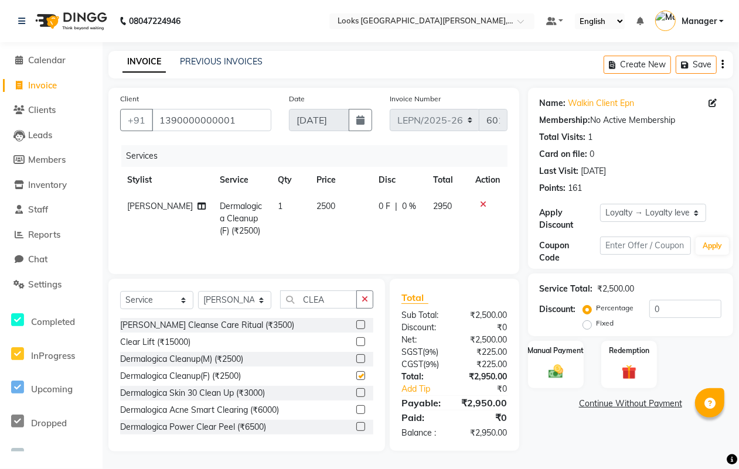
checkbox input "false"
click at [330, 302] on input "CLEA" at bounding box center [318, 300] width 77 height 18
type input "C"
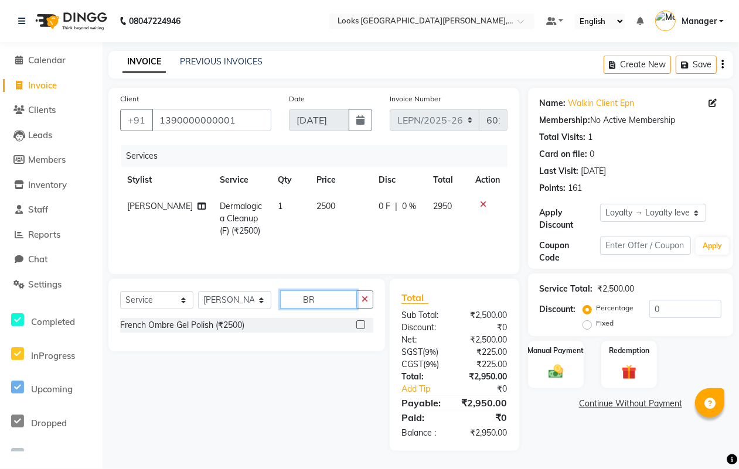
type input "B"
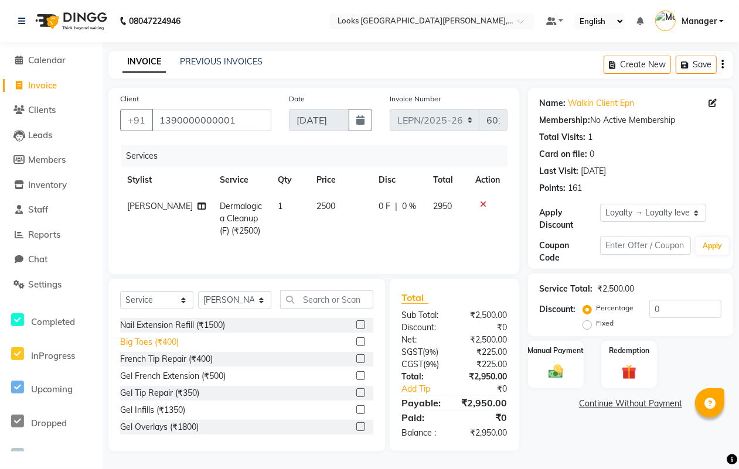
click at [156, 346] on div "Big Toes (₹400)" at bounding box center [149, 342] width 59 height 12
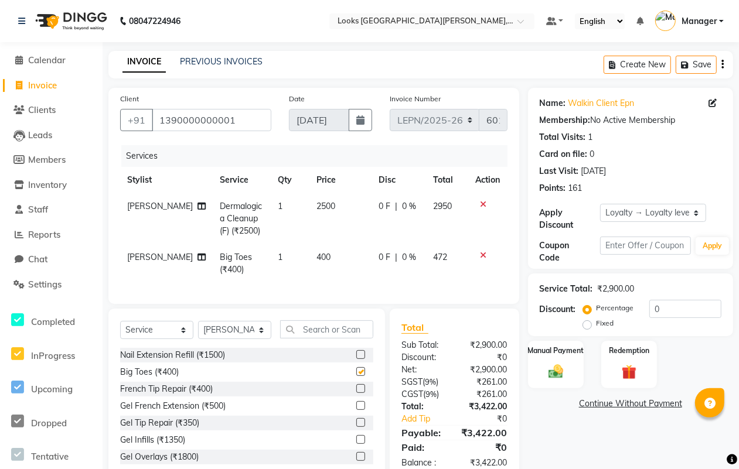
checkbox input "false"
click at [252, 259] on td "Big Toes (₹400)" at bounding box center [242, 263] width 58 height 39
select select "90360"
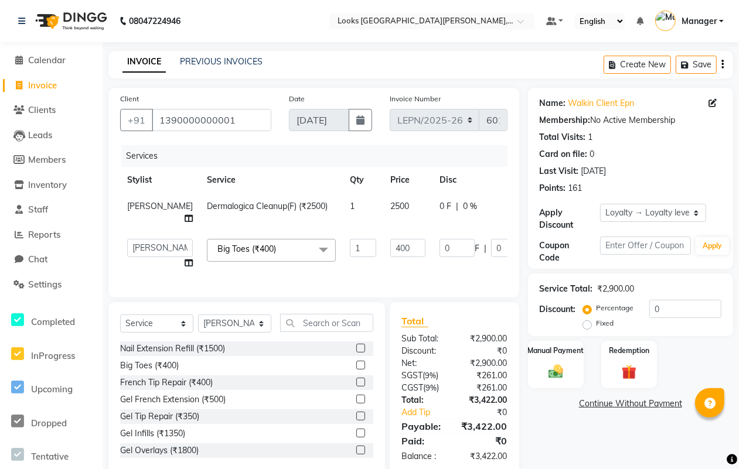
click at [241, 256] on span "Big Toes (₹400) x" at bounding box center [251, 250] width 72 height 15
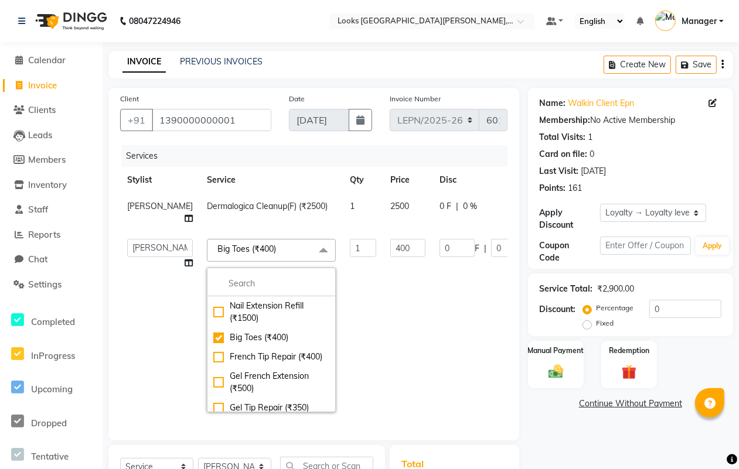
click at [312, 250] on span at bounding box center [323, 250] width 23 height 22
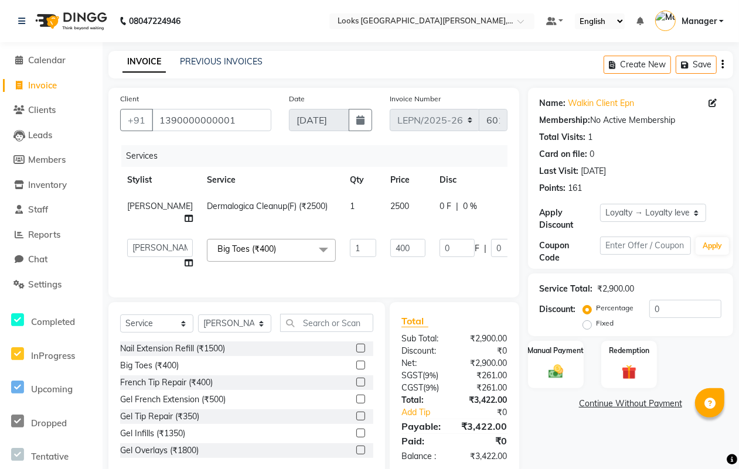
click at [312, 247] on span at bounding box center [323, 250] width 23 height 22
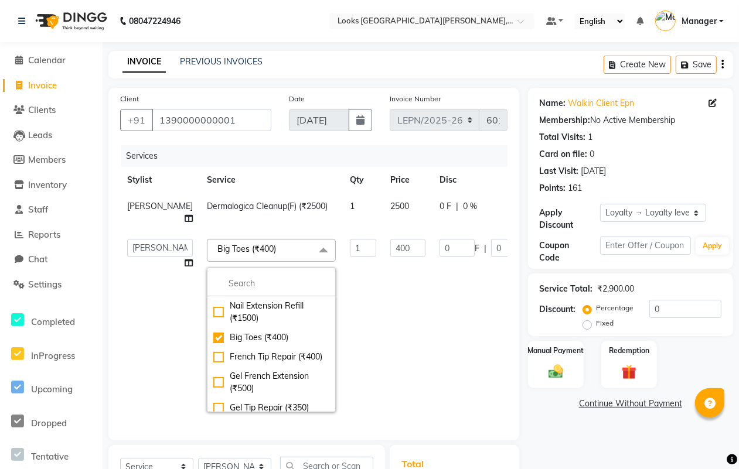
click at [312, 247] on span at bounding box center [323, 250] width 23 height 22
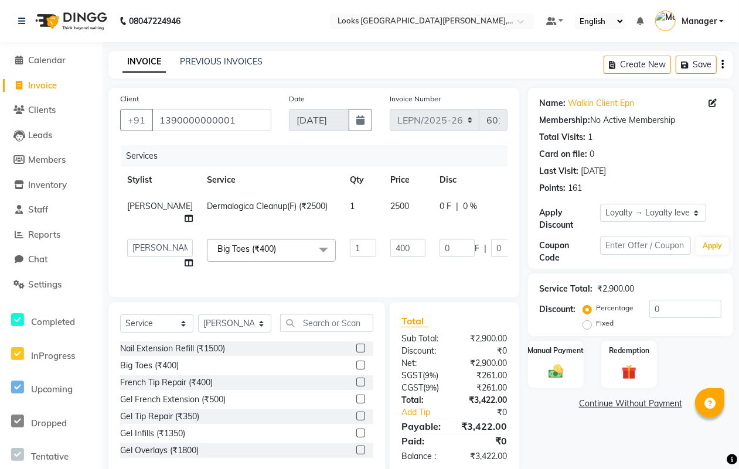
click at [312, 247] on span at bounding box center [323, 250] width 23 height 22
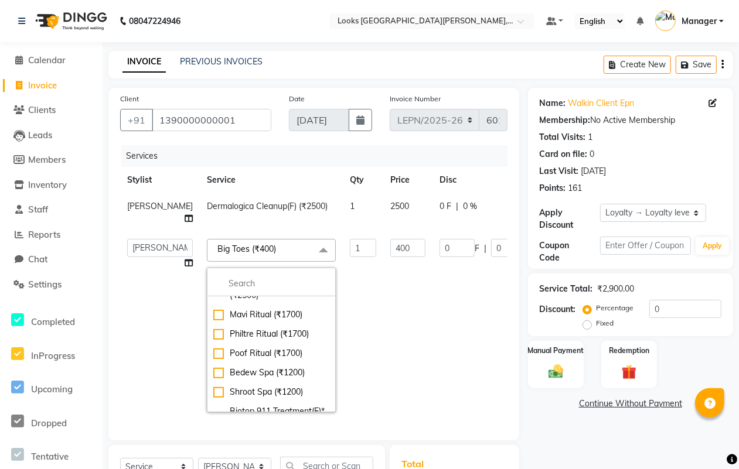
scroll to position [10040, 0]
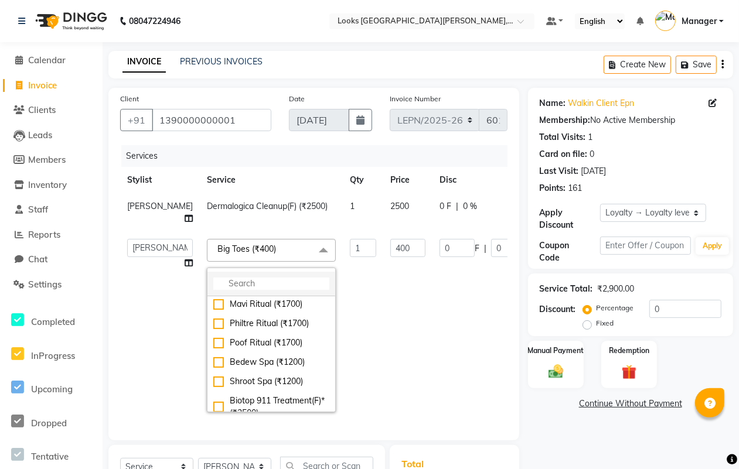
click at [213, 287] on input "multiselect-search" at bounding box center [271, 284] width 116 height 12
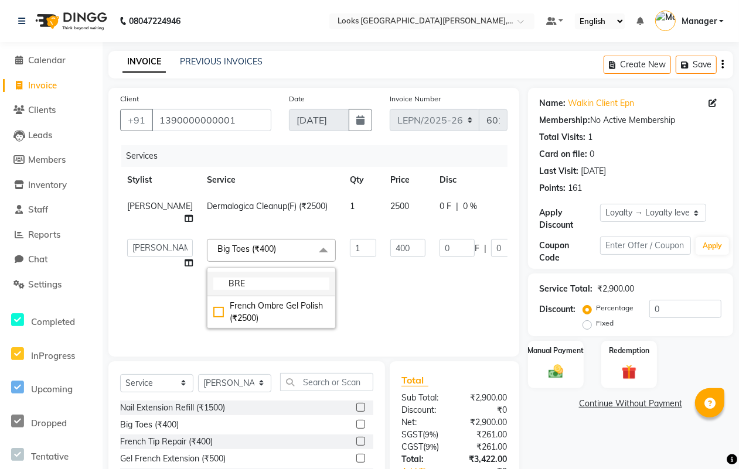
scroll to position [0, 0]
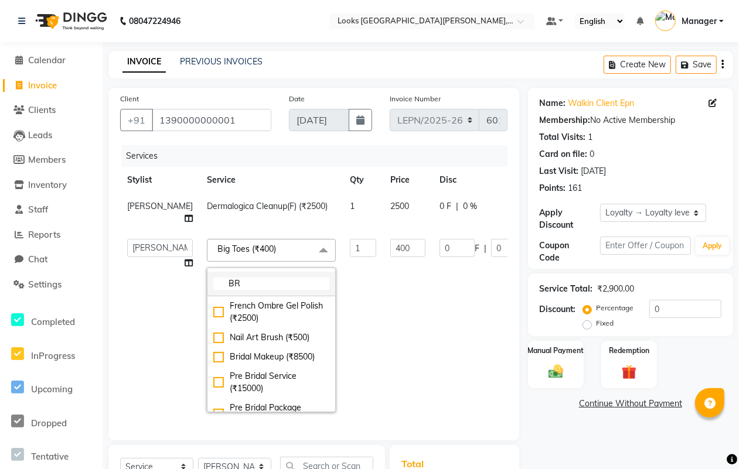
type input "B"
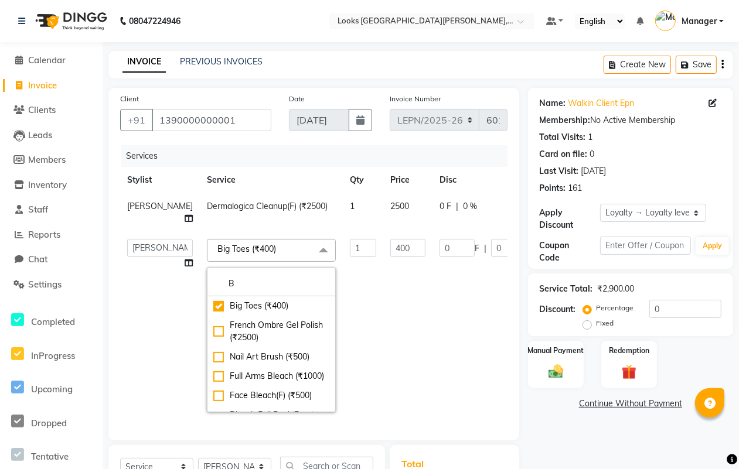
type input "B"
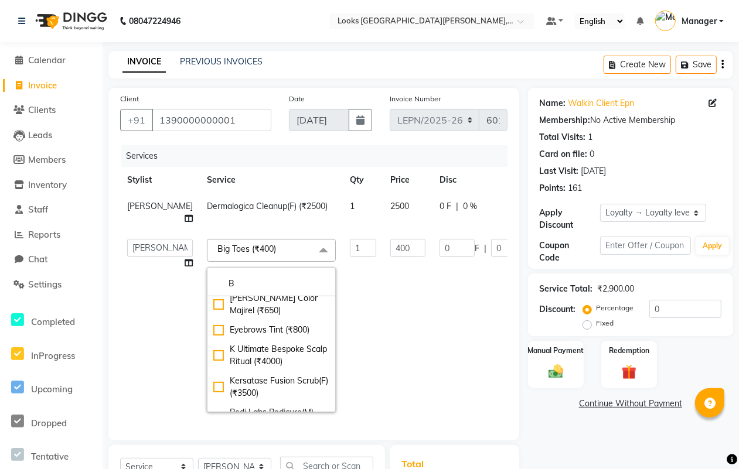
scroll to position [893, 0]
click at [230, 318] on div "Beard Color Majirel (₹650)" at bounding box center [271, 306] width 116 height 25
type input "650"
checkbox input "false"
checkbox input "true"
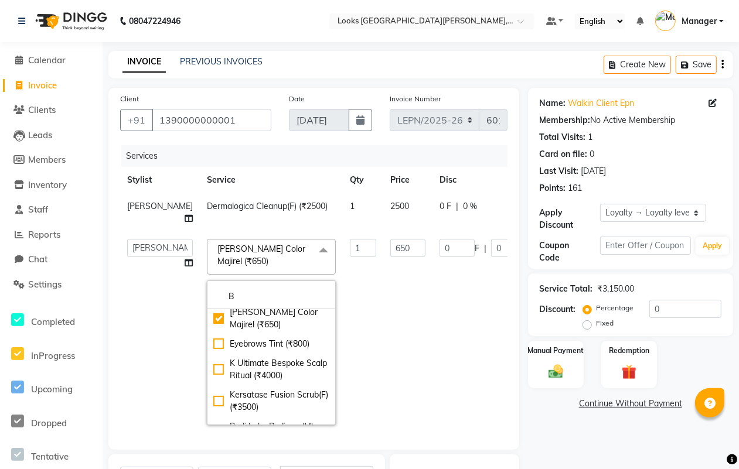
click at [233, 300] on div "Beard Color Inoa (₹650)" at bounding box center [271, 287] width 116 height 25
checkbox input "true"
checkbox input "false"
click at [390, 247] on input "650" at bounding box center [407, 248] width 35 height 18
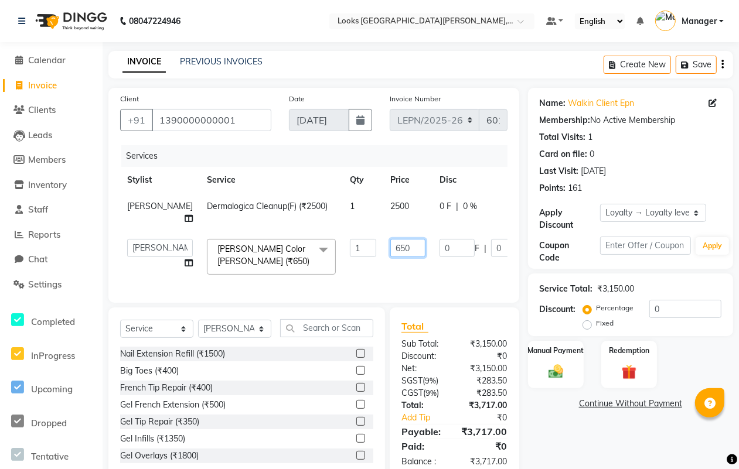
click at [390, 247] on input "650" at bounding box center [407, 248] width 35 height 18
type input "6"
type input "3"
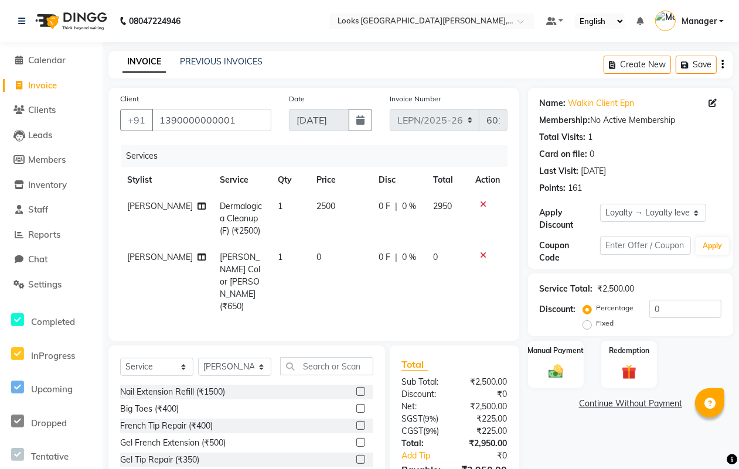
click at [246, 260] on span "Beard Color Inoa (₹650)" at bounding box center [240, 282] width 40 height 60
select select "90360"
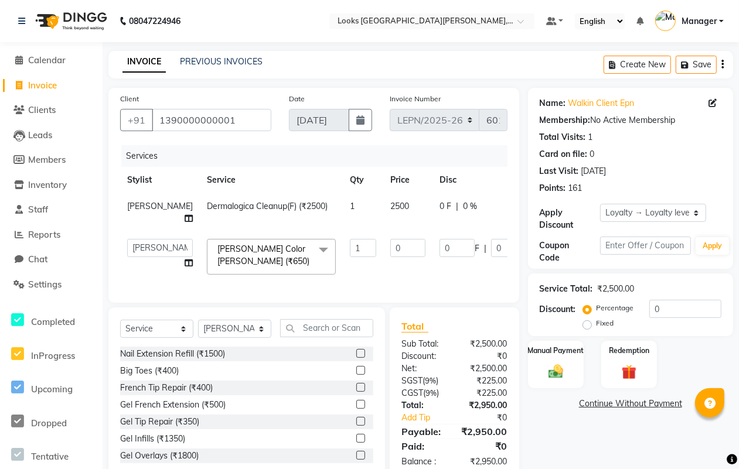
click at [312, 247] on span at bounding box center [323, 250] width 23 height 22
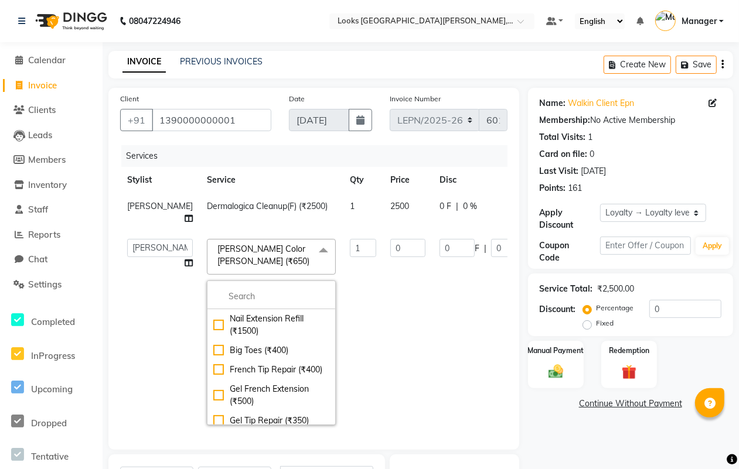
click at [312, 247] on span at bounding box center [323, 250] width 23 height 22
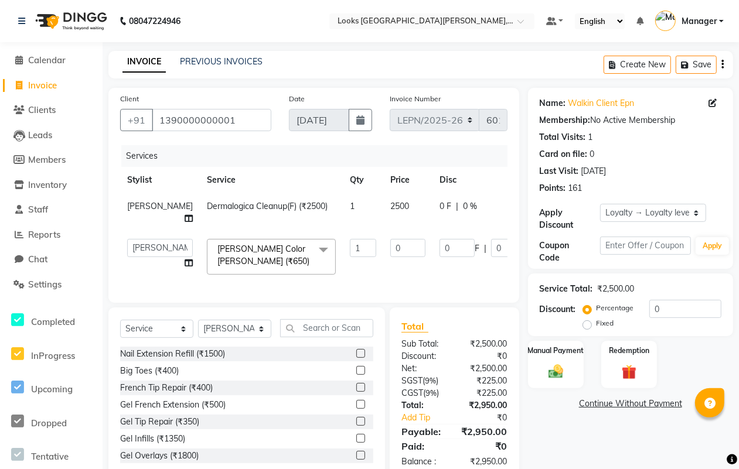
click at [312, 250] on span at bounding box center [323, 250] width 23 height 22
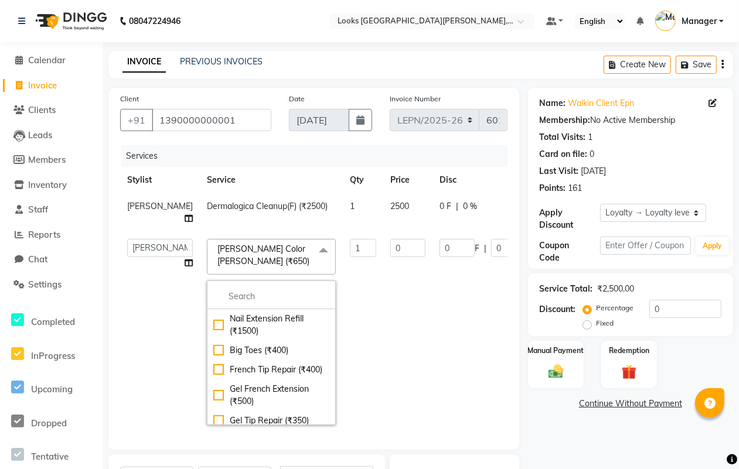
click at [248, 247] on span "Beard Color Inoa (₹650)" at bounding box center [263, 255] width 92 height 23
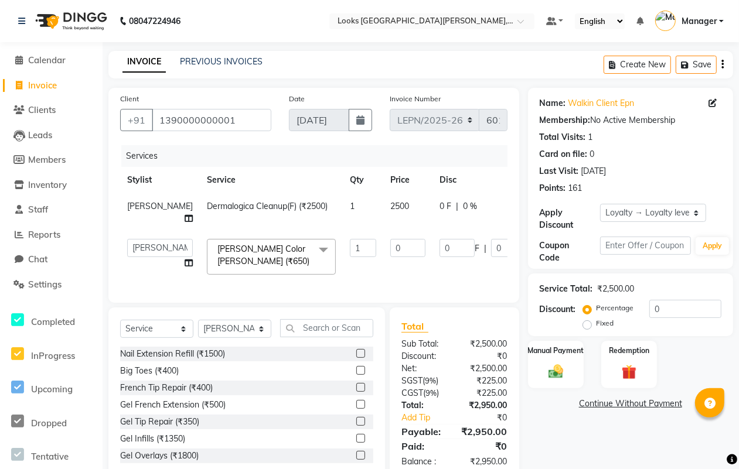
click at [312, 249] on span at bounding box center [323, 250] width 23 height 22
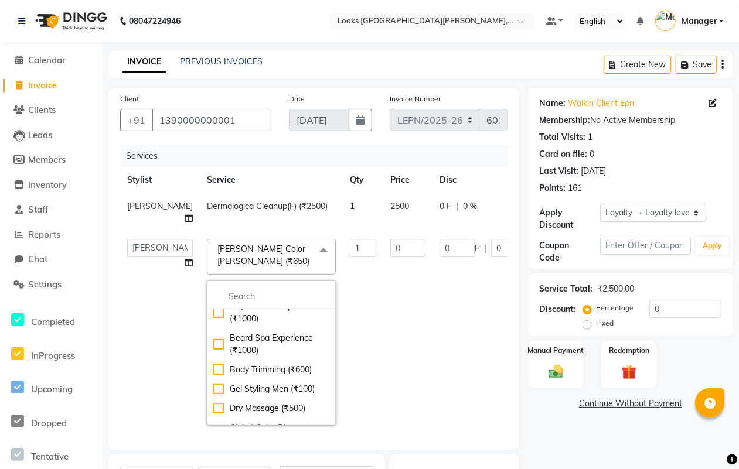
scroll to position [2706, 0]
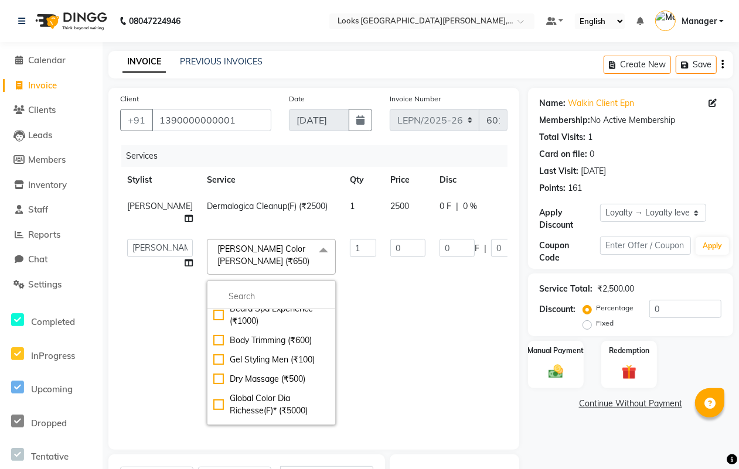
click at [234, 48] on div "Beard Trimming (₹340)" at bounding box center [271, 35] width 116 height 25
checkbox input "true"
checkbox input "false"
click at [390, 251] on input "340" at bounding box center [407, 248] width 35 height 18
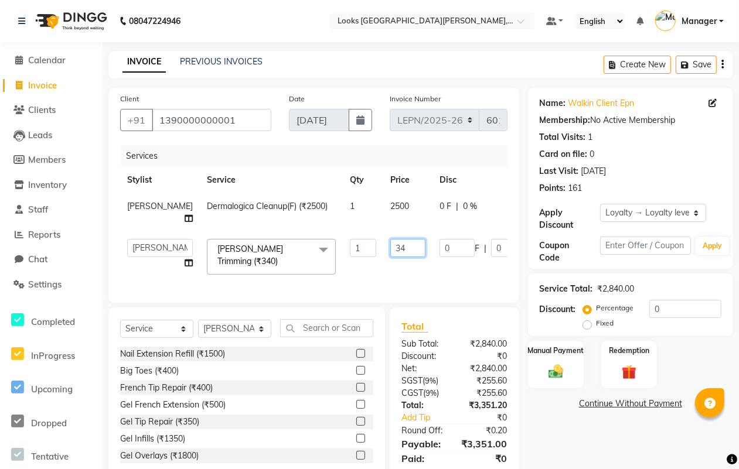
type input "3"
type input "200"
click at [259, 200] on tr "NADEEM Dermalogica Cleanup(F) (₹2500) 1 2500 0 F | 0 % 2950" at bounding box center [367, 212] width 494 height 39
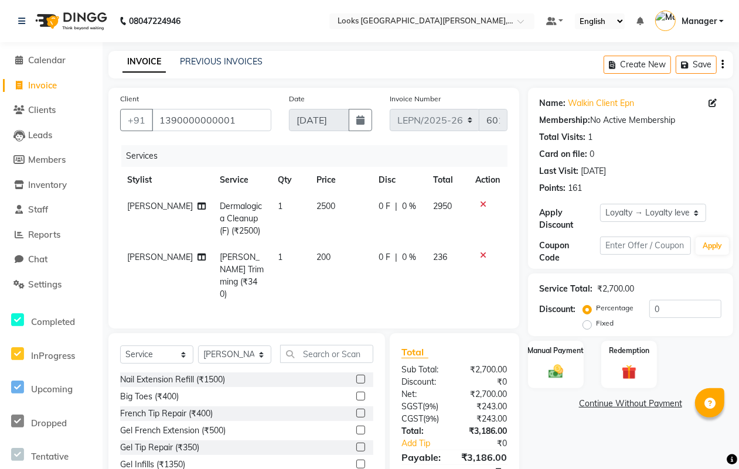
click at [278, 204] on span "1" at bounding box center [280, 206] width 5 height 11
select select "90360"
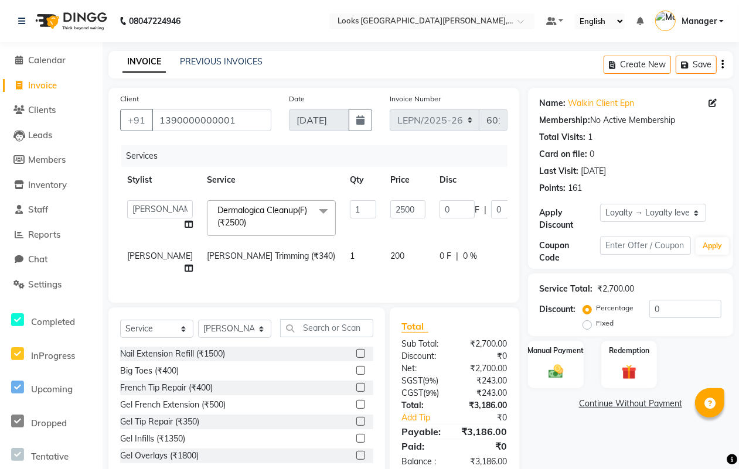
click at [232, 208] on span "Dermalogica Cleanup(F) (₹2500)" at bounding box center [262, 216] width 90 height 23
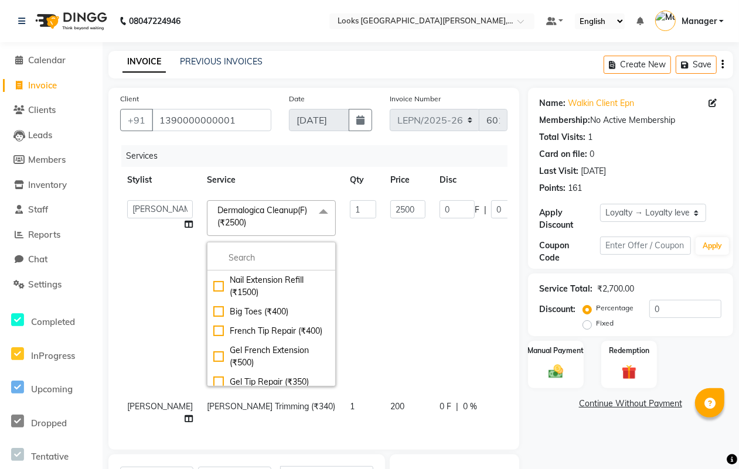
click at [312, 212] on span at bounding box center [323, 211] width 23 height 22
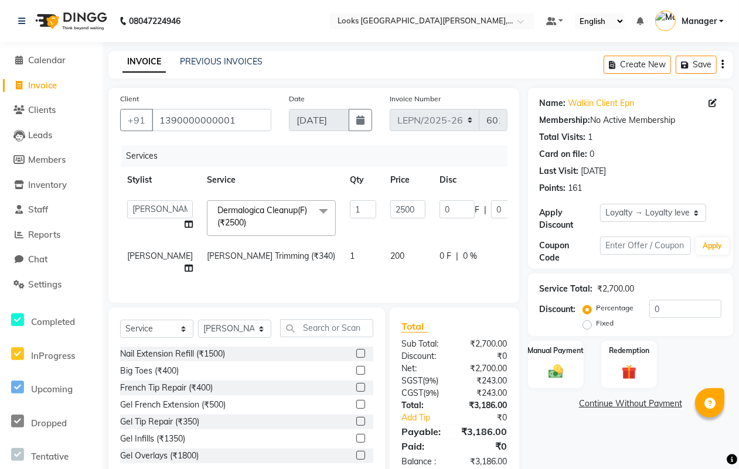
click at [312, 209] on span at bounding box center [323, 211] width 23 height 22
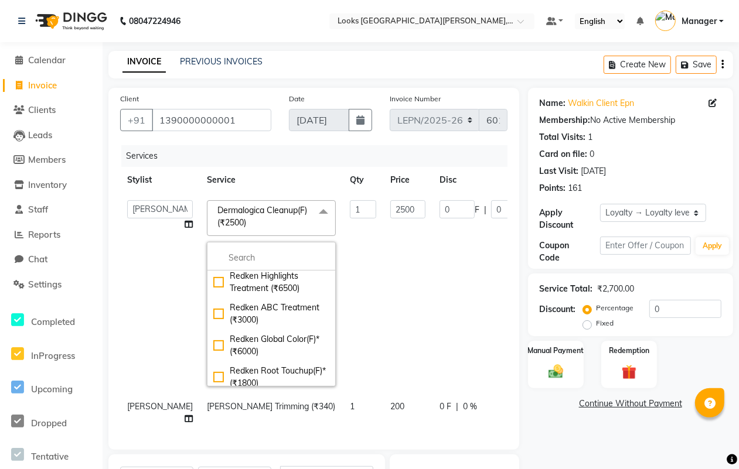
scroll to position [10358, 0]
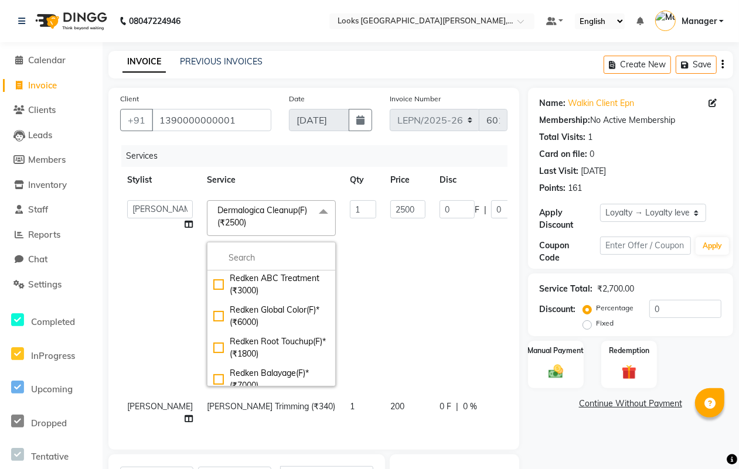
checkbox input "false"
checkbox input "true"
type input "2000"
click at [312, 211] on span at bounding box center [323, 211] width 23 height 22
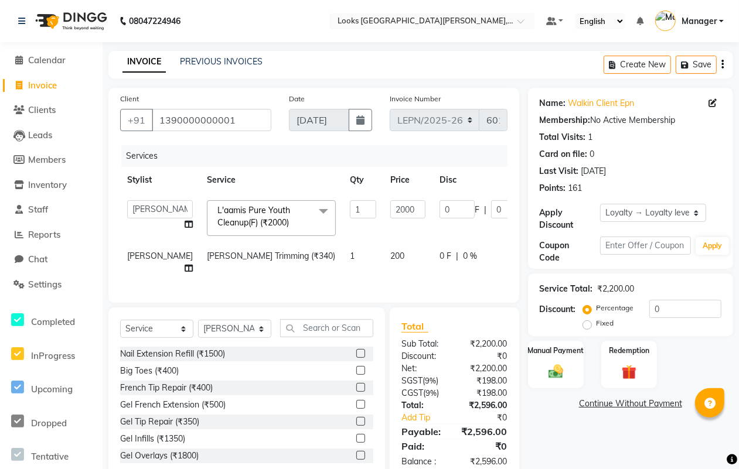
scroll to position [39, 0]
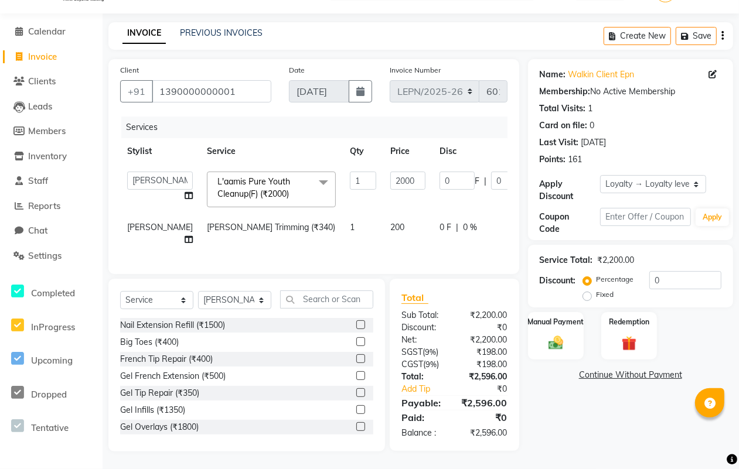
click at [383, 236] on td "200" at bounding box center [407, 234] width 49 height 39
select select "90360"
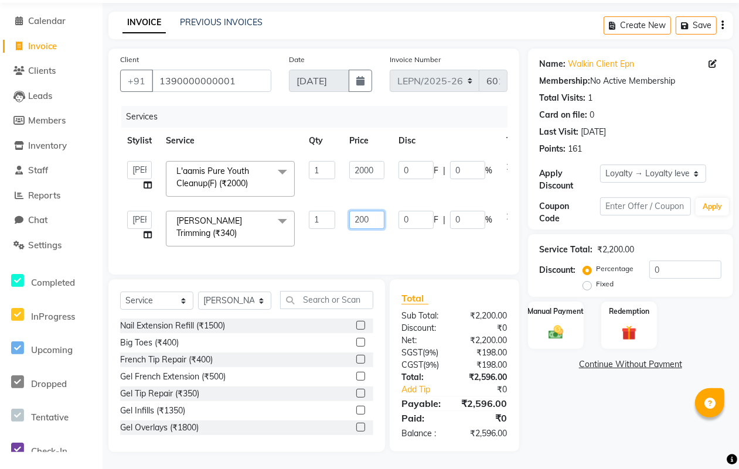
click at [373, 221] on input "200" at bounding box center [366, 220] width 35 height 18
type input "2"
type input "250"
click at [373, 241] on td "250" at bounding box center [366, 229] width 49 height 50
select select "90360"
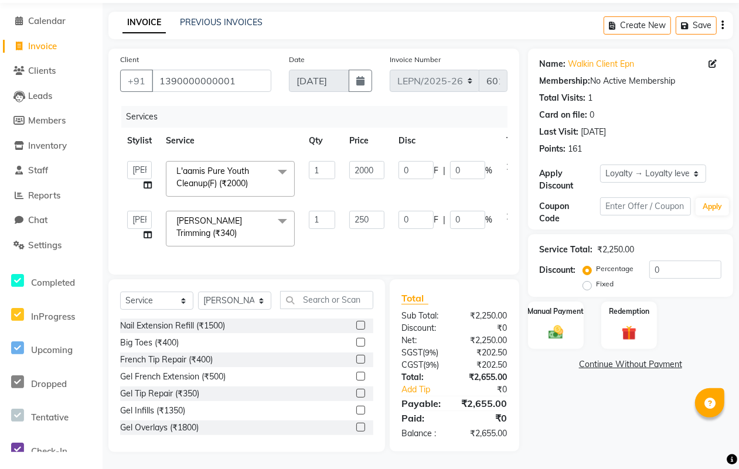
click at [411, 242] on td "0 F | 0 %" at bounding box center [446, 229] width 108 height 50
click at [370, 217] on input "250" at bounding box center [366, 220] width 35 height 18
click at [410, 241] on td "0 F | 0 %" at bounding box center [446, 229] width 108 height 50
select select "90360"
click at [373, 221] on input "250" at bounding box center [366, 220] width 35 height 18
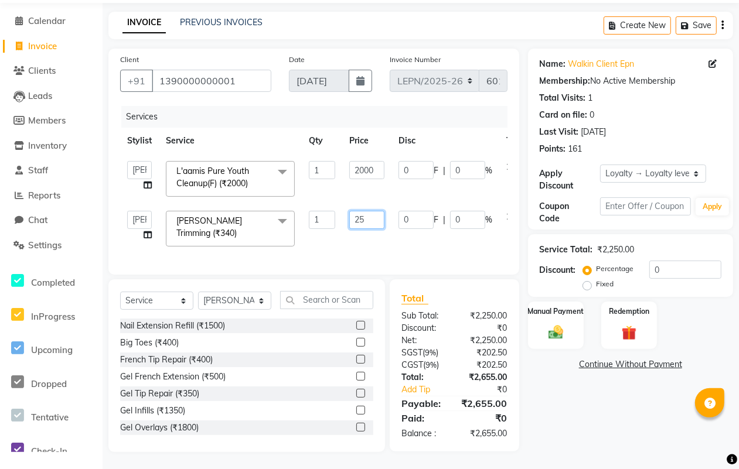
type input "2"
type input "300"
click at [387, 243] on div "Services Stylist Service Qty Price Disc Total Action AMAN Aman_Asst Baljeet_MKP…" at bounding box center [313, 184] width 387 height 157
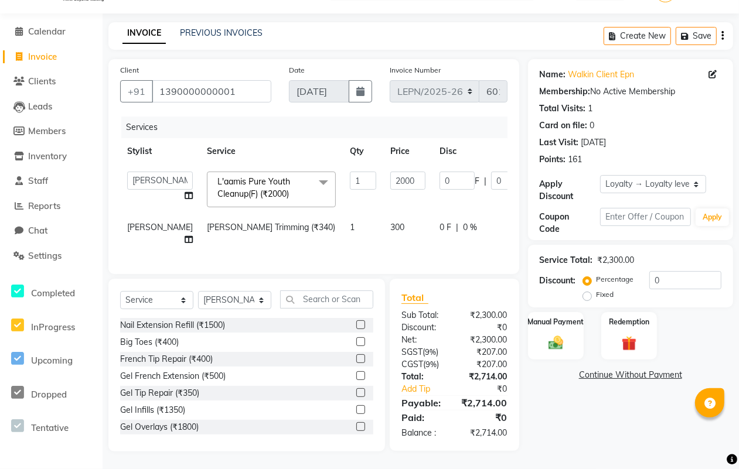
click at [383, 217] on td "300" at bounding box center [407, 234] width 49 height 39
select select "90360"
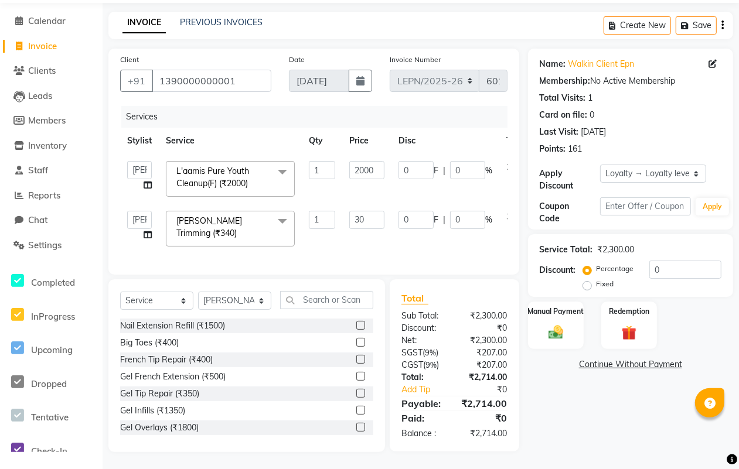
type input "3"
type input "350"
click at [391, 237] on tr "AMAN Aman_Asst Baljeet_MKP BITTU Bobby_Mgr Counter Sales Jassi_Beauty KALEEM Ka…" at bounding box center [346, 229] width 452 height 50
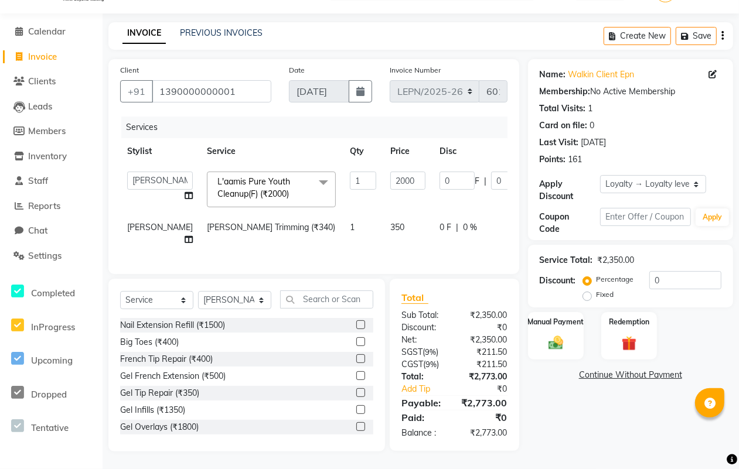
click at [383, 215] on td "350" at bounding box center [407, 234] width 49 height 39
select select "90360"
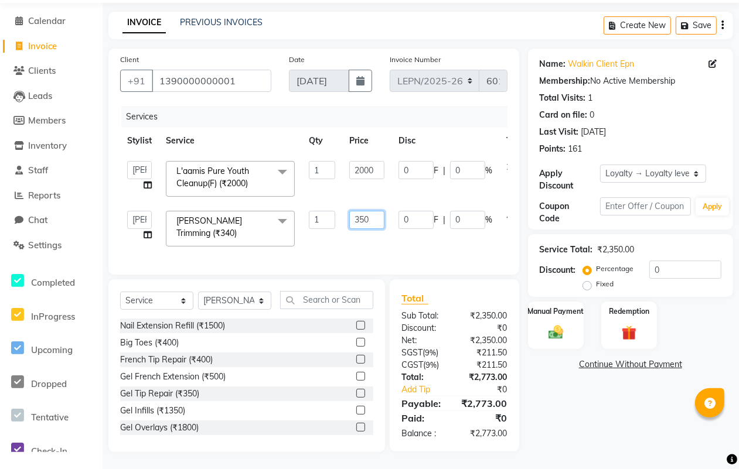
click at [376, 222] on input "350" at bounding box center [366, 220] width 35 height 18
type input "3"
type input "380"
click at [378, 245] on div "Services Stylist Service Qty Price Disc Total Action AMAN Aman_Asst Baljeet_MKP…" at bounding box center [313, 184] width 387 height 157
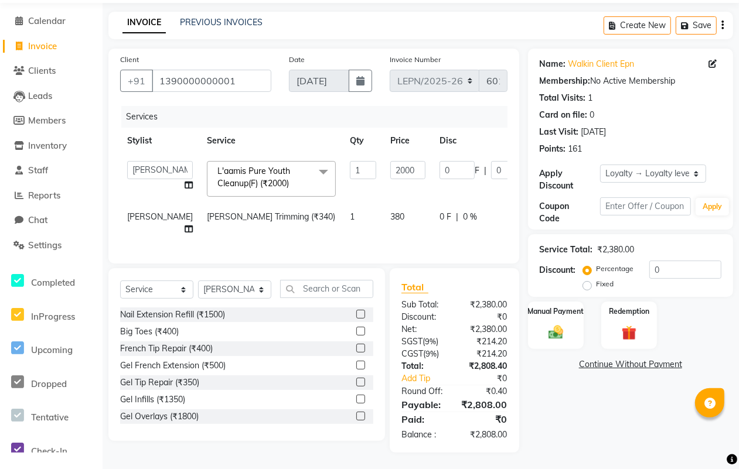
scroll to position [51, 0]
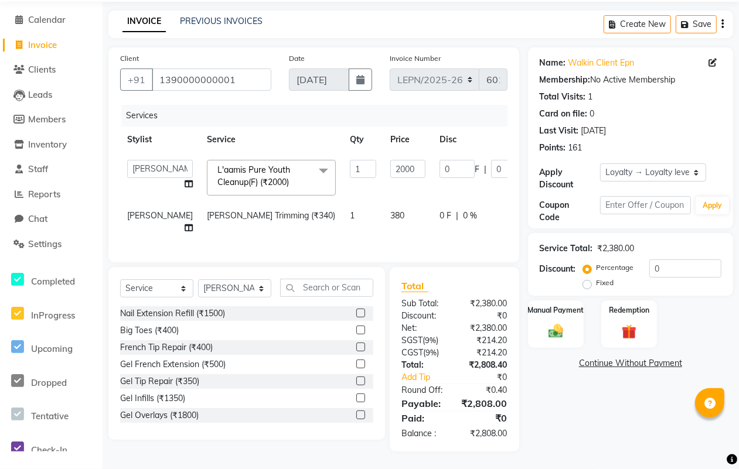
click at [383, 203] on td "380" at bounding box center [407, 222] width 49 height 39
select select "90360"
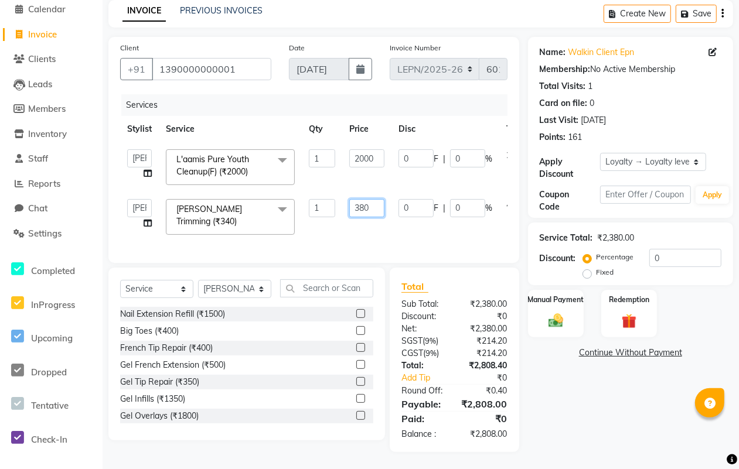
click at [376, 209] on input "380" at bounding box center [366, 208] width 35 height 18
type input "3"
type input "400"
click at [383, 233] on td "400" at bounding box center [366, 217] width 49 height 50
select select "90360"
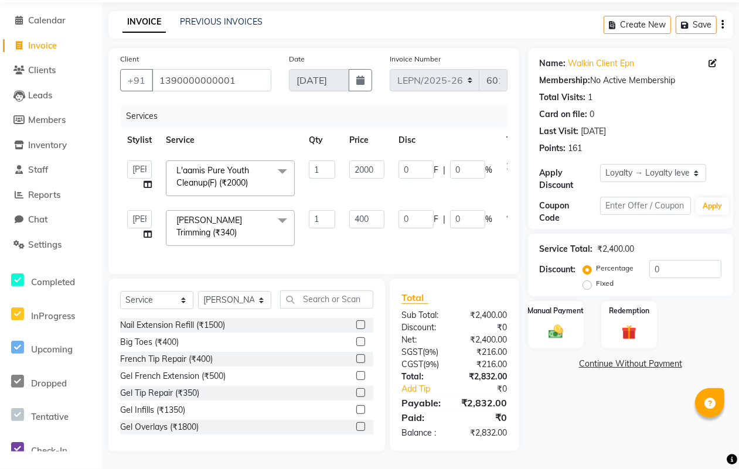
scroll to position [45, 0]
click at [417, 233] on td "0 F | 0 %" at bounding box center [446, 228] width 108 height 50
click at [379, 214] on input "400" at bounding box center [366, 219] width 35 height 18
click at [376, 167] on input "2000" at bounding box center [366, 170] width 35 height 18
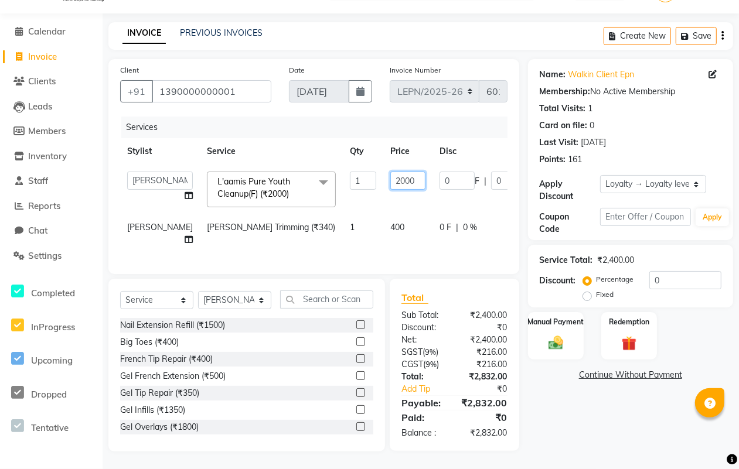
scroll to position [39, 0]
type input "2120"
click at [392, 226] on tr "NADEEM Beard Trimming (₹340) 1 400 0 F | 0 % 472" at bounding box center [366, 234] width 493 height 39
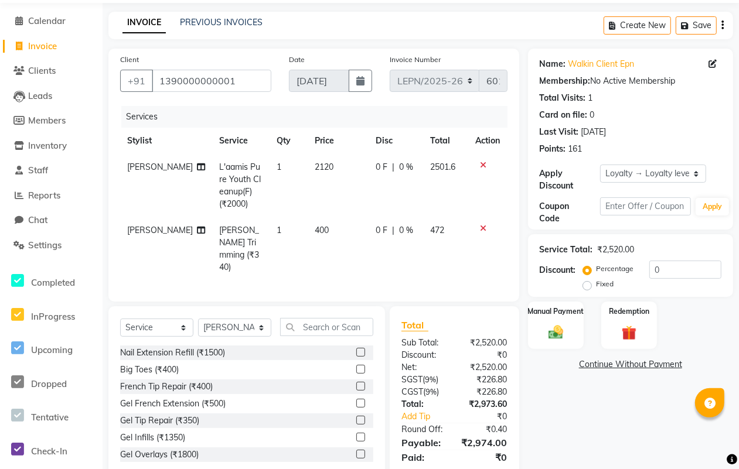
click at [416, 204] on td "0 F | 0 %" at bounding box center [396, 185] width 54 height 63
select select "90360"
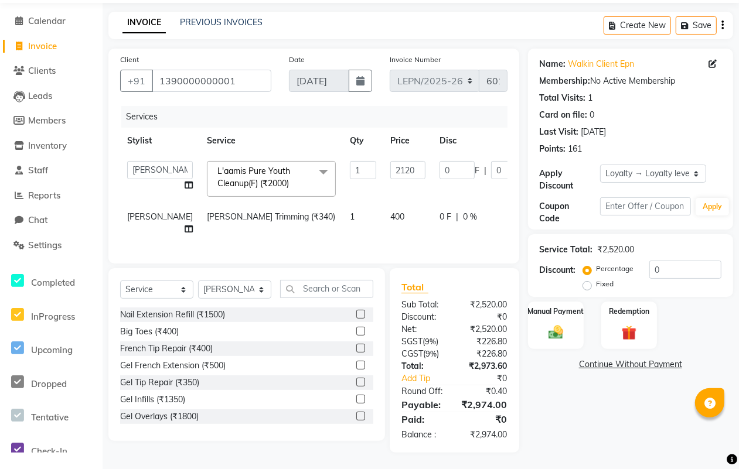
scroll to position [51, 0]
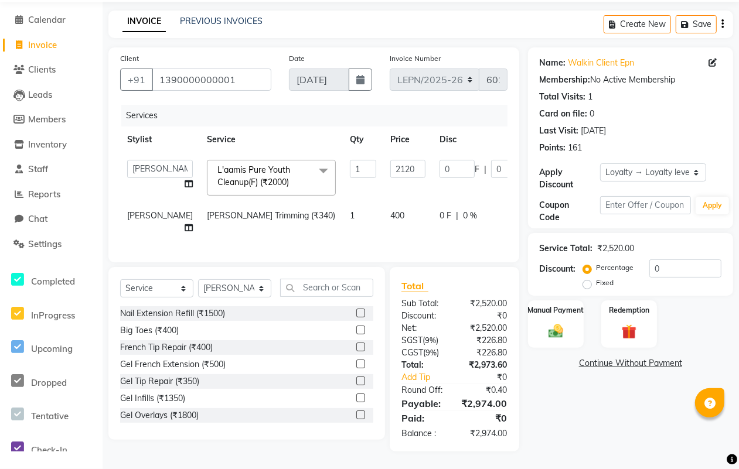
click at [383, 206] on td "400" at bounding box center [407, 222] width 49 height 39
select select "90360"
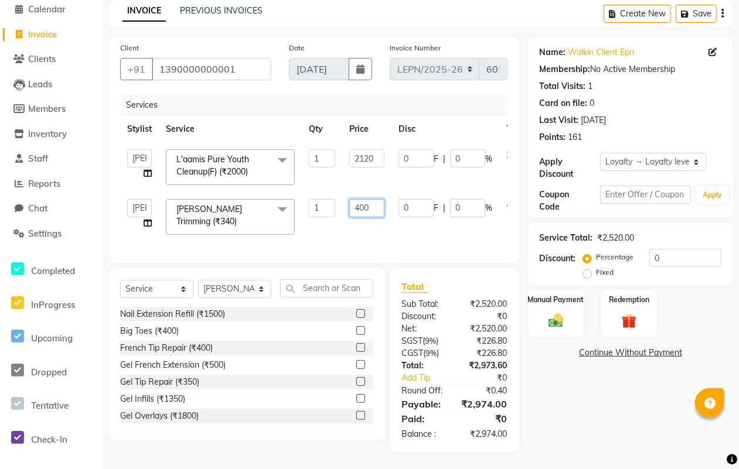
click at [374, 206] on input "400" at bounding box center [366, 208] width 35 height 18
type input "415"
click at [390, 236] on div "Services Stylist Service Qty Price Disc Total Action AMAN Aman_Asst Baljeet_MKP…" at bounding box center [313, 172] width 387 height 157
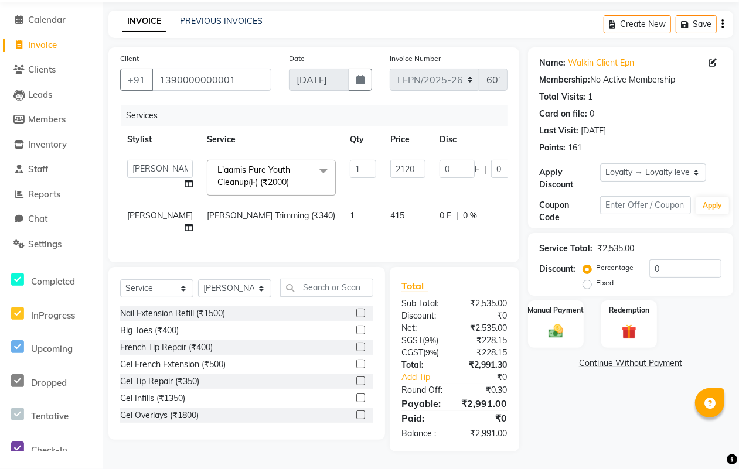
click at [383, 203] on td "415" at bounding box center [407, 222] width 49 height 39
select select "90360"
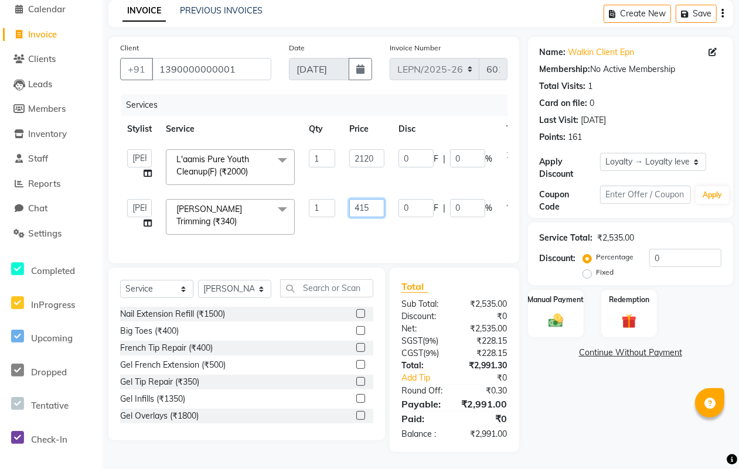
click at [376, 205] on input "415" at bounding box center [366, 208] width 35 height 18
type input "420"
click at [375, 240] on div "Services Stylist Service Qty Price Disc Total Action AMAN Aman_Asst Baljeet_MKP…" at bounding box center [313, 172] width 387 height 157
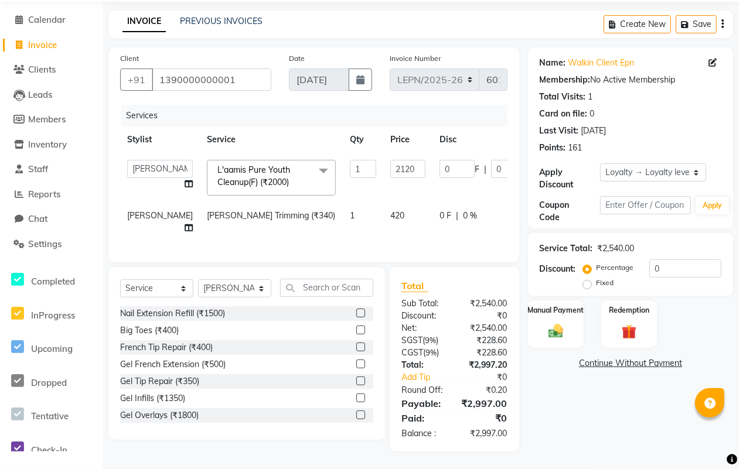
click at [383, 203] on td "420" at bounding box center [407, 222] width 49 height 39
select select "90360"
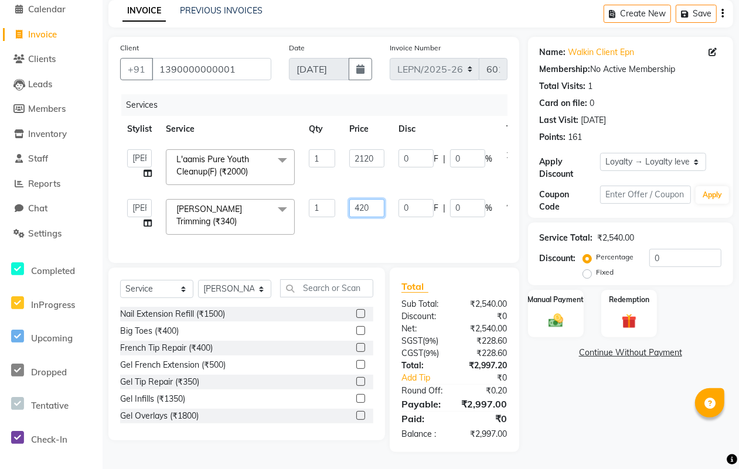
click at [376, 203] on input "420" at bounding box center [366, 208] width 35 height 18
type input "423"
click at [387, 233] on div "Services Stylist Service Qty Price Disc Total Action AMAN Aman_Asst Baljeet_MKP…" at bounding box center [313, 172] width 387 height 157
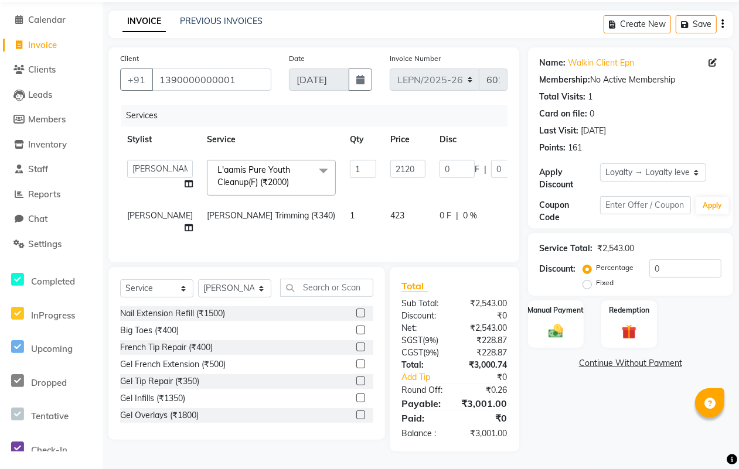
click at [383, 206] on td "423" at bounding box center [407, 222] width 49 height 39
select select "90360"
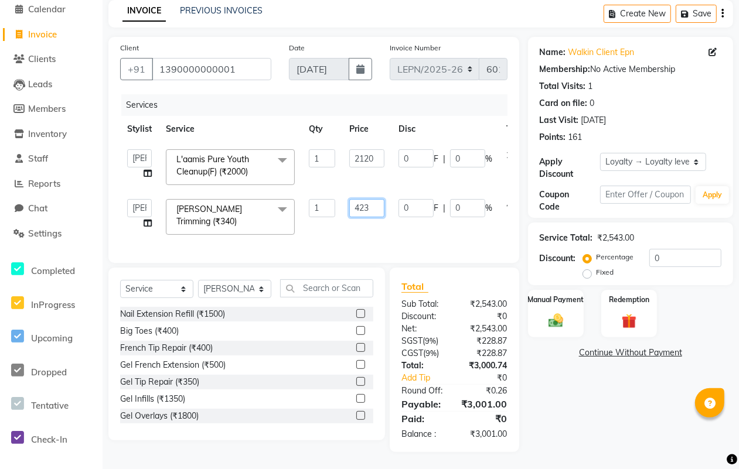
click at [380, 204] on input "423" at bounding box center [366, 208] width 35 height 18
type input "422"
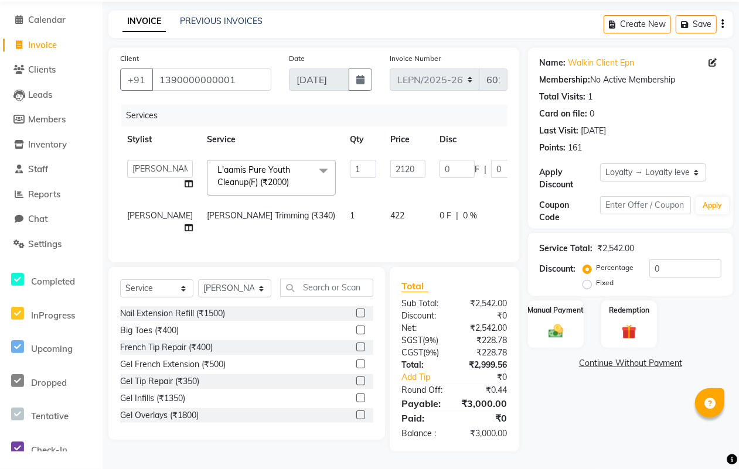
click at [402, 233] on div "Services Stylist Service Qty Price Disc Total Action AMAN Aman_Asst Baljeet_MKP…" at bounding box center [313, 178] width 387 height 146
click at [547, 324] on img at bounding box center [555, 331] width 25 height 18
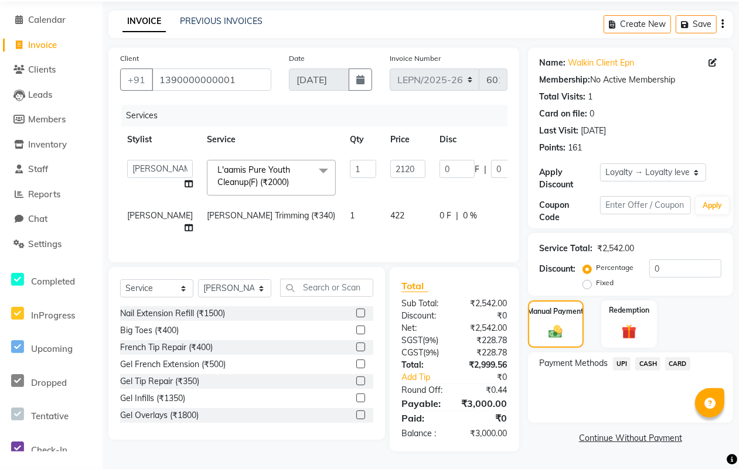
click at [649, 358] on span "CASH" at bounding box center [647, 364] width 25 height 13
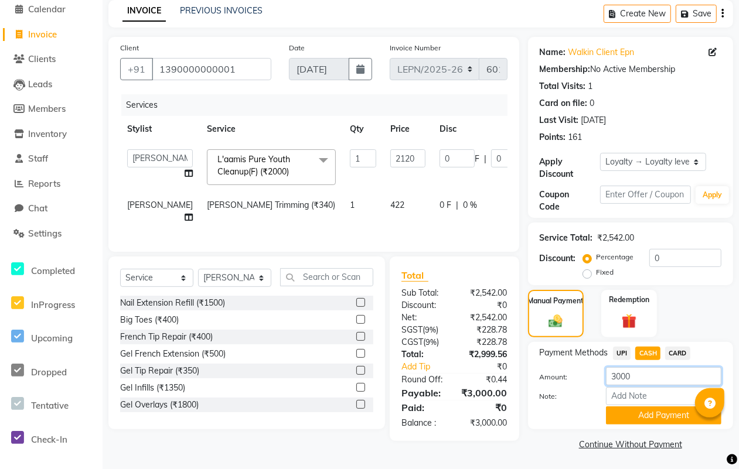
click at [639, 379] on input "3000" at bounding box center [663, 376] width 115 height 18
click at [637, 417] on button "Add Payment" at bounding box center [663, 416] width 115 height 18
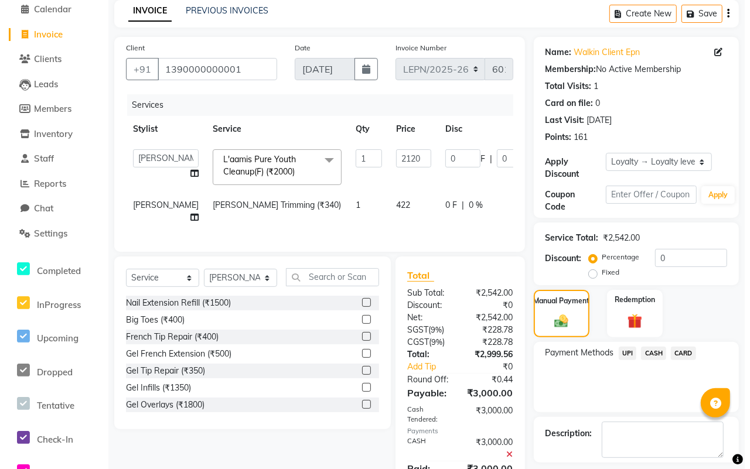
scroll to position [206, 0]
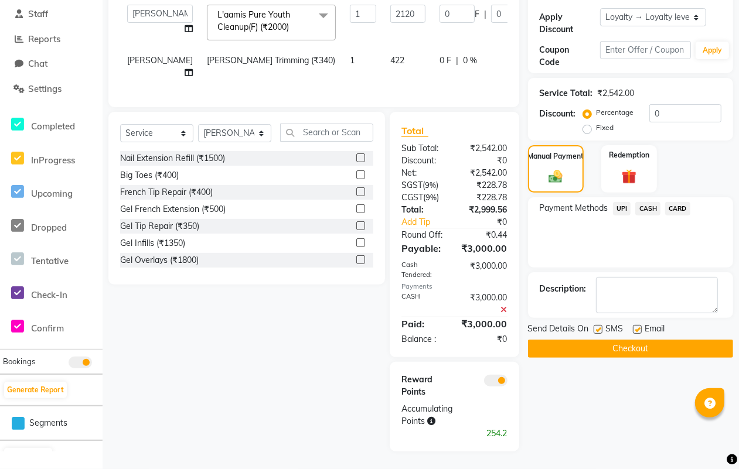
click at [499, 379] on span at bounding box center [495, 381] width 23 height 12
click at [508, 383] on input "checkbox" at bounding box center [508, 383] width 0 height 0
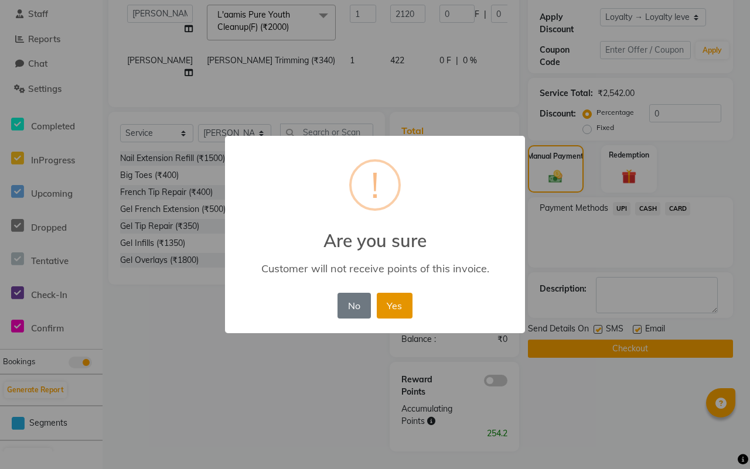
click at [393, 298] on button "Yes" at bounding box center [395, 306] width 36 height 26
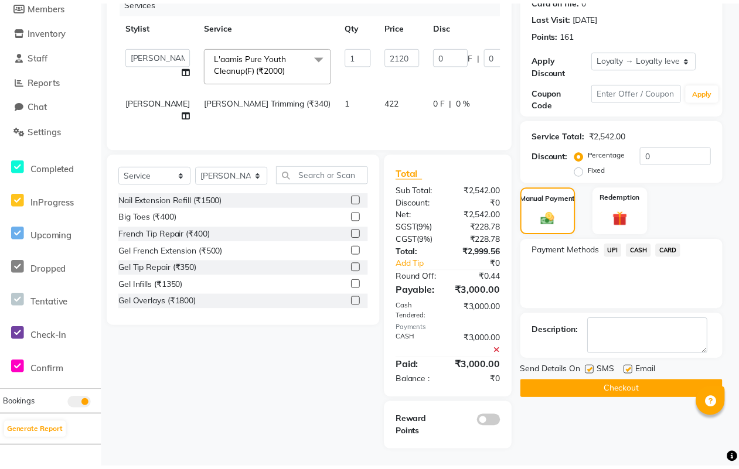
scroll to position [165, 0]
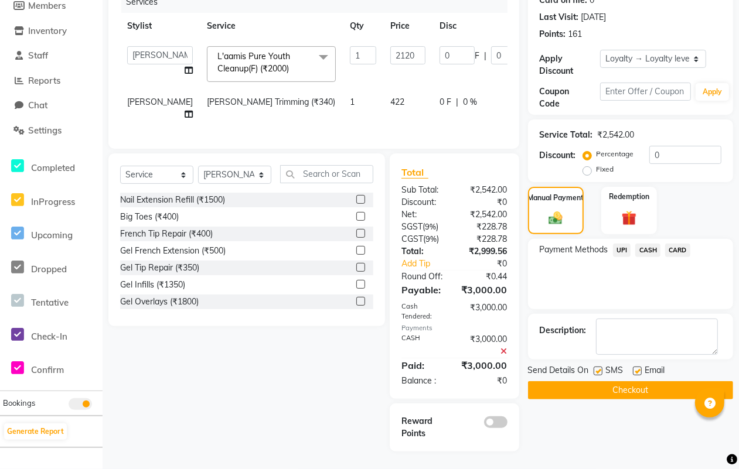
click at [582, 383] on button "Checkout" at bounding box center [630, 391] width 205 height 18
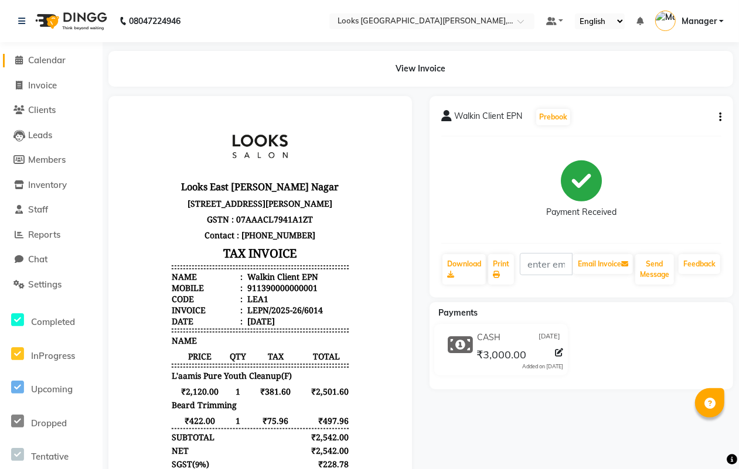
click at [42, 59] on span "Calendar" at bounding box center [47, 60] width 38 height 11
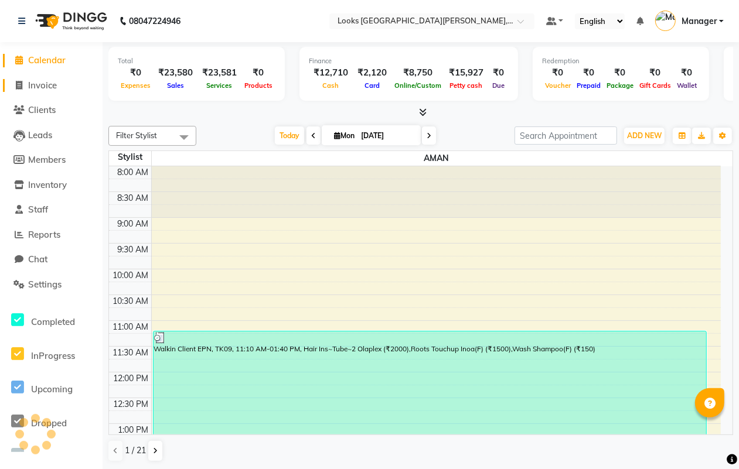
click at [37, 87] on span "Invoice" at bounding box center [42, 85] width 29 height 11
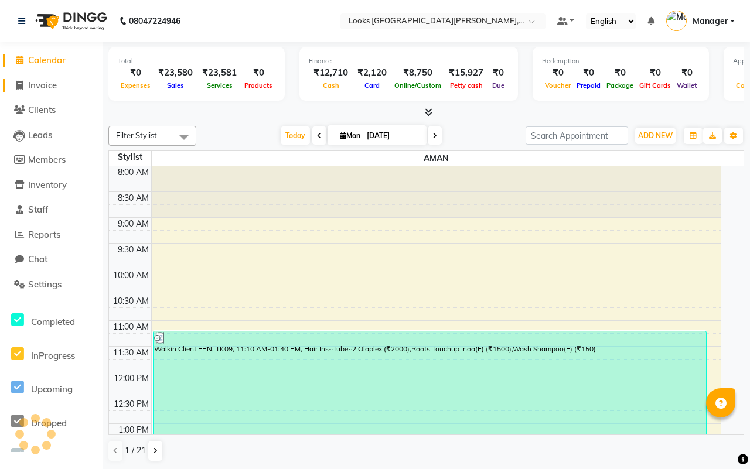
select select "service"
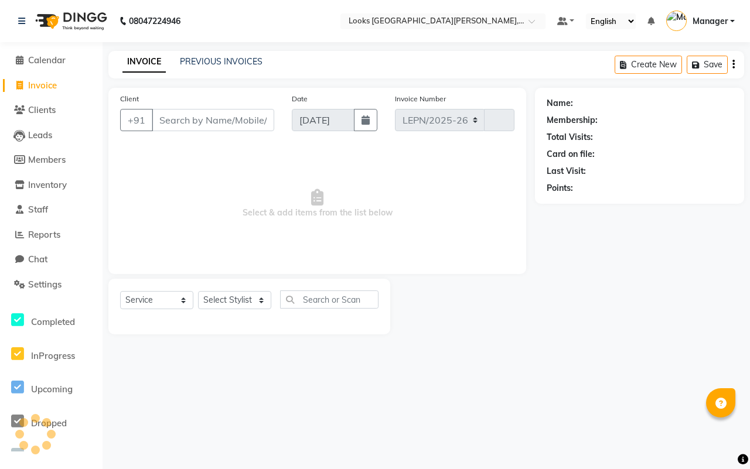
select select "8940"
type input "6015"
click at [240, 59] on link "PREVIOUS INVOICES" at bounding box center [221, 61] width 83 height 11
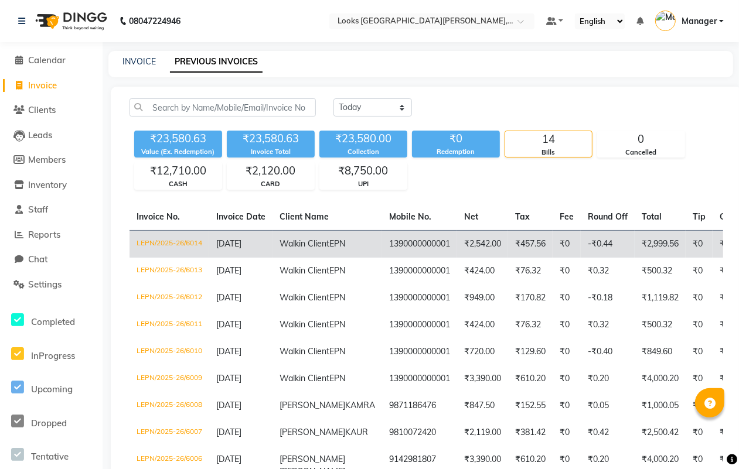
click at [302, 250] on td "Walkin Client EPN" at bounding box center [328, 244] width 110 height 28
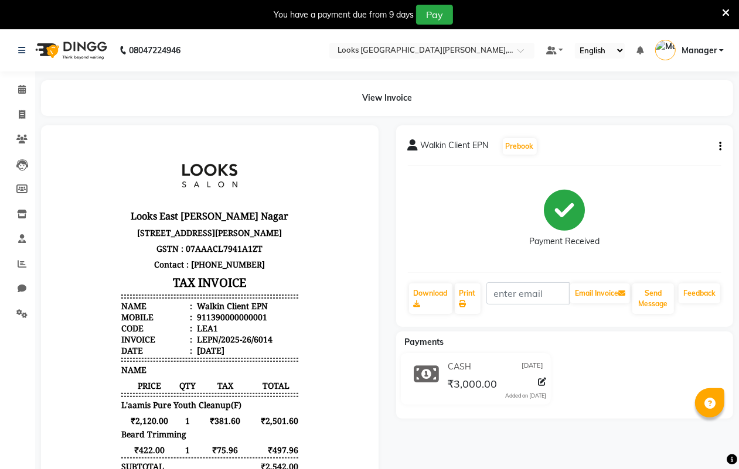
click at [52, 137] on html "Looks East [PERSON_NAME] Nagar [STREET_ADDRESS][PERSON_NAME] GSTN : 07AAACL7941…" at bounding box center [209, 389] width 314 height 505
click at [12, 42] on nav "08047224946 Select Location × Looks [GEOGRAPHIC_DATA][PERSON_NAME], [GEOGRAPHIC…" at bounding box center [369, 50] width 739 height 42
click at [12, 42] on div "08047224946" at bounding box center [99, 50] width 180 height 33
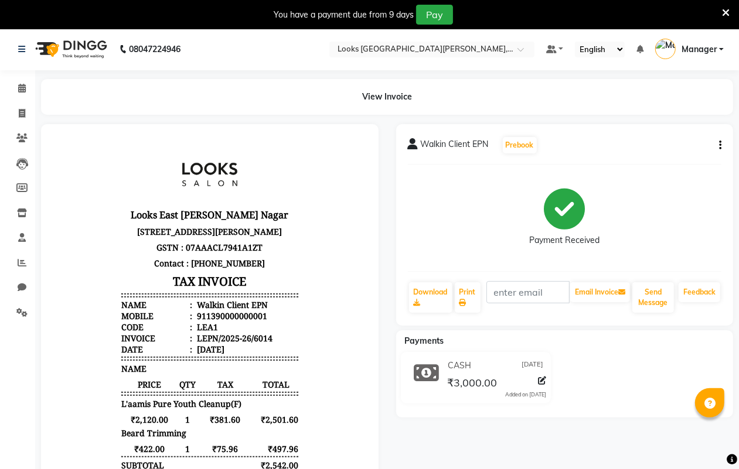
scroll to position [217, 0]
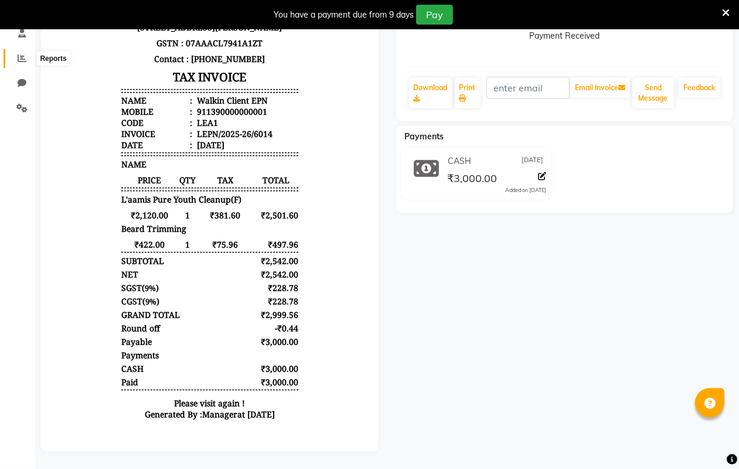
click at [21, 54] on icon at bounding box center [22, 58] width 9 height 9
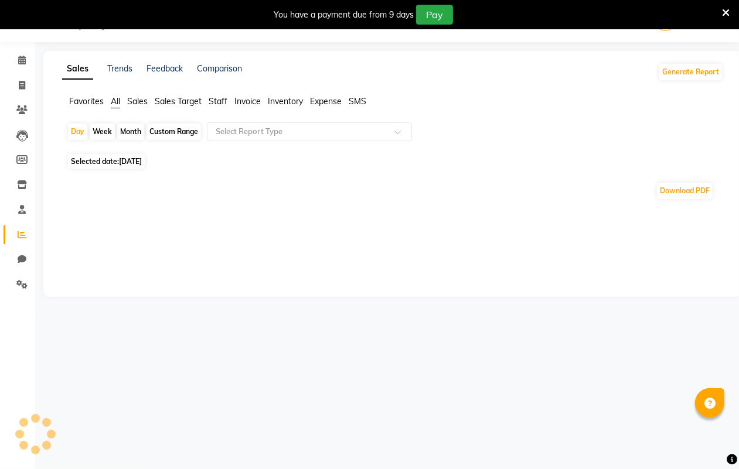
scroll to position [29, 0]
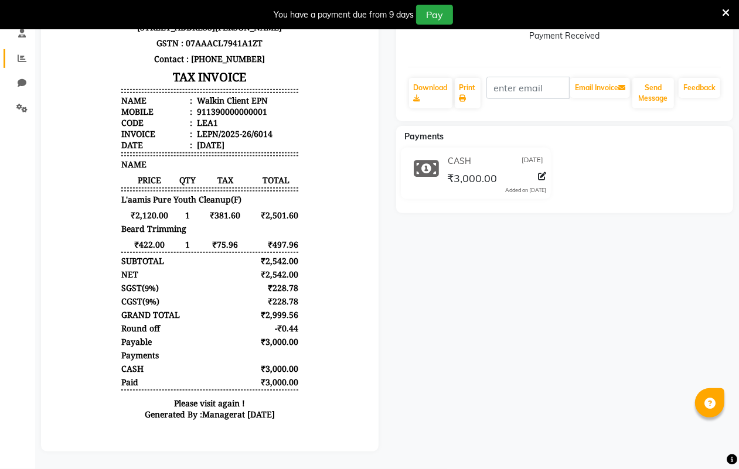
scroll to position [9, 0]
click at [19, 54] on icon at bounding box center [22, 58] width 9 height 9
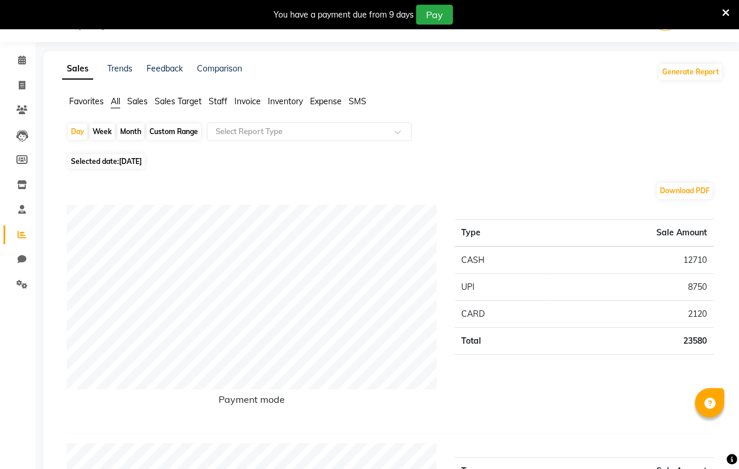
scroll to position [217, 0]
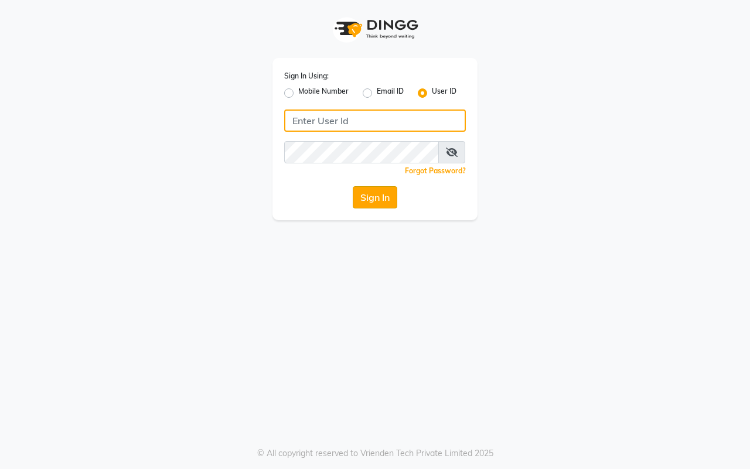
type input "e3900-01"
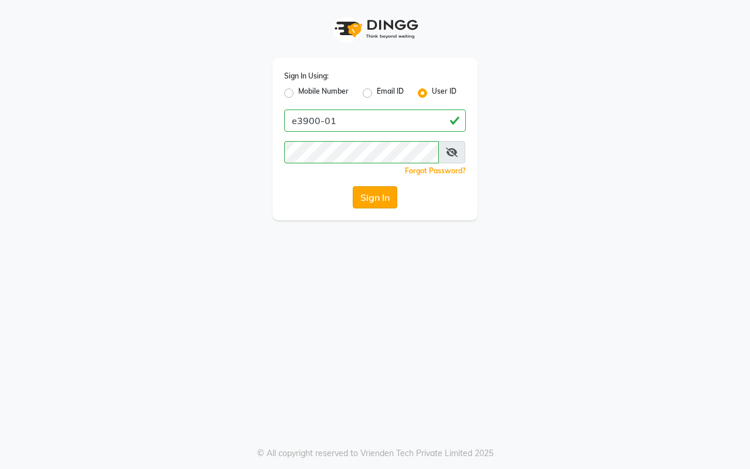
click at [365, 197] on button "Sign In" at bounding box center [375, 197] width 45 height 22
